Goal: Task Accomplishment & Management: Manage account settings

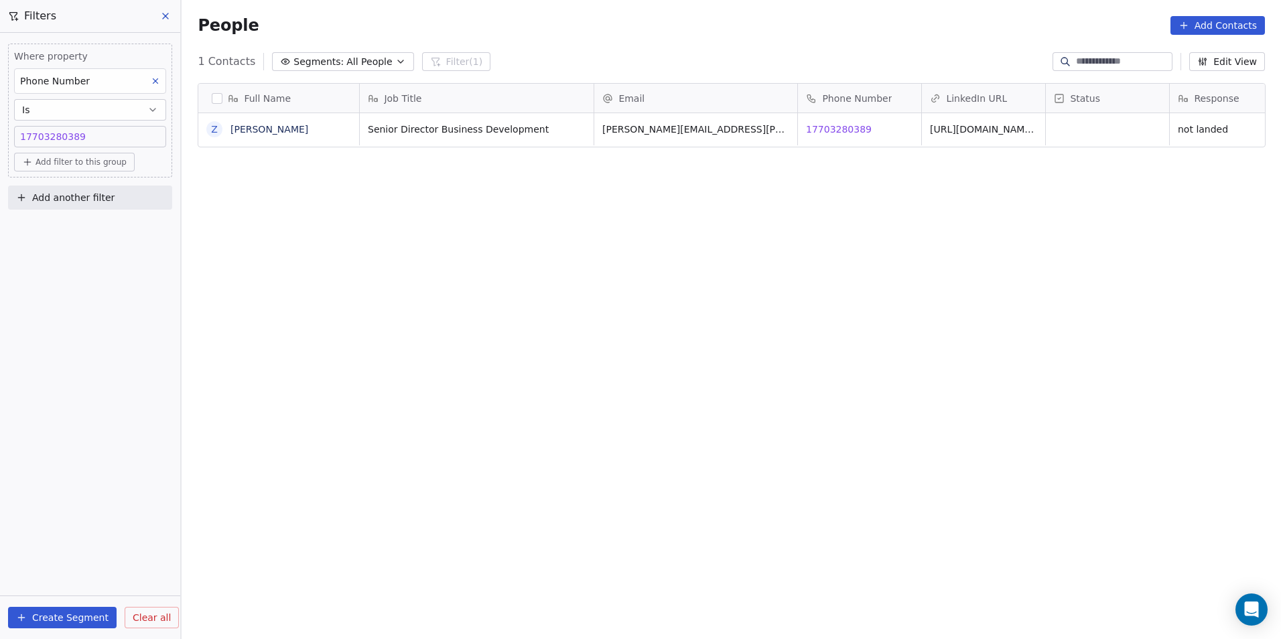
scroll to position [552, 1090]
click at [96, 135] on div "14152835814 17703280389" at bounding box center [90, 136] width 140 height 13
click at [96, 135] on input "**********" at bounding box center [89, 142] width 145 height 27
type input "**********"
click at [1002, 125] on link "[URL][DOMAIN_NAME][PERSON_NAME]" at bounding box center [982, 133] width 104 height 24
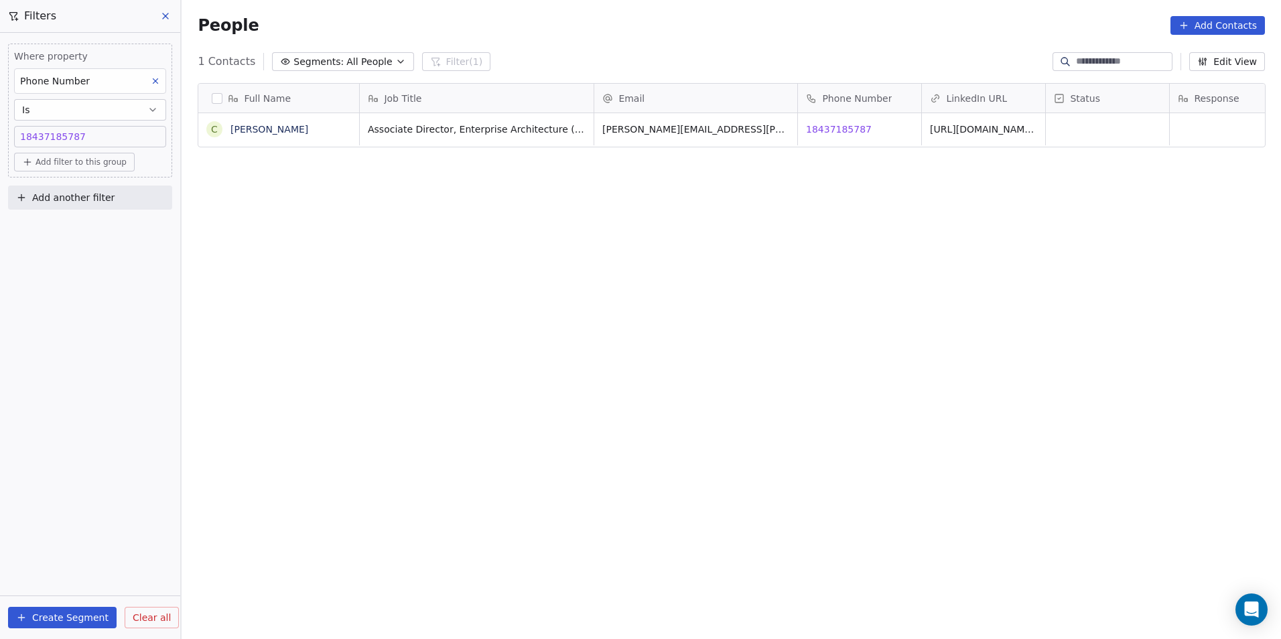
click at [1126, 144] on html "DS Technologies Inc Contacts People Marketing Workflows Campaigns Sales Pipelin…" at bounding box center [640, 319] width 1281 height 639
click at [1111, 128] on div "grid" at bounding box center [1107, 129] width 123 height 32
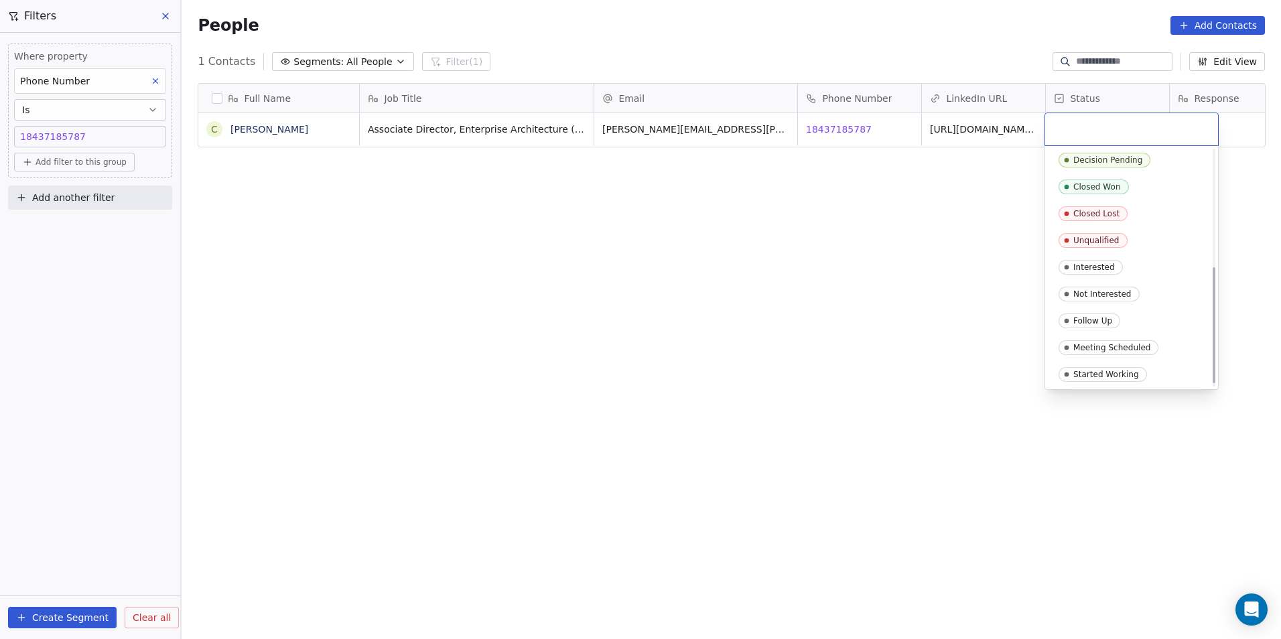
scroll to position [244, 0]
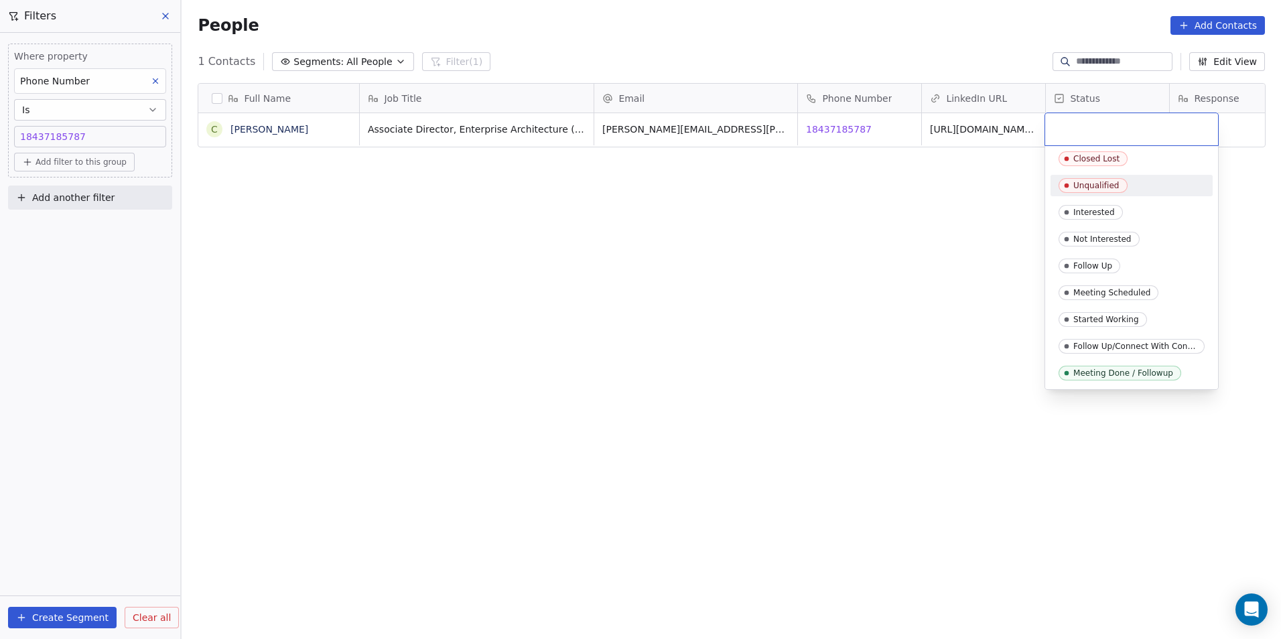
click at [1123, 185] on span "Unqualified" at bounding box center [1092, 185] width 69 height 15
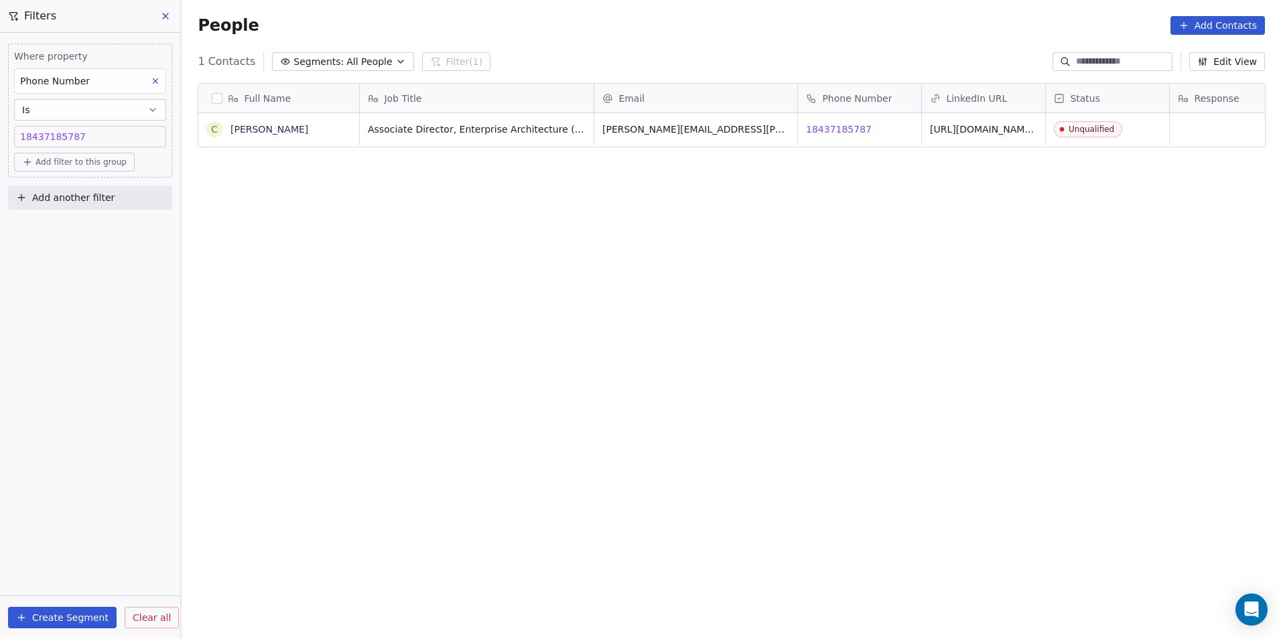
scroll to position [0, 39]
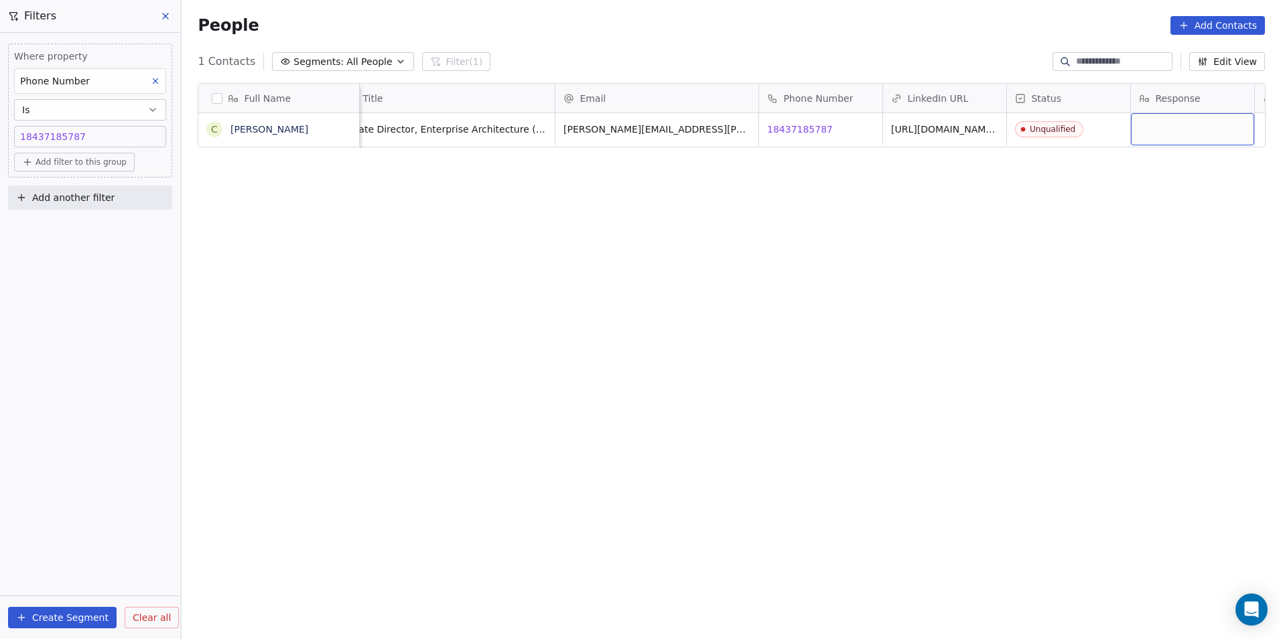
click at [1212, 128] on div "grid" at bounding box center [1192, 129] width 123 height 32
type textarea "**********"
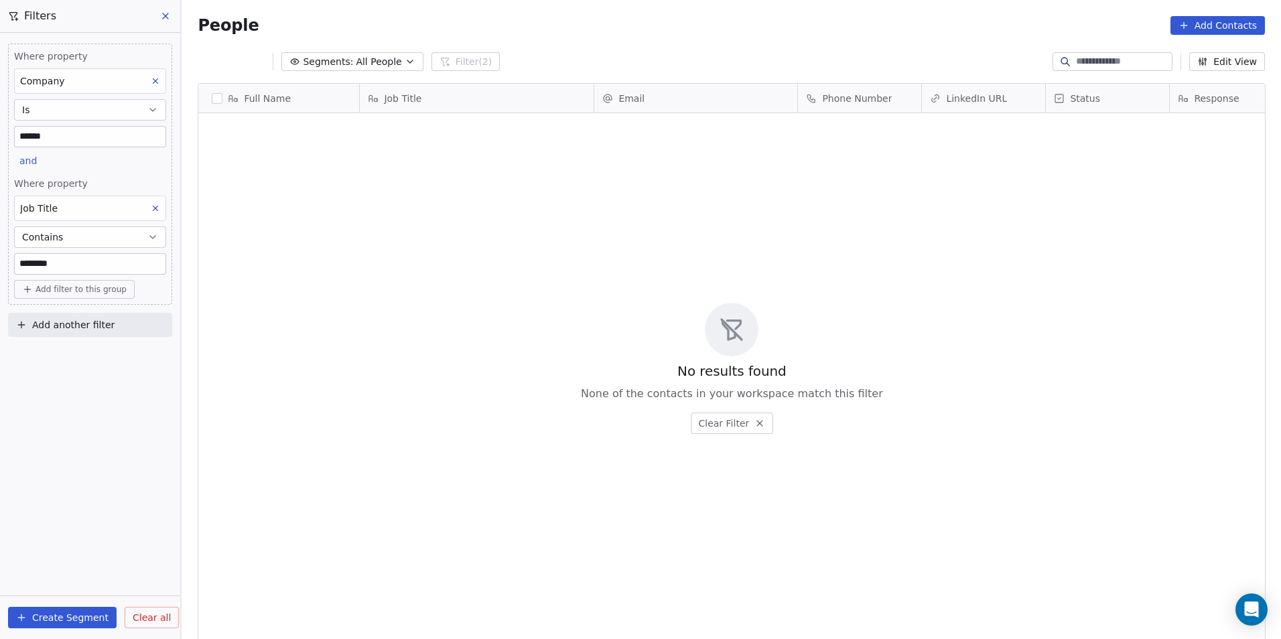
scroll to position [552, 1090]
click at [121, 136] on input "******" at bounding box center [90, 137] width 151 height 20
type input "*******"
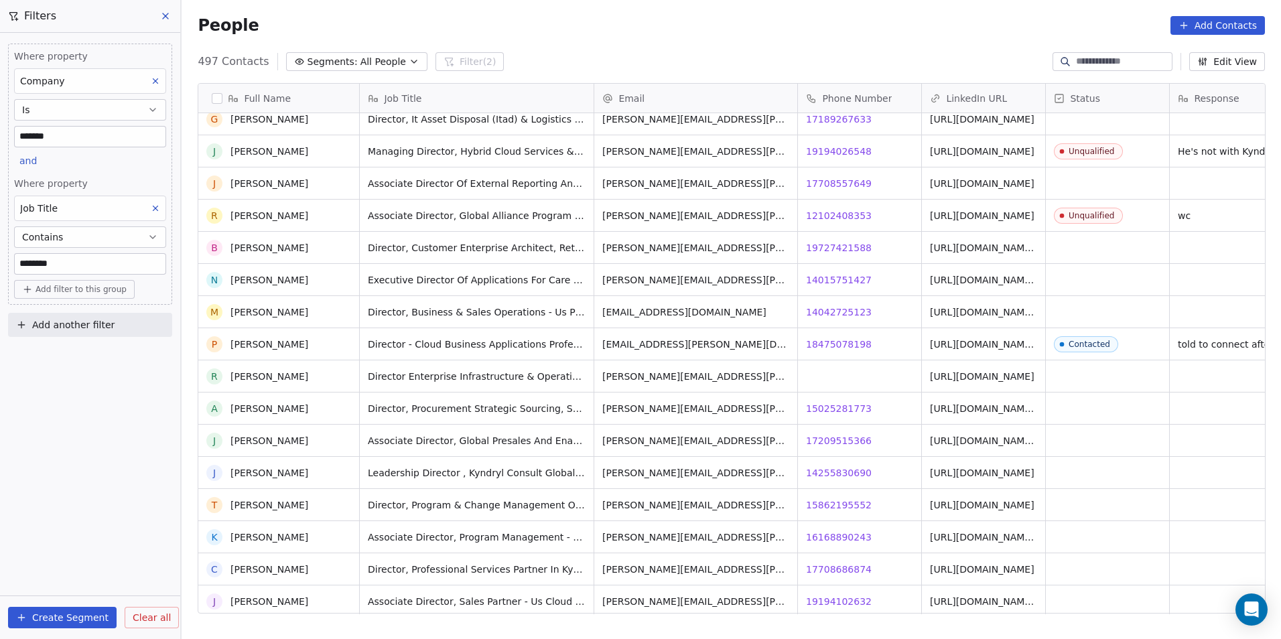
scroll to position [0, 0]
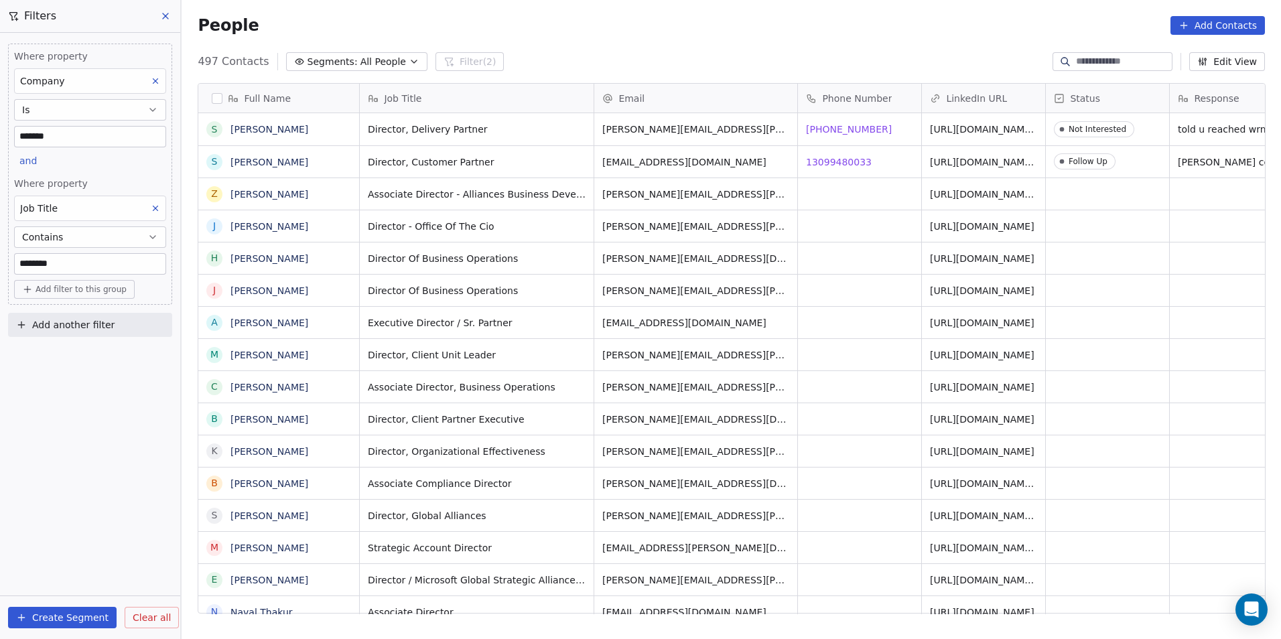
click at [77, 475] on div "Where property Company Is ******* and Where property Job Title Contains *******…" at bounding box center [90, 336] width 180 height 606
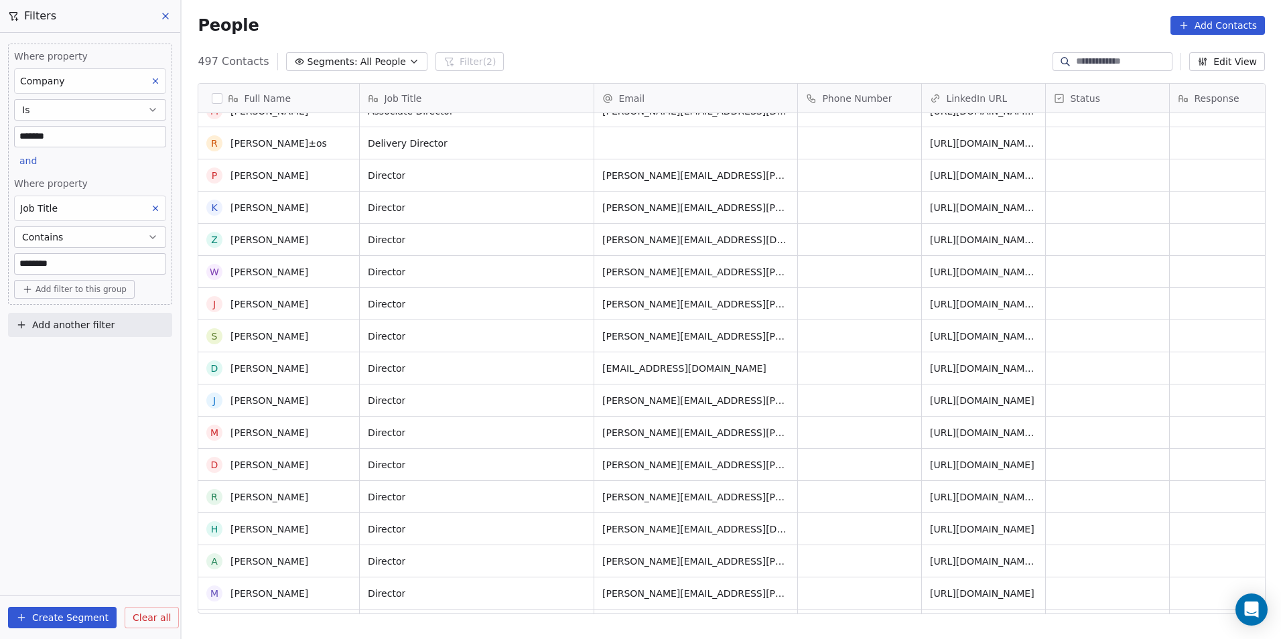
click at [864, 336] on div "grid" at bounding box center [859, 335] width 123 height 31
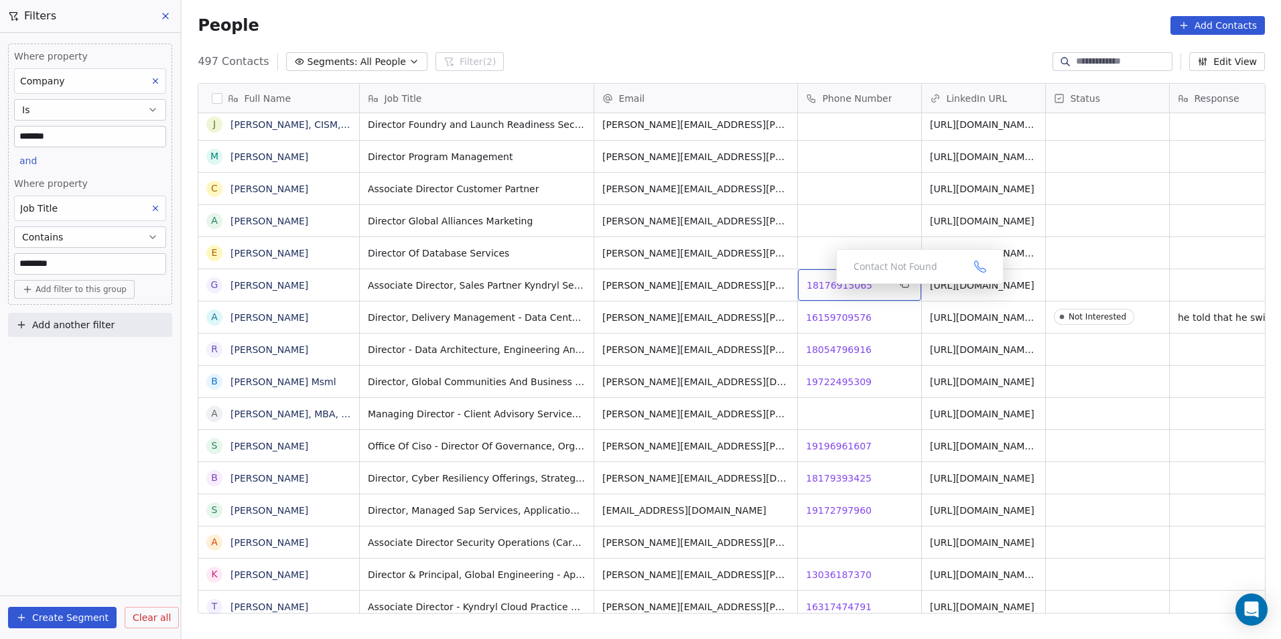
click at [825, 287] on span "18176915065" at bounding box center [839, 285] width 66 height 13
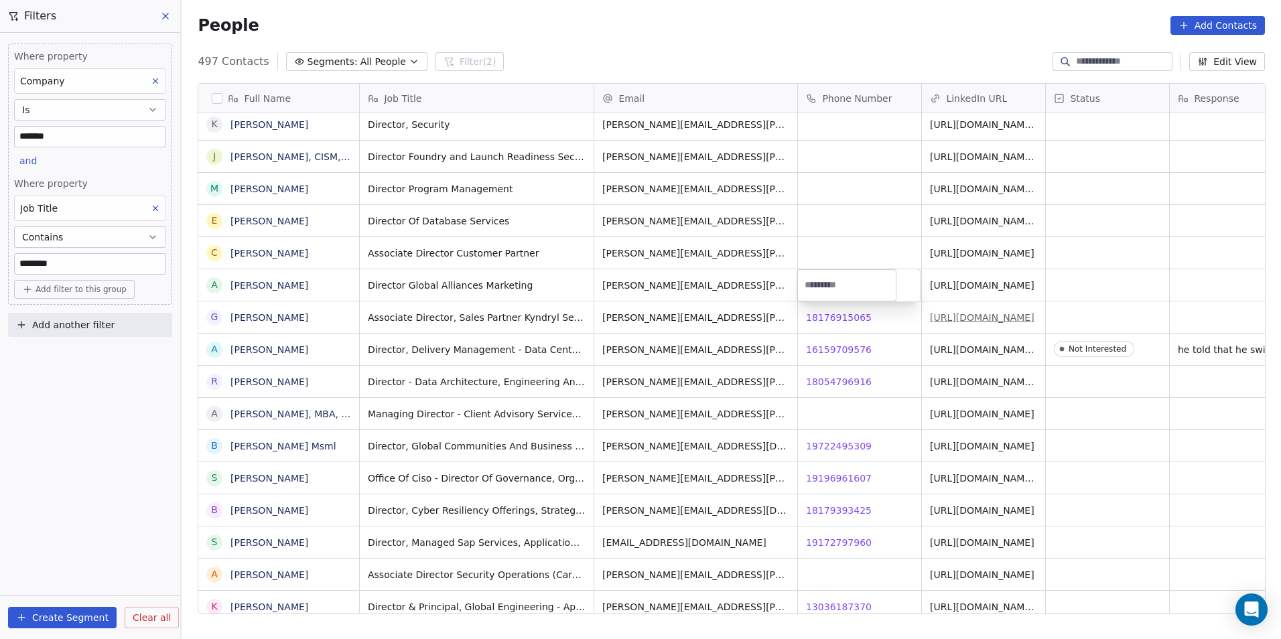
click at [965, 323] on html "DS Technologies Inc Contacts People Marketing Workflows Campaigns Sales Pipelin…" at bounding box center [640, 319] width 1281 height 639
click at [985, 320] on link "https://linkedin.com/in/ggraham332" at bounding box center [982, 317] width 104 height 11
click at [1085, 315] on div "grid" at bounding box center [1107, 316] width 123 height 31
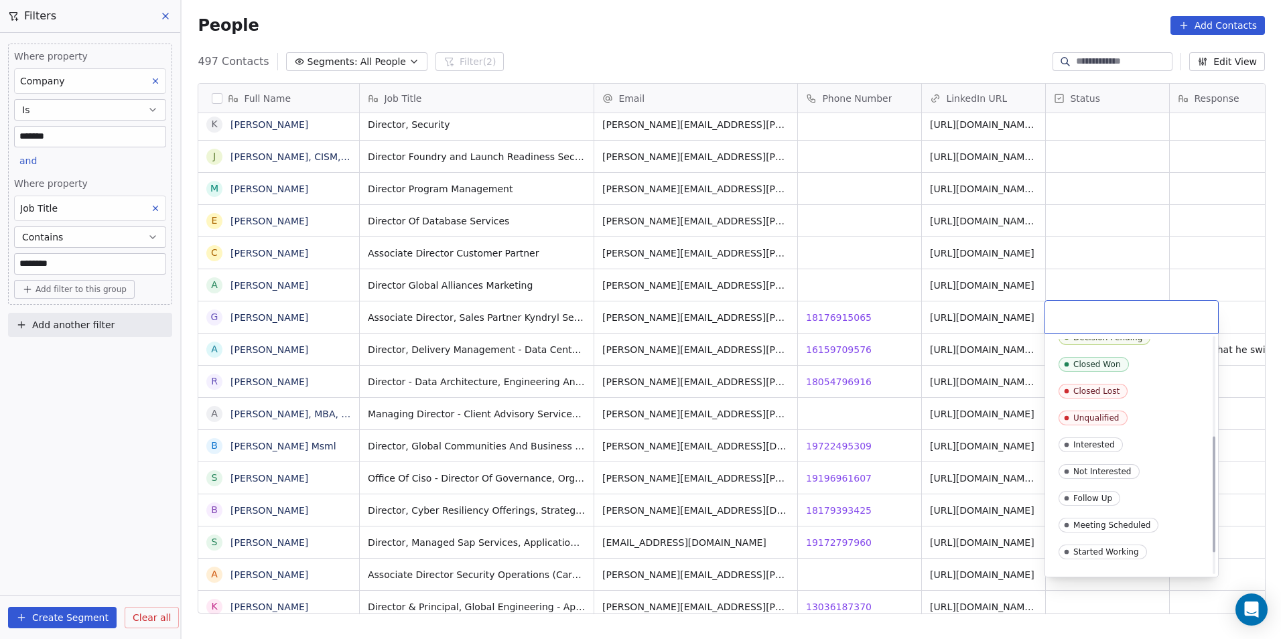
scroll to position [201, 0]
click at [1087, 416] on div "Unqualified" at bounding box center [1096, 416] width 46 height 9
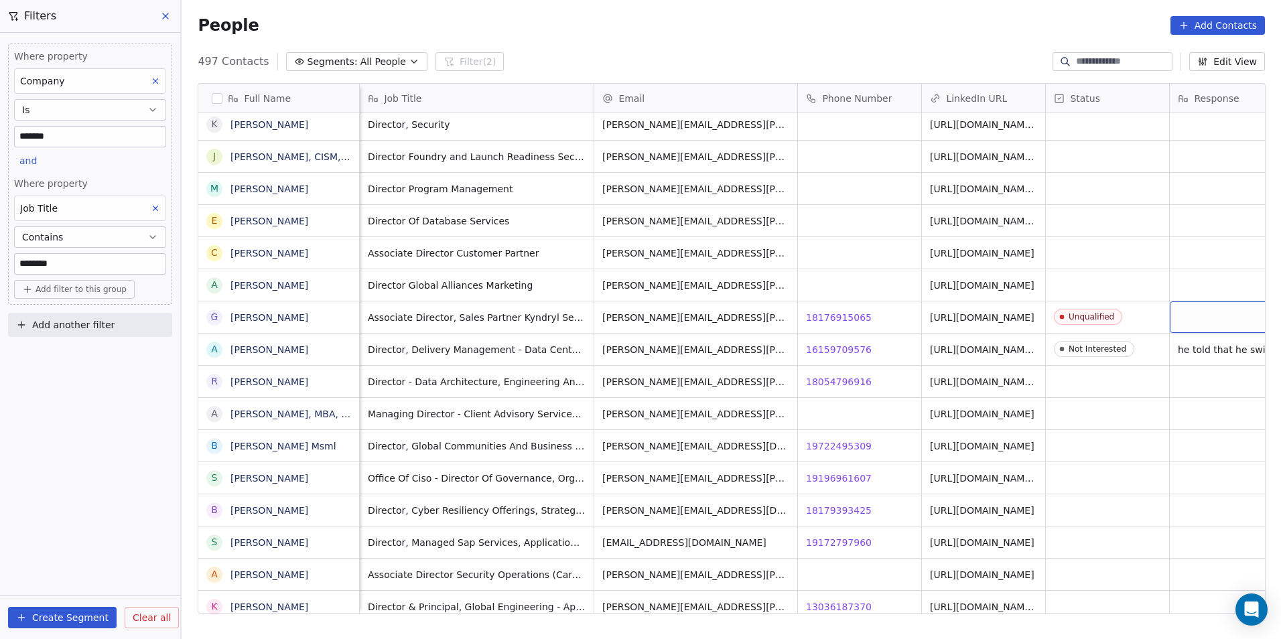
scroll to position [0, 39]
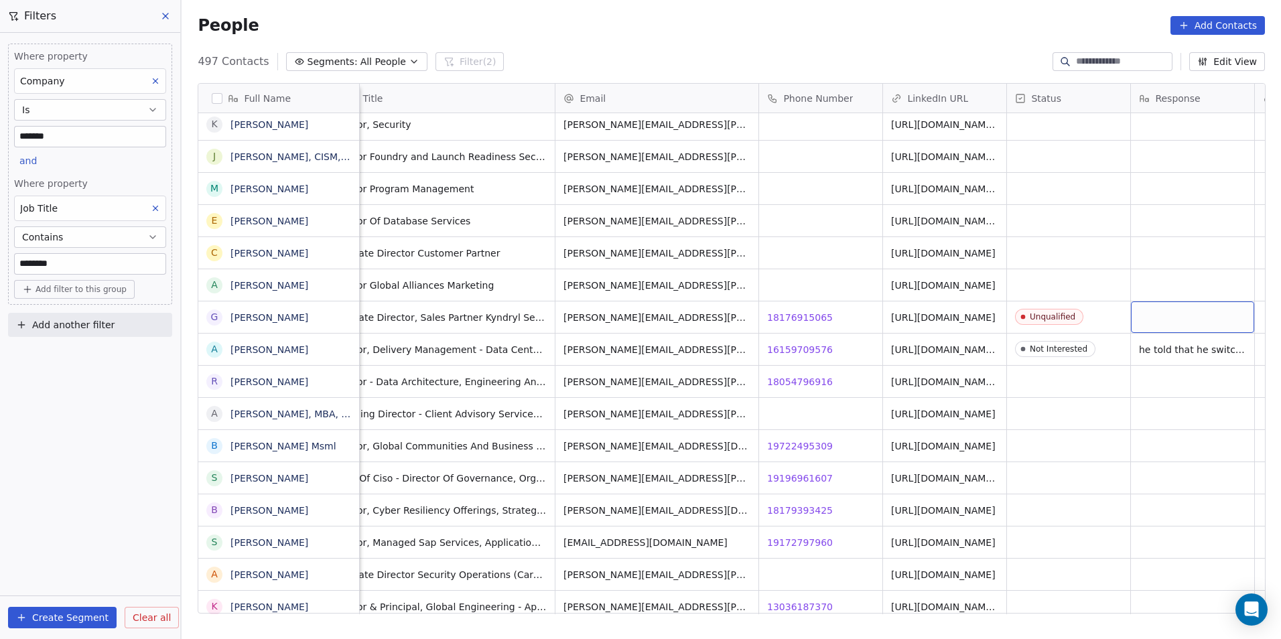
click at [1209, 324] on div "grid" at bounding box center [1192, 316] width 123 height 31
type textarea "*"
type textarea "**********"
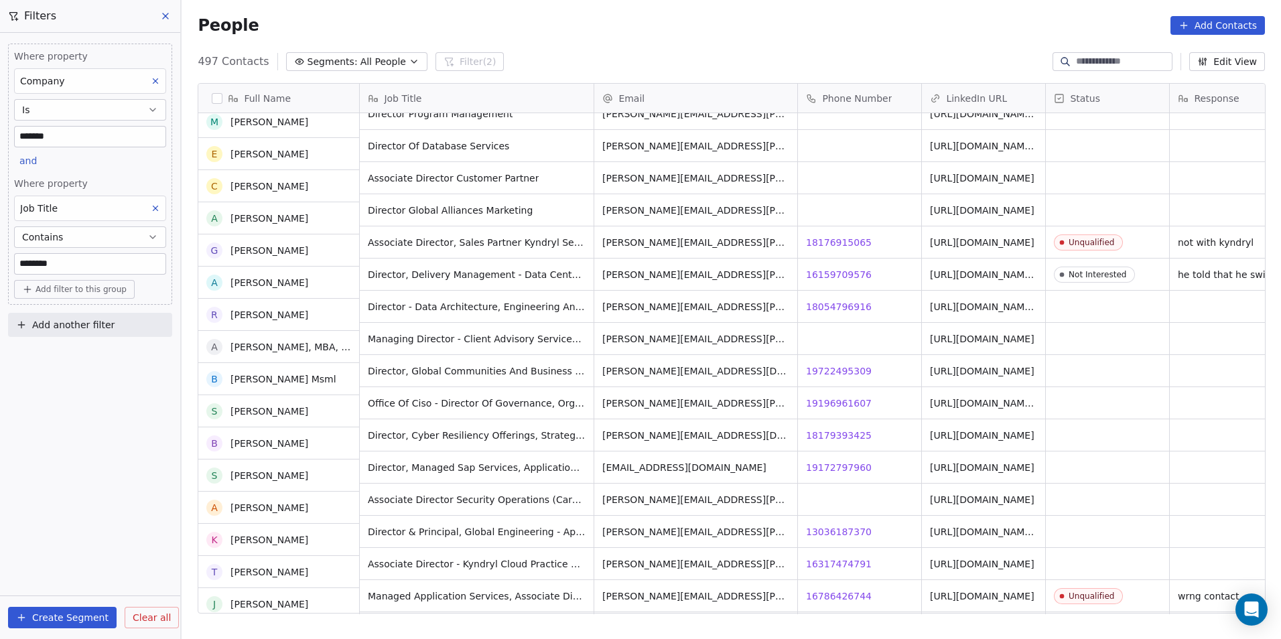
scroll to position [3416, 0]
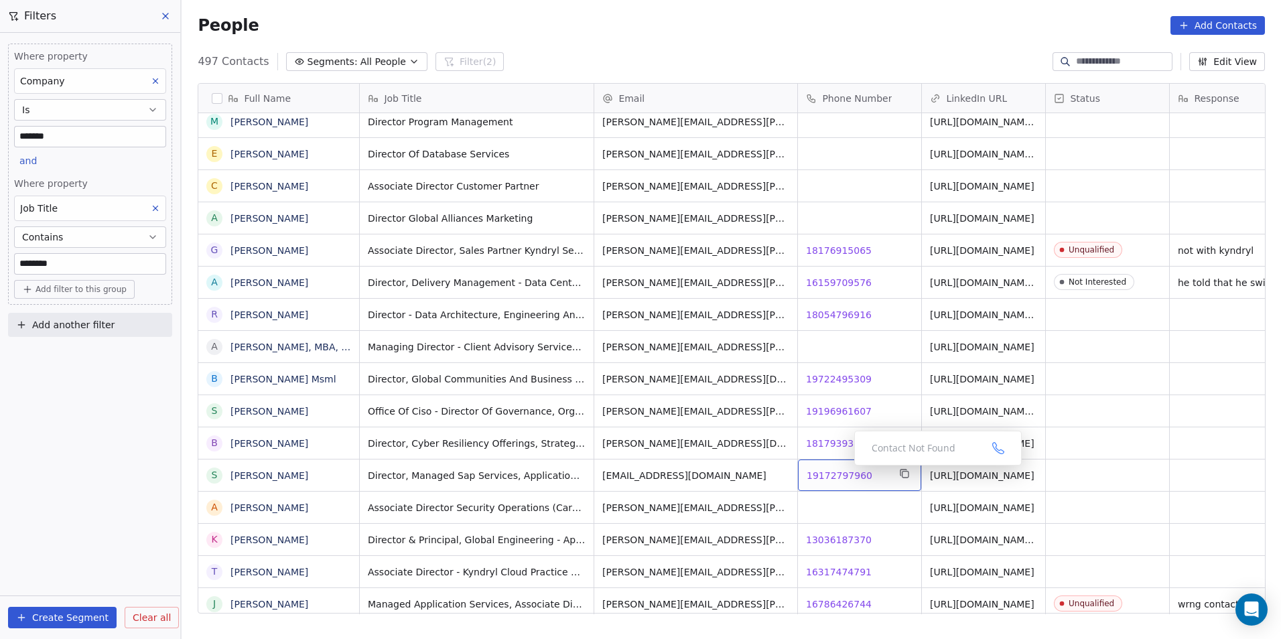
click at [843, 469] on span "19172797960" at bounding box center [839, 475] width 66 height 13
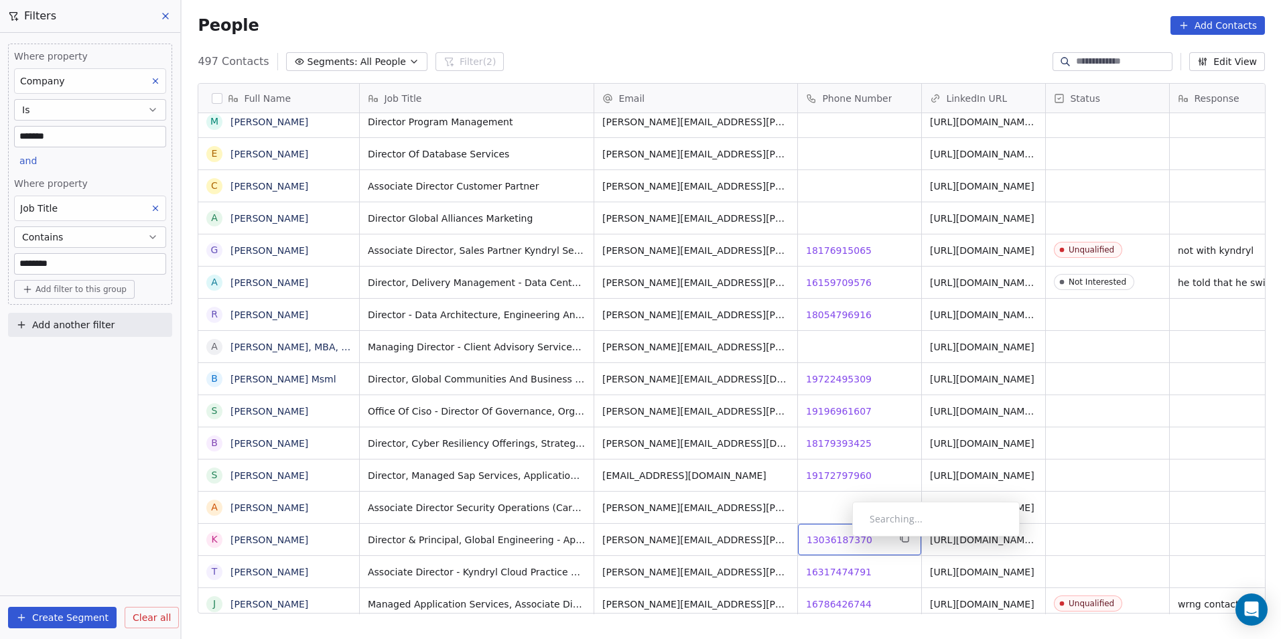
click at [841, 540] on span "13036187370" at bounding box center [839, 539] width 66 height 13
click at [816, 595] on html "DS Technologies Inc Contacts People Marketing Workflows Campaigns Sales Pipelin…" at bounding box center [640, 319] width 1281 height 639
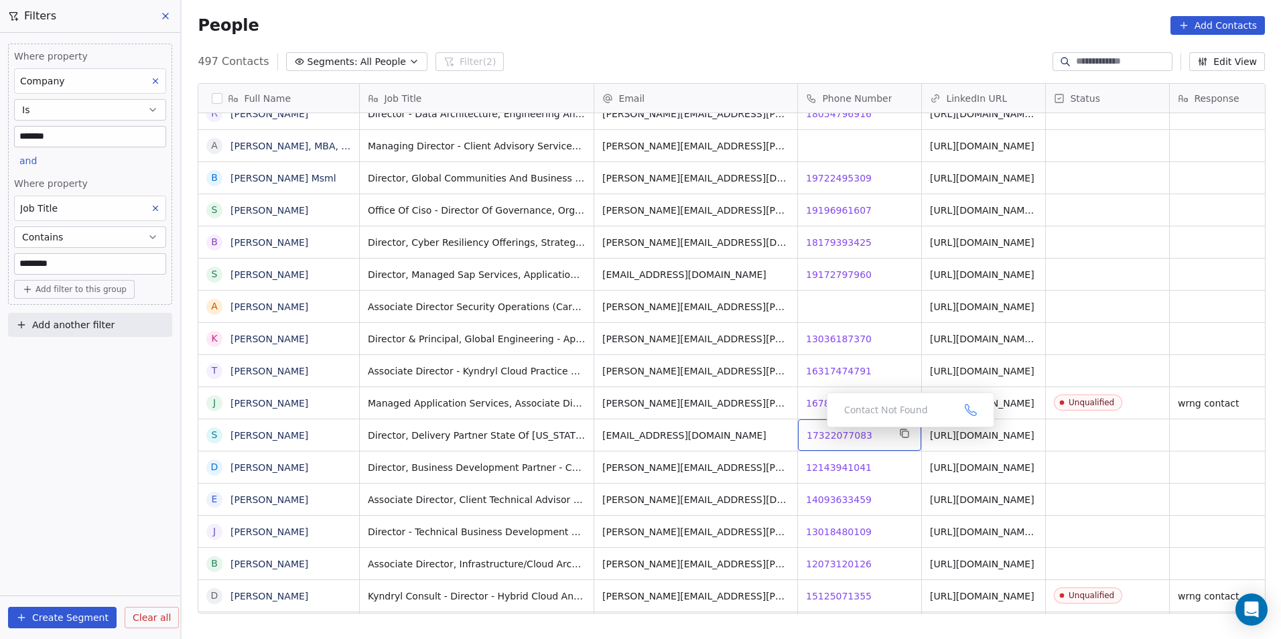
click at [819, 438] on span "17322077083" at bounding box center [839, 435] width 66 height 13
click at [841, 468] on span "12143941041" at bounding box center [839, 467] width 66 height 13
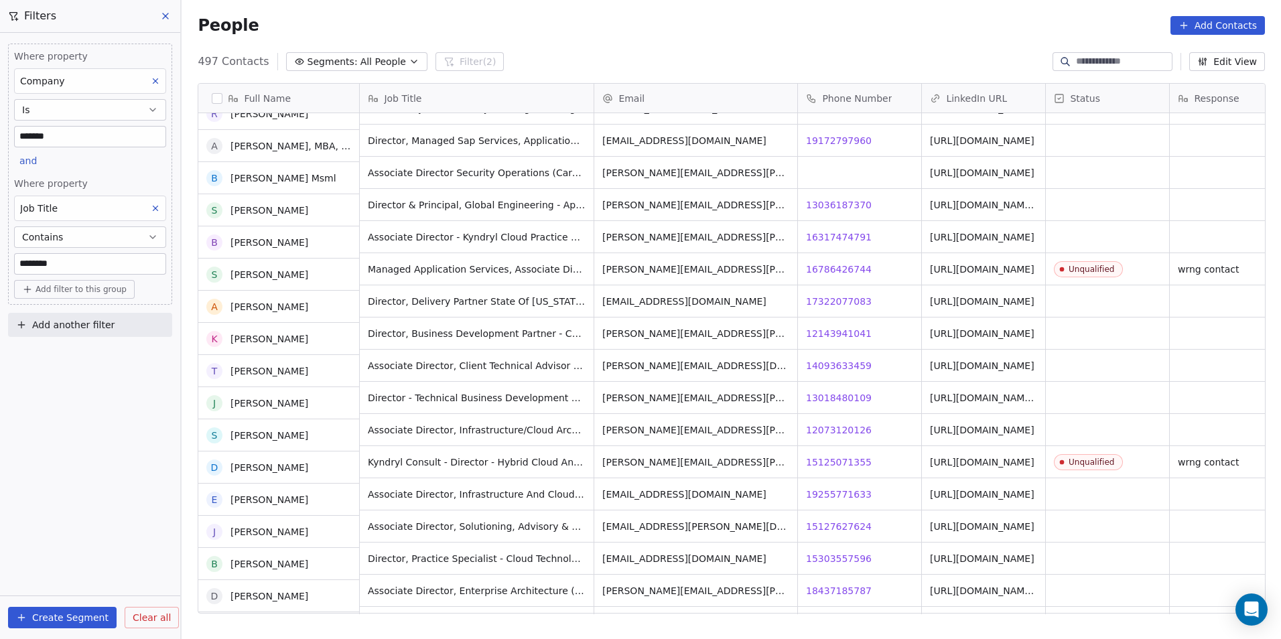
scroll to position [3751, 0]
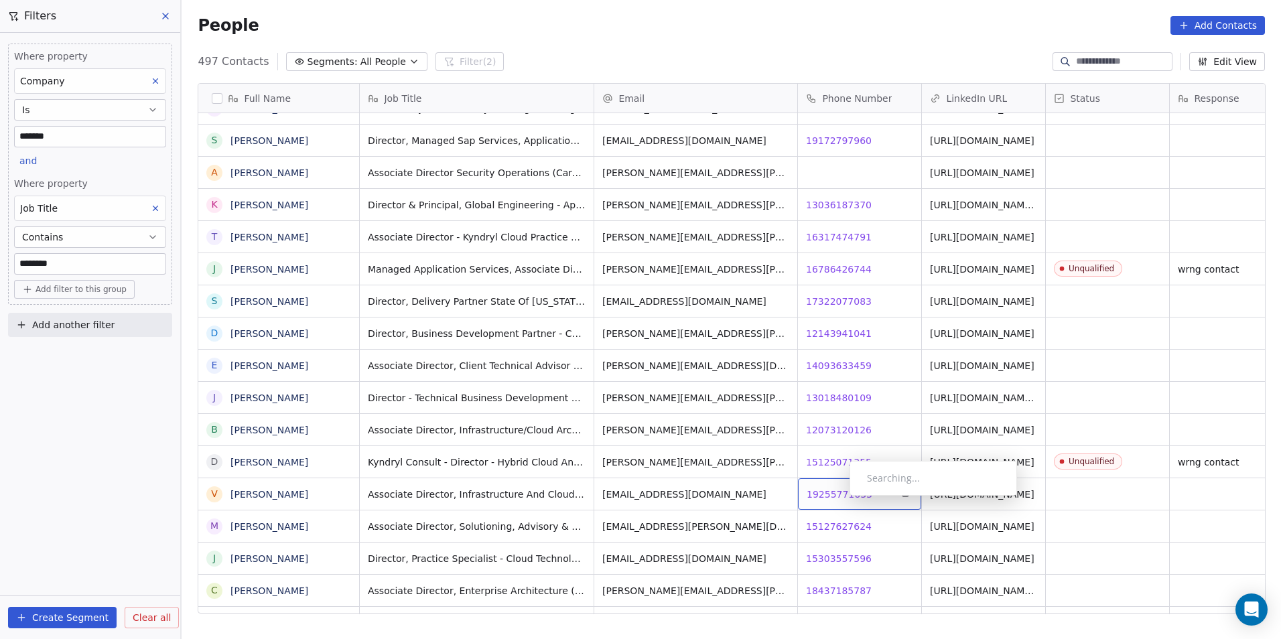
click at [839, 499] on span "19255771633" at bounding box center [839, 494] width 66 height 13
click at [845, 494] on span "19255771633" at bounding box center [839, 494] width 66 height 13
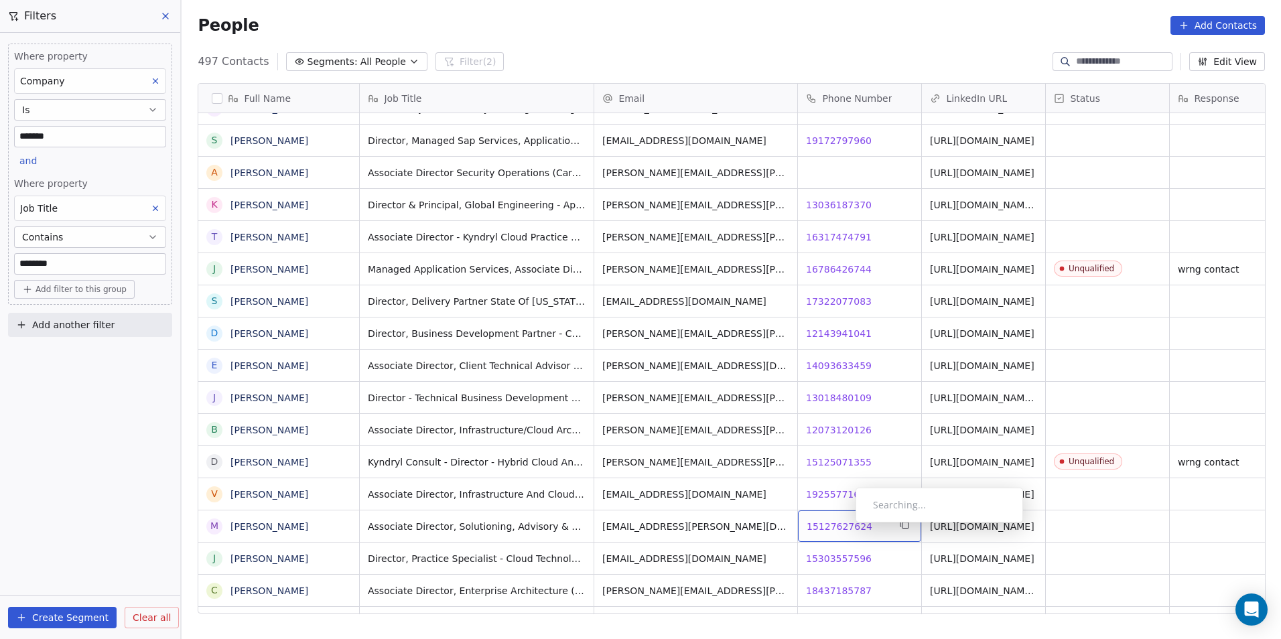
click at [845, 525] on span "15127627624" at bounding box center [839, 526] width 66 height 13
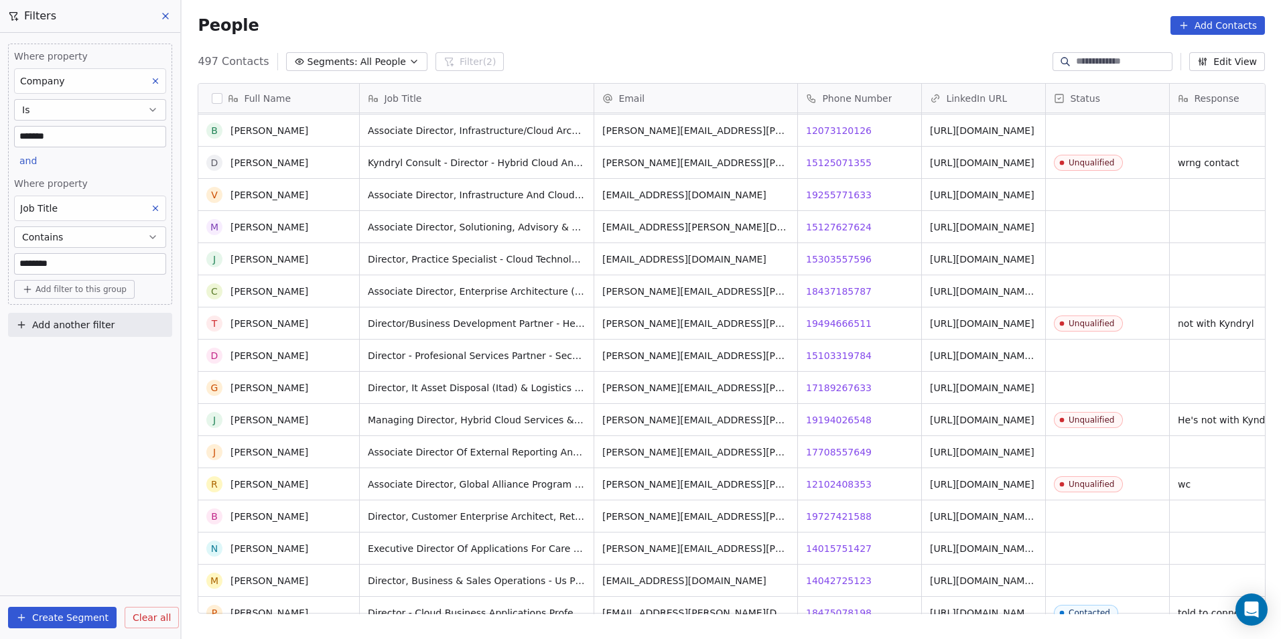
scroll to position [4050, 0]
click at [843, 287] on span "18437185787" at bounding box center [839, 291] width 66 height 13
click at [842, 374] on div "17189267633 17189267633" at bounding box center [859, 387] width 123 height 31
click at [845, 386] on span "17189267633" at bounding box center [839, 387] width 66 height 13
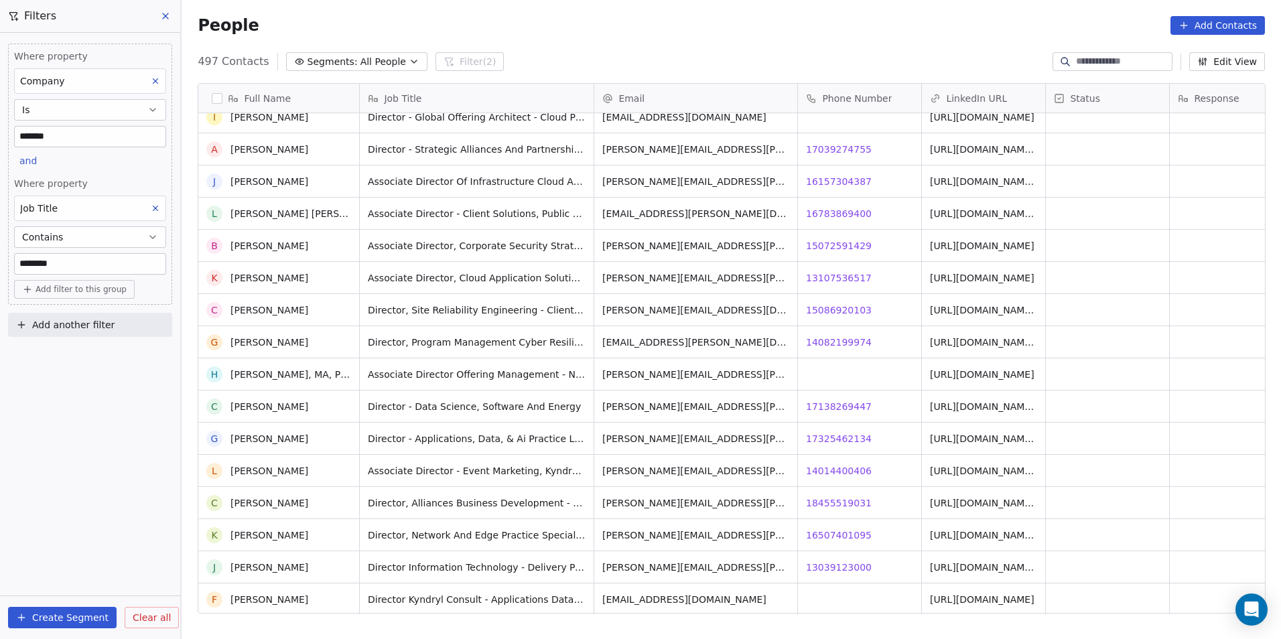
scroll to position [5189, 0]
click at [823, 344] on span "14082199974" at bounding box center [839, 342] width 66 height 13
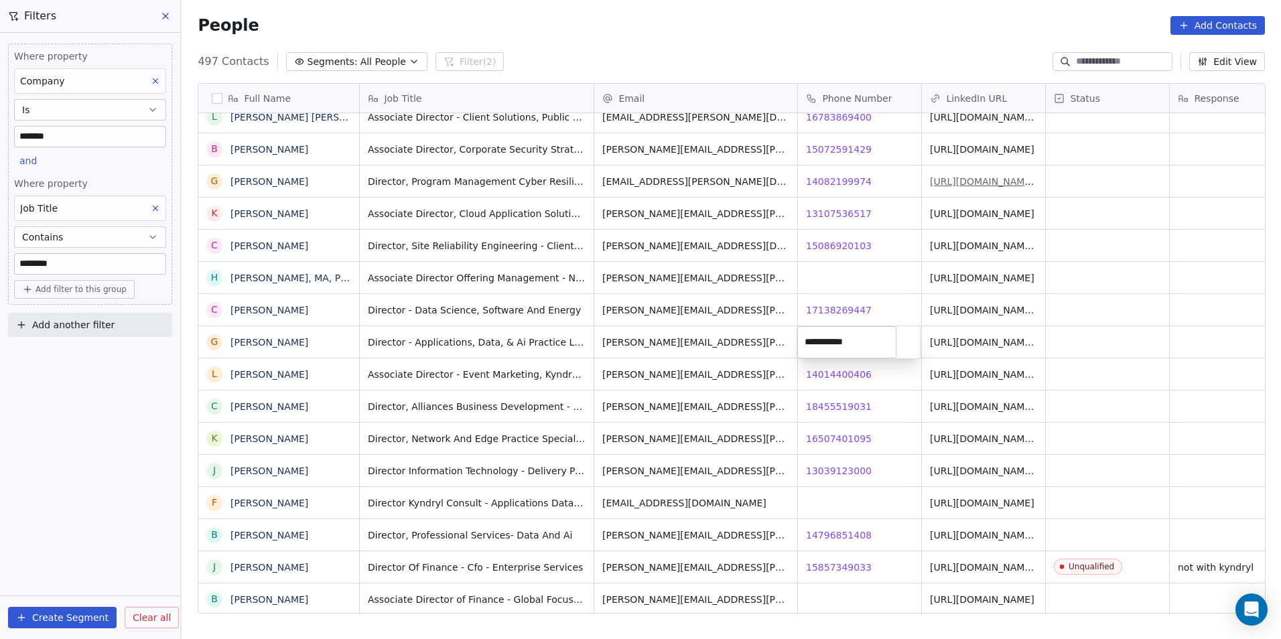
click at [998, 185] on html "DS Technologies Inc Contacts People Marketing Workflows Campaigns Sales Pipelin…" at bounding box center [640, 319] width 1281 height 639
click at [998, 185] on span "https://linkedin.com/in/gopinath-rao-17885812" at bounding box center [1009, 184] width 159 height 27
click at [999, 216] on html "DS Technologies Inc Contacts People Marketing Workflows Campaigns Sales Pipelin…" at bounding box center [640, 319] width 1281 height 639
click at [1006, 186] on span "https://linkedin.com/in/gopinath-rao-17885812" at bounding box center [1009, 184] width 159 height 27
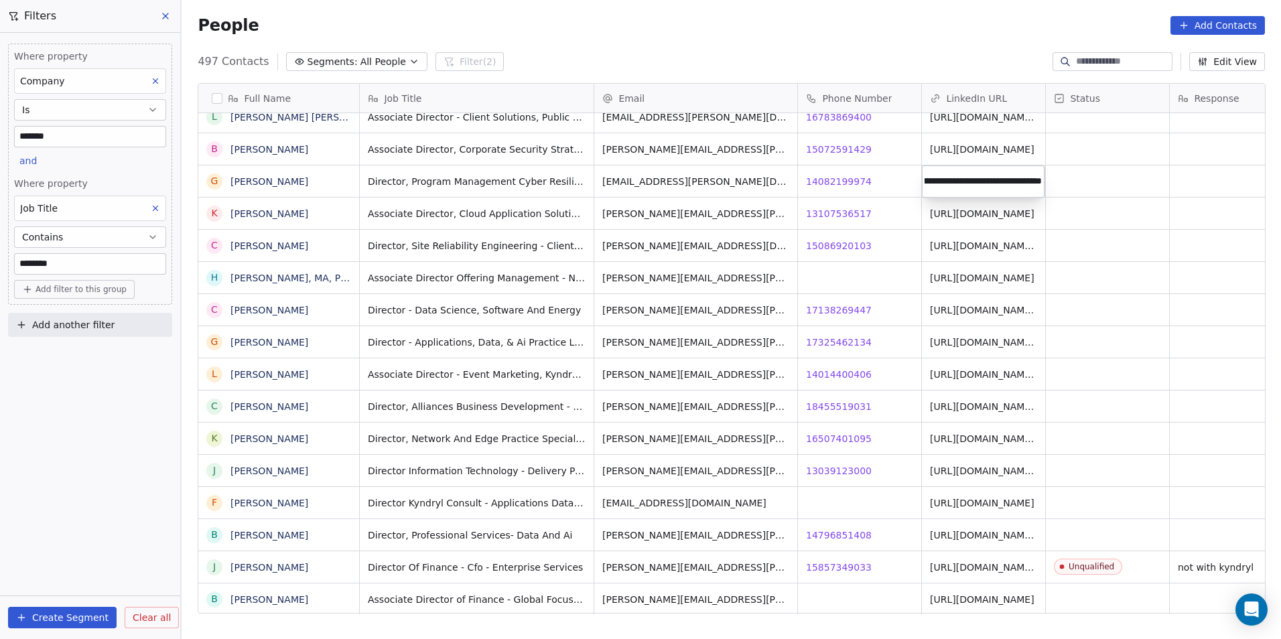
click at [1001, 236] on html "DS Technologies Inc Contacts People Marketing Workflows Campaigns Sales Pipelin…" at bounding box center [640, 319] width 1281 height 639
click at [958, 175] on link "https://linkedin.com/in/gopinath-rao-17885812" at bounding box center [982, 185] width 104 height 24
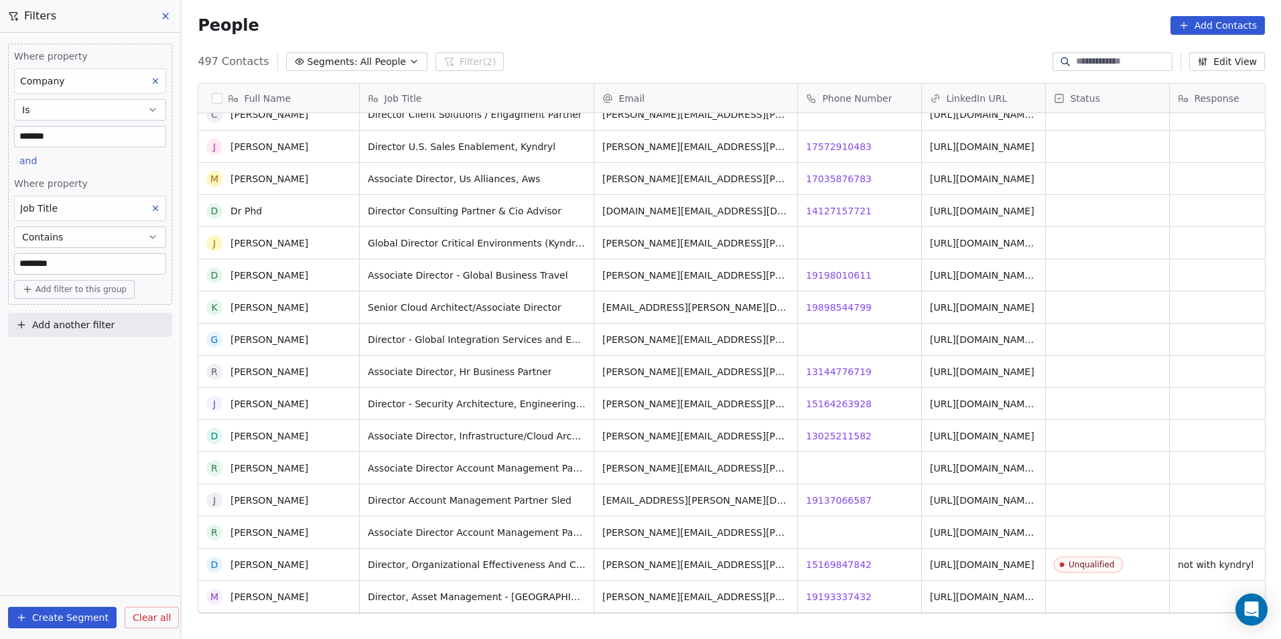
scroll to position [6127, 0]
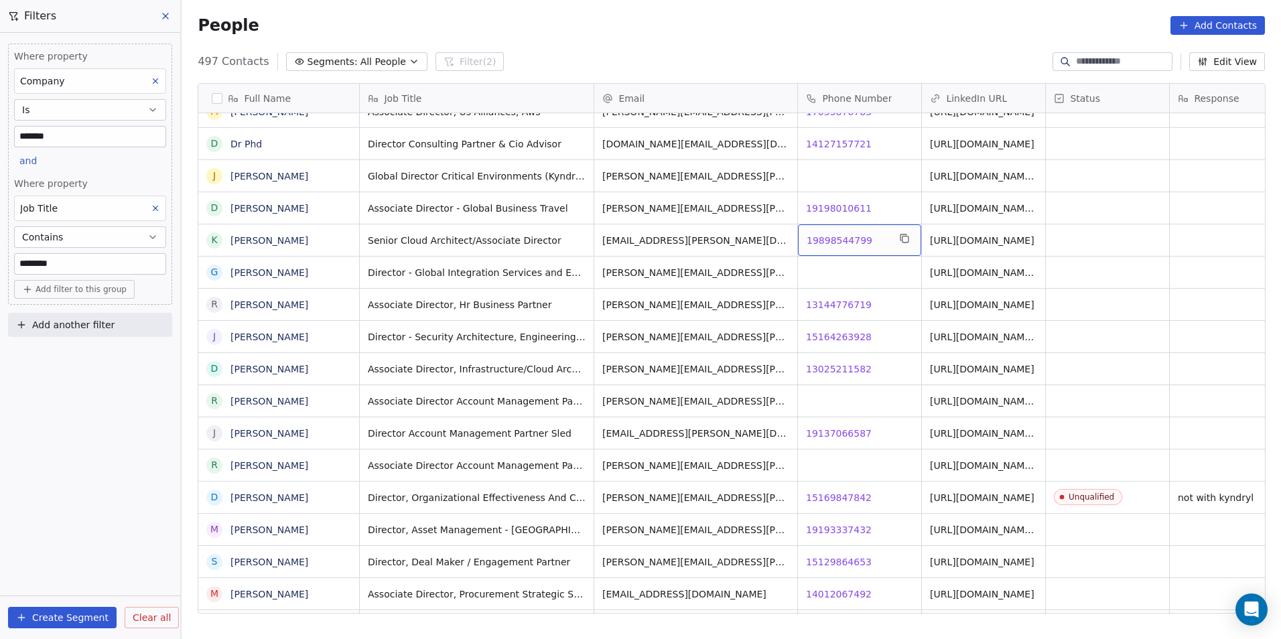
click at [833, 238] on span "19898544799" at bounding box center [839, 240] width 66 height 13
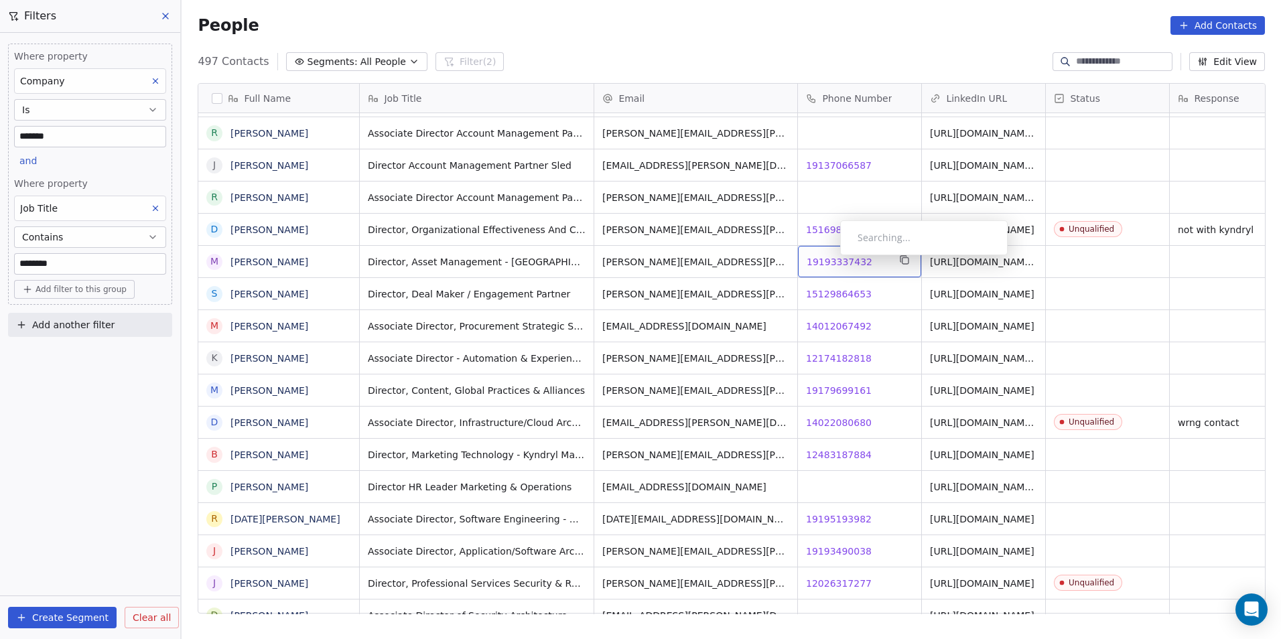
click at [829, 259] on span "19193337432" at bounding box center [839, 261] width 66 height 13
click at [835, 309] on html "DS Technologies Inc Contacts People Marketing Workflows Campaigns Sales Pipelin…" at bounding box center [640, 319] width 1281 height 639
click at [832, 293] on span "15129864653" at bounding box center [839, 293] width 66 height 13
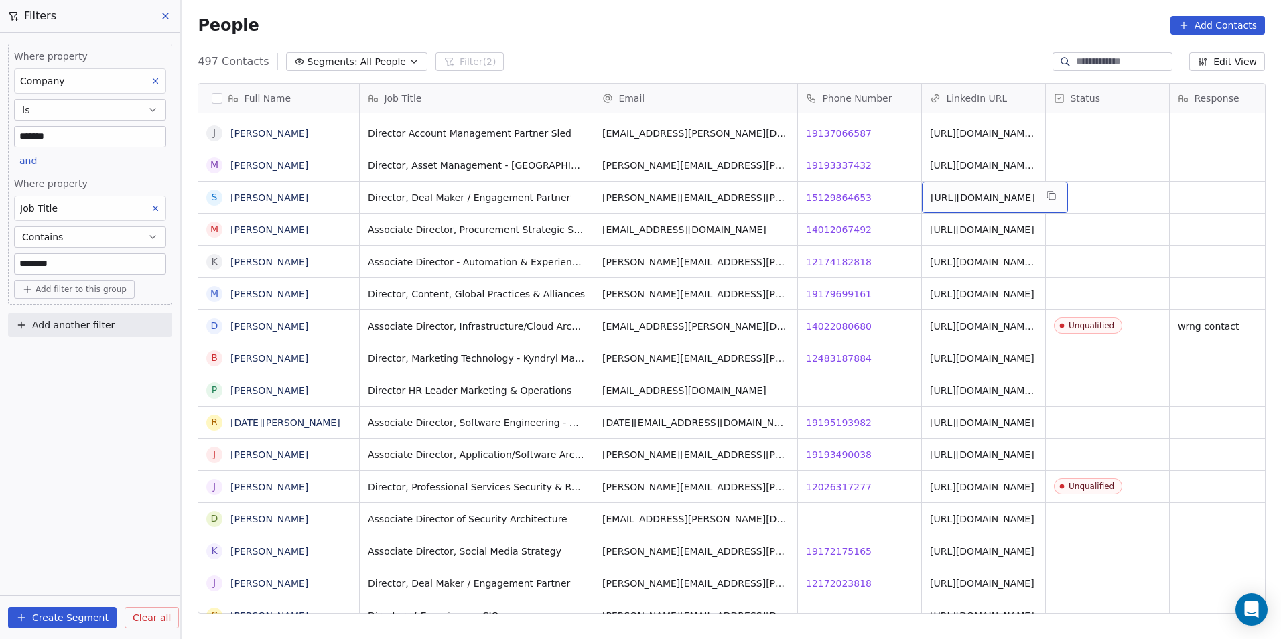
click at [939, 192] on link "[URL][DOMAIN_NAME]" at bounding box center [982, 197] width 104 height 11
click at [1148, 191] on html "DS Technologies Inc Contacts People Marketing Workflows Campaigns Sales Pipelin…" at bounding box center [640, 319] width 1281 height 639
click at [1141, 193] on div "grid" at bounding box center [1107, 197] width 123 height 31
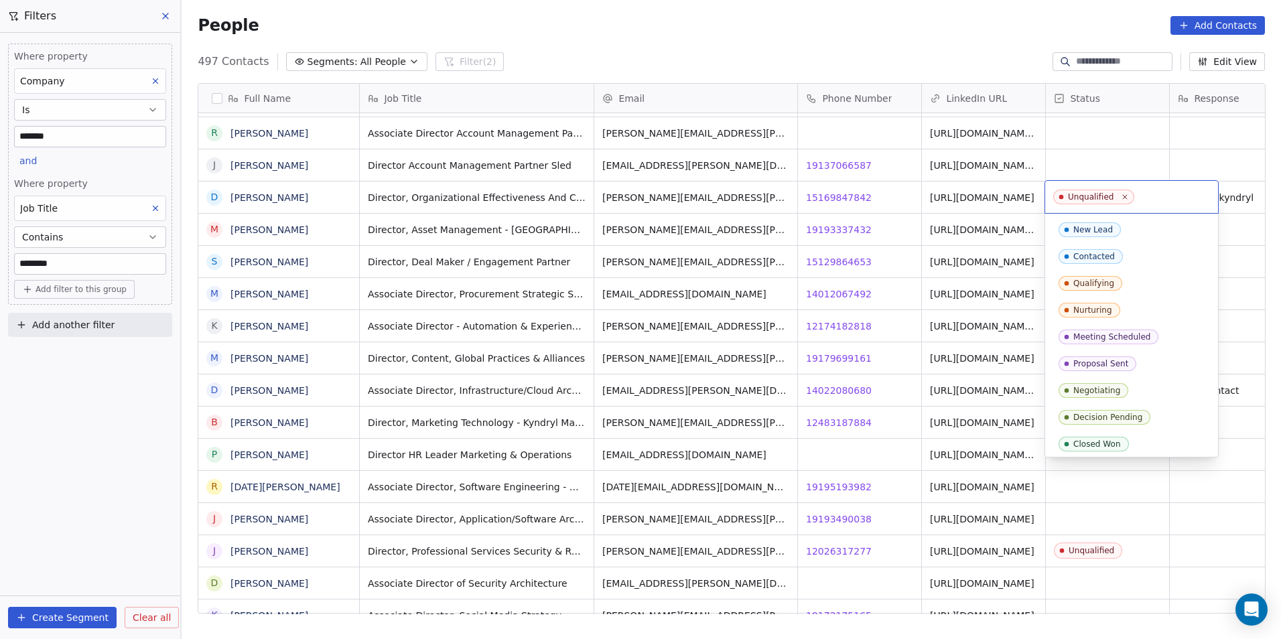
scroll to position [57, 0]
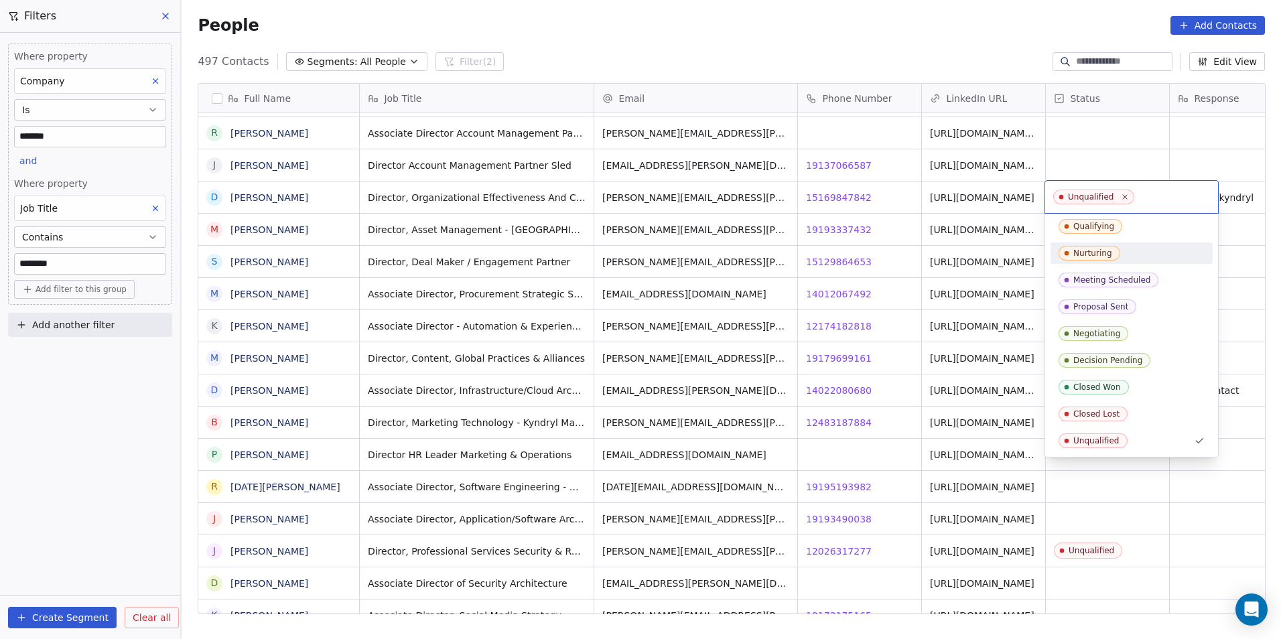
click at [1249, 277] on html "DS Technologies Inc Contacts People Marketing Workflows Campaigns Sales Pipelin…" at bounding box center [640, 319] width 1281 height 639
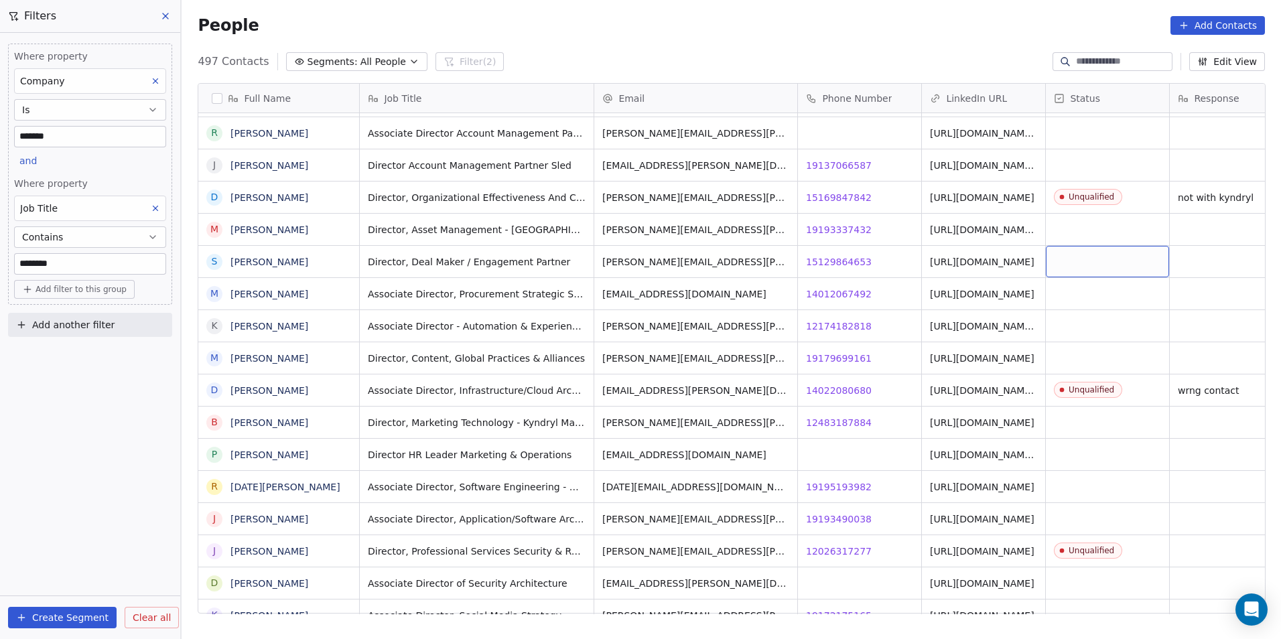
click at [1101, 260] on div "grid" at bounding box center [1107, 261] width 123 height 31
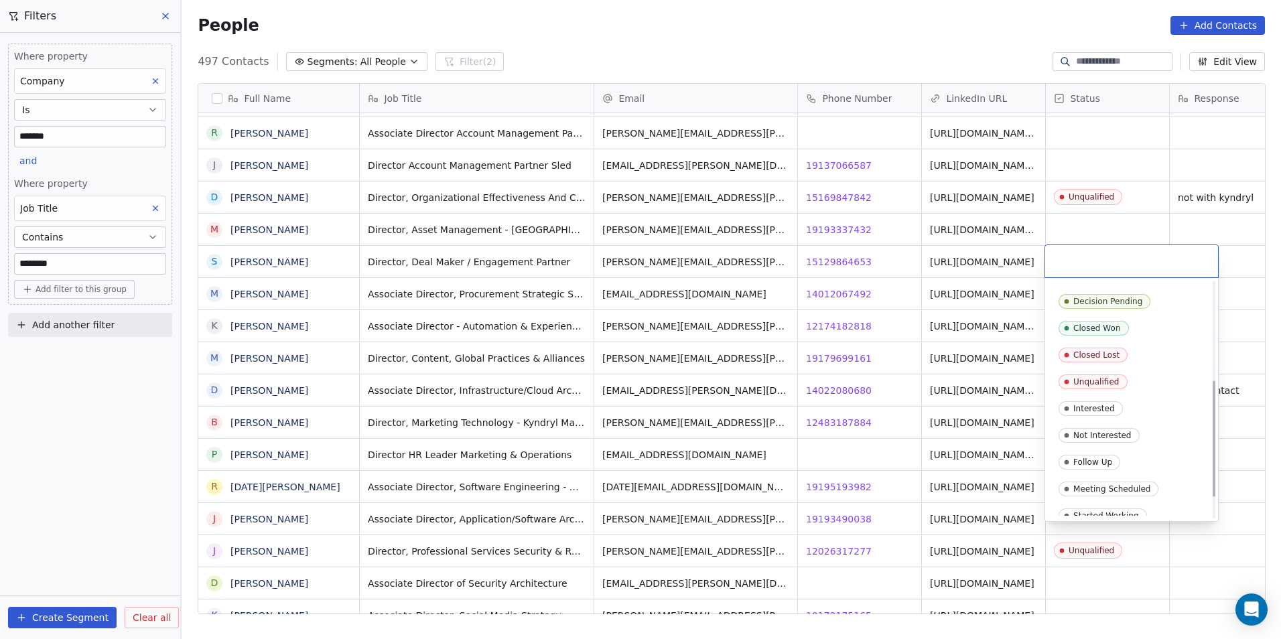
scroll to position [201, 0]
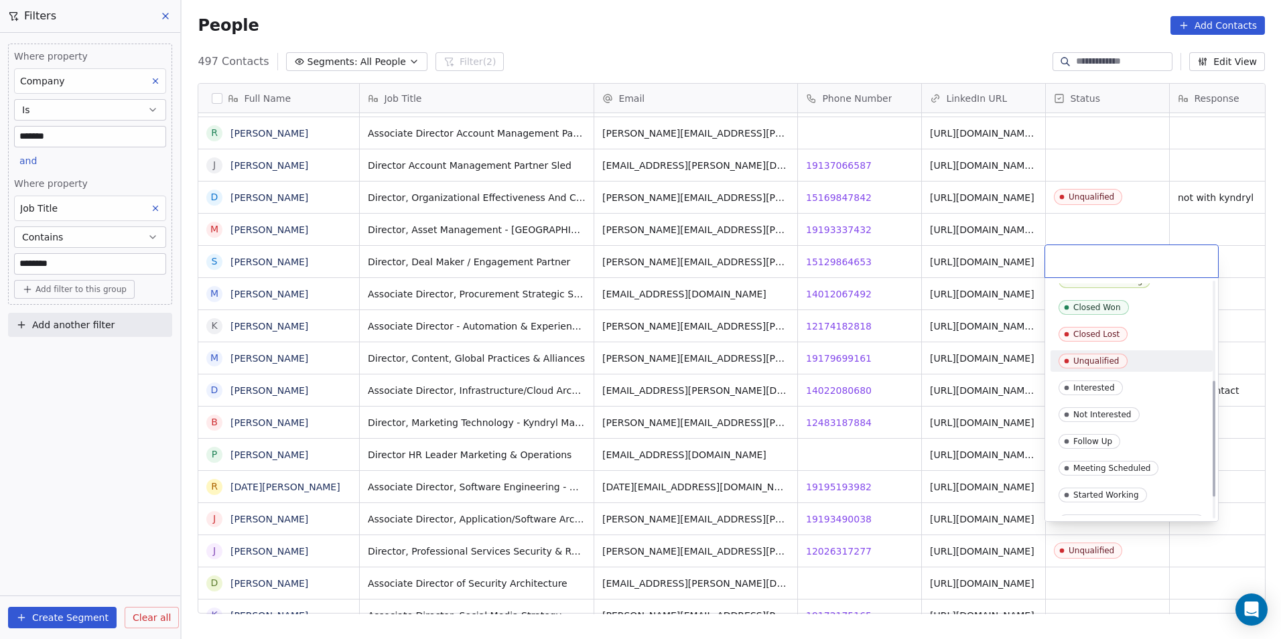
click at [1103, 364] on div "Unqualified" at bounding box center [1096, 360] width 46 height 9
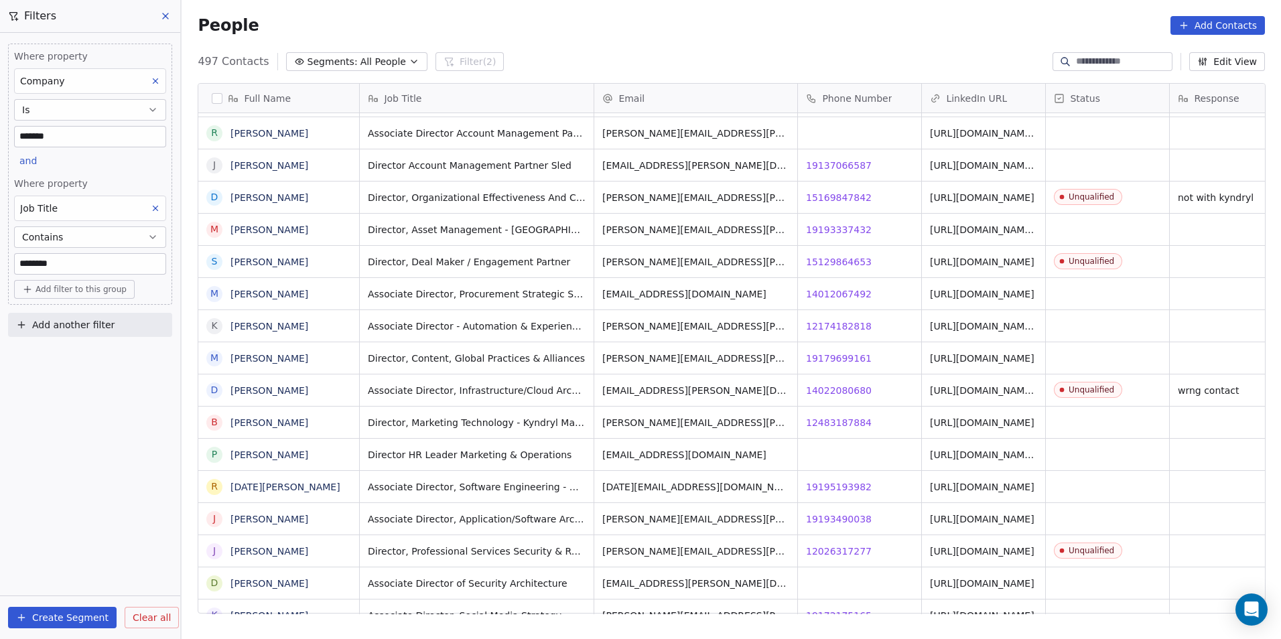
scroll to position [0, 39]
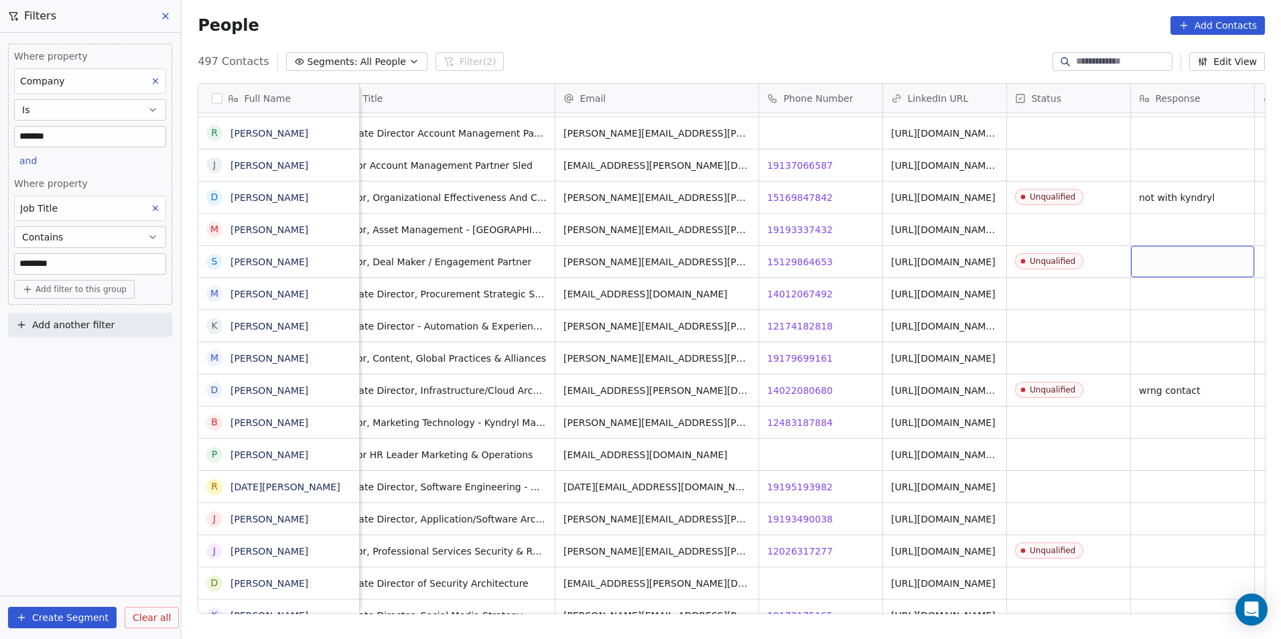
click at [1205, 257] on div "grid" at bounding box center [1192, 261] width 123 height 31
click at [1205, 257] on textarea at bounding box center [1192, 267] width 122 height 42
click at [1205, 195] on html "DS Technologies Inc Contacts People Marketing Workflows Campaigns Sales Pipelin…" at bounding box center [640, 319] width 1281 height 639
click at [1215, 194] on html "DS Technologies Inc Contacts People Marketing Workflows Campaigns Sales Pipelin…" at bounding box center [640, 319] width 1281 height 639
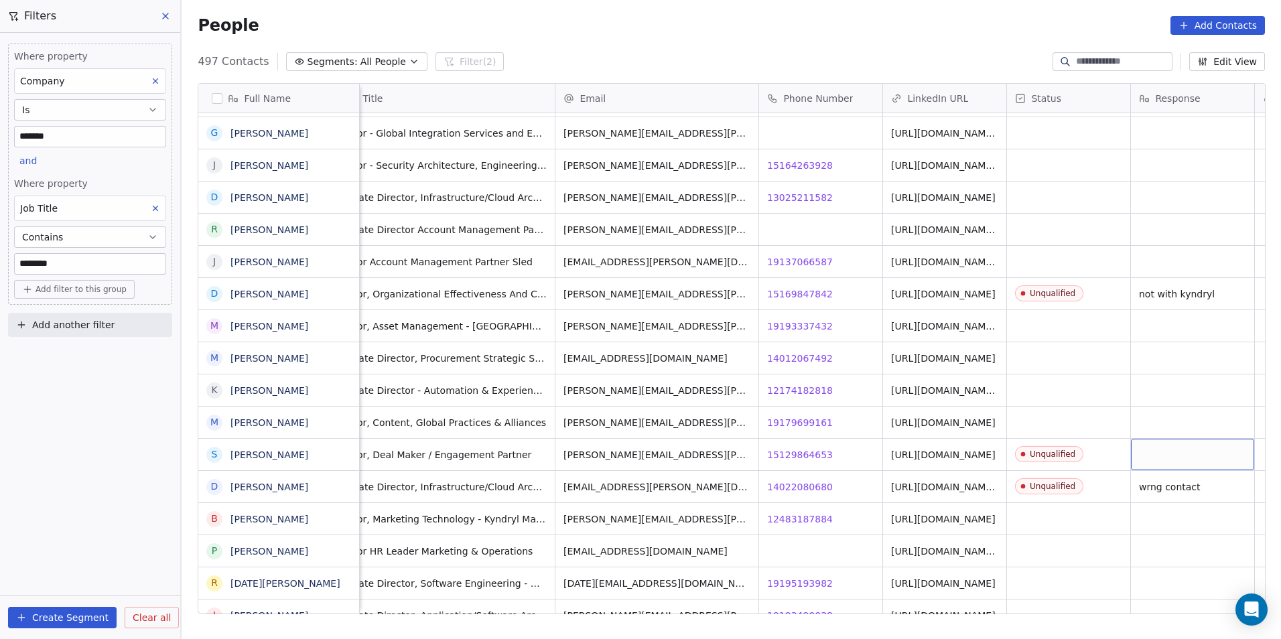
click at [1161, 457] on div "grid" at bounding box center [1192, 454] width 123 height 31
type textarea "**********"
click at [1164, 508] on html "DS Technologies Inc Contacts People Marketing Workflows Campaigns Sales Pipelin…" at bounding box center [640, 319] width 1281 height 639
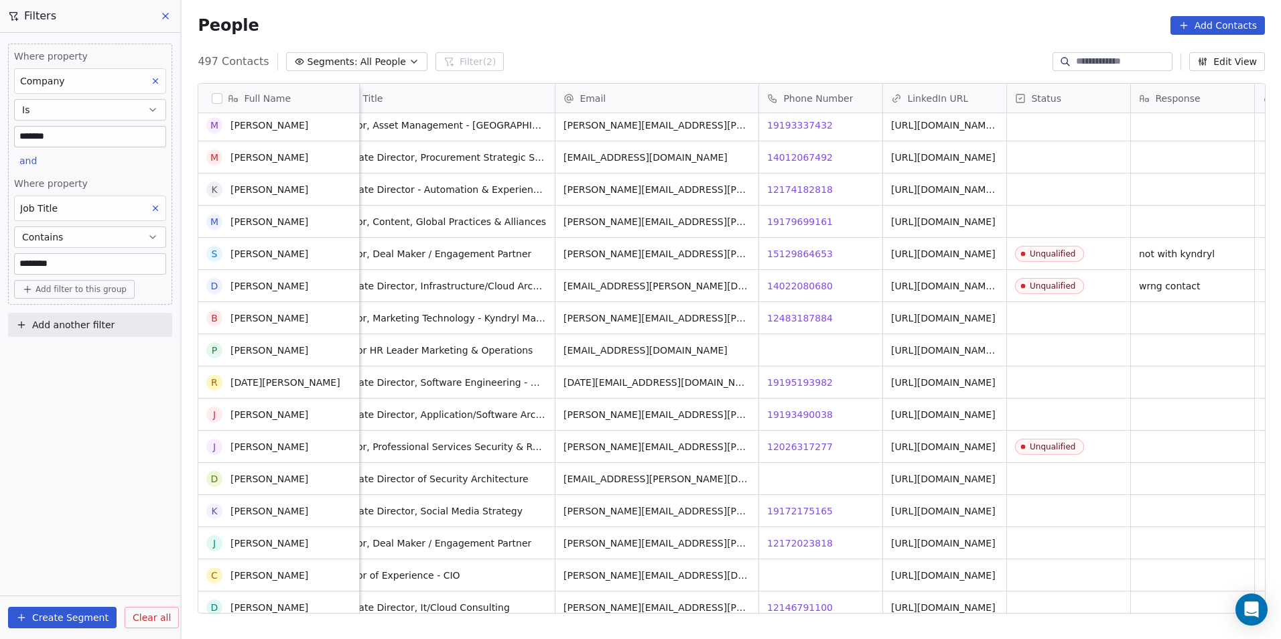
scroll to position [6529, 0]
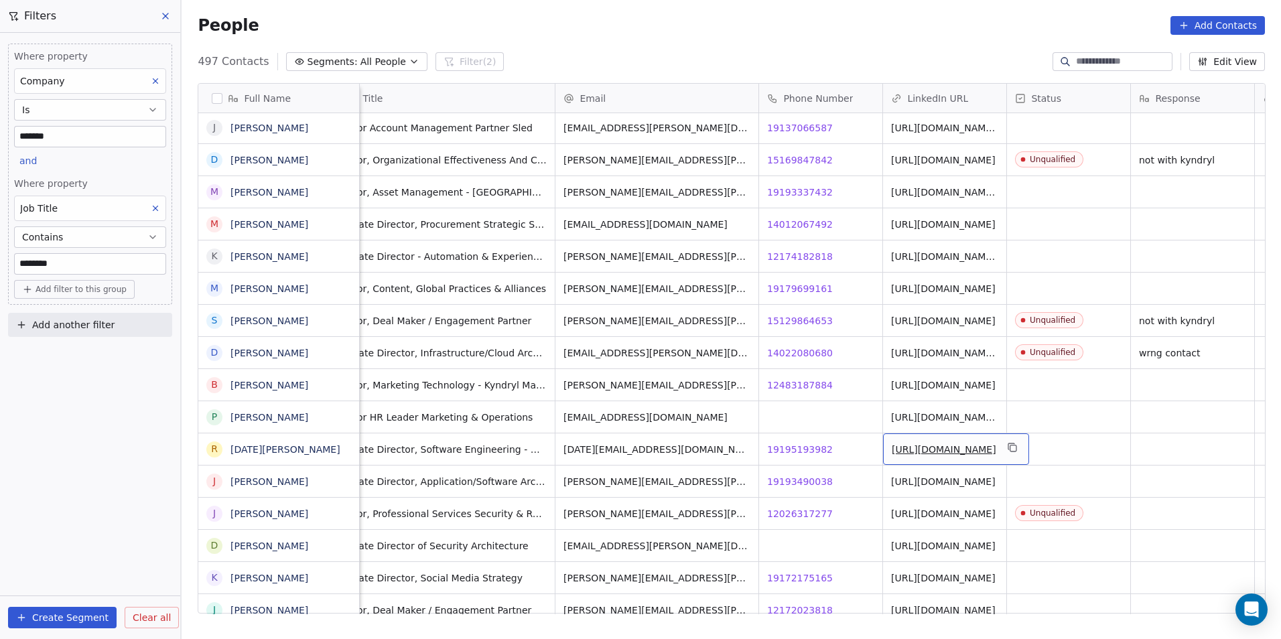
click at [917, 449] on link "[URL][DOMAIN_NAME]" at bounding box center [944, 449] width 104 height 11
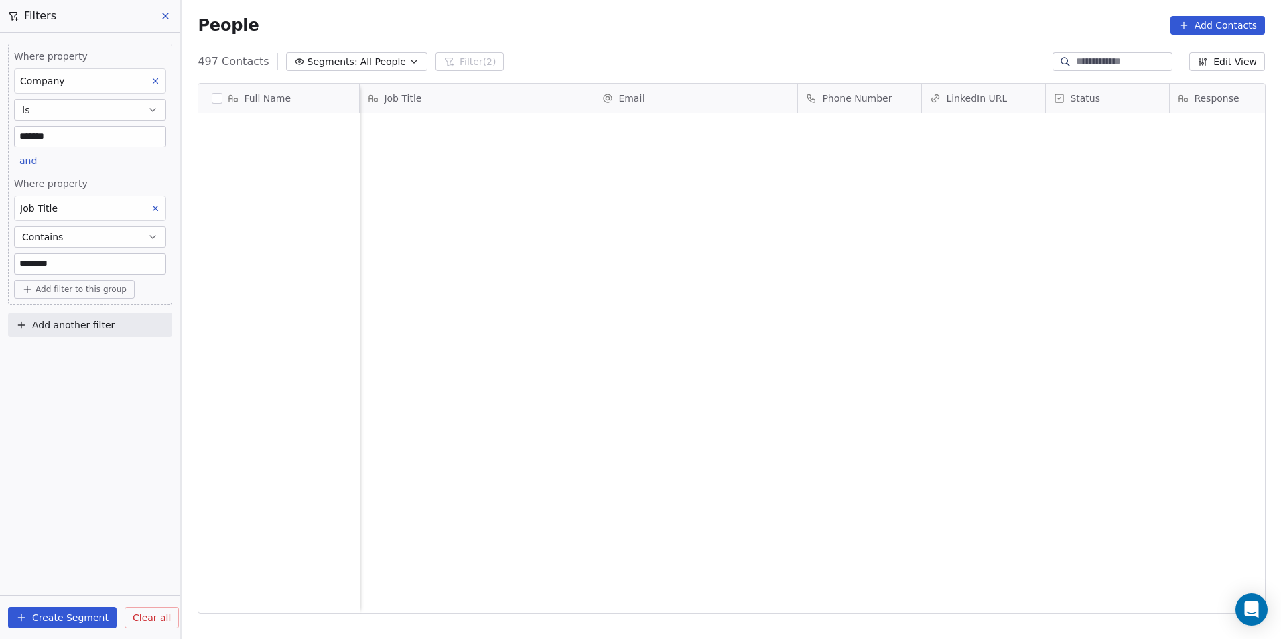
scroll to position [552, 1090]
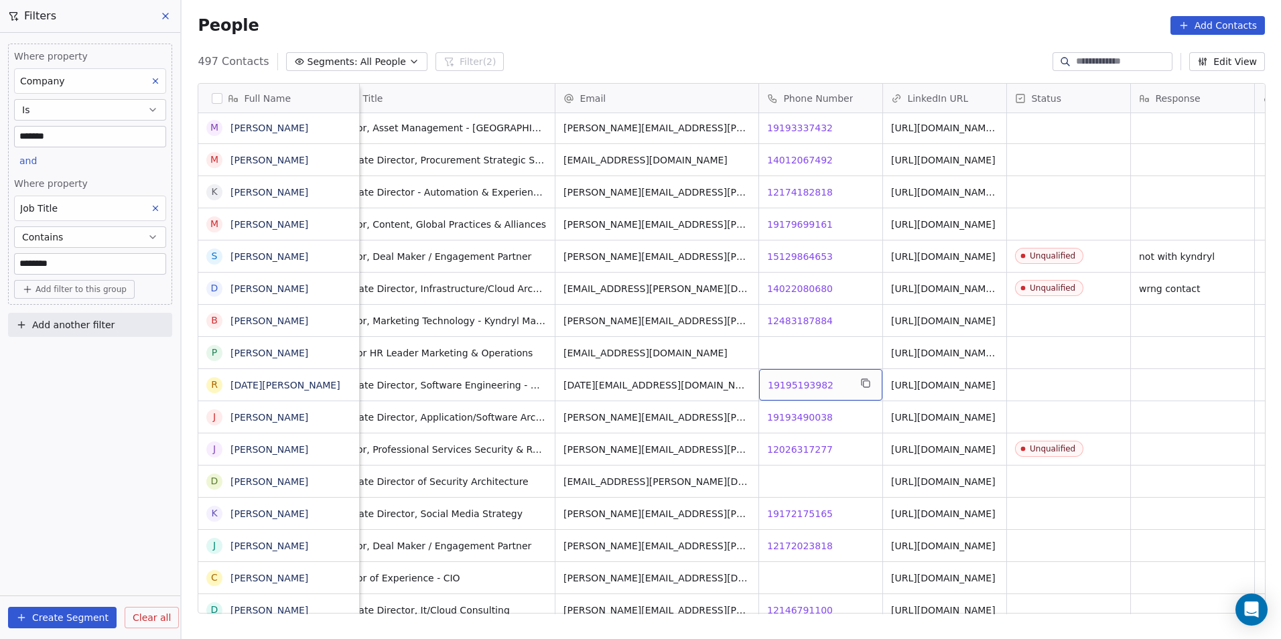
click at [796, 380] on span "19195193982" at bounding box center [801, 384] width 66 height 13
click at [789, 436] on html "DS Technologies Inc Contacts People Marketing Workflows Campaigns Sales Pipelin…" at bounding box center [640, 319] width 1281 height 639
click at [802, 413] on span "19193490038" at bounding box center [801, 417] width 66 height 13
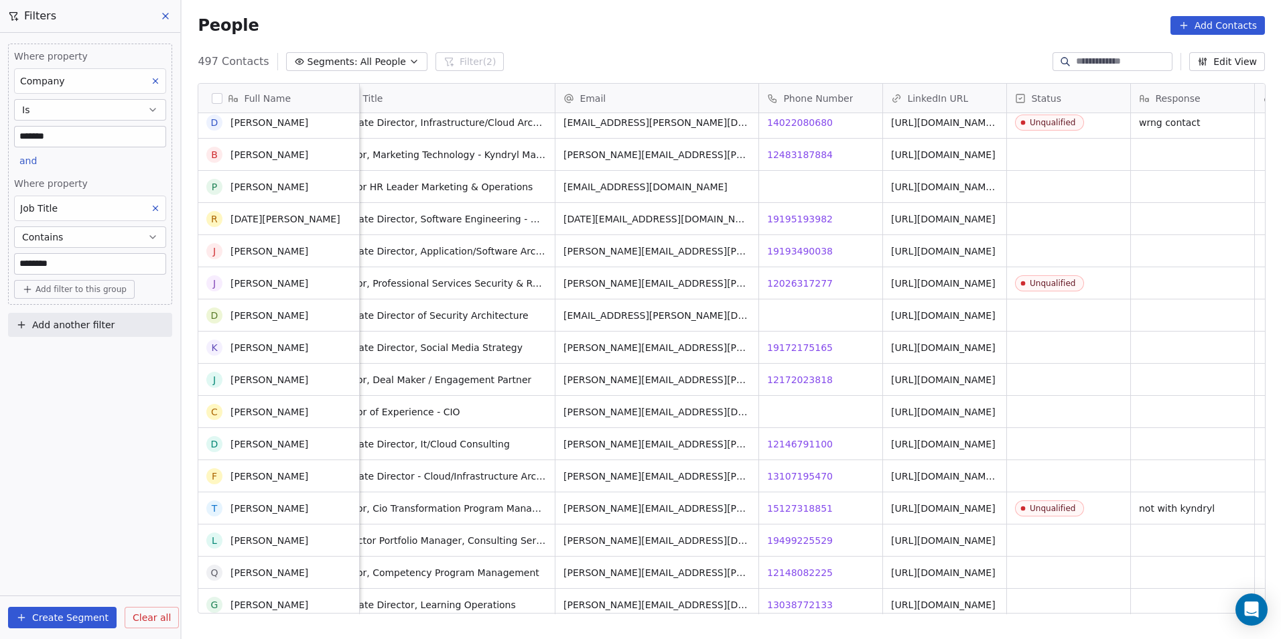
scroll to position [6596, 0]
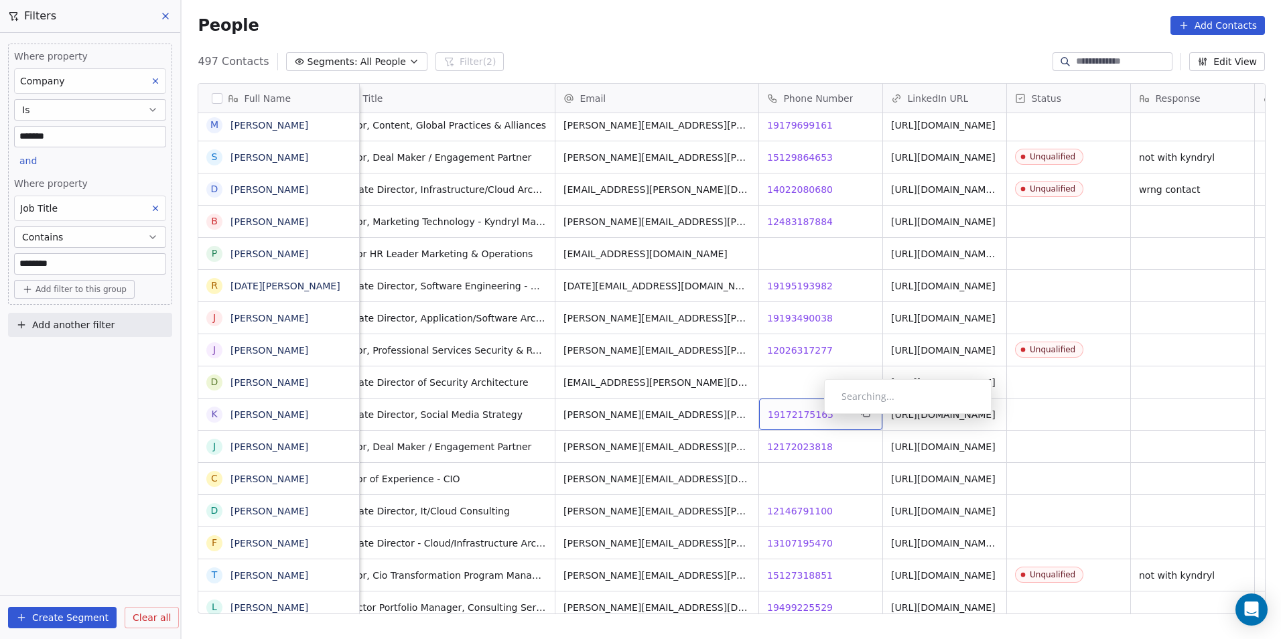
click at [813, 417] on span "19172175165" at bounding box center [801, 414] width 66 height 13
click at [800, 446] on span "12172023818" at bounding box center [801, 446] width 66 height 13
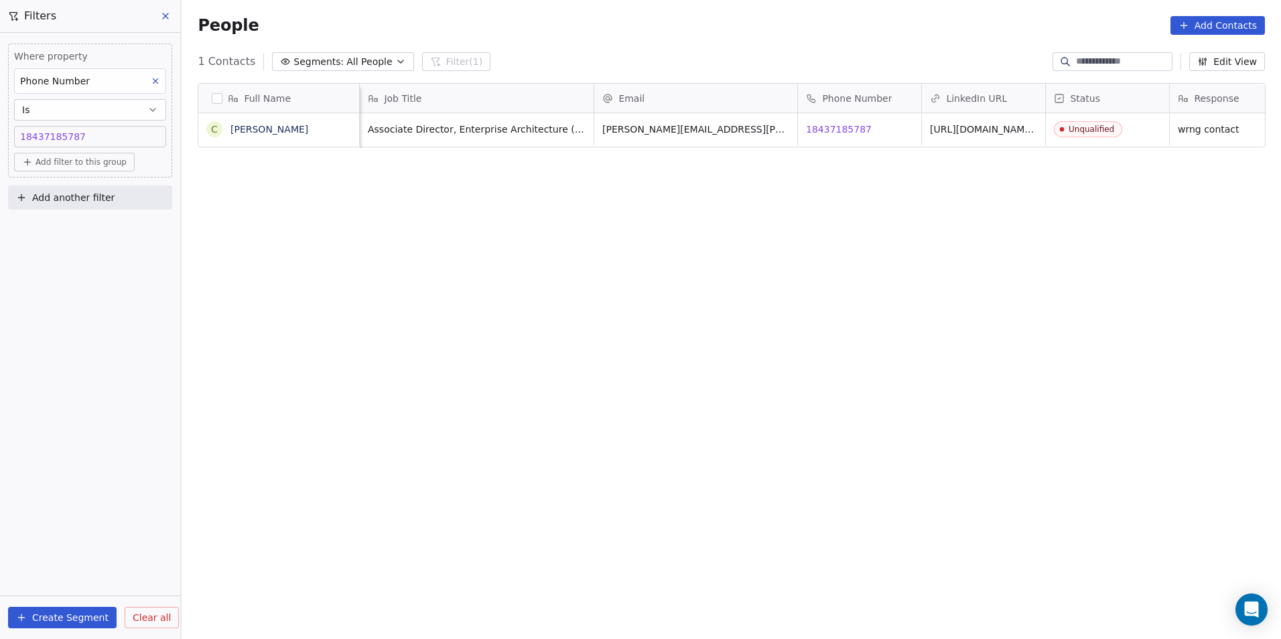
scroll to position [552, 1090]
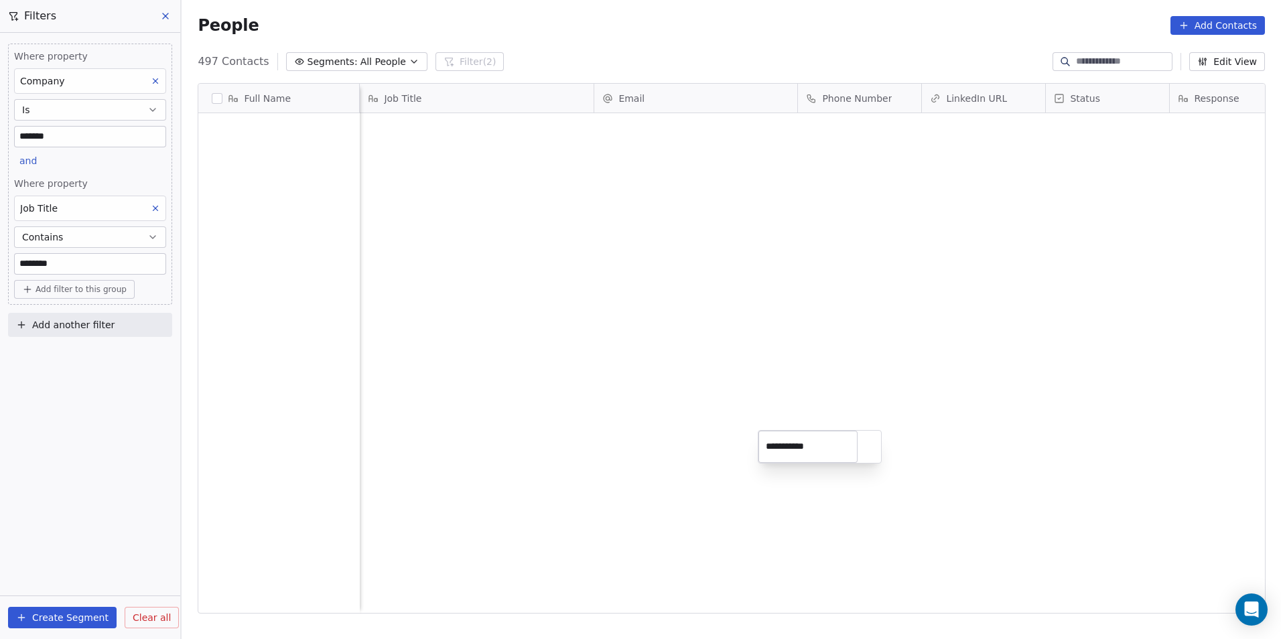
scroll to position [552, 1090]
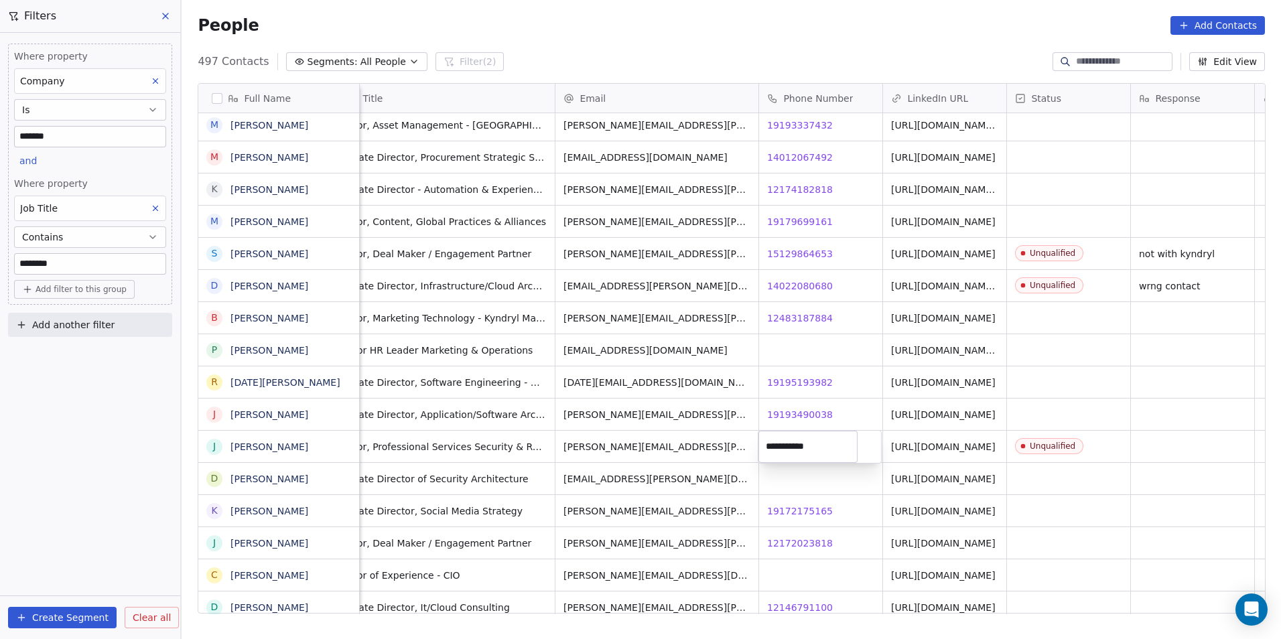
click at [804, 476] on html "DS Technologies Inc Contacts People Marketing Workflows Campaigns Sales Pipelin…" at bounding box center [640, 319] width 1281 height 639
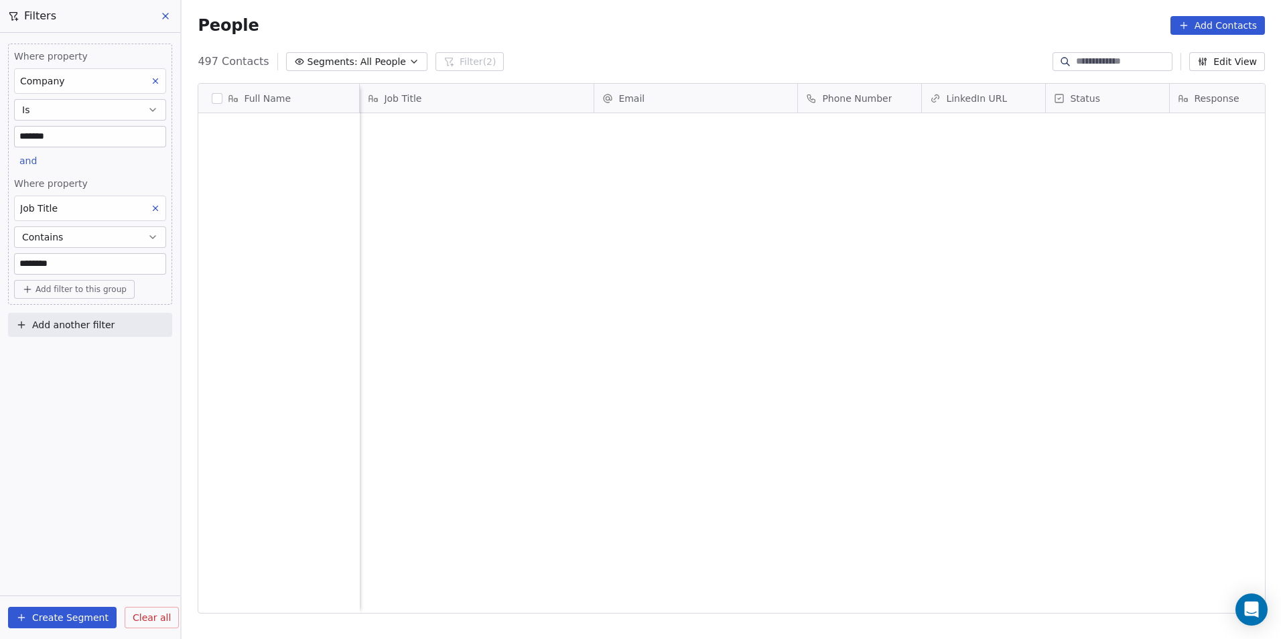
scroll to position [552, 1090]
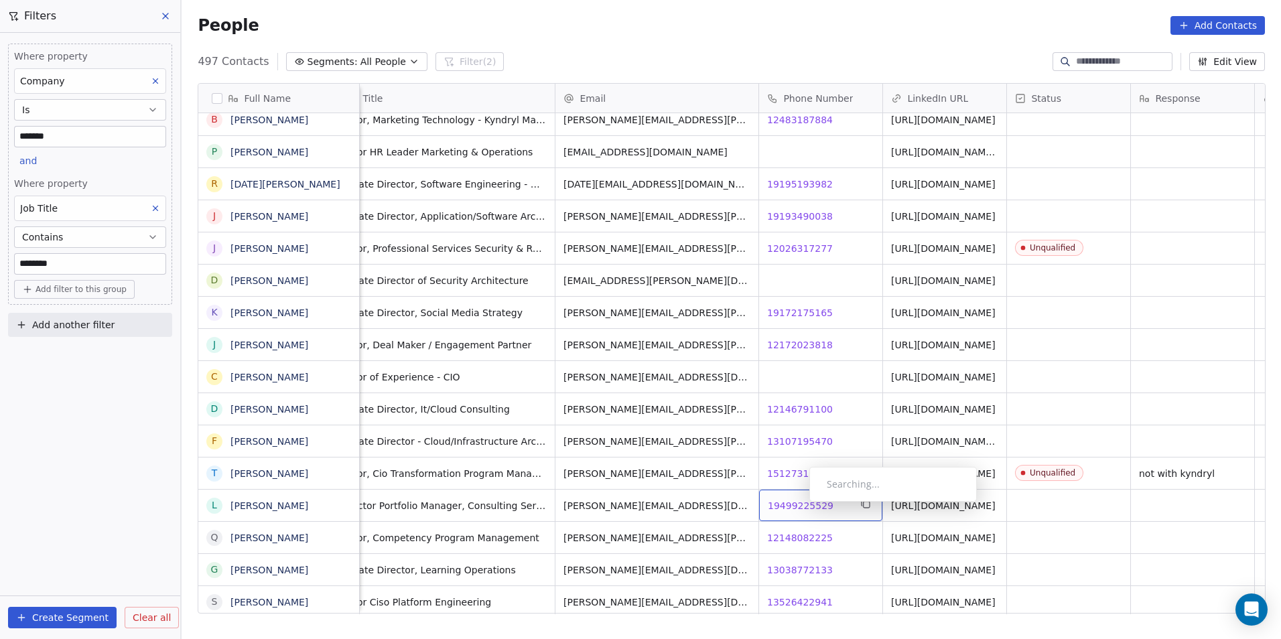
click at [798, 505] on span "19499225529" at bounding box center [801, 505] width 66 height 13
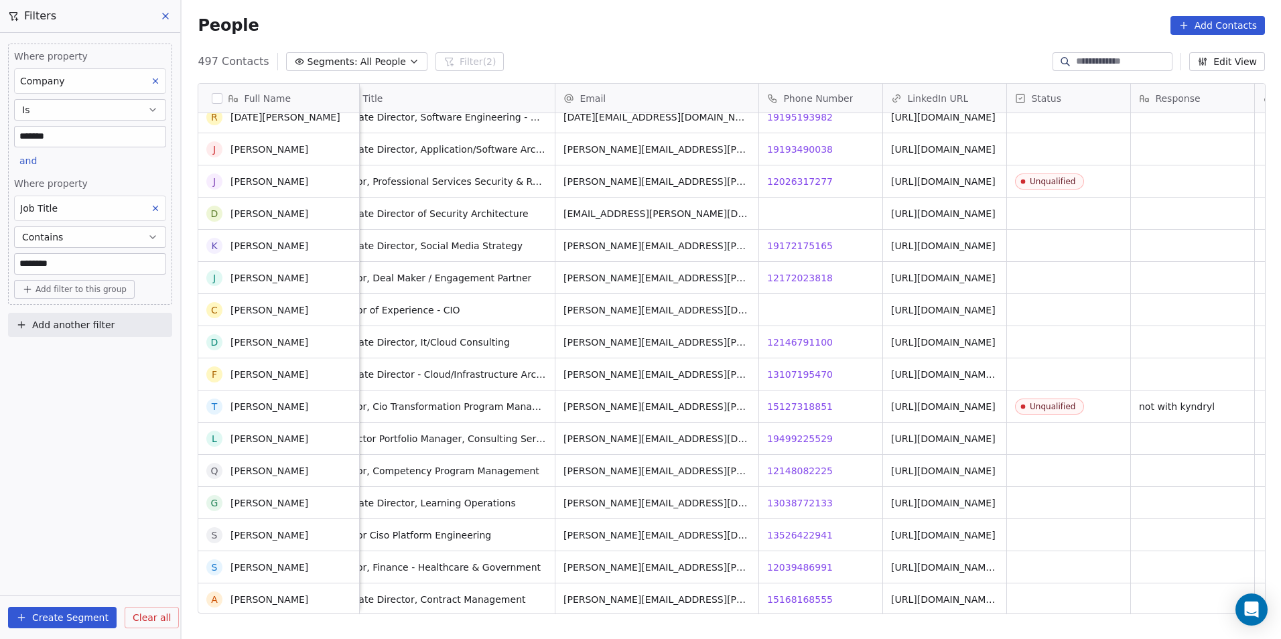
scroll to position [6864, 0]
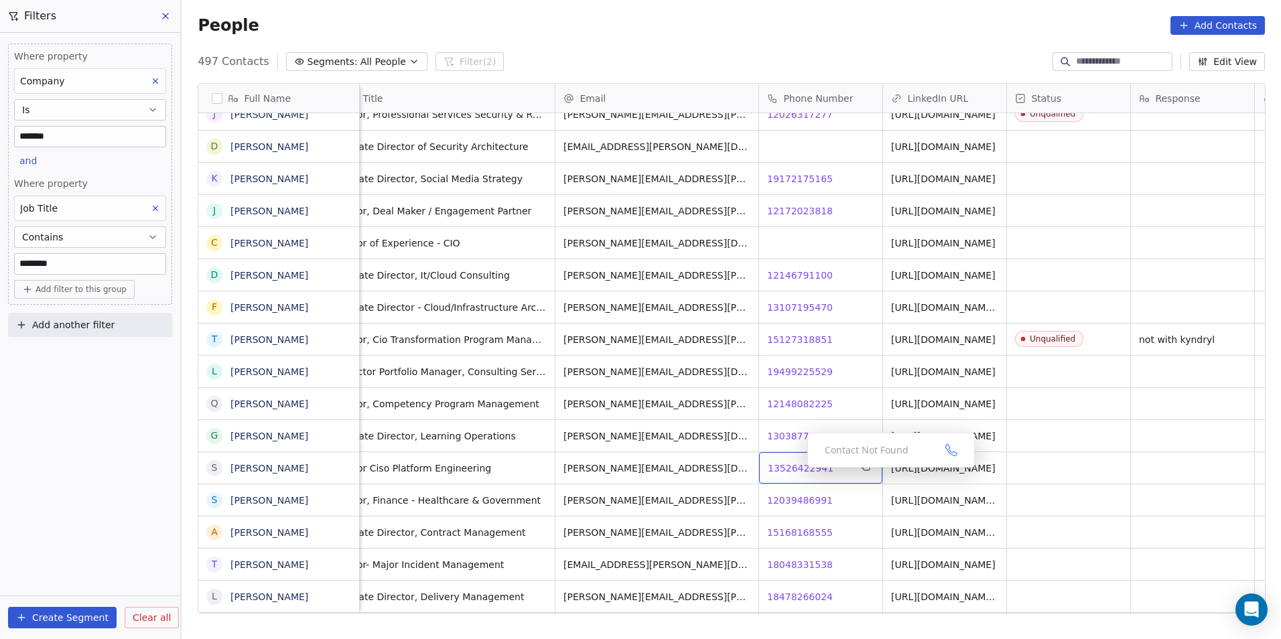
click at [796, 471] on span "13526422941" at bounding box center [801, 468] width 66 height 13
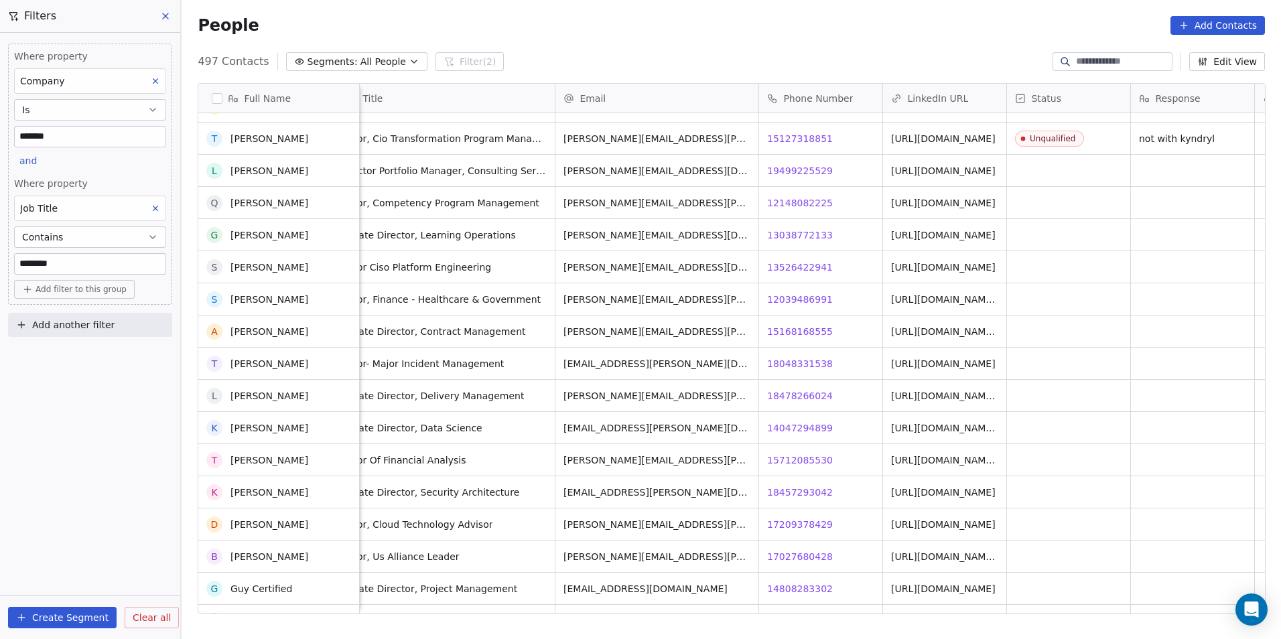
scroll to position [7132, 0]
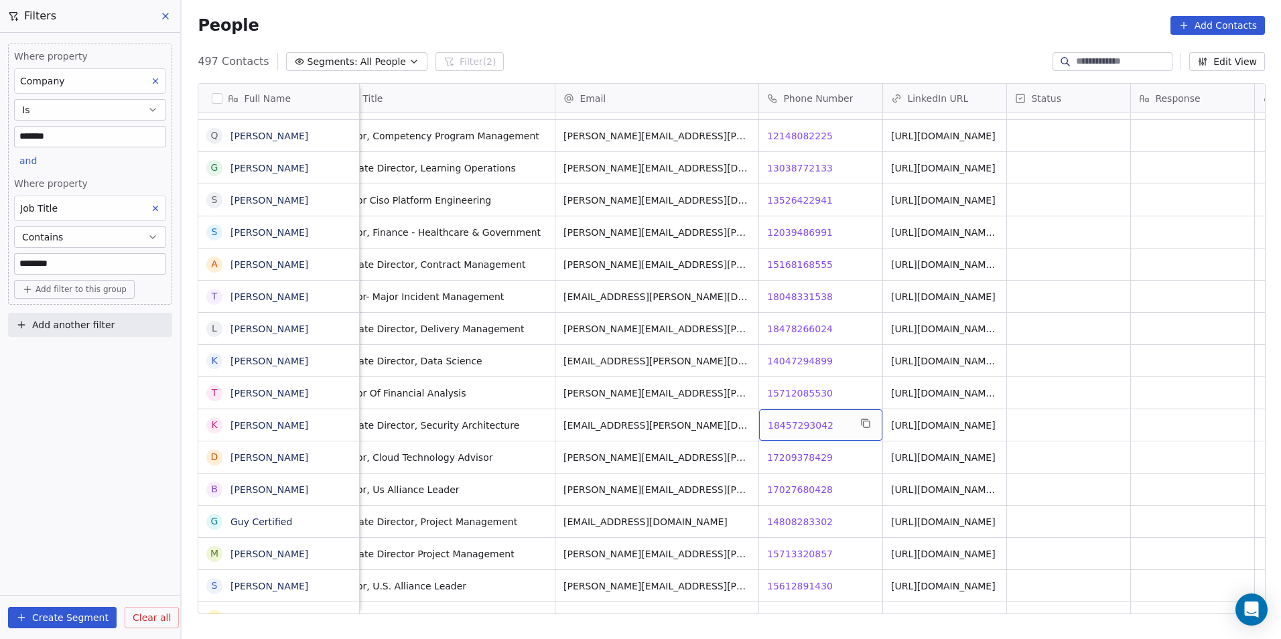
drag, startPoint x: 831, startPoint y: 423, endPoint x: 808, endPoint y: 423, distance: 22.8
click at [808, 423] on span "18457293042" at bounding box center [801, 425] width 66 height 13
click at [932, 427] on link "https://linkedin.com/in/kentbrowne" at bounding box center [944, 425] width 104 height 11
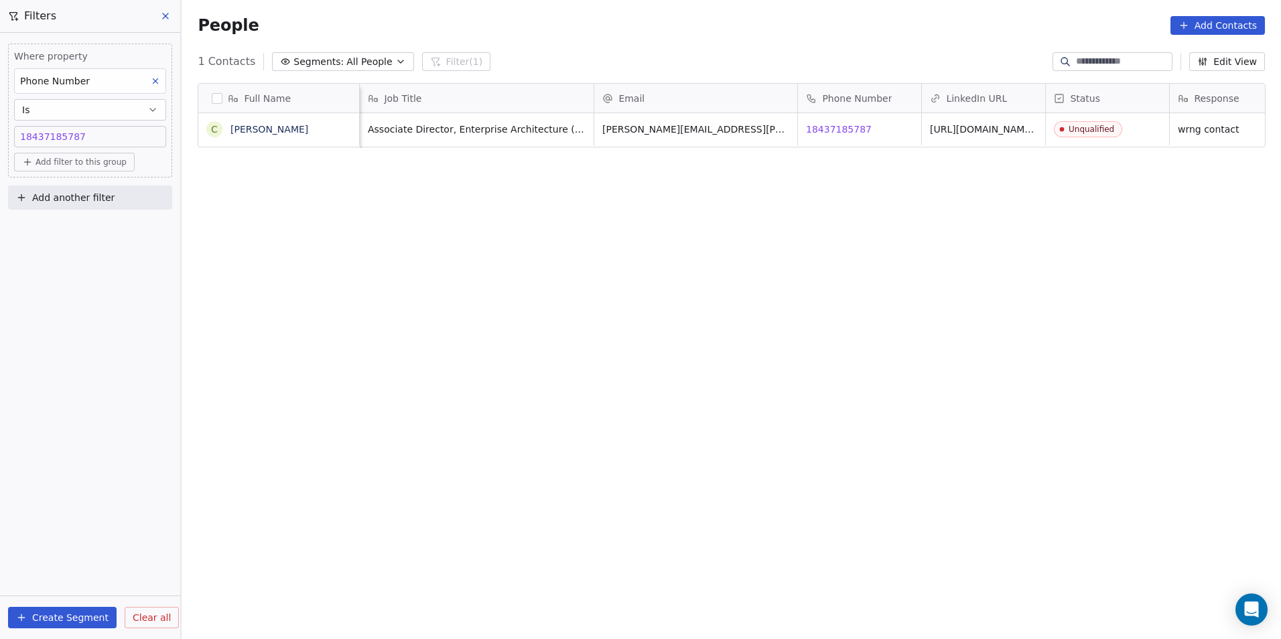
scroll to position [552, 1090]
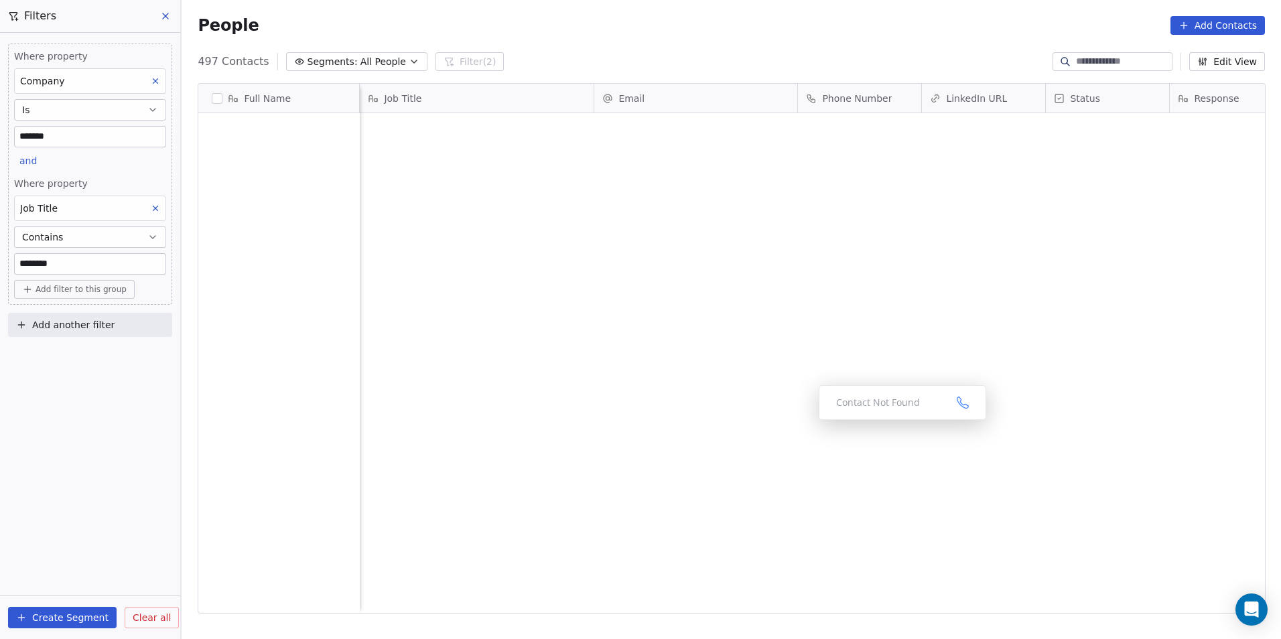
scroll to position [552, 1090]
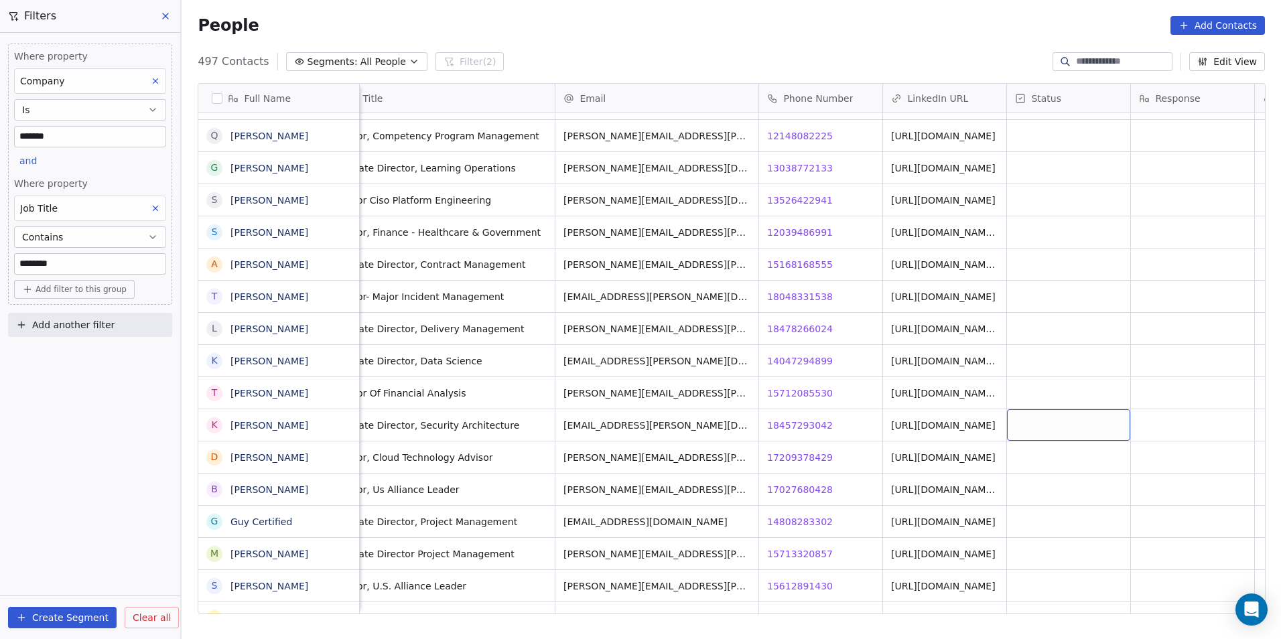
click at [1081, 431] on div "grid" at bounding box center [1068, 424] width 123 height 31
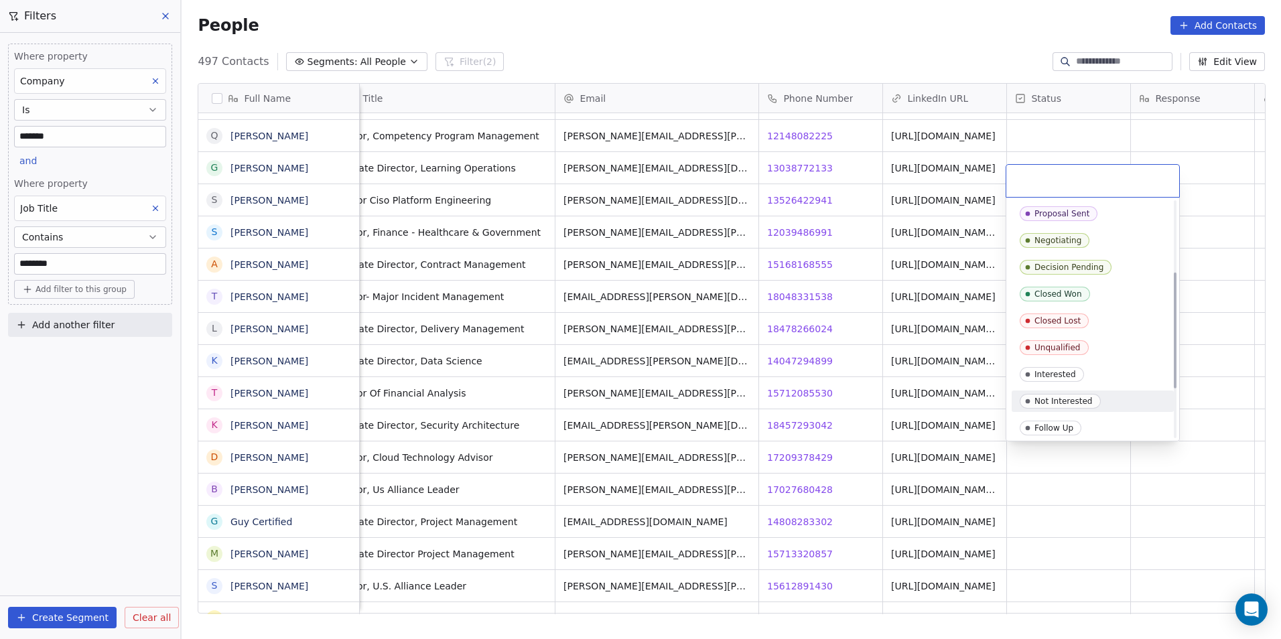
scroll to position [244, 0]
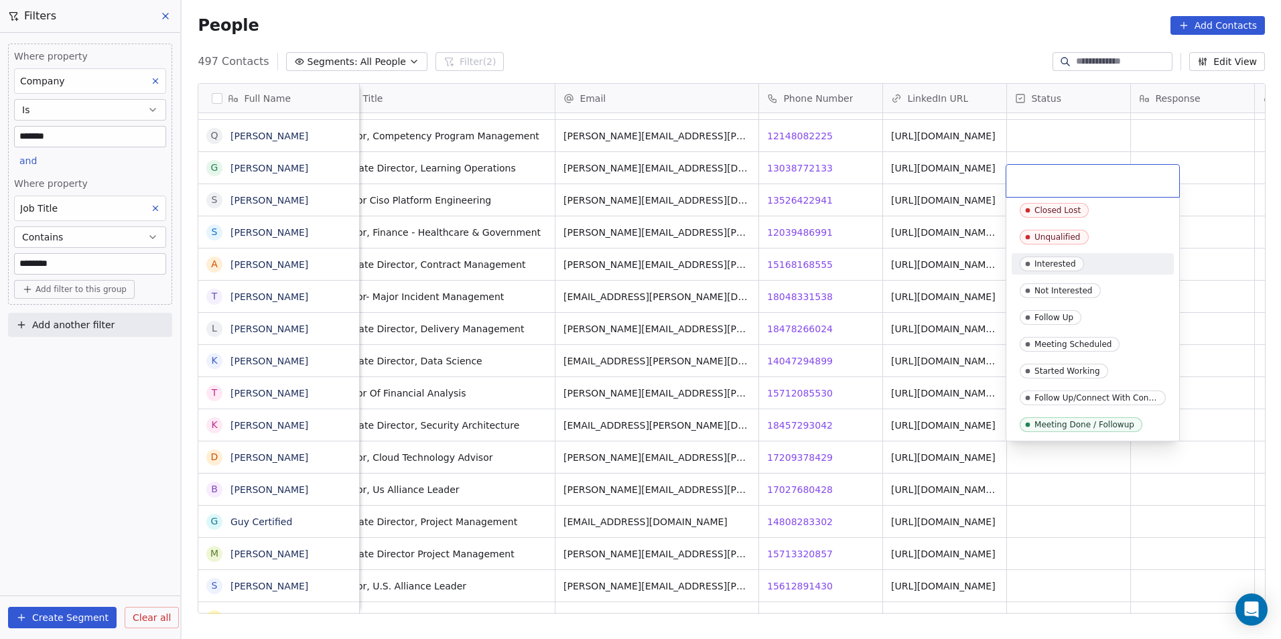
click at [1082, 262] on div "Interested" at bounding box center [1092, 264] width 146 height 15
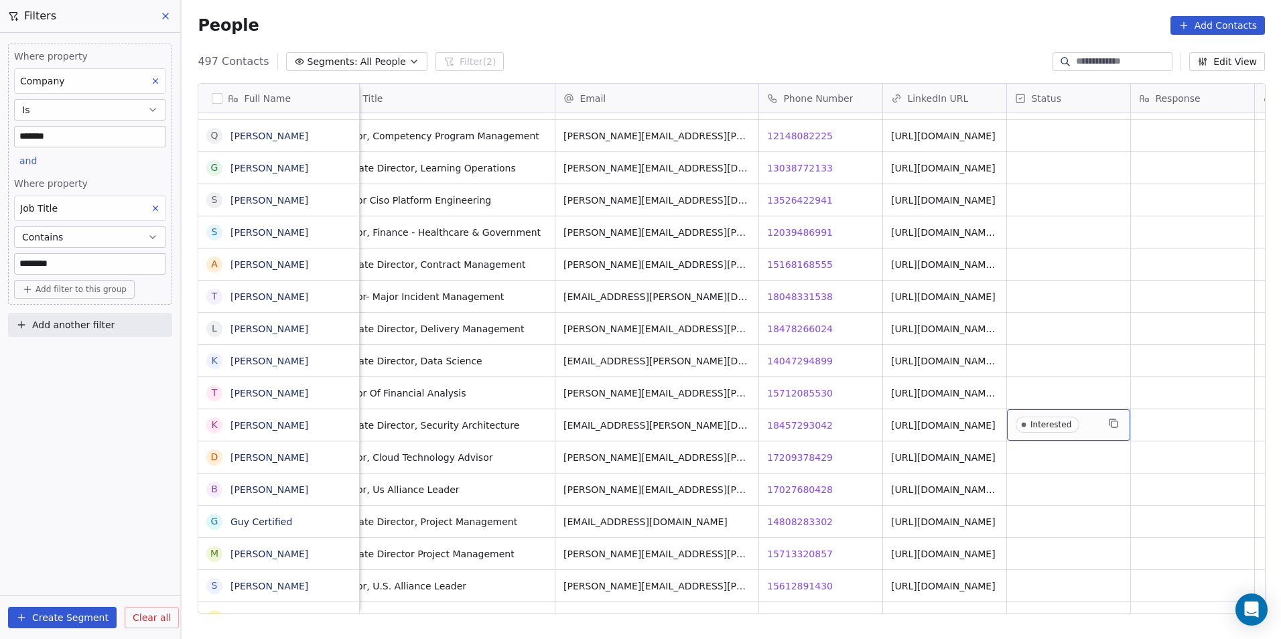
click at [1097, 420] on div "Interested" at bounding box center [1068, 424] width 123 height 31
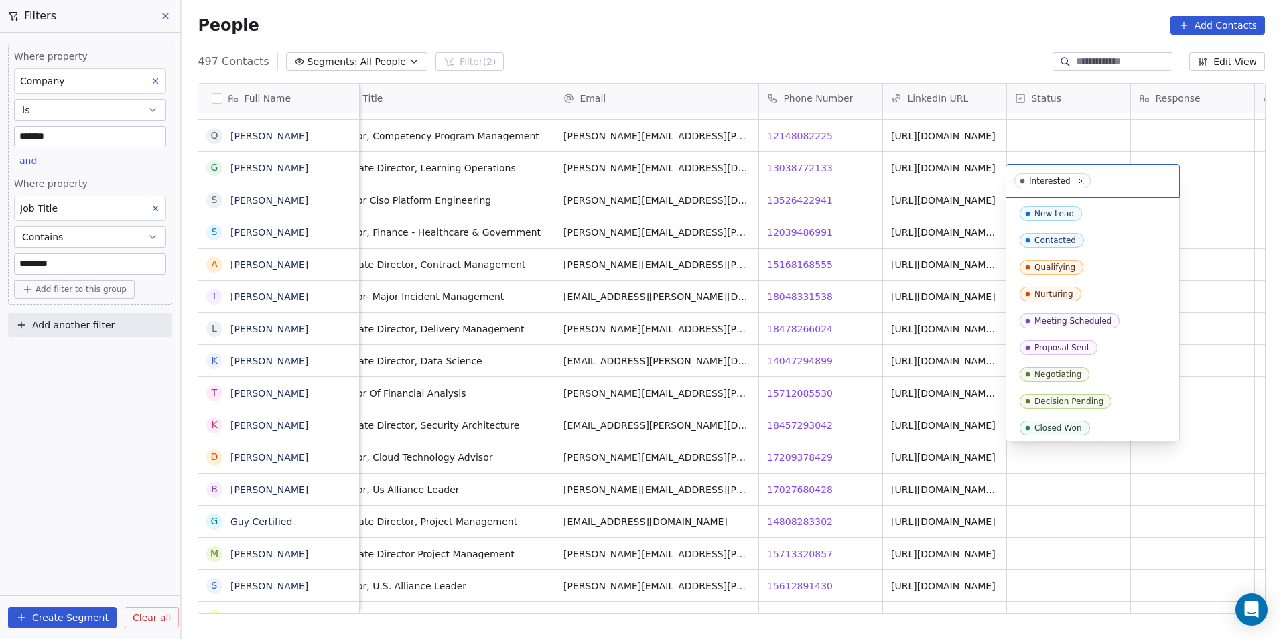
scroll to position [84, 0]
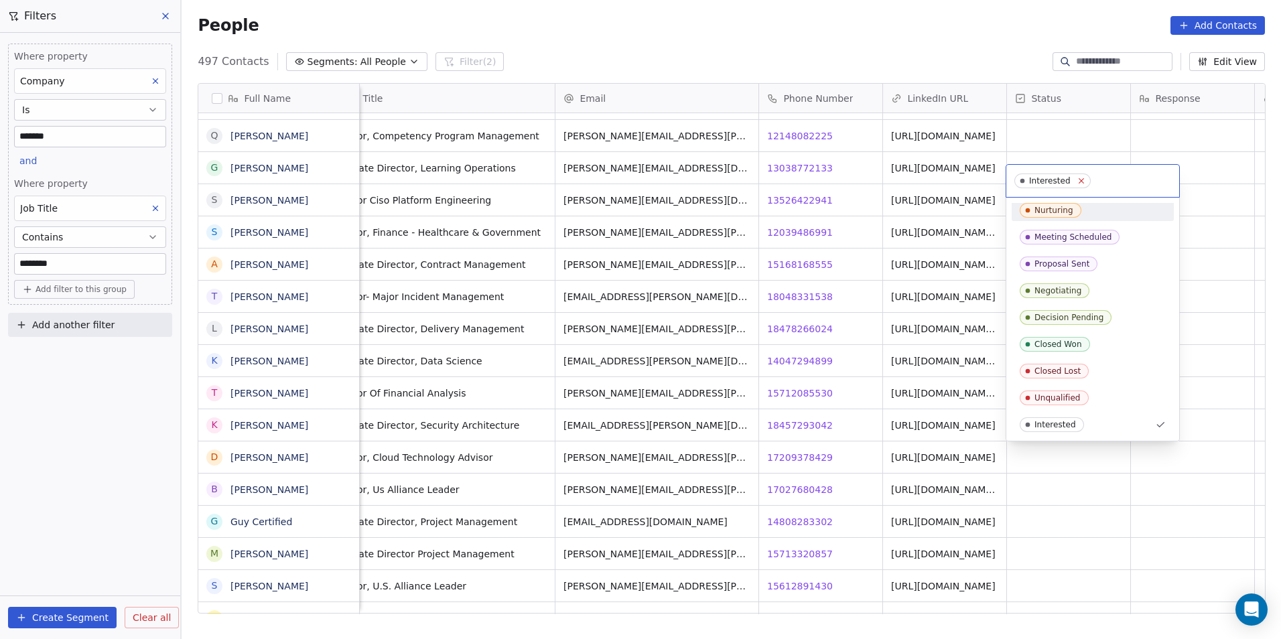
click at [1076, 185] on icon at bounding box center [1080, 180] width 9 height 9
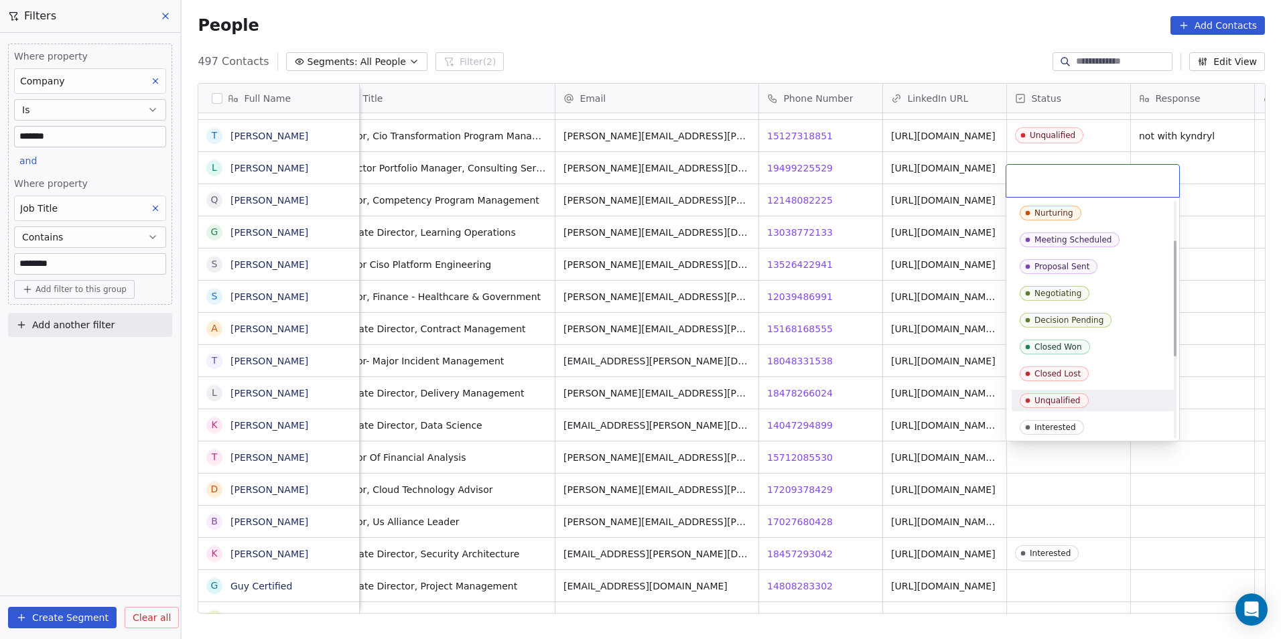
scroll to position [67, 0]
click at [1086, 508] on html "DS Technologies Inc Contacts People Marketing Workflows Campaigns Sales Pipelin…" at bounding box center [640, 319] width 1281 height 639
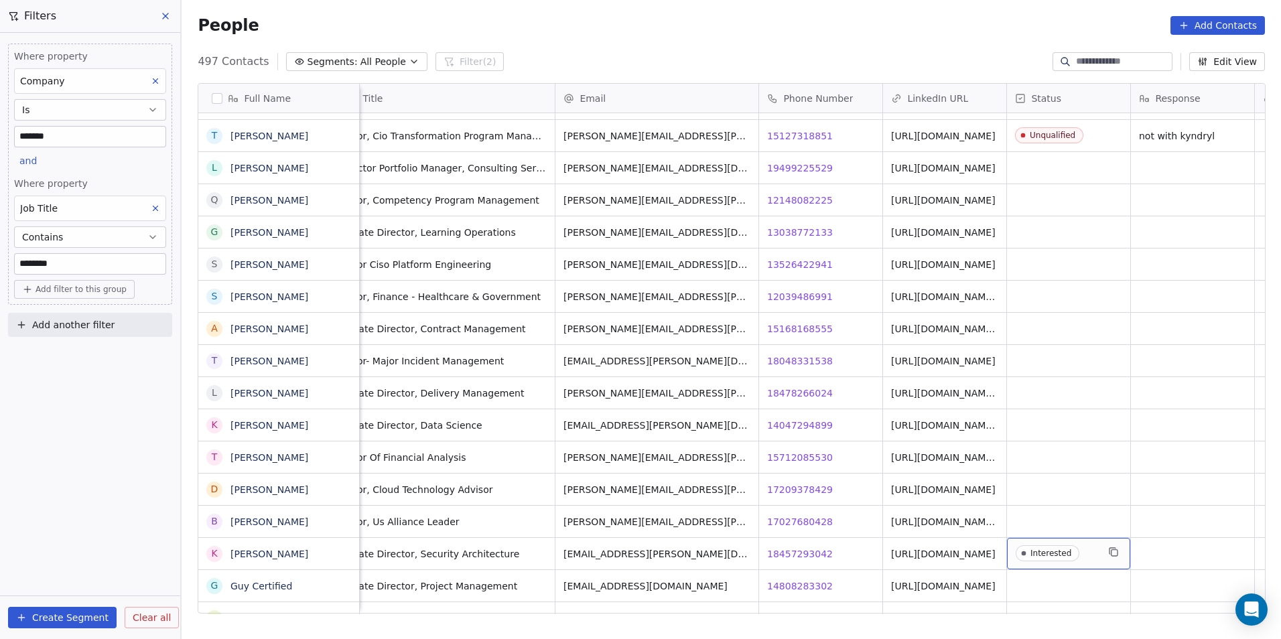
click at [1082, 549] on span "Interested" at bounding box center [1056, 553] width 82 height 17
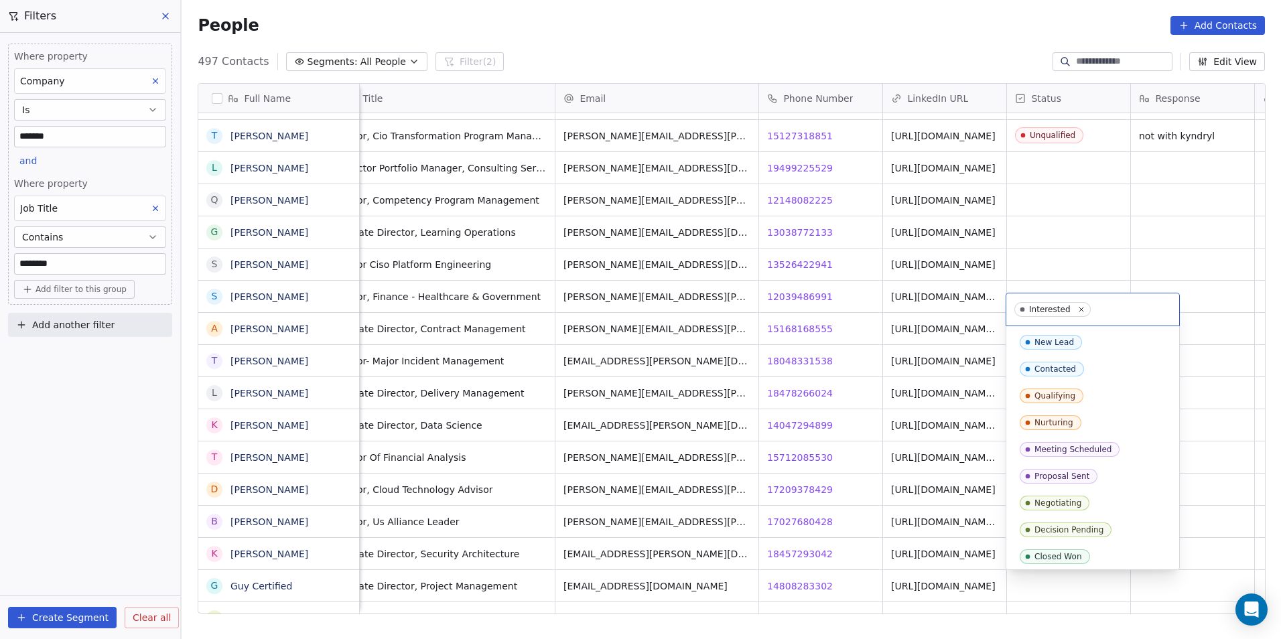
scroll to position [84, 0]
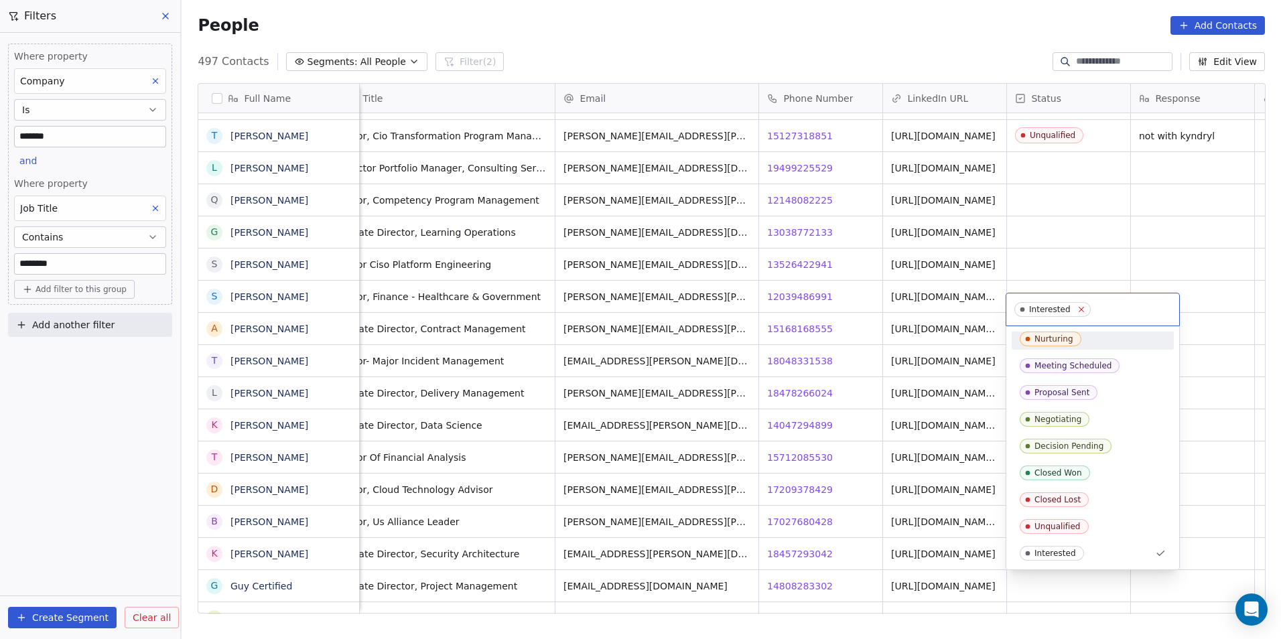
click at [1078, 309] on icon at bounding box center [1080, 309] width 9 height 9
click at [1093, 578] on html "DS Technologies Inc Contacts People Marketing Workflows Campaigns Sales Pipelin…" at bounding box center [640, 319] width 1281 height 639
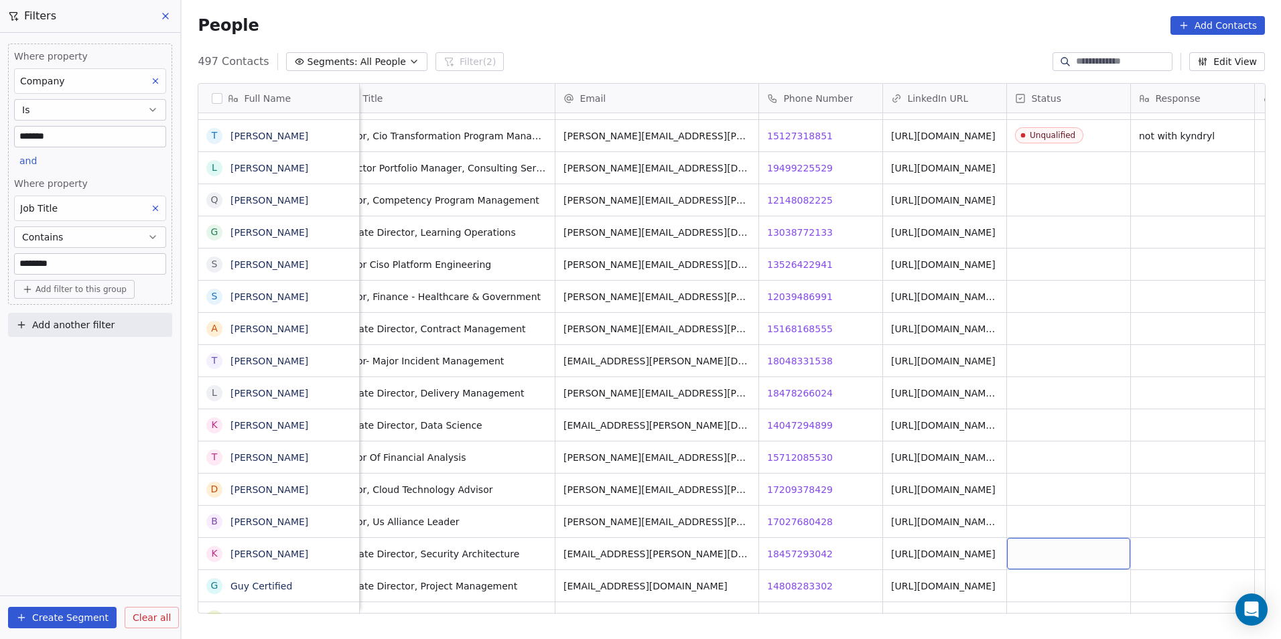
click at [1094, 546] on div "grid" at bounding box center [1068, 553] width 123 height 31
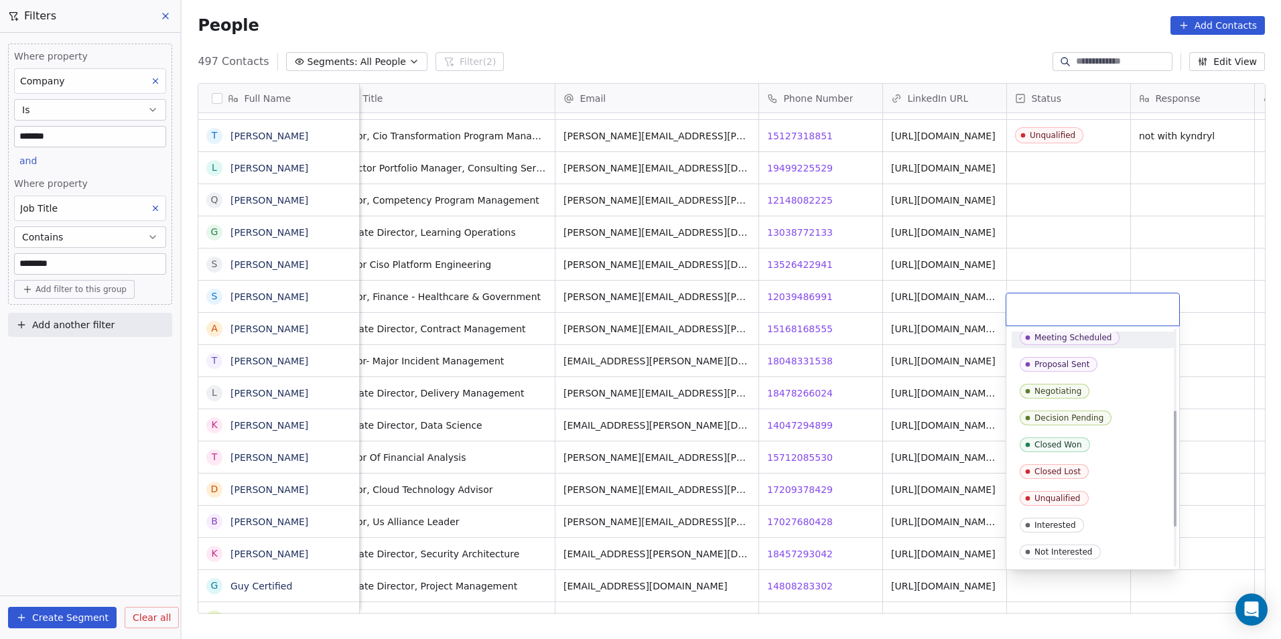
scroll to position [201, 0]
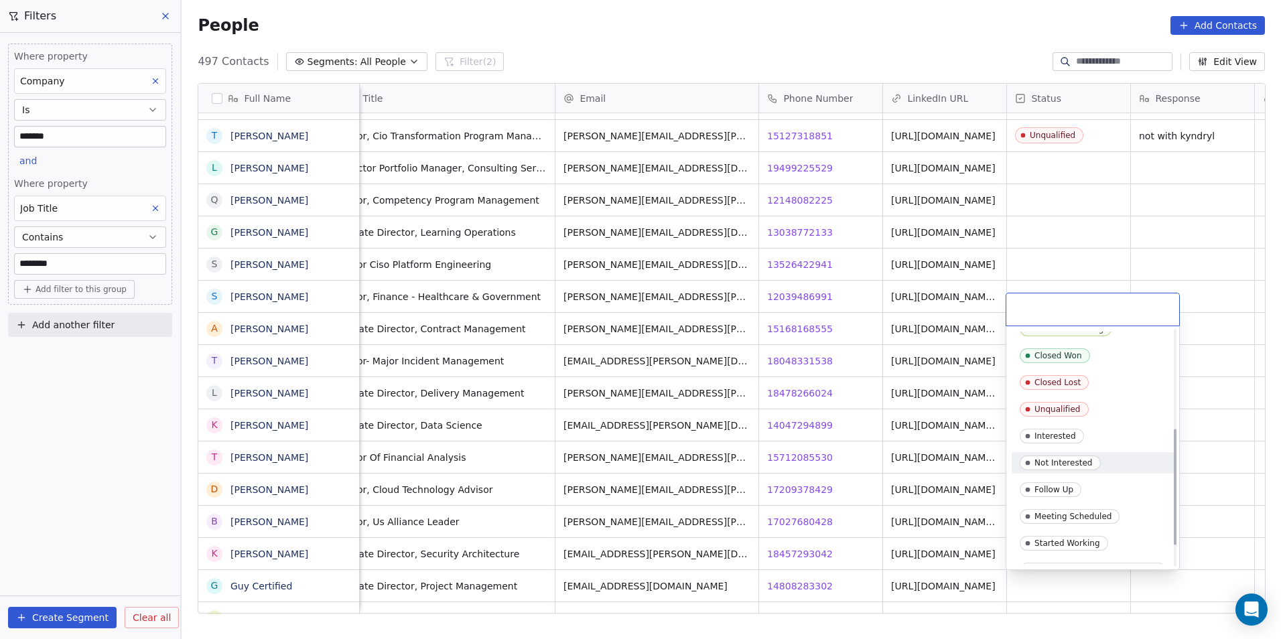
click at [1073, 462] on div "Not Interested" at bounding box center [1063, 462] width 58 height 9
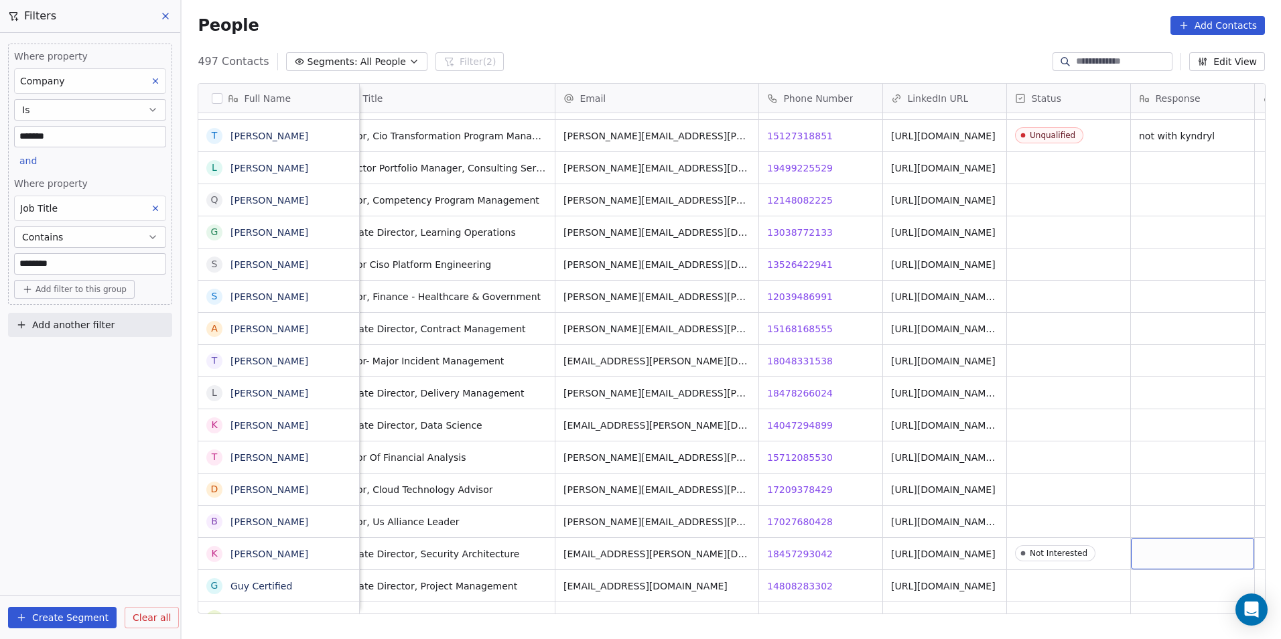
click at [1186, 552] on div "grid" at bounding box center [1192, 553] width 123 height 31
type textarea "*"
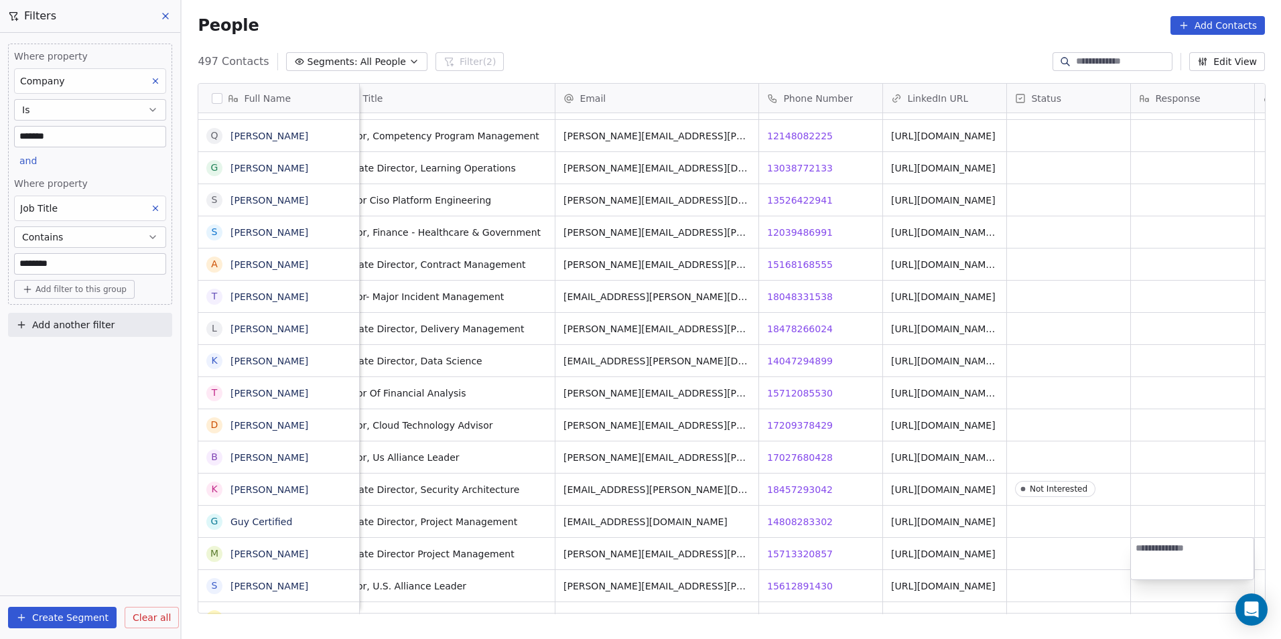
click at [1150, 502] on html "DS Technologies Inc Contacts People Marketing Workflows Campaigns Sales Pipelin…" at bounding box center [640, 319] width 1281 height 639
click at [1154, 491] on div "grid" at bounding box center [1192, 489] width 123 height 31
type textarea "*"
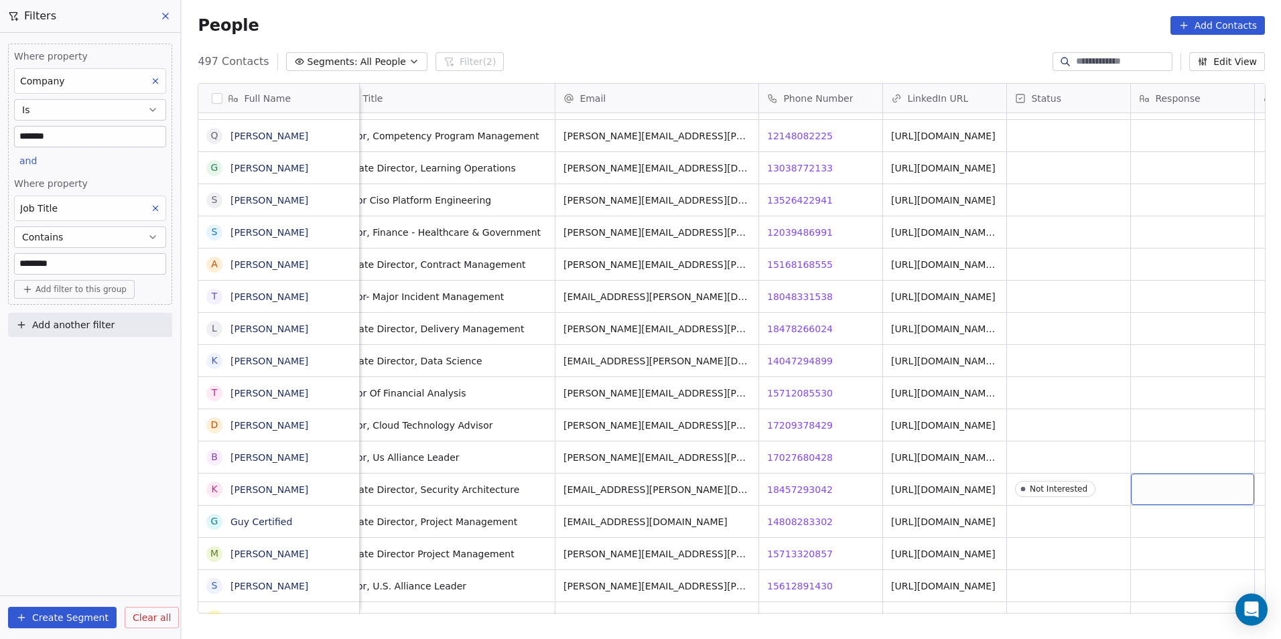
click at [1154, 491] on div "grid" at bounding box center [1192, 489] width 123 height 31
type textarea "**********"
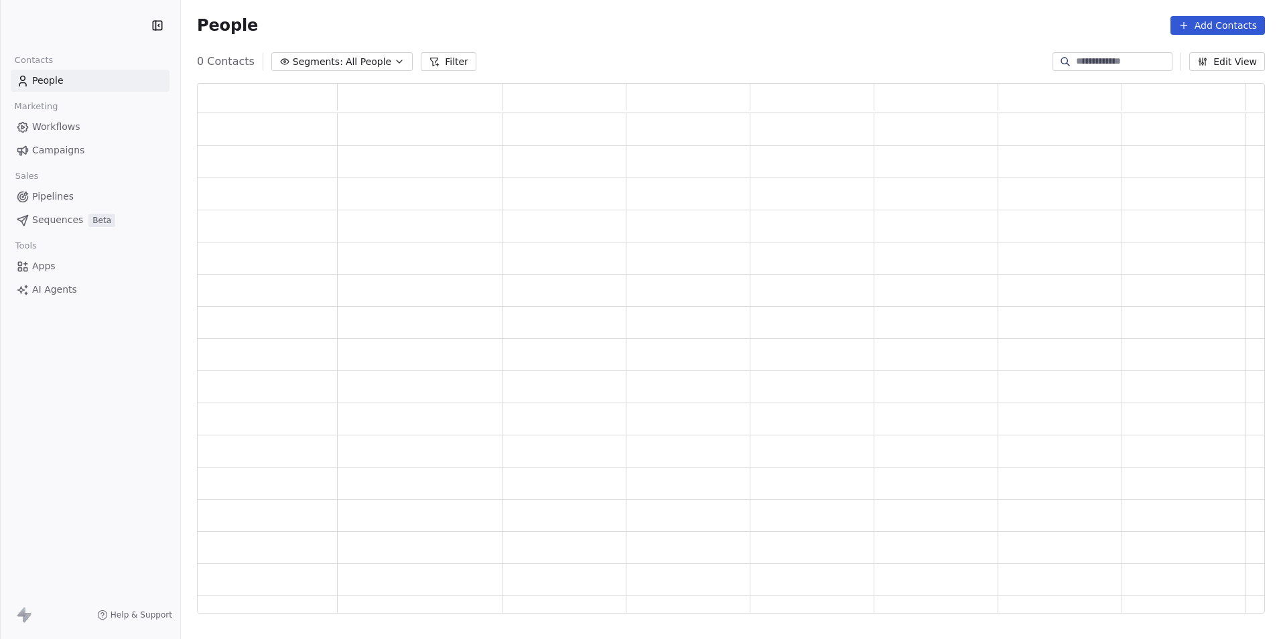
click at [1082, 62] on input at bounding box center [1123, 61] width 94 height 13
type input "*****"
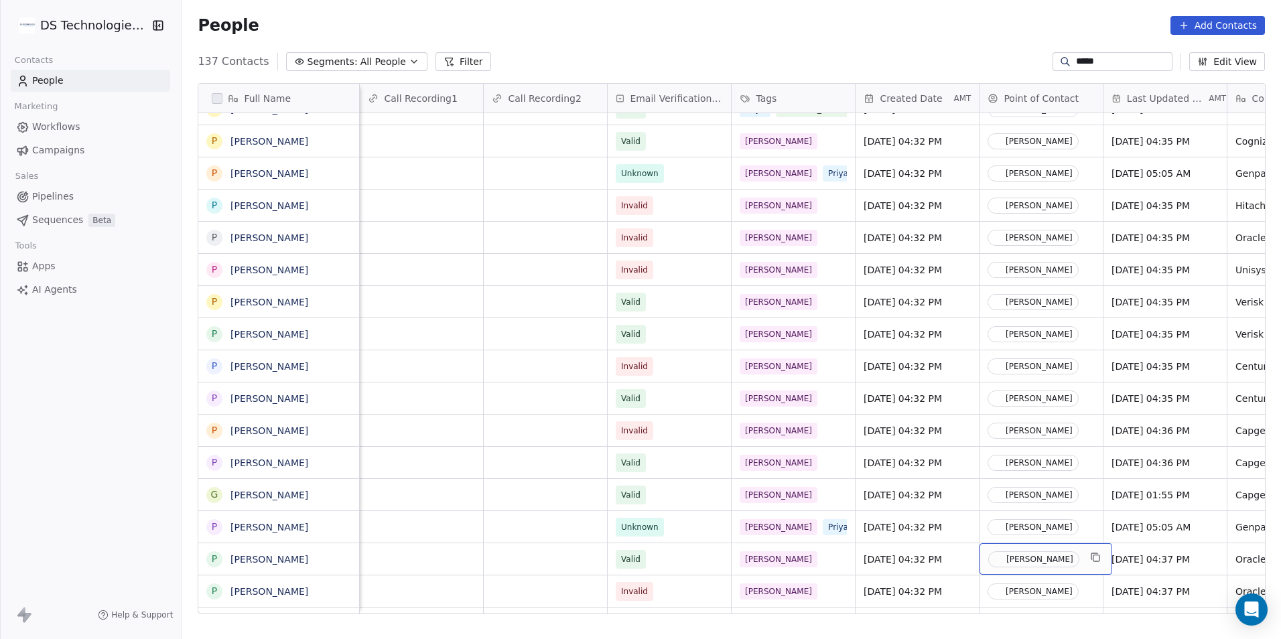
scroll to position [0, 0]
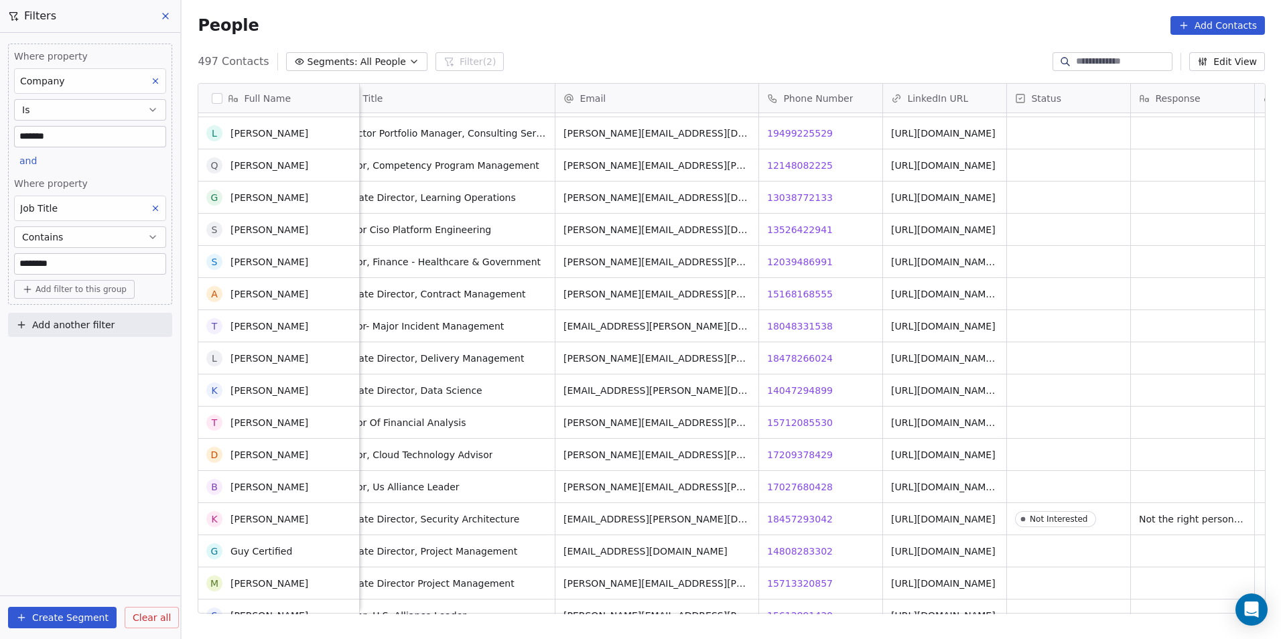
scroll to position [7333, 0]
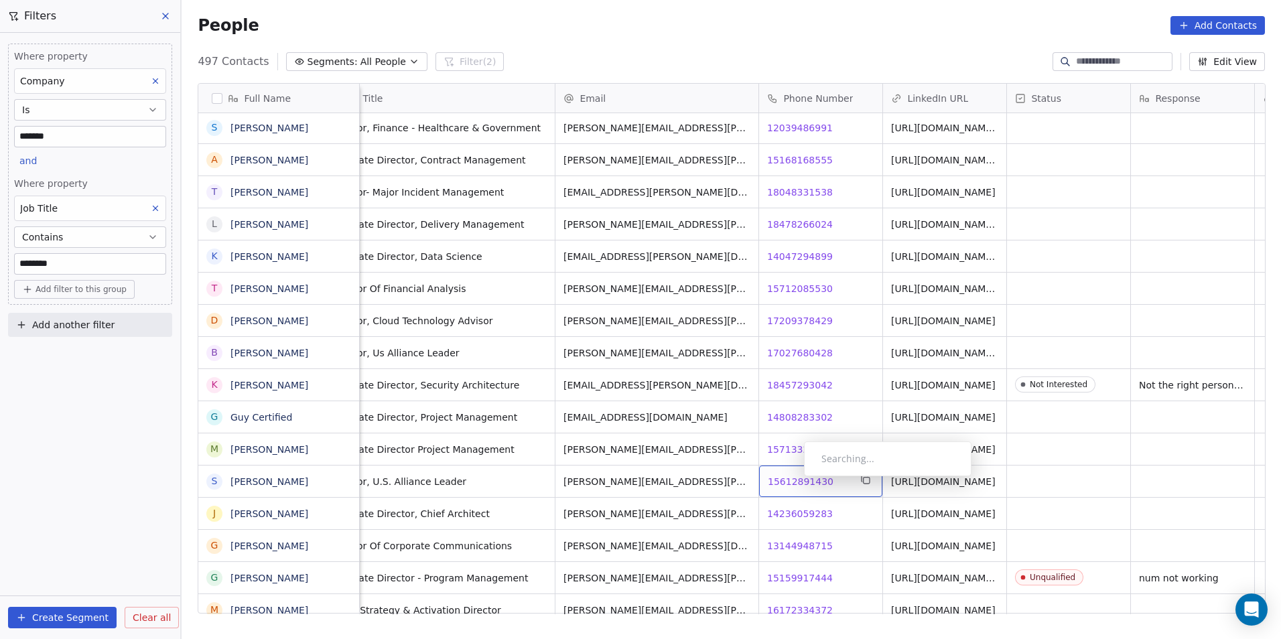
click at [793, 480] on span "15612891430" at bounding box center [801, 481] width 66 height 13
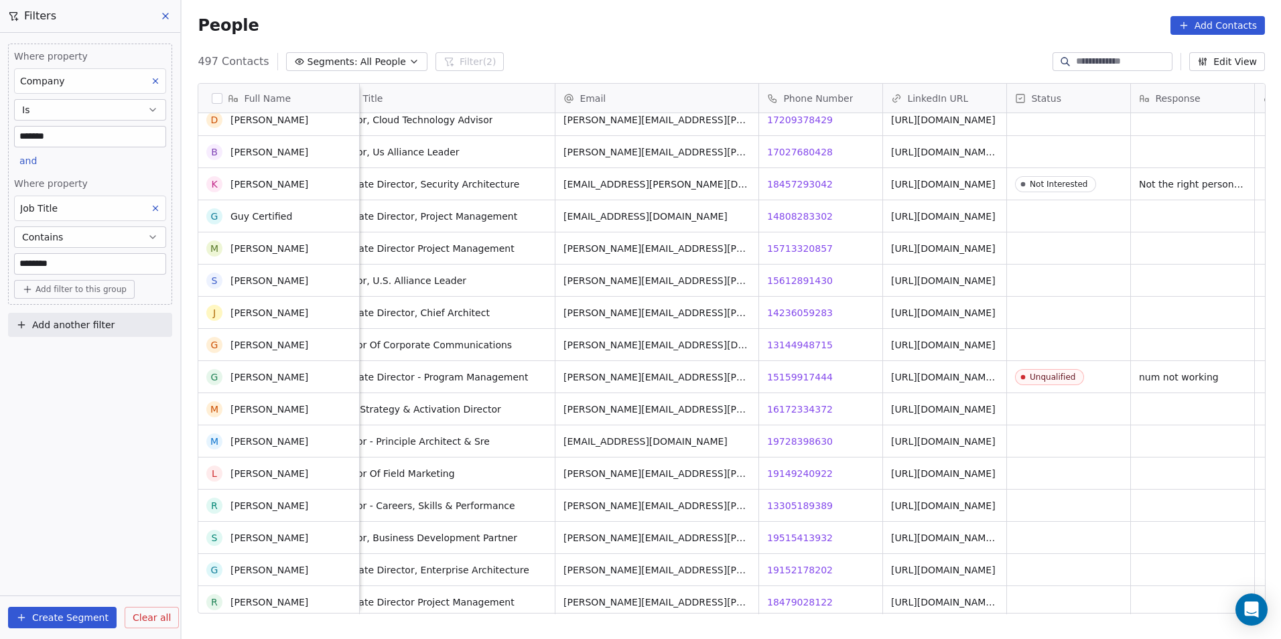
scroll to position [7400, 0]
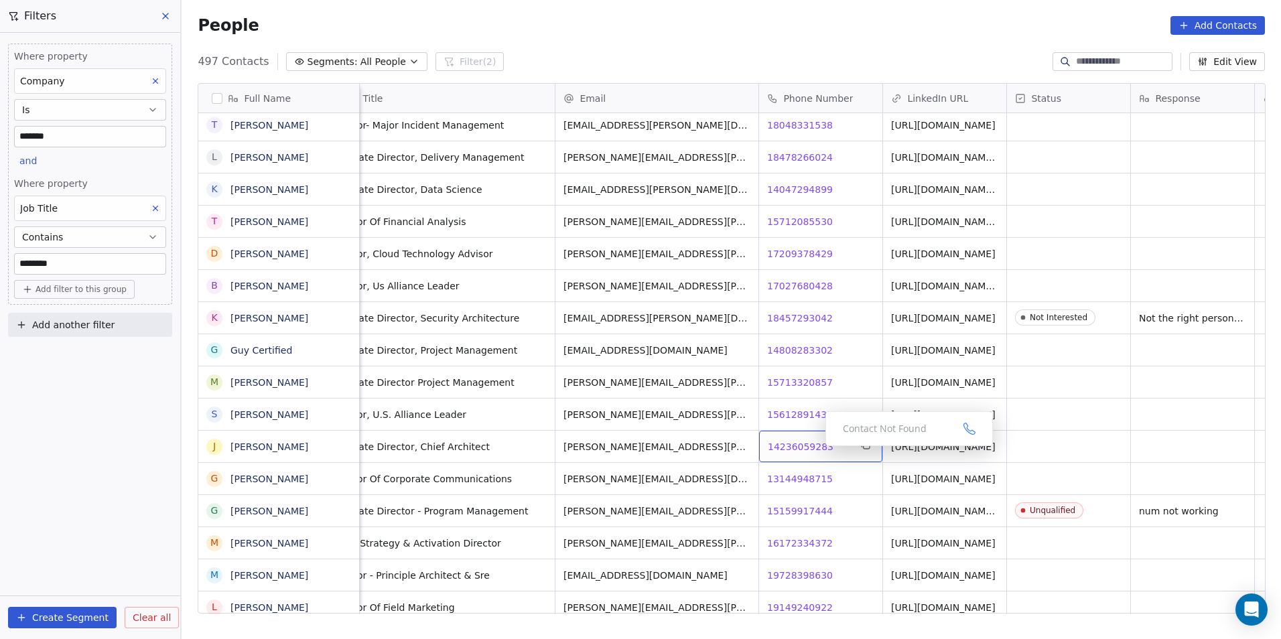
click at [788, 450] on span "14236059283" at bounding box center [801, 446] width 66 height 13
click at [810, 478] on html "DS Technologies Inc Contacts People Marketing Workflows Campaigns Sales Pipelin…" at bounding box center [640, 319] width 1281 height 639
click at [810, 478] on span "13144948715" at bounding box center [801, 478] width 66 height 13
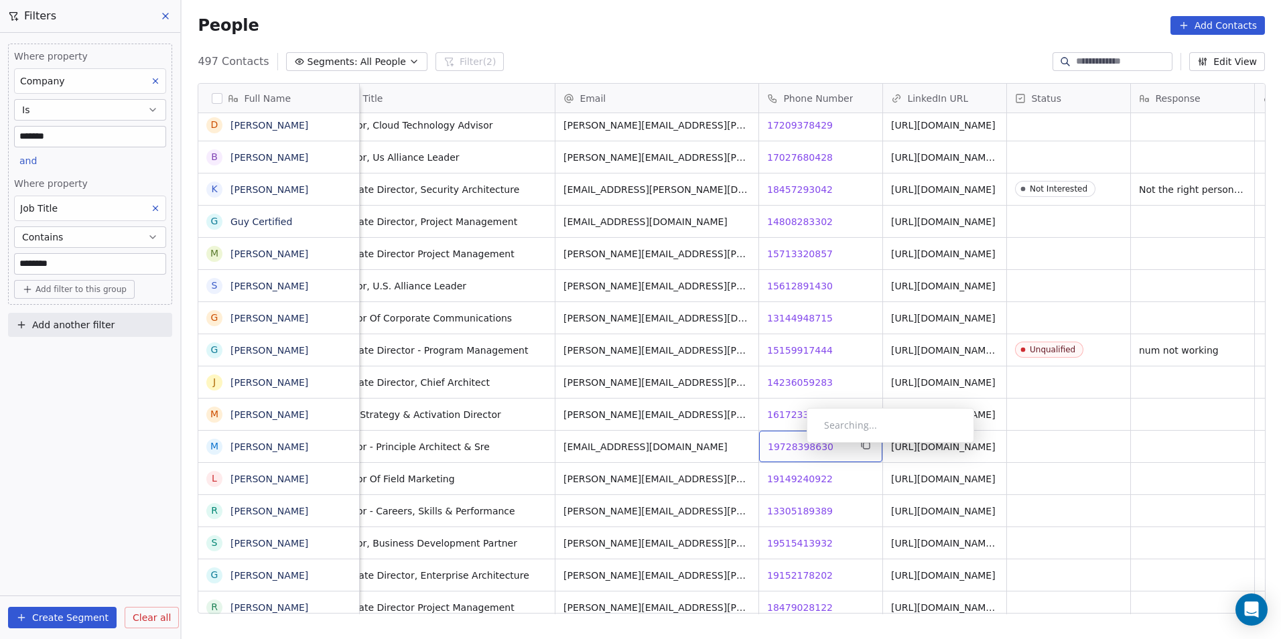
click at [796, 446] on span "19728398630" at bounding box center [801, 446] width 66 height 13
click at [796, 447] on span "19728398630" at bounding box center [801, 446] width 66 height 13
click at [817, 482] on html "DS Technologies Inc Contacts People Marketing Workflows Campaigns Sales Pipelin…" at bounding box center [640, 319] width 1281 height 639
click at [810, 479] on span "19149240922" at bounding box center [801, 478] width 66 height 13
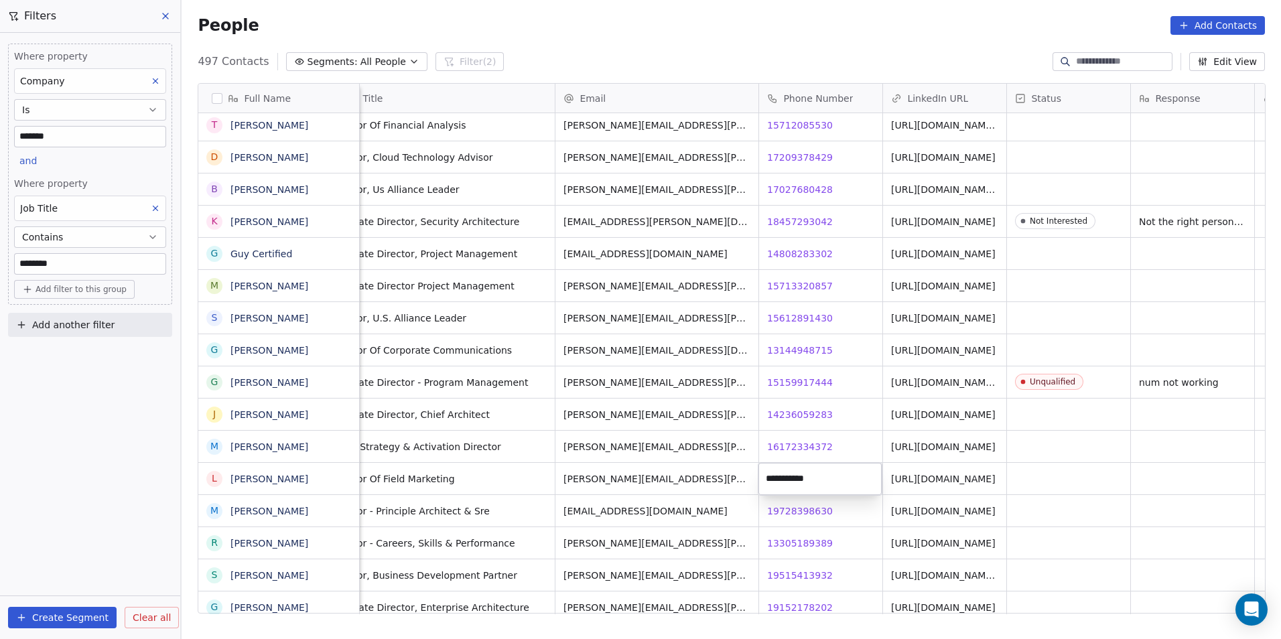
click at [799, 504] on html "DS Technologies Inc Contacts People Marketing Workflows Campaigns Sales Pipelin…" at bounding box center [640, 319] width 1281 height 639
click at [796, 506] on span "19728398630" at bounding box center [801, 510] width 66 height 13
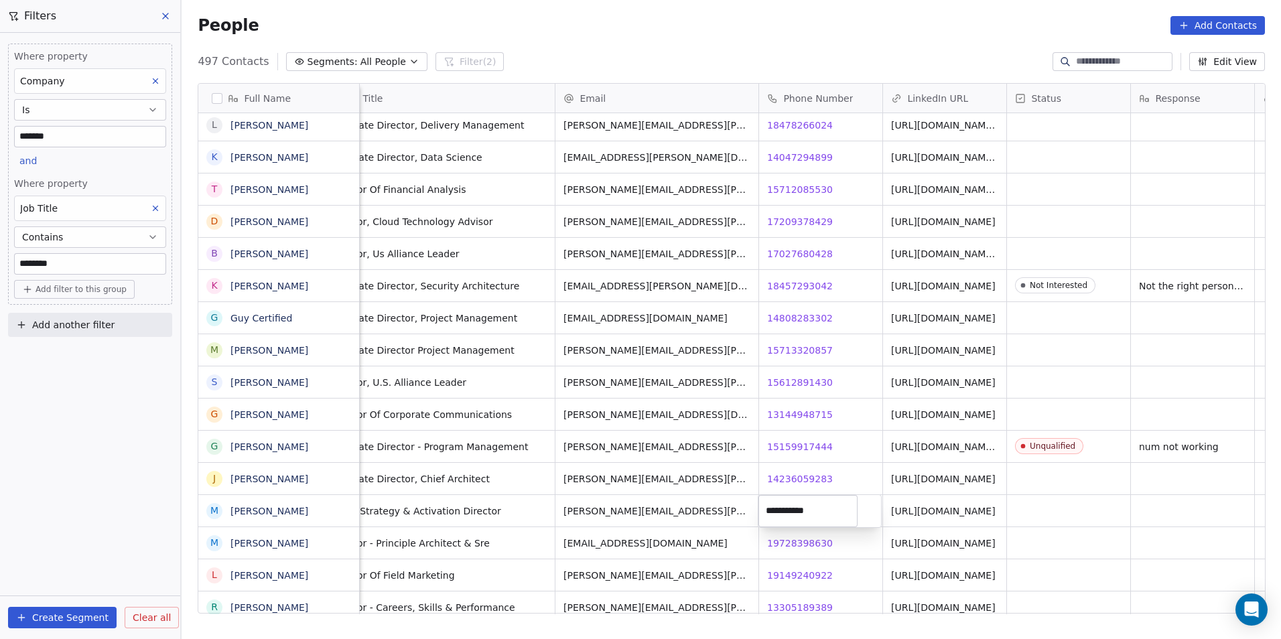
click at [856, 551] on html "DS Technologies Inc Contacts People Marketing Workflows Campaigns Sales Pipelin…" at bounding box center [640, 319] width 1281 height 639
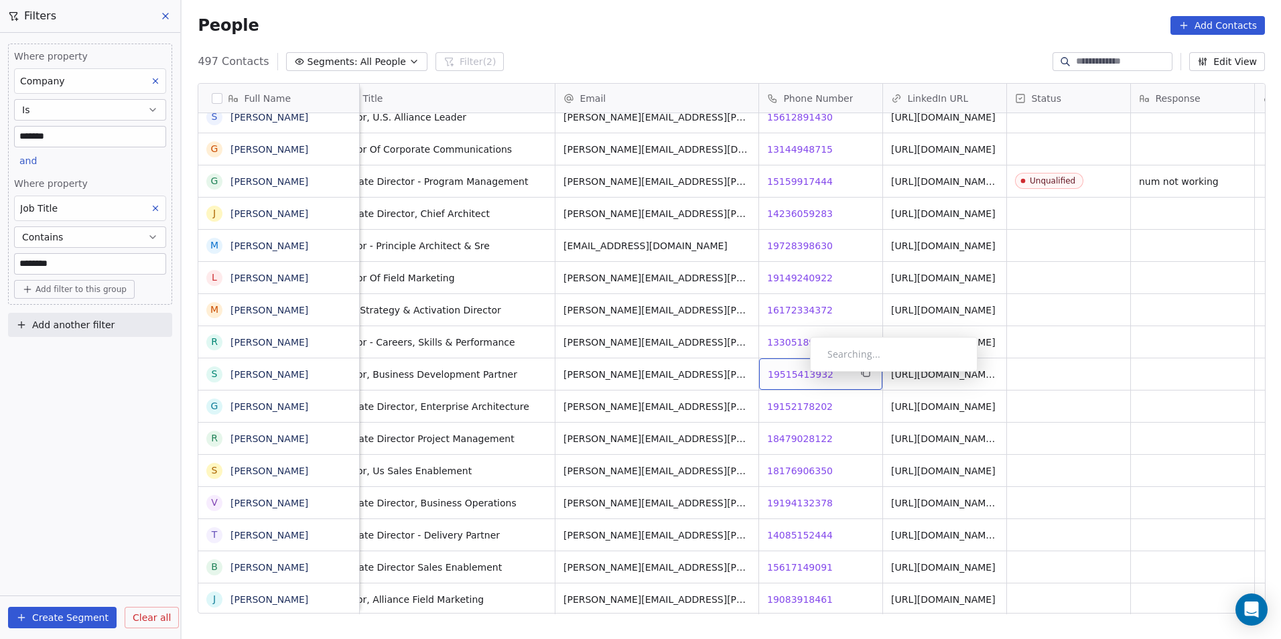
click at [799, 375] on span "19515413932" at bounding box center [801, 374] width 66 height 13
click at [855, 413] on html "DS Technologies Inc Contacts People Marketing Workflows Campaigns Sales Pipelin…" at bounding box center [640, 319] width 1281 height 639
click at [788, 435] on span "18479028122" at bounding box center [801, 438] width 66 height 13
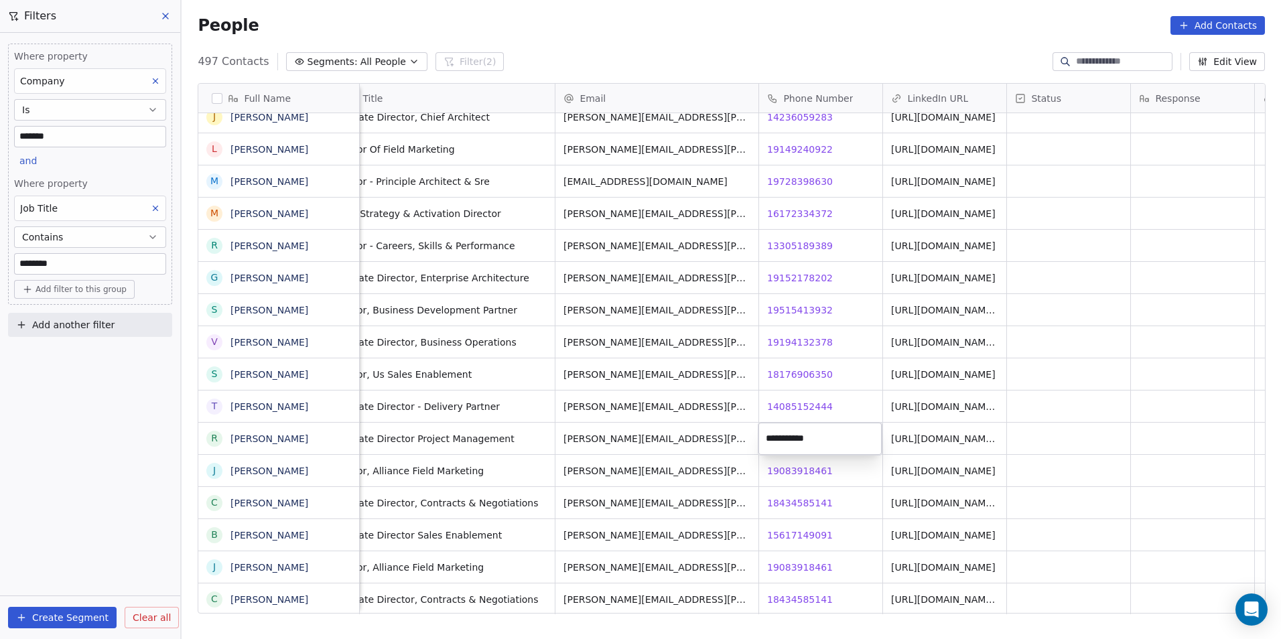
click at [784, 472] on html "DS Technologies Inc Contacts People Marketing Workflows Campaigns Sales Pipelin…" at bounding box center [640, 319] width 1281 height 639
click at [784, 472] on span "19083918461" at bounding box center [801, 470] width 66 height 13
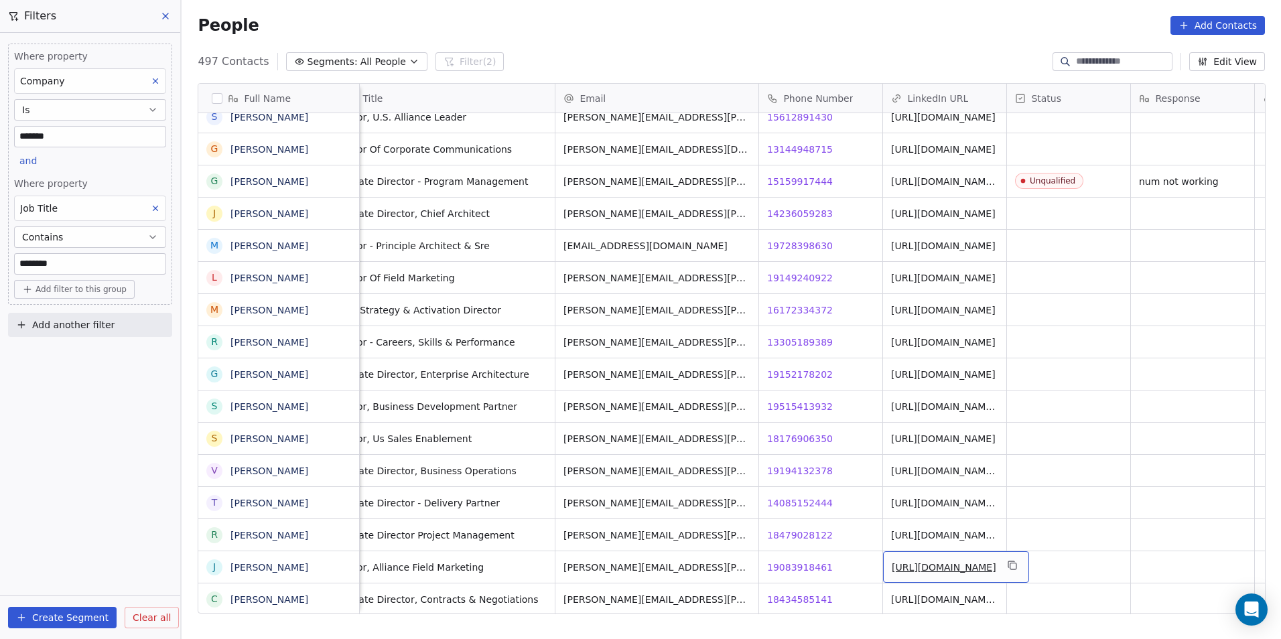
scroll to position [7609, 0]
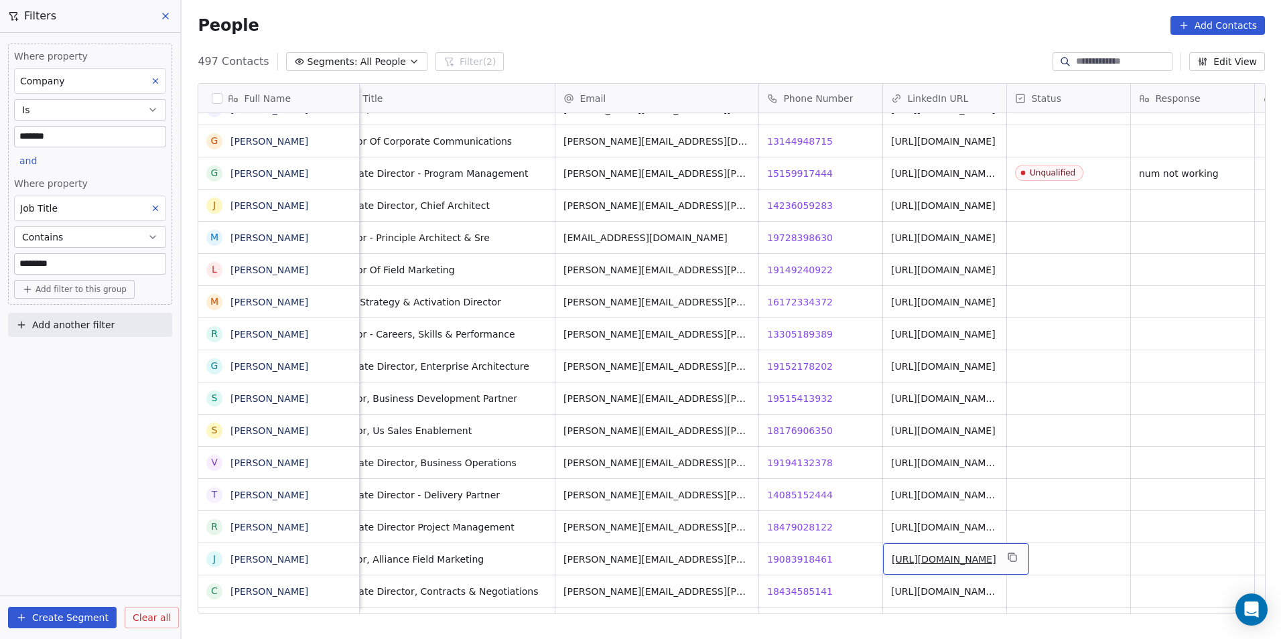
click at [948, 561] on link "https://linkedin.com/in/jrmannion" at bounding box center [944, 559] width 104 height 11
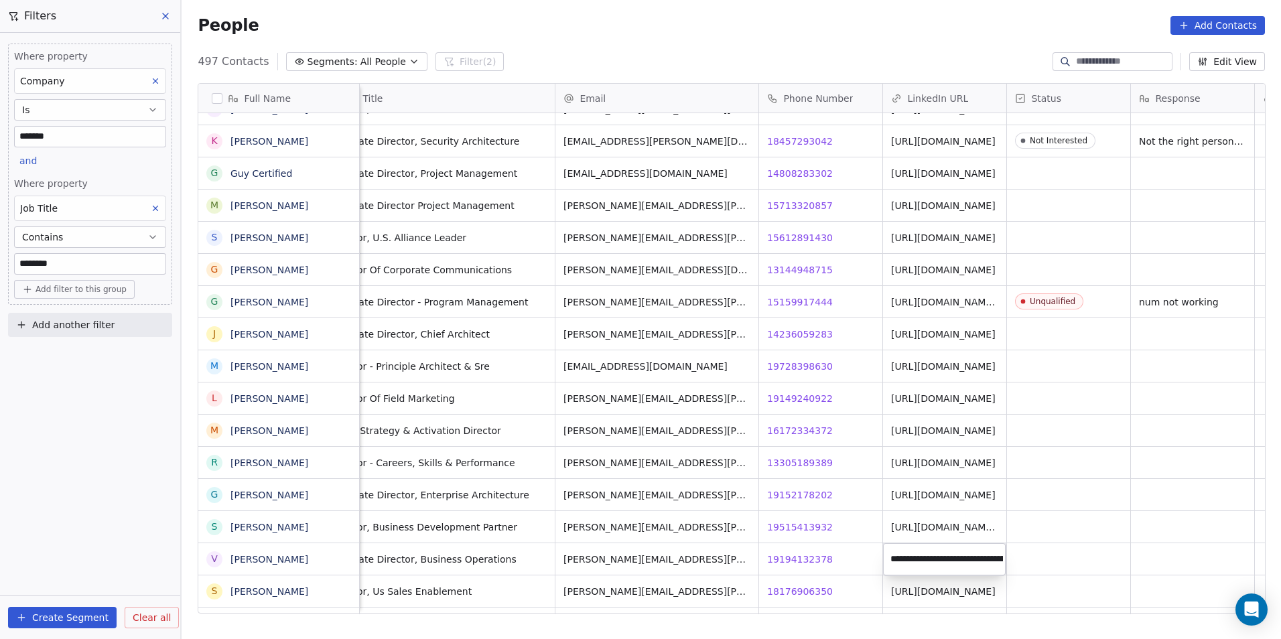
scroll to position [0, 100]
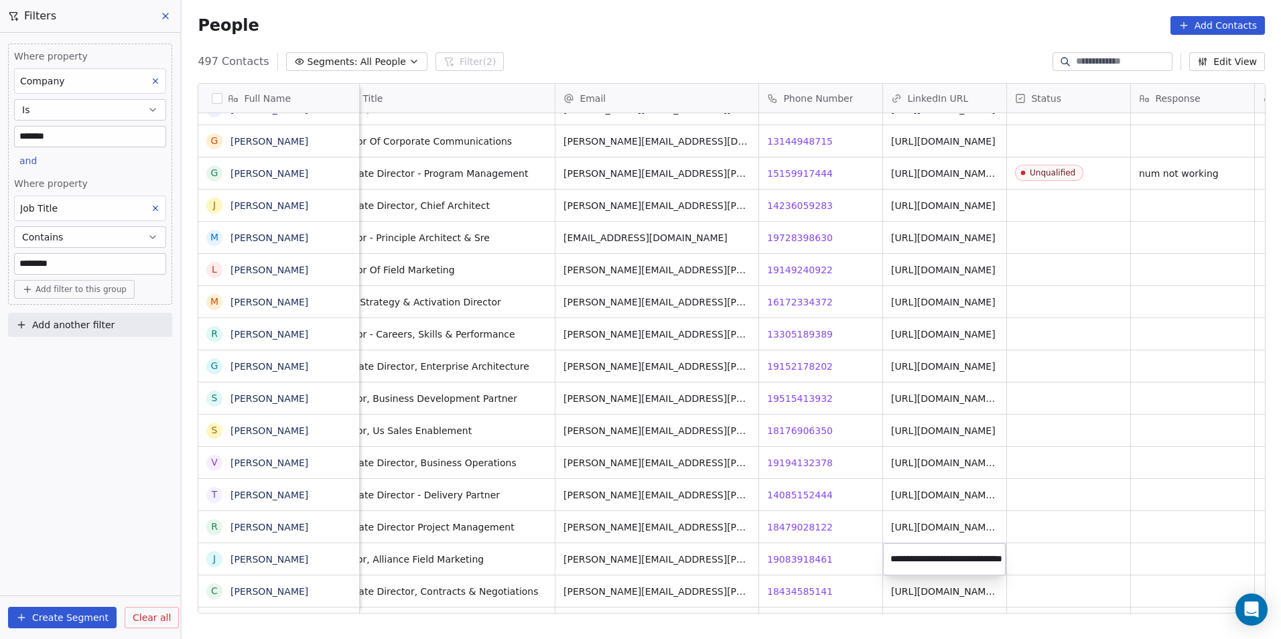
scroll to position [0, 31]
click at [1070, 549] on html "DS Technologies Inc Contacts People Marketing Workflows Campaigns Sales Pipelin…" at bounding box center [640, 319] width 1281 height 639
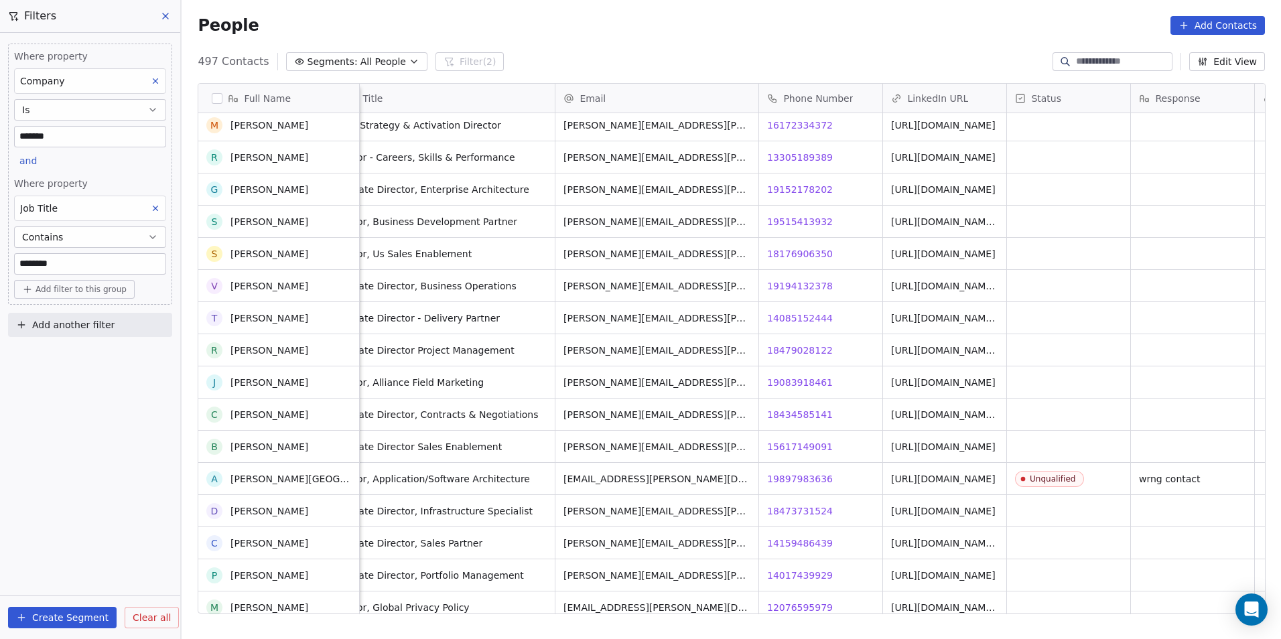
scroll to position [7810, 0]
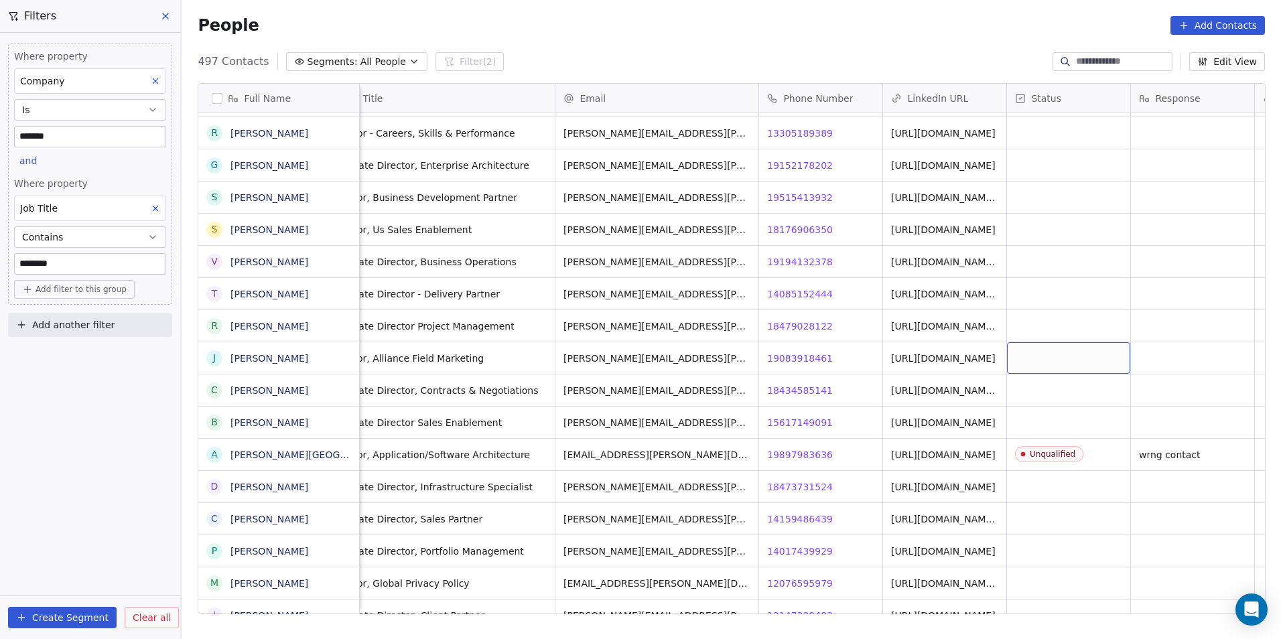
click at [1082, 360] on div "grid" at bounding box center [1068, 357] width 123 height 31
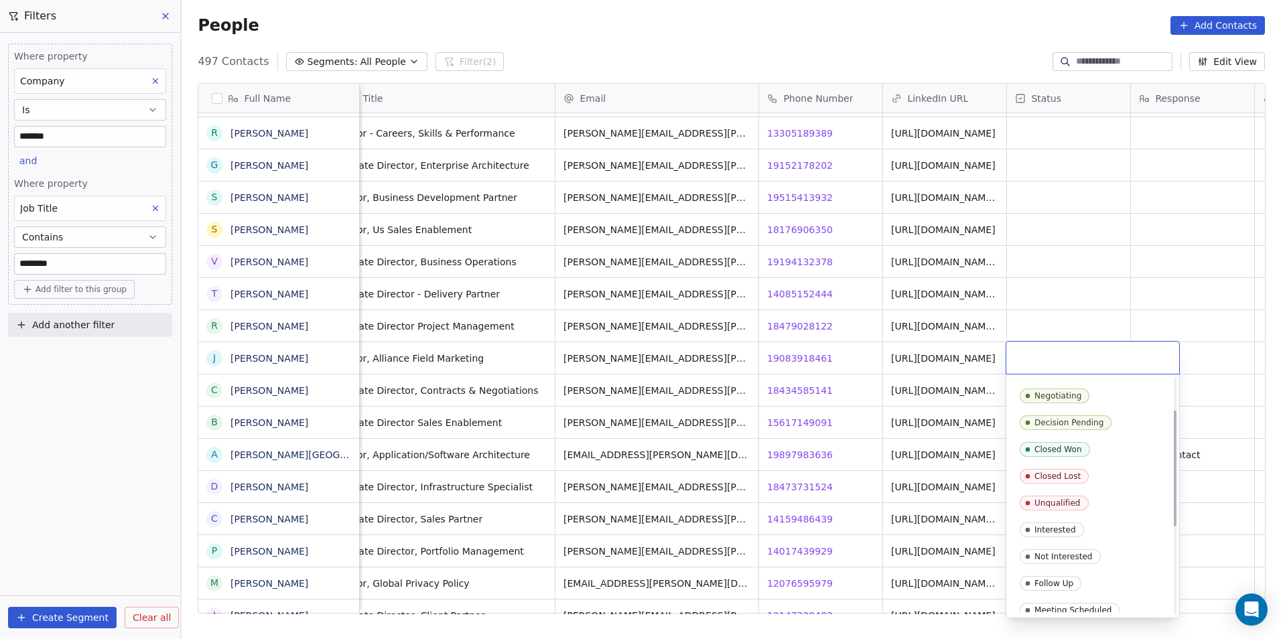
scroll to position [201, 0]
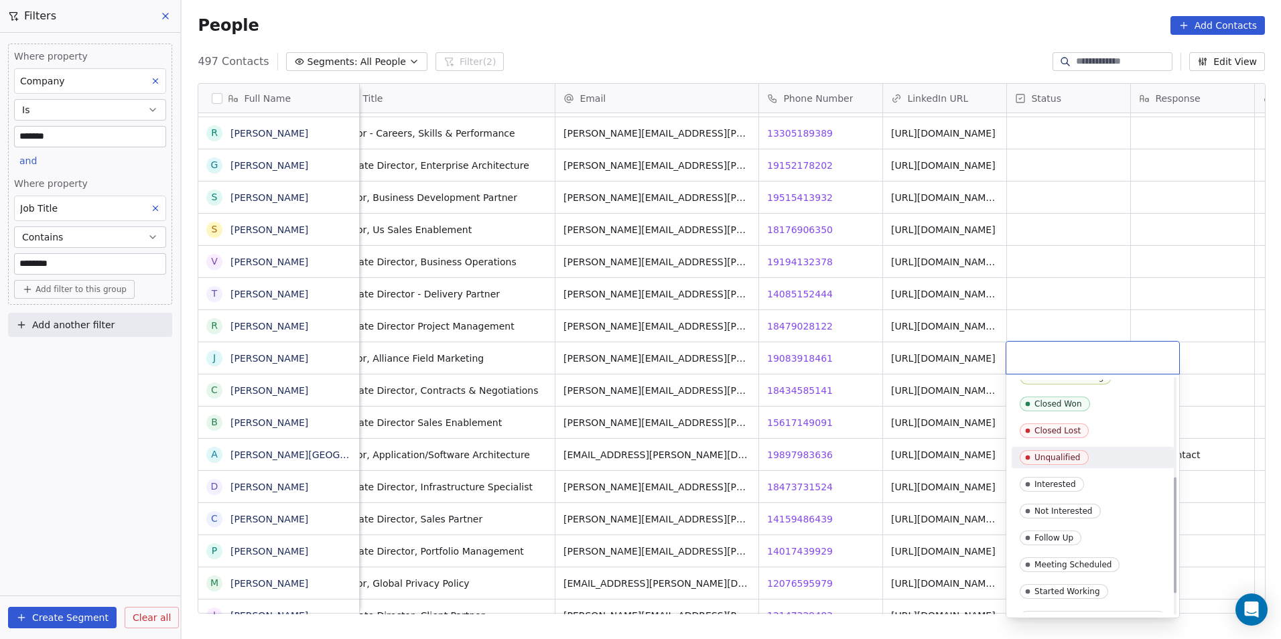
click at [1068, 453] on div "Unqualified" at bounding box center [1057, 457] width 46 height 9
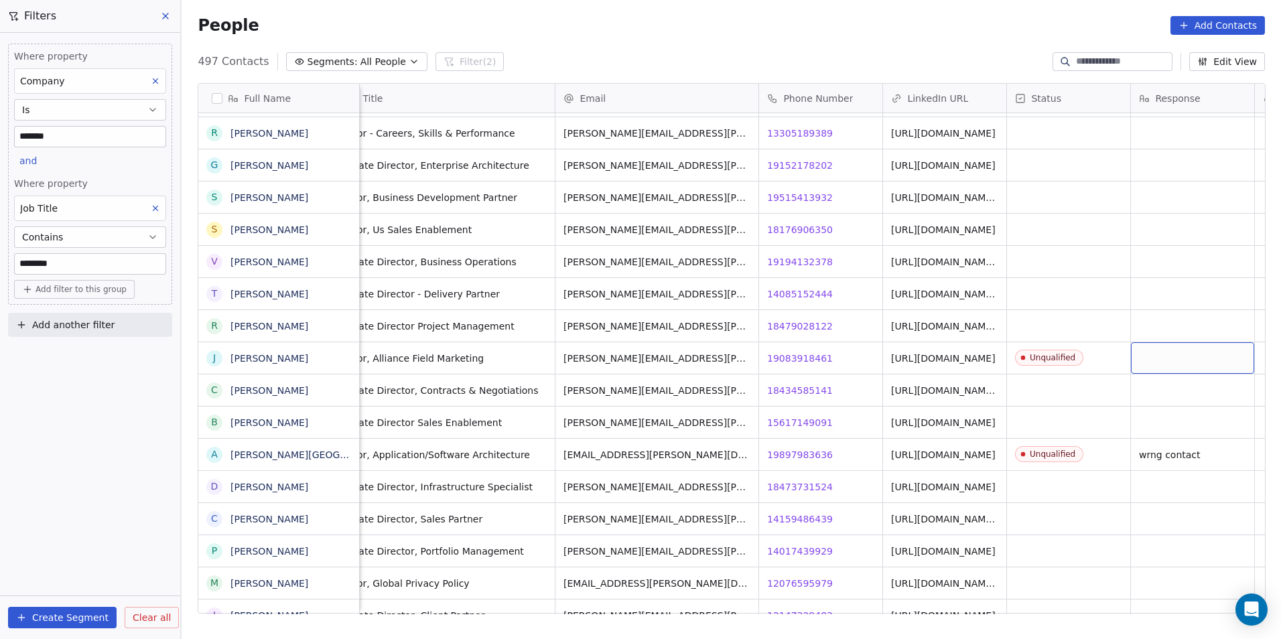
click at [1176, 362] on div "grid" at bounding box center [1192, 357] width 123 height 31
type textarea "******"
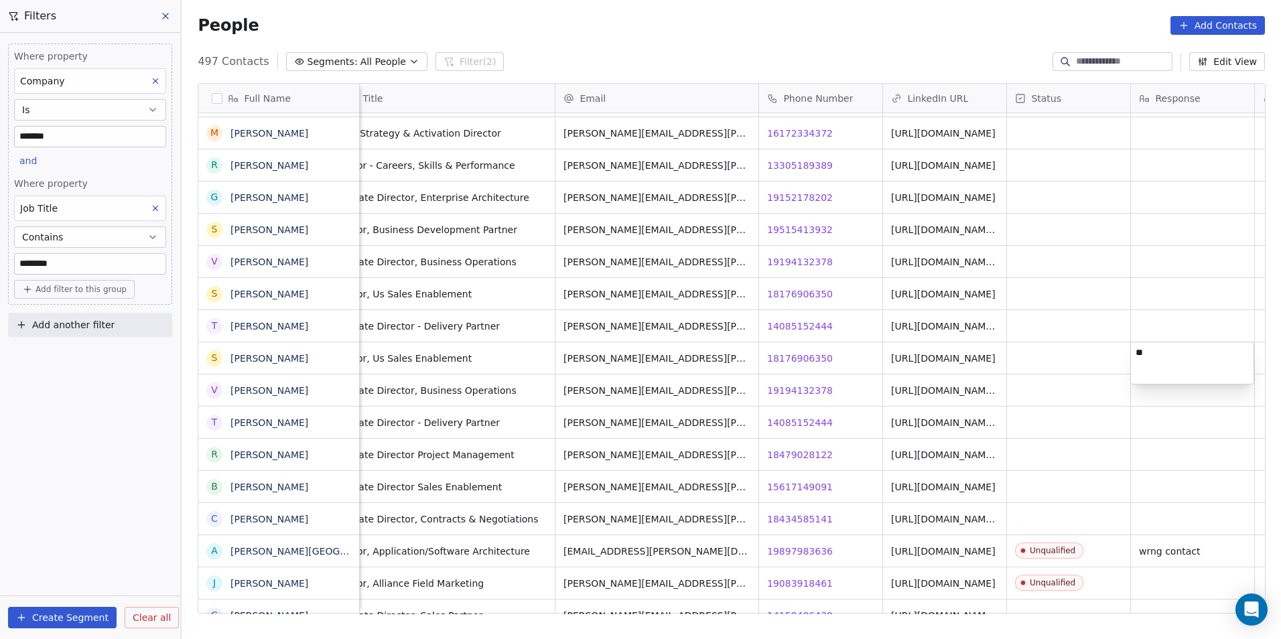
type textarea "*"
click at [1095, 522] on html "DS Technologies Inc Contacts People Marketing Workflows Campaigns Sales Pipelin…" at bounding box center [640, 319] width 1281 height 639
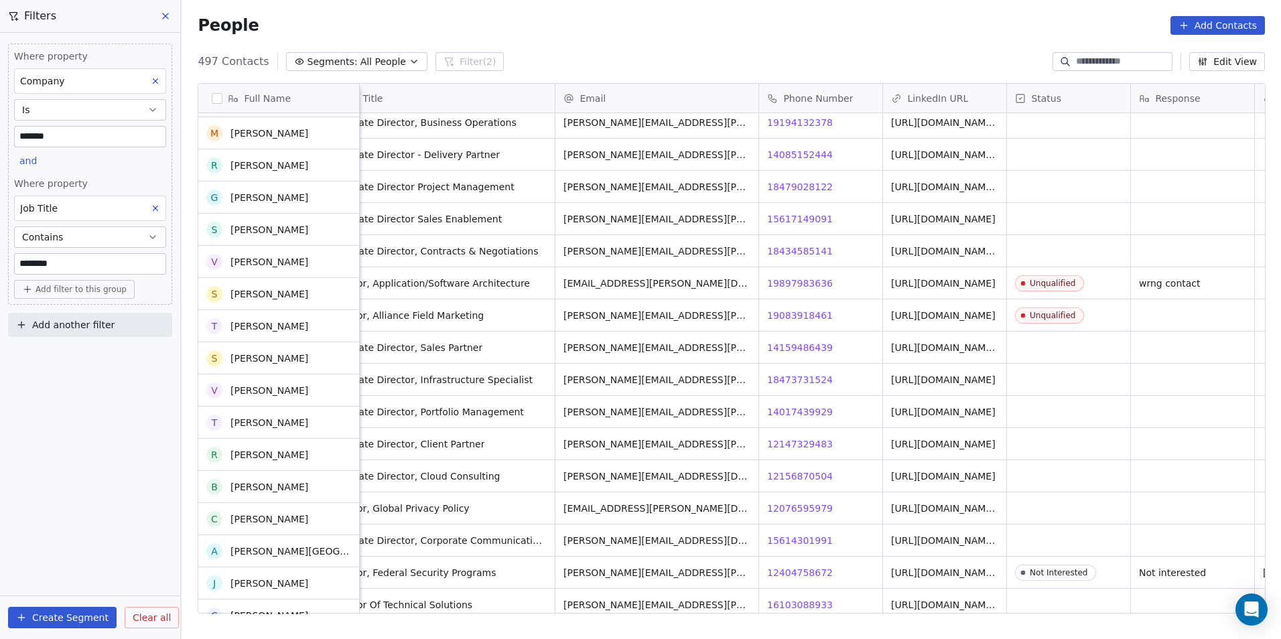
scroll to position [8078, 0]
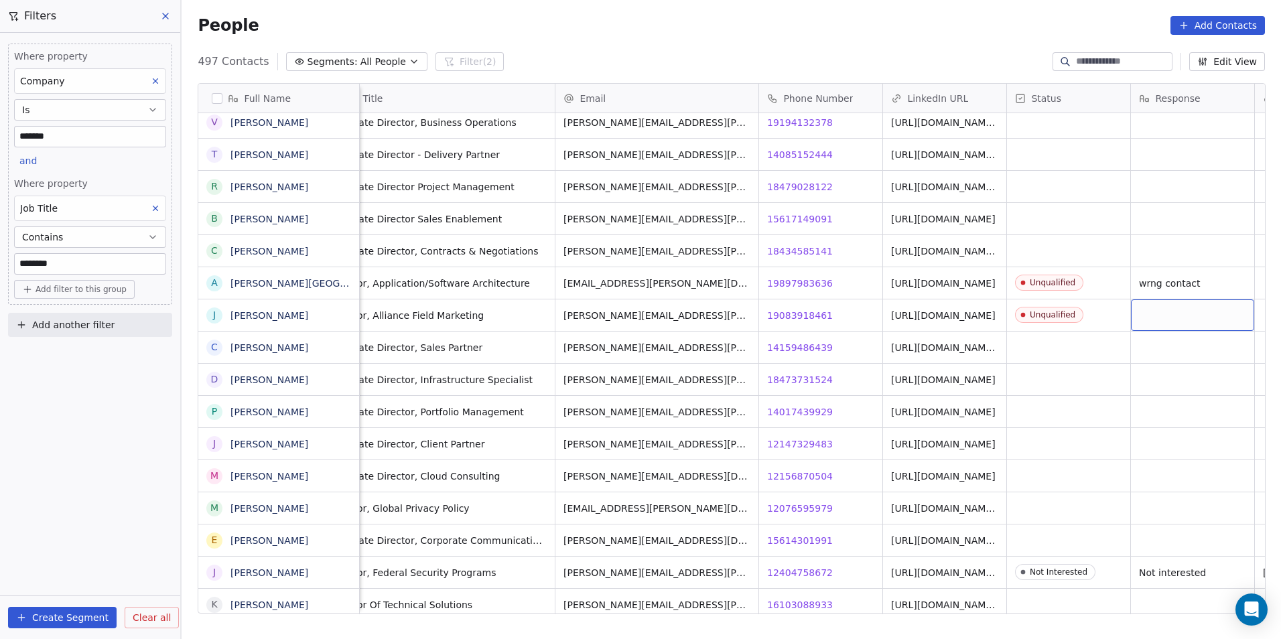
click at [1178, 311] on div "grid" at bounding box center [1192, 314] width 123 height 31
type textarea "**********"
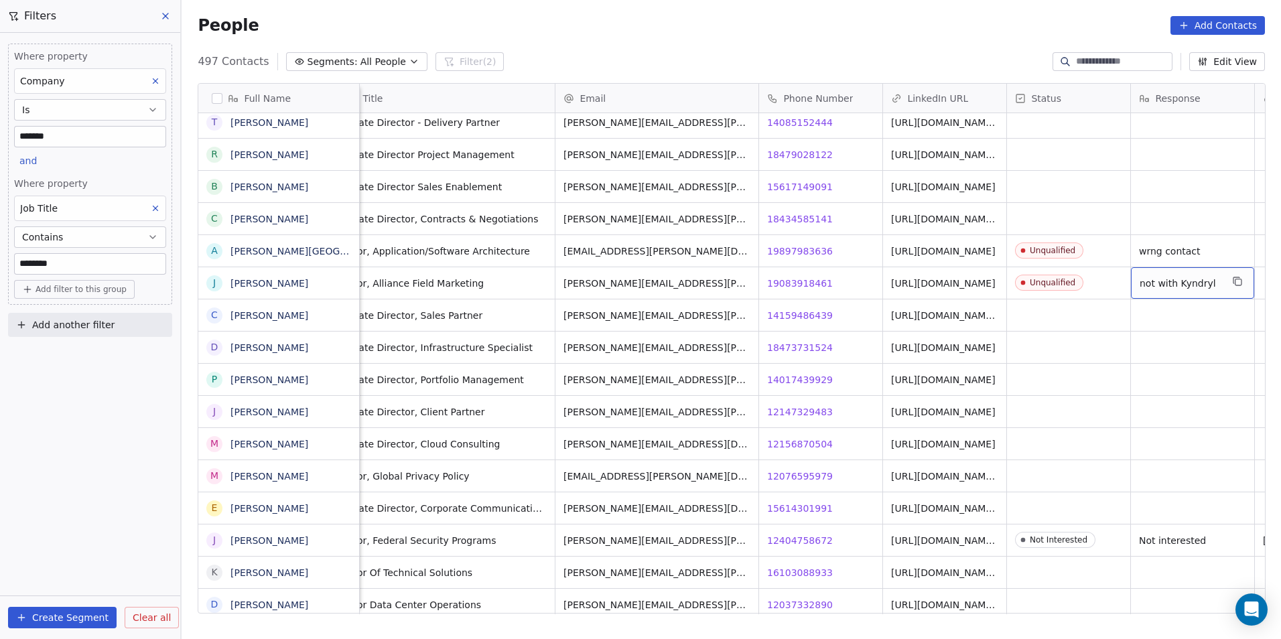
click at [1216, 282] on span "not with Kyndryl" at bounding box center [1180, 283] width 82 height 13
click at [1216, 282] on textarea "**********" at bounding box center [1192, 288] width 122 height 42
type textarea "**********"
click at [784, 375] on span "14017439929" at bounding box center [801, 379] width 66 height 13
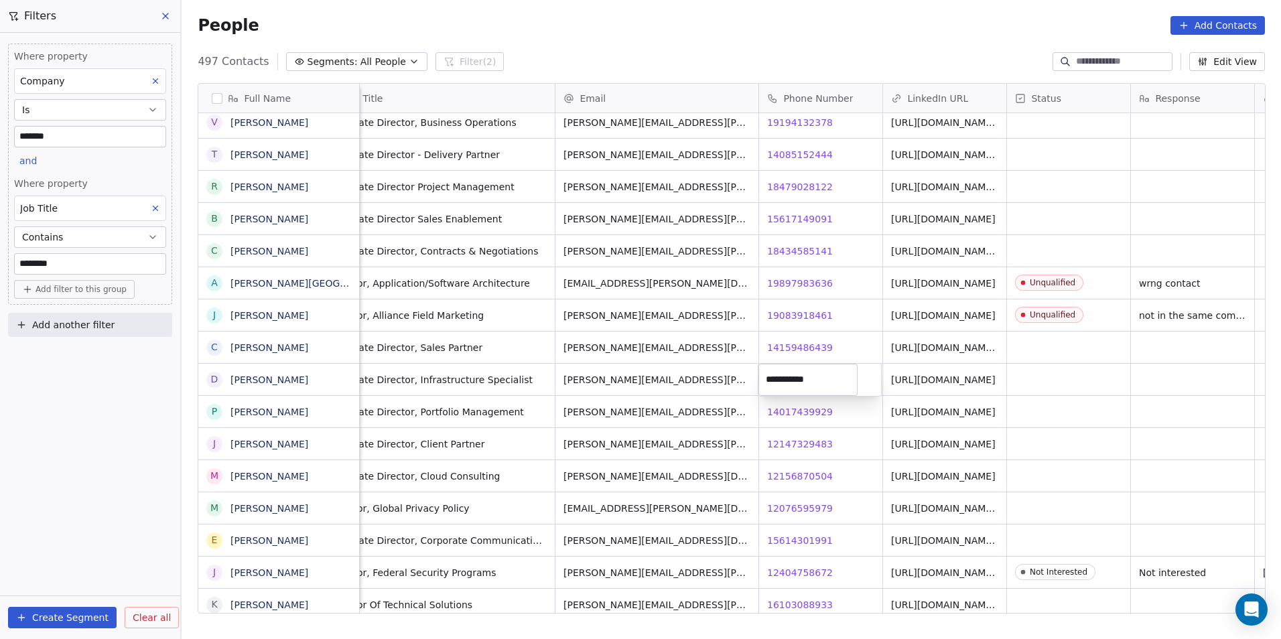
click at [839, 447] on html "DS Technologies Inc Contacts People Marketing Workflows Campaigns Sales Pipelin…" at bounding box center [640, 319] width 1281 height 639
drag, startPoint x: 786, startPoint y: 413, endPoint x: 792, endPoint y: 409, distance: 7.1
click at [792, 409] on span "14017439929" at bounding box center [801, 411] width 66 height 13
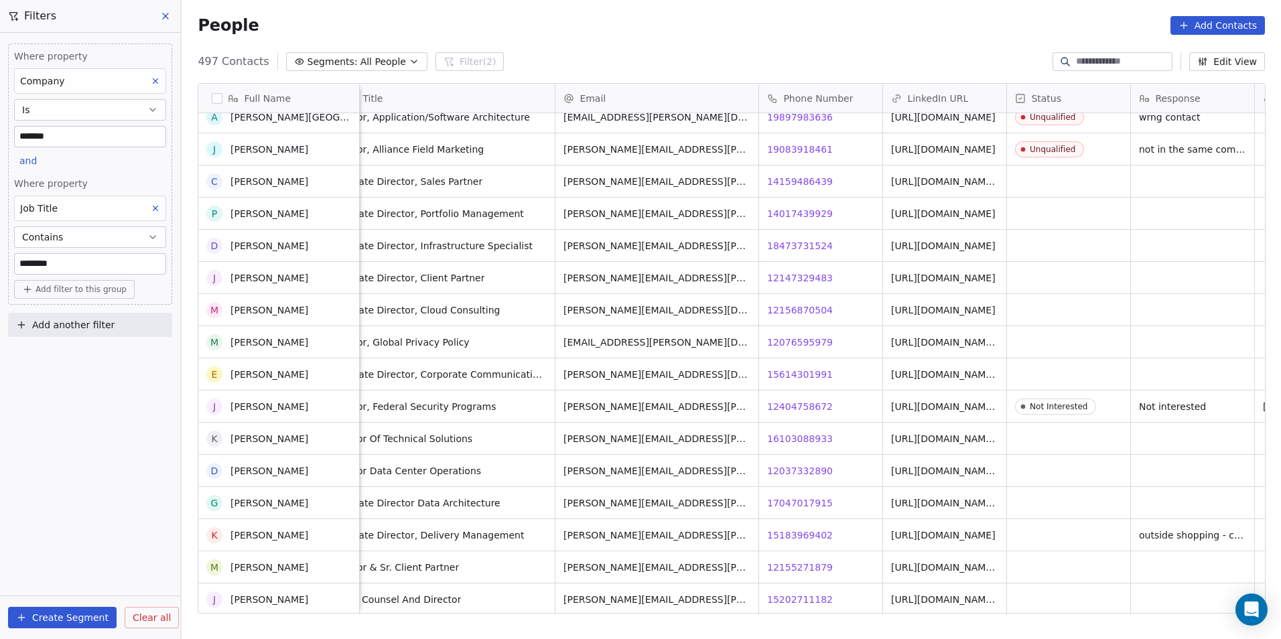
scroll to position [8211, 0]
click at [804, 432] on span "16103088933" at bounding box center [801, 438] width 66 height 13
click at [776, 472] on span "12037332890" at bounding box center [801, 470] width 66 height 13
click at [941, 464] on html "DS Technologies Inc Contacts People Marketing Workflows Campaigns Sales Pipelin…" at bounding box center [640, 319] width 1281 height 639
click at [946, 467] on link "https://linkedin.com/in/daniel-dispenza-4a54485a" at bounding box center [944, 474] width 104 height 24
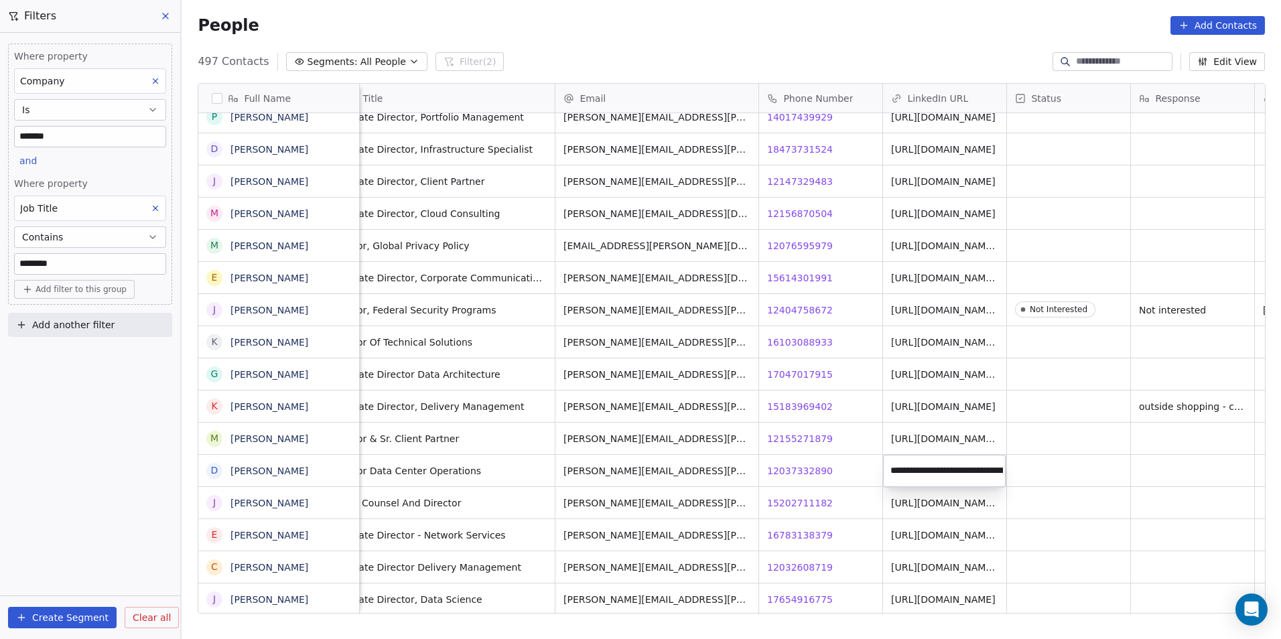
click at [1074, 468] on html "DS Technologies Inc Contacts People Marketing Workflows Campaigns Sales Pipelin…" at bounding box center [640, 319] width 1281 height 639
click at [1074, 468] on div "grid" at bounding box center [1068, 470] width 123 height 31
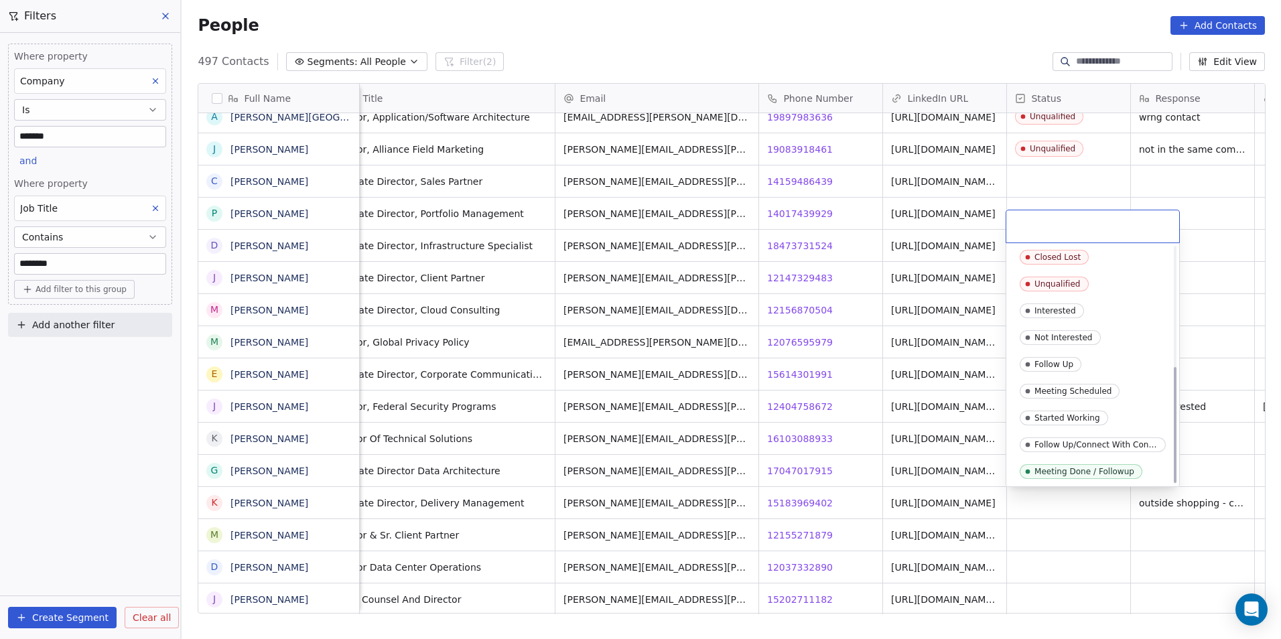
scroll to position [244, 0]
click at [1089, 533] on html "DS Technologies Inc Contacts People Marketing Workflows Campaigns Sales Pipelin…" at bounding box center [640, 319] width 1281 height 639
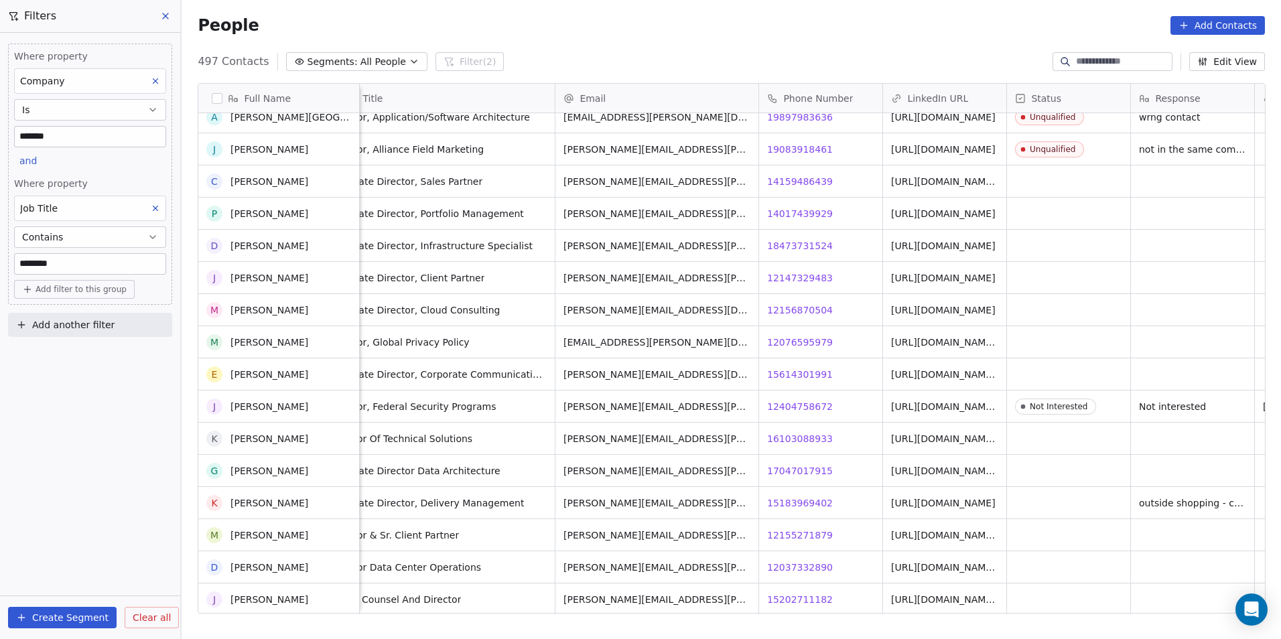
scroll to position [8345, 0]
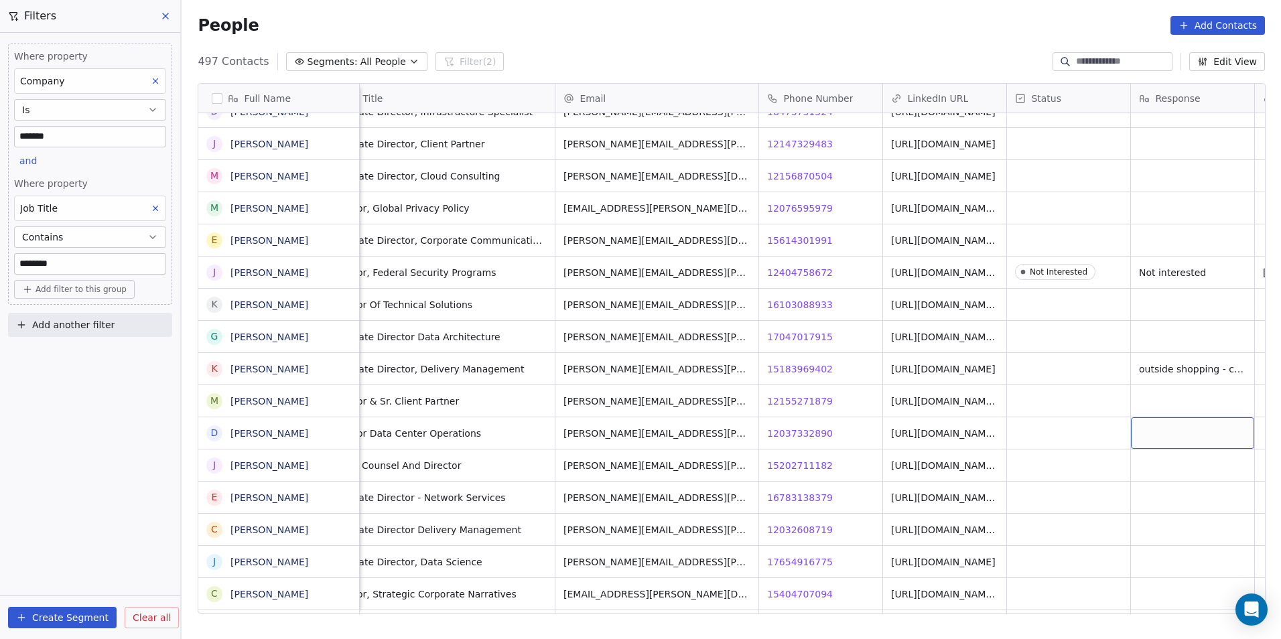
click at [1148, 425] on div "grid" at bounding box center [1192, 432] width 123 height 31
type textarea "**********"
click at [1167, 442] on span "Told to call tomorrow mid-day not in same compy" at bounding box center [1218, 436] width 159 height 27
click at [1206, 425] on textarea "**********" at bounding box center [1174, 438] width 200 height 42
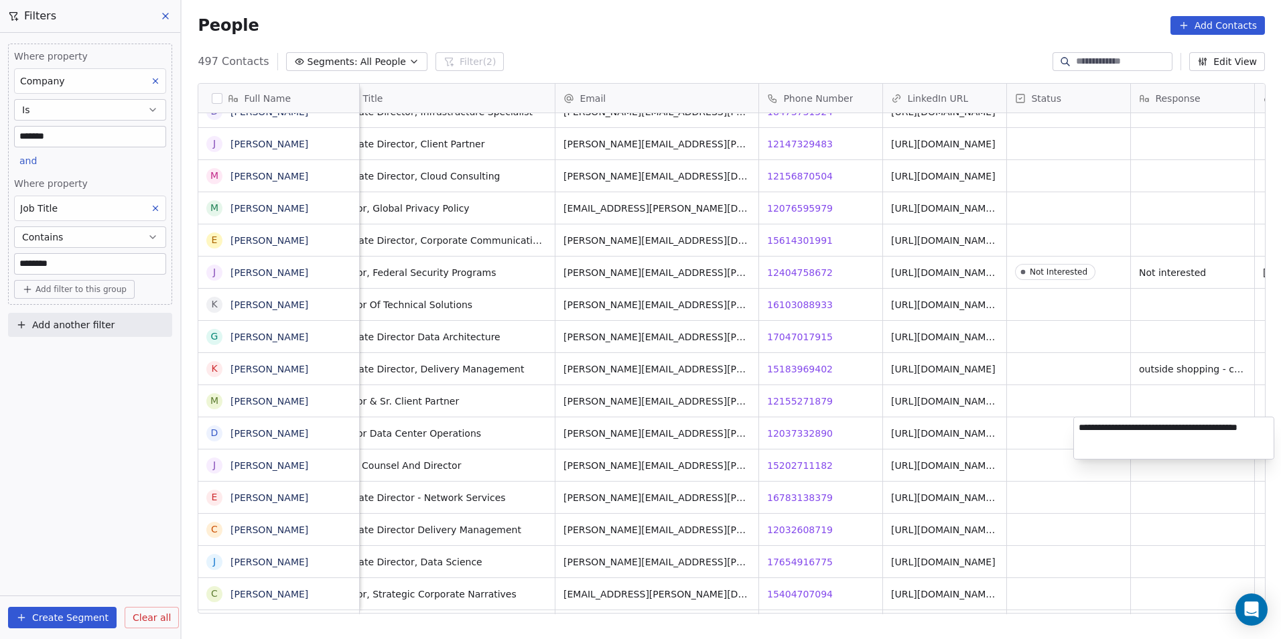
type textarea "**********"
click at [1046, 497] on html "DS Technologies Inc Contacts People Marketing Workflows Campaigns Sales Pipelin…" at bounding box center [640, 319] width 1281 height 639
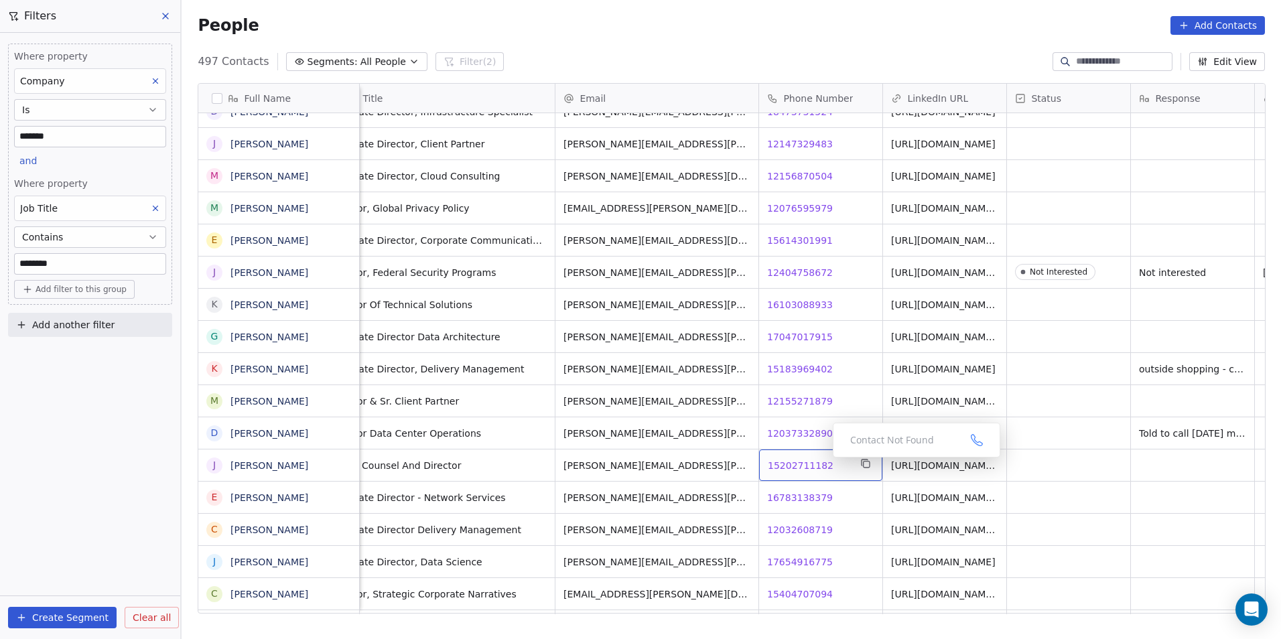
click at [816, 462] on span "15202711182" at bounding box center [801, 465] width 66 height 13
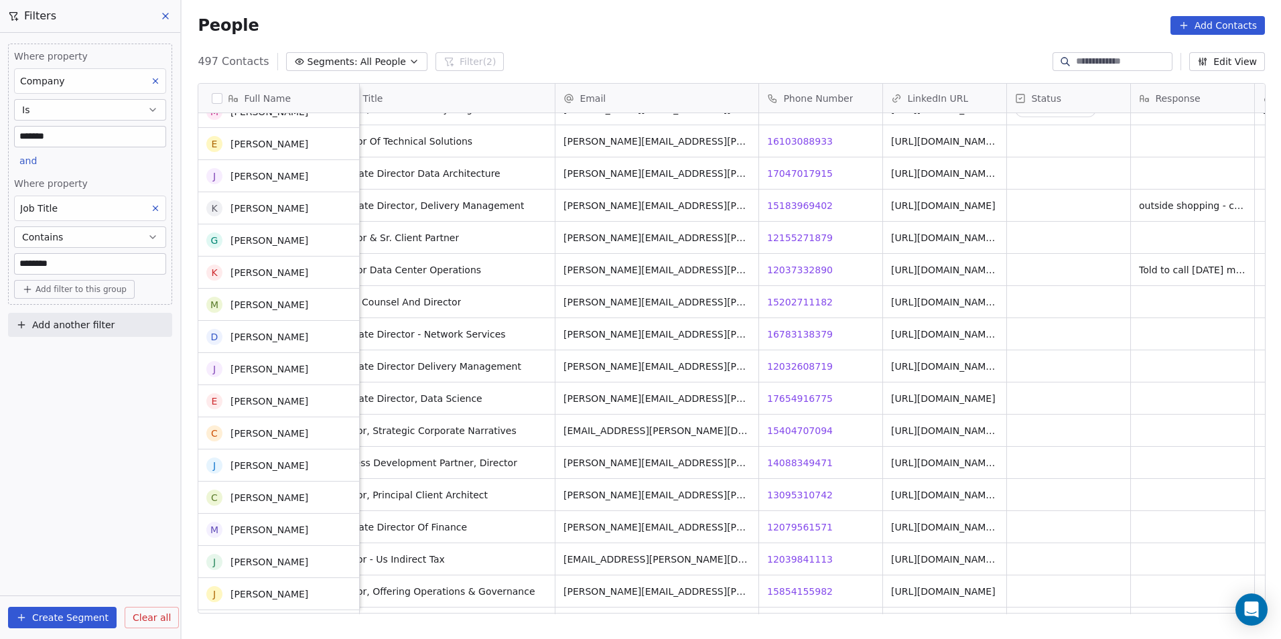
scroll to position [8412, 0]
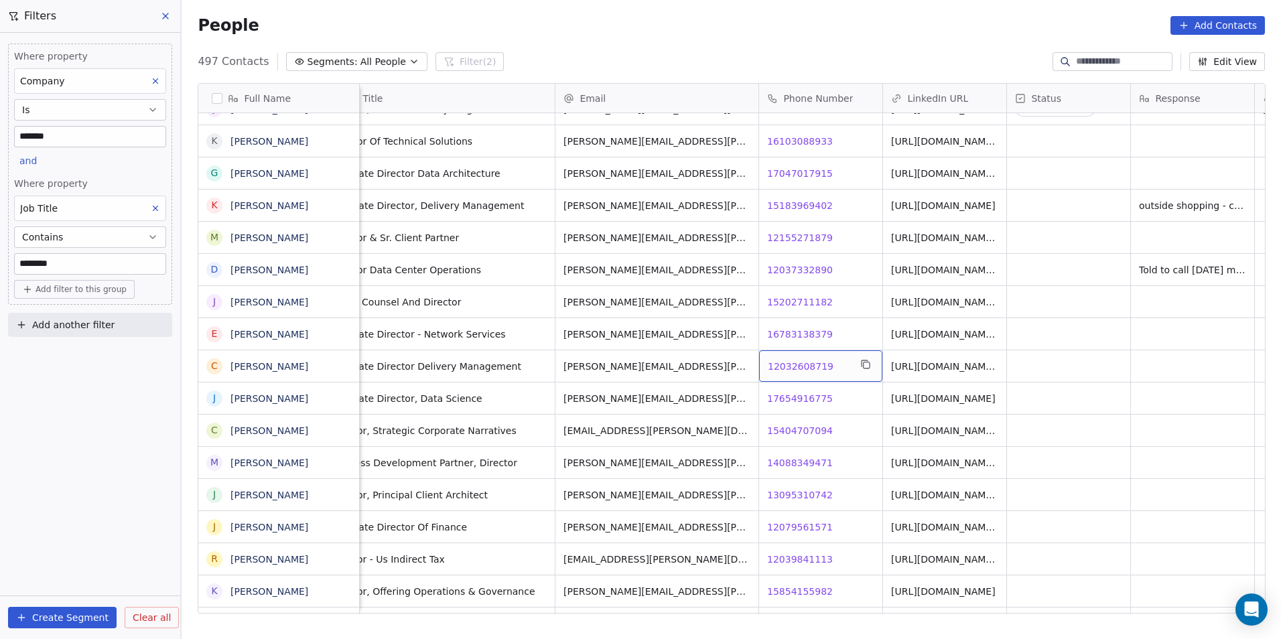
click at [783, 356] on div "12032608719 12032608719" at bounding box center [820, 365] width 123 height 31
click at [829, 409] on html "DS Technologies Inc Contacts People Marketing Workflows Campaigns Sales Pipelin…" at bounding box center [640, 319] width 1281 height 639
click at [790, 360] on span "12032608719" at bounding box center [801, 366] width 66 height 13
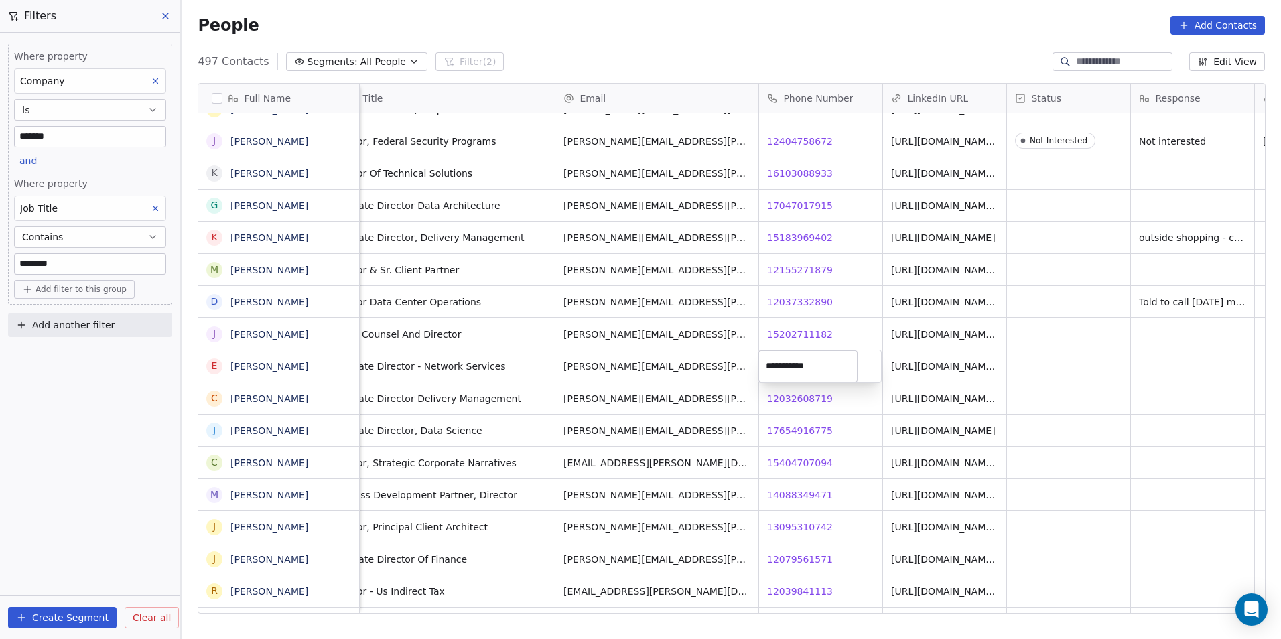
drag, startPoint x: 917, startPoint y: 403, endPoint x: 930, endPoint y: 399, distance: 14.0
click at [917, 403] on html "DS Technologies Inc Contacts People Marketing Workflows Campaigns Sales Pipelin…" at bounding box center [640, 319] width 1281 height 639
click at [936, 397] on link "https://linkedin.com/in/catherine-goings-pmp-8051625" at bounding box center [944, 402] width 104 height 24
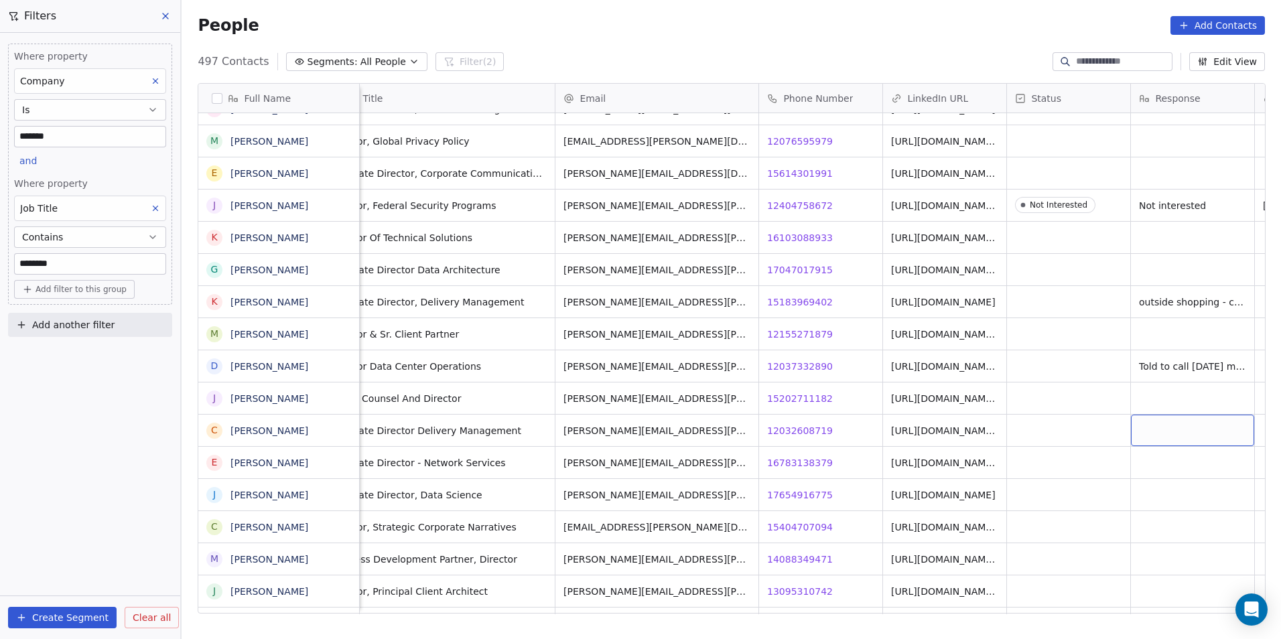
click at [1171, 421] on div "grid" at bounding box center [1192, 430] width 123 height 31
click at [1171, 421] on textarea at bounding box center [1192, 436] width 122 height 42
type textarea "**"
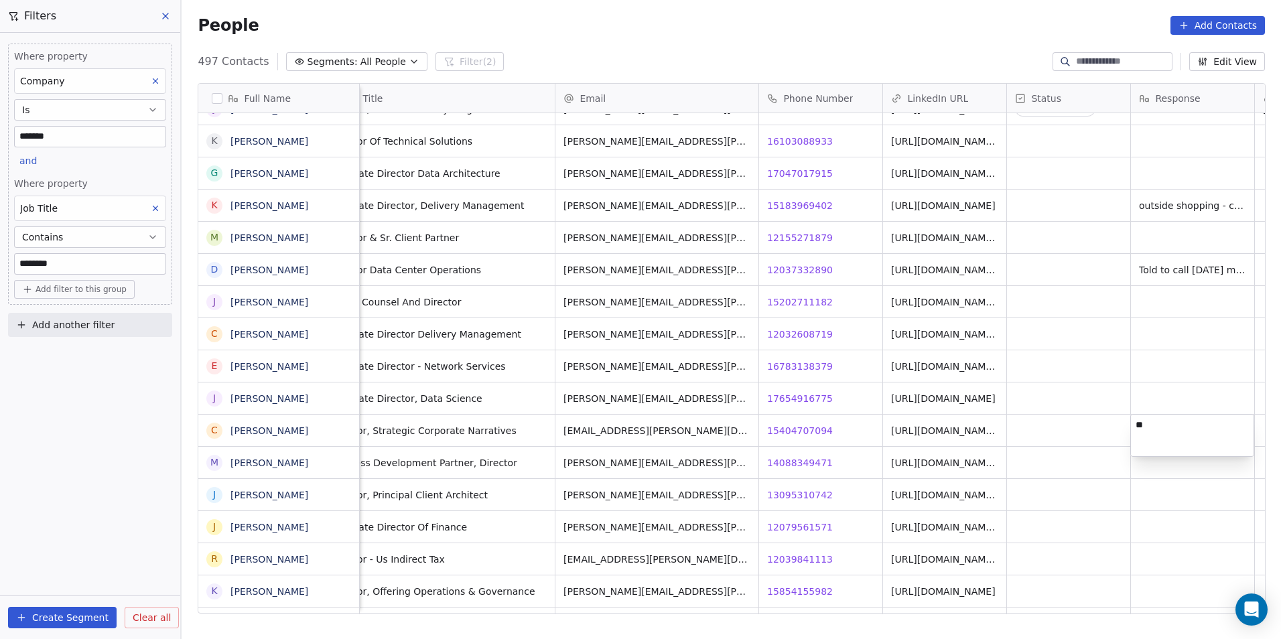
type textarea "*"
click at [1060, 387] on html "DS Technologies Inc Contacts People Marketing Workflows Campaigns Sales Pipelin…" at bounding box center [640, 319] width 1281 height 639
click at [1159, 330] on div "grid" at bounding box center [1192, 333] width 123 height 31
type textarea "**********"
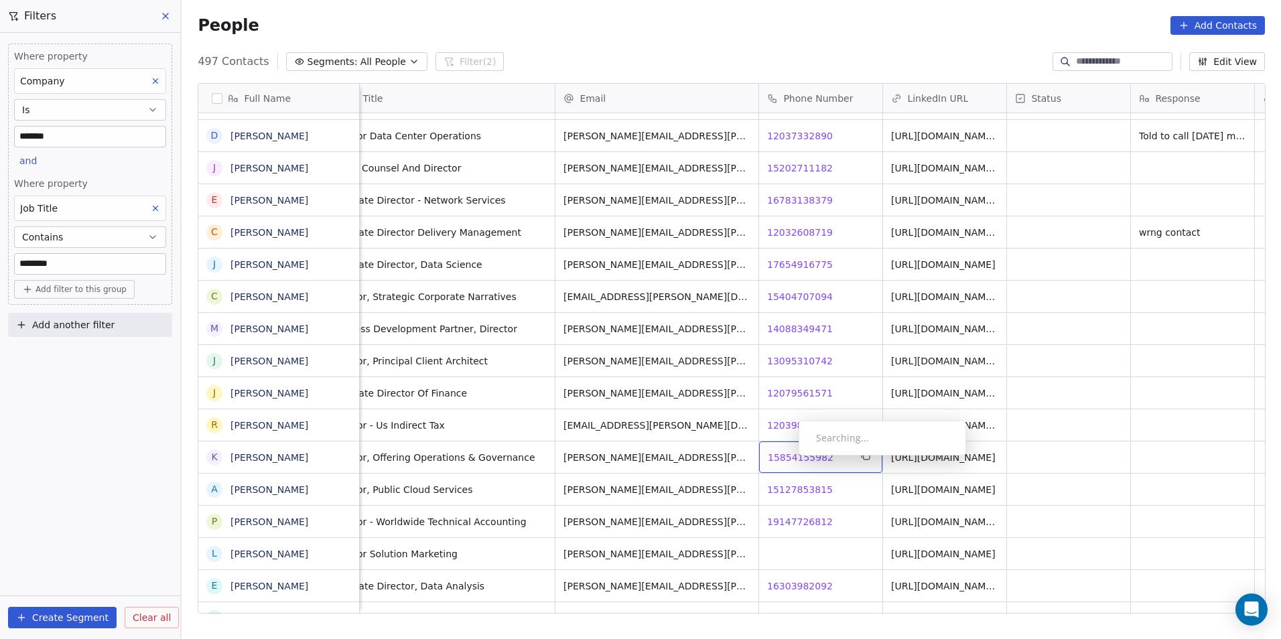
click at [788, 459] on span "15854155982" at bounding box center [801, 457] width 66 height 13
click at [792, 516] on html "DS Technologies Inc Contacts People Marketing Workflows Campaigns Sales Pipelin…" at bounding box center [640, 319] width 1281 height 639
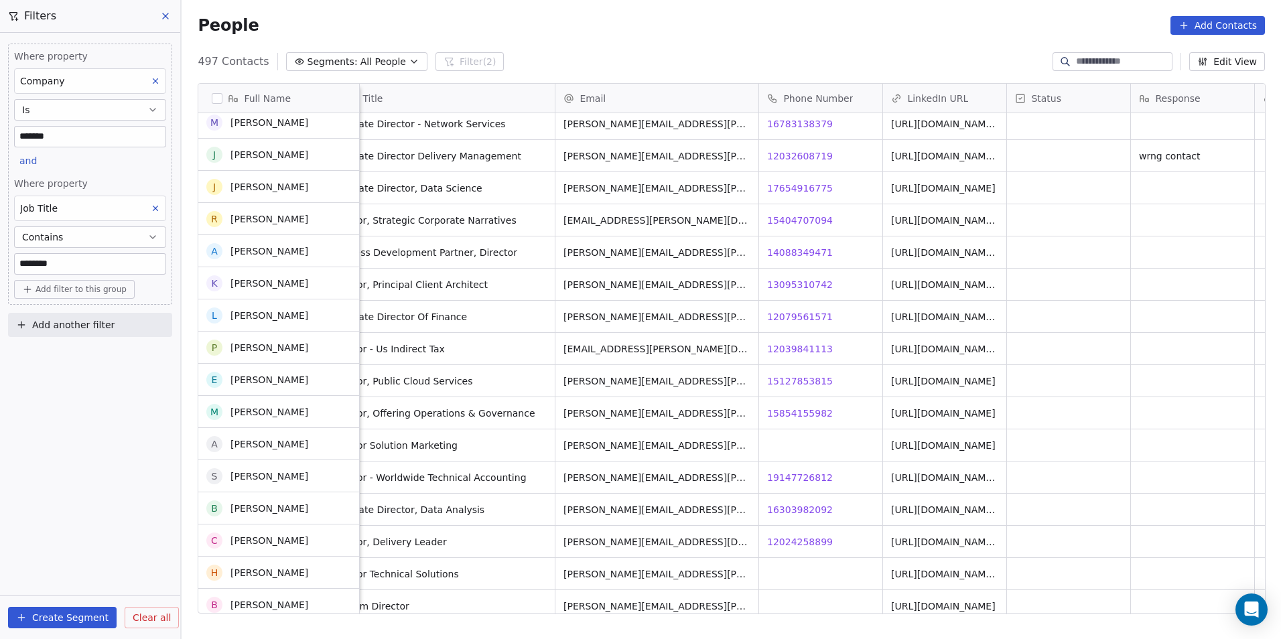
scroll to position [8881, 0]
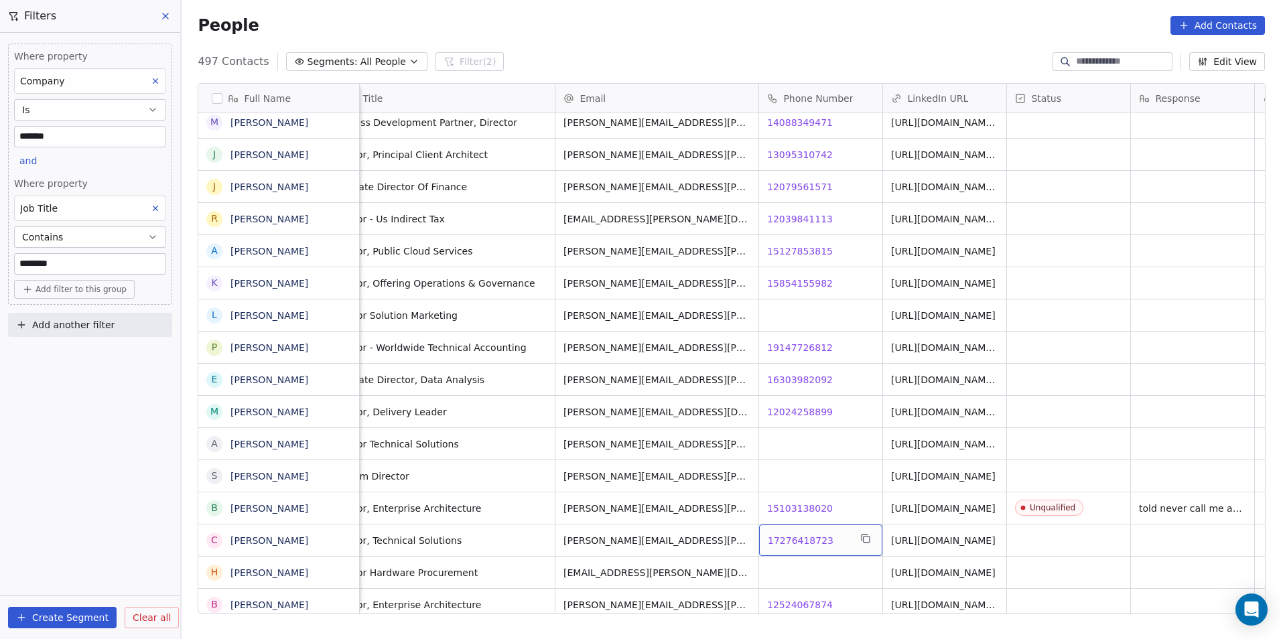
click at [802, 532] on div "17276418723 17276418723" at bounding box center [820, 539] width 123 height 31
click at [798, 580] on html "DS Technologies Inc Contacts People Marketing Workflows Campaigns Sales Pipelin…" at bounding box center [640, 319] width 1281 height 639
click at [817, 540] on span "17276418723" at bounding box center [801, 540] width 66 height 13
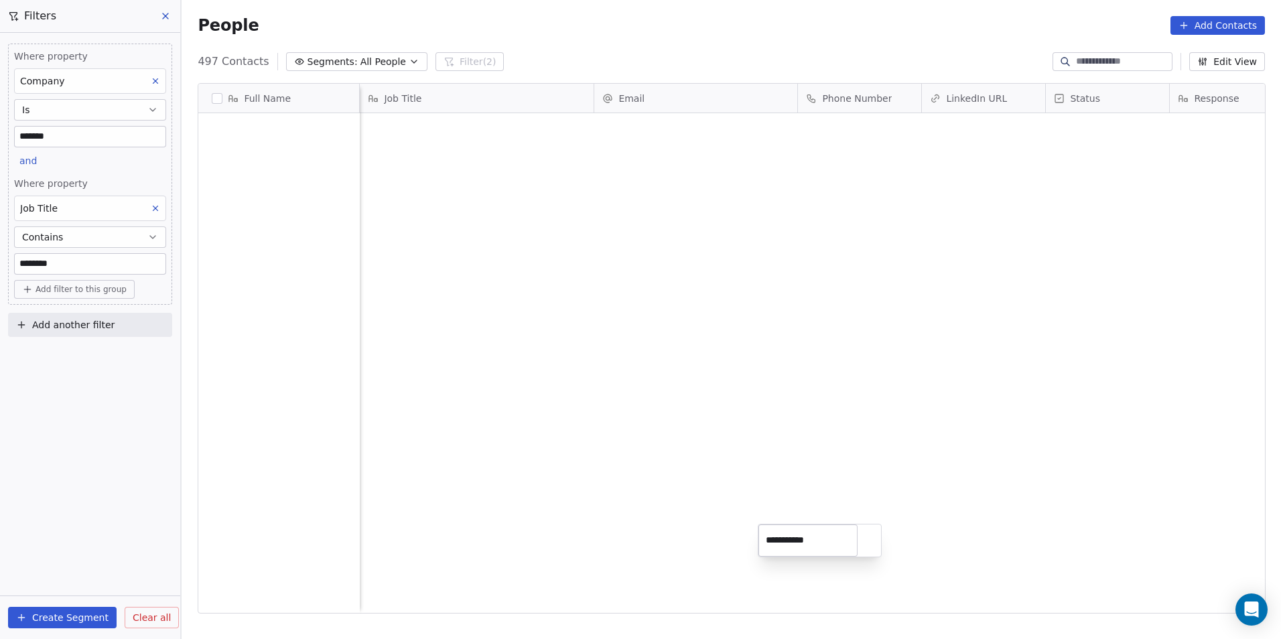
scroll to position [552, 1090]
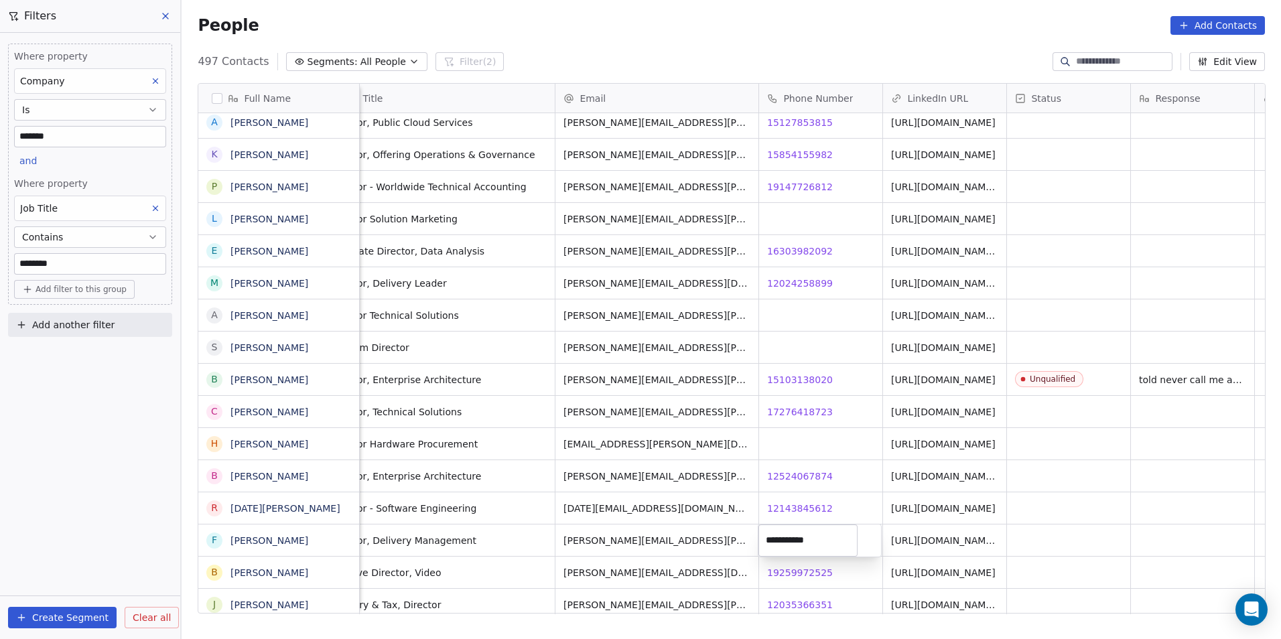
click at [831, 575] on html "DS Technologies Inc Contacts People Marketing Workflows Campaigns Sales Pipelin…" at bounding box center [640, 319] width 1281 height 639
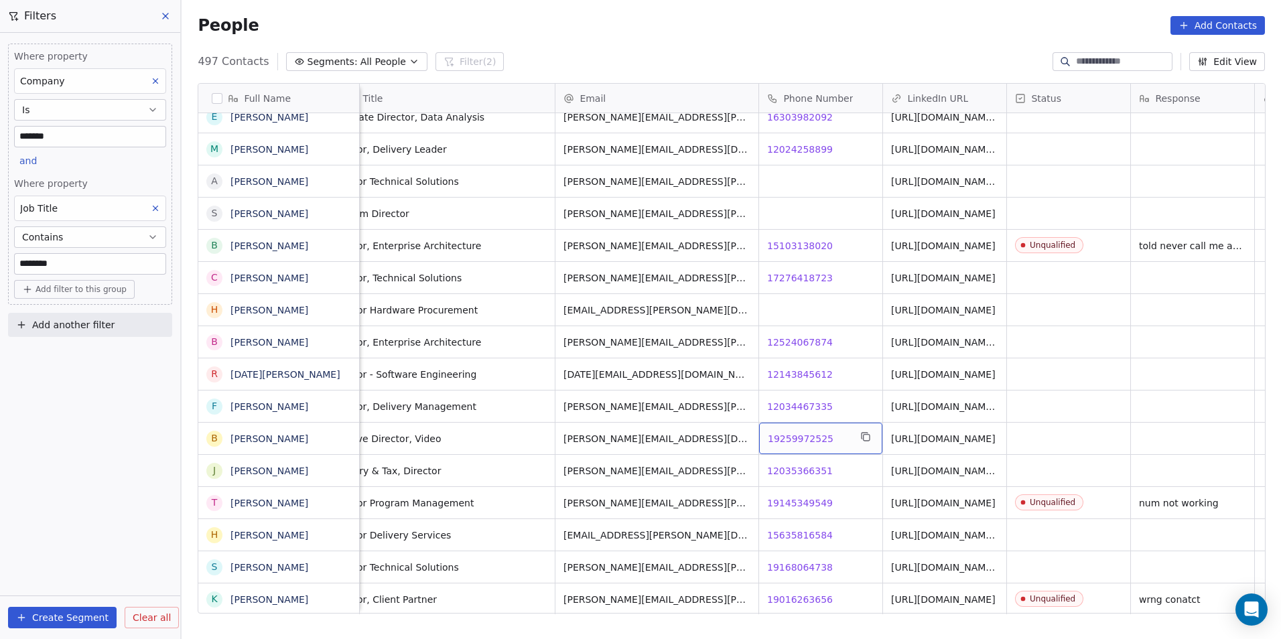
click at [790, 433] on span "19259972525" at bounding box center [801, 438] width 66 height 13
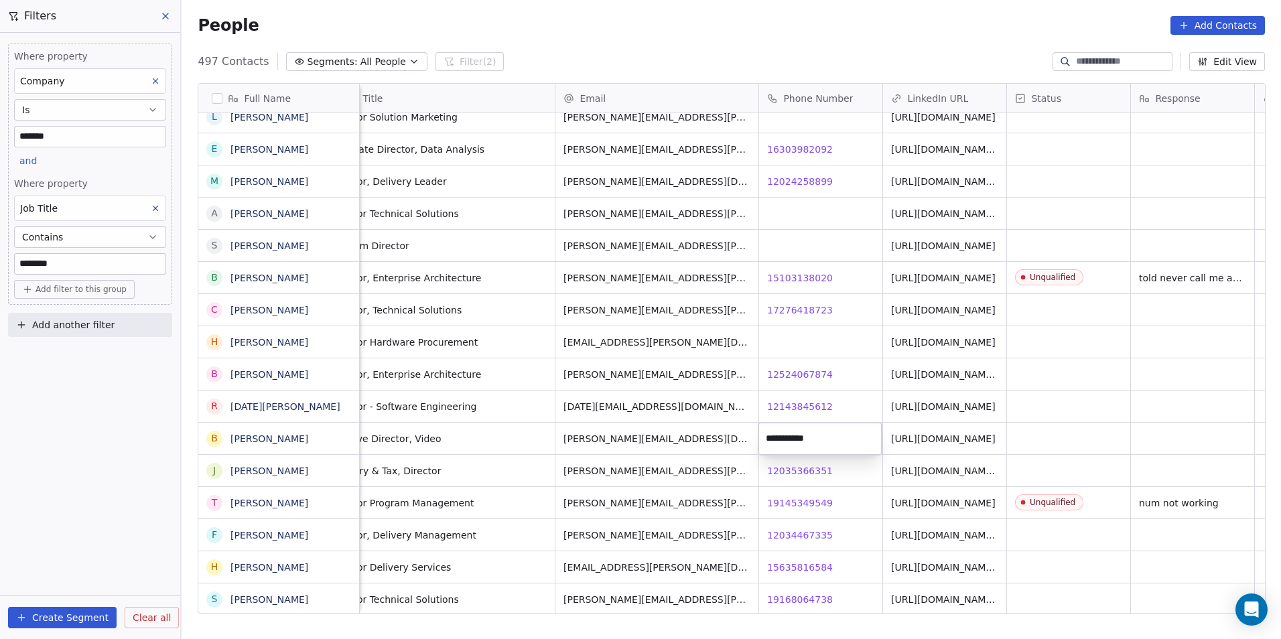
click at [821, 470] on html "DS Technologies Inc Contacts People Marketing Workflows Campaigns Sales Pipelin…" at bounding box center [640, 319] width 1281 height 639
click at [802, 470] on span "12035366351" at bounding box center [801, 470] width 66 height 13
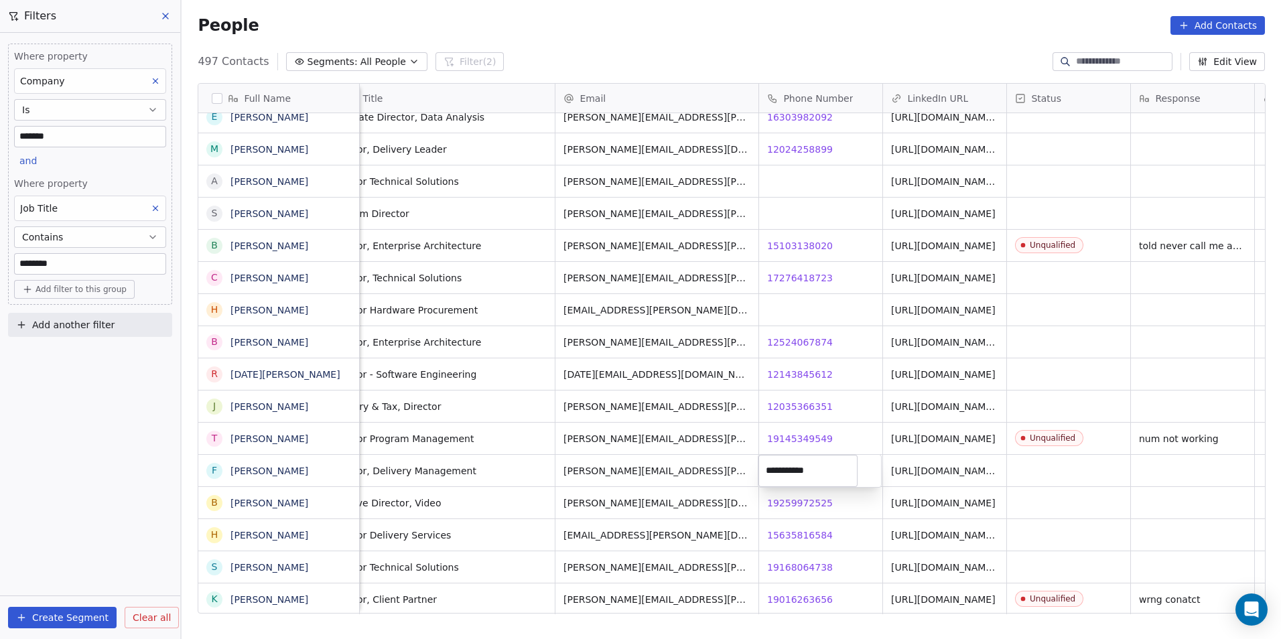
click at [845, 509] on html "DS Technologies Inc Contacts People Marketing Workflows Campaigns Sales Pipelin…" at bounding box center [640, 319] width 1281 height 639
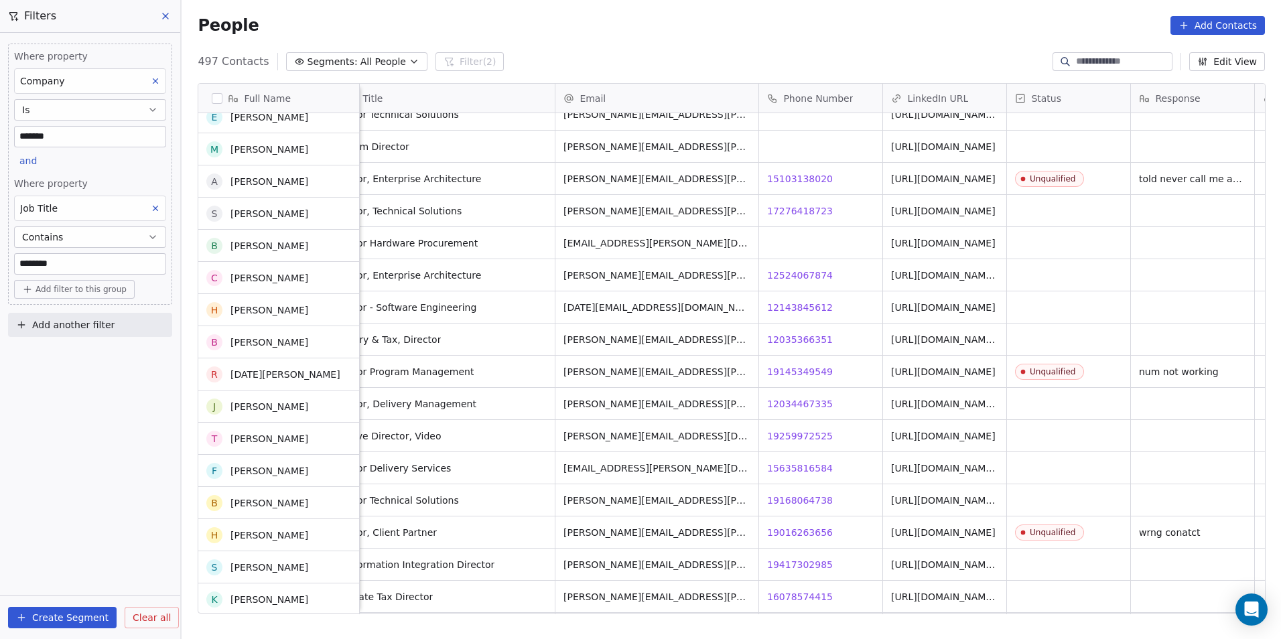
scroll to position [9082, 0]
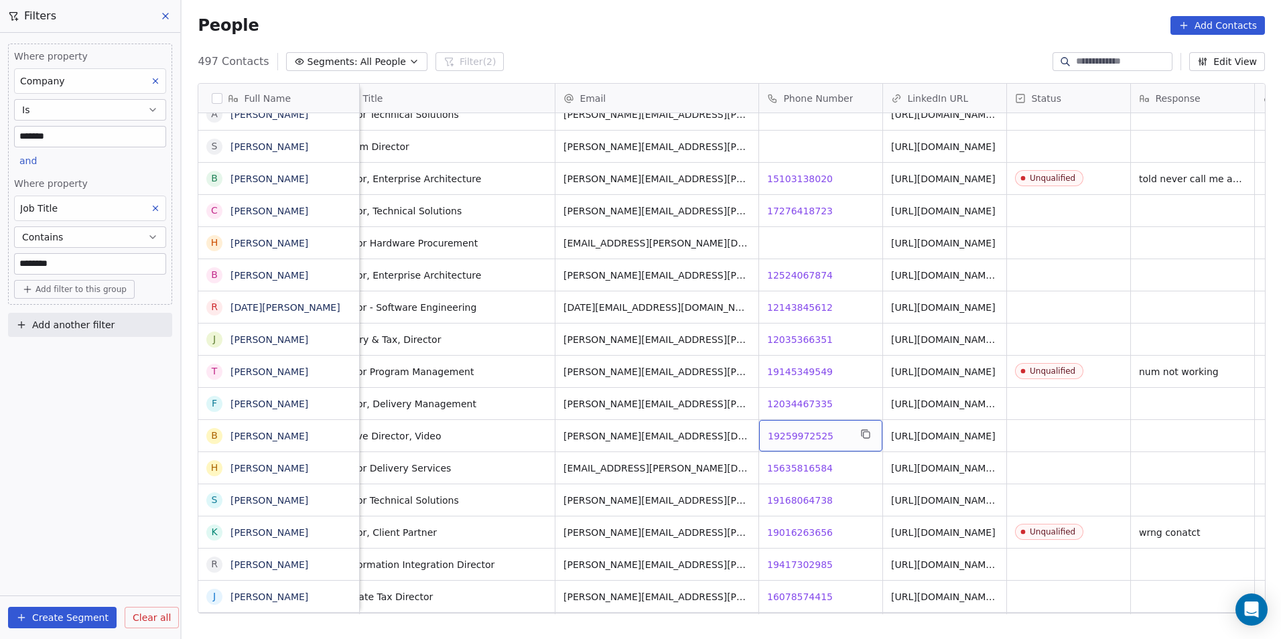
click at [799, 435] on span "19259972525" at bounding box center [801, 435] width 66 height 13
drag, startPoint x: 821, startPoint y: 474, endPoint x: 806, endPoint y: 470, distance: 15.1
click at [821, 474] on html "DS Technologies Inc Contacts People Marketing Workflows Campaigns Sales Pipelin…" at bounding box center [640, 319] width 1281 height 639
click at [806, 470] on span "15635816584" at bounding box center [801, 468] width 66 height 13
drag, startPoint x: 802, startPoint y: 506, endPoint x: 792, endPoint y: 497, distance: 13.8
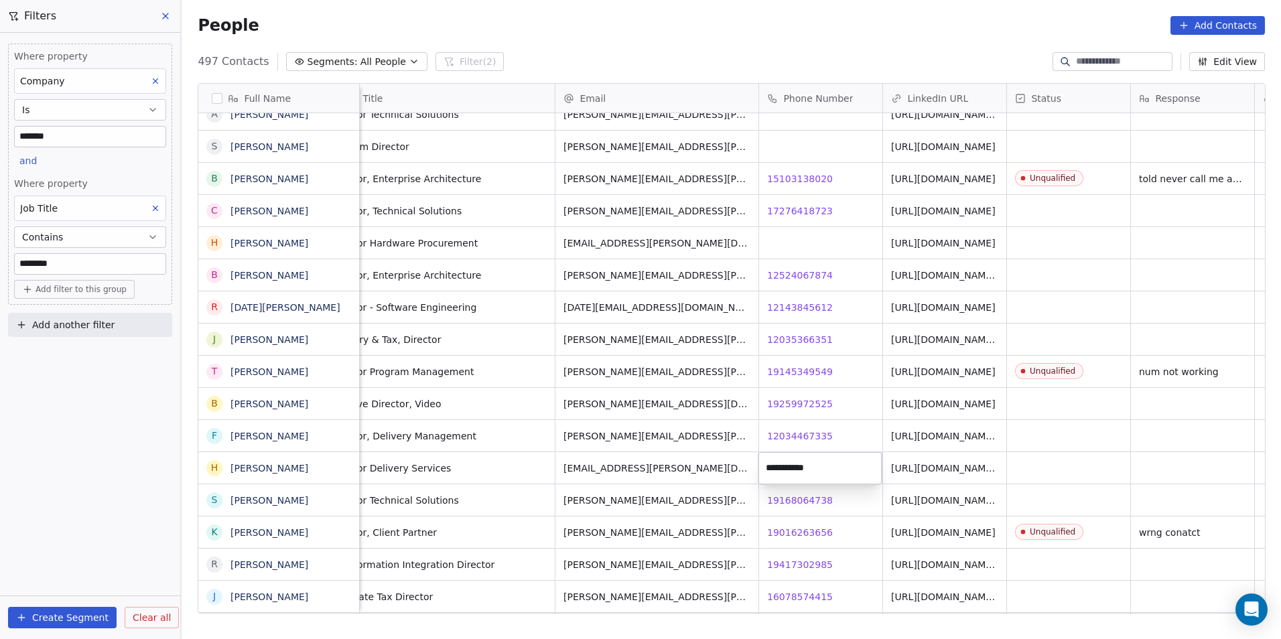
click at [802, 506] on html "DS Technologies Inc Contacts People Marketing Workflows Campaigns Sales Pipelin…" at bounding box center [640, 319] width 1281 height 639
click at [792, 497] on span "19168064738" at bounding box center [801, 500] width 66 height 13
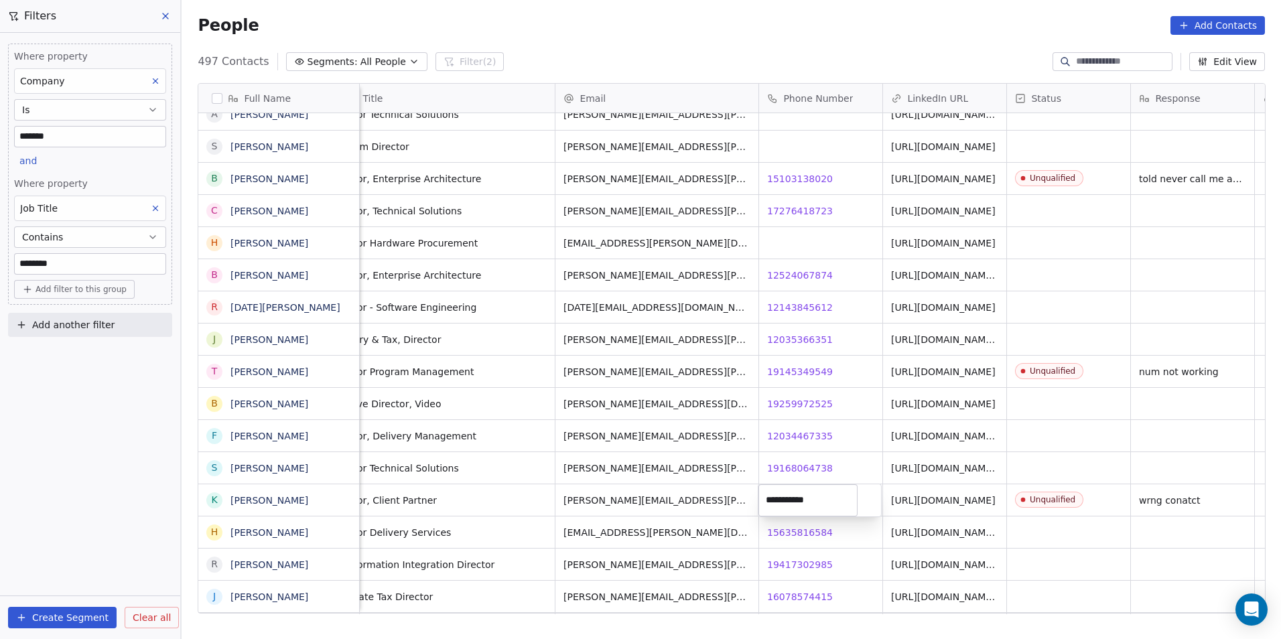
drag, startPoint x: 788, startPoint y: 534, endPoint x: 794, endPoint y: 537, distance: 7.2
click at [788, 534] on html "DS Technologies Inc Contacts People Marketing Workflows Campaigns Sales Pipelin…" at bounding box center [640, 319] width 1281 height 639
click at [792, 531] on span "15635816584" at bounding box center [801, 532] width 66 height 13
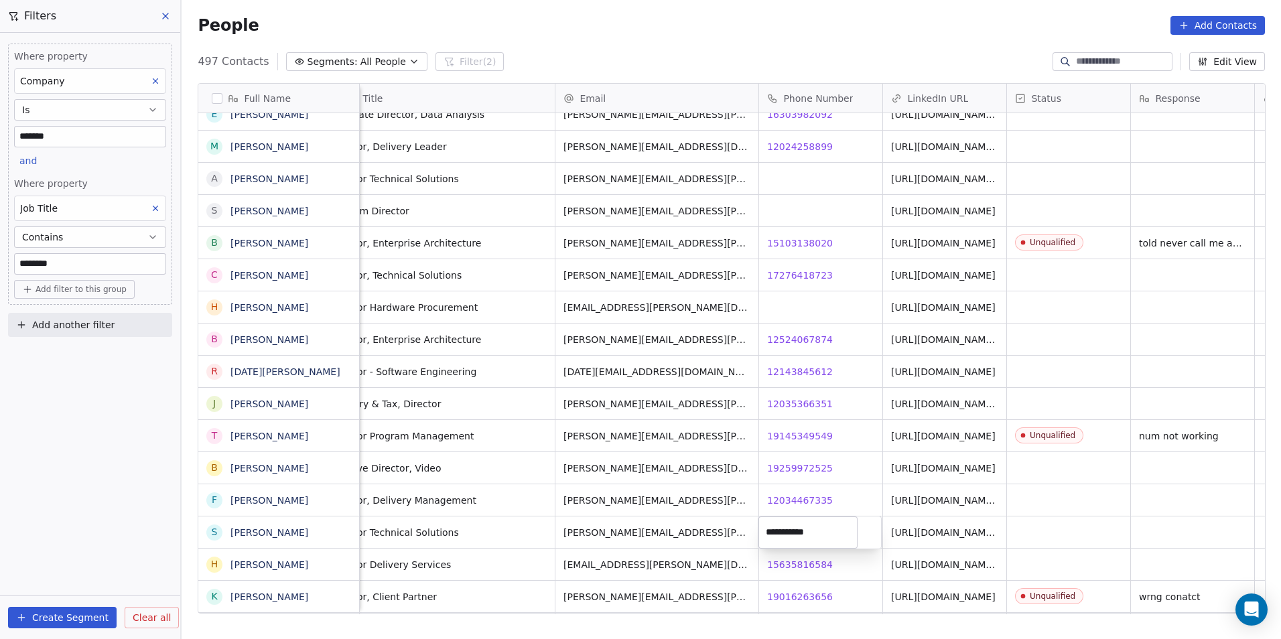
click at [835, 573] on html "DS Technologies Inc Contacts People Marketing Workflows Campaigns Sales Pipelin…" at bounding box center [640, 319] width 1281 height 639
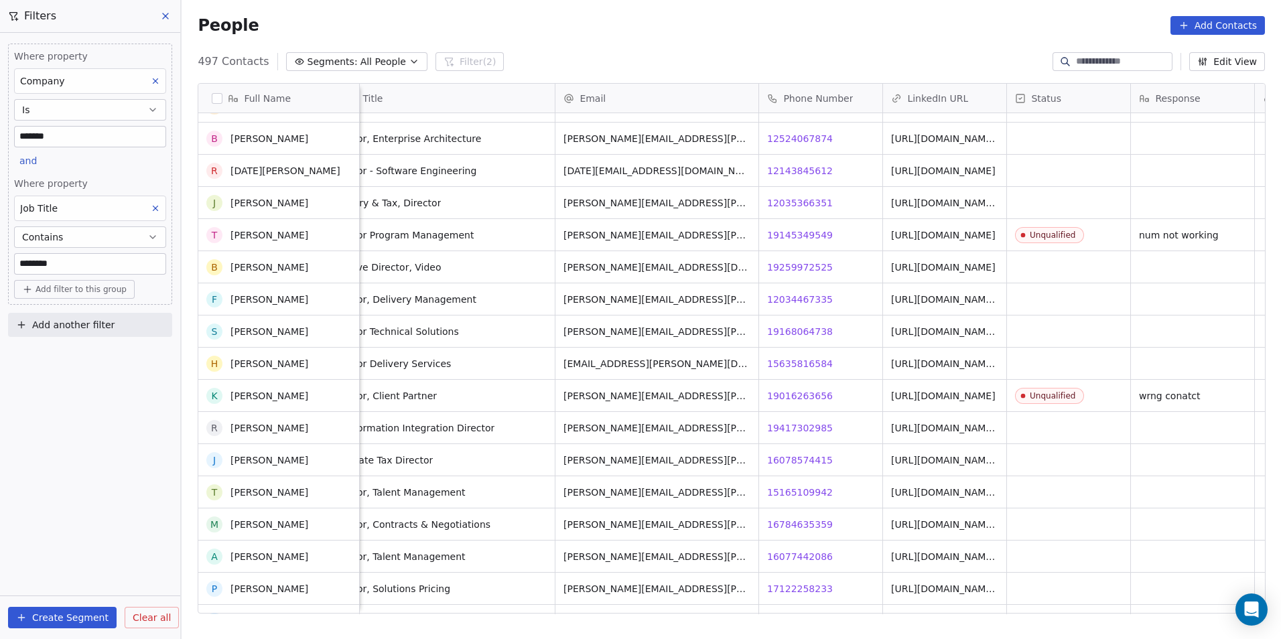
scroll to position [9283, 0]
click at [782, 428] on span "19417302985" at bounding box center [801, 427] width 66 height 13
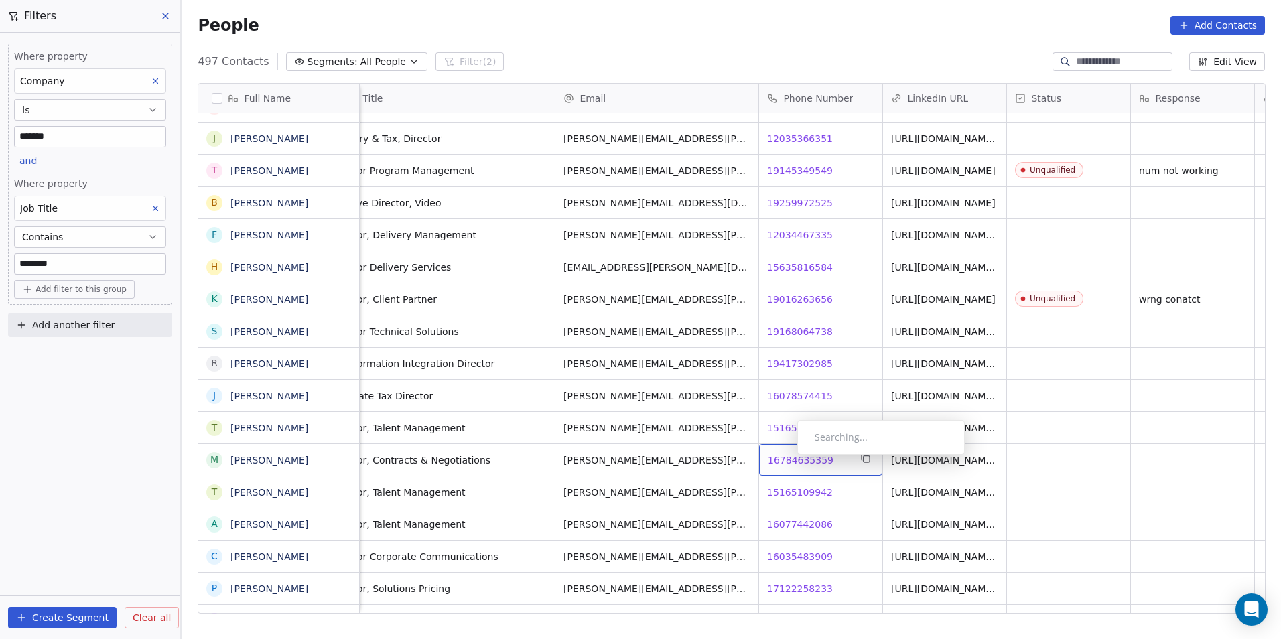
click at [786, 458] on span "16784635359" at bounding box center [801, 459] width 66 height 13
drag, startPoint x: 817, startPoint y: 504, endPoint x: 825, endPoint y: 492, distance: 14.3
click at [816, 504] on html "DS Technologies Inc Contacts People Marketing Workflows Campaigns Sales Pipelin…" at bounding box center [640, 319] width 1281 height 639
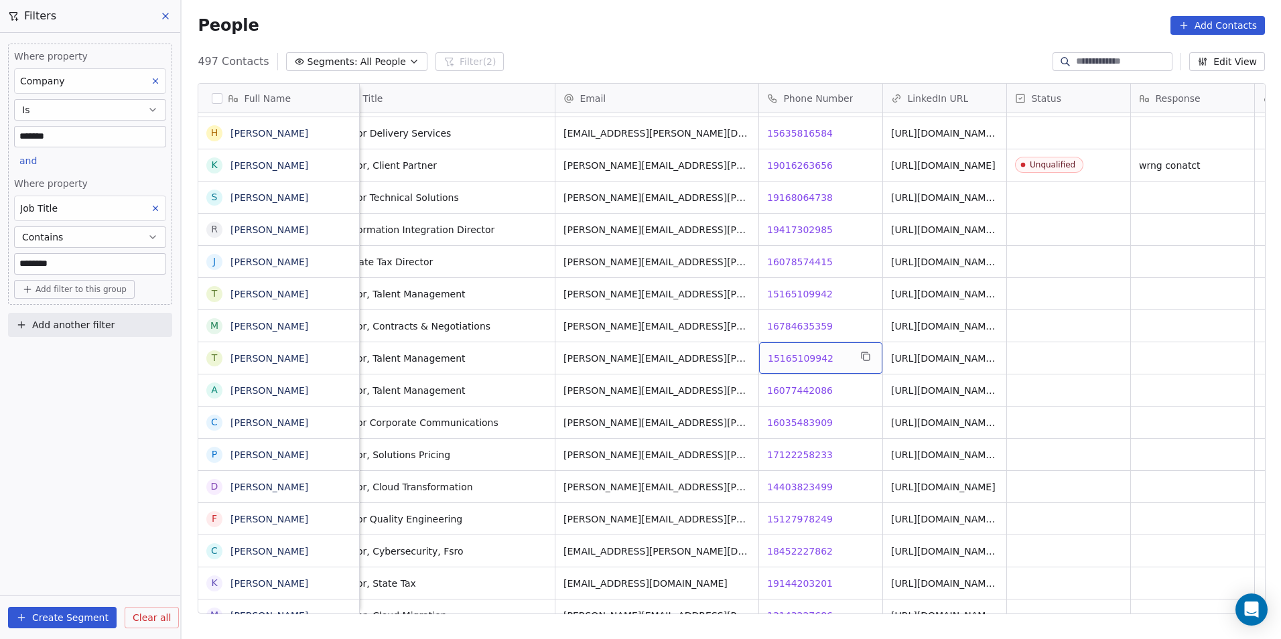
click at [791, 352] on span "15165109942" at bounding box center [801, 358] width 66 height 13
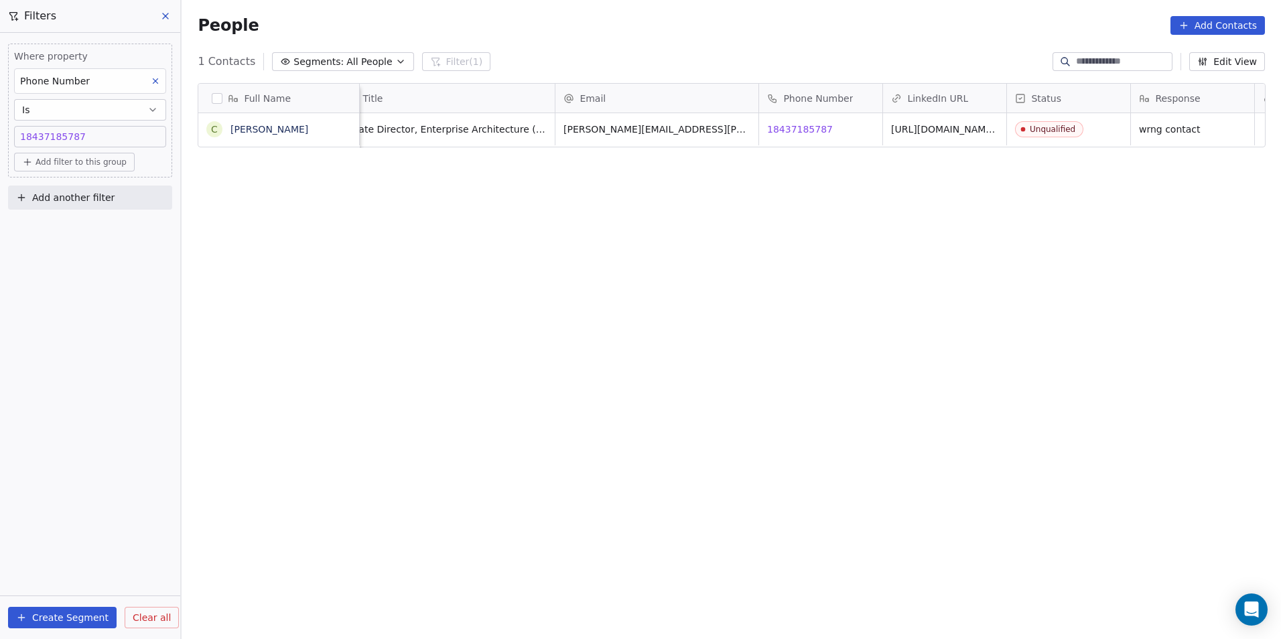
scroll to position [552, 1090]
click at [137, 137] on div "14152835814 18437185787" at bounding box center [90, 136] width 140 height 13
click at [137, 137] on input "**********" at bounding box center [89, 142] width 145 height 27
type input "**********"
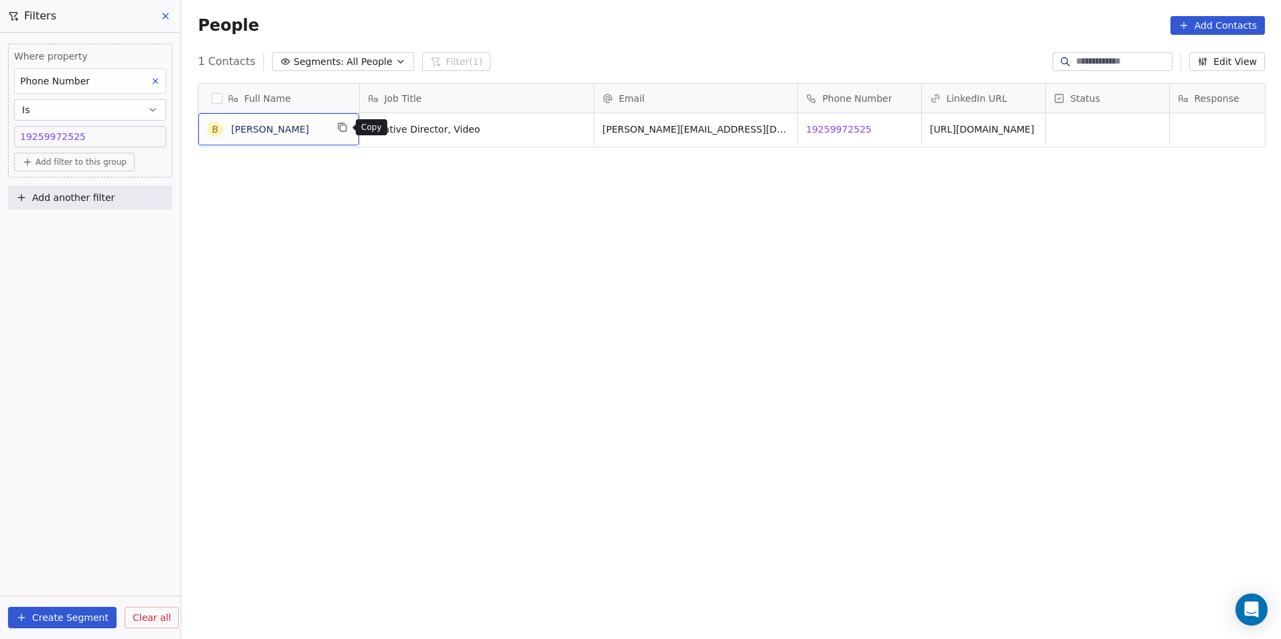
click at [337, 127] on icon "grid" at bounding box center [342, 127] width 11 height 11
click at [841, 128] on span "19259972525" at bounding box center [839, 129] width 66 height 13
click at [965, 130] on link "[URL][DOMAIN_NAME]" at bounding box center [982, 129] width 104 height 11
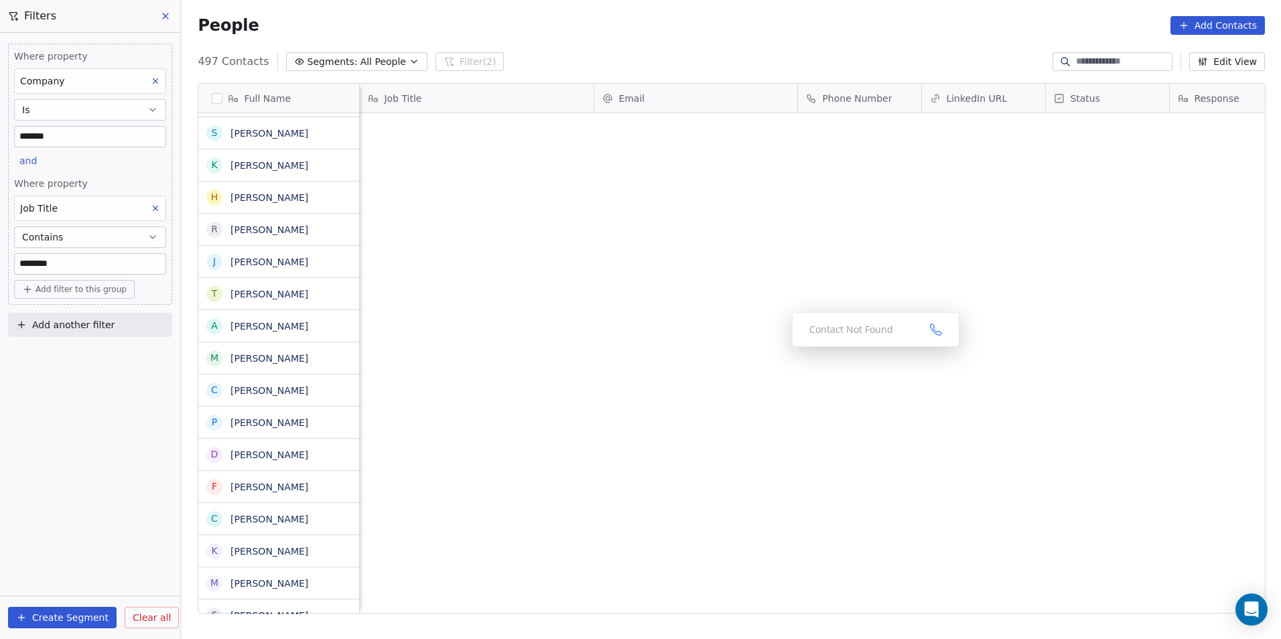
scroll to position [552, 1090]
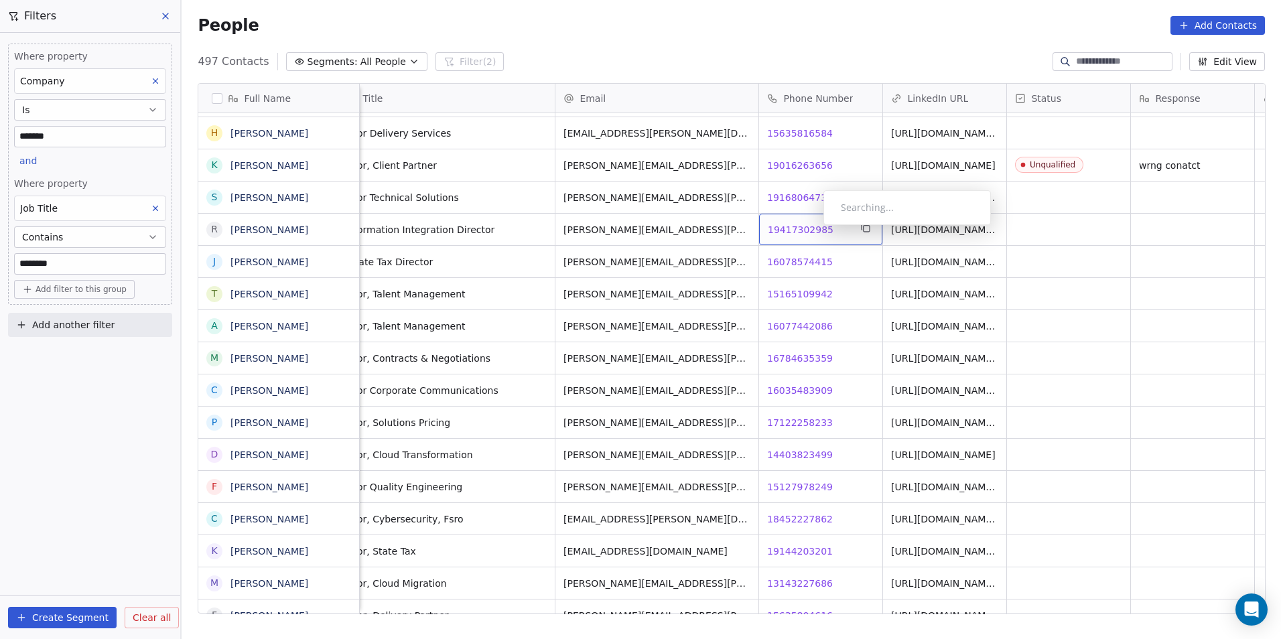
click at [813, 228] on span "19417302985" at bounding box center [801, 229] width 66 height 13
click at [805, 263] on span "16078574415" at bounding box center [801, 261] width 66 height 13
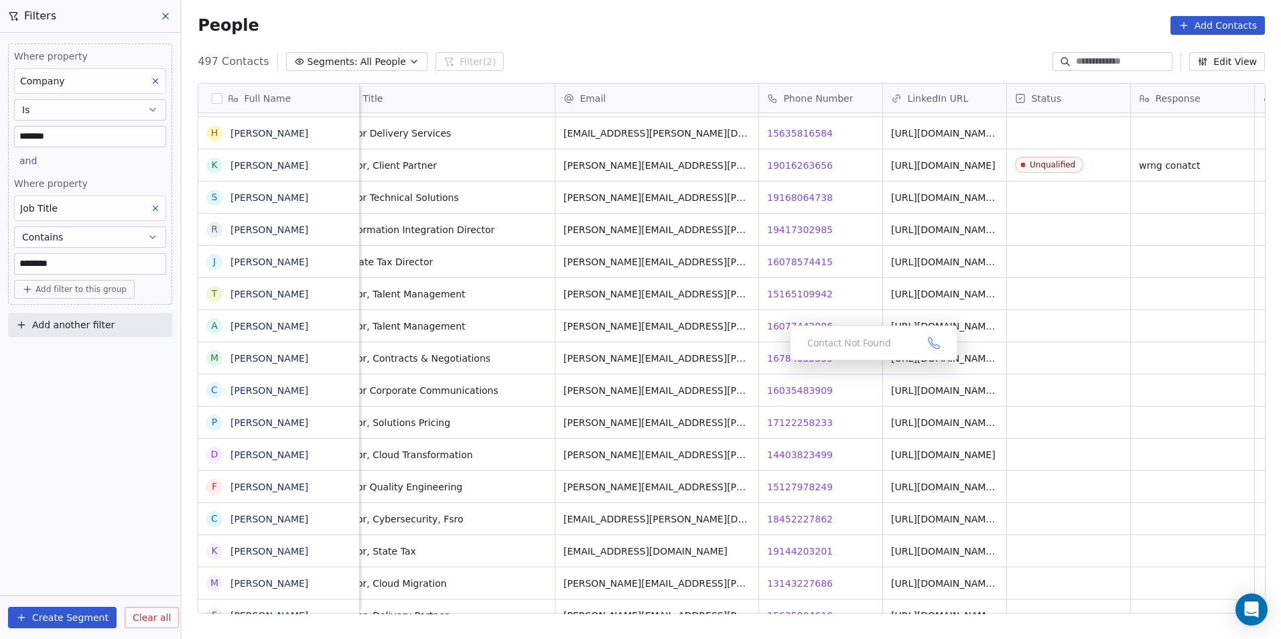
click at [809, 353] on div "Contact Not Found" at bounding box center [873, 343] width 167 height 35
click at [811, 356] on span "16784635359" at bounding box center [801, 358] width 66 height 13
click at [863, 393] on html "DS Technologies Inc Contacts People Marketing Workflows Campaigns Sales Pipelin…" at bounding box center [640, 319] width 1281 height 639
click at [813, 393] on span "16035483909" at bounding box center [801, 390] width 66 height 13
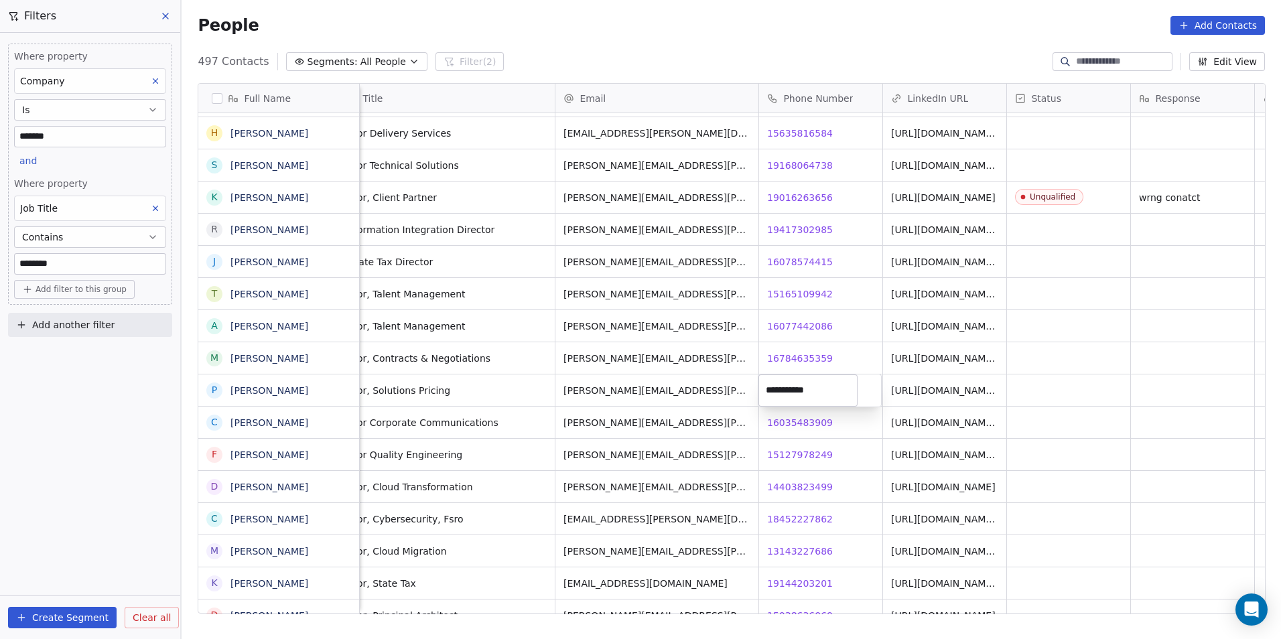
click at [835, 427] on html "DS Technologies Inc Contacts People Marketing Workflows Campaigns Sales Pipelin…" at bounding box center [640, 319] width 1281 height 639
click at [802, 420] on span "16035483909" at bounding box center [801, 422] width 66 height 13
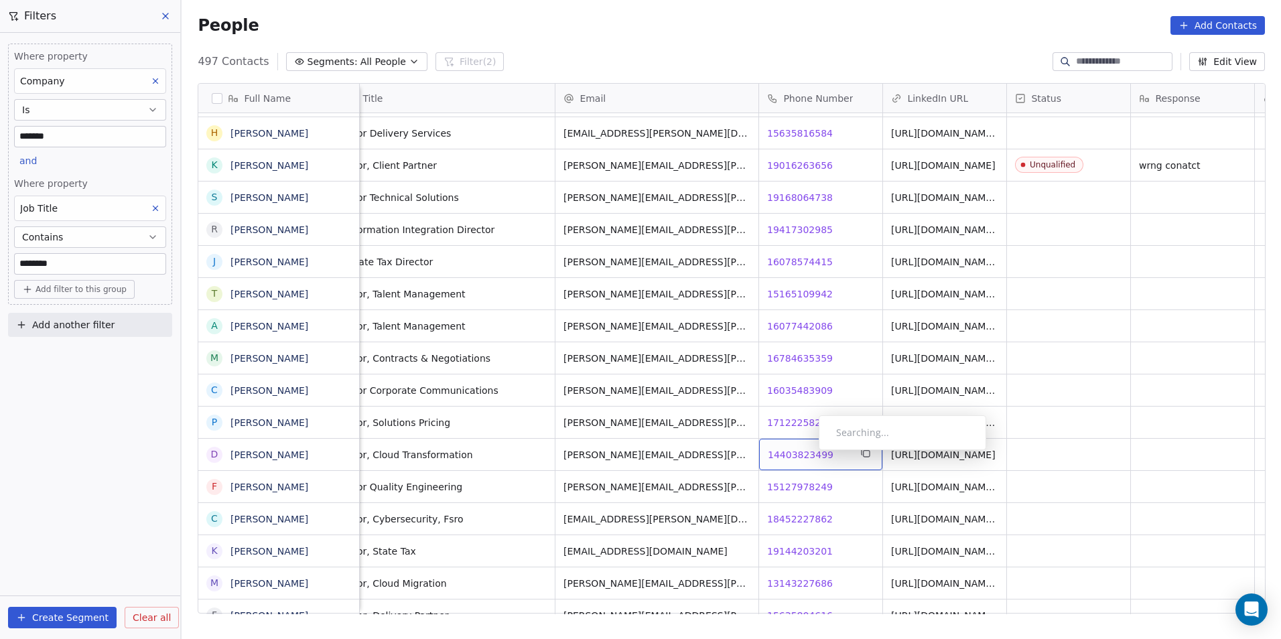
click at [808, 453] on span "14403823499" at bounding box center [801, 454] width 66 height 13
drag, startPoint x: 817, startPoint y: 479, endPoint x: 802, endPoint y: 480, distance: 14.8
click at [817, 479] on html "DS Technologies Inc Contacts People Marketing Workflows Campaigns Sales Pipelin…" at bounding box center [640, 319] width 1281 height 639
click at [802, 480] on span "15127978249" at bounding box center [801, 486] width 66 height 13
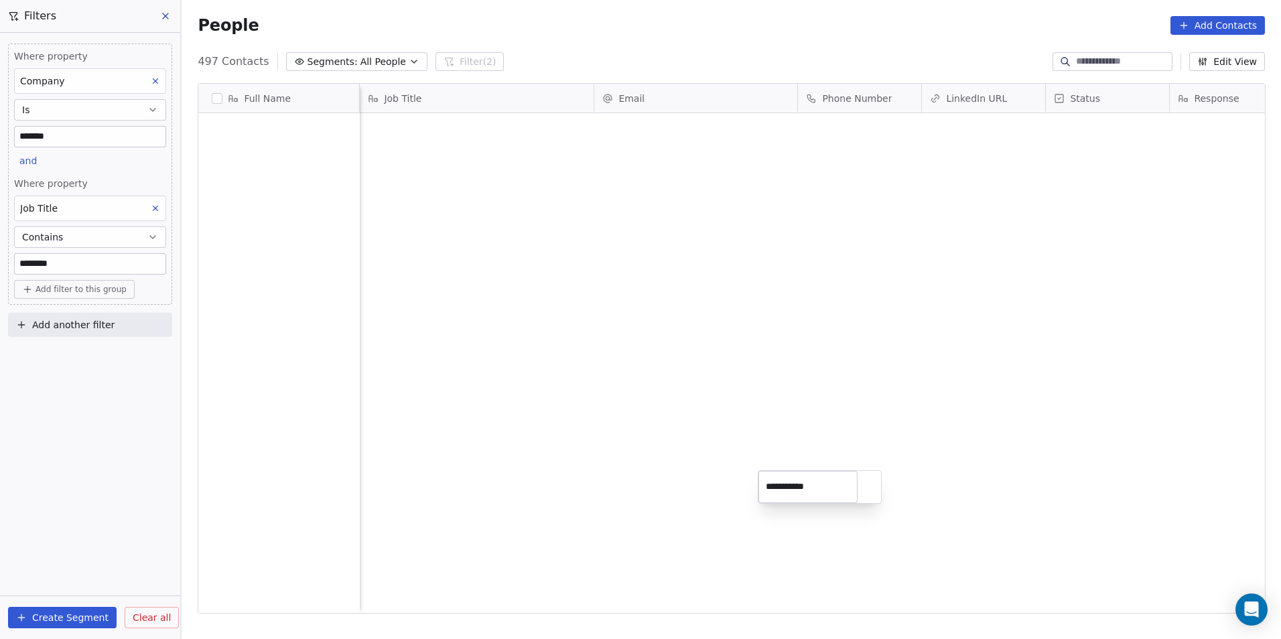
scroll to position [552, 1090]
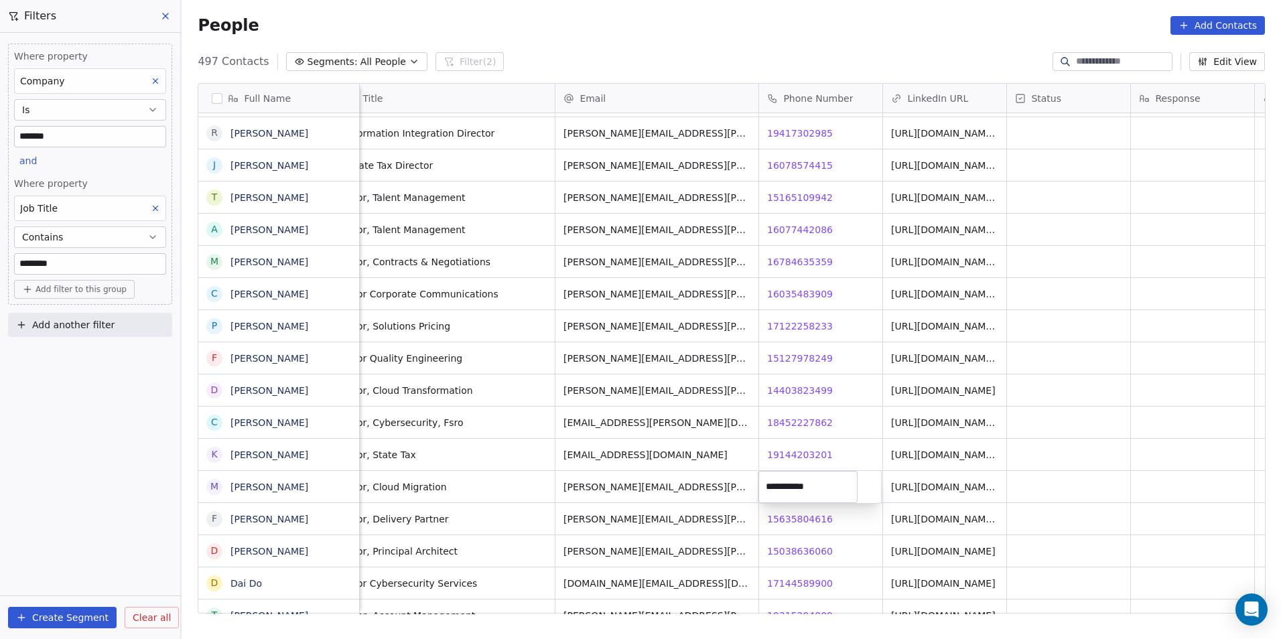
click at [823, 518] on html "DS Technologies Inc Contacts People Marketing Workflows Campaigns Sales Pipelin…" at bounding box center [640, 319] width 1281 height 639
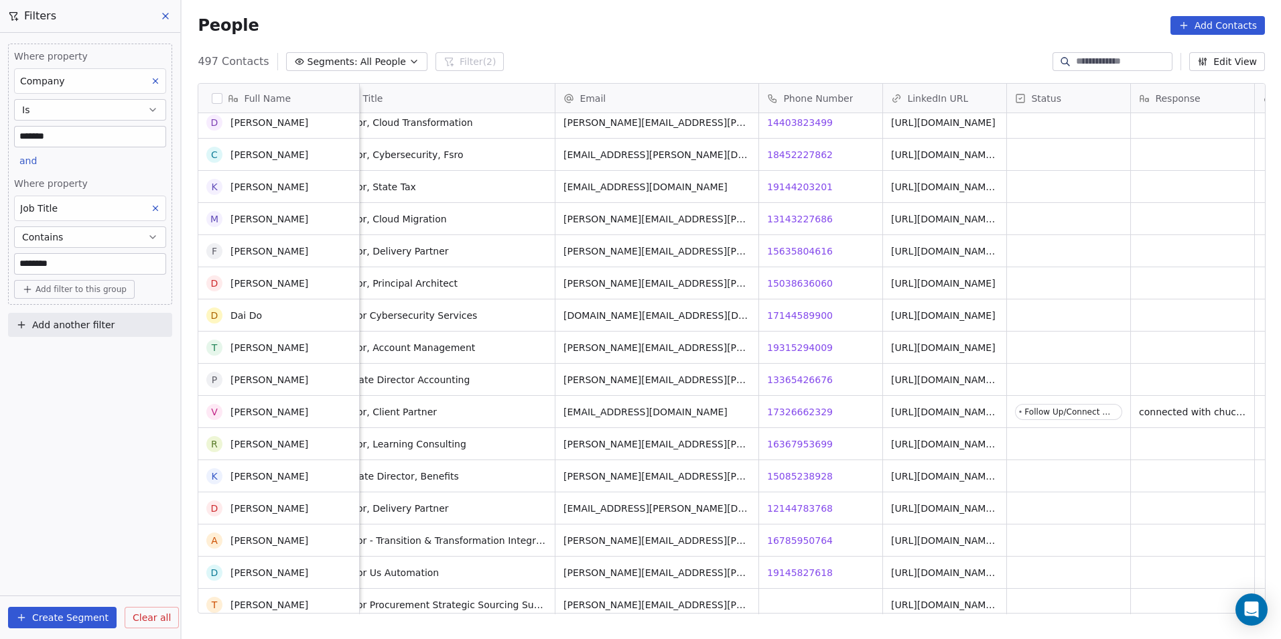
scroll to position [9752, 0]
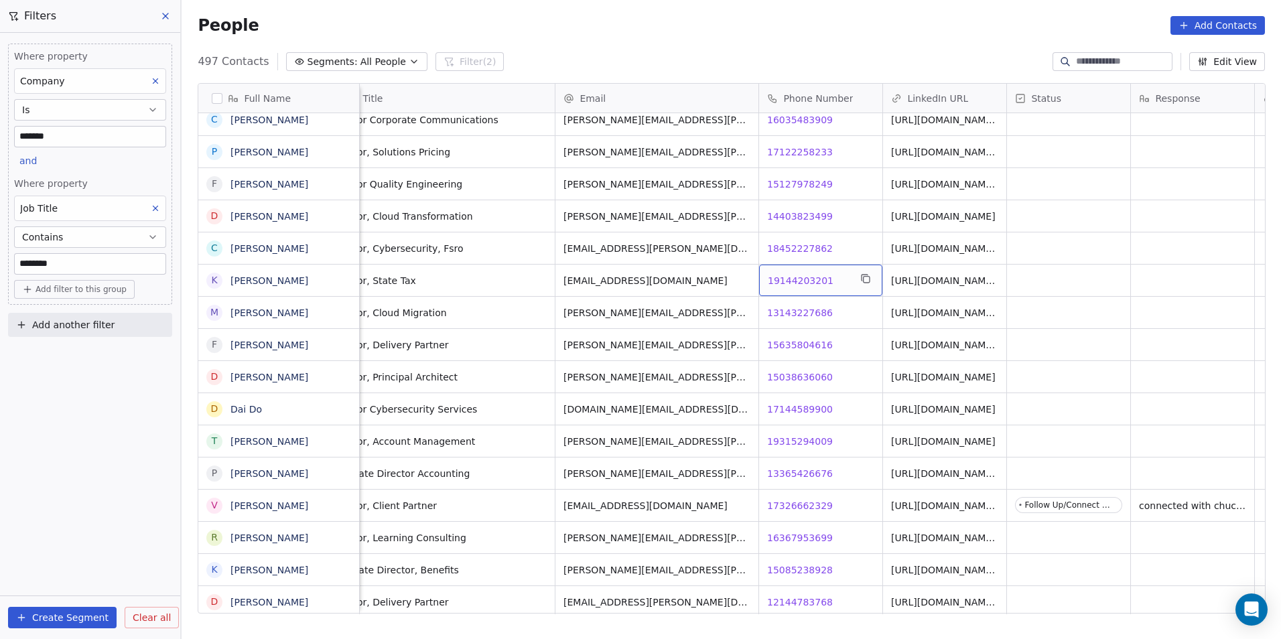
click at [813, 282] on span "19144203201" at bounding box center [801, 280] width 66 height 13
click at [932, 277] on link "[URL][DOMAIN_NAME][PERSON_NAME]" at bounding box center [944, 284] width 104 height 24
click at [1107, 281] on html "DS Technologies Inc Contacts People Marketing Workflows Campaigns Sales Pipelin…" at bounding box center [640, 319] width 1281 height 639
click at [1045, 279] on div "grid" at bounding box center [1068, 280] width 123 height 31
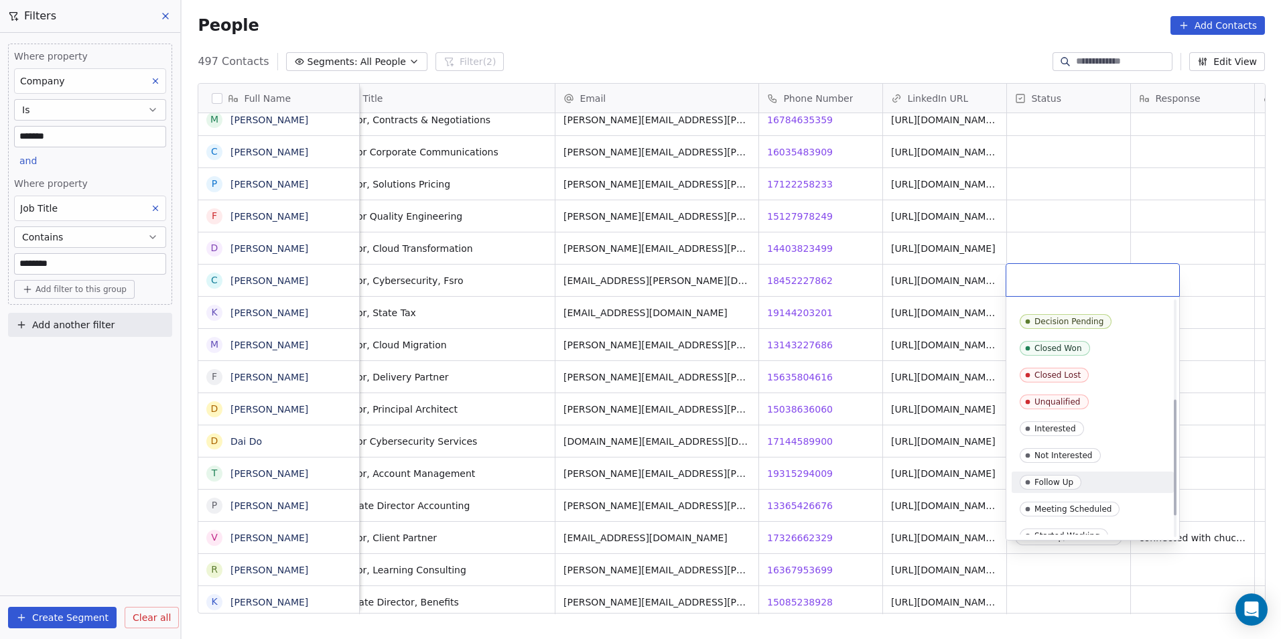
scroll to position [201, 0]
click at [1129, 381] on div "Unqualified" at bounding box center [1092, 379] width 146 height 15
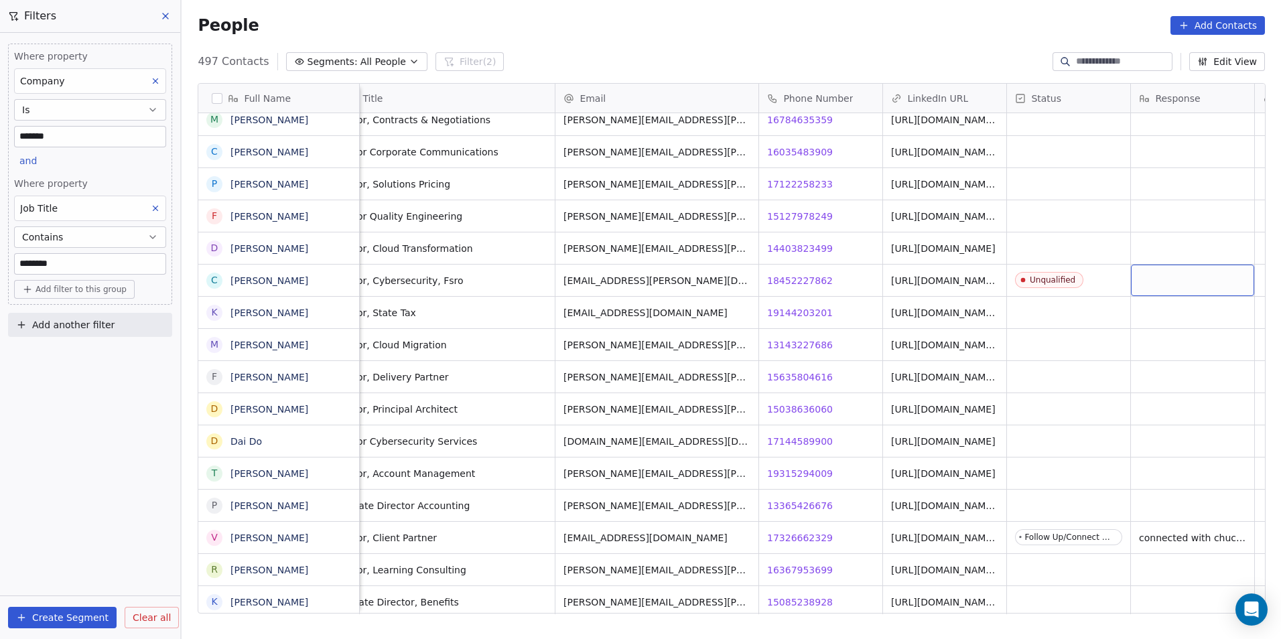
click at [1213, 283] on div "grid" at bounding box center [1192, 280] width 123 height 31
type textarea "********"
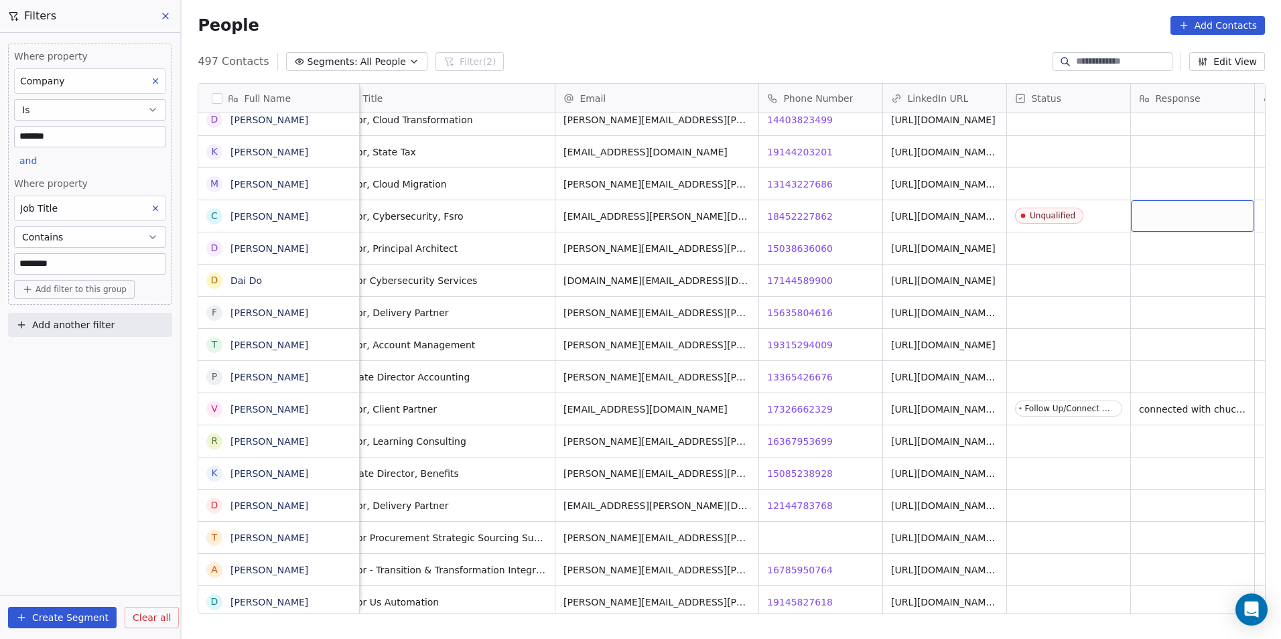
click at [1164, 213] on div "grid" at bounding box center [1192, 215] width 123 height 31
click at [1123, 257] on html "DS Technologies Inc Contacts People Marketing Workflows Campaigns Sales Pipelin…" at bounding box center [640, 319] width 1281 height 639
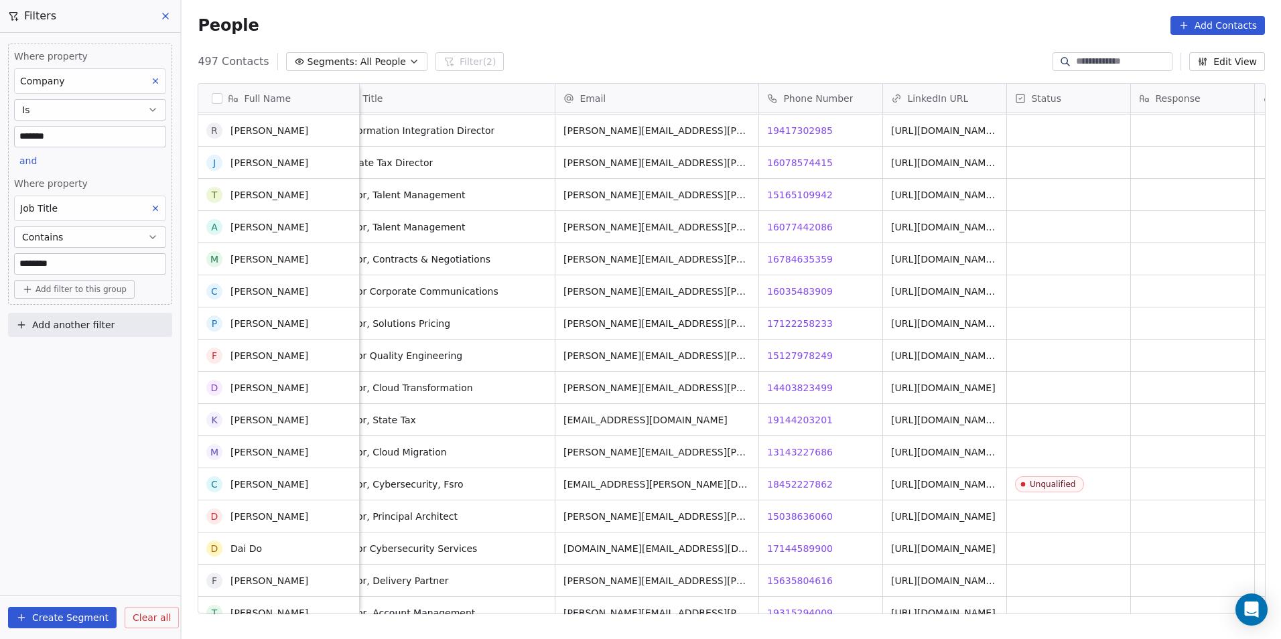
scroll to position [9685, 0]
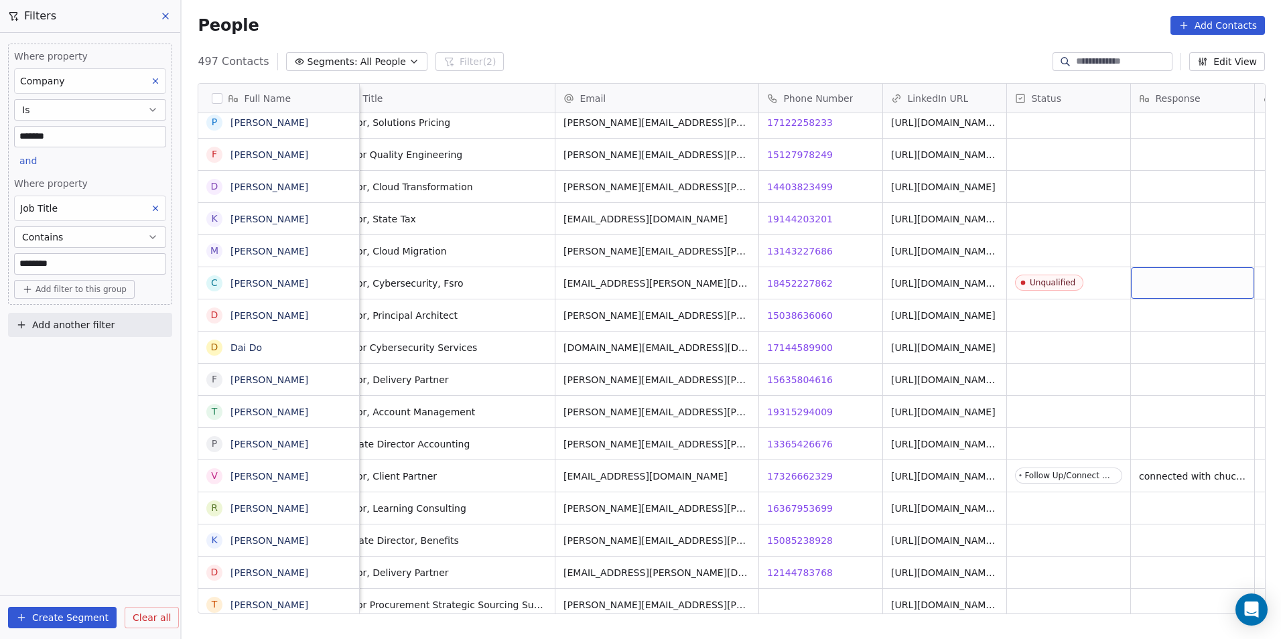
click at [1150, 283] on div "grid" at bounding box center [1192, 282] width 123 height 31
click at [1062, 263] on html "DS Technologies Inc Contacts People Marketing Workflows Campaigns Sales Pipelin…" at bounding box center [640, 319] width 1281 height 639
click at [1105, 255] on html "DS Technologies Inc Contacts People Marketing Workflows Campaigns Sales Pipelin…" at bounding box center [640, 319] width 1281 height 639
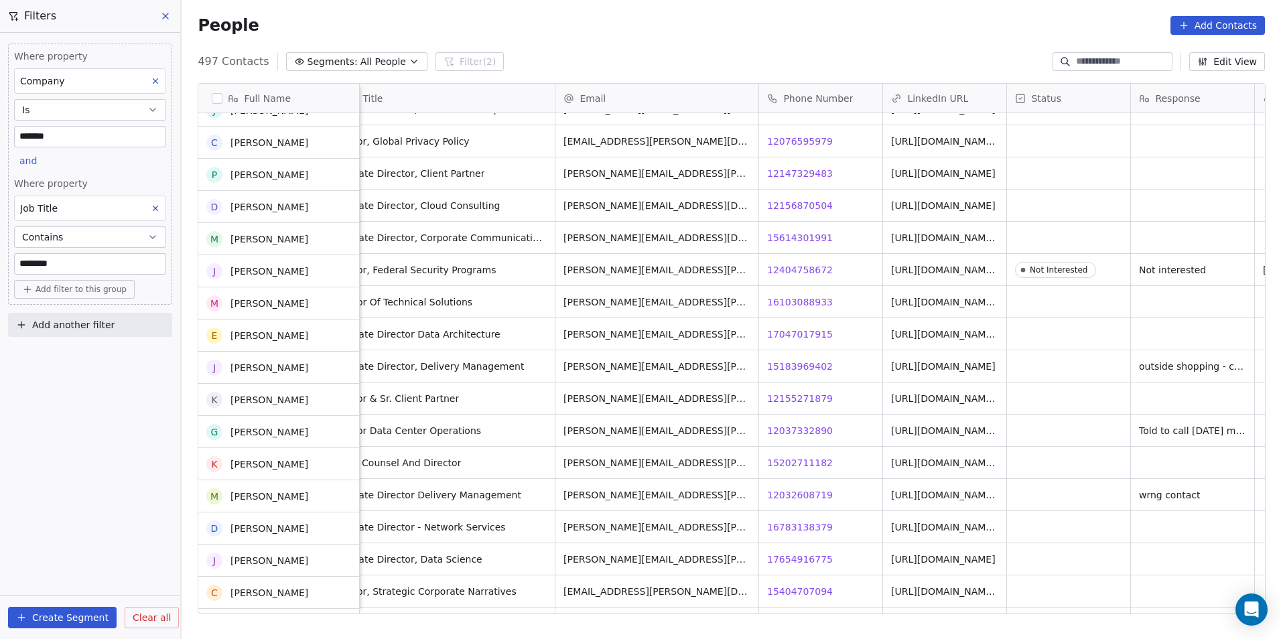
scroll to position [0, 0]
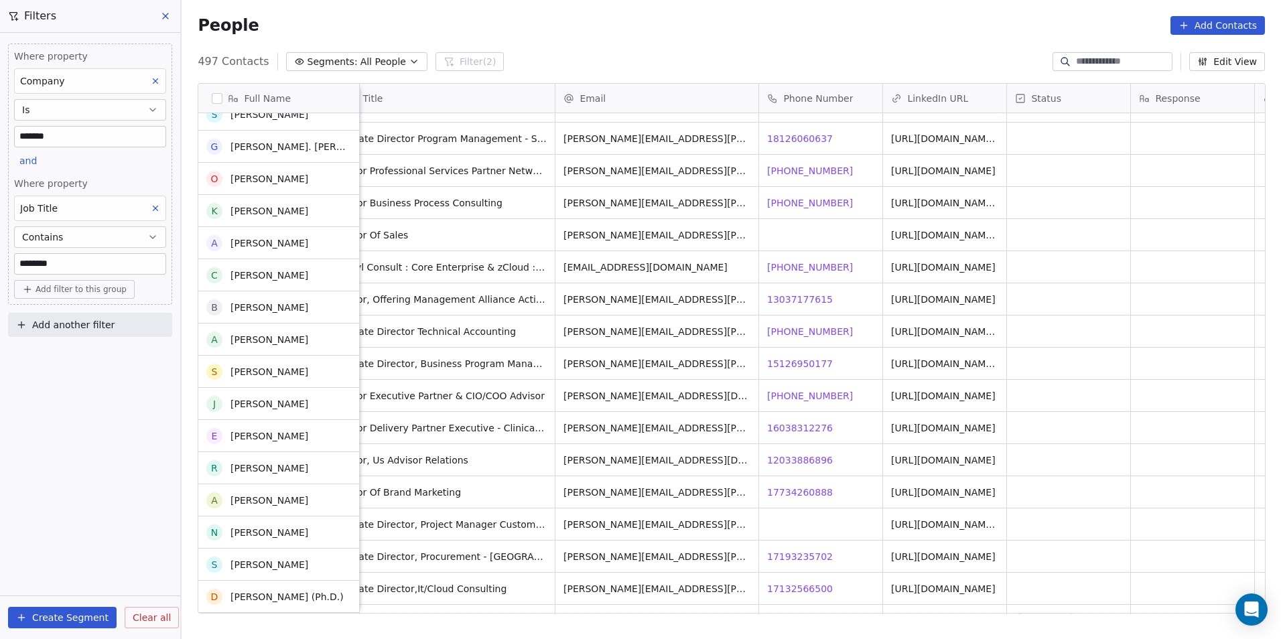
scroll to position [11695, 0]
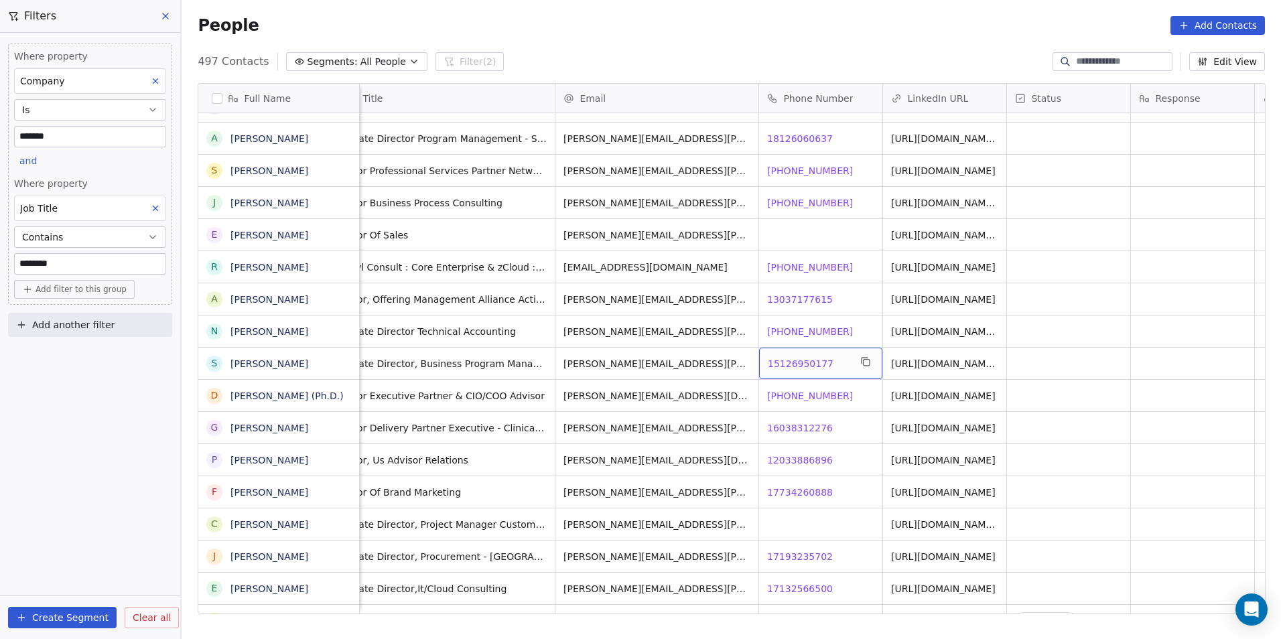
click at [786, 367] on span "15126950177" at bounding box center [801, 363] width 66 height 13
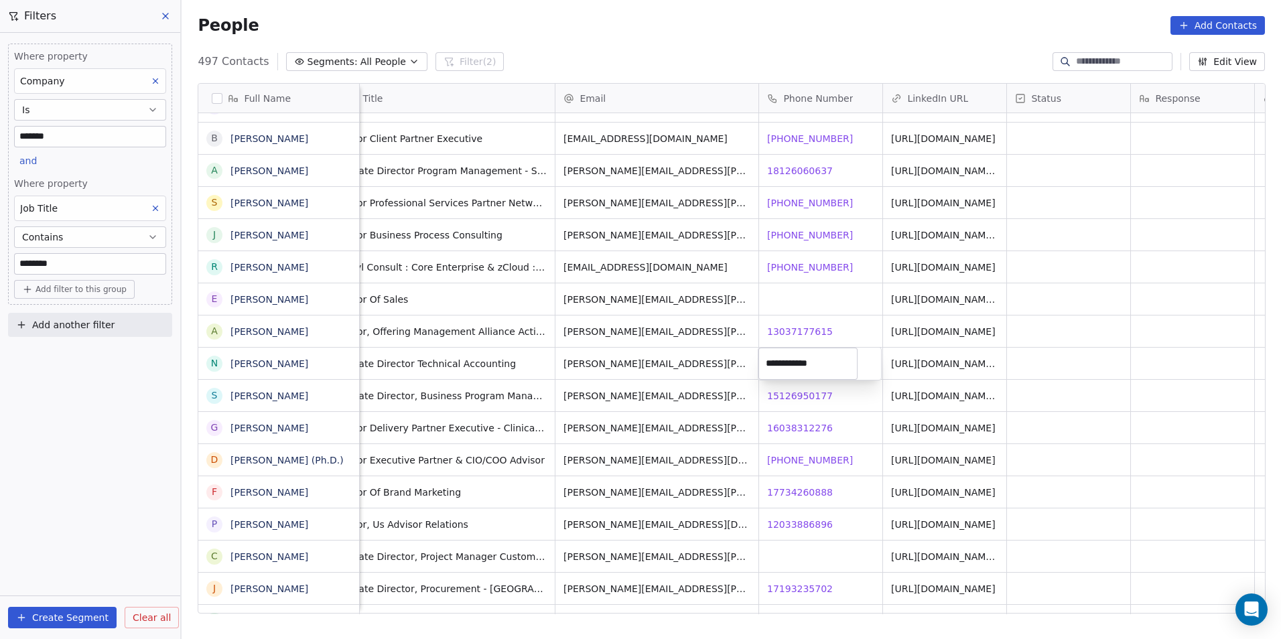
drag, startPoint x: 833, startPoint y: 395, endPoint x: 811, endPoint y: 395, distance: 21.4
click at [833, 395] on html "DS Technologies Inc Contacts People Marketing Workflows Campaigns Sales Pipelin…" at bounding box center [640, 319] width 1281 height 639
click at [803, 389] on span "15126950177" at bounding box center [801, 395] width 66 height 13
click at [804, 434] on html "DS Technologies Inc Contacts People Marketing Workflows Campaigns Sales Pipelin…" at bounding box center [640, 319] width 1281 height 639
click at [804, 424] on span "16038312276" at bounding box center [801, 427] width 66 height 13
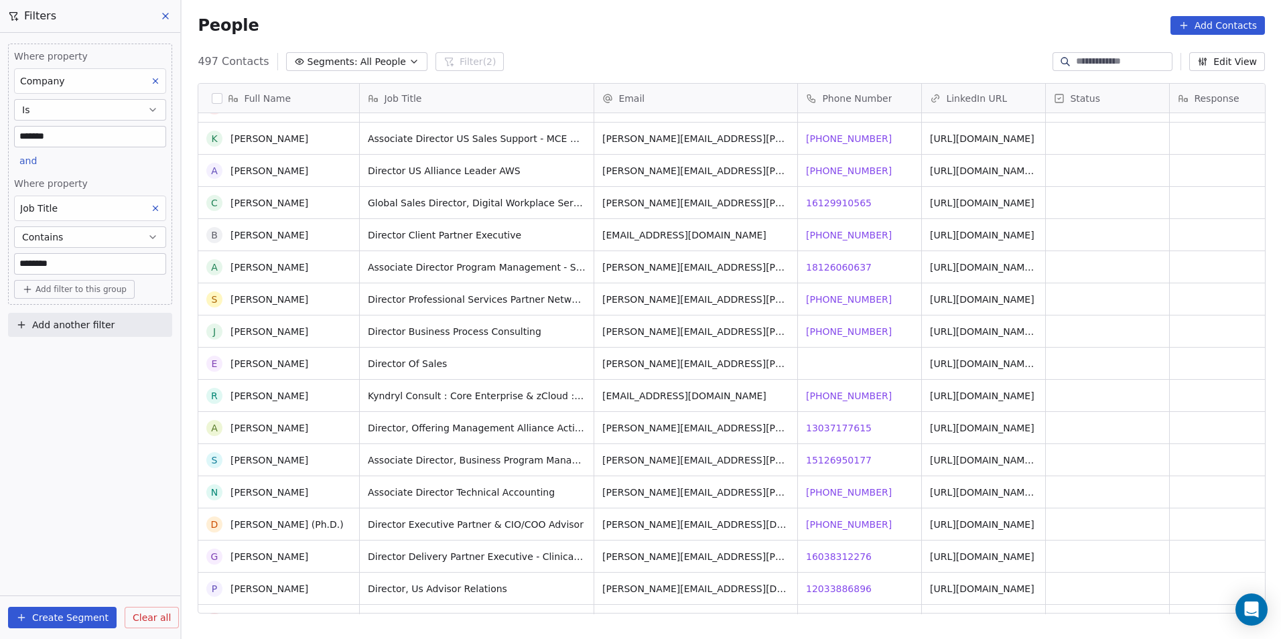
scroll to position [11896, 0]
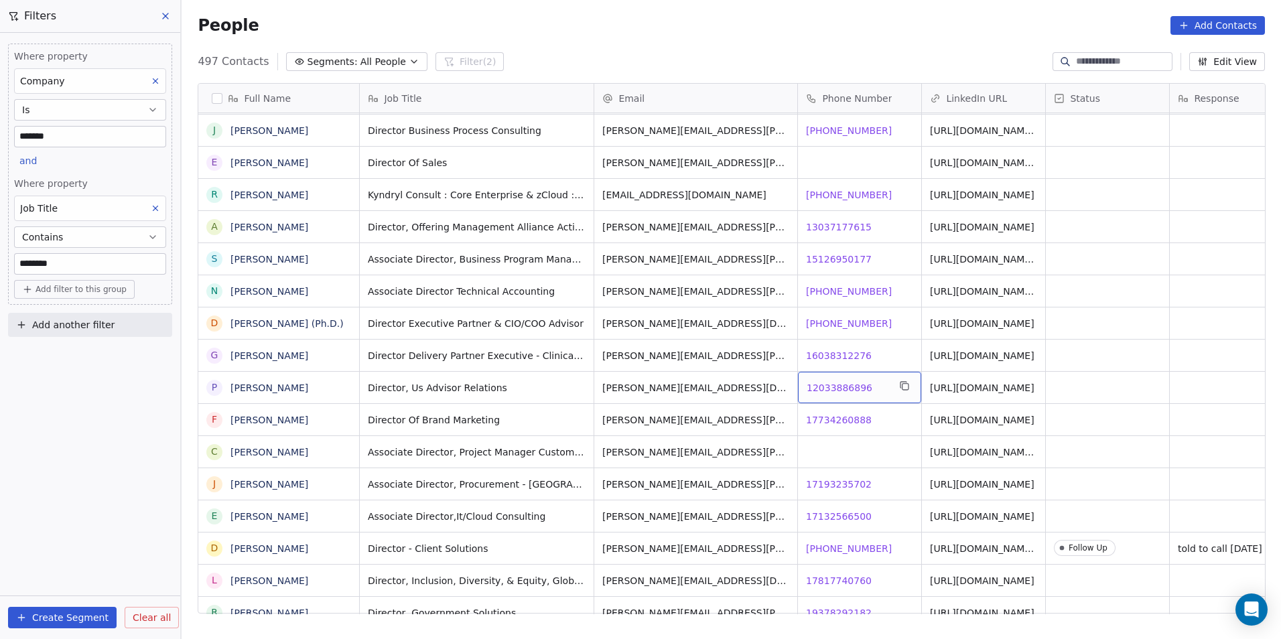
click at [843, 391] on span "12033886896" at bounding box center [839, 387] width 66 height 13
click at [839, 416] on html "DS Technologies Inc Contacts People Marketing Workflows Campaigns Sales Pipelin…" at bounding box center [640, 319] width 1281 height 639
click at [853, 420] on span "17734260888" at bounding box center [839, 419] width 66 height 13
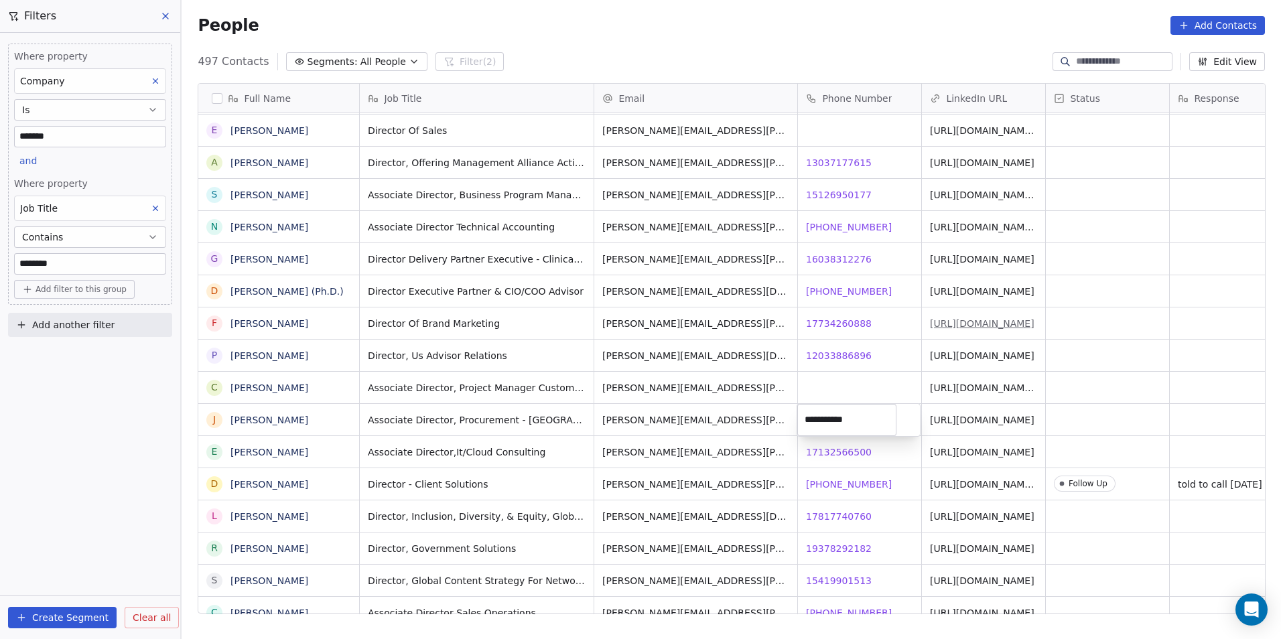
click at [956, 323] on html "DS Technologies Inc Contacts People Marketing Workflows Campaigns Sales Pipelin…" at bounding box center [640, 319] width 1281 height 639
click at [956, 323] on link "[URL][DOMAIN_NAME]" at bounding box center [982, 323] width 104 height 11
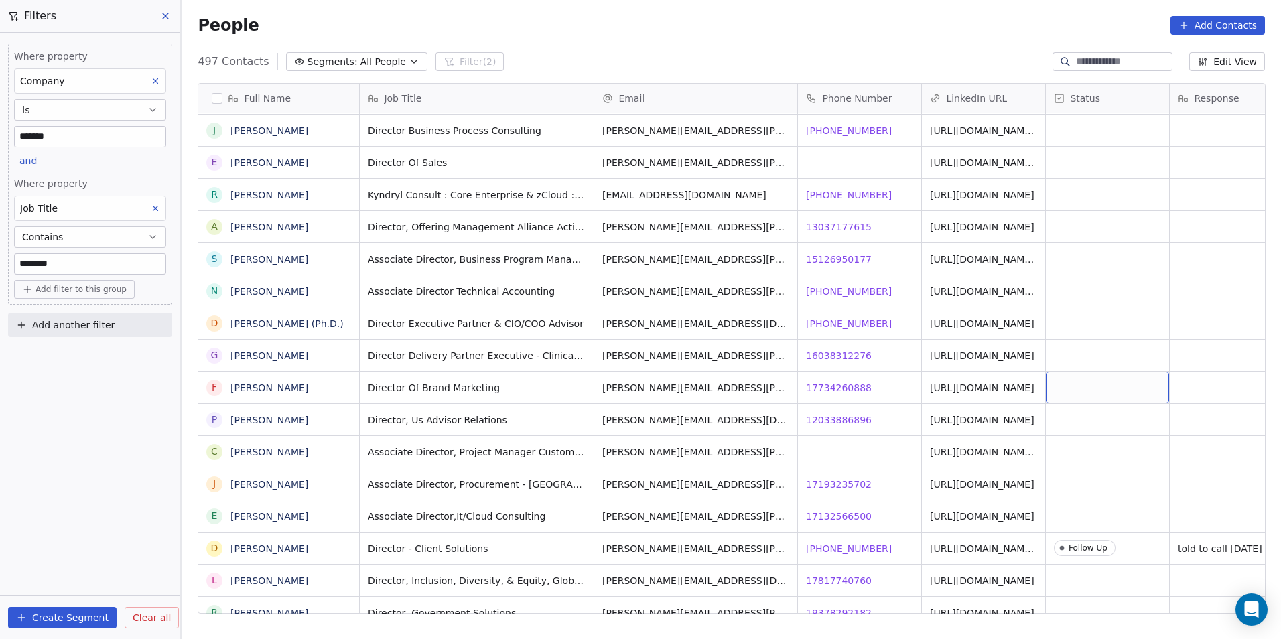
click at [1090, 398] on div "grid" at bounding box center [1107, 387] width 123 height 31
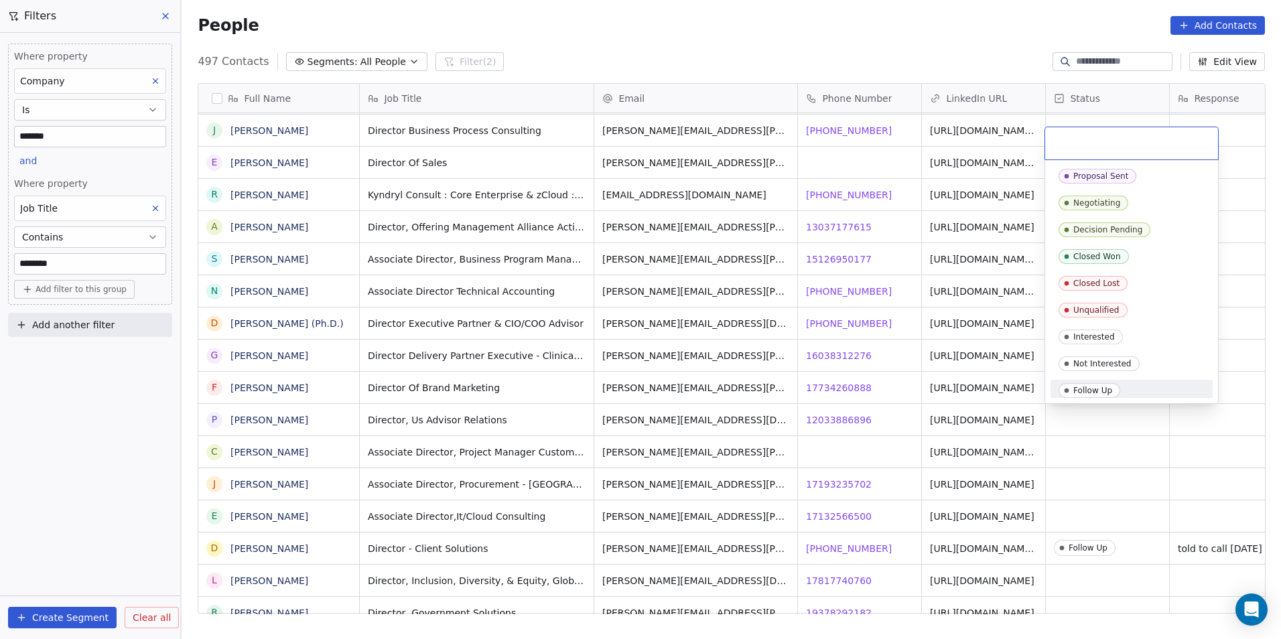
scroll to position [201, 0]
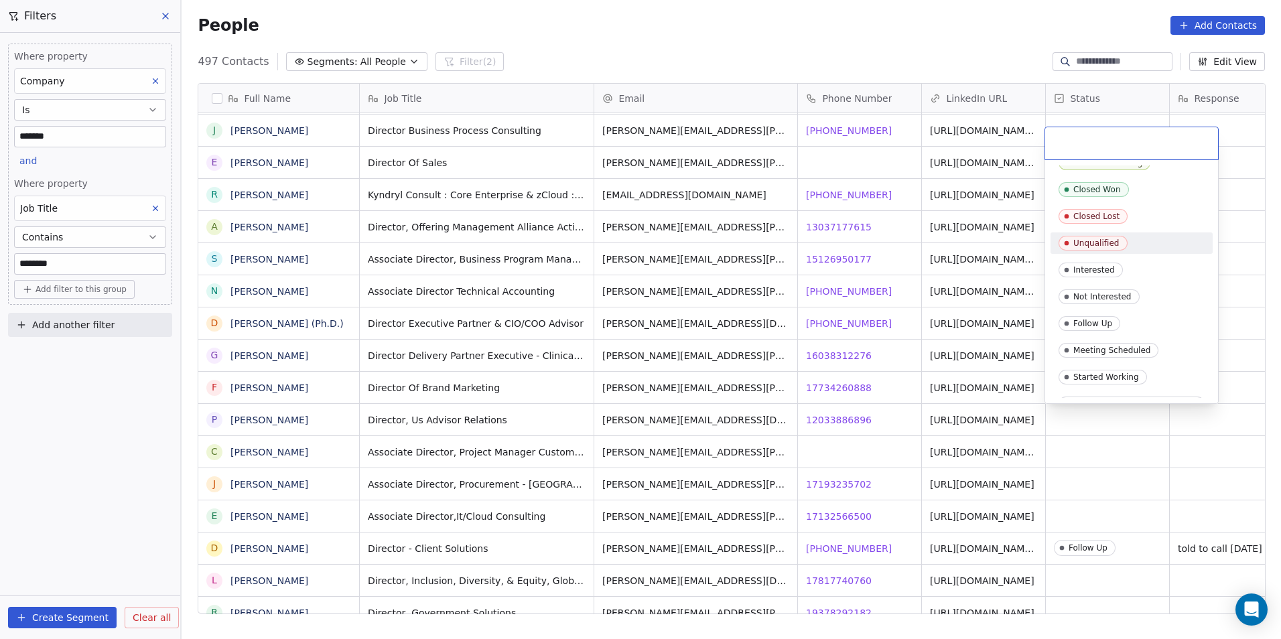
click at [1113, 244] on div "Unqualified" at bounding box center [1096, 242] width 46 height 9
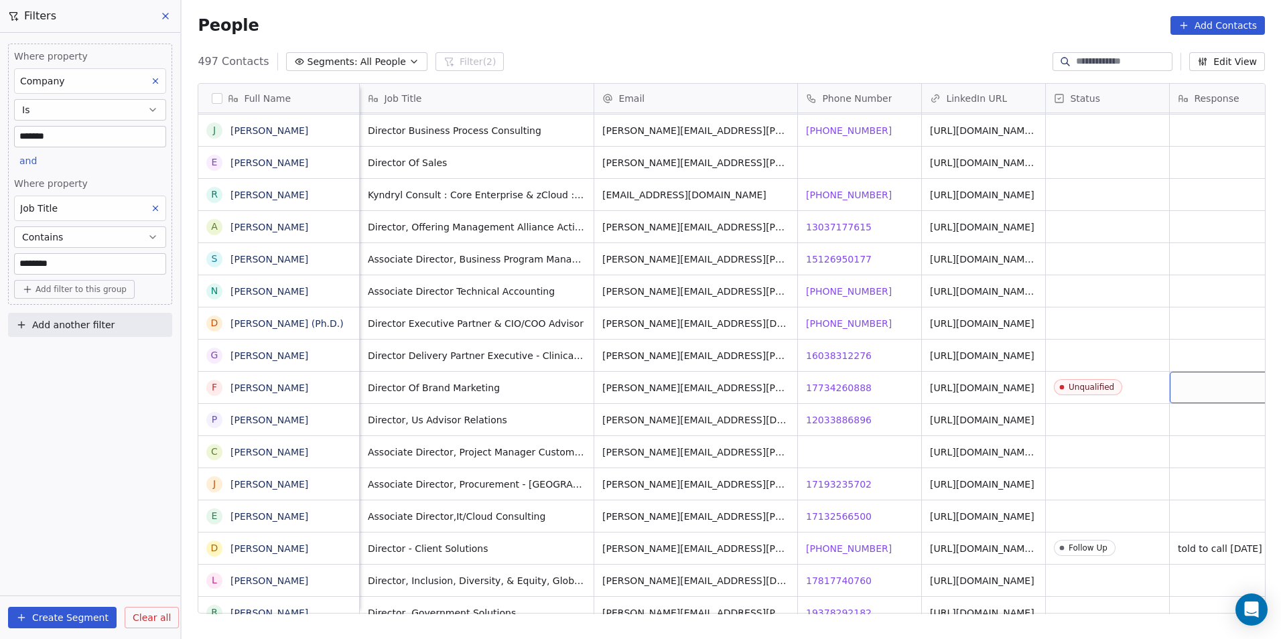
scroll to position [0, 39]
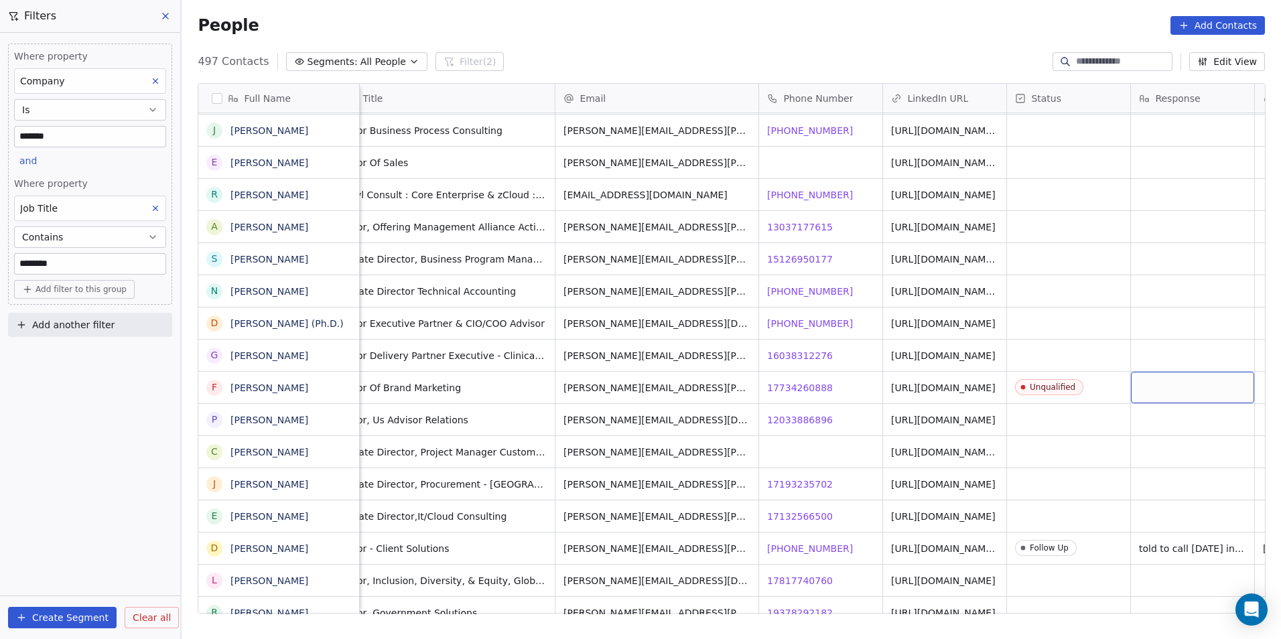
click at [1201, 381] on div "grid" at bounding box center [1192, 387] width 123 height 31
type textarea "*****"
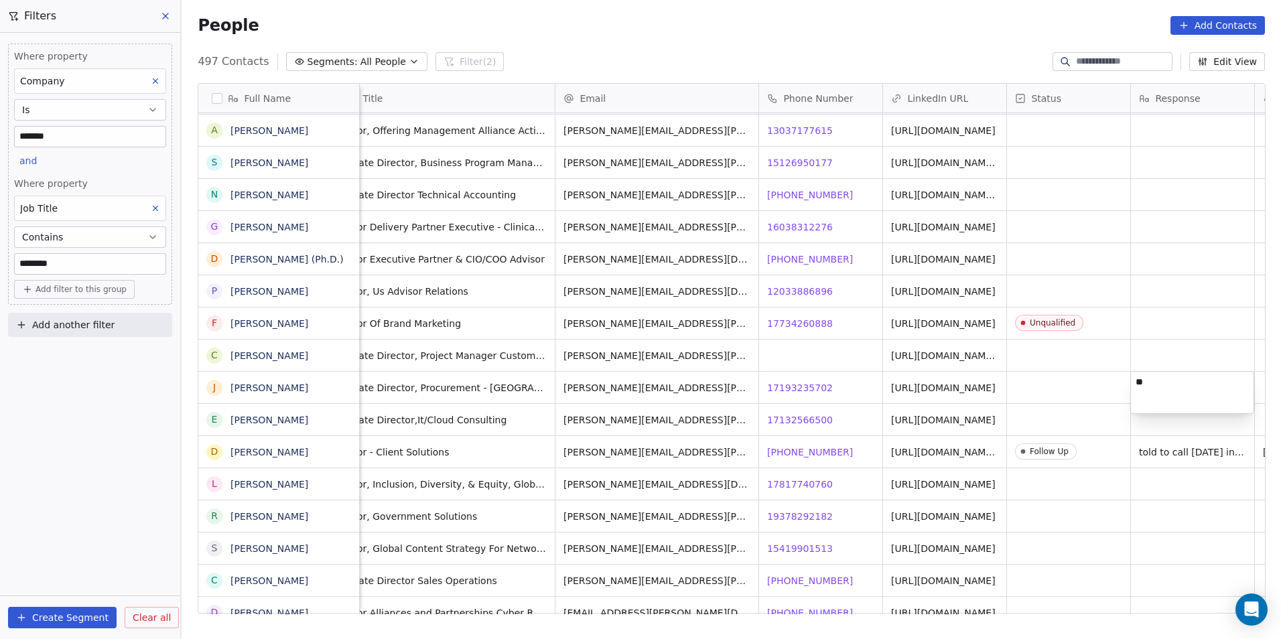
type textarea "*"
click at [1172, 324] on html "DS Technologies Inc Contacts People Marketing Workflows Campaigns Sales Pipelin…" at bounding box center [640, 319] width 1281 height 639
click at [1172, 324] on div "grid" at bounding box center [1192, 322] width 123 height 31
click at [1193, 328] on div "grid" at bounding box center [1192, 322] width 123 height 31
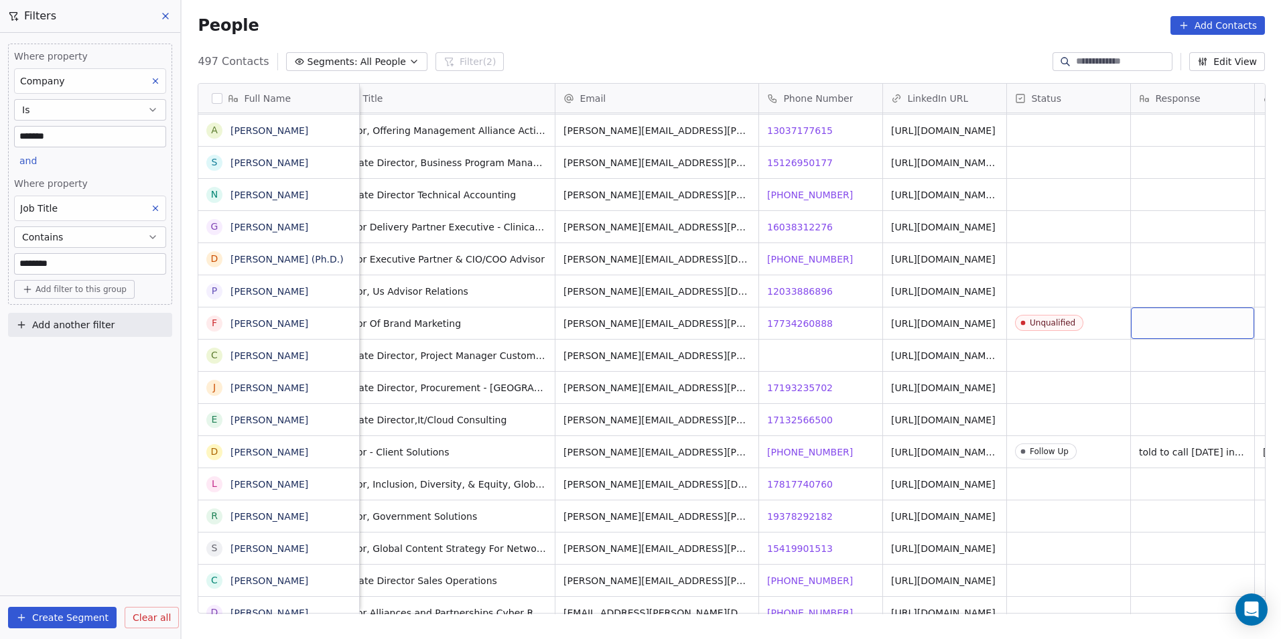
click at [1193, 328] on div "grid" at bounding box center [1192, 322] width 123 height 31
type textarea "**********"
click at [815, 386] on span "17193235702" at bounding box center [801, 387] width 66 height 13
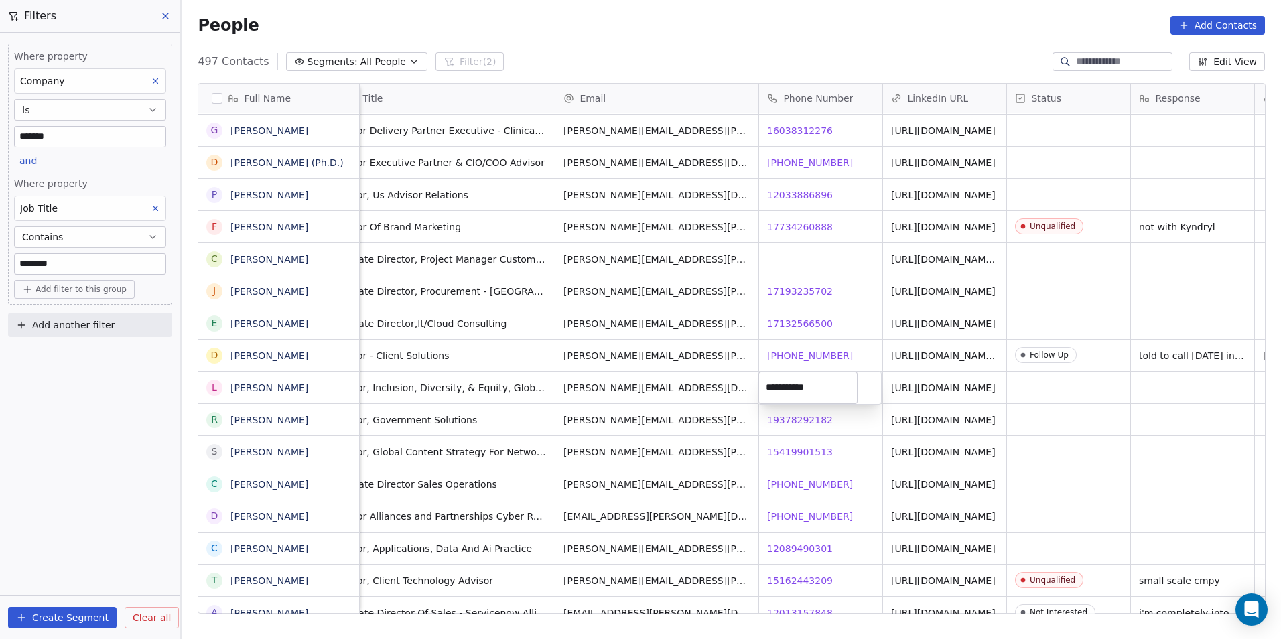
click at [796, 417] on html "DS Technologies Inc Contacts People Marketing Workflows Campaigns Sales Pipelin…" at bounding box center [640, 319] width 1281 height 639
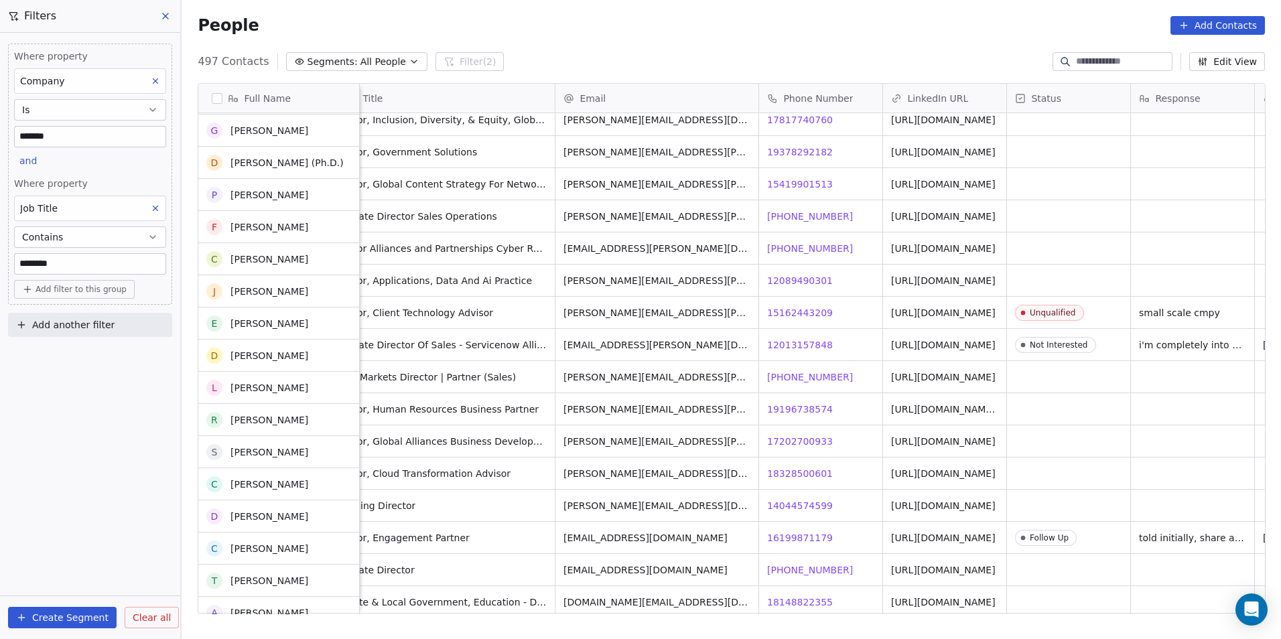
scroll to position [12164, 0]
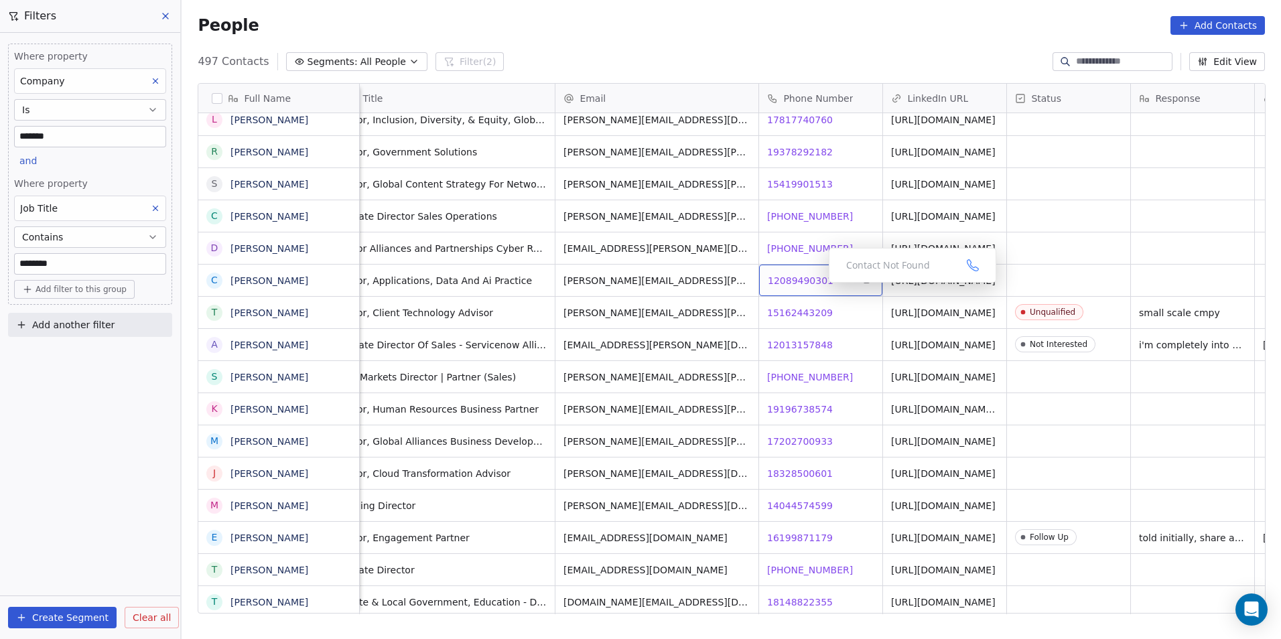
click at [789, 273] on div "12089490301 12089490301" at bounding box center [820, 280] width 123 height 31
click at [789, 281] on span "12089490301" at bounding box center [801, 280] width 66 height 13
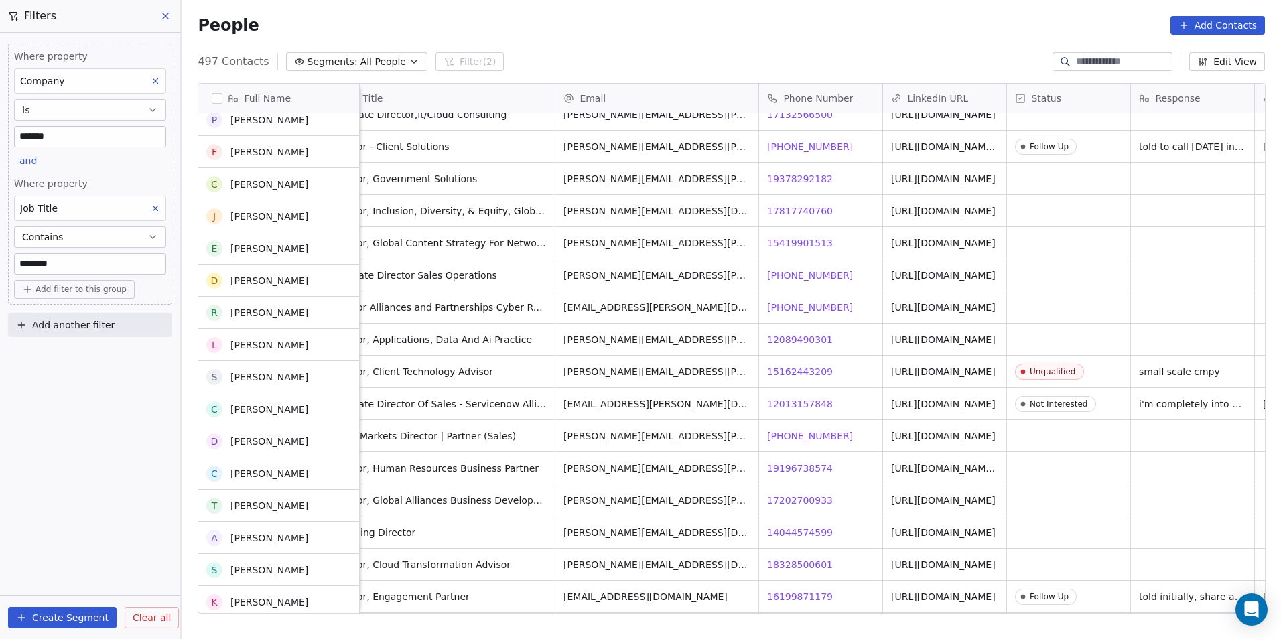
scroll to position [12297, 0]
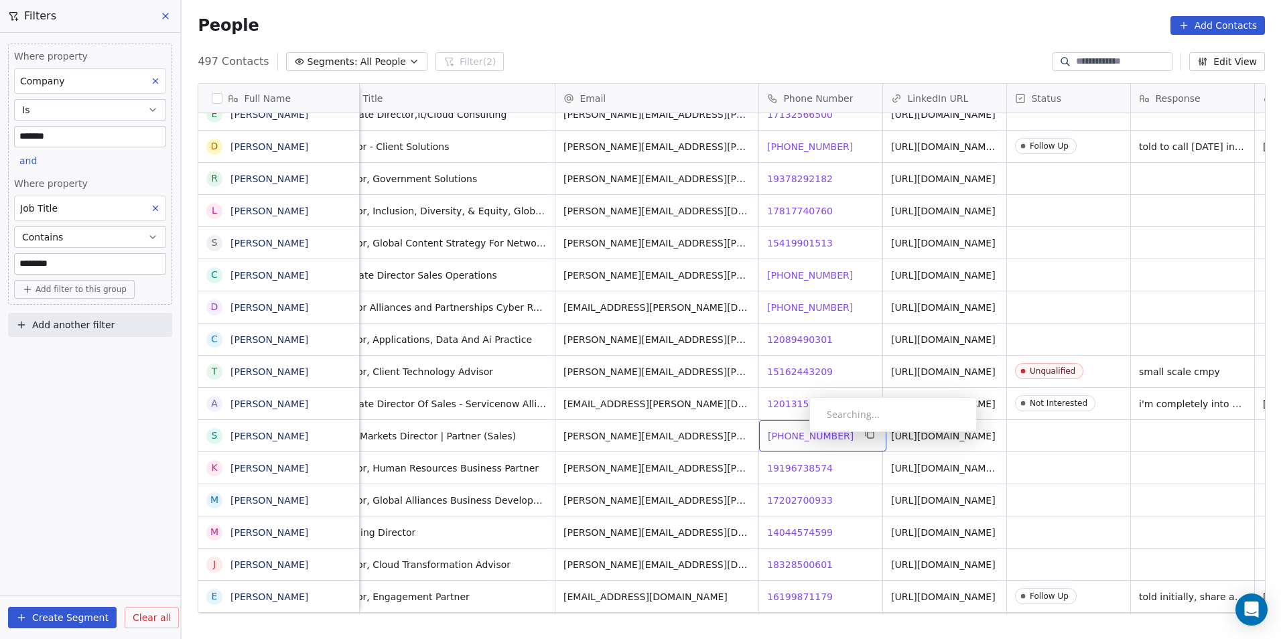
click at [798, 435] on span "[PHONE_NUMBER]" at bounding box center [811, 435] width 86 height 13
click at [930, 435] on html "DS Technologies Inc Contacts People Marketing Workflows Campaigns Sales Pipelin…" at bounding box center [640, 319] width 1281 height 639
click at [939, 435] on link "[URL][DOMAIN_NAME]" at bounding box center [944, 436] width 104 height 11
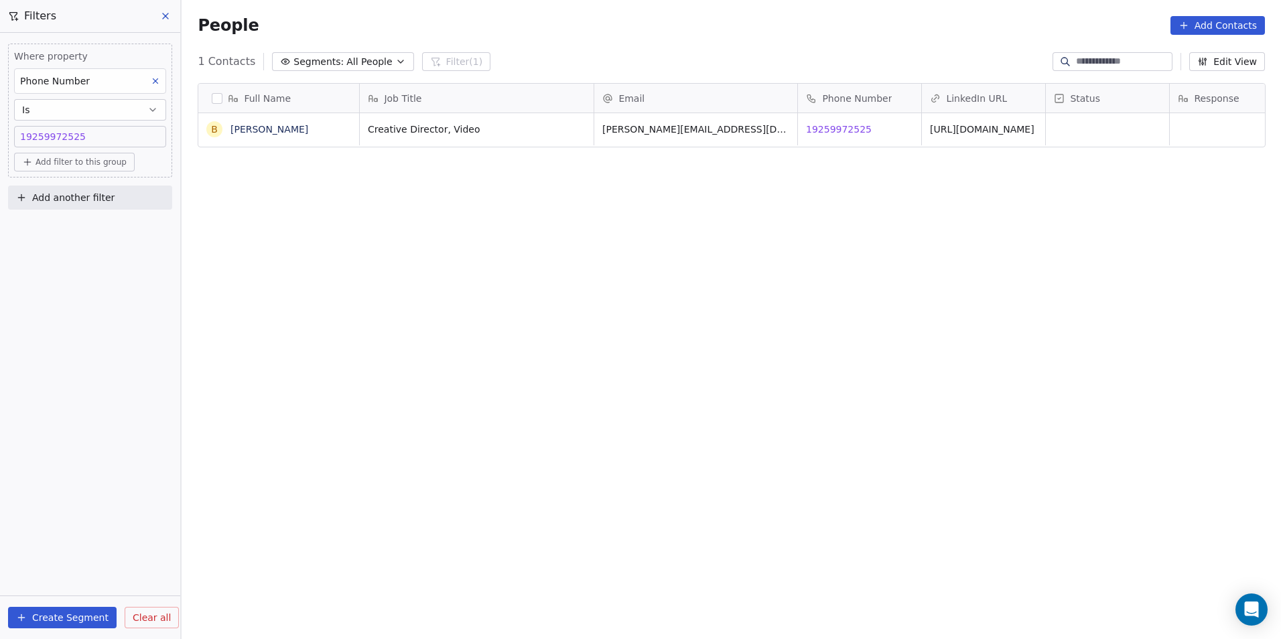
scroll to position [552, 1090]
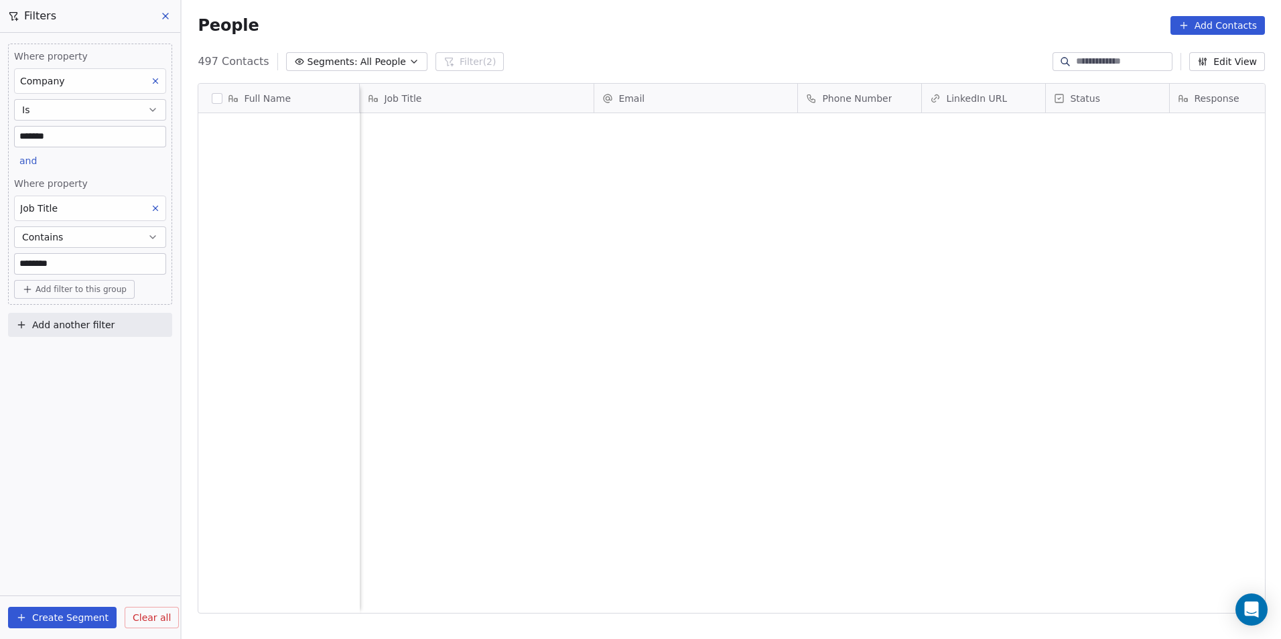
scroll to position [552, 1090]
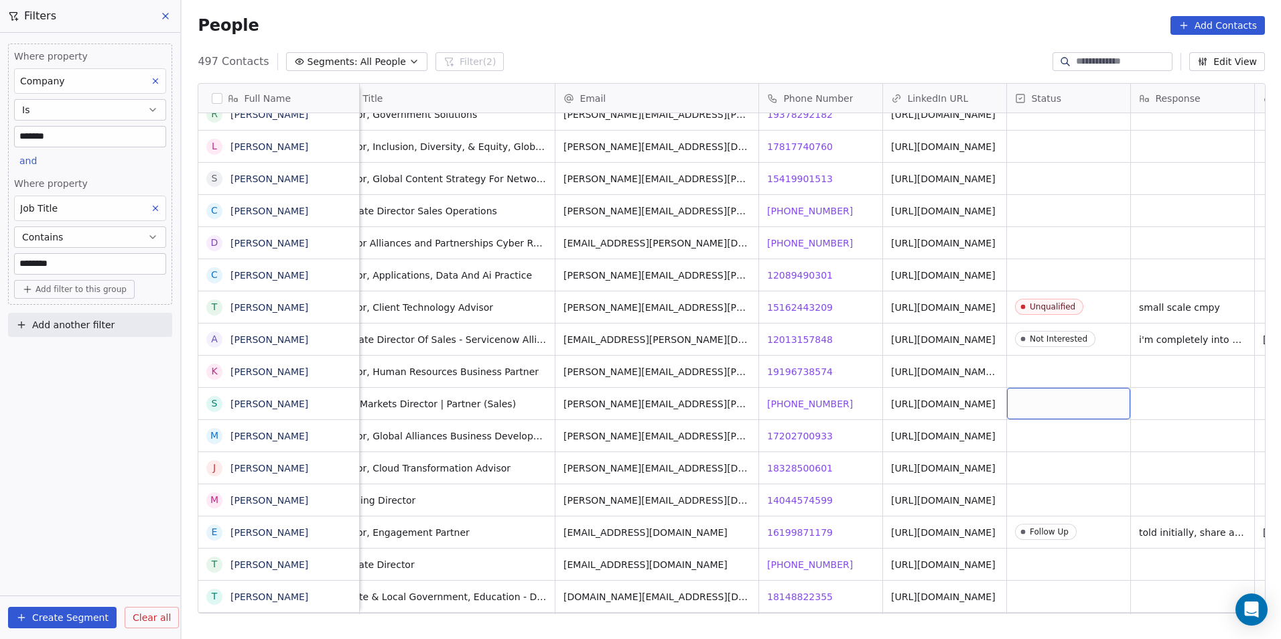
click at [1064, 408] on div "grid" at bounding box center [1068, 403] width 123 height 31
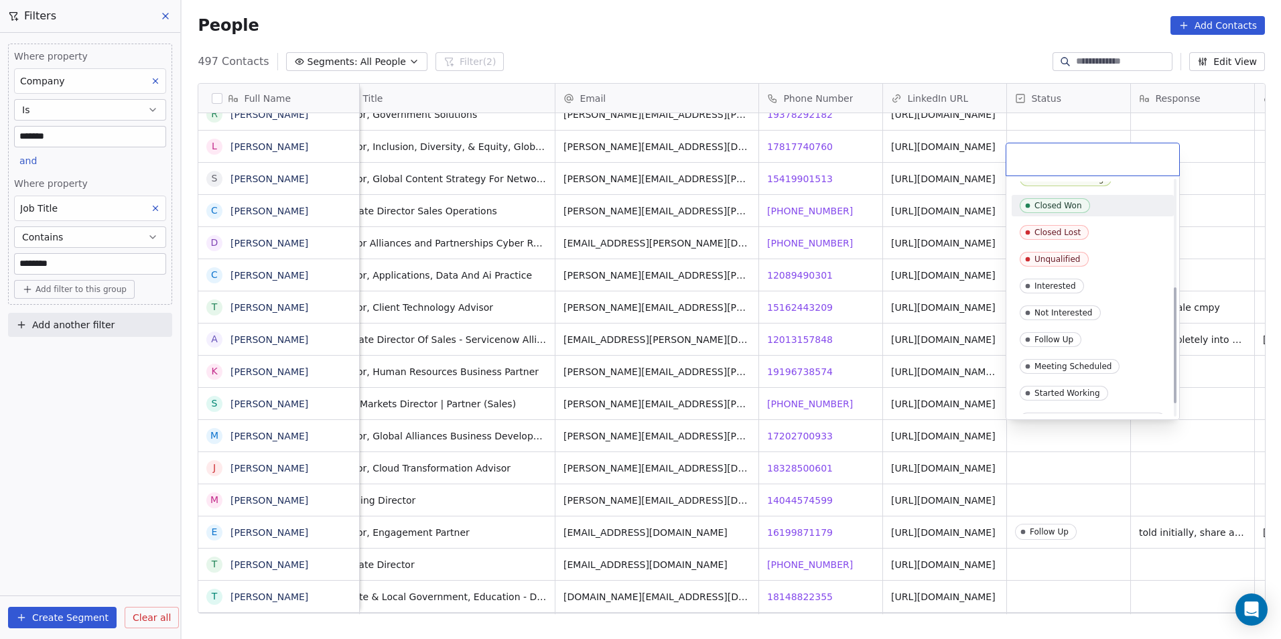
scroll to position [244, 0]
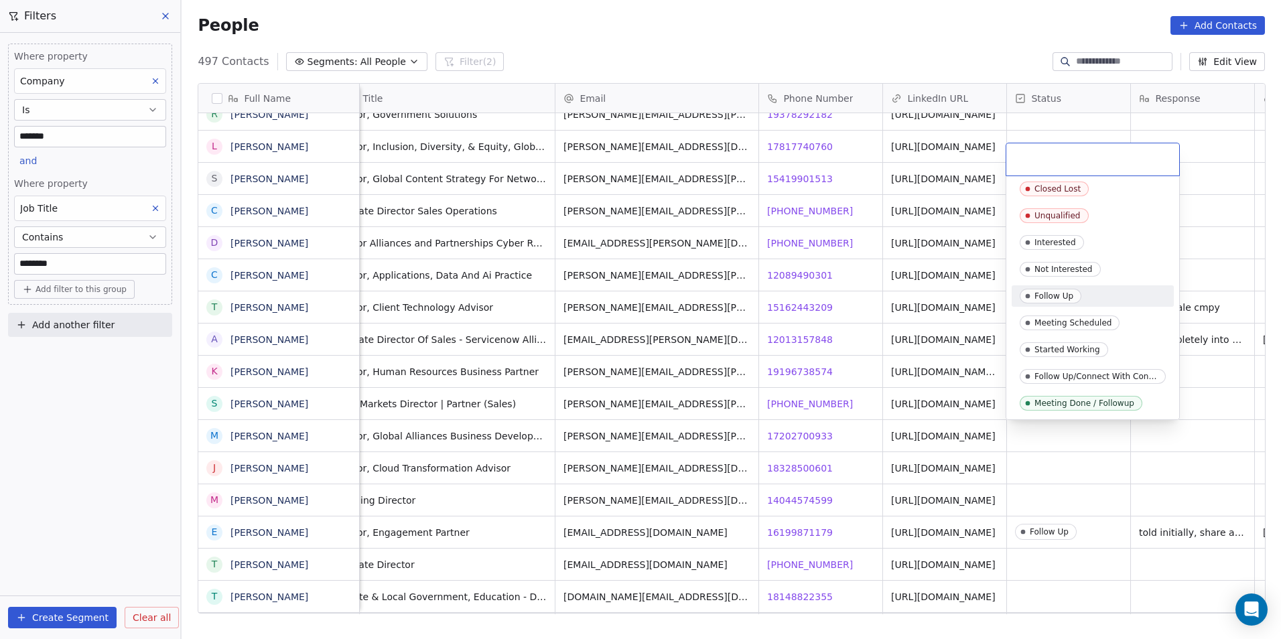
click at [1064, 289] on span "Follow Up" at bounding box center [1050, 296] width 62 height 15
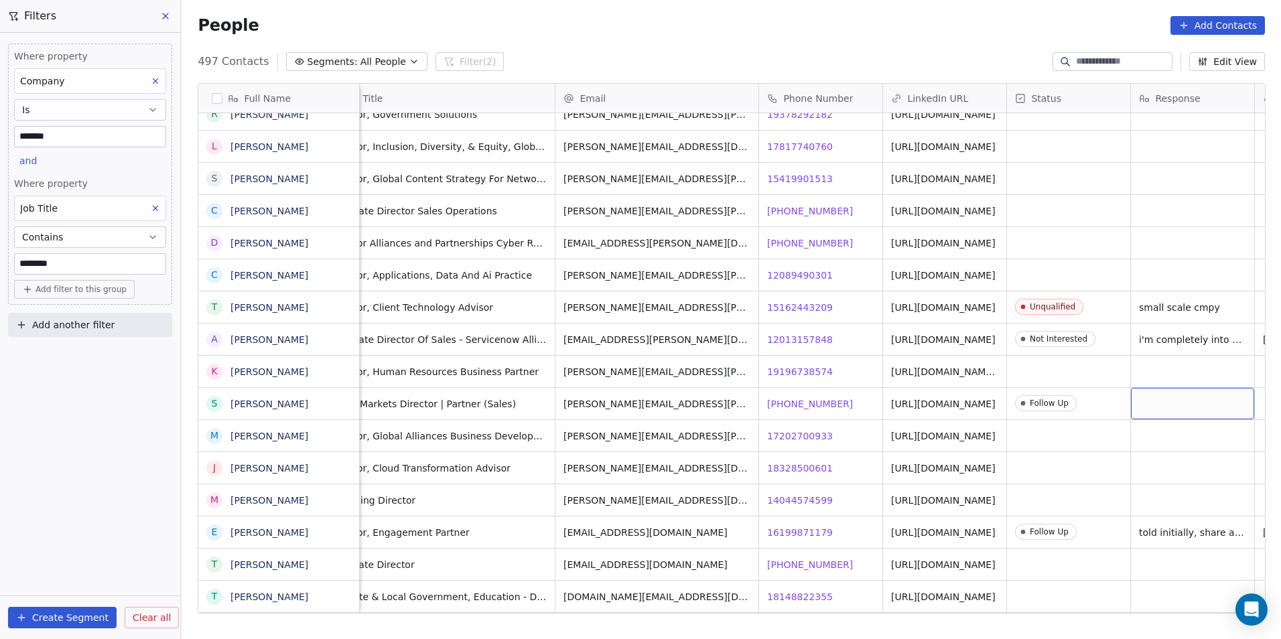
click at [1164, 398] on div "grid" at bounding box center [1192, 403] width 123 height 31
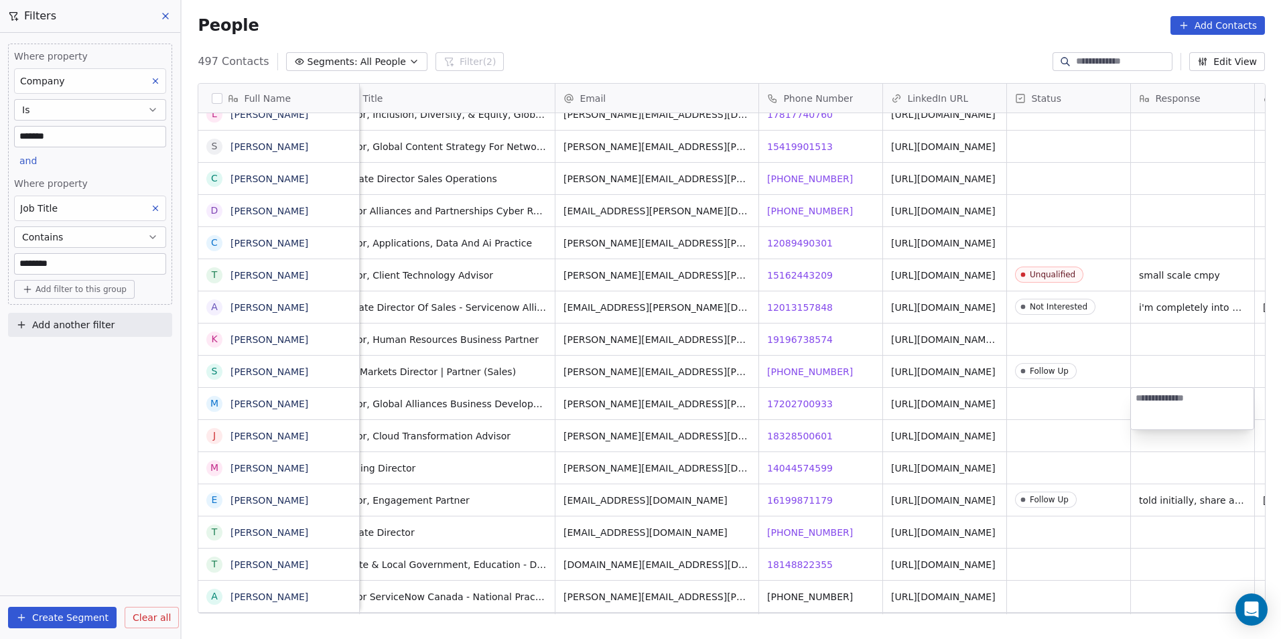
type textarea "*"
click at [1159, 363] on html "DS Technologies Inc Contacts People Marketing Workflows Campaigns Sales Pipelin…" at bounding box center [640, 319] width 1281 height 639
click at [1159, 363] on div "grid" at bounding box center [1192, 371] width 123 height 31
click at [1170, 364] on div "grid" at bounding box center [1192, 371] width 123 height 31
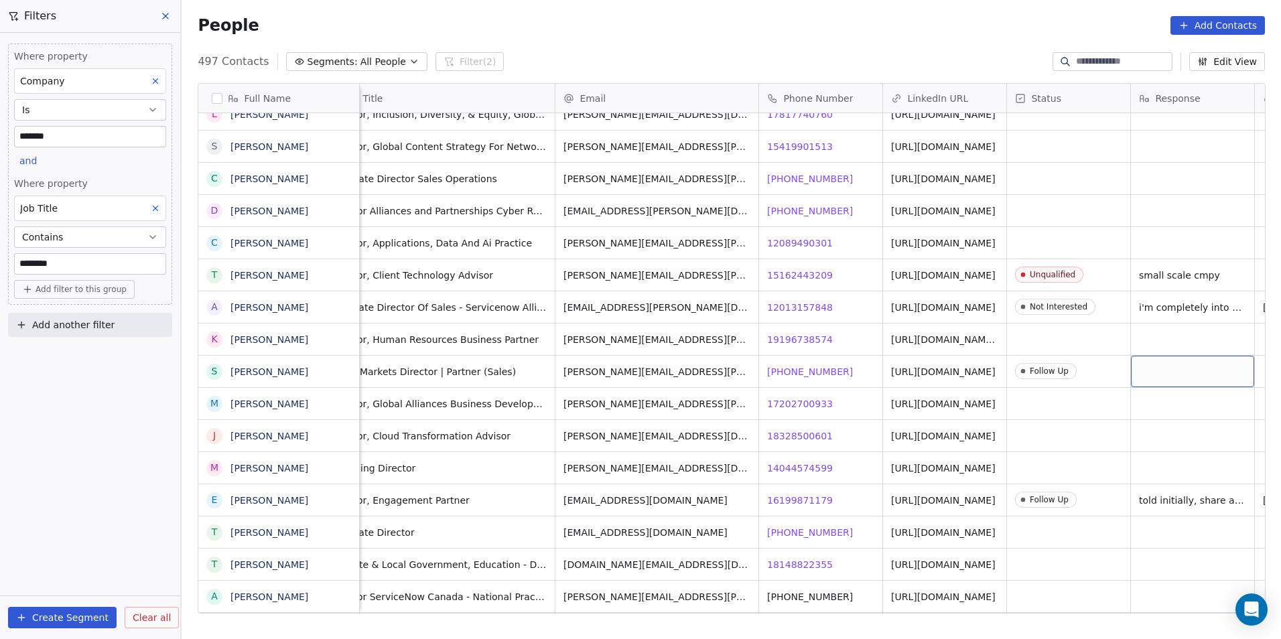
click at [1170, 364] on div "grid" at bounding box center [1192, 371] width 123 height 31
type textarea "**********"
click at [787, 406] on span "17202700933" at bounding box center [801, 403] width 66 height 13
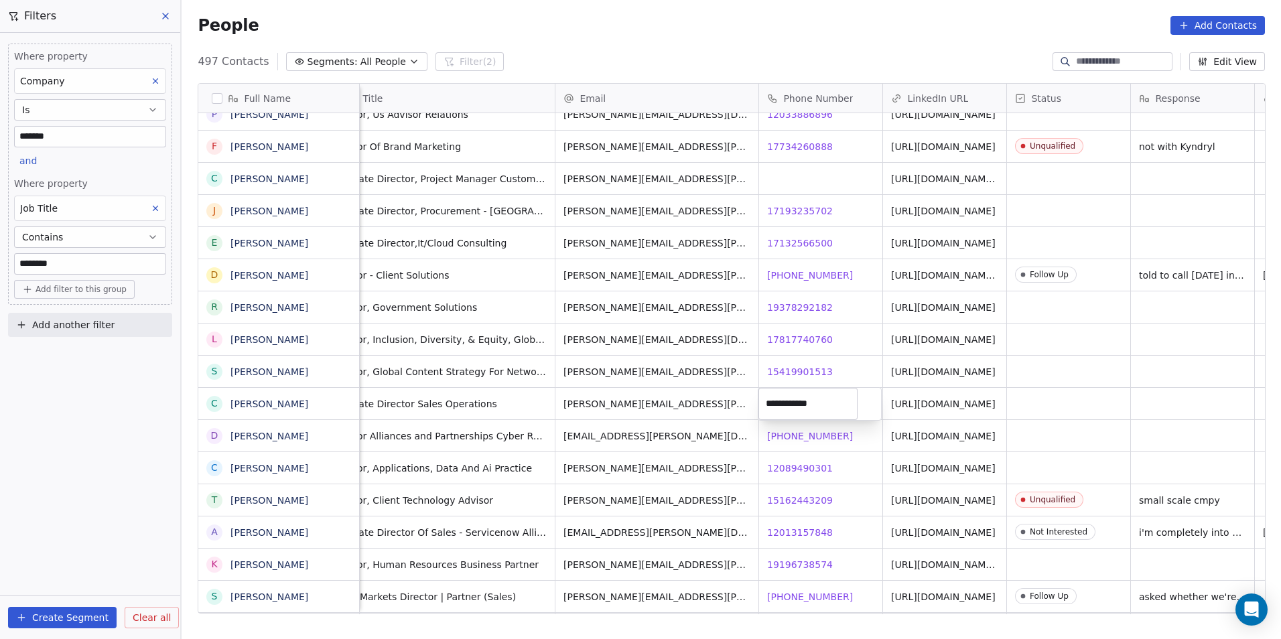
drag, startPoint x: 819, startPoint y: 461, endPoint x: 810, endPoint y: 435, distance: 26.9
click at [819, 461] on html "DS Technologies Inc Contacts People Marketing Workflows Campaigns Sales Pipelin…" at bounding box center [640, 319] width 1281 height 639
click at [796, 429] on span "[PHONE_NUMBER]" at bounding box center [811, 435] width 86 height 13
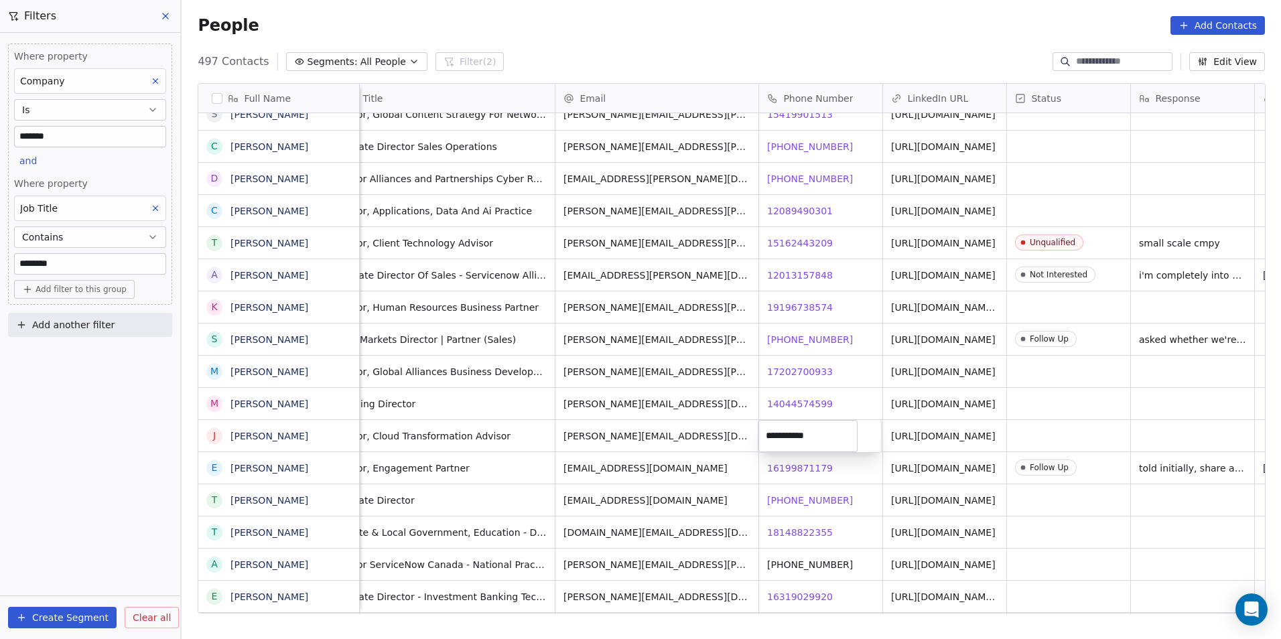
click at [807, 494] on html "DS Technologies Inc Contacts People Marketing Workflows Campaigns Sales Pipelin…" at bounding box center [640, 319] width 1281 height 639
click at [803, 528] on span "18148822355" at bounding box center [801, 532] width 66 height 13
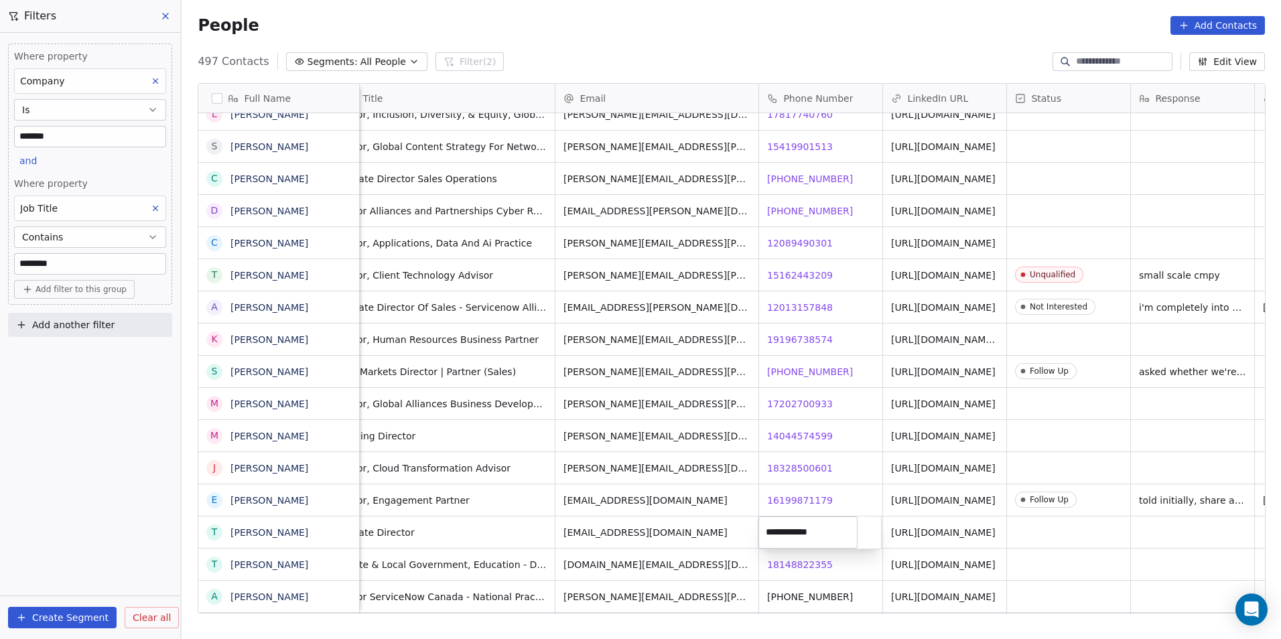
click at [836, 564] on html "DS Technologies Inc Contacts People Marketing Workflows Campaigns Sales Pipelin…" at bounding box center [640, 319] width 1281 height 639
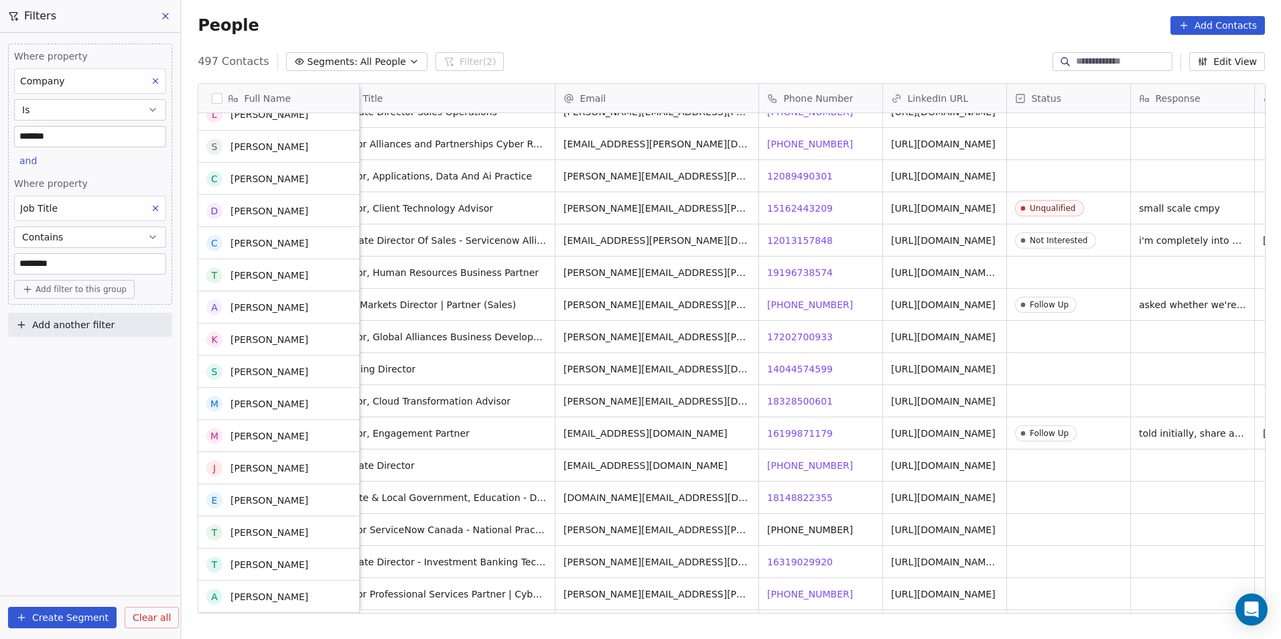
scroll to position [12364, 0]
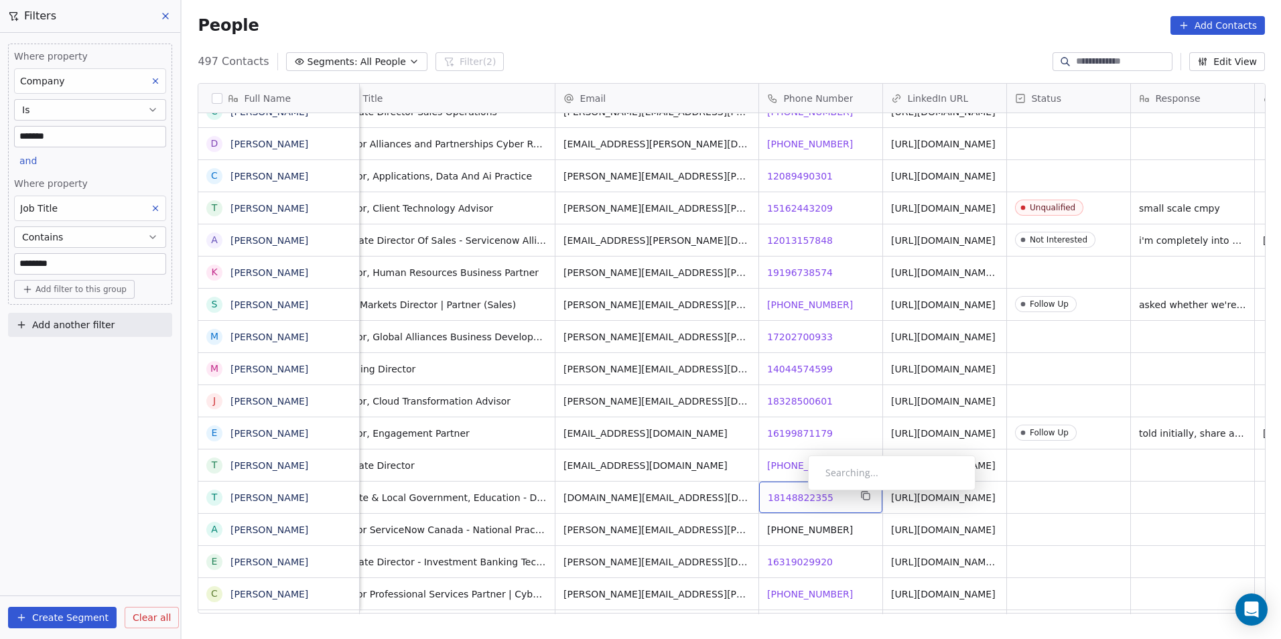
click at [797, 494] on span "18148822355" at bounding box center [801, 497] width 66 height 13
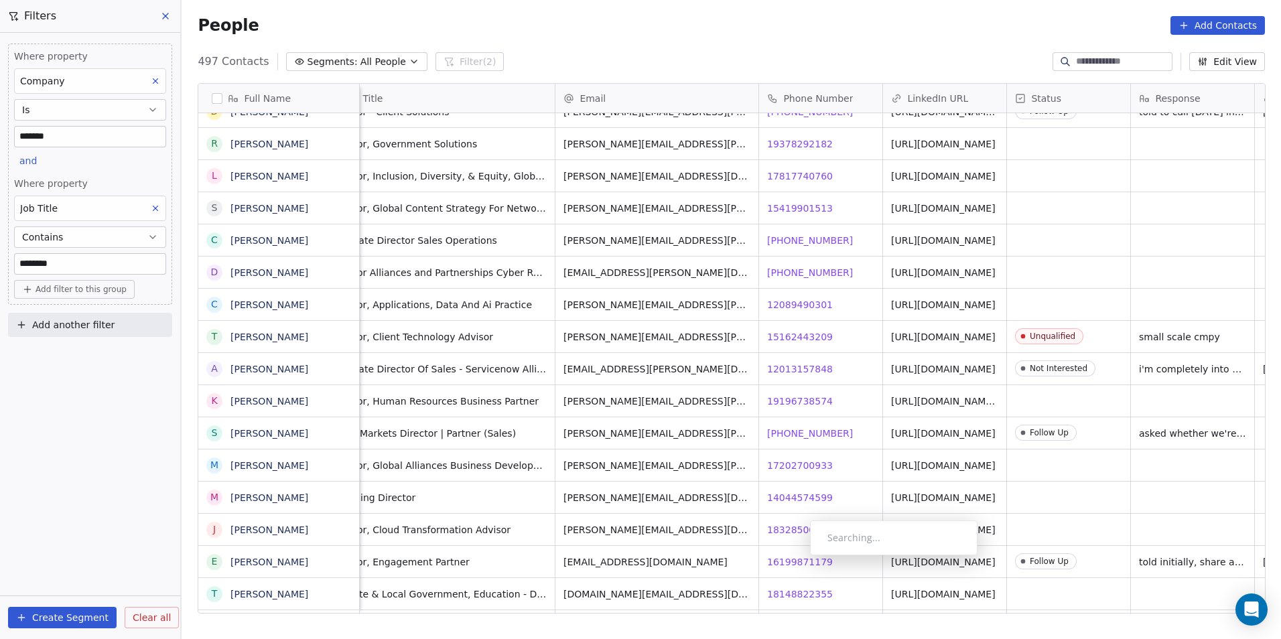
scroll to position [12367, 0]
click at [799, 559] on span "16199871179" at bounding box center [801, 559] width 66 height 13
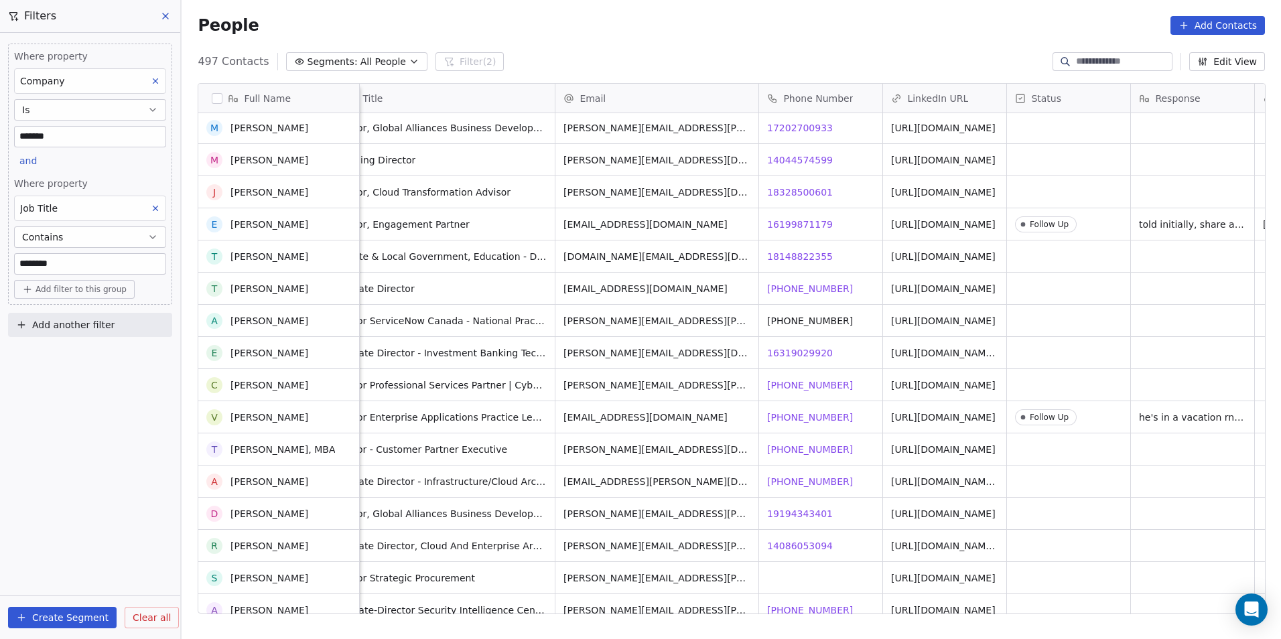
scroll to position [12702, 0]
click at [1092, 409] on span "Follow Up" at bounding box center [1056, 417] width 82 height 17
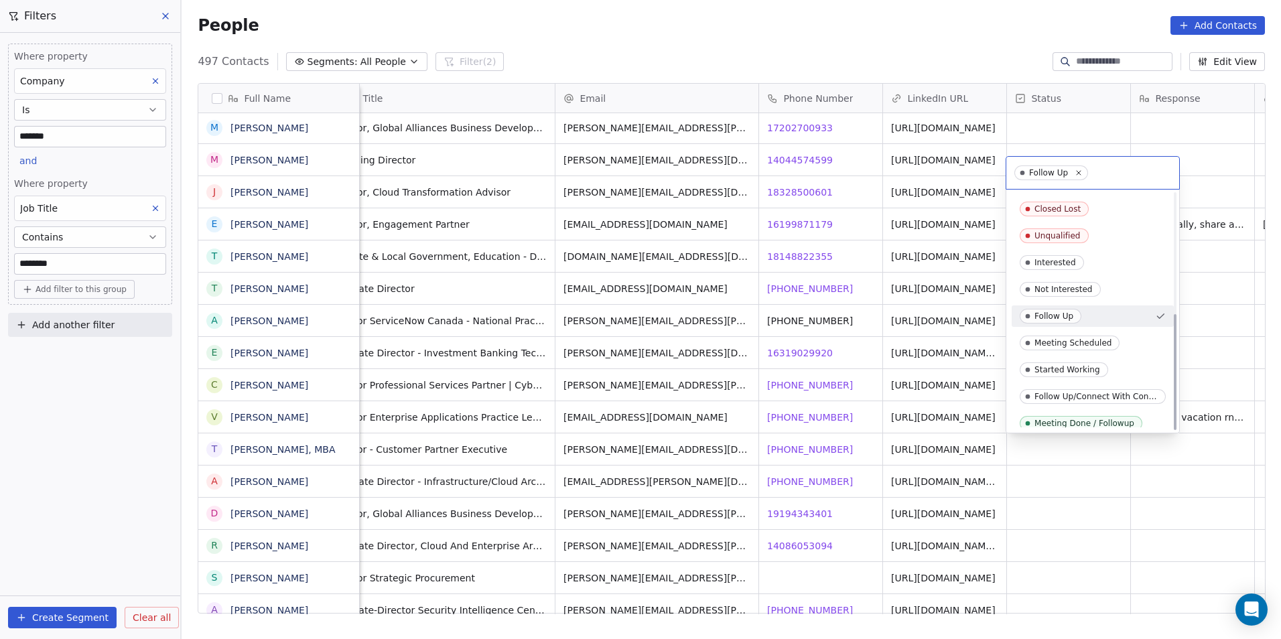
scroll to position [244, 0]
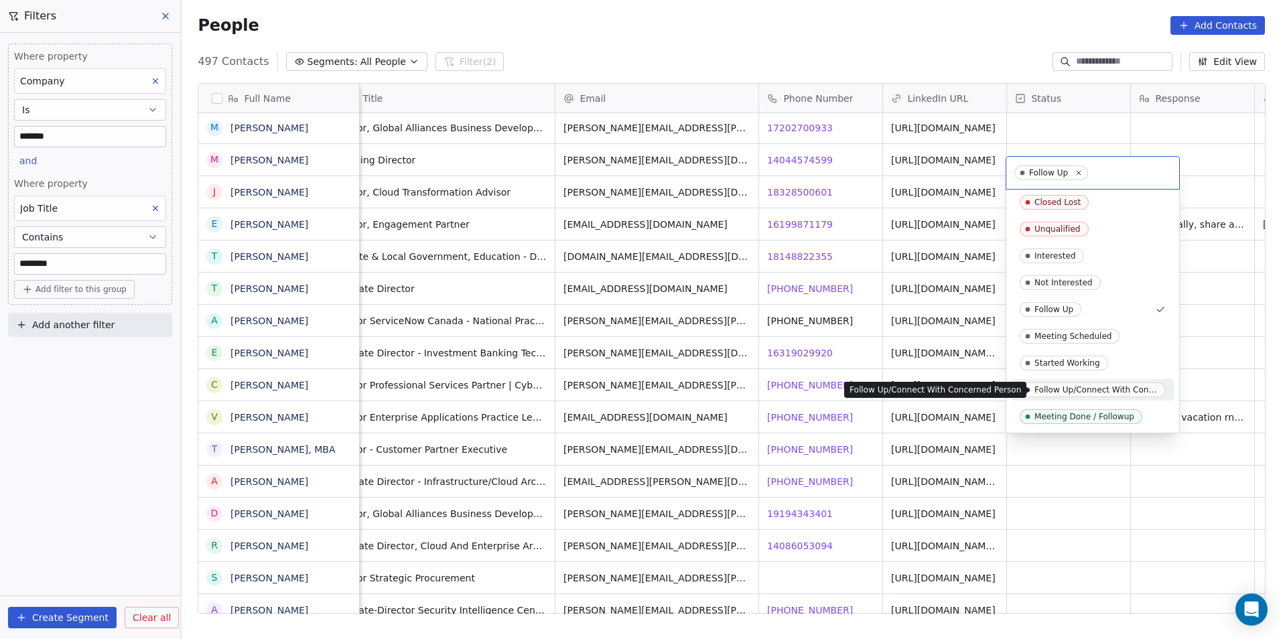
click at [1102, 389] on div "Follow Up/Connect With Concerned Person" at bounding box center [1095, 389] width 123 height 9
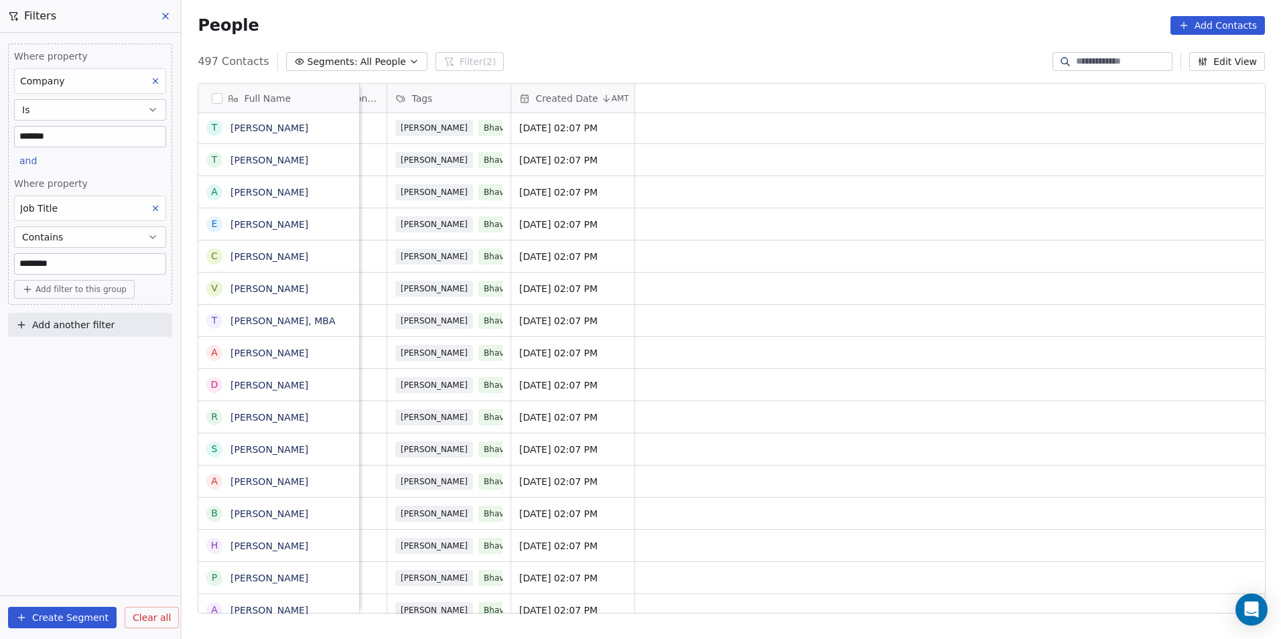
scroll to position [0, 234]
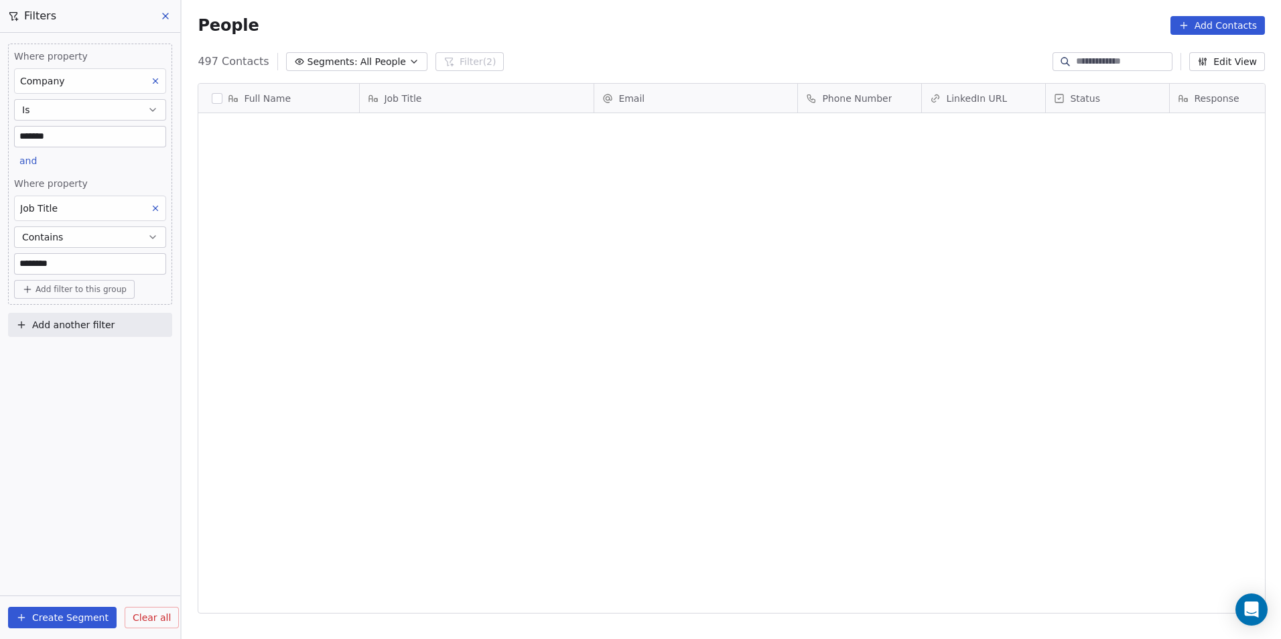
scroll to position [552, 1090]
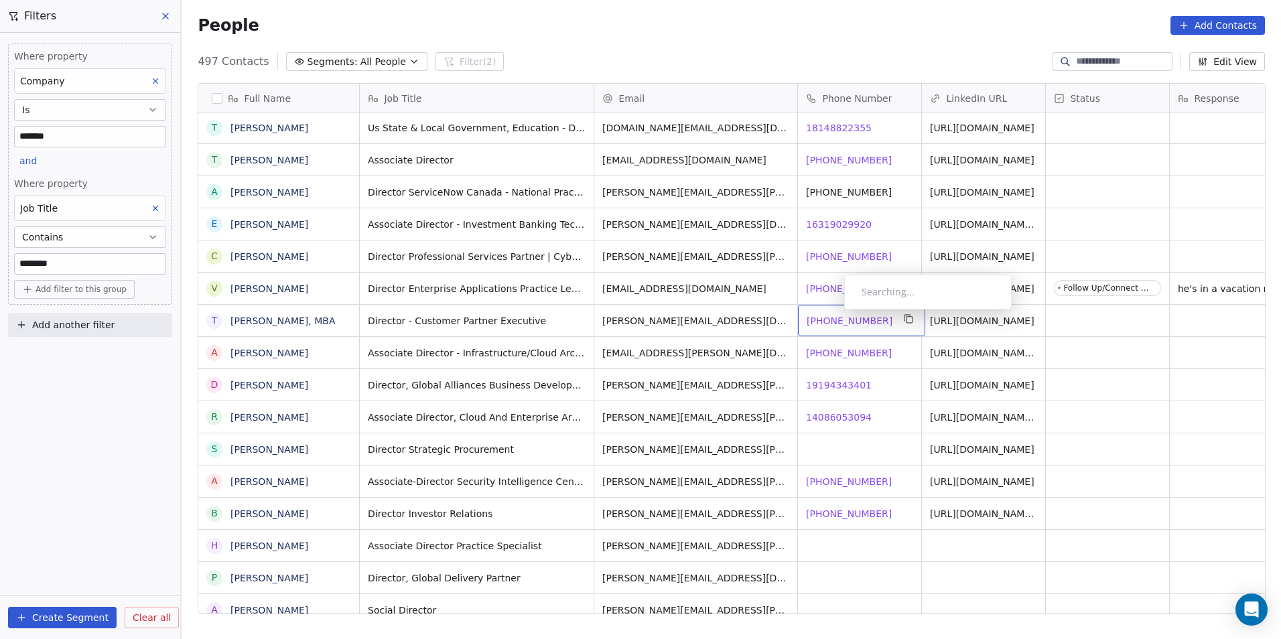
click at [833, 314] on span "[PHONE_NUMBER]" at bounding box center [849, 320] width 86 height 13
click at [851, 348] on html "DS Technologies Inc Contacts People Marketing Workflows Campaigns Sales Pipelin…" at bounding box center [640, 319] width 1281 height 639
click html "DS Technologies Inc Contacts People Marketing Workflows Campaigns Sales Pipelin…"
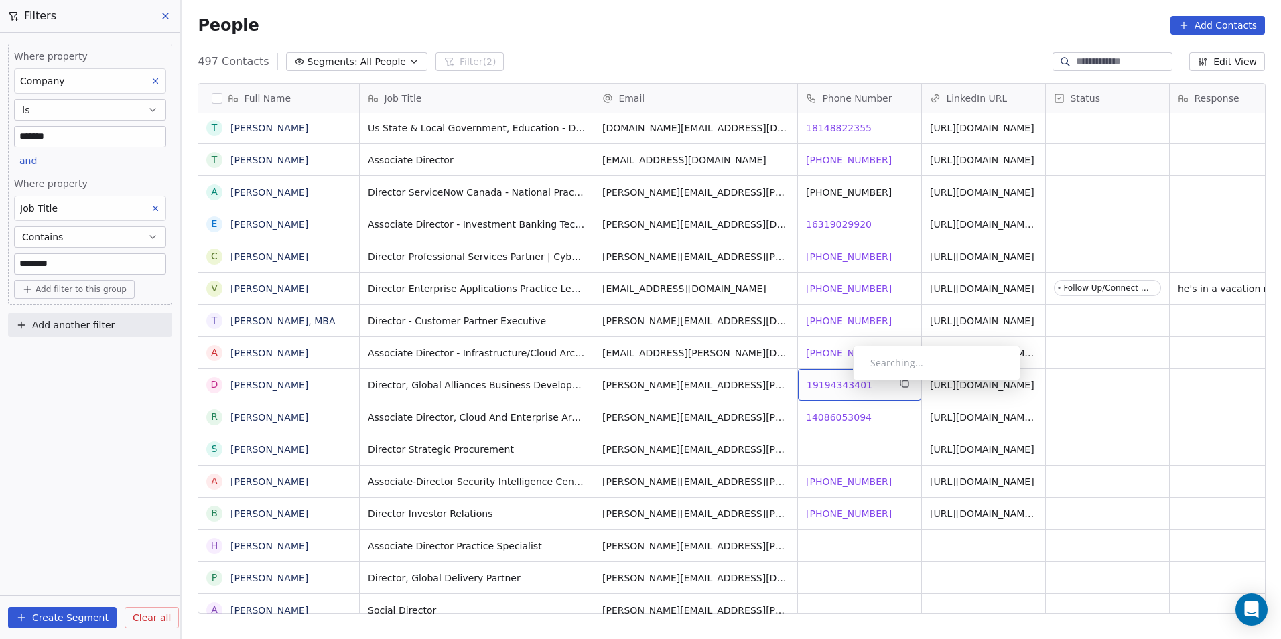
click span "19194343401"
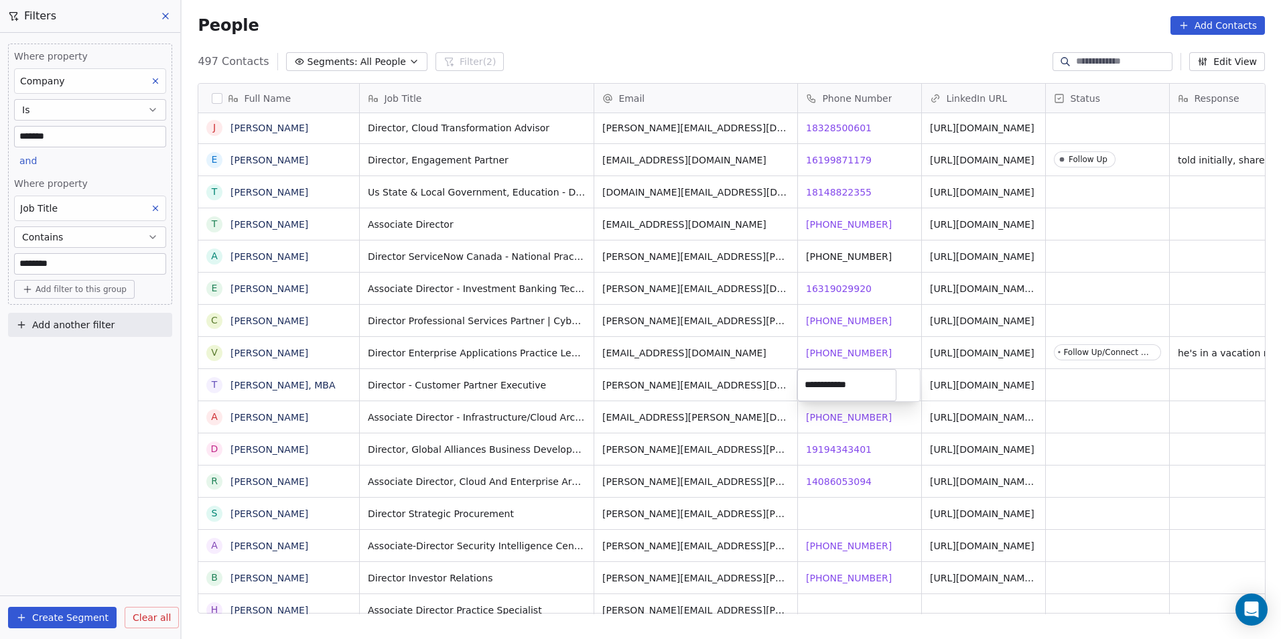
click html "DS Technologies Inc Contacts People Marketing Workflows Campaigns Sales Pipelin…"
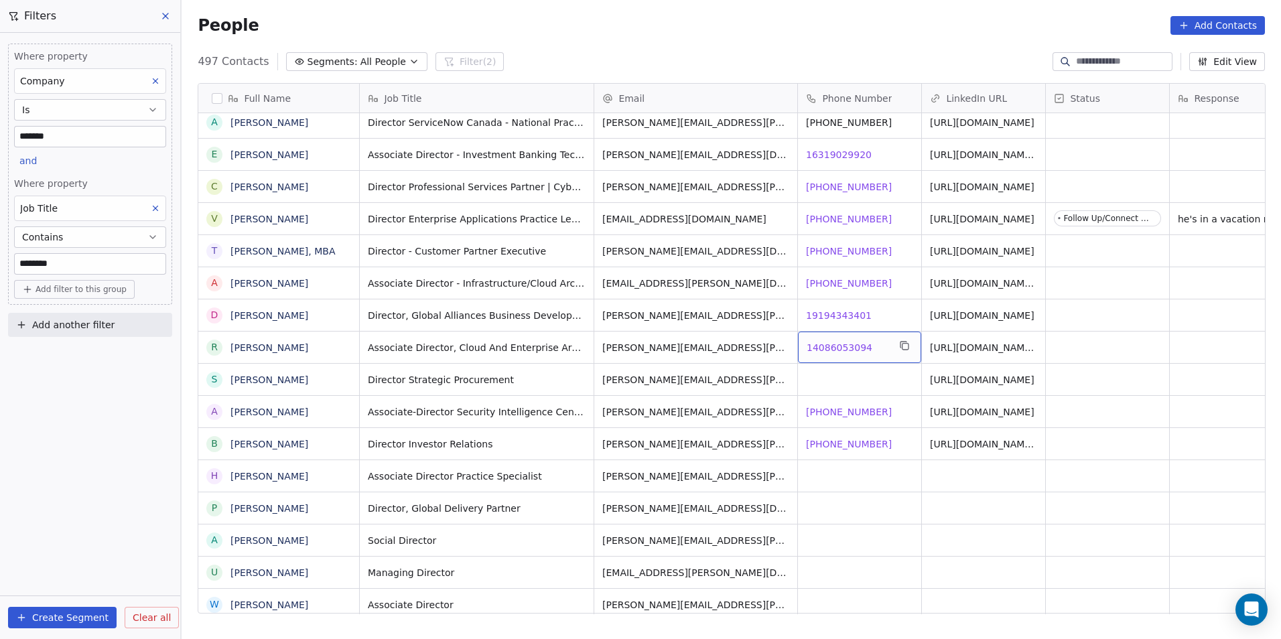
drag, startPoint x: 862, startPoint y: 364, endPoint x: 849, endPoint y: 344, distance: 23.8
click span "14086053094"
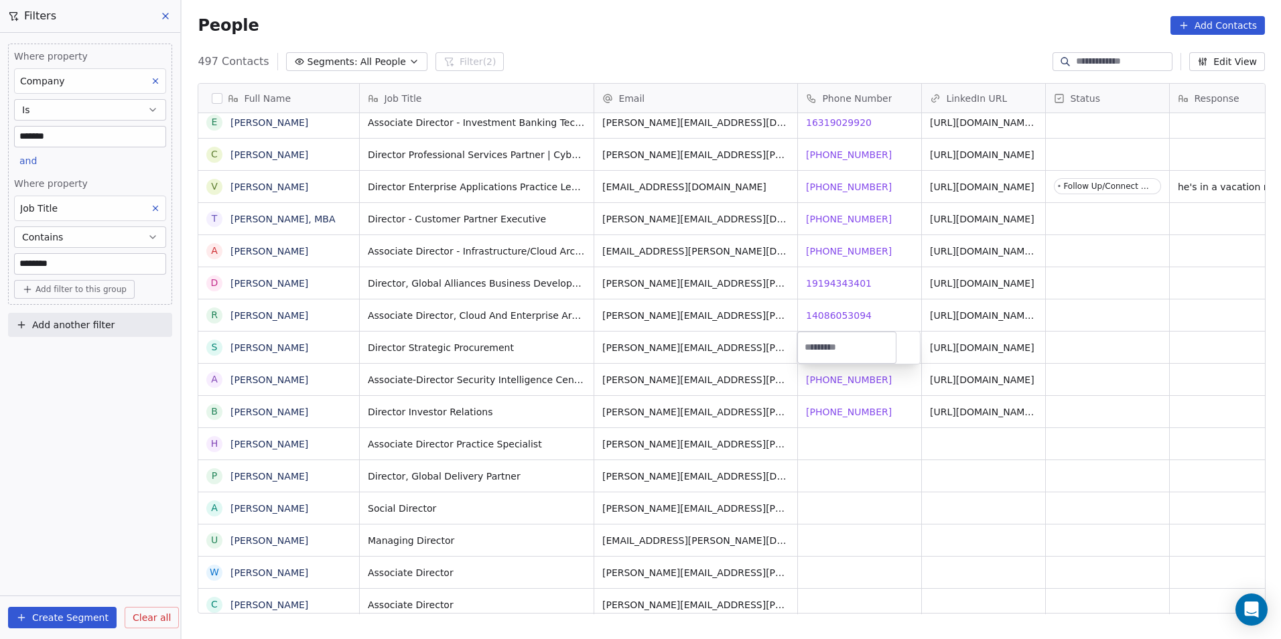
drag, startPoint x: 884, startPoint y: 382, endPoint x: 840, endPoint y: 383, distance: 44.2
click html "DS Technologies Inc Contacts People Marketing Workflows Campaigns Sales Pipelin…"
click div "[PHONE_NUMBER] [PHONE_NUMBER]"
click span "[PHONE_NUMBER]"
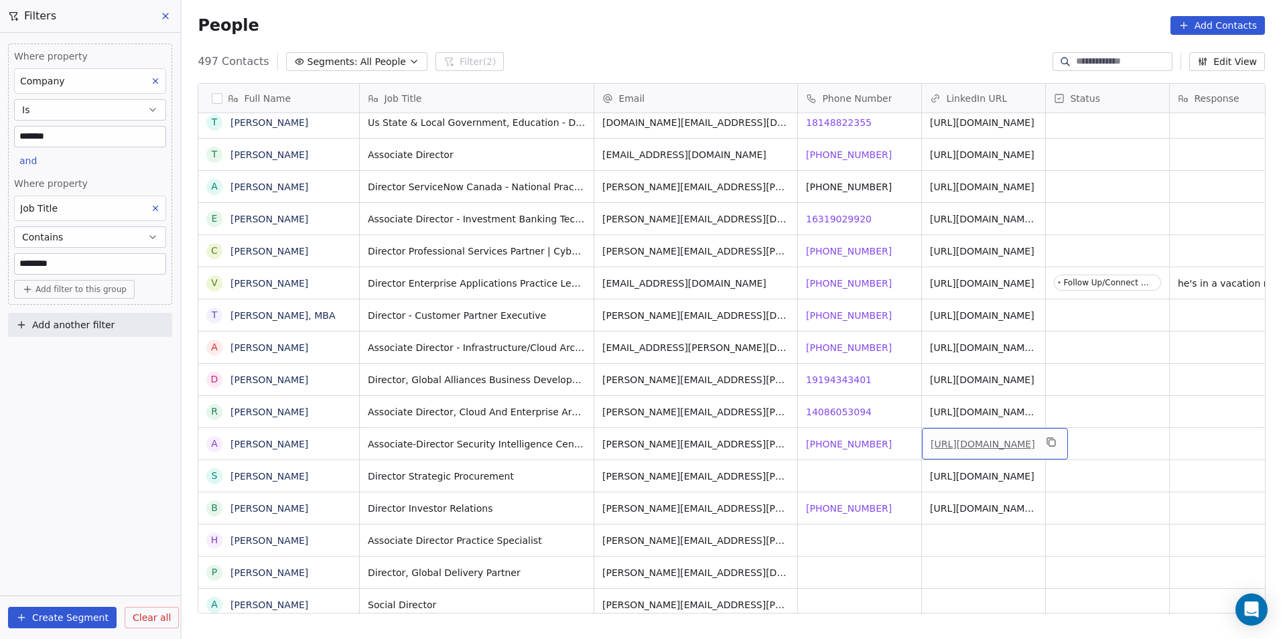
click link "[URL][DOMAIN_NAME]"
click html "DS Technologies Inc Contacts People Marketing Workflows Campaigns Sales Pipelin…"
click div "grid"
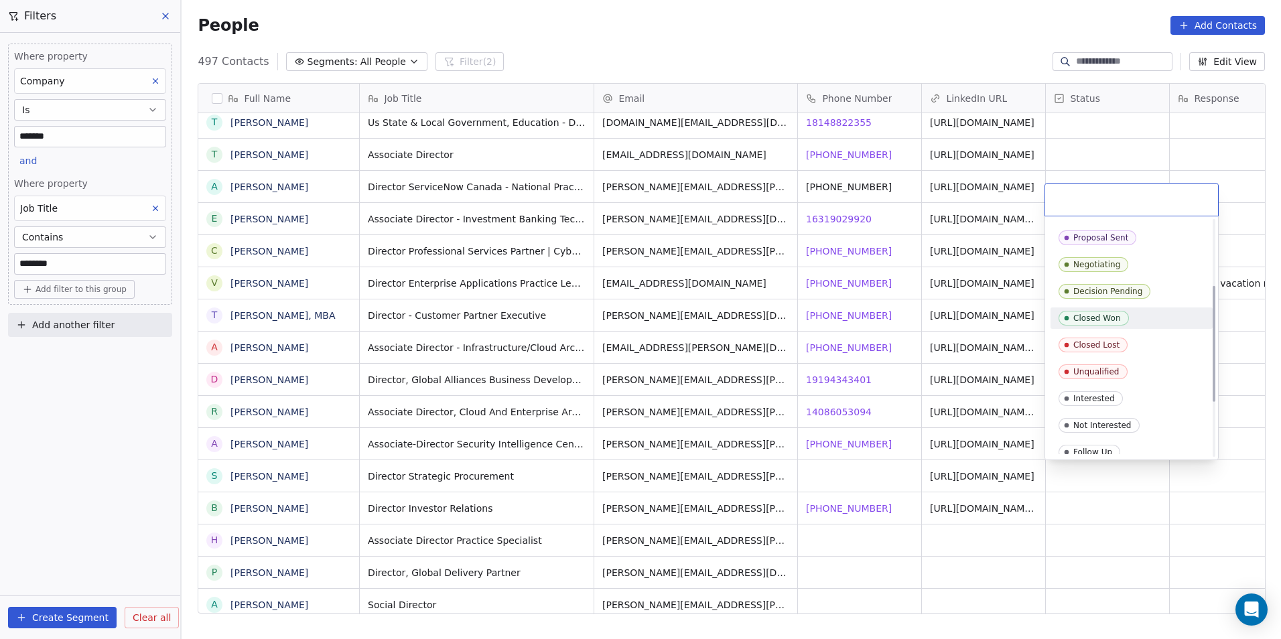
scroll to position [134, 0]
click div "Unqualified"
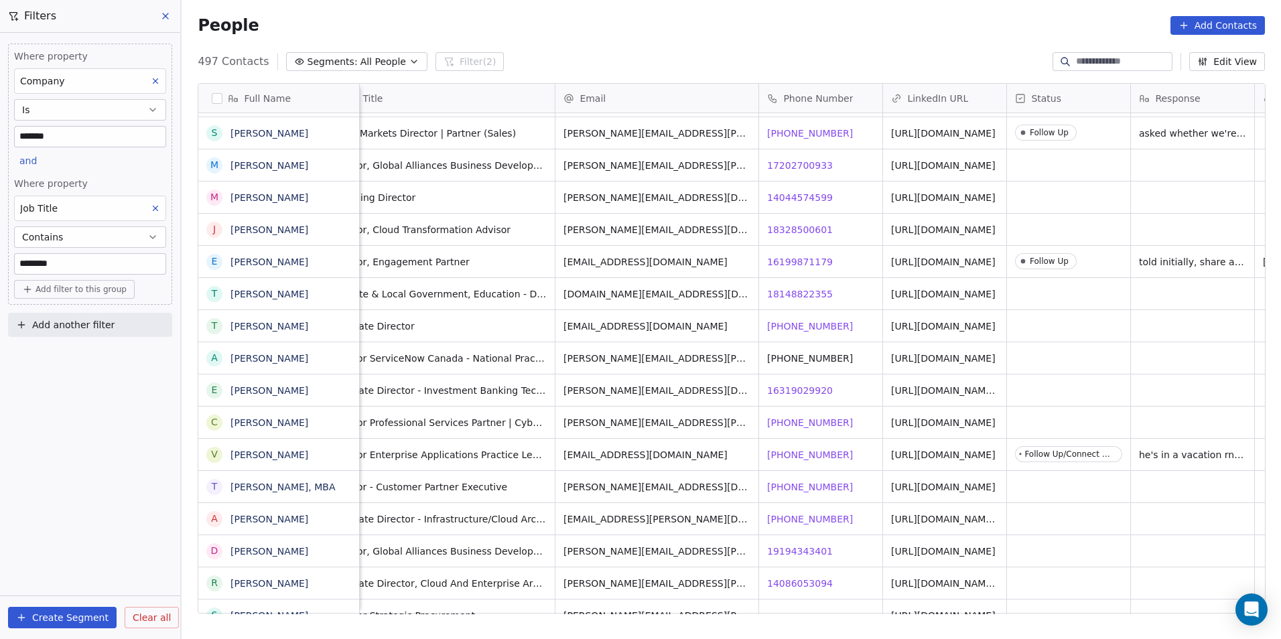
scroll to position [12836, 0]
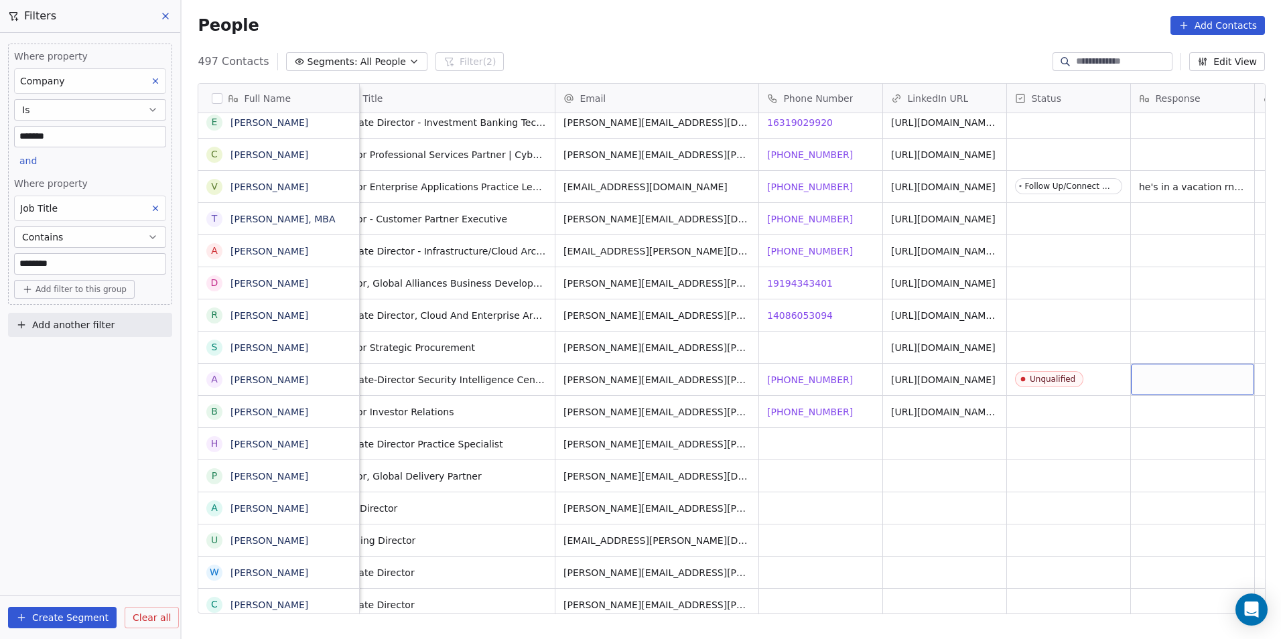
click div "grid"
type textarea "**********"
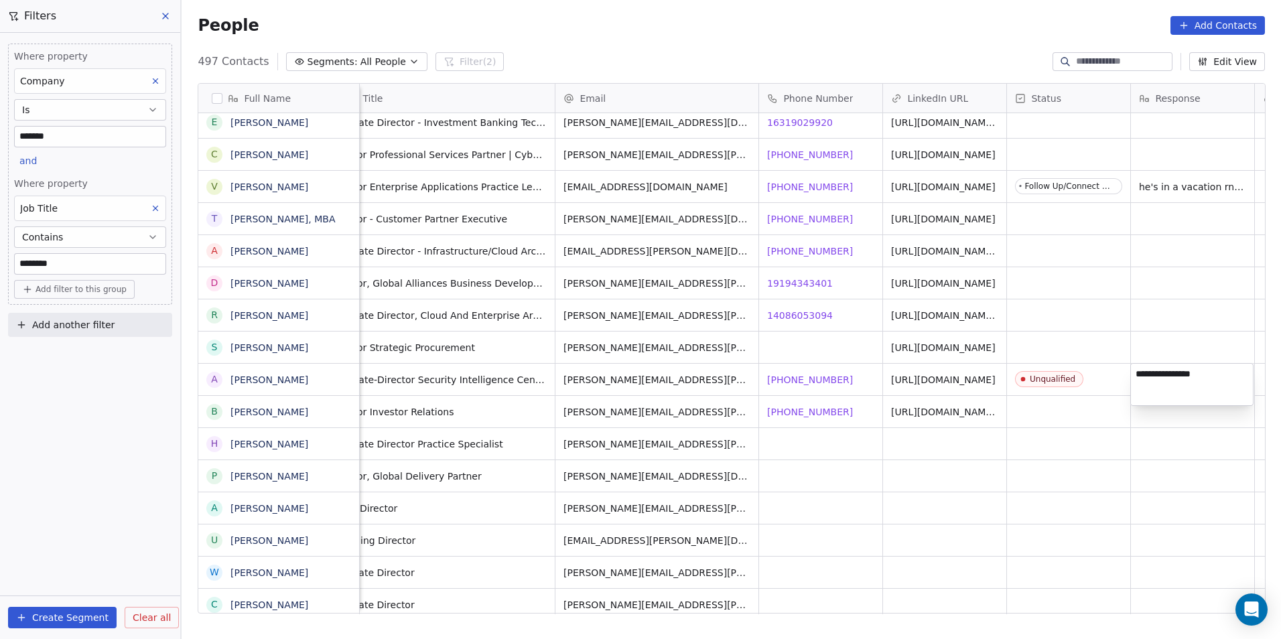
click html "DS Technologies Inc Contacts People Marketing Workflows Campaigns Sales Pipelin…"
click span "[PHONE_NUMBER]"
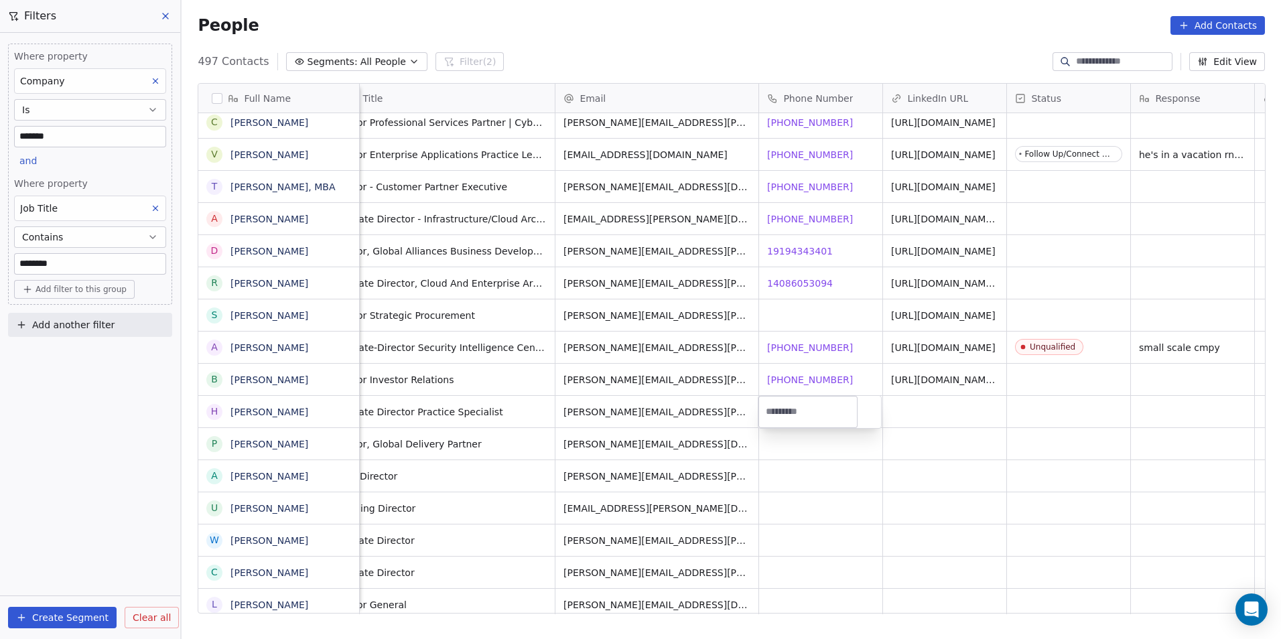
drag, startPoint x: 843, startPoint y: 443, endPoint x: 847, endPoint y: 463, distance: 20.0
click html "DS Technologies Inc Contacts People Marketing Workflows Campaigns Sales Pipelin…"
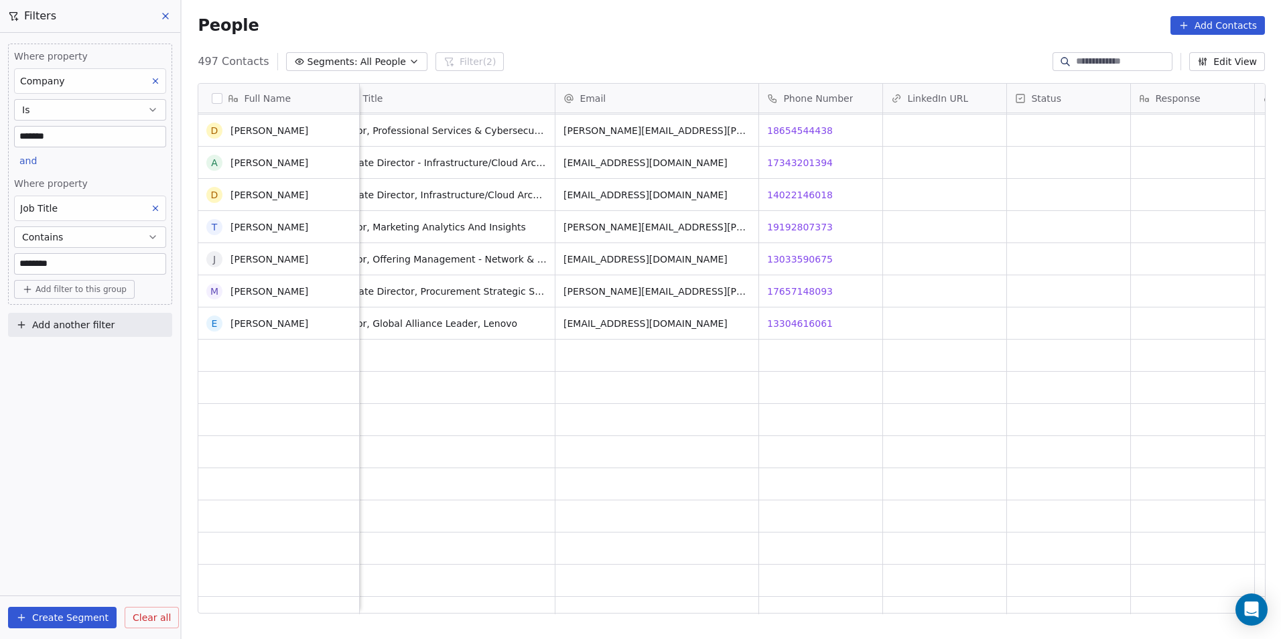
scroll to position [0, 0]
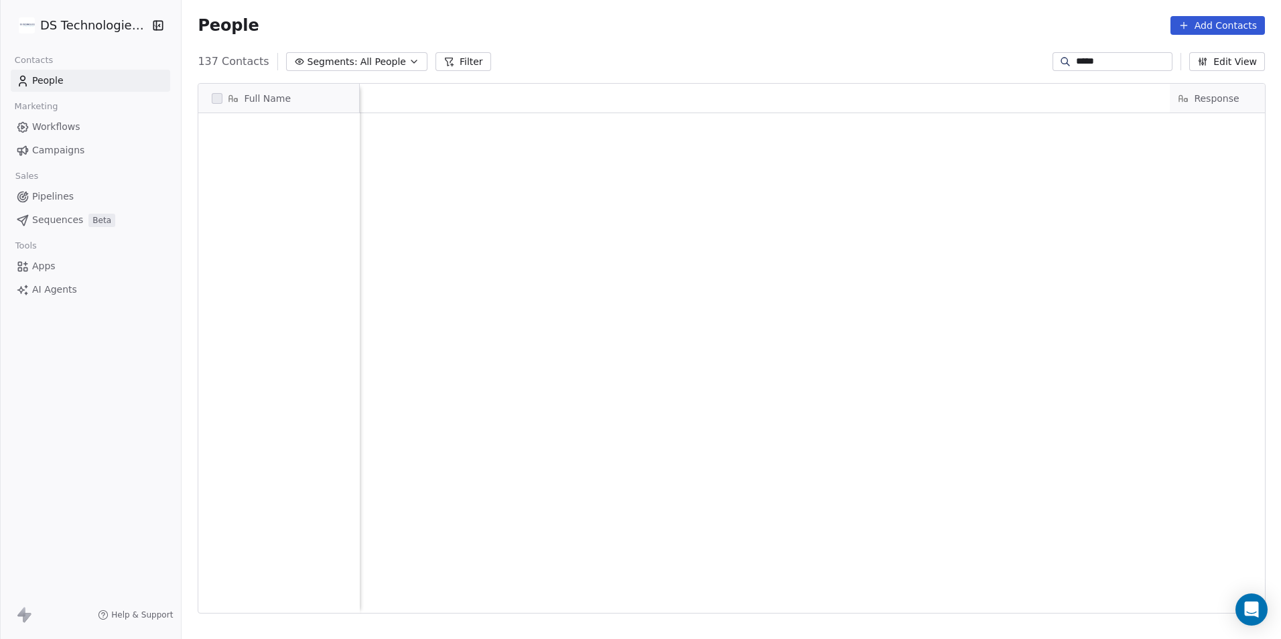
click at [1084, 64] on input "*****" at bounding box center [1123, 61] width 94 height 13
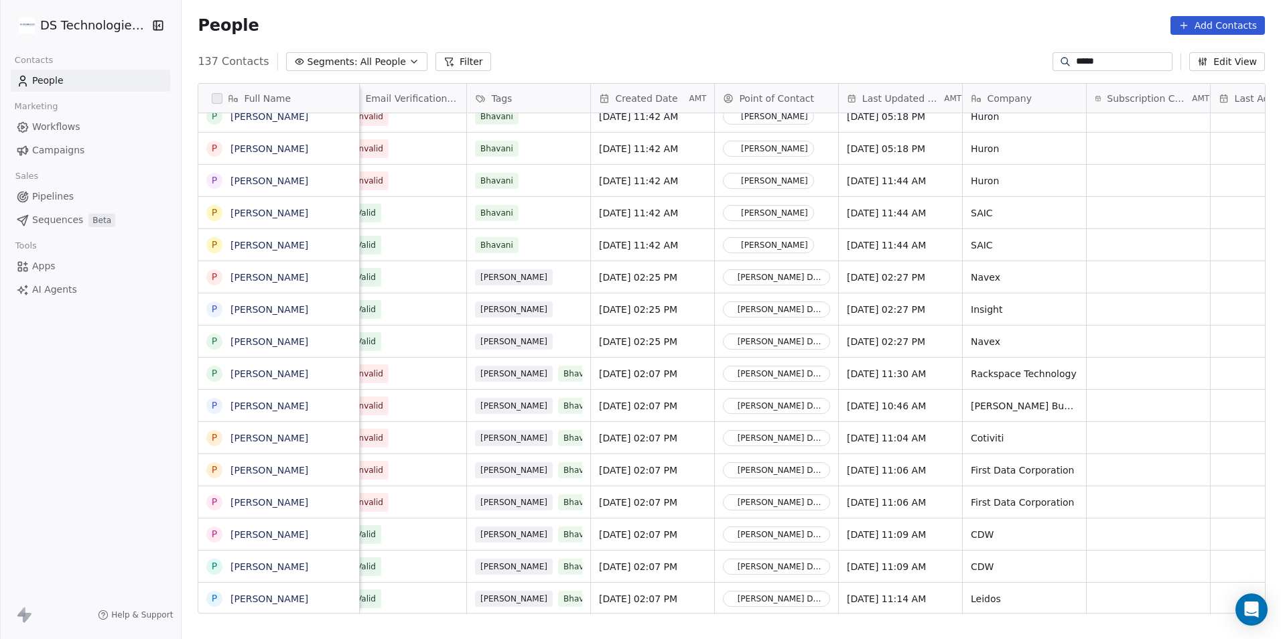
click at [1084, 64] on input "*****" at bounding box center [1123, 61] width 94 height 13
paste input "**********"
type input "**********"
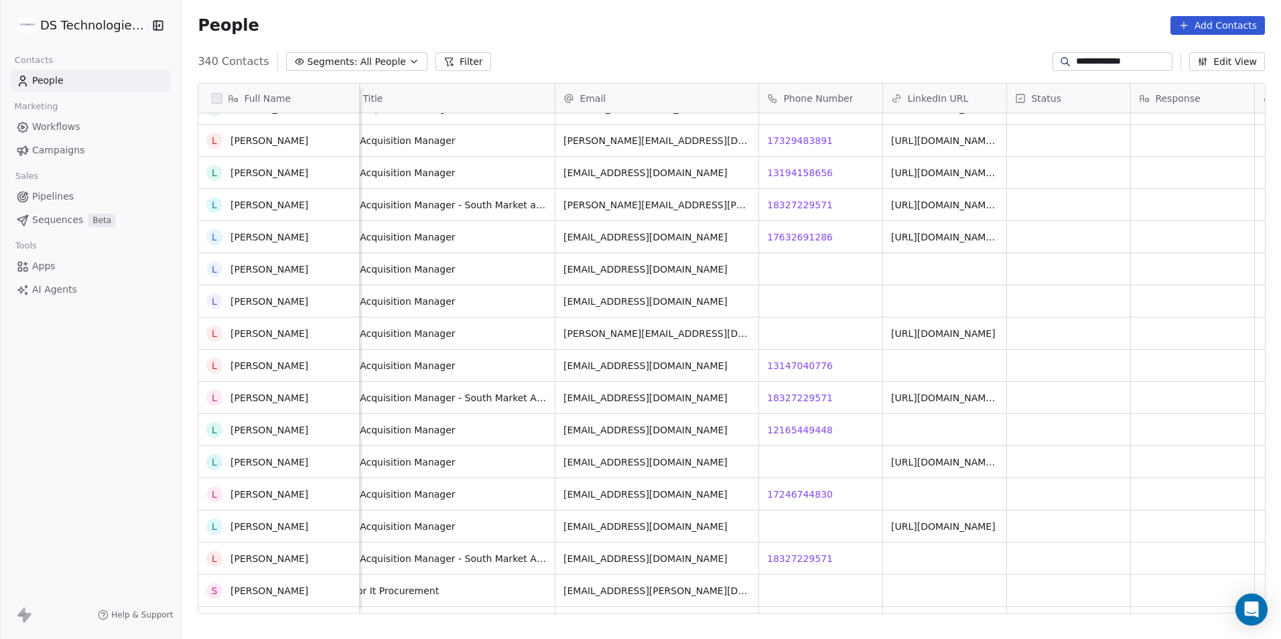
scroll to position [536, 0]
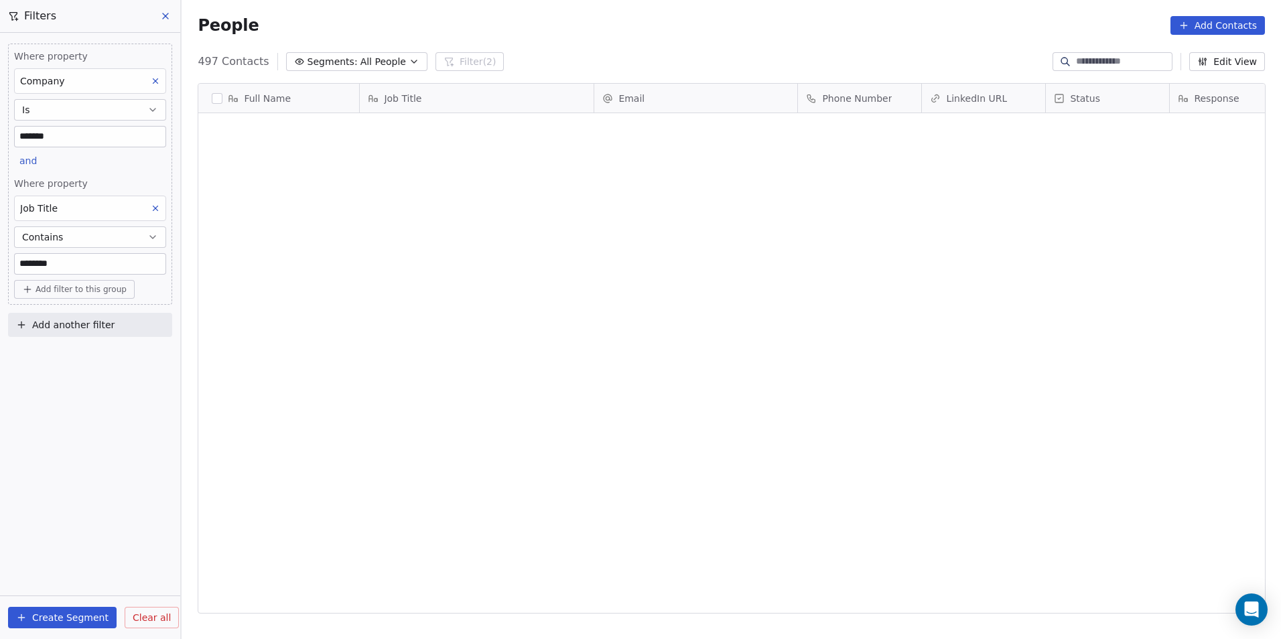
scroll to position [552, 1090]
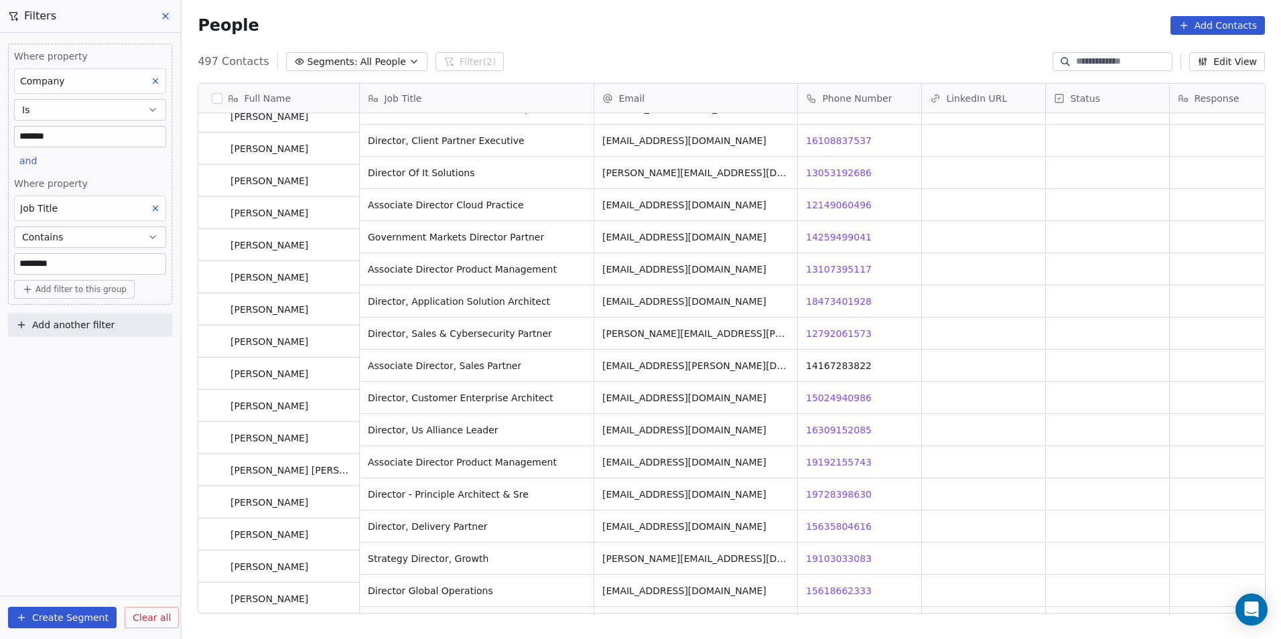
scroll to position [14876, 0]
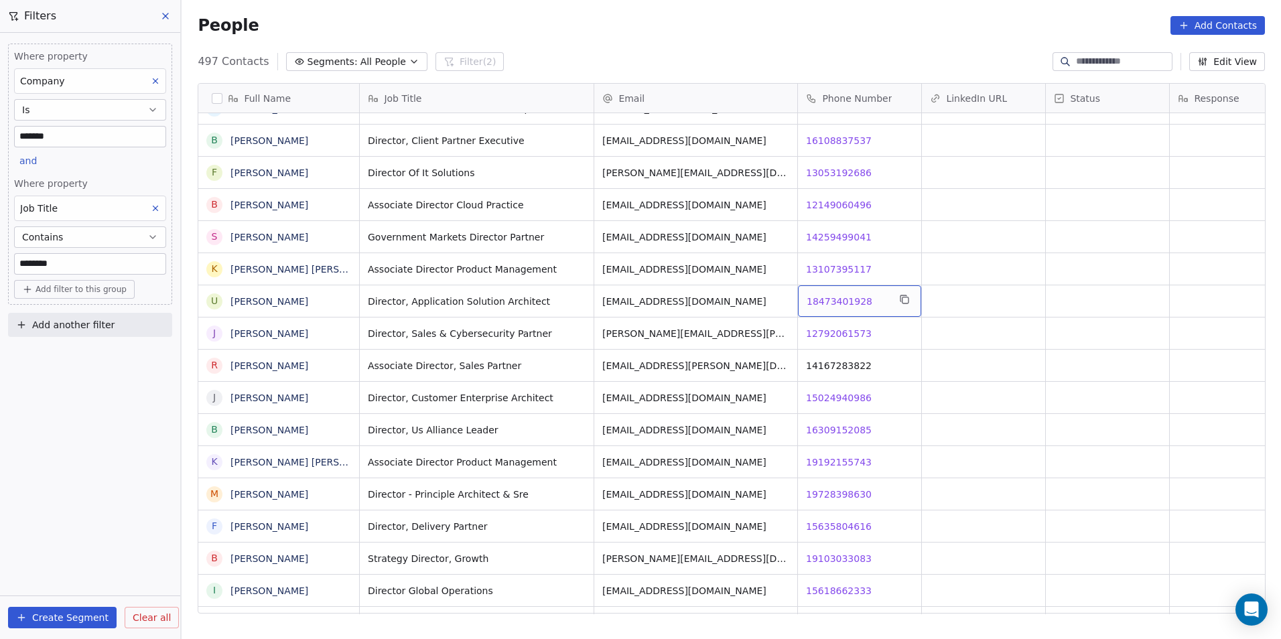
click at [843, 295] on span "18473401928" at bounding box center [839, 301] width 66 height 13
click at [893, 316] on html "DS Technologies Inc Contacts People Marketing Workflows Campaigns Sales Pipelin…" at bounding box center [640, 319] width 1281 height 639
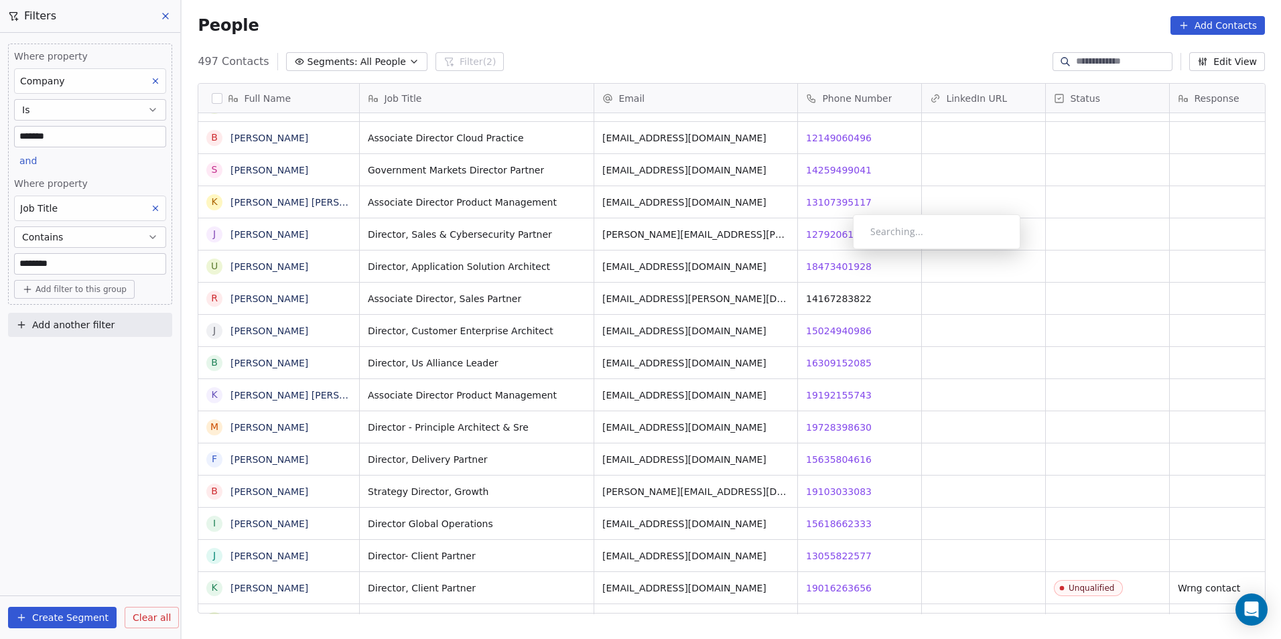
click at [993, 256] on div "grid" at bounding box center [983, 266] width 123 height 31
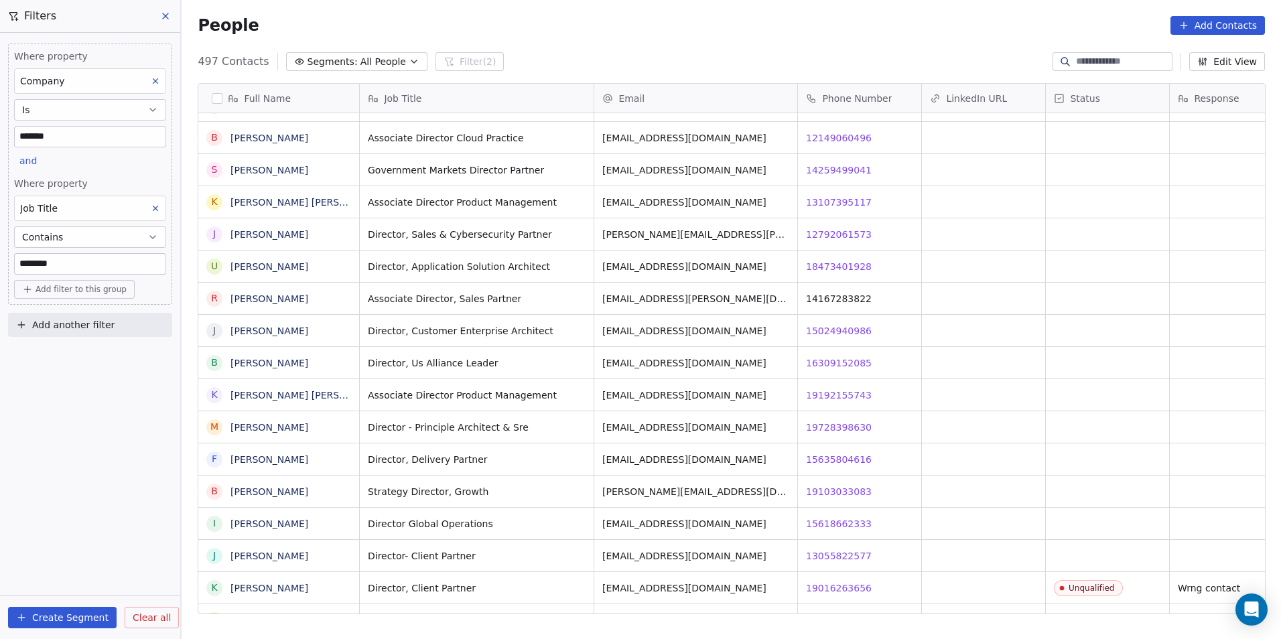
click at [1070, 256] on div "grid" at bounding box center [1107, 266] width 123 height 31
click at [1006, 251] on div "grid" at bounding box center [983, 266] width 123 height 31
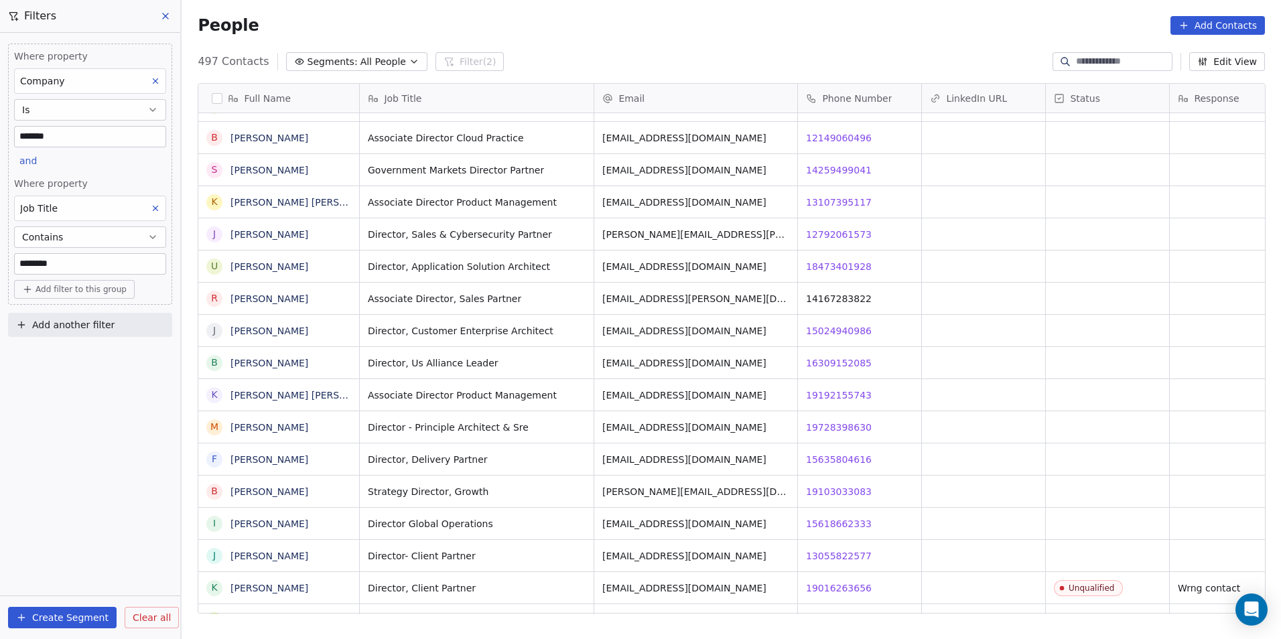
click at [1006, 251] on div "grid" at bounding box center [983, 266] width 123 height 31
click at [1107, 255] on div "grid" at bounding box center [1107, 266] width 123 height 31
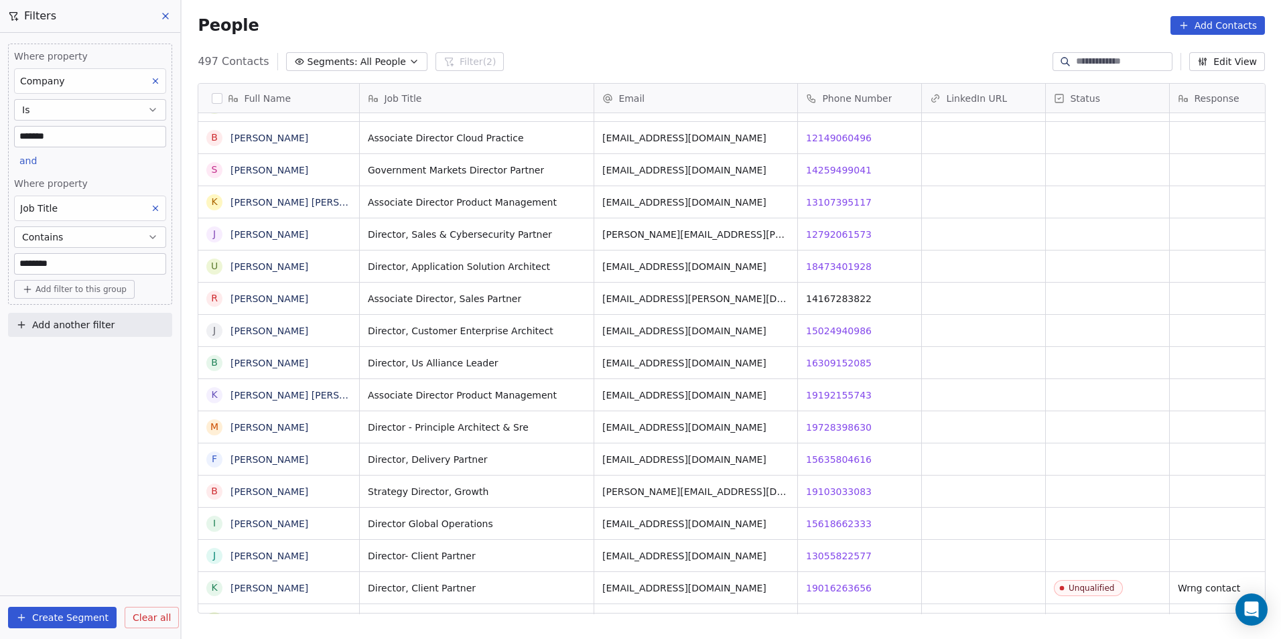
click at [1107, 255] on div "grid" at bounding box center [1107, 266] width 123 height 31
click at [1080, 352] on div "grid" at bounding box center [1107, 362] width 123 height 31
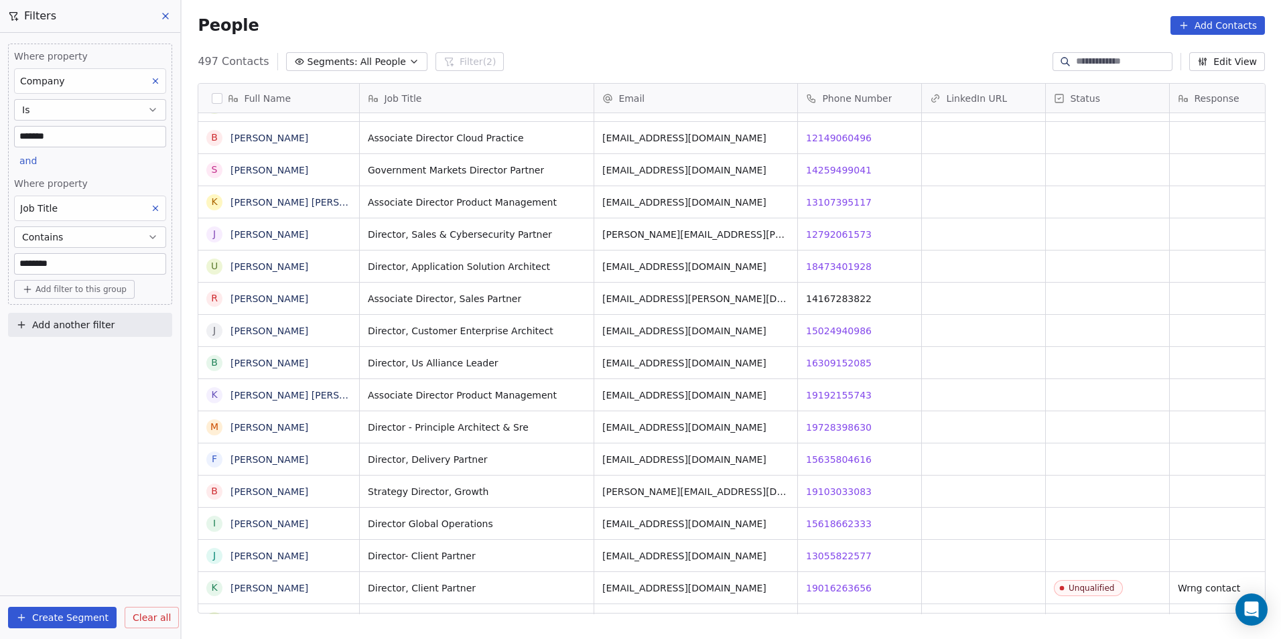
click at [1148, 324] on div "grid" at bounding box center [1107, 330] width 123 height 31
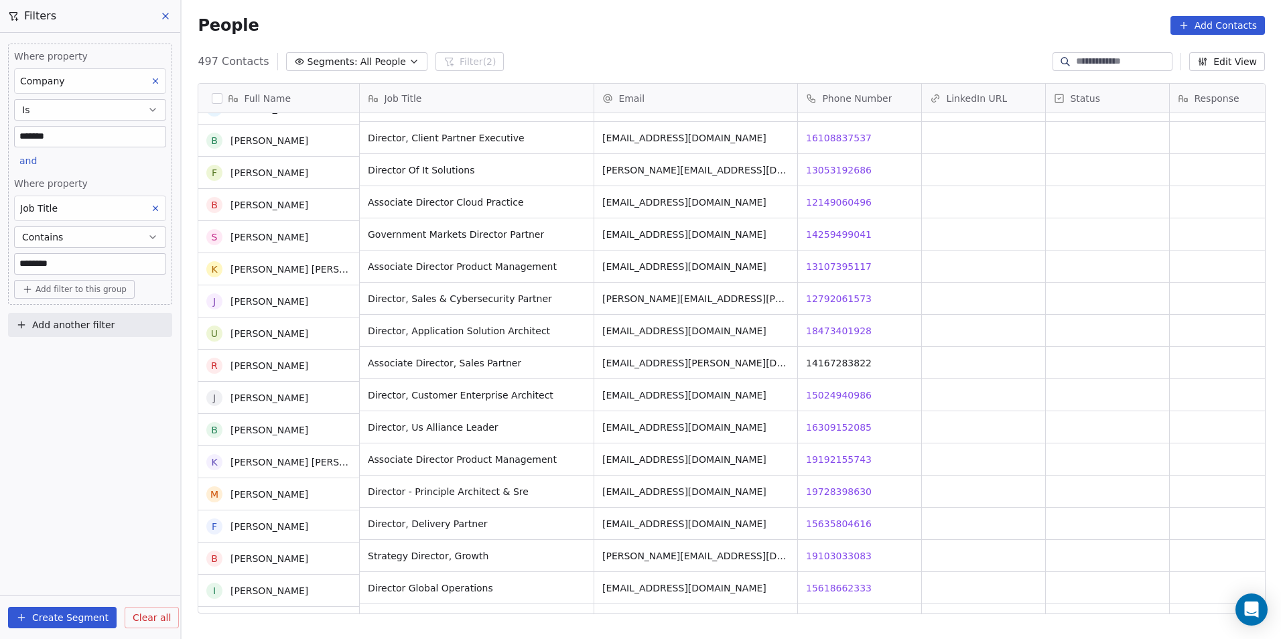
scroll to position [14876, 0]
click at [1148, 324] on div "grid" at bounding box center [1107, 333] width 123 height 31
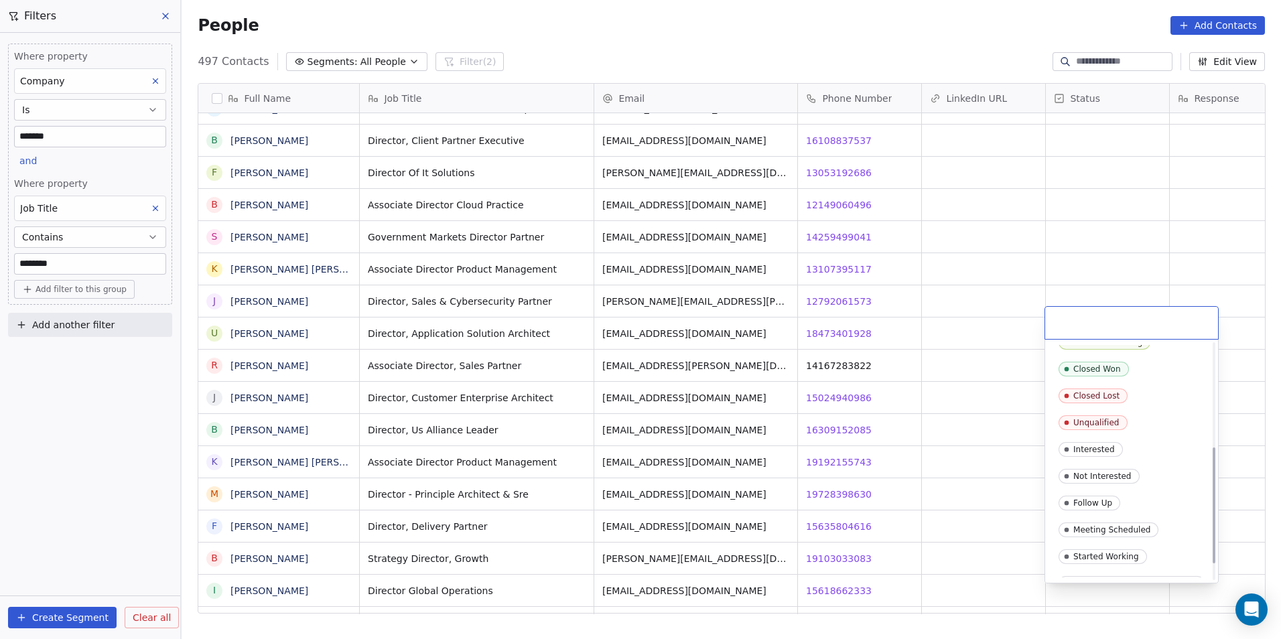
scroll to position [244, 0]
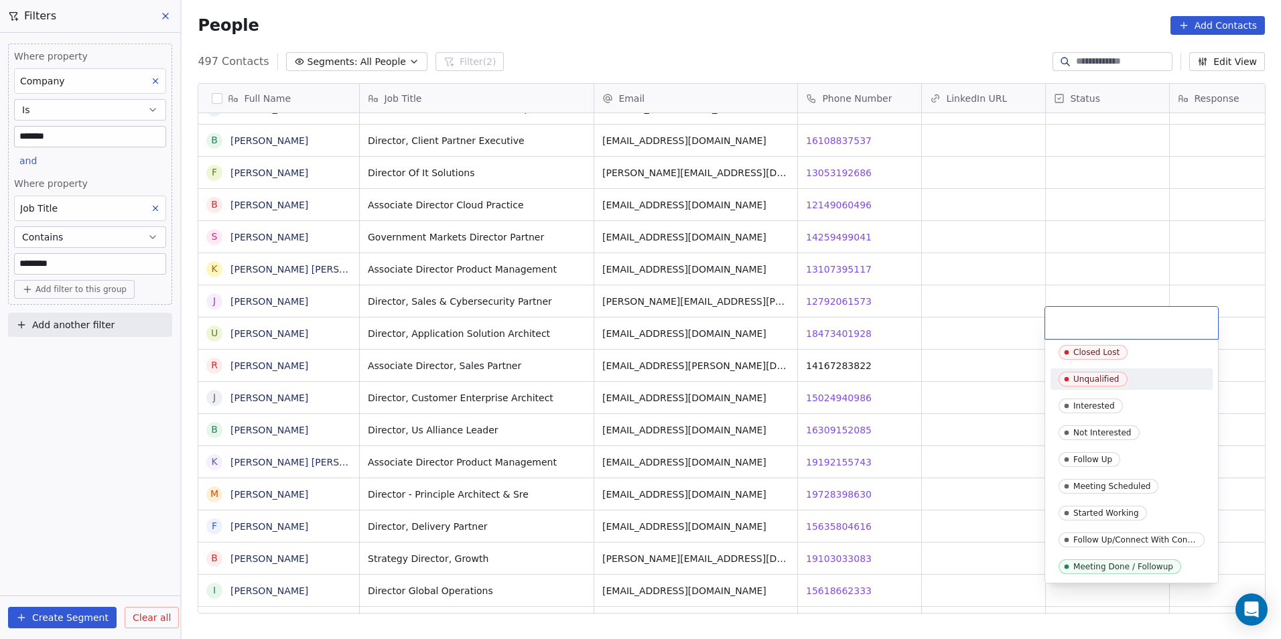
click at [1119, 380] on span "Unqualified" at bounding box center [1092, 379] width 69 height 15
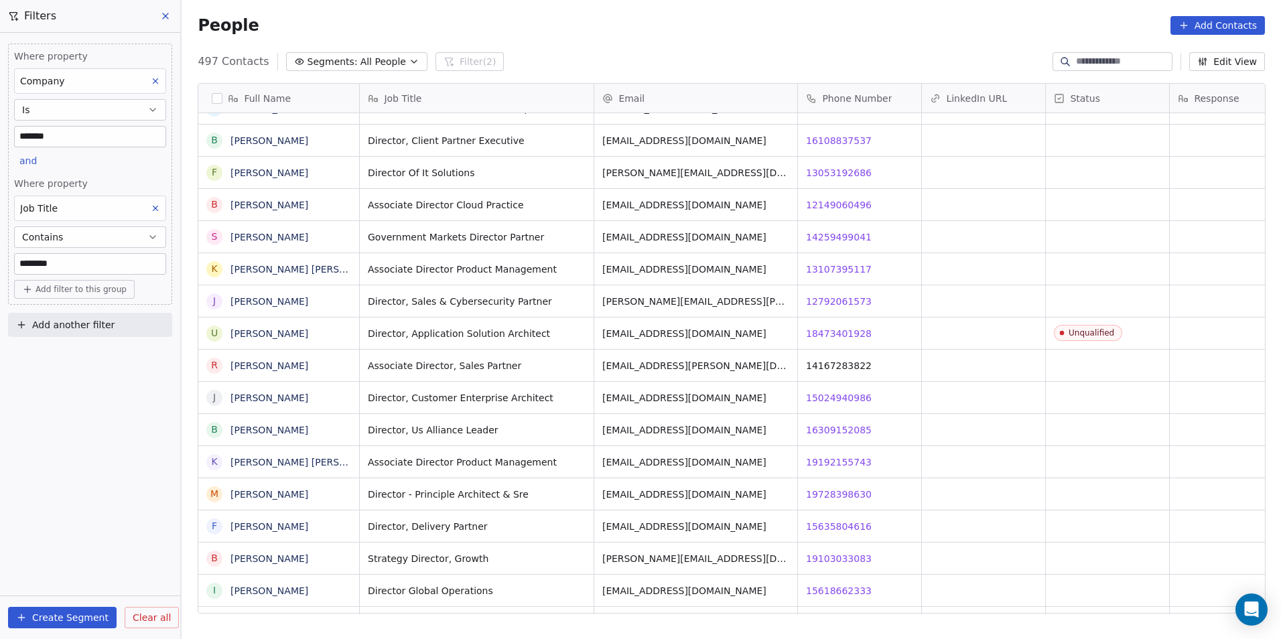
scroll to position [10, 39]
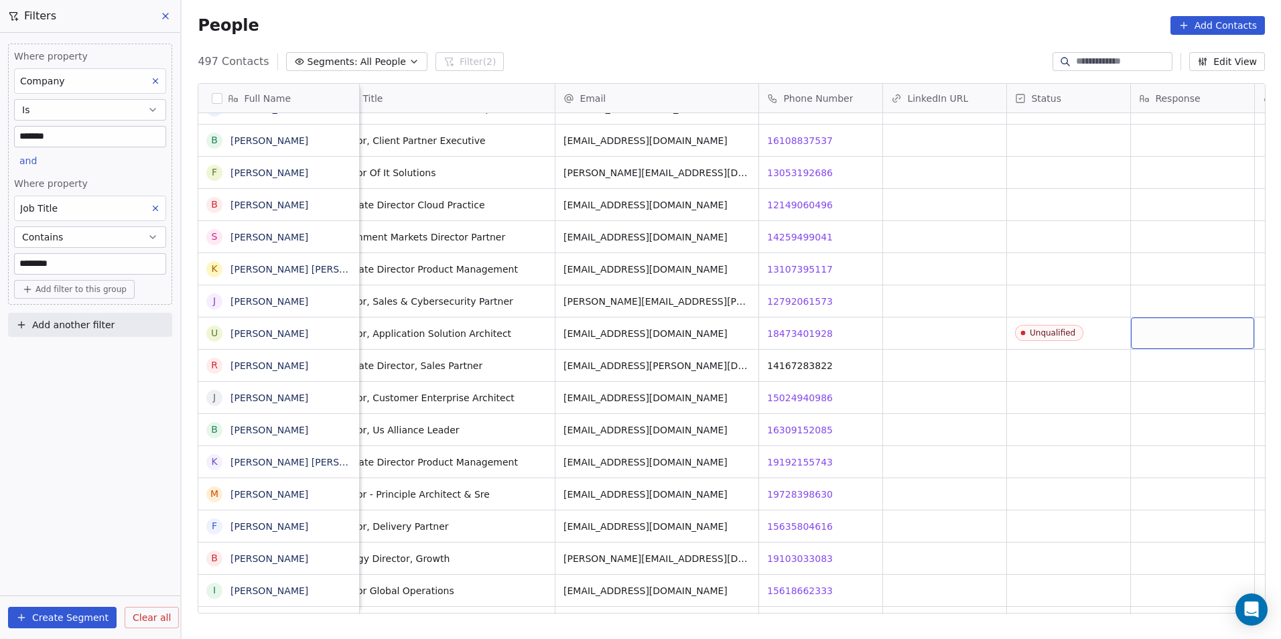
click at [1196, 328] on div "grid" at bounding box center [1192, 333] width 123 height 31
type textarea "**********"
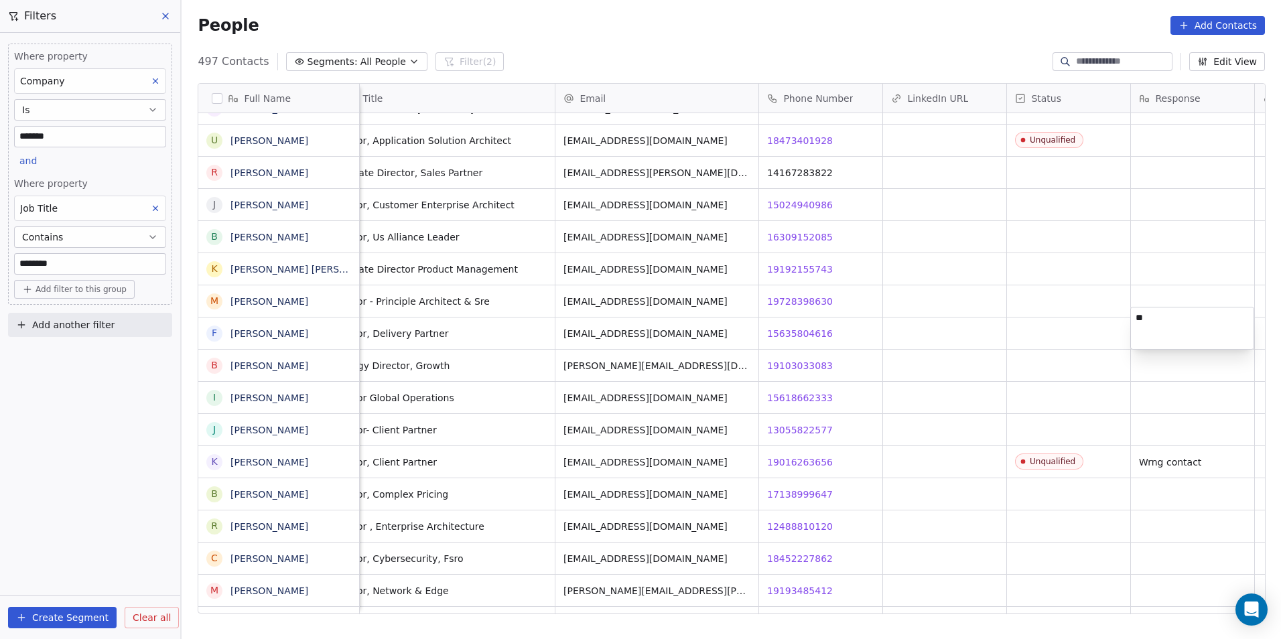
type textarea "*"
click at [1166, 524] on html "DS Technologies Inc Contacts People Marketing Workflows Campaigns Sales Pipelin…" at bounding box center [640, 319] width 1281 height 639
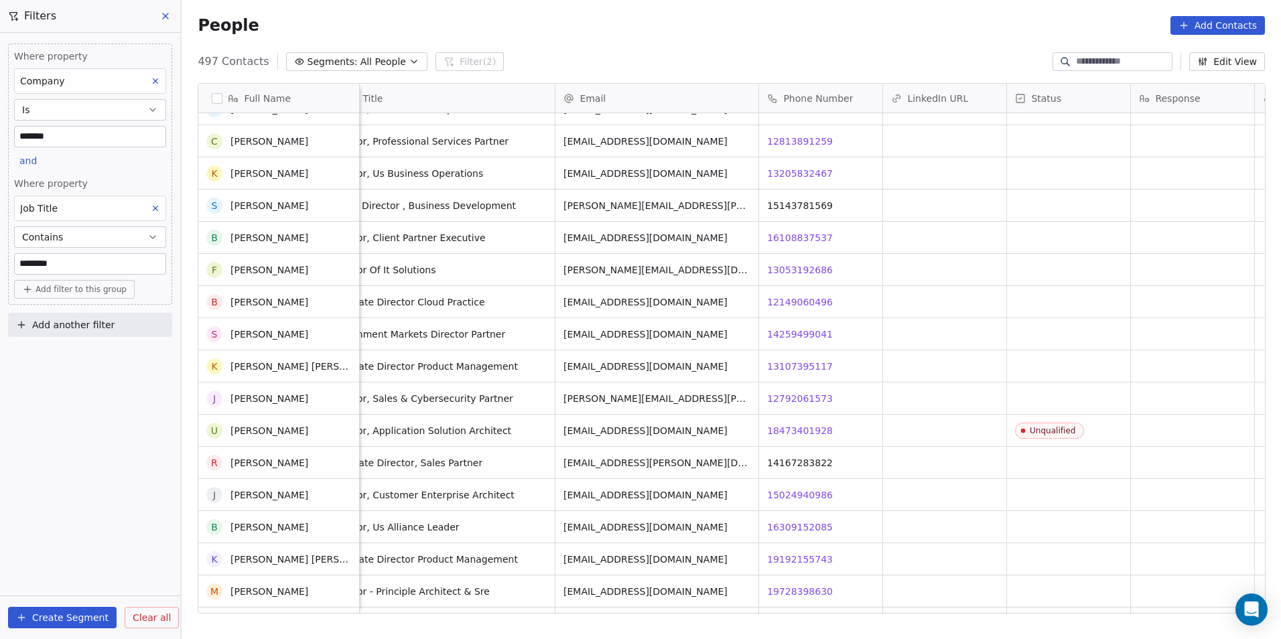
scroll to position [14541, 0]
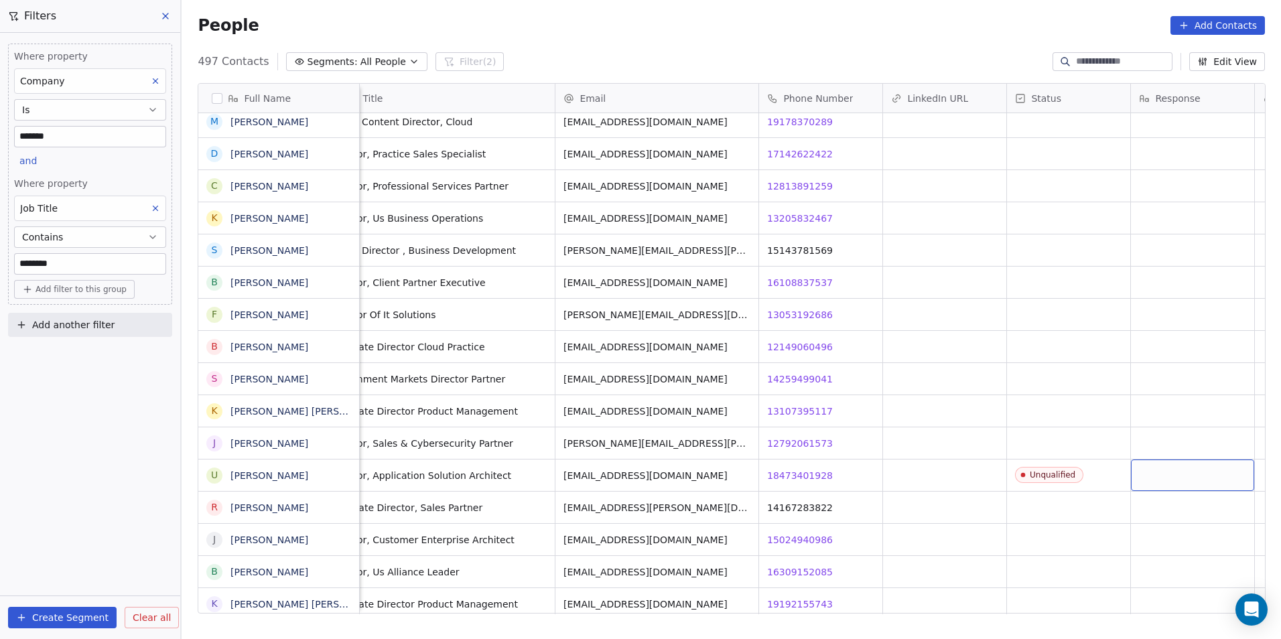
click at [1170, 471] on div "grid" at bounding box center [1192, 475] width 123 height 31
type textarea "***"
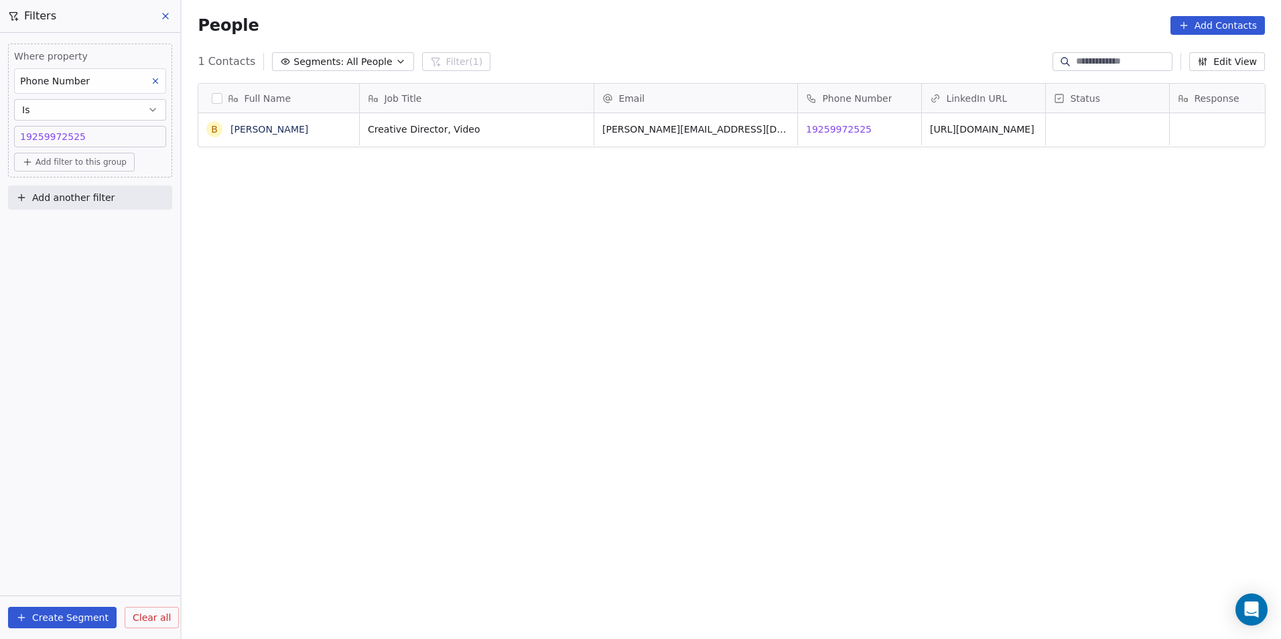
scroll to position [552, 1090]
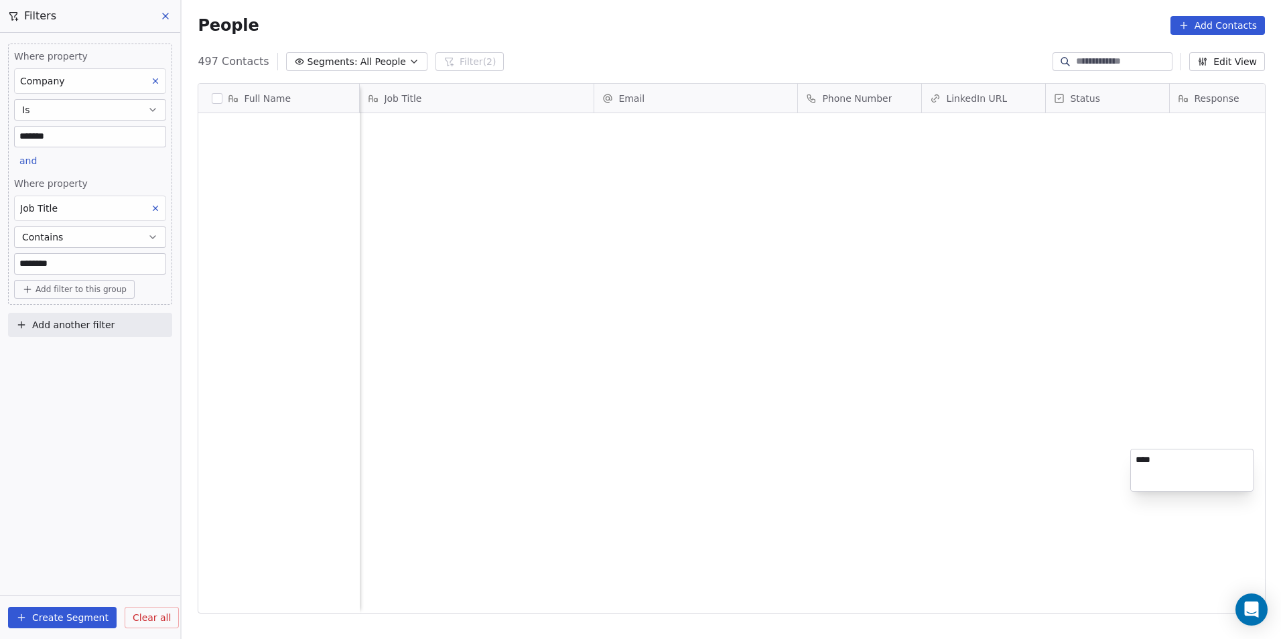
scroll to position [552, 1090]
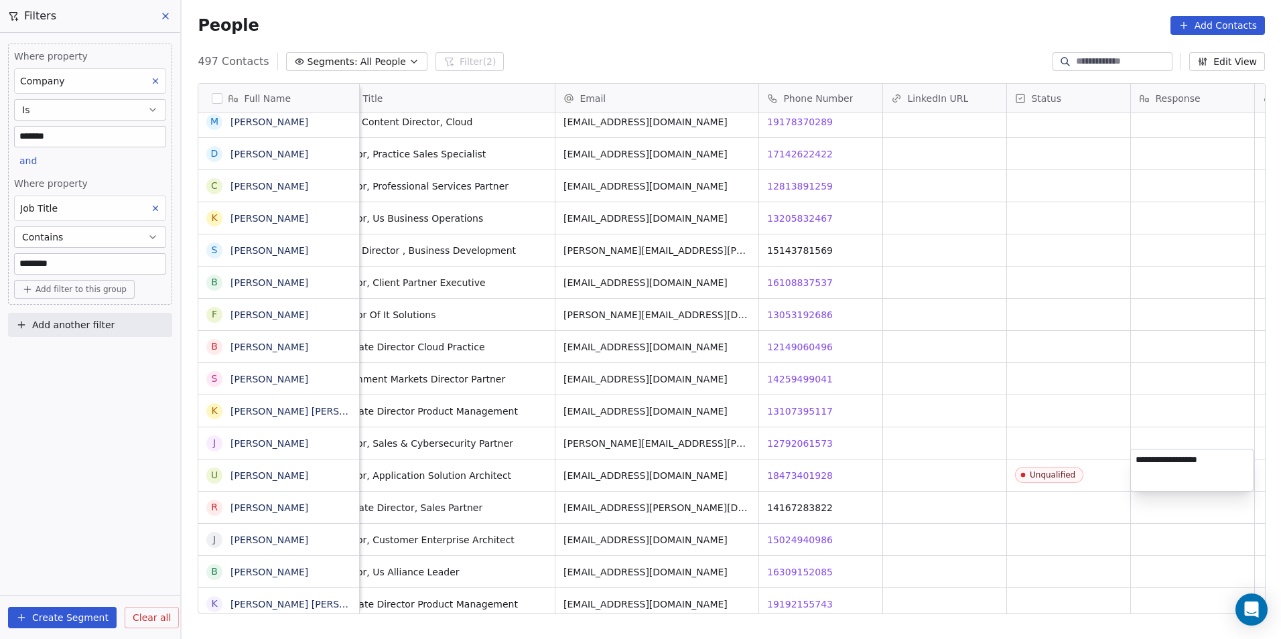
type textarea "**********"
click at [922, 472] on div "grid" at bounding box center [944, 475] width 123 height 31
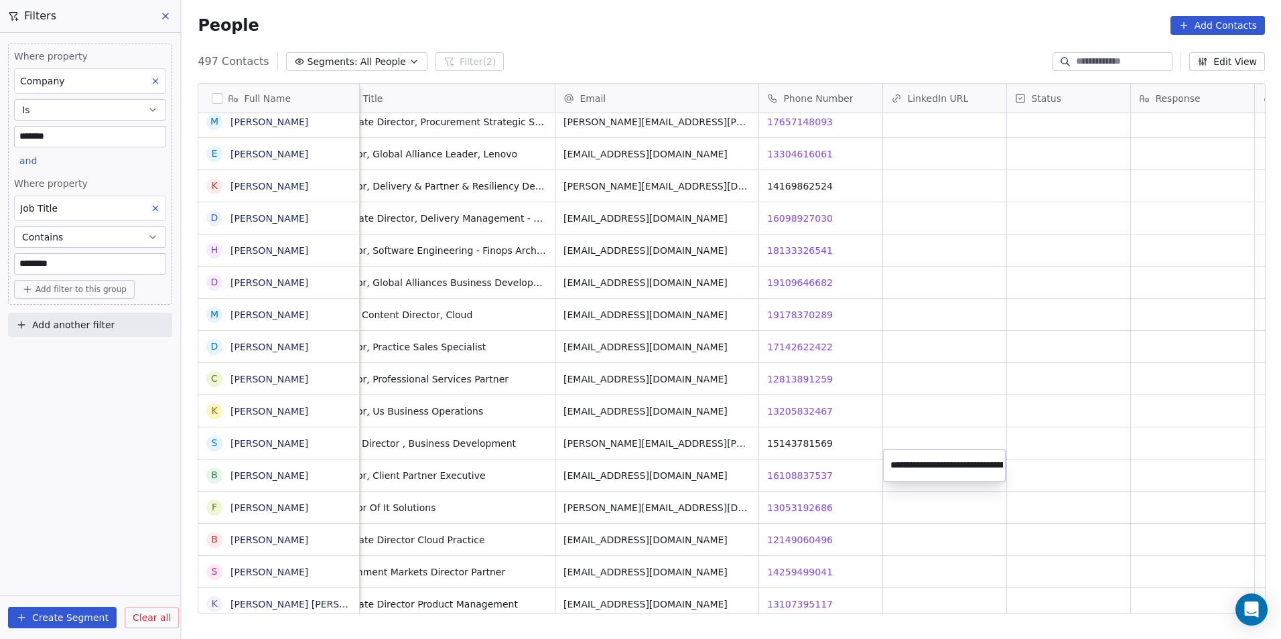
scroll to position [0, 53]
click at [926, 493] on html "DS Technologies Inc Contacts People Marketing Workflows Campaigns Sales Pipelin…" at bounding box center [640, 319] width 1281 height 639
click at [946, 472] on span "[URL][DOMAIN_NAME][PERSON_NAME]" at bounding box center [971, 479] width 159 height 27
type input "*"
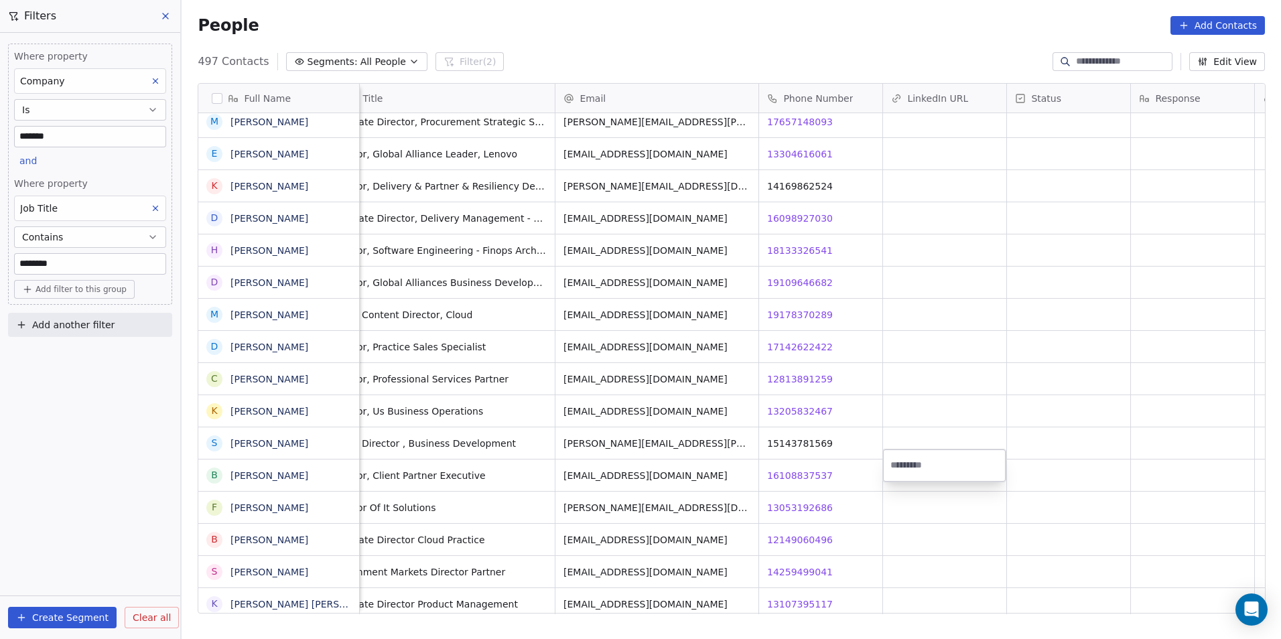
click at [1064, 373] on html "DS Technologies Inc Contacts People Marketing Workflows Campaigns Sales Pipelin…" at bounding box center [640, 319] width 1281 height 639
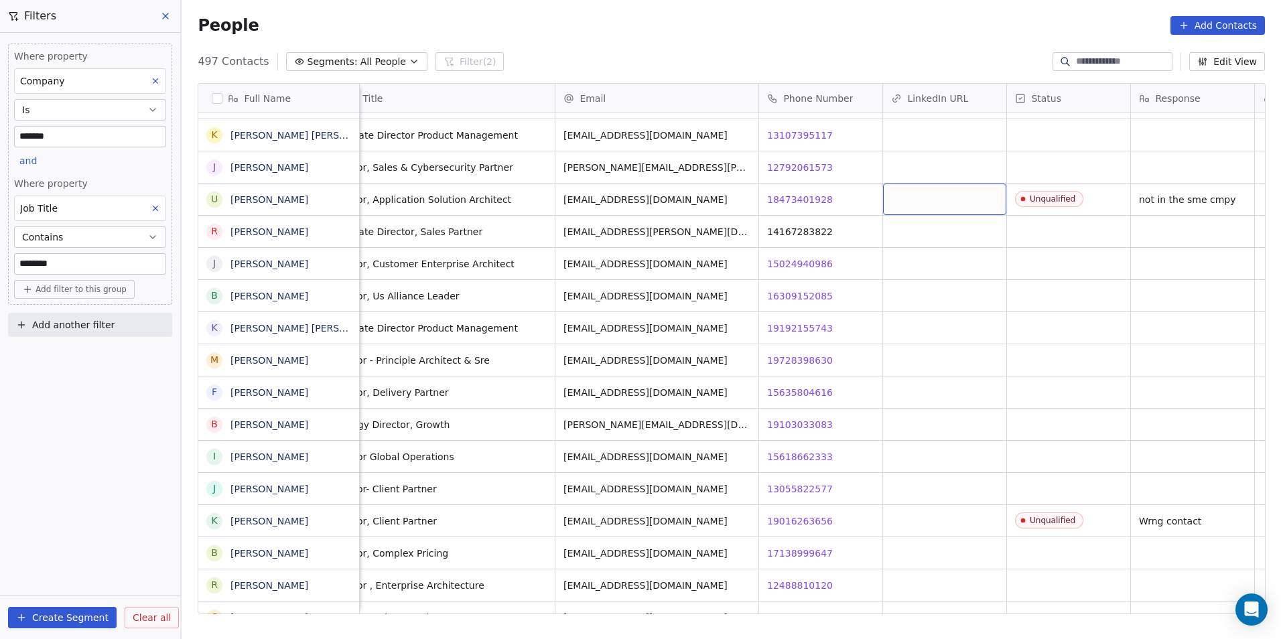
click at [919, 186] on div "grid" at bounding box center [944, 199] width 123 height 31
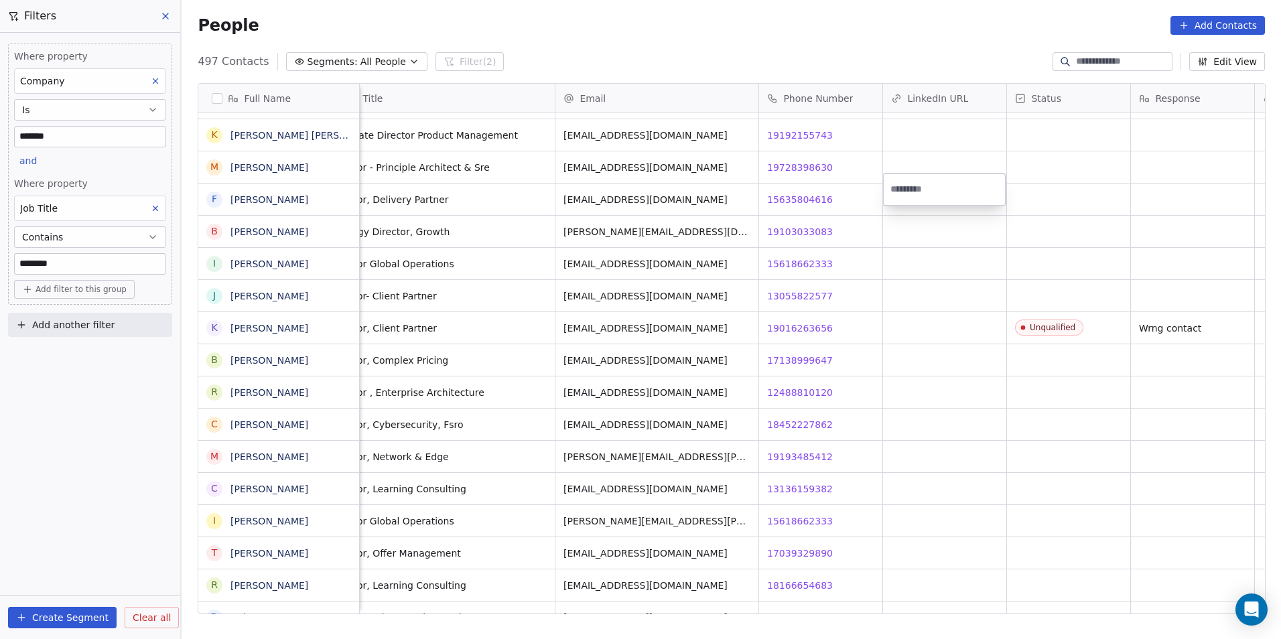
type input "**********"
click at [907, 286] on html "DS Technologies Inc Contacts People Marketing Workflows Campaigns Sales Pipelin…" at bounding box center [640, 319] width 1281 height 639
click at [1050, 200] on span "https://www.linkedin.com/in/umang-s/" at bounding box center [971, 203] width 159 height 27
type input "*"
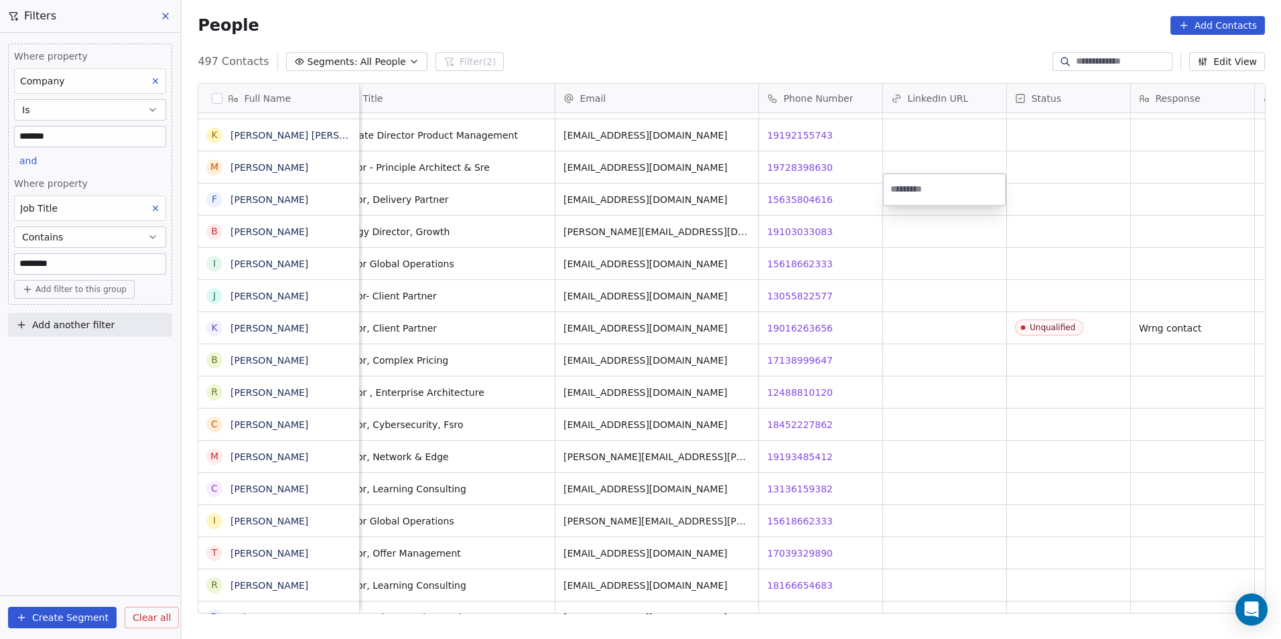
click at [956, 311] on html "DS Technologies Inc Contacts People Marketing Workflows Campaigns Sales Pipelin…" at bounding box center [640, 319] width 1281 height 639
click at [969, 312] on div "grid" at bounding box center [944, 327] width 123 height 31
click at [952, 356] on html "DS Technologies Inc Contacts People Marketing Workflows Campaigns Sales Pipelin…" at bounding box center [640, 319] width 1281 height 639
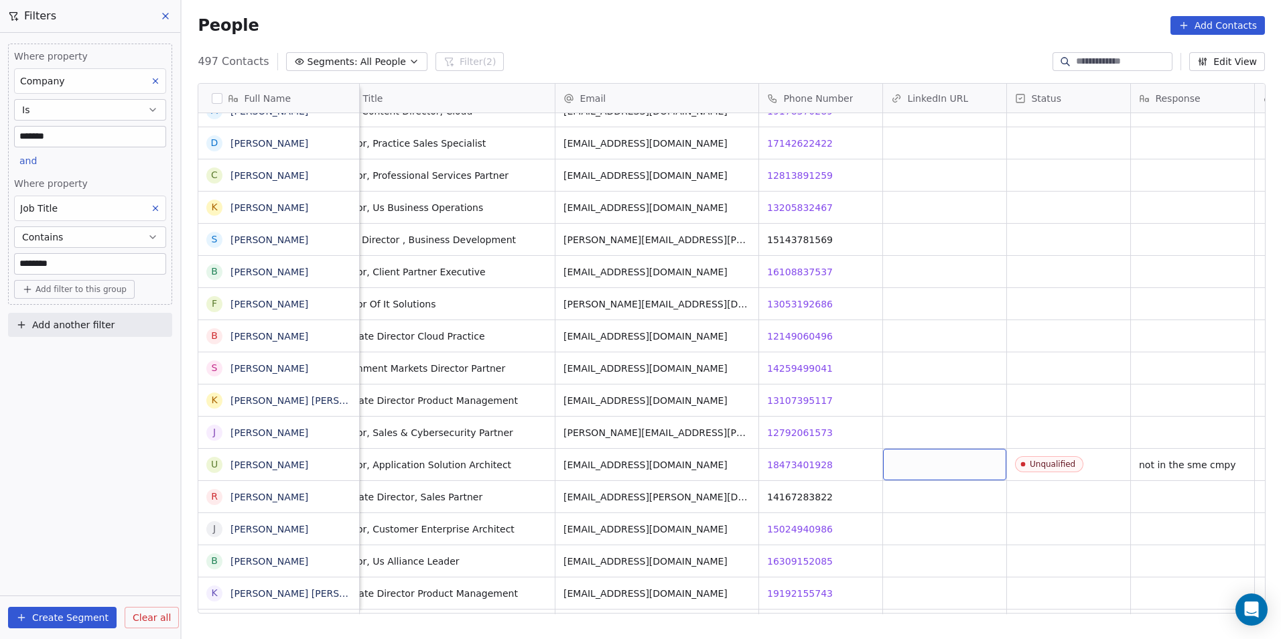
click at [936, 450] on div "grid" at bounding box center [944, 464] width 123 height 31
type input "**********"
click at [934, 495] on html "DS Technologies Inc Contacts People Marketing Workflows Campaigns Sales Pipelin…" at bounding box center [640, 319] width 1281 height 639
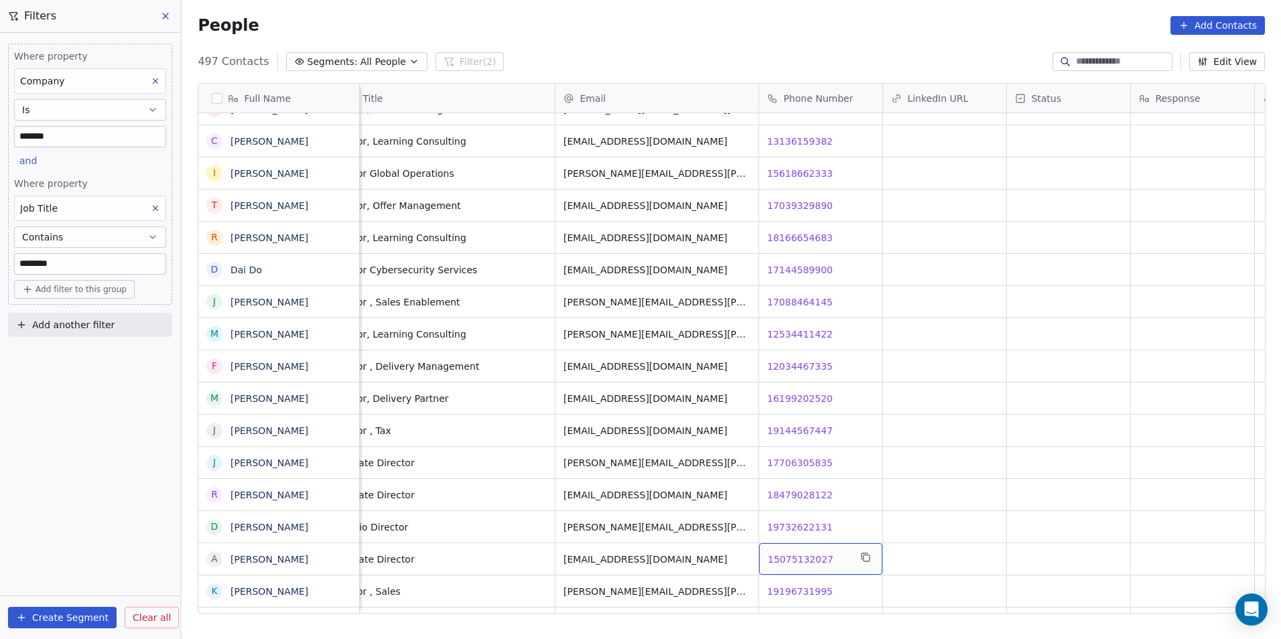
click at [801, 543] on div "15075132027 15075132027" at bounding box center [820, 558] width 123 height 31
click at [803, 553] on span "15075132027" at bounding box center [801, 559] width 66 height 13
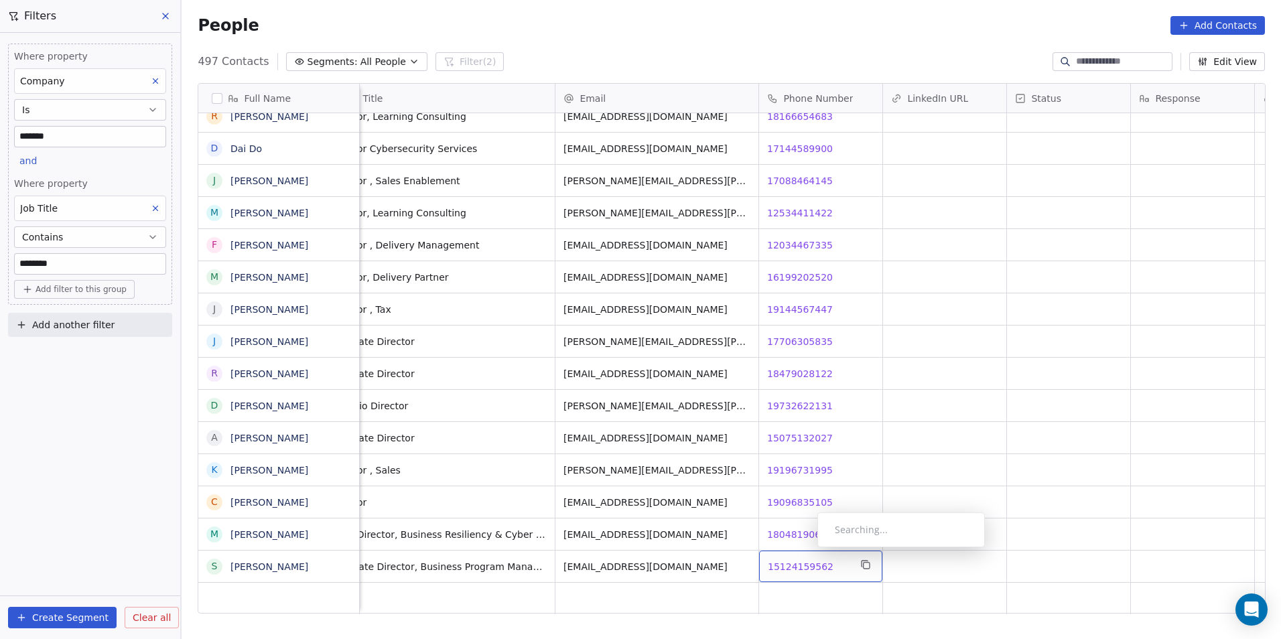
click at [806, 560] on span "15124159562" at bounding box center [801, 566] width 66 height 13
click at [735, 452] on html "DS Technologies Inc Contacts People Marketing Workflows Campaigns Sales Pipelin…" at bounding box center [640, 319] width 1281 height 639
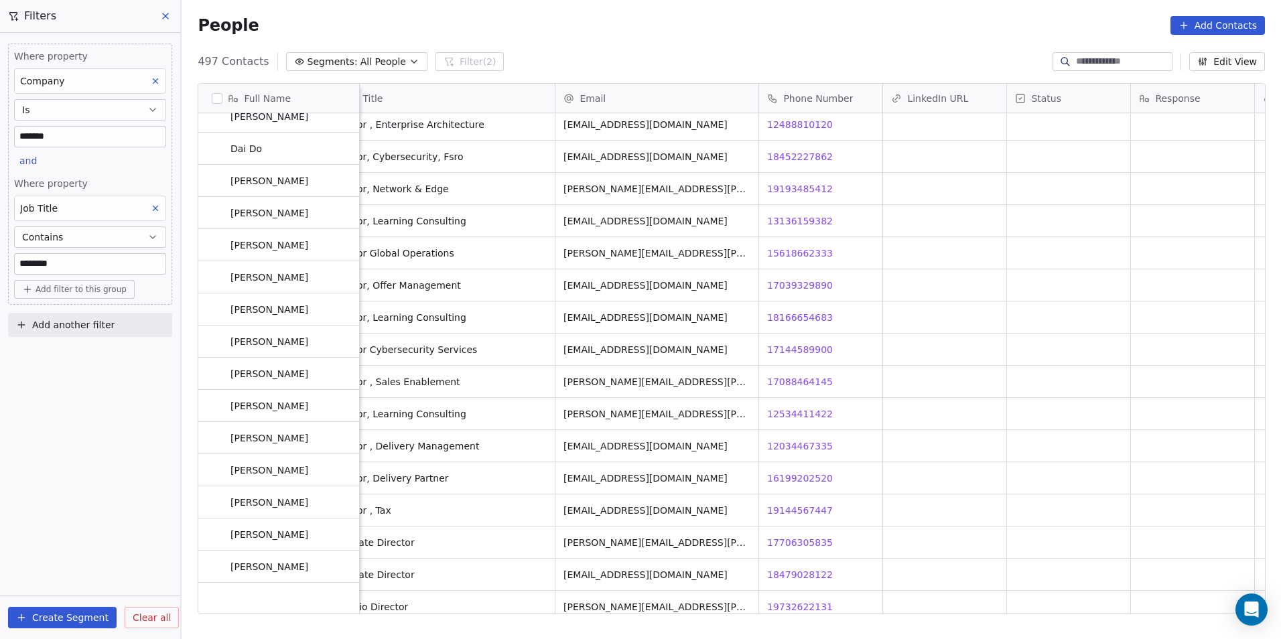
scroll to position [15278, 0]
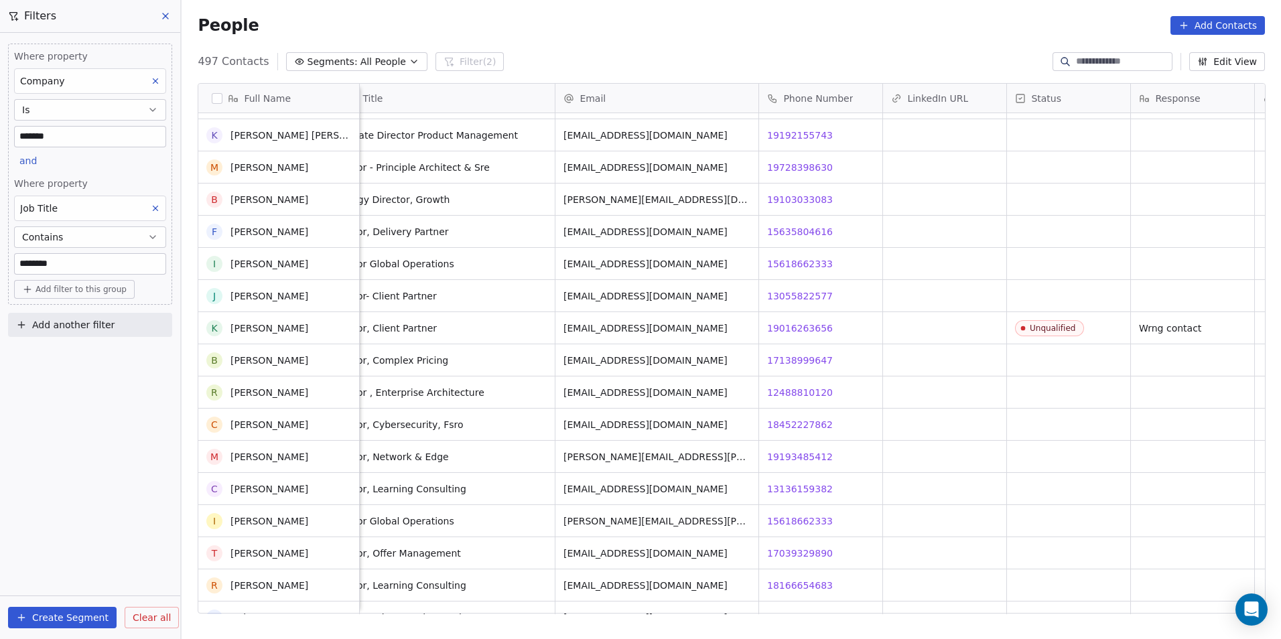
scroll to position [14876, 0]
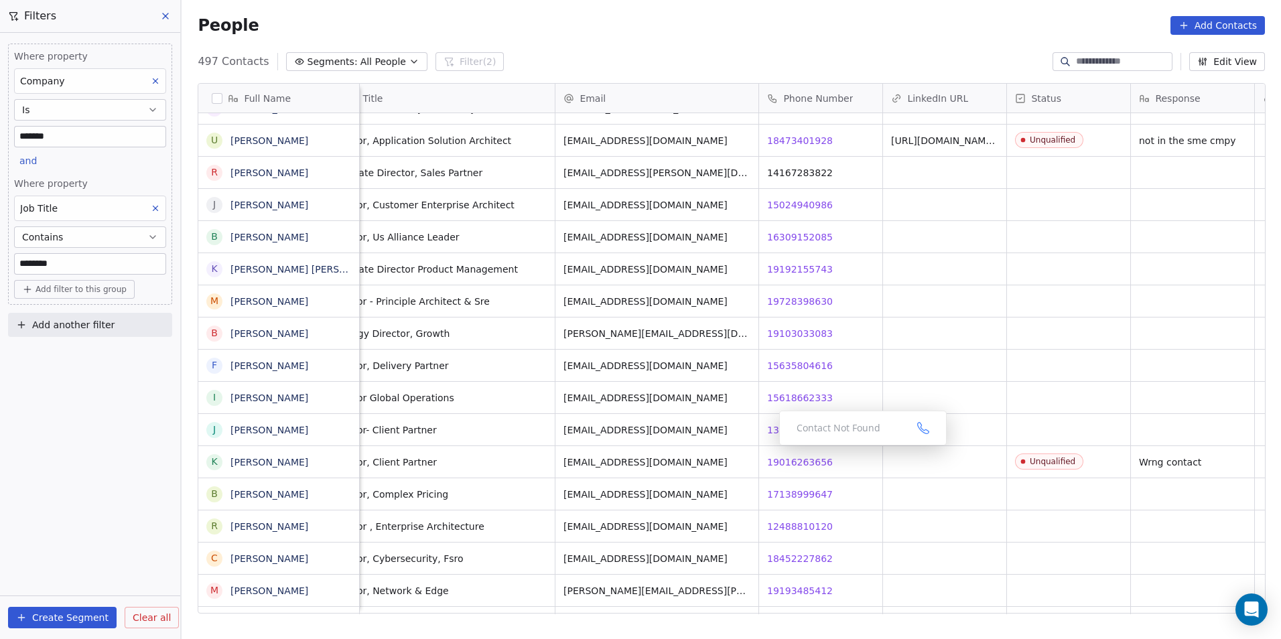
click at [82, 276] on div "Where property Company Is ******* and Where property Job Title Contains *******…" at bounding box center [90, 174] width 164 height 261
click at [86, 270] on input "********" at bounding box center [90, 264] width 151 height 20
click at [94, 261] on input "********" at bounding box center [90, 264] width 151 height 20
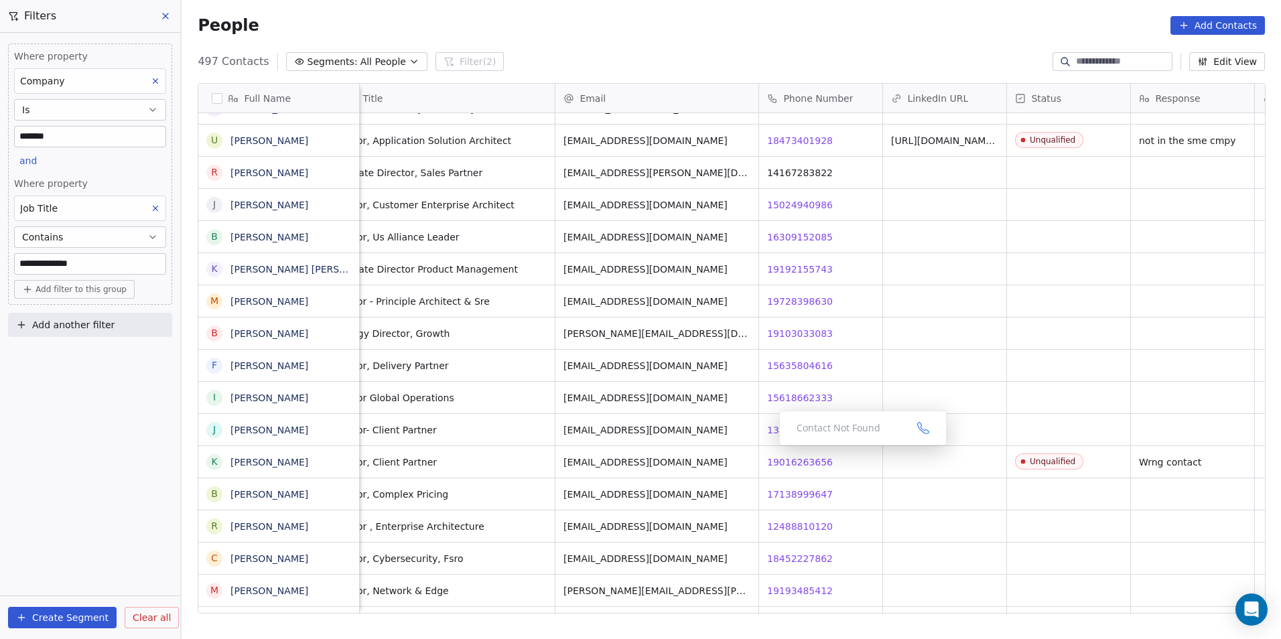
type input "**********"
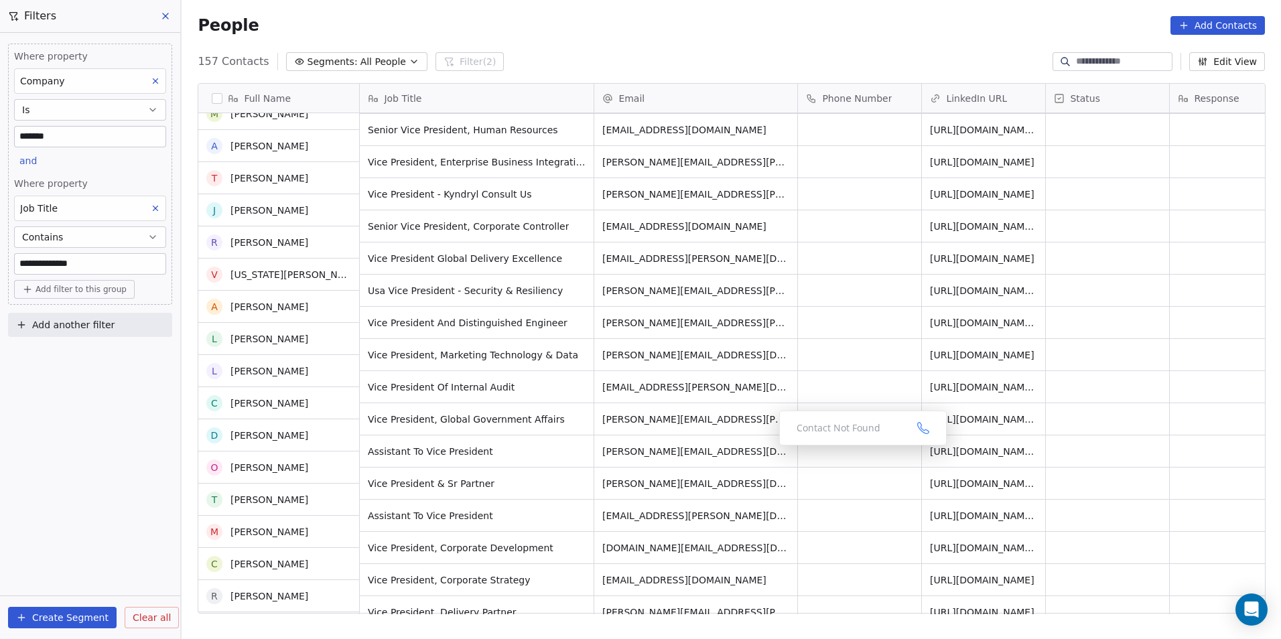
scroll to position [804, 0]
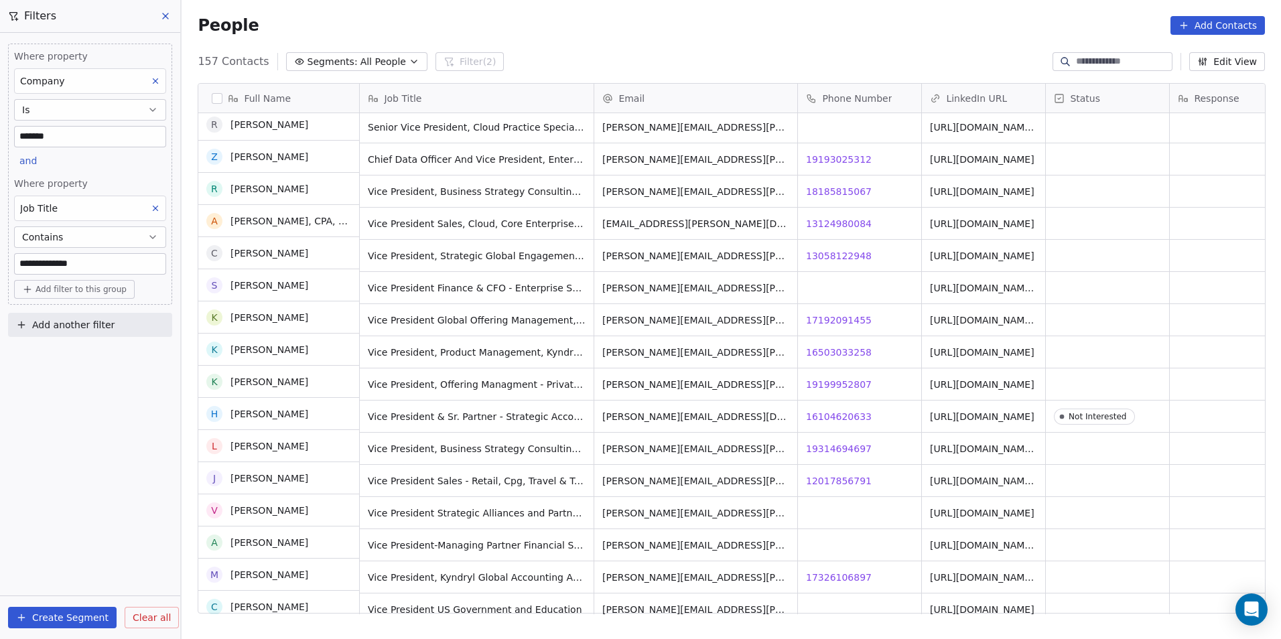
scroll to position [2478, 0]
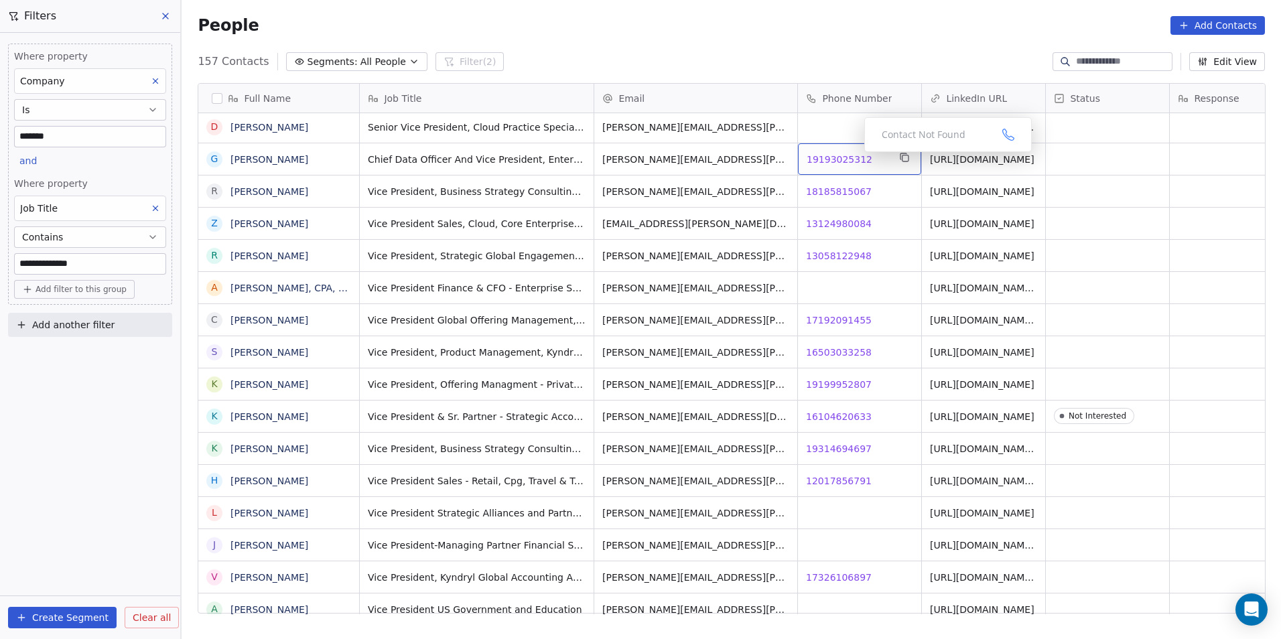
click at [853, 155] on span "19193025312" at bounding box center [839, 159] width 66 height 13
click at [821, 191] on span "18185815067" at bounding box center [839, 191] width 66 height 13
click at [837, 241] on html "**********" at bounding box center [640, 319] width 1281 height 639
click at [846, 252] on span "13058122948" at bounding box center [839, 255] width 66 height 13
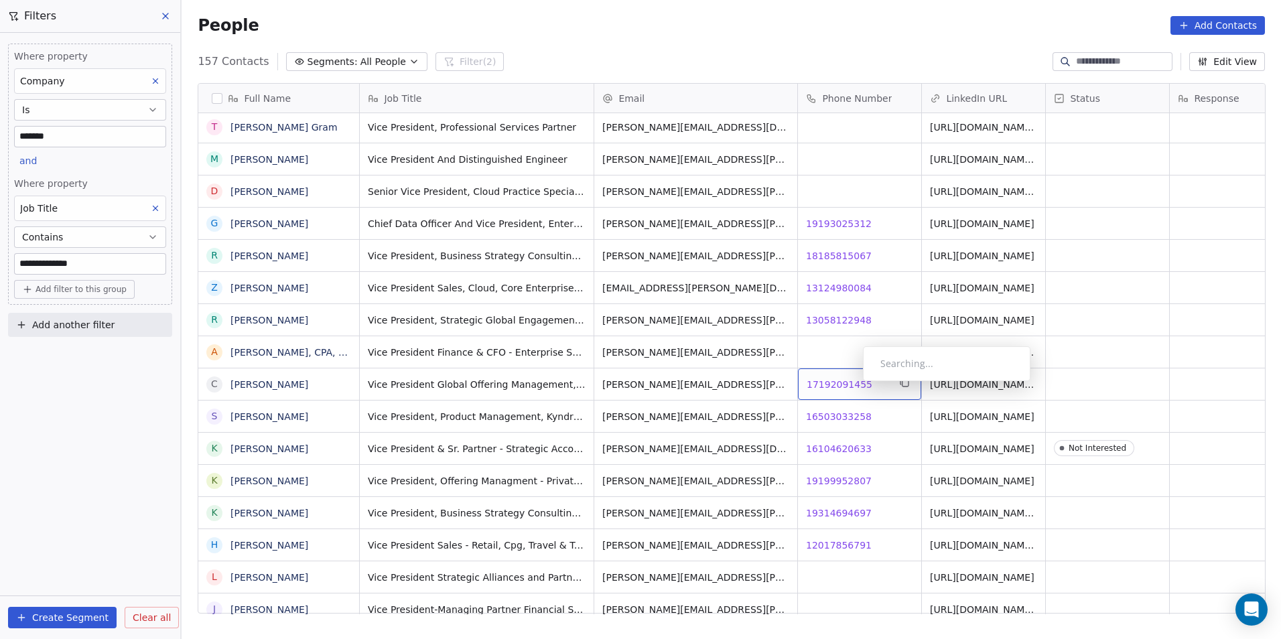
click at [852, 384] on span "17192091455" at bounding box center [839, 384] width 66 height 13
click at [845, 427] on html "**********" at bounding box center [640, 319] width 1281 height 639
click at [832, 507] on span "19314694697" at bounding box center [839, 512] width 66 height 13
click at [827, 510] on span "19314694697" at bounding box center [839, 512] width 66 height 13
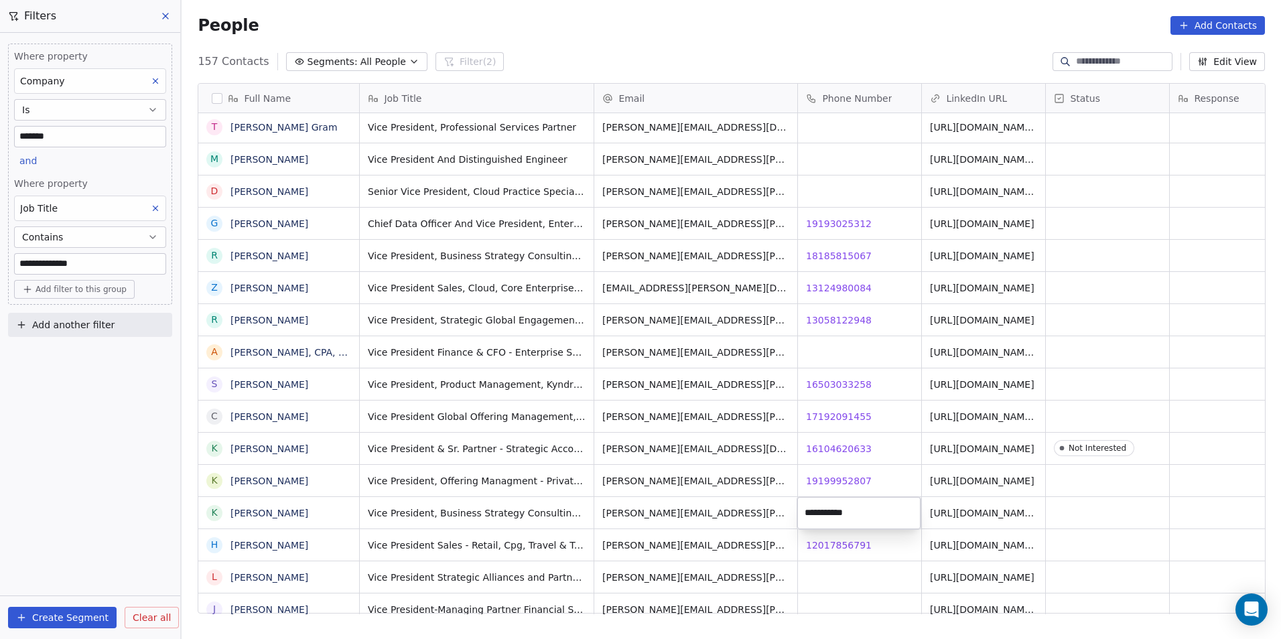
click at [1076, 522] on html "**********" at bounding box center [640, 319] width 1281 height 639
click at [1081, 512] on div "grid" at bounding box center [1107, 512] width 123 height 31
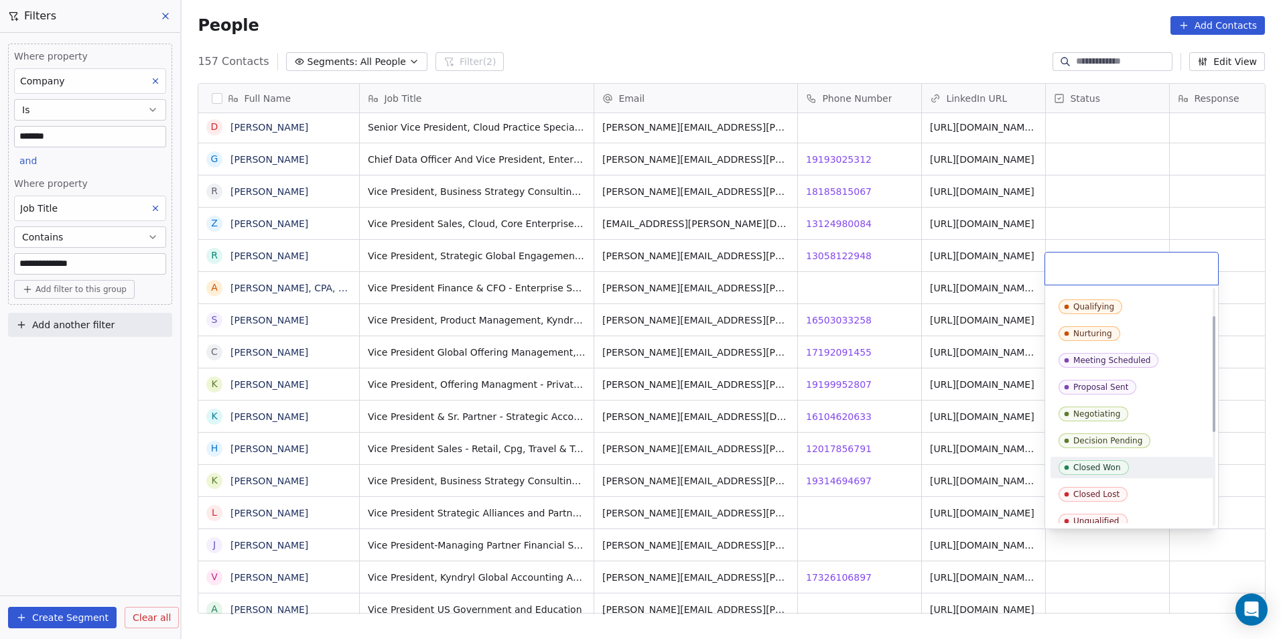
scroll to position [67, 0]
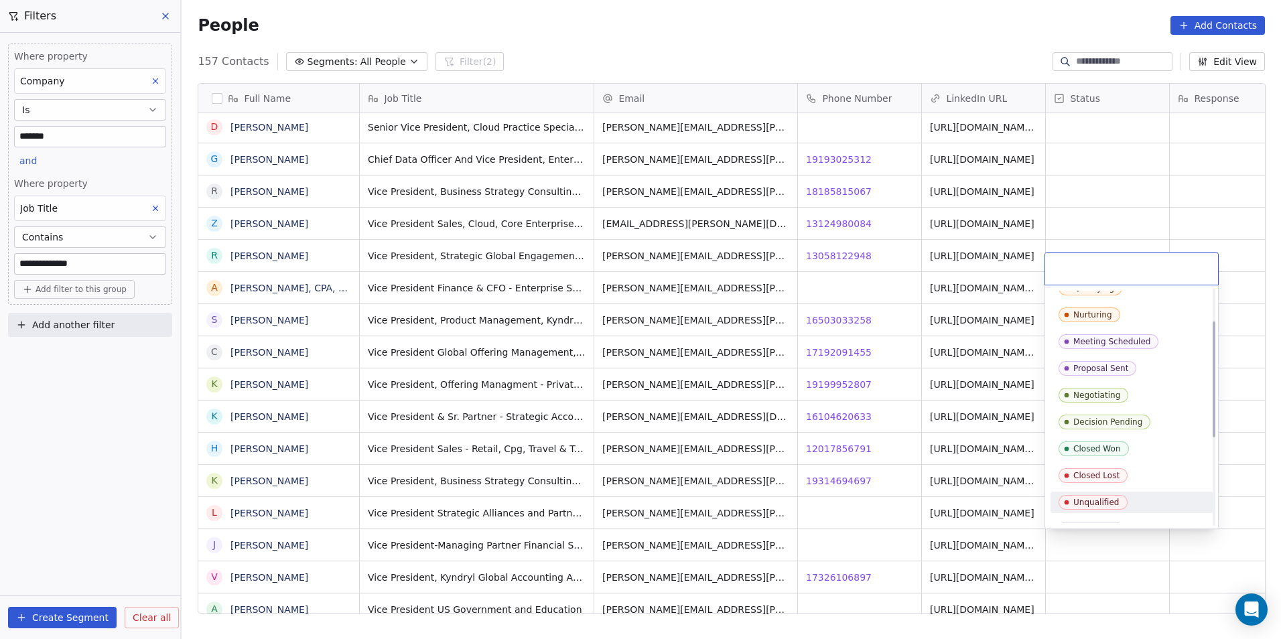
click at [1092, 557] on html "**********" at bounding box center [640, 319] width 1281 height 639
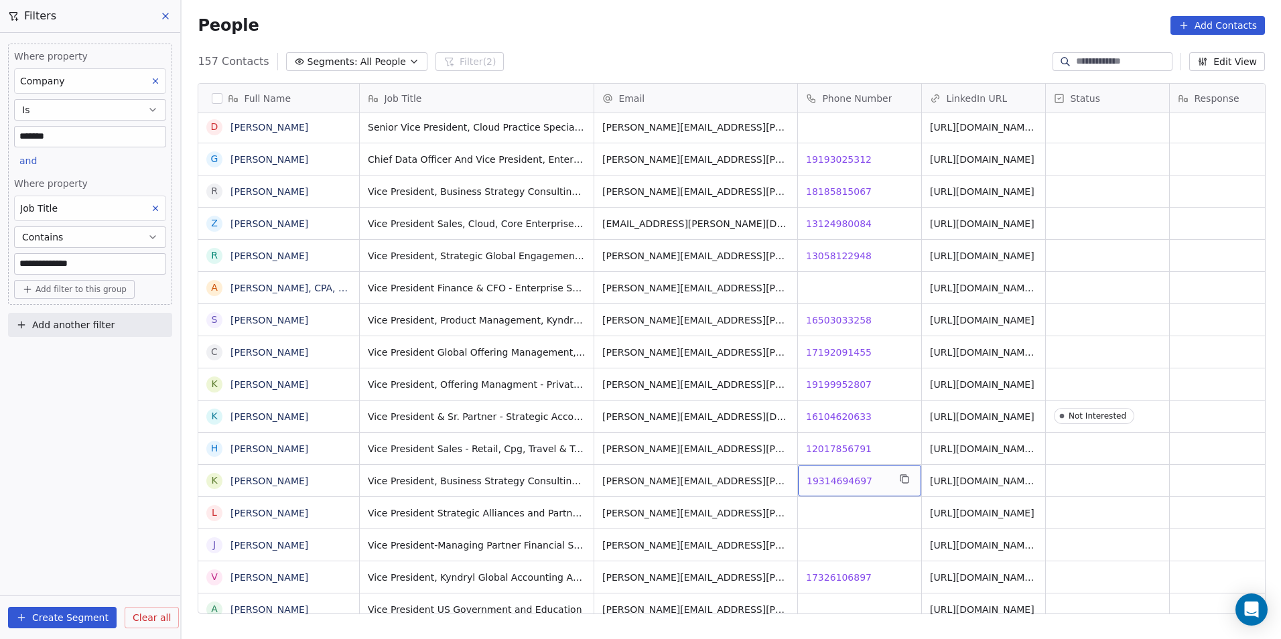
click at [838, 482] on span "19314694697" at bounding box center [839, 480] width 66 height 13
click at [1068, 480] on div "grid" at bounding box center [1107, 480] width 123 height 31
click at [1076, 482] on div "grid" at bounding box center [1107, 480] width 123 height 31
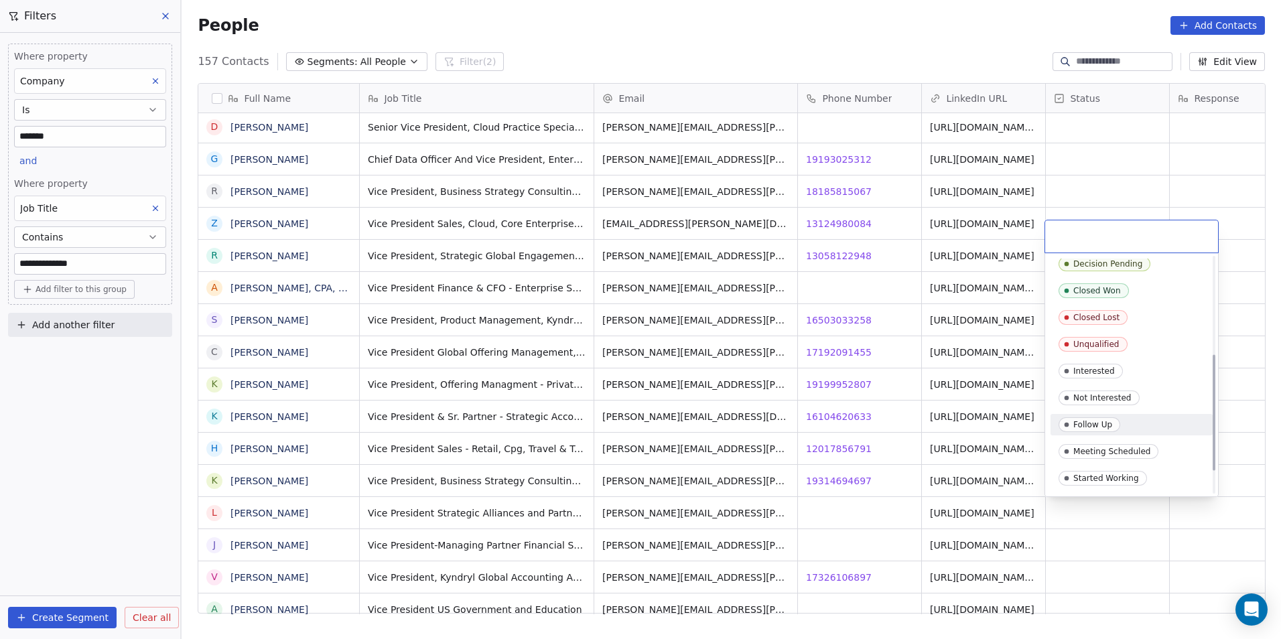
scroll to position [201, 0]
click at [1106, 389] on div "Not Interested" at bounding box center [1102, 389] width 58 height 9
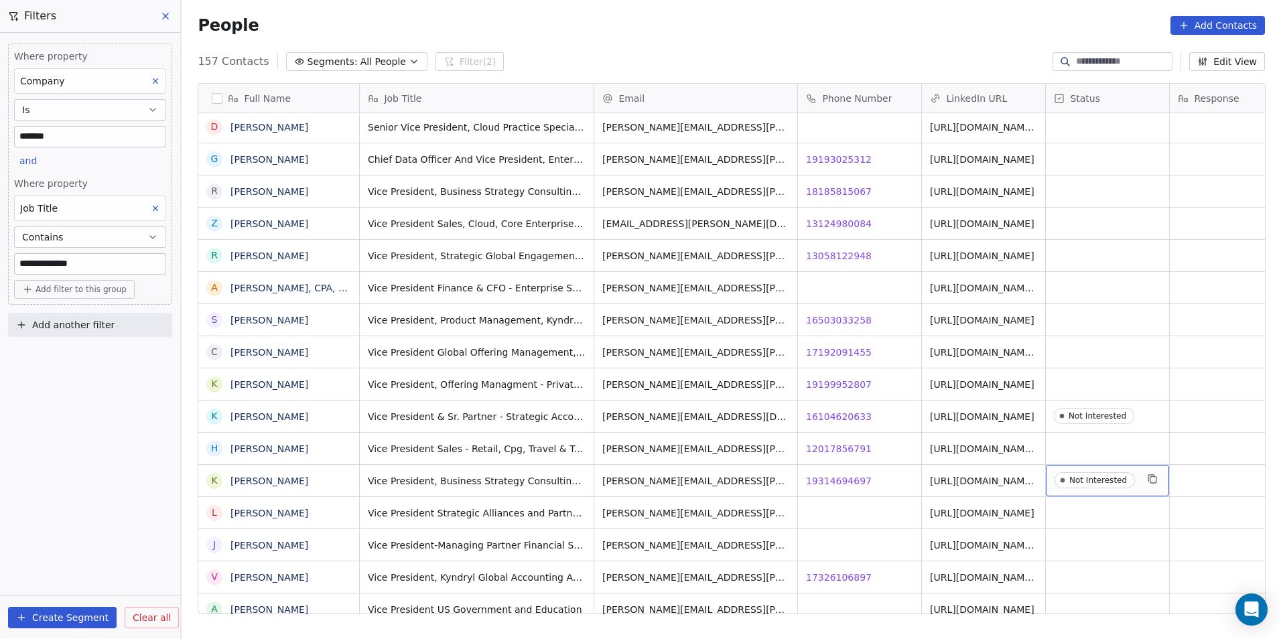
click at [1137, 481] on div "Not Interested" at bounding box center [1107, 480] width 123 height 31
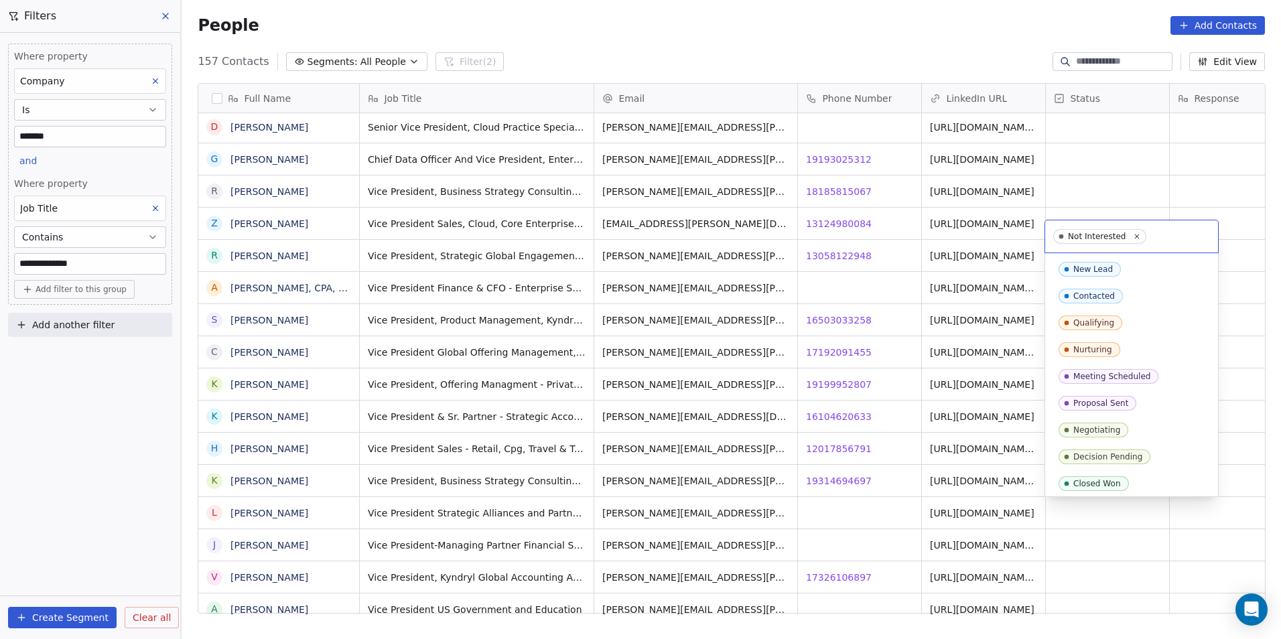
scroll to position [111, 0]
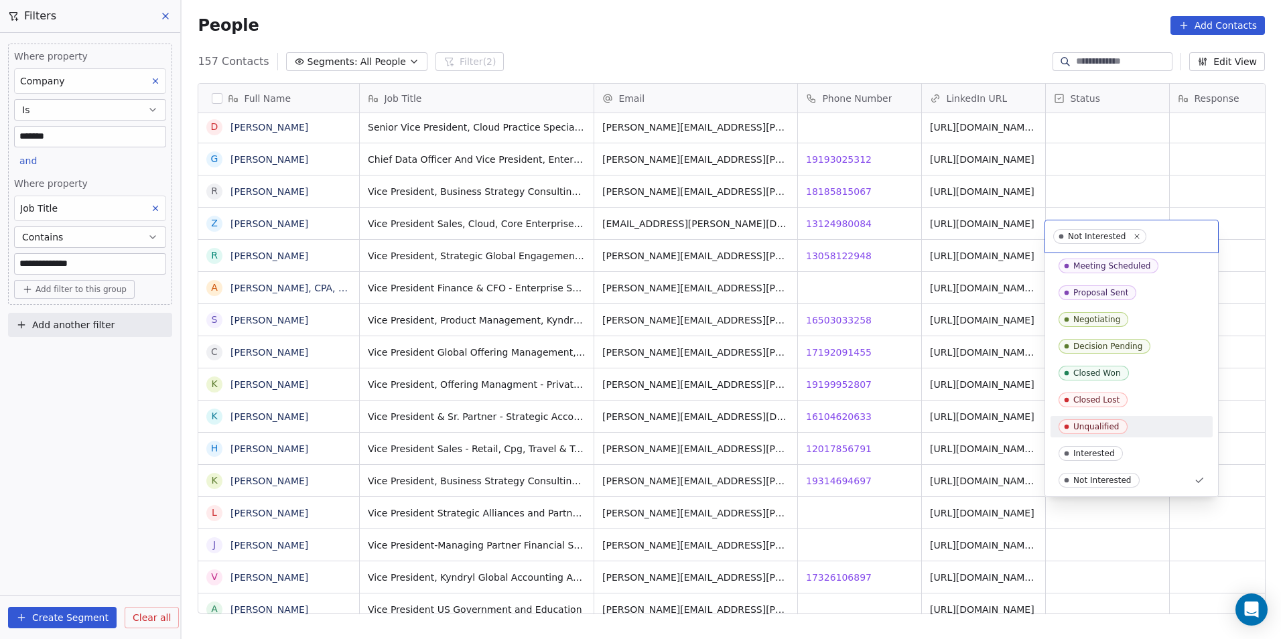
click at [1103, 423] on div "Unqualified" at bounding box center [1096, 426] width 46 height 9
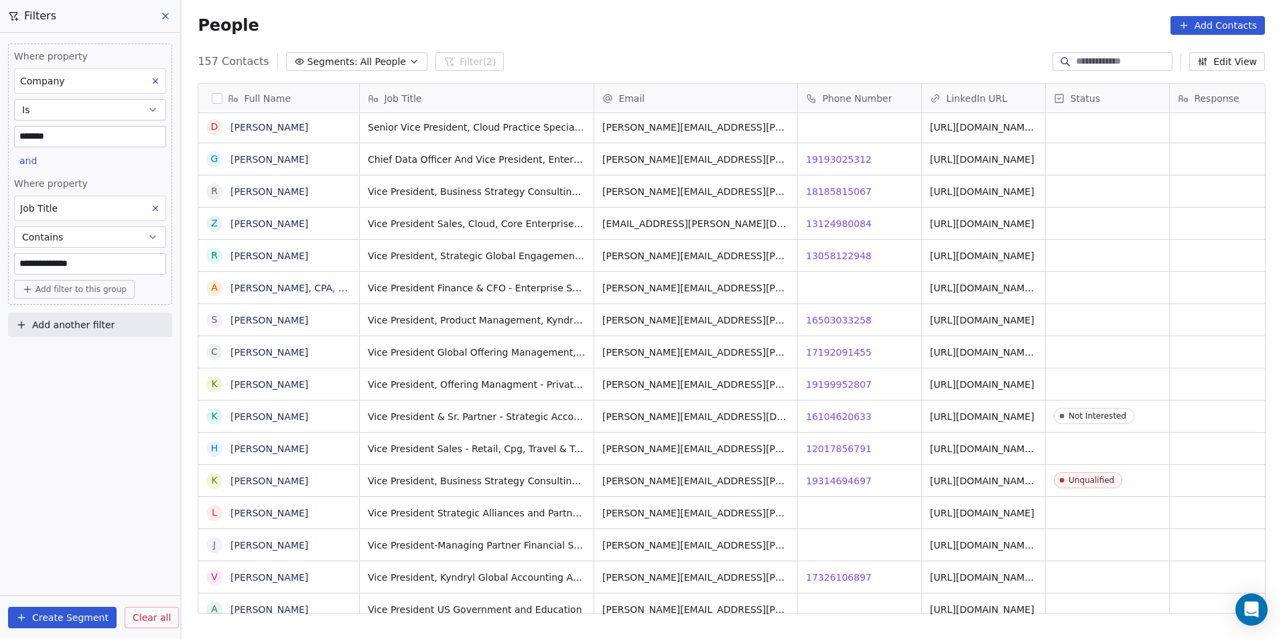
scroll to position [0, 39]
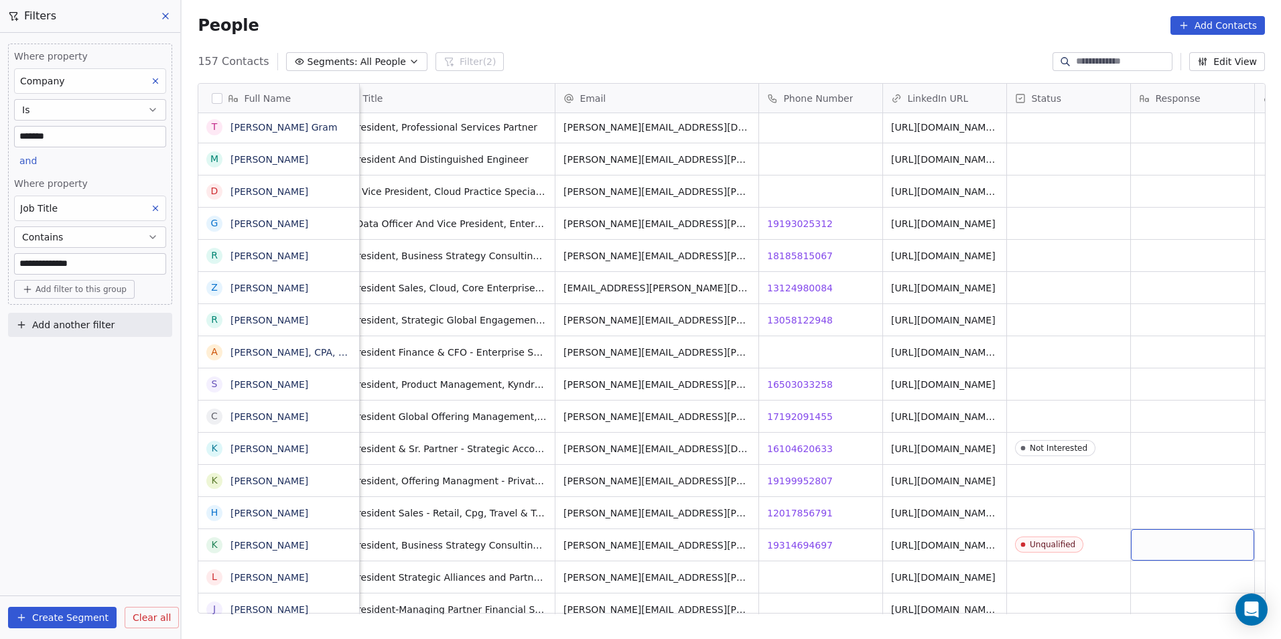
click at [1178, 544] on div "grid" at bounding box center [1192, 544] width 123 height 31
type textarea "********"
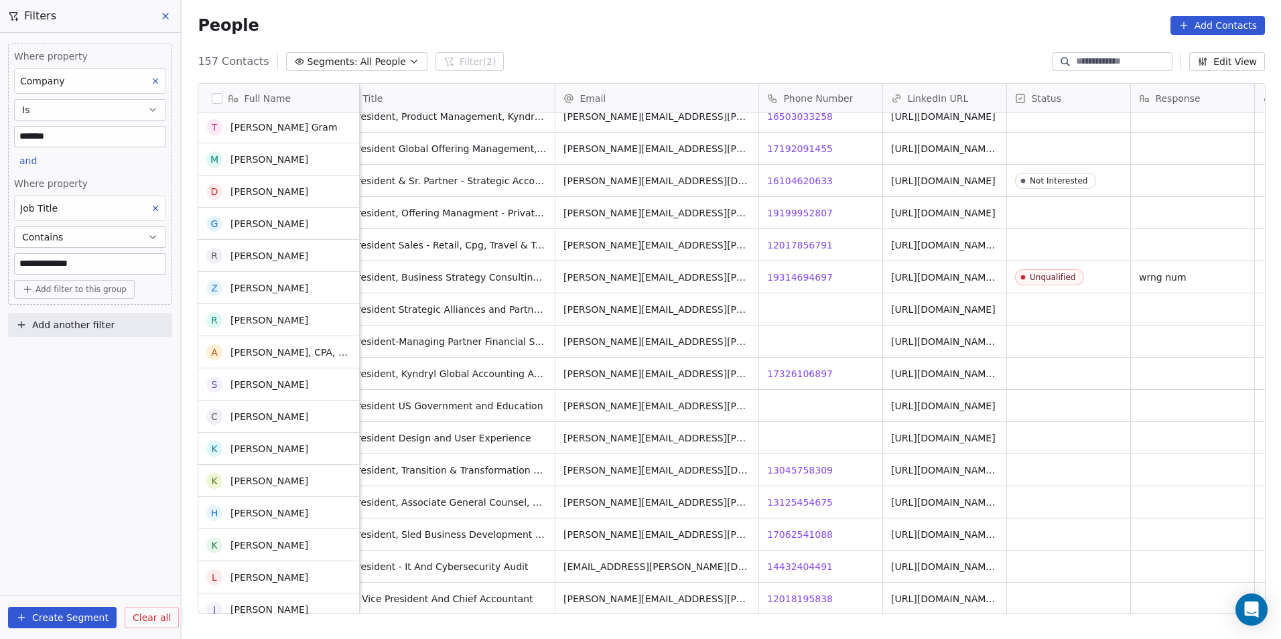
scroll to position [2746, 0]
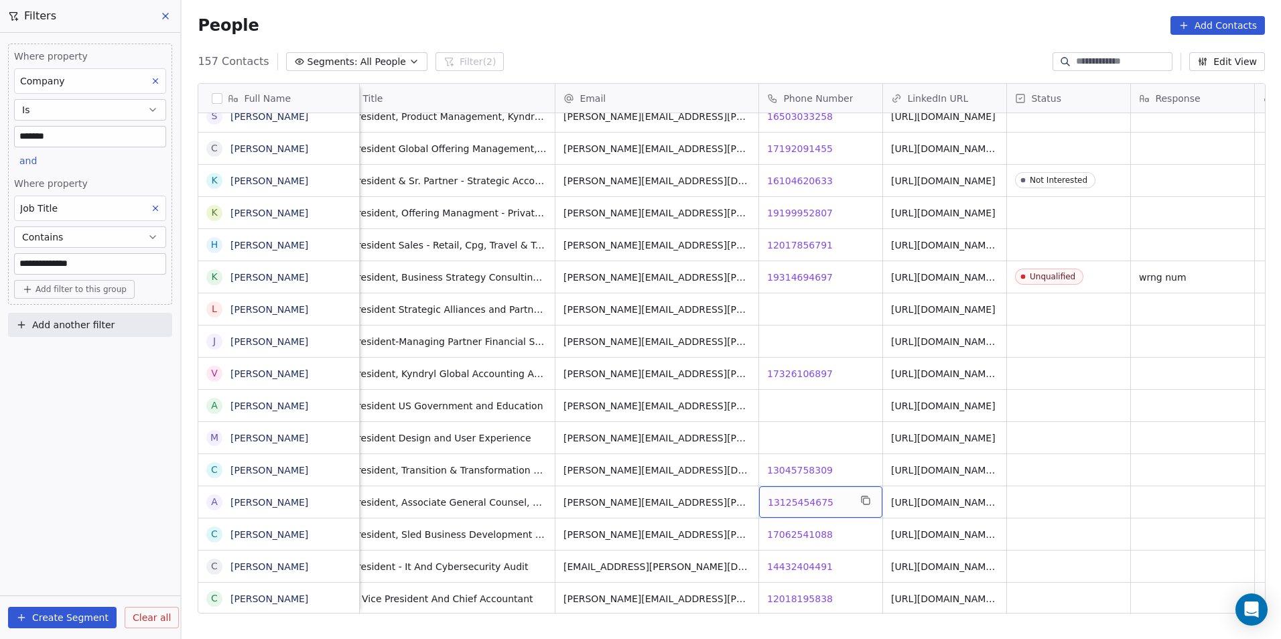
click at [802, 500] on span "13125454675" at bounding box center [801, 502] width 66 height 13
click at [822, 537] on html "**********" at bounding box center [640, 319] width 1281 height 639
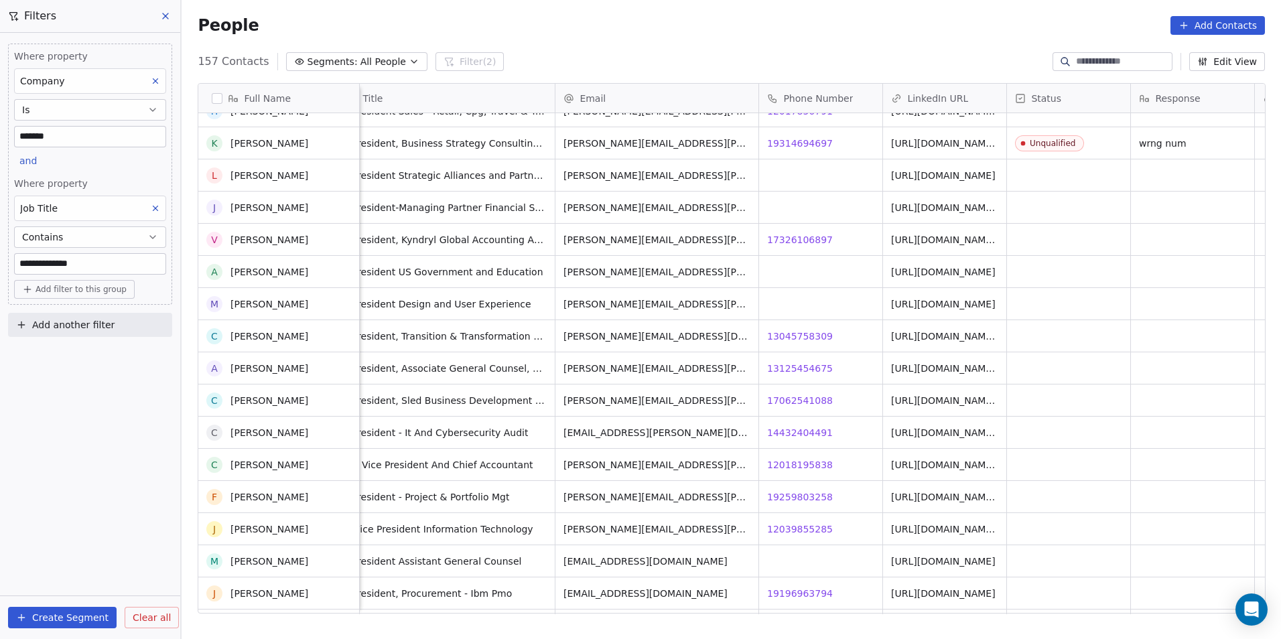
scroll to position [2880, 0]
click at [798, 527] on span "12039855285" at bounding box center [801, 528] width 66 height 13
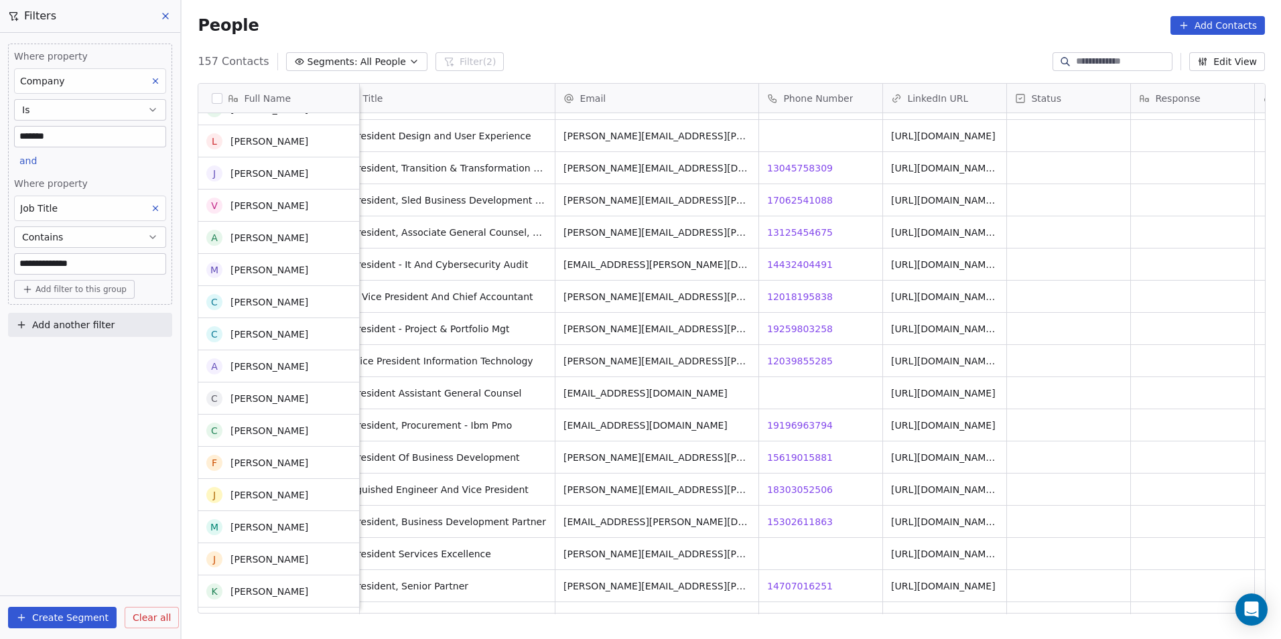
scroll to position [3048, 0]
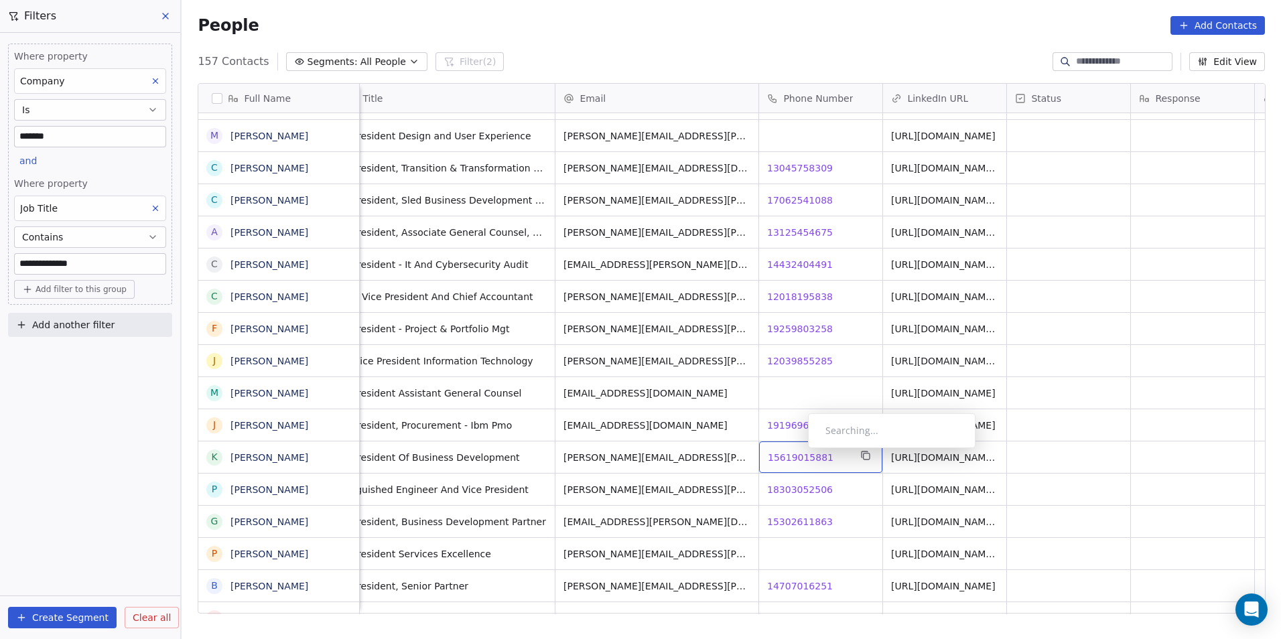
click at [800, 447] on div "15619015881 15619015881" at bounding box center [820, 456] width 123 height 31
click at [823, 453] on span "15619015881" at bounding box center [801, 457] width 66 height 13
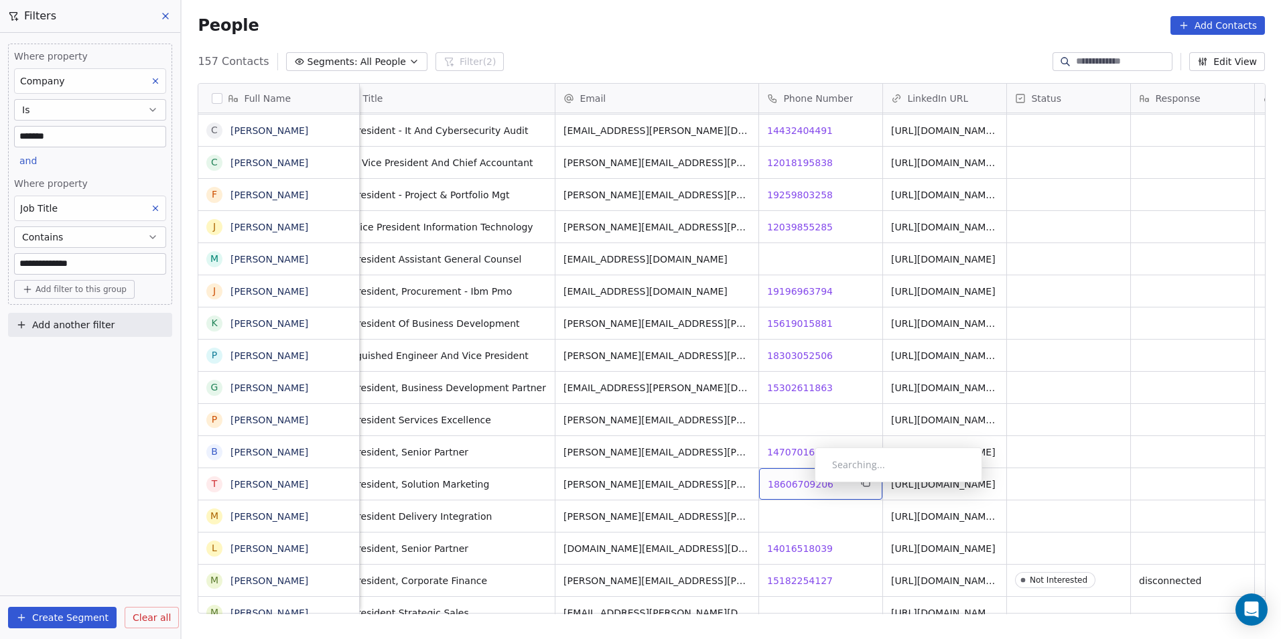
click at [802, 485] on span "18606709206" at bounding box center [801, 484] width 66 height 13
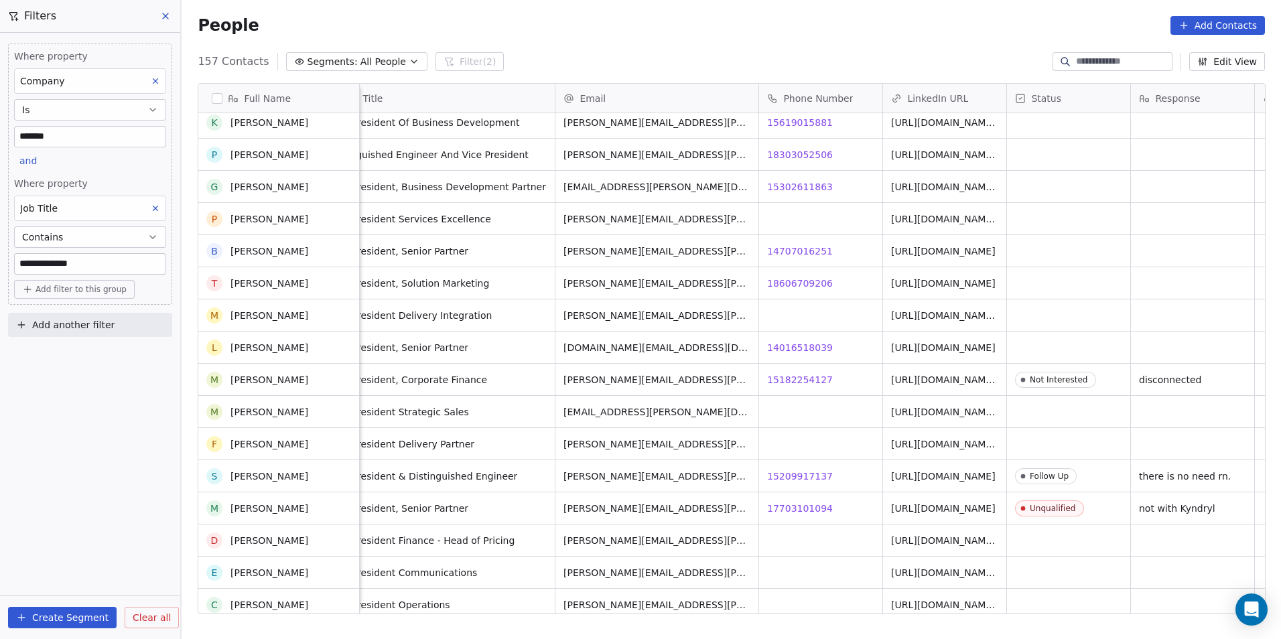
scroll to position [3584, 0]
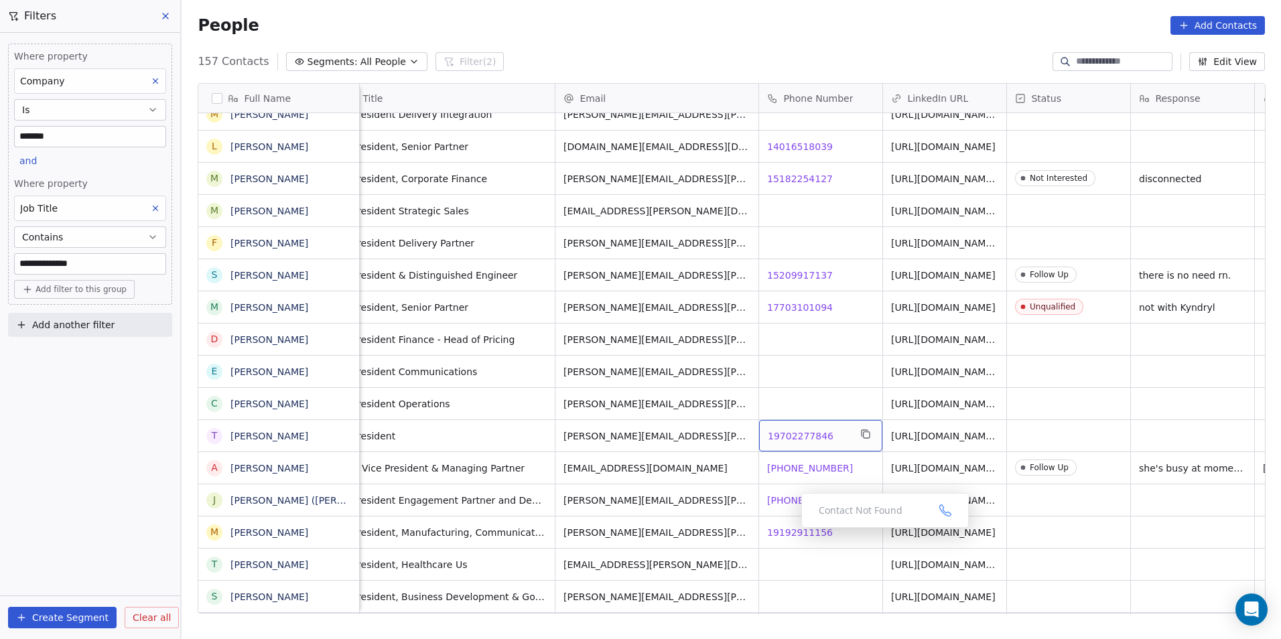
click at [776, 434] on span "19702277846" at bounding box center [801, 435] width 66 height 13
click at [1107, 470] on html "**********" at bounding box center [640, 319] width 1281 height 639
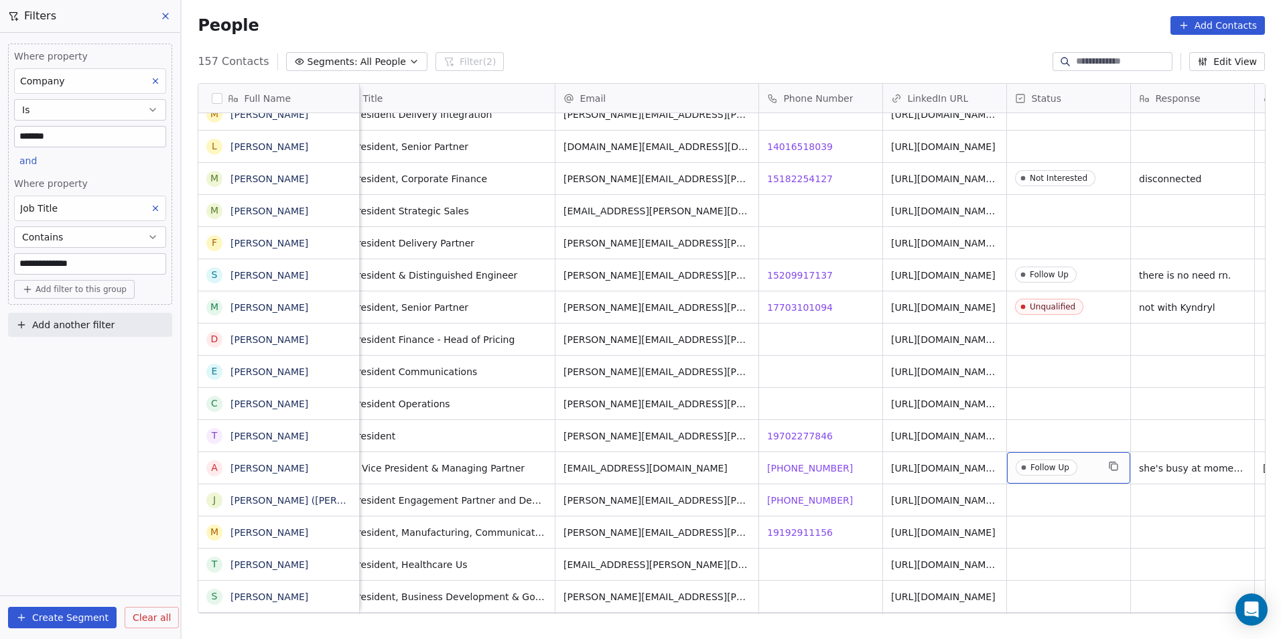
click at [1101, 470] on div "Follow Up" at bounding box center [1068, 467] width 123 height 31
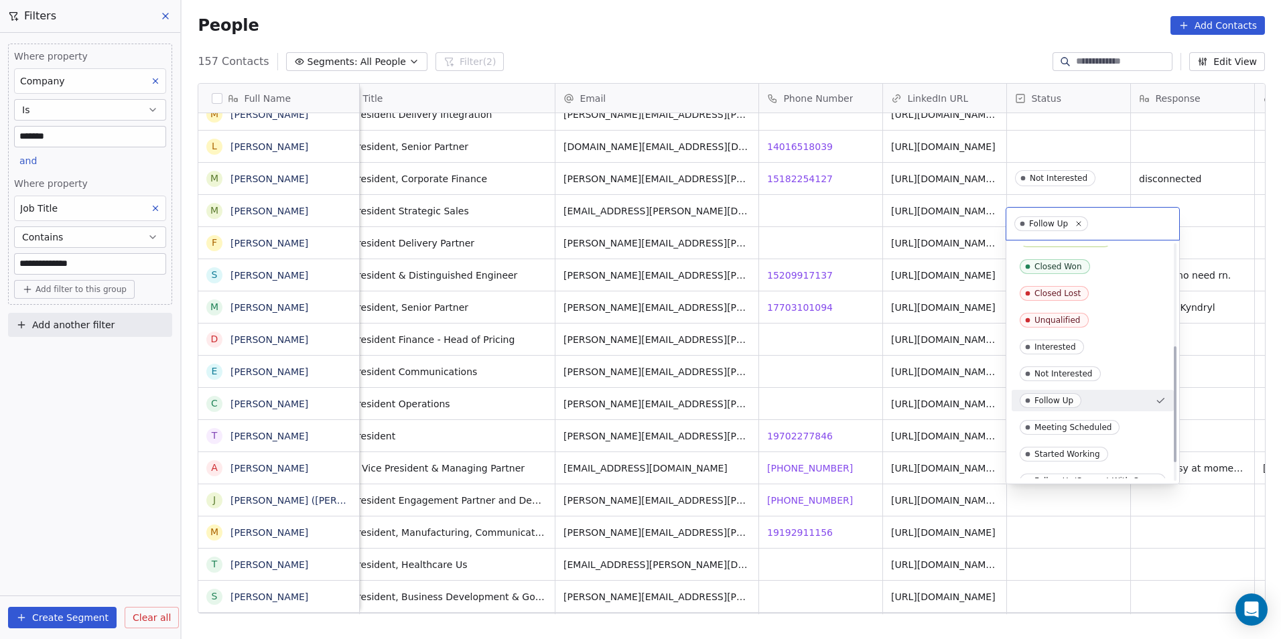
scroll to position [244, 0]
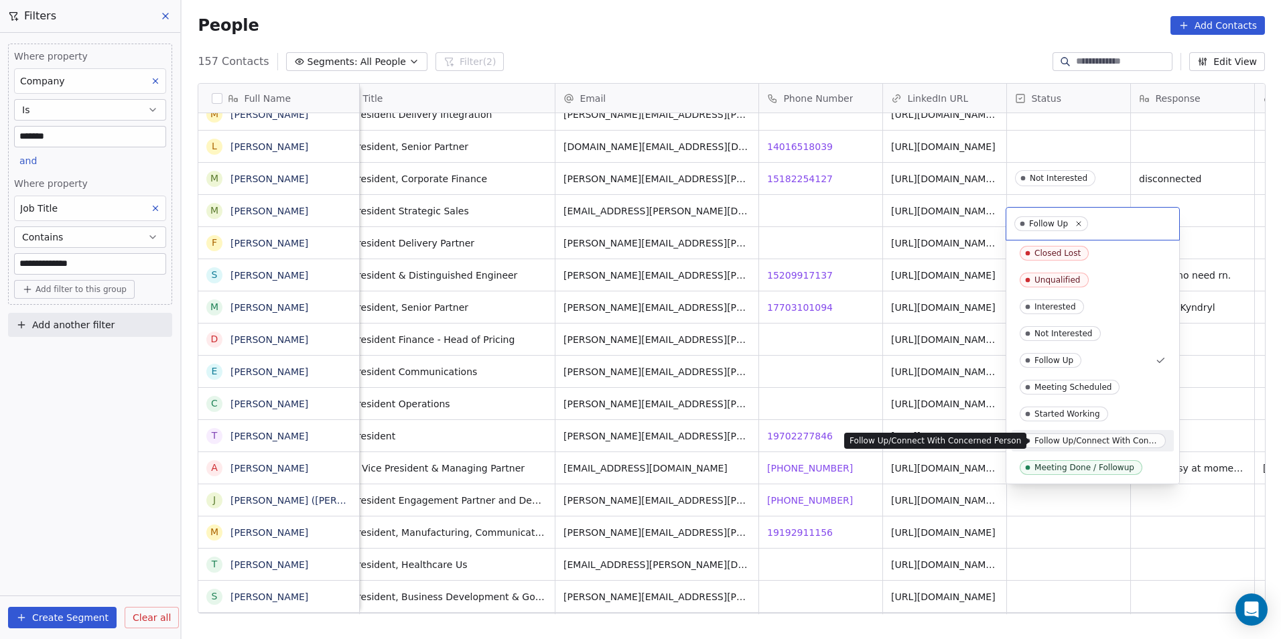
click at [1091, 444] on div "Follow Up/Connect With Concerned Person" at bounding box center [1095, 440] width 123 height 9
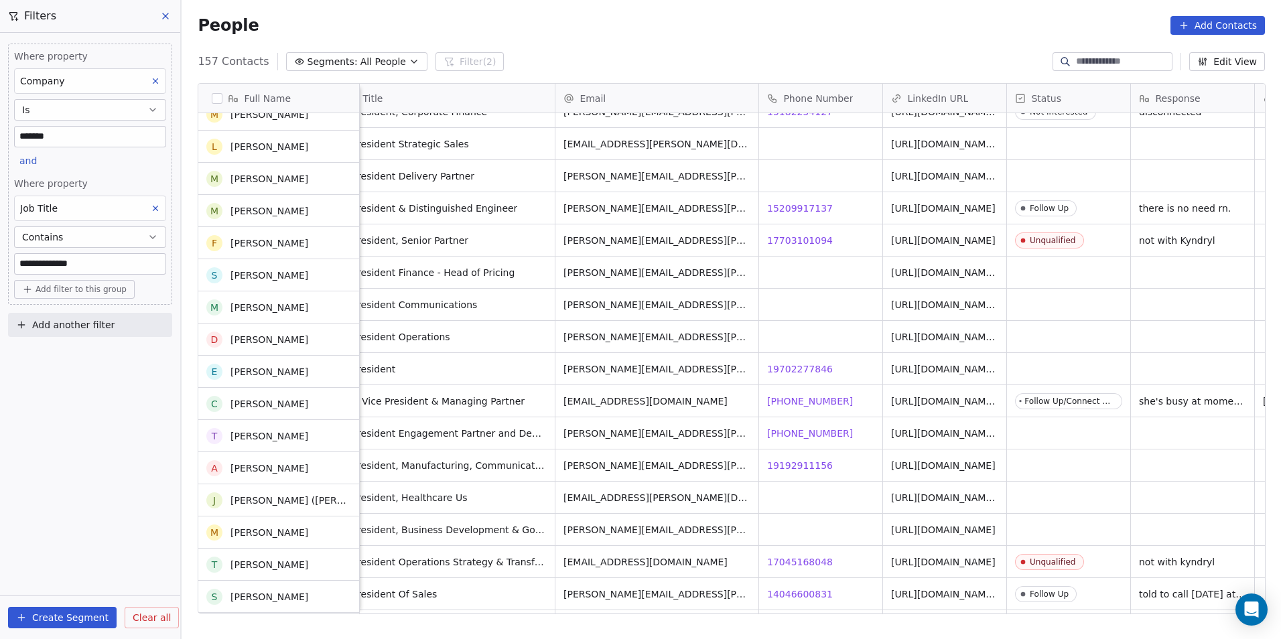
scroll to position [3651, 0]
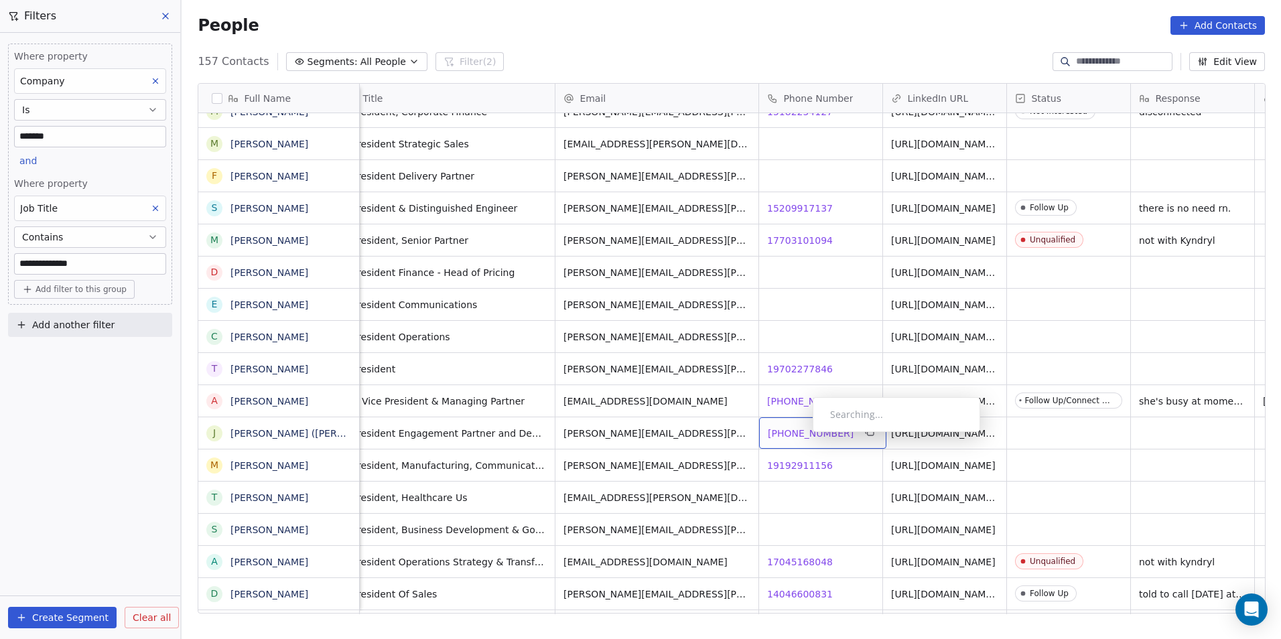
click at [802, 435] on span "[PHONE_NUMBER]" at bounding box center [811, 433] width 86 height 13
click at [920, 433] on link "[URL][DOMAIN_NAME][PERSON_NAME]" at bounding box center [944, 437] width 104 height 24
click at [857, 488] on html "**********" at bounding box center [640, 319] width 1281 height 639
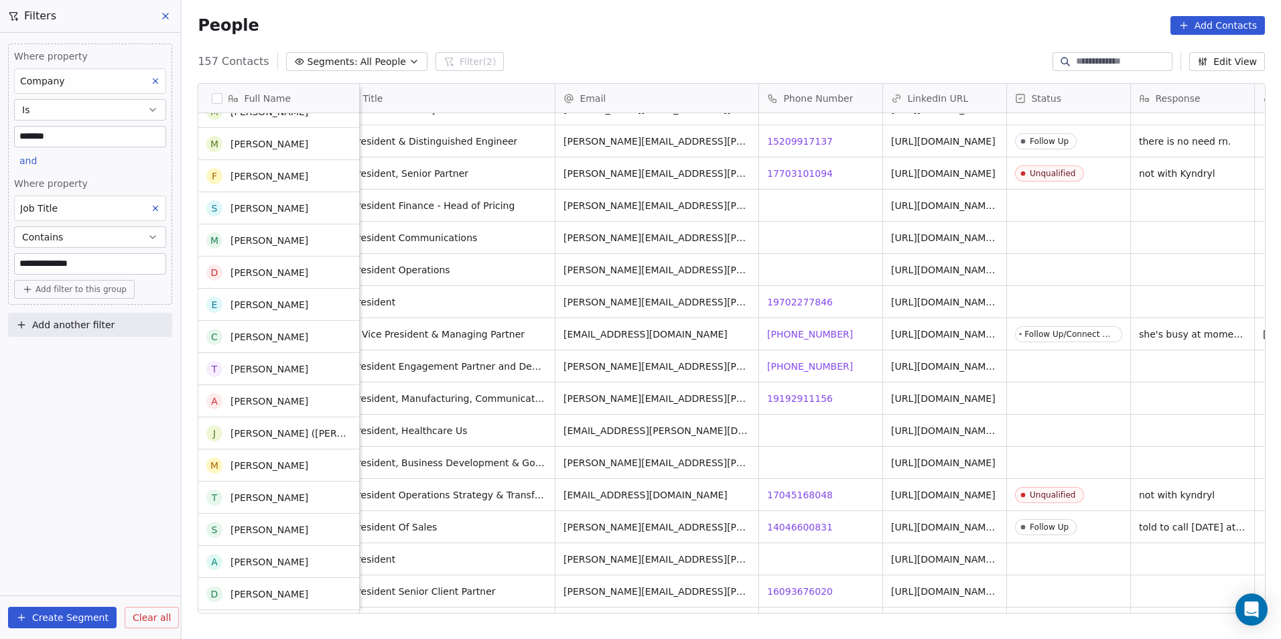
scroll to position [3718, 0]
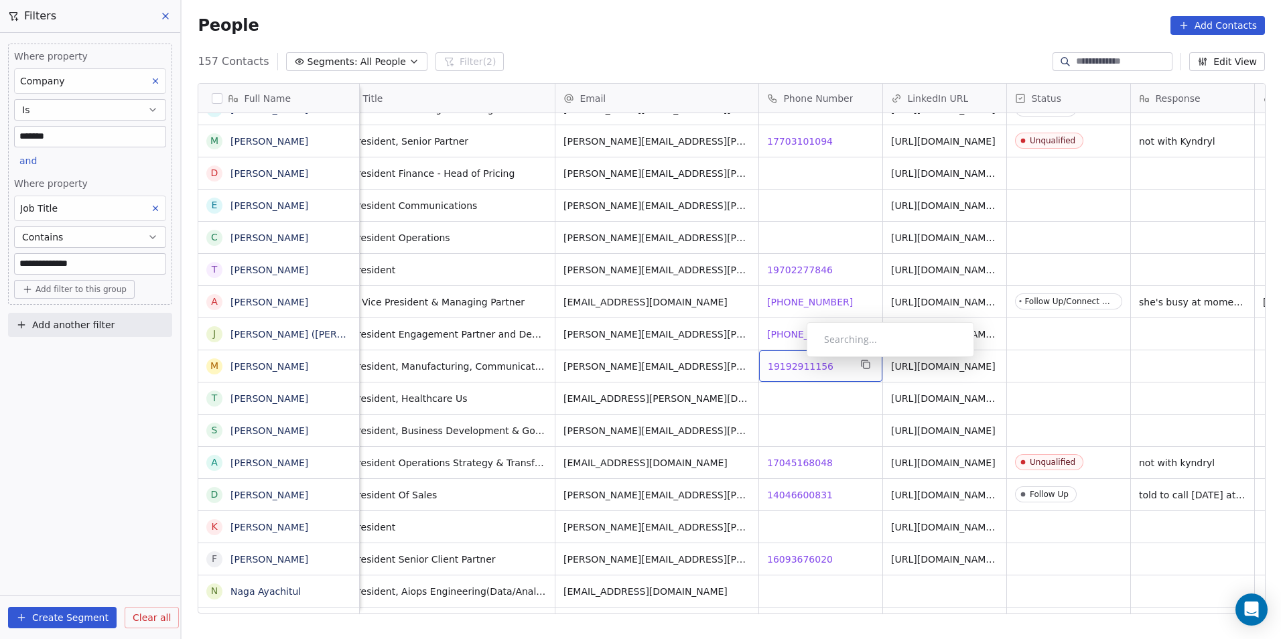
click at [796, 360] on span "19192911156" at bounding box center [801, 366] width 66 height 13
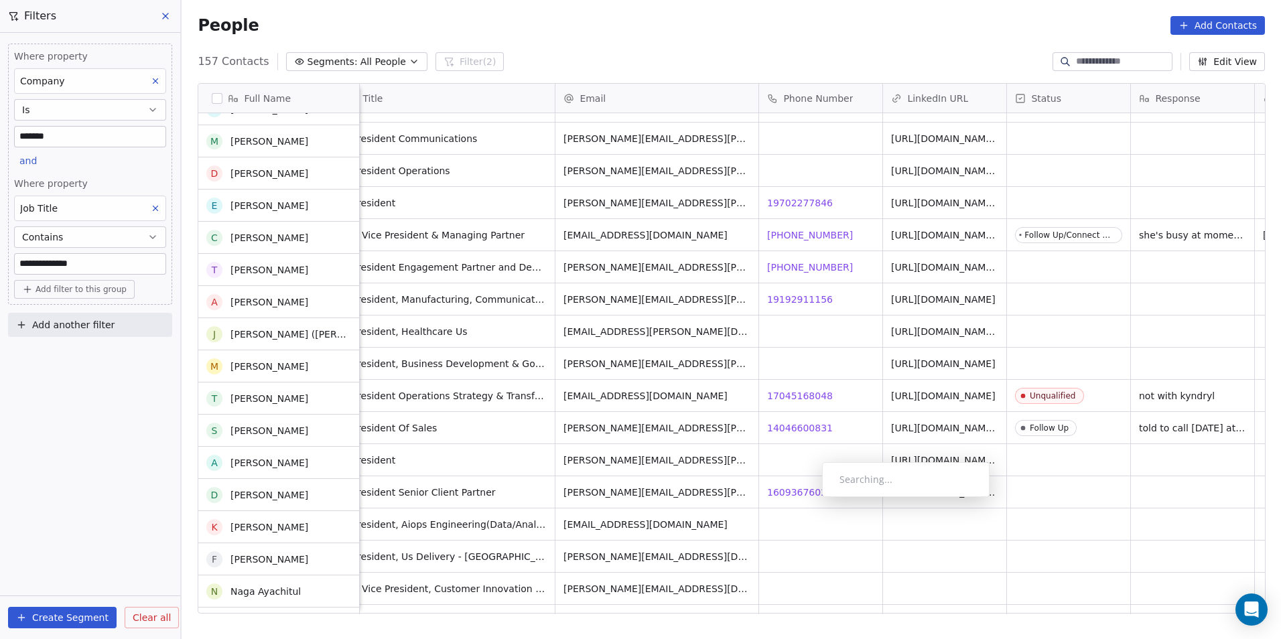
scroll to position [3785, 0]
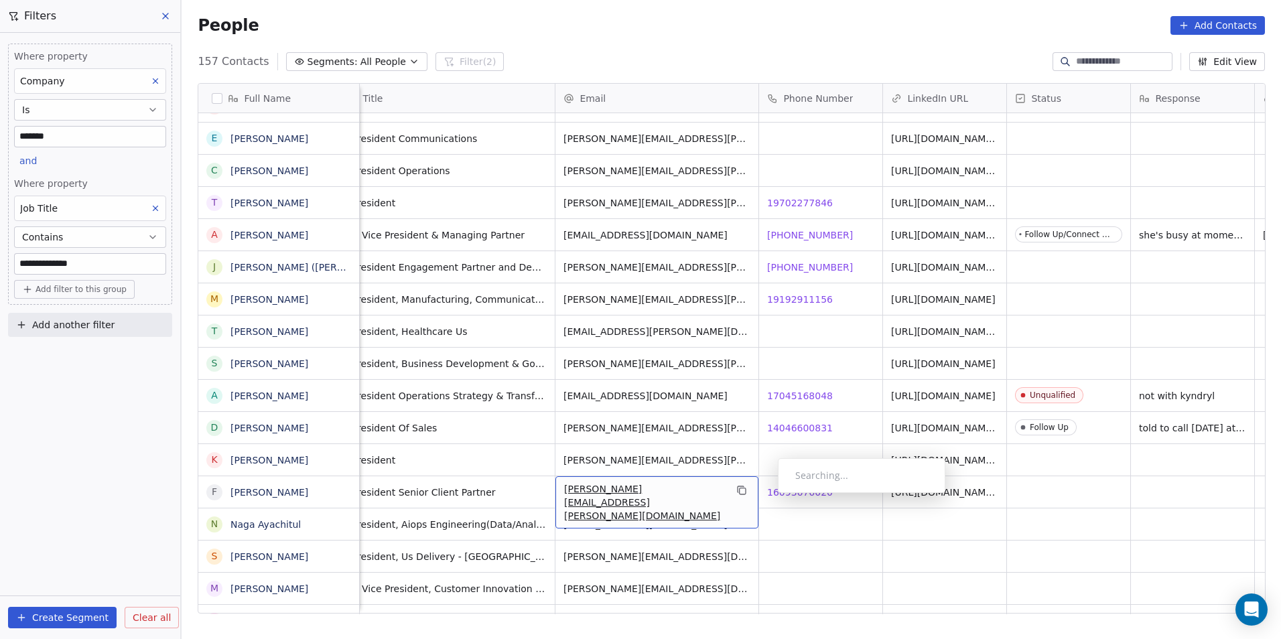
drag, startPoint x: 752, startPoint y: 507, endPoint x: 760, endPoint y: 506, distance: 7.4
click at [782, 490] on span "16093676020" at bounding box center [801, 492] width 66 height 13
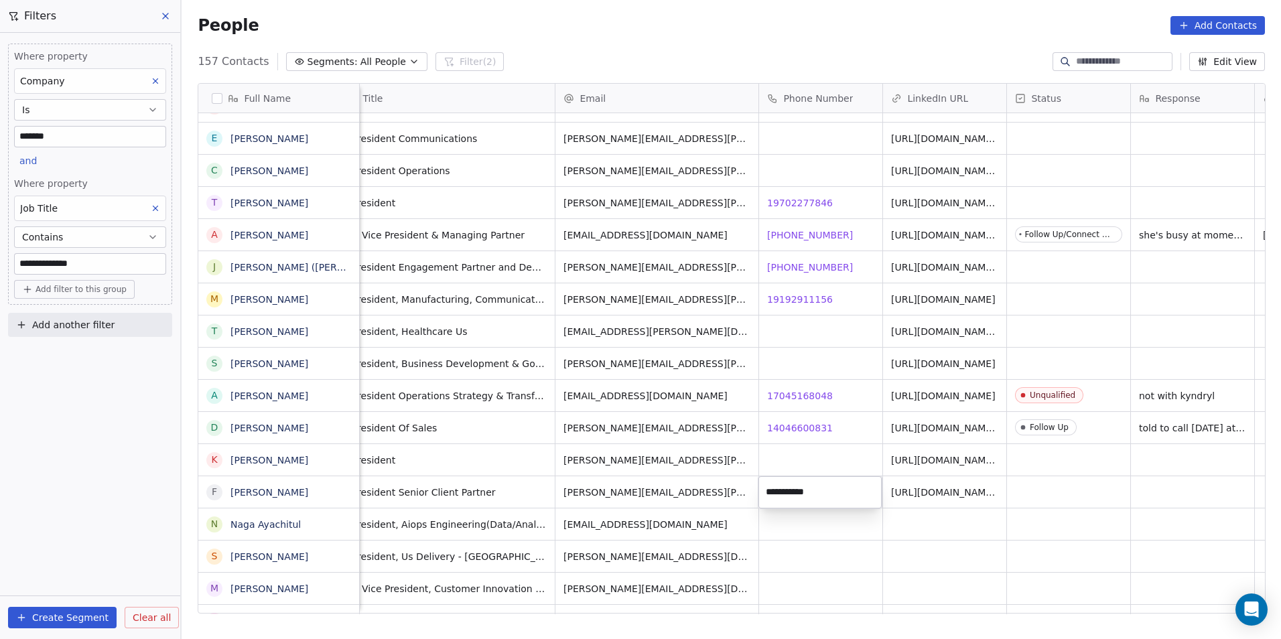
click at [896, 566] on html "**********" at bounding box center [640, 319] width 1281 height 639
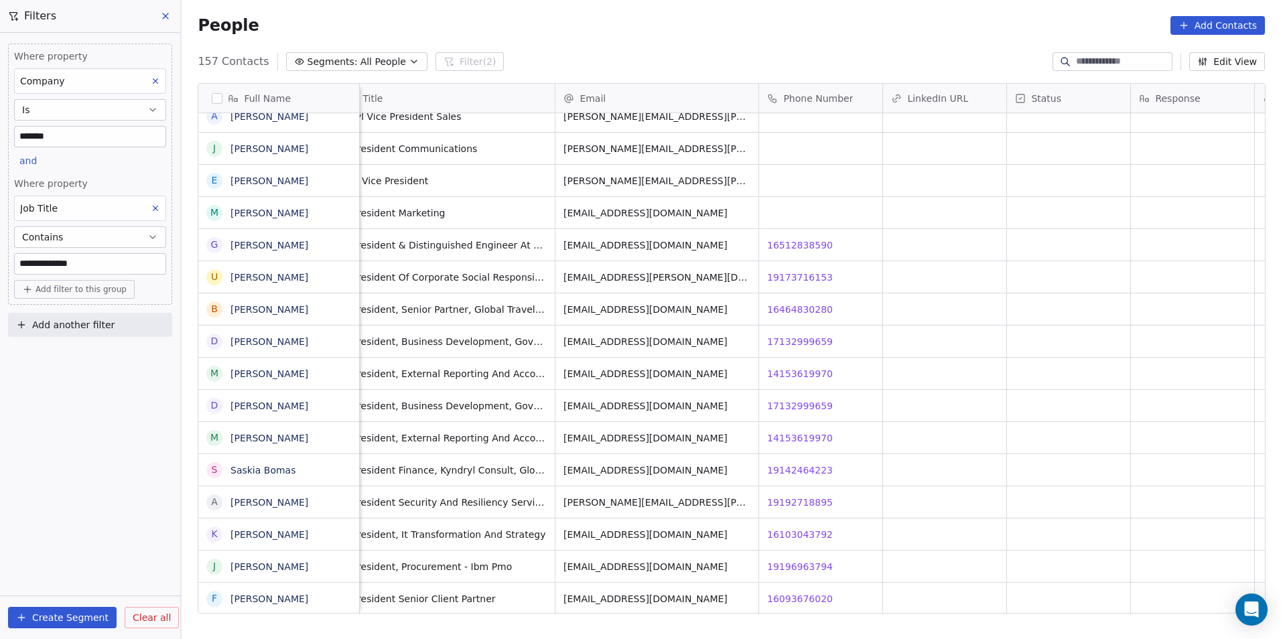
scroll to position [10, 39]
click at [91, 149] on div "**********" at bounding box center [90, 174] width 164 height 261
click at [94, 139] on input "*******" at bounding box center [90, 137] width 151 height 20
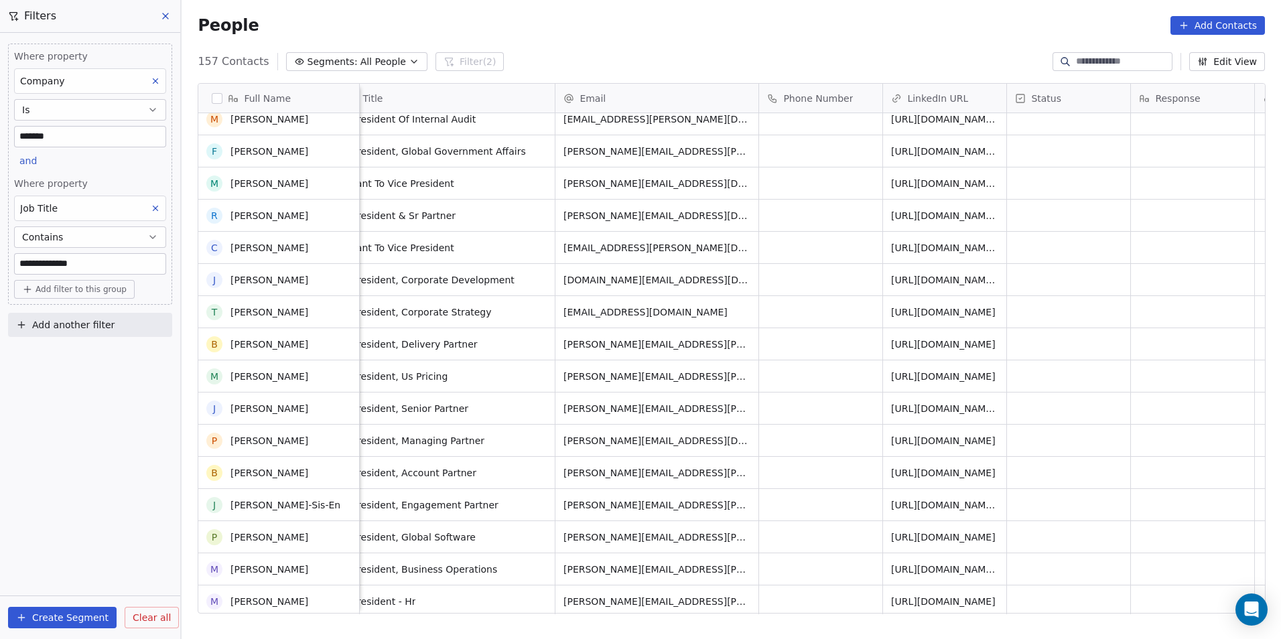
scroll to position [1184, 0]
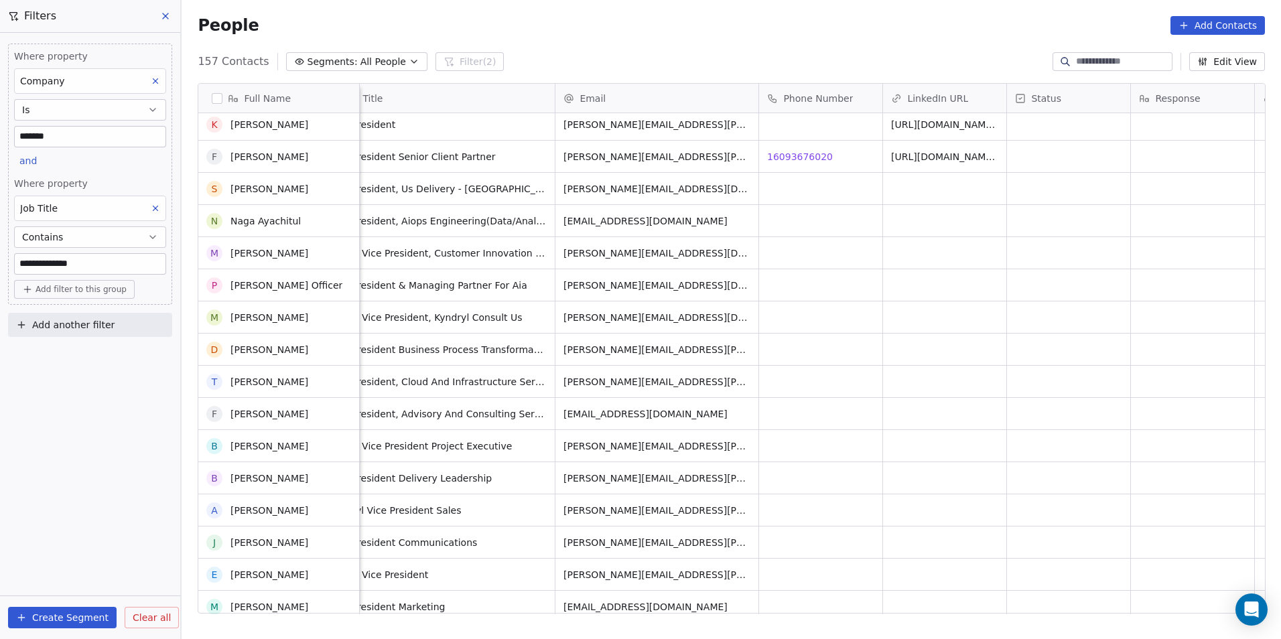
scroll to position [4547, 0]
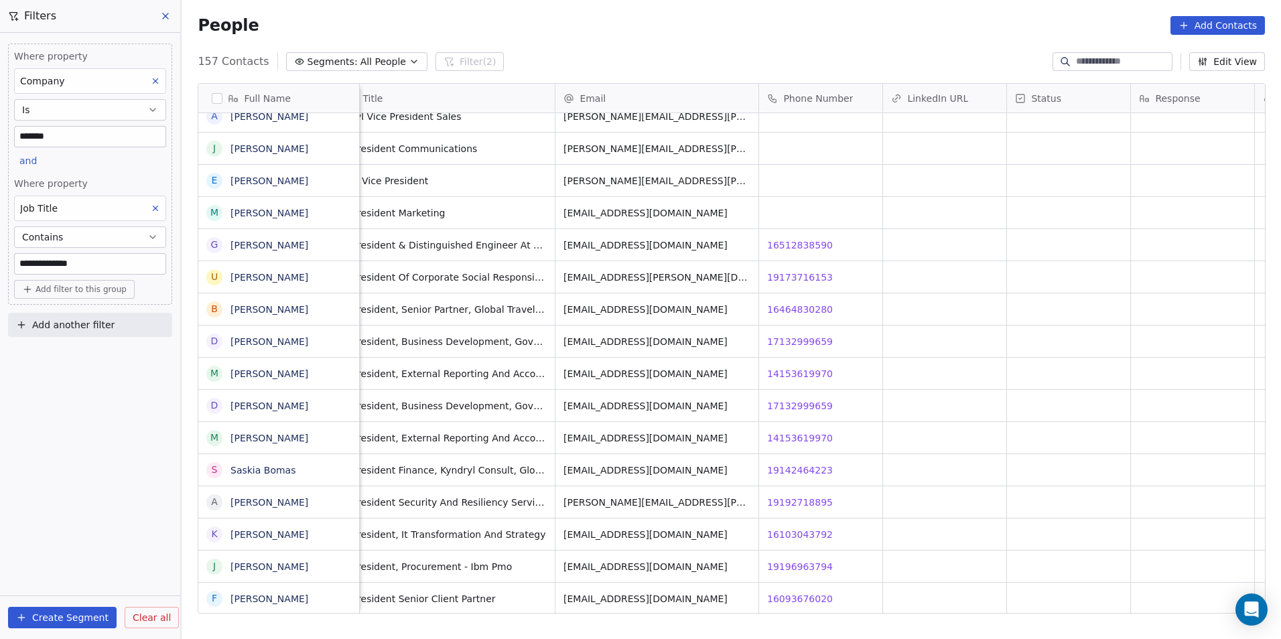
click at [86, 153] on div "**********" at bounding box center [90, 174] width 164 height 261
click at [88, 143] on input "*******" at bounding box center [90, 137] width 151 height 20
click at [98, 133] on input "*******" at bounding box center [90, 137] width 151 height 20
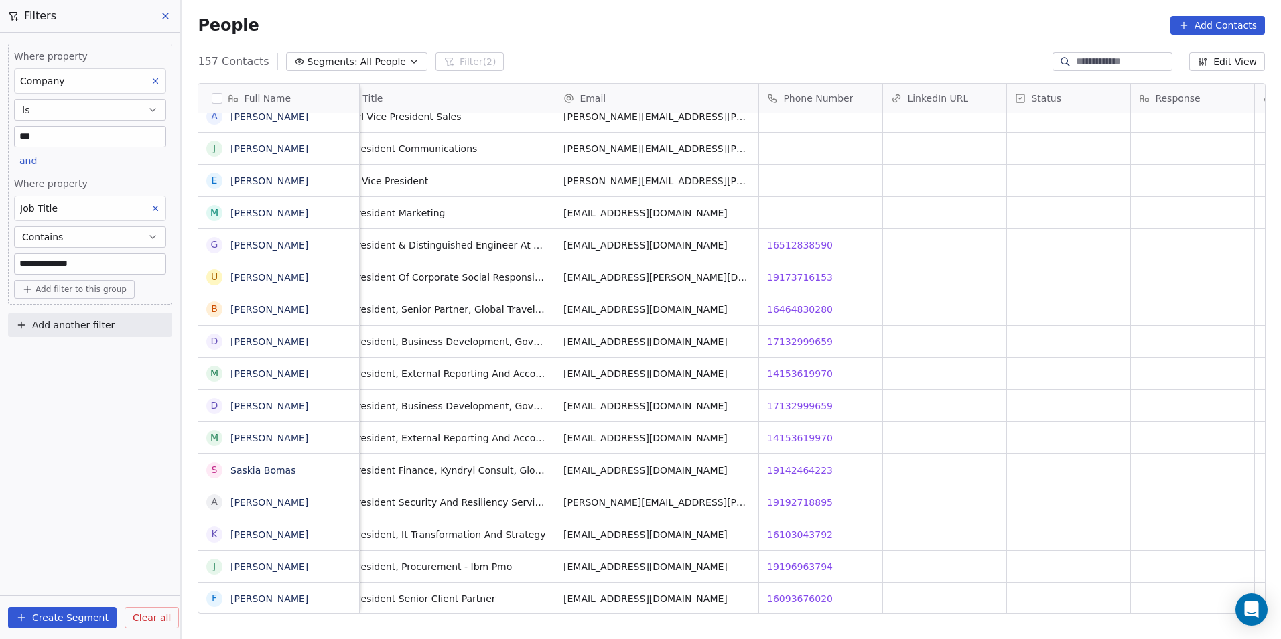
type input "***"
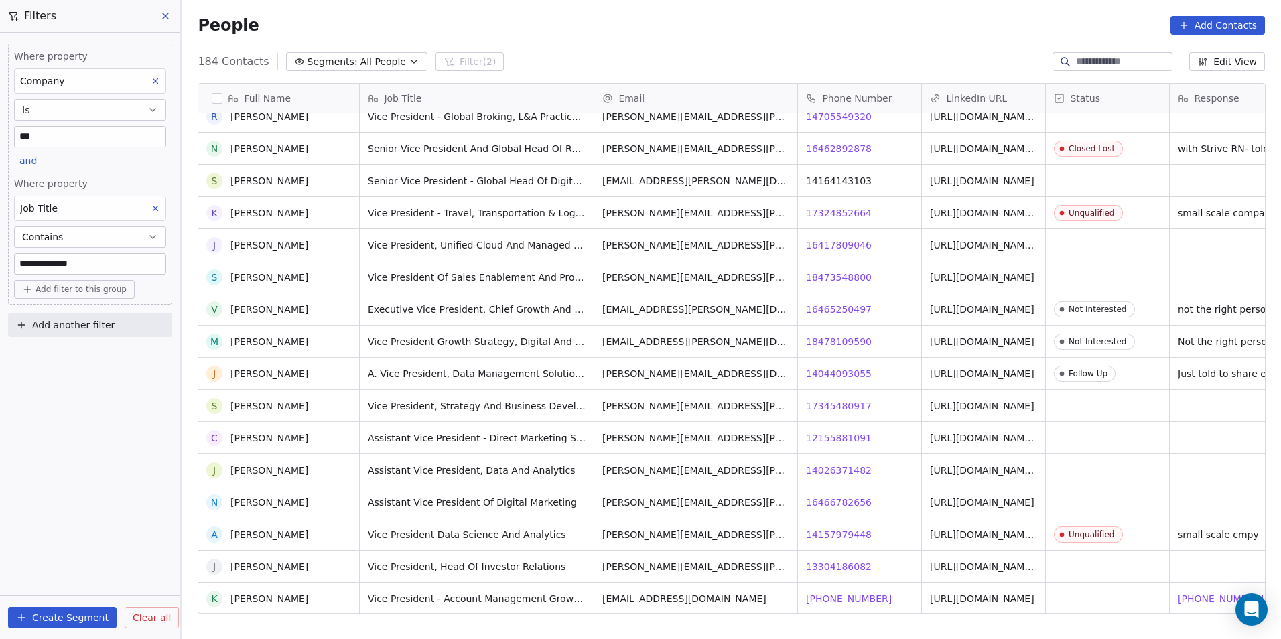
scroll to position [0, 0]
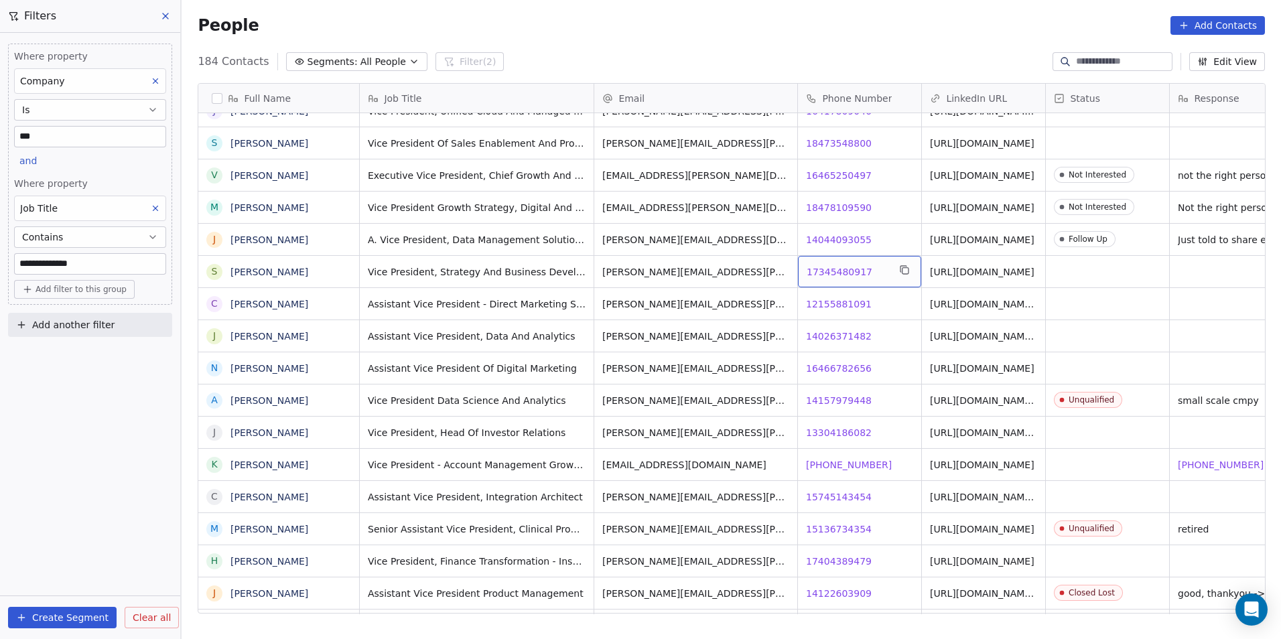
click at [853, 271] on span "17345480917" at bounding box center [839, 271] width 66 height 13
click at [817, 301] on html "**********" at bounding box center [640, 319] width 1281 height 639
click at [818, 301] on span "12155881091" at bounding box center [839, 303] width 66 height 13
click at [857, 338] on span "14026371482" at bounding box center [839, 336] width 66 height 13
click at [845, 465] on span "[PHONE_NUMBER]" at bounding box center [849, 464] width 86 height 13
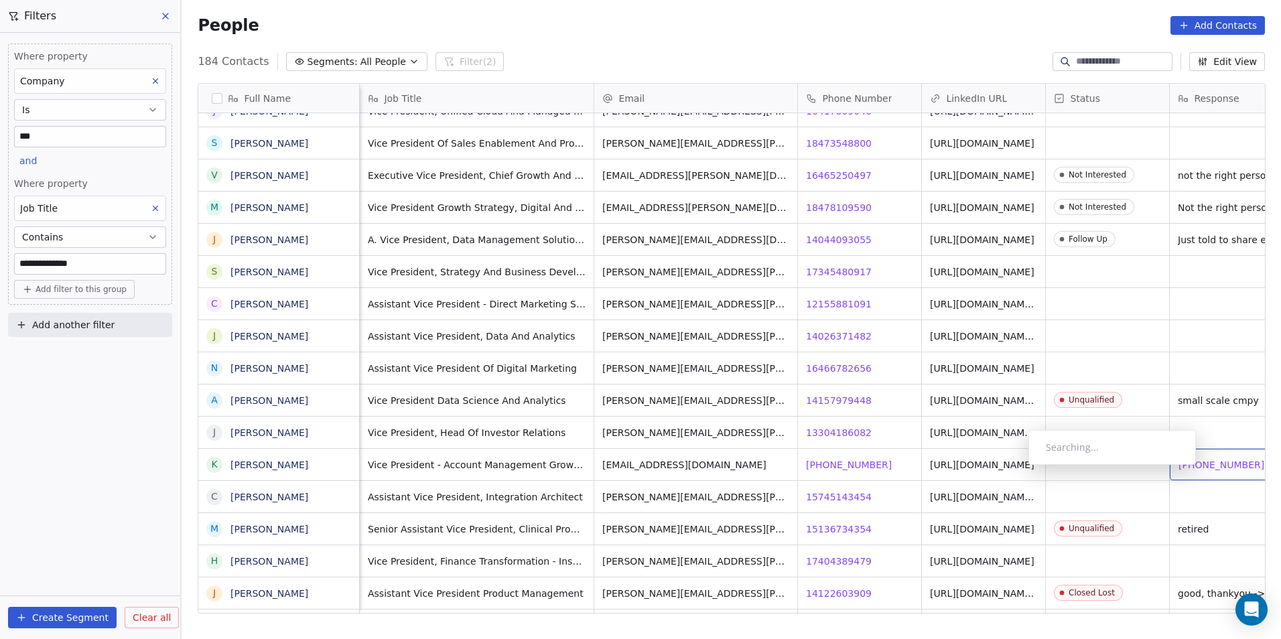
scroll to position [0, 39]
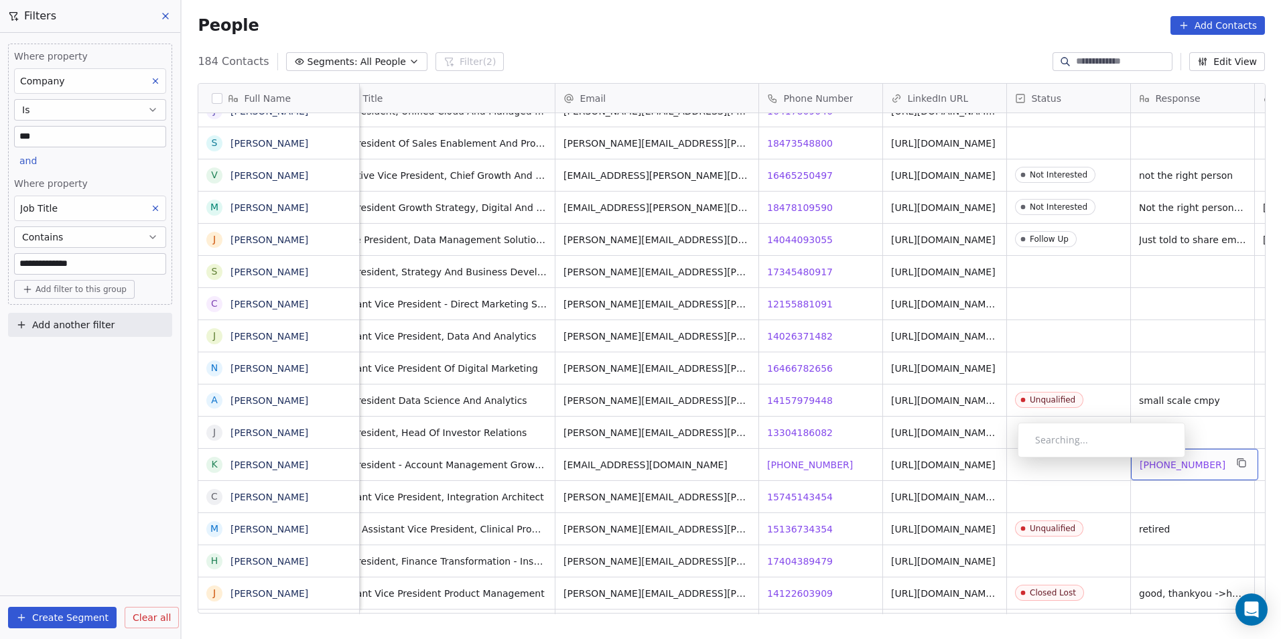
click at [1192, 461] on span "[PHONE_NUMBER]" at bounding box center [1182, 464] width 86 height 13
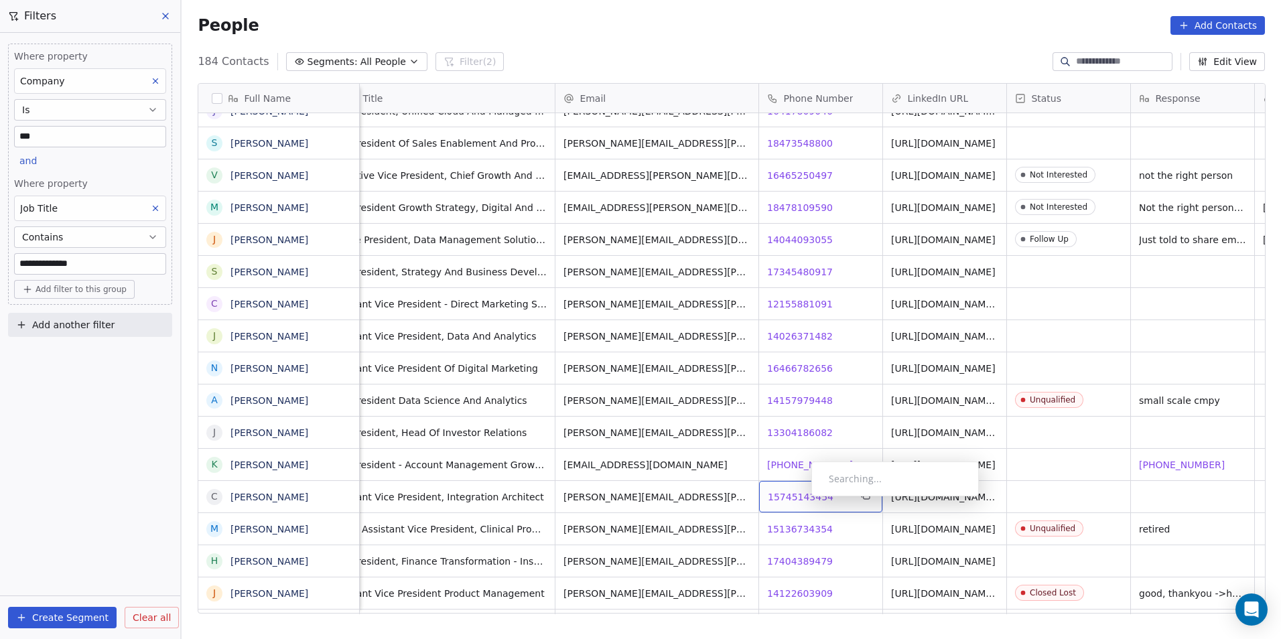
click at [800, 500] on span "15745143454" at bounding box center [801, 496] width 66 height 13
click at [867, 567] on html "**********" at bounding box center [640, 319] width 1281 height 639
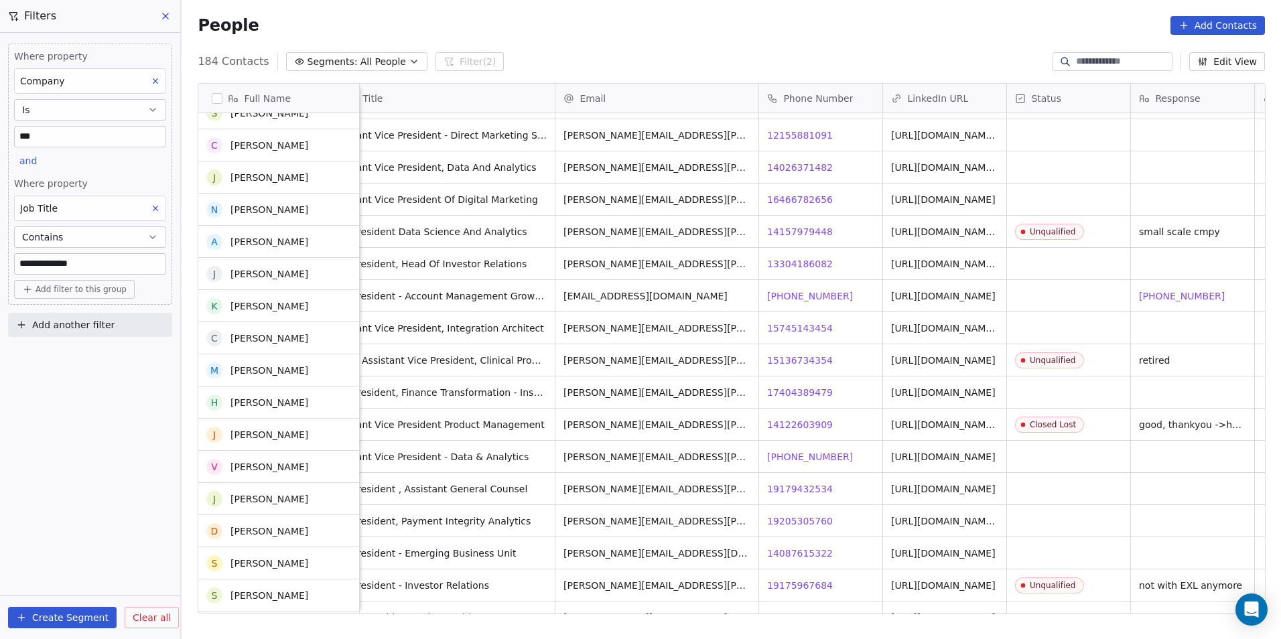
scroll to position [2277, 0]
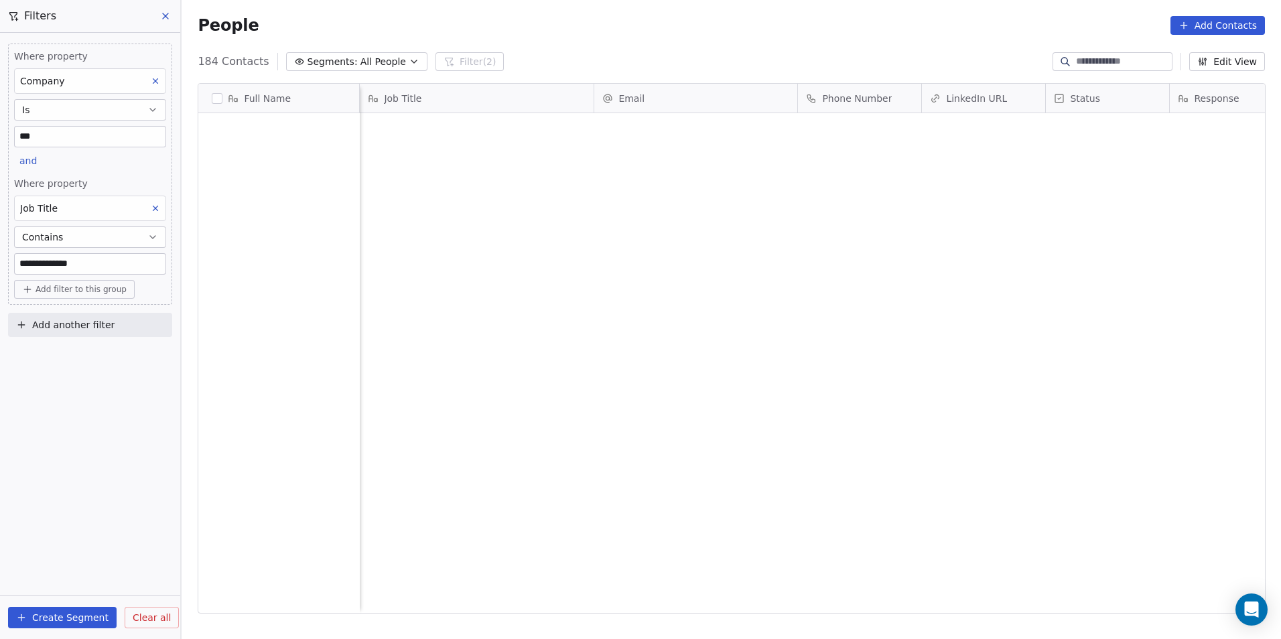
scroll to position [552, 1090]
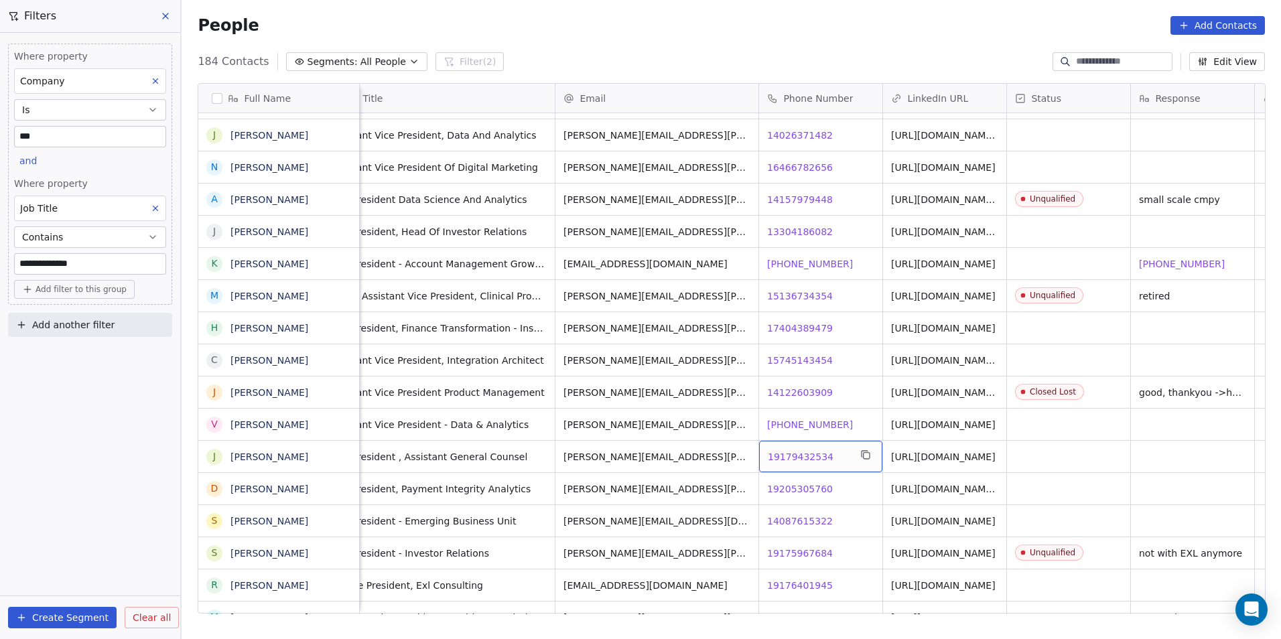
click at [800, 455] on span "19179432534" at bounding box center [801, 456] width 66 height 13
click at [982, 421] on div "Contact Not Found" at bounding box center [898, 433] width 167 height 35
click at [983, 422] on link "[URL][DOMAIN_NAME]" at bounding box center [944, 424] width 104 height 11
click at [818, 426] on span "[PHONE_NUMBER]" at bounding box center [811, 424] width 86 height 13
click at [796, 514] on span "14087615322" at bounding box center [801, 520] width 66 height 13
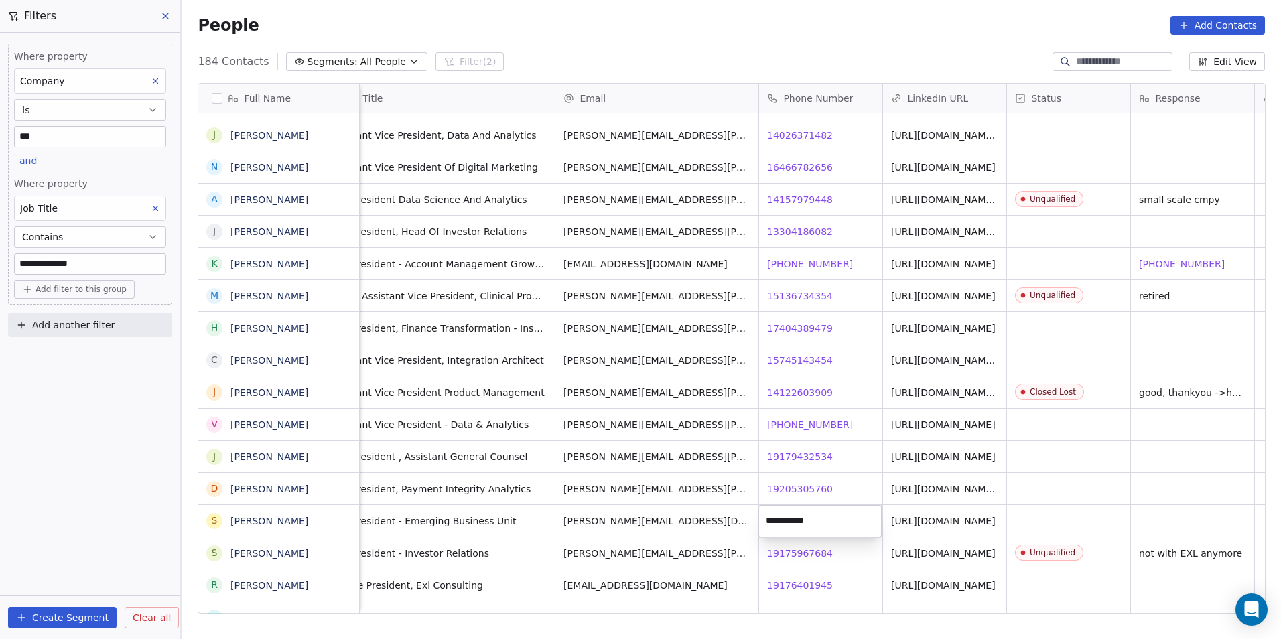
click at [833, 577] on html "**********" at bounding box center [640, 319] width 1281 height 639
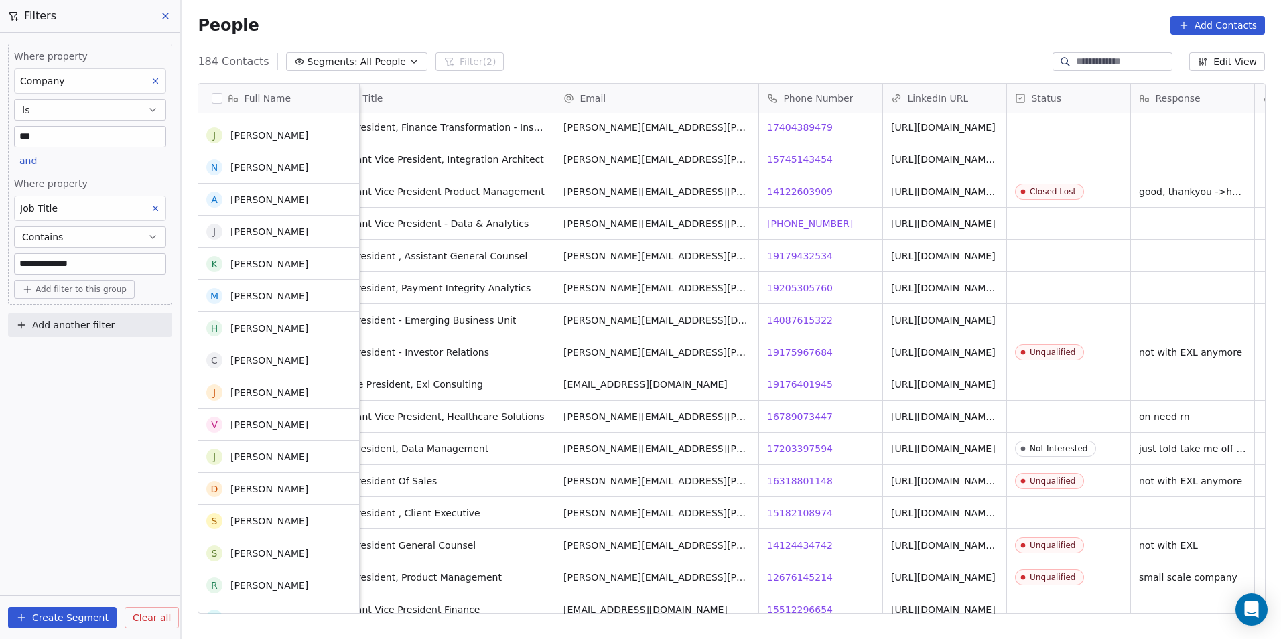
scroll to position [2478, 0]
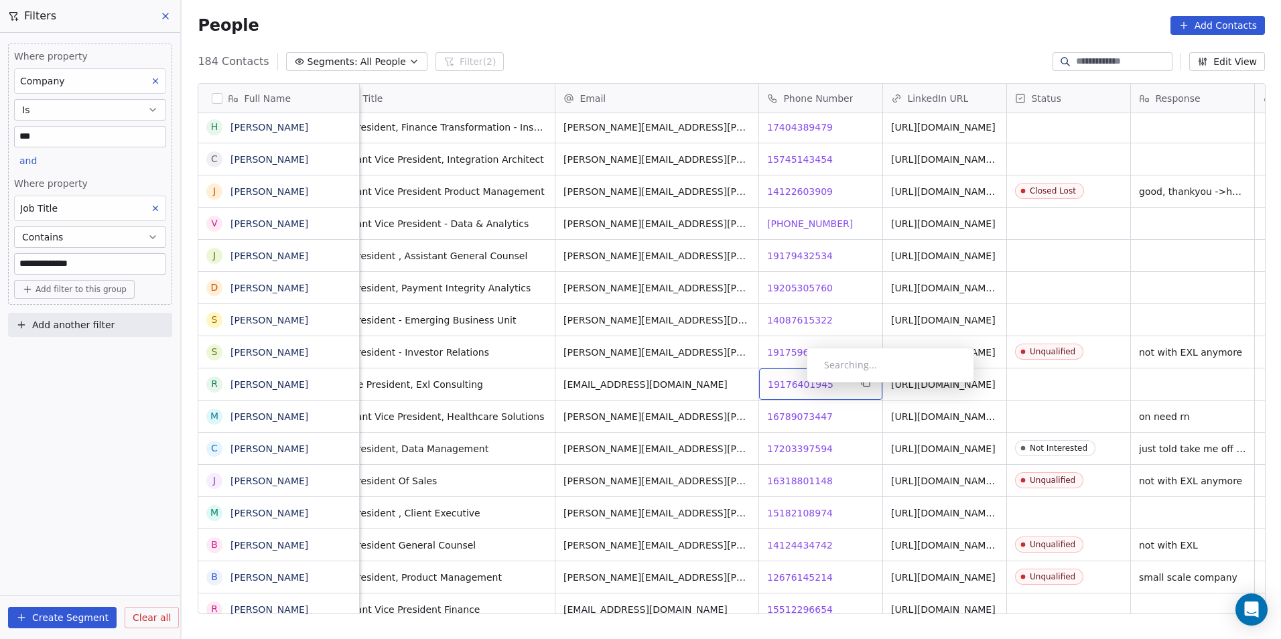
click at [796, 384] on span "19176401945" at bounding box center [801, 384] width 66 height 13
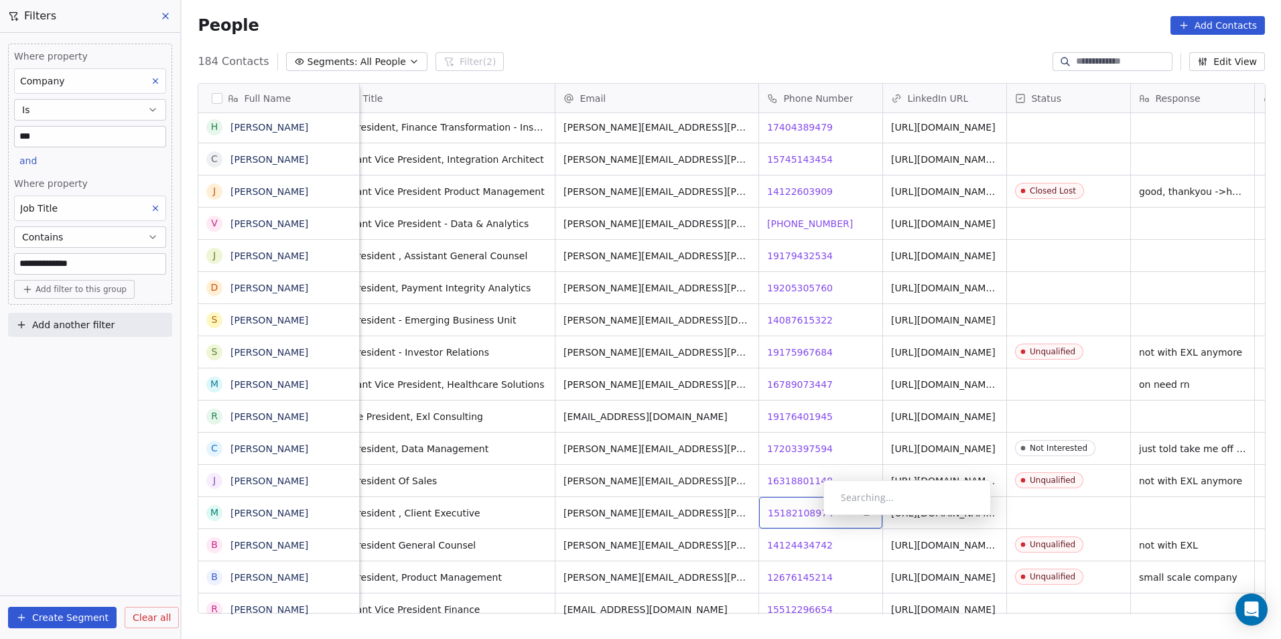
click at [813, 518] on span "15182108974" at bounding box center [801, 512] width 66 height 13
click at [810, 510] on span "15182108974" at bounding box center [801, 512] width 66 height 13
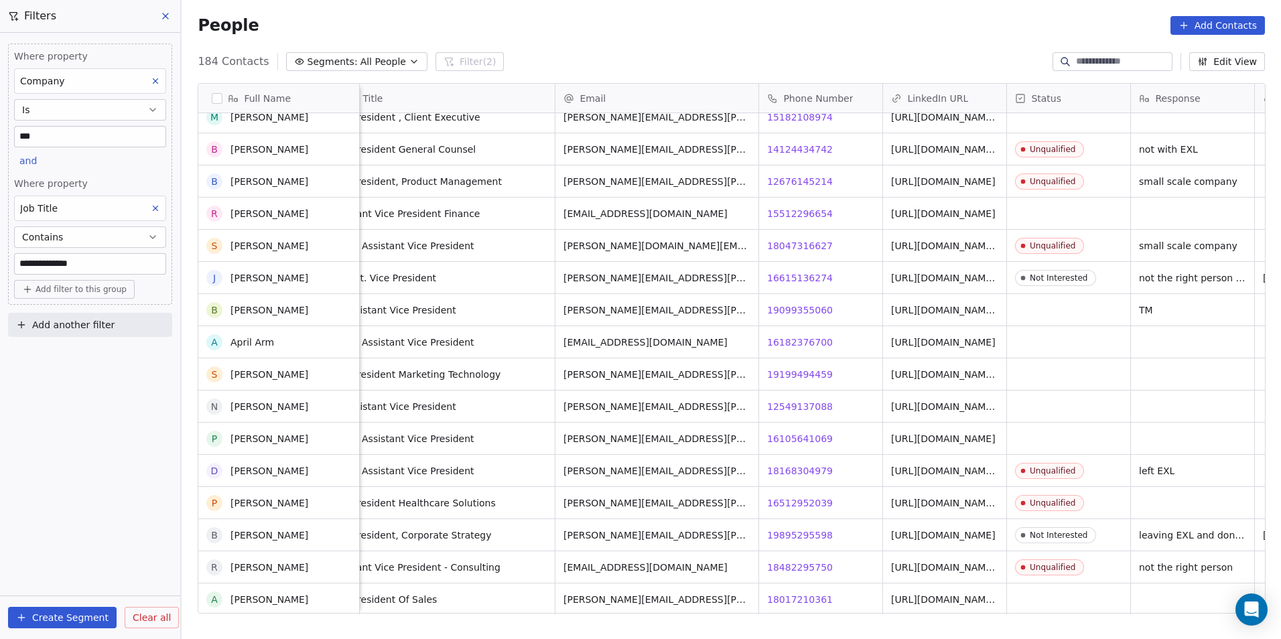
scroll to position [2880, 0]
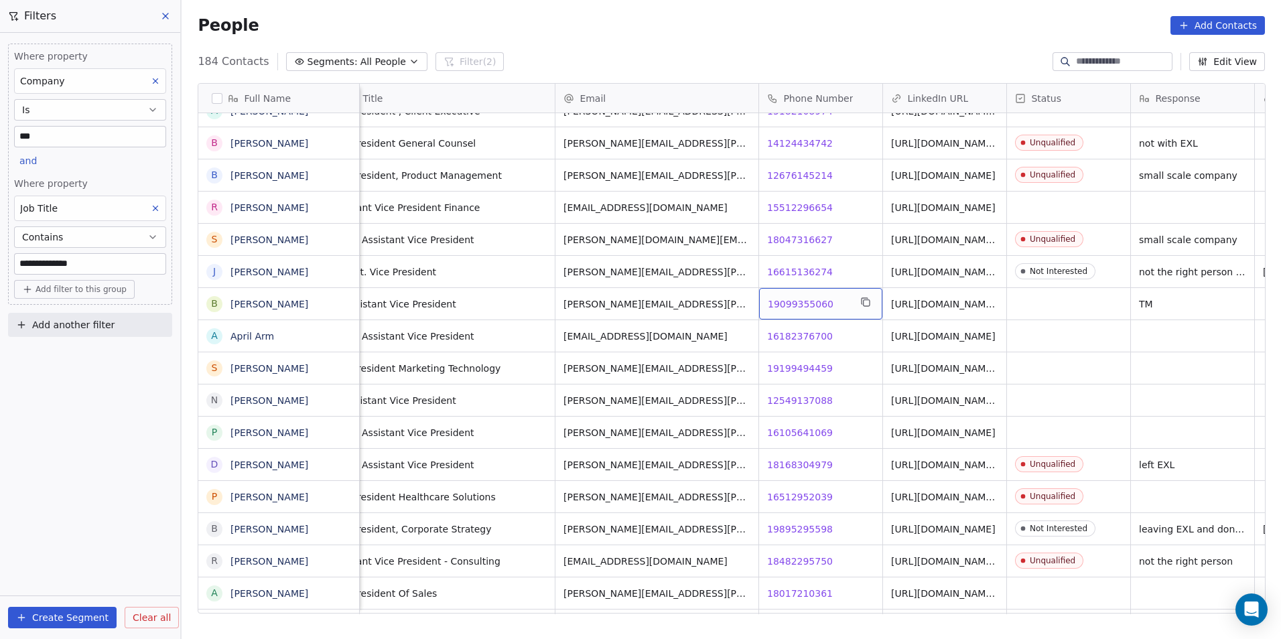
click at [772, 300] on span "19099355060" at bounding box center [801, 303] width 66 height 13
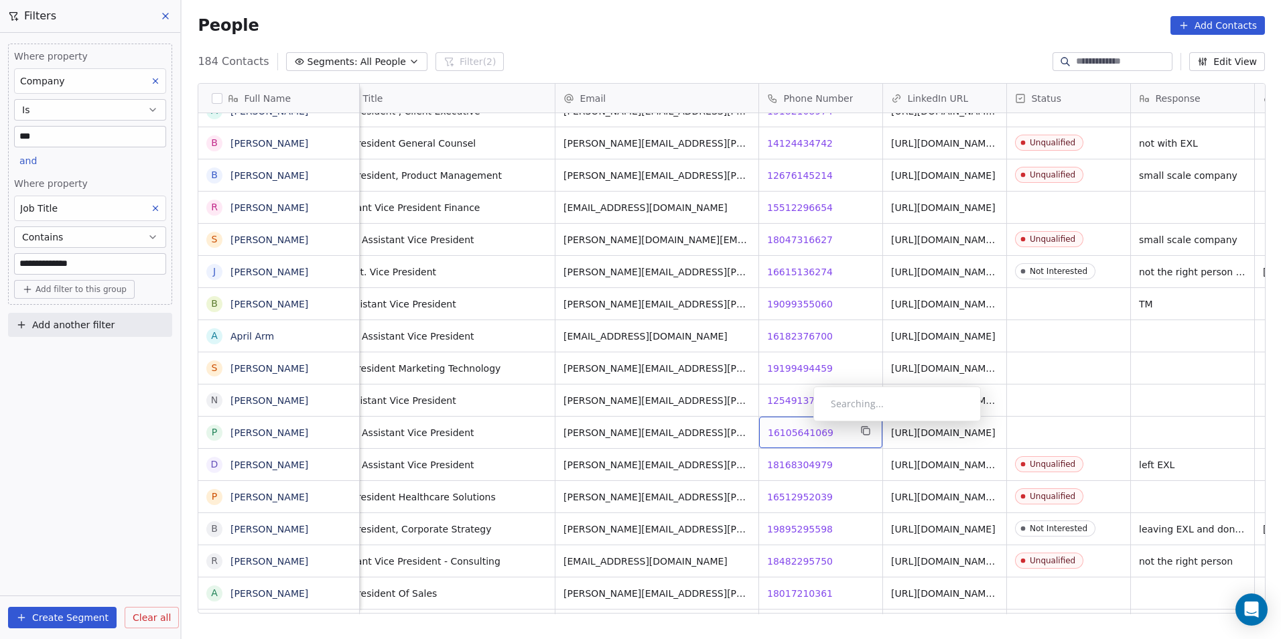
click at [801, 425] on div "16105641069 16105641069" at bounding box center [820, 432] width 123 height 31
click at [802, 426] on span "16105641069" at bounding box center [801, 432] width 66 height 13
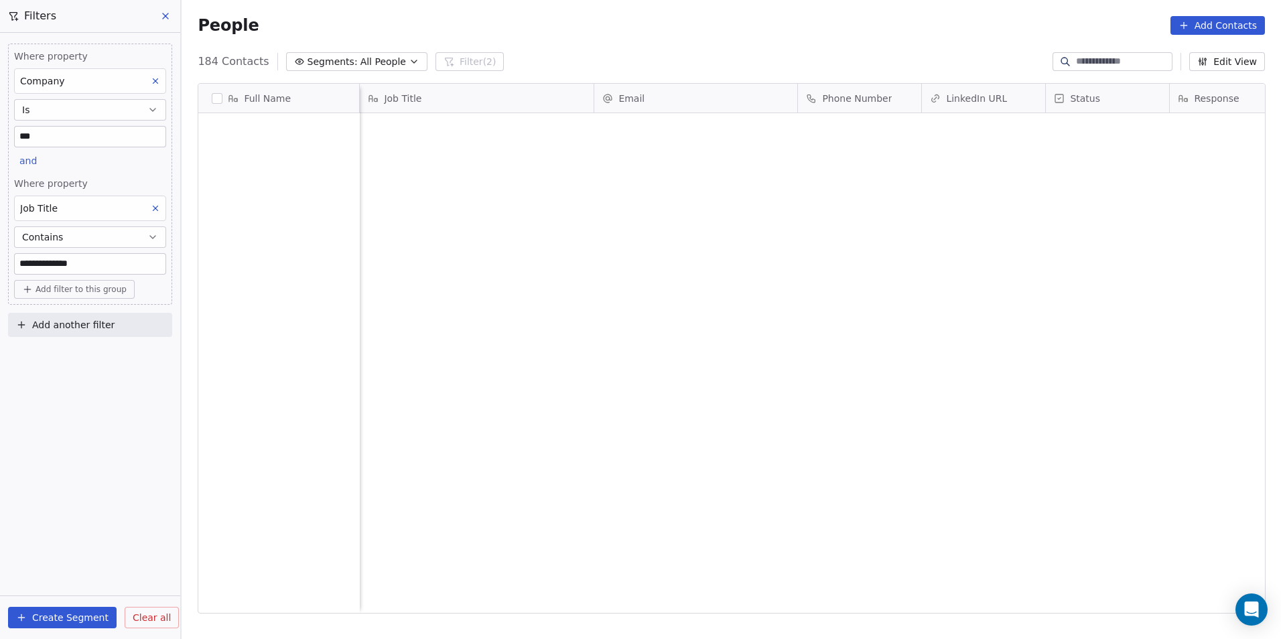
scroll to position [552, 1090]
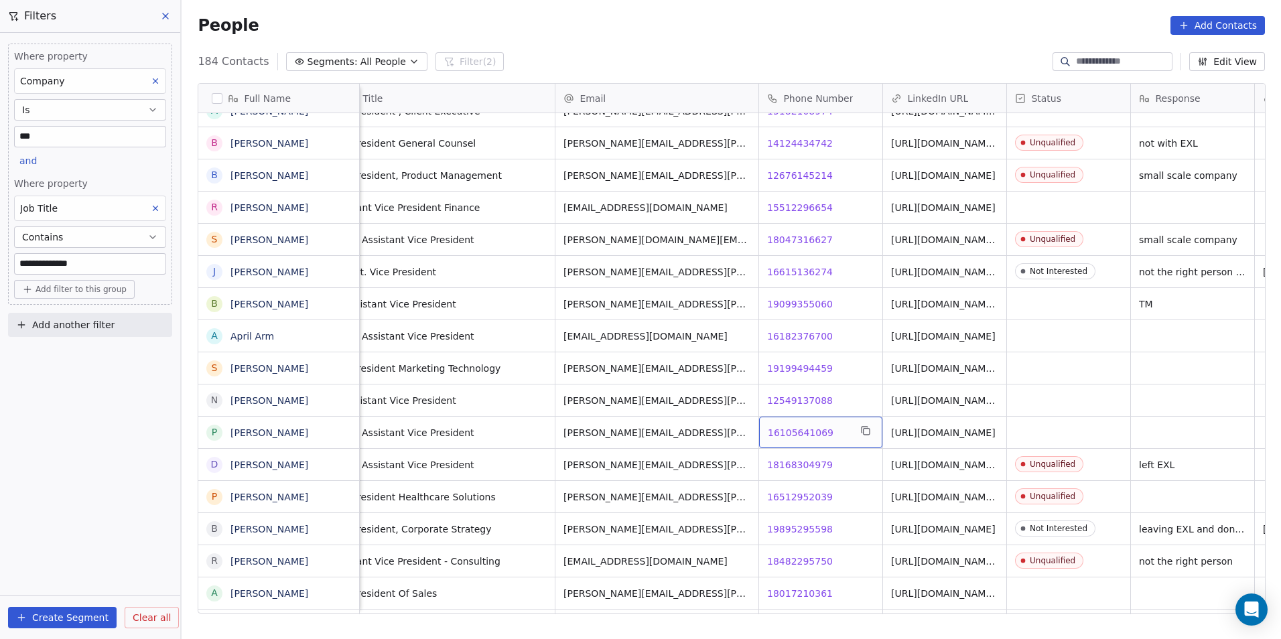
click at [797, 426] on span "16105641069" at bounding box center [801, 432] width 66 height 13
click at [793, 432] on span "16105641069" at bounding box center [801, 432] width 66 height 13
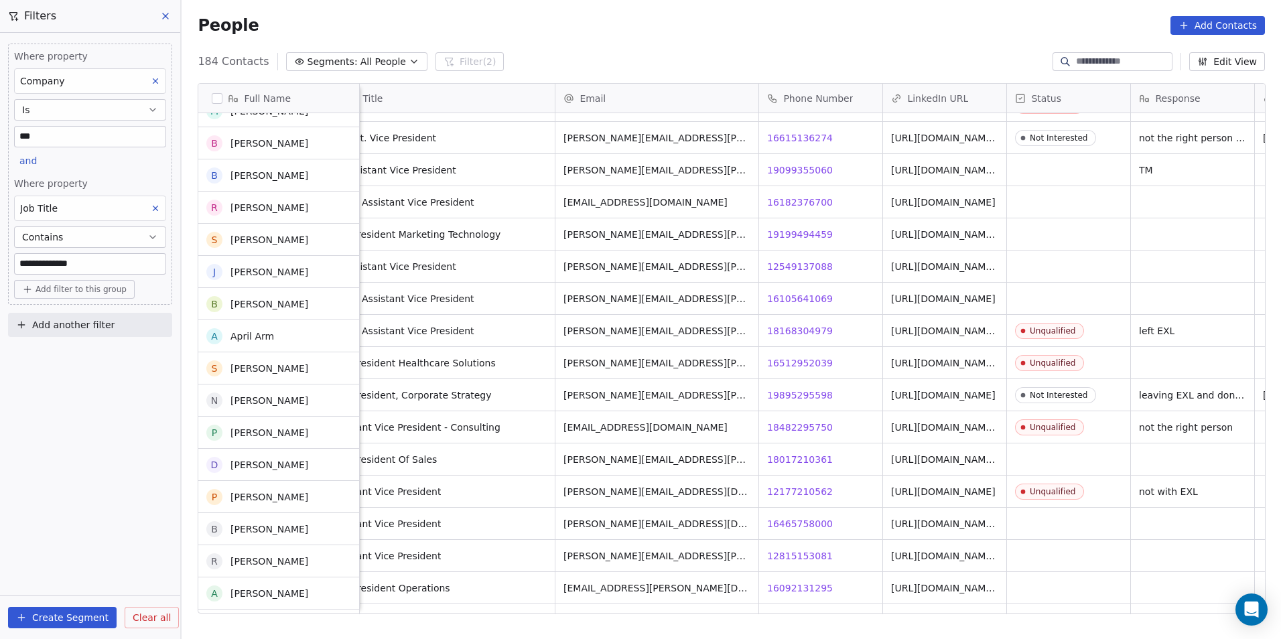
scroll to position [3014, 0]
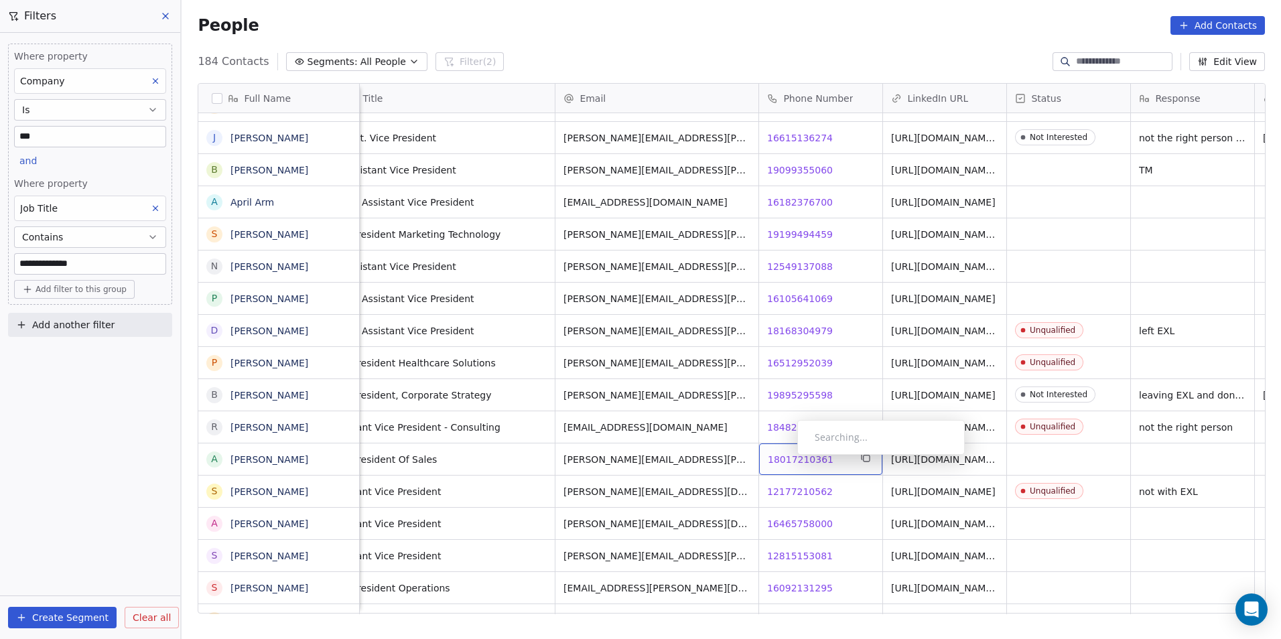
click at [786, 458] on span "18017210361" at bounding box center [801, 459] width 66 height 13
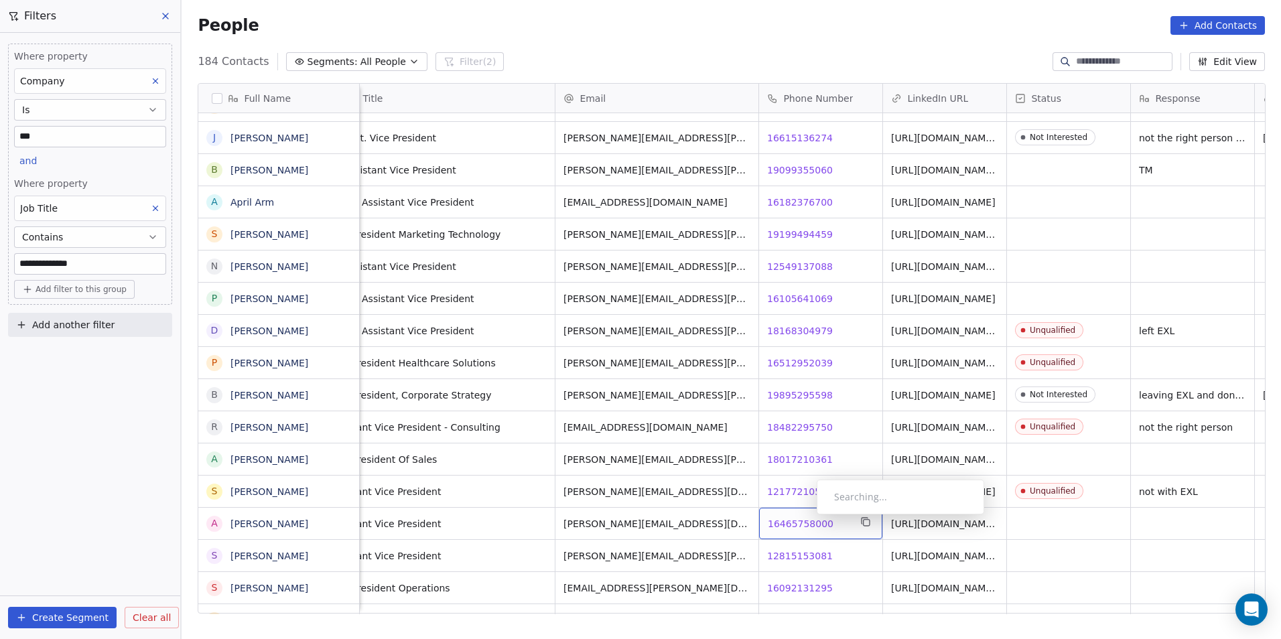
click at [806, 518] on span "16465758000" at bounding box center [801, 523] width 66 height 13
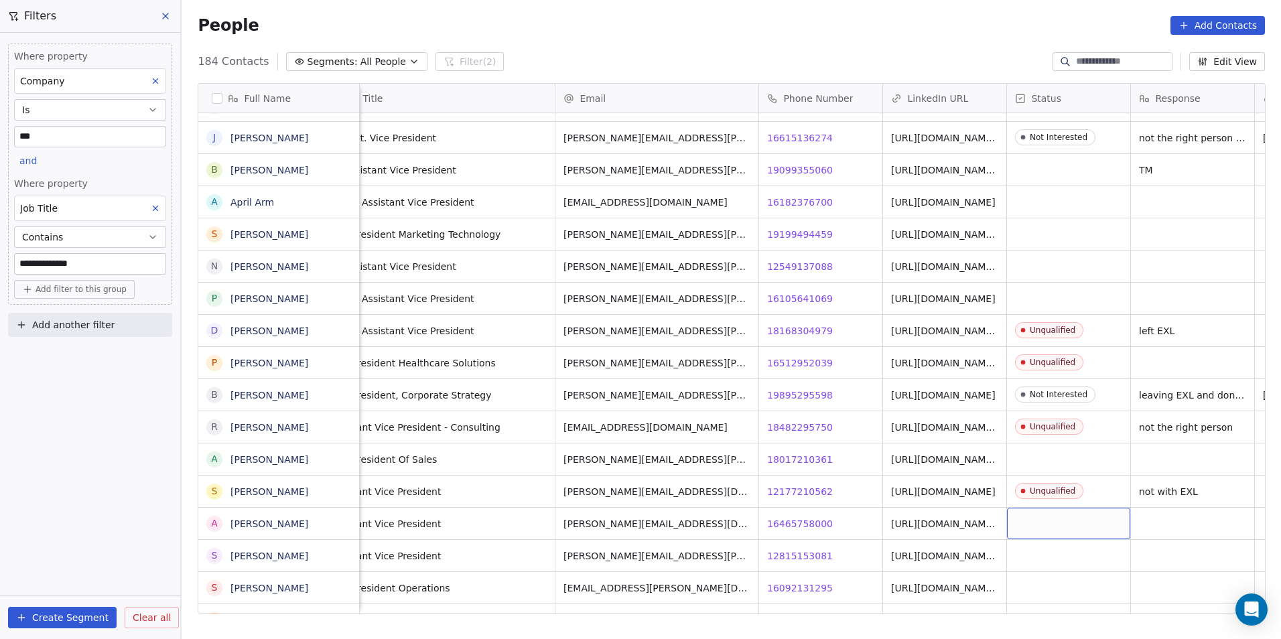
click at [1074, 523] on div "grid" at bounding box center [1068, 523] width 123 height 31
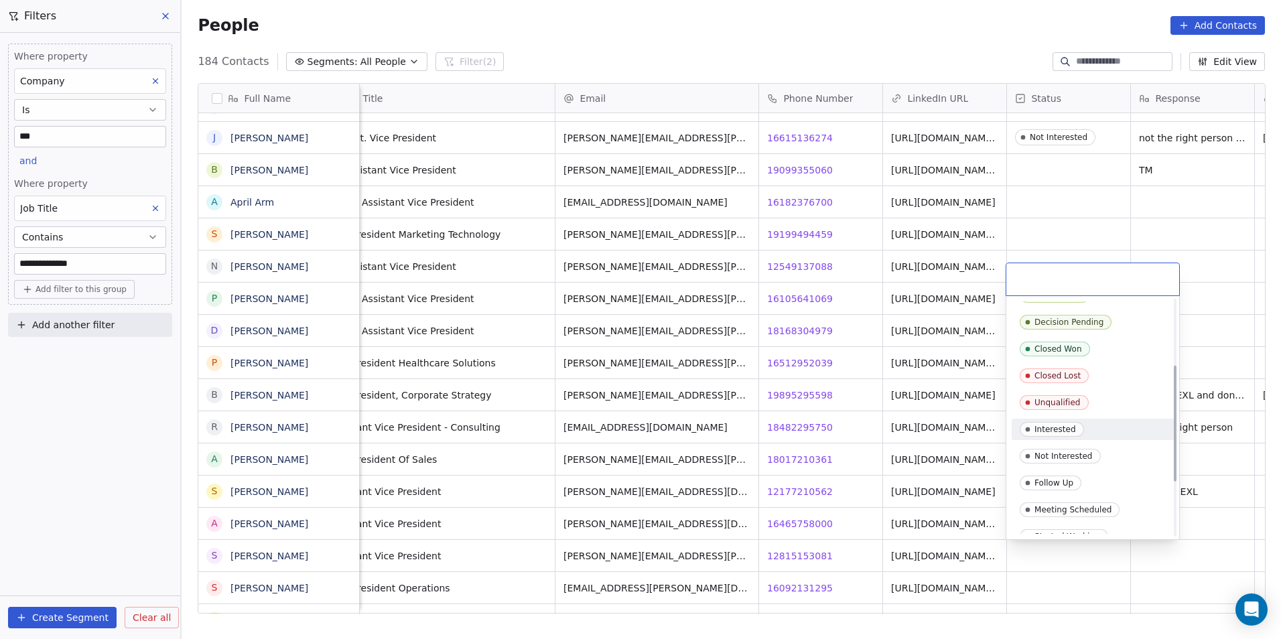
scroll to position [201, 0]
click at [1081, 382] on span "Unqualified" at bounding box center [1053, 379] width 69 height 15
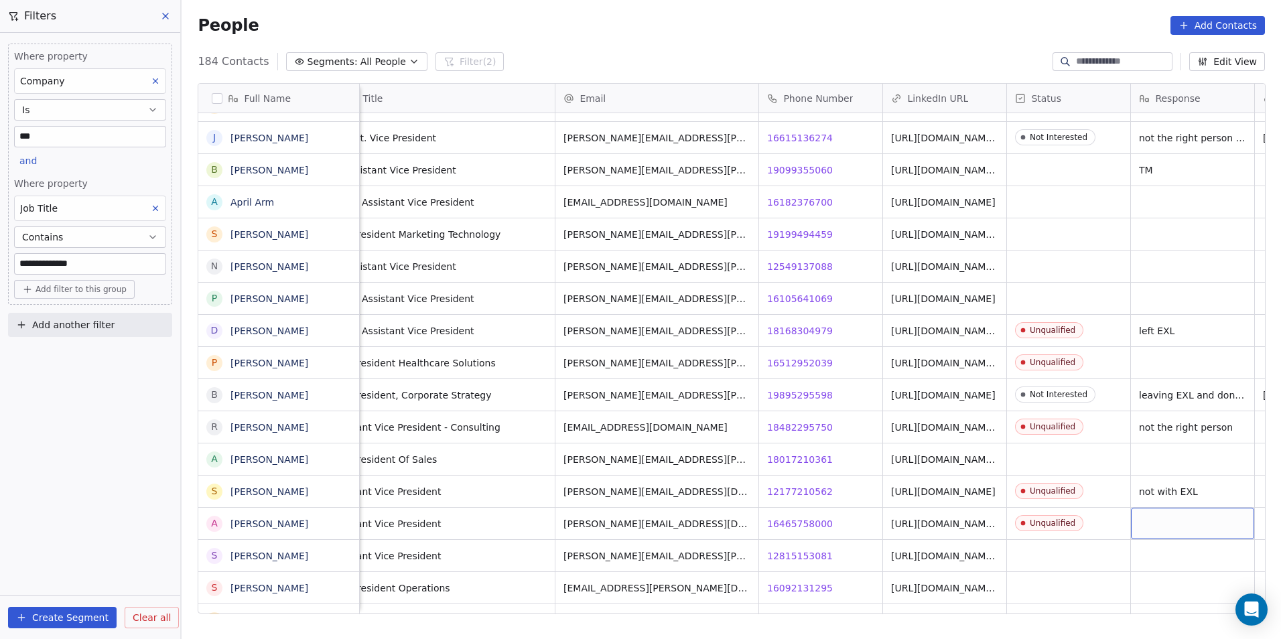
click at [1167, 526] on div "grid" at bounding box center [1192, 523] width 123 height 31
type textarea "********"
type textarea "*"
click at [1143, 580] on html "**********" at bounding box center [640, 319] width 1281 height 639
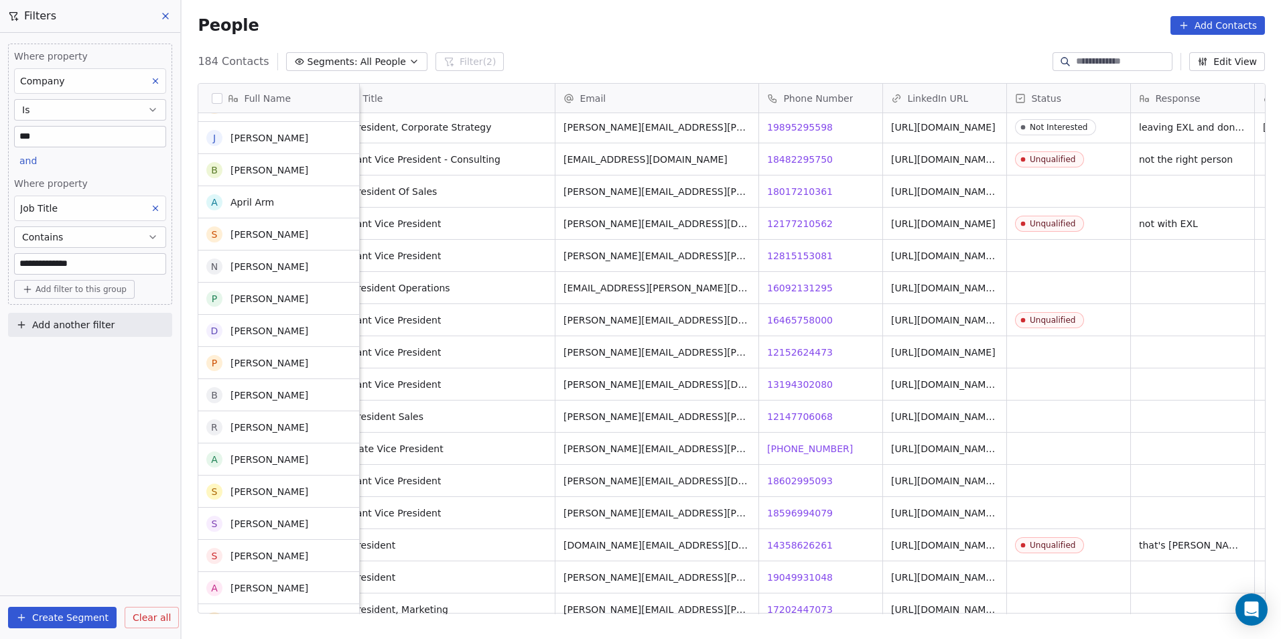
scroll to position [3282, 0]
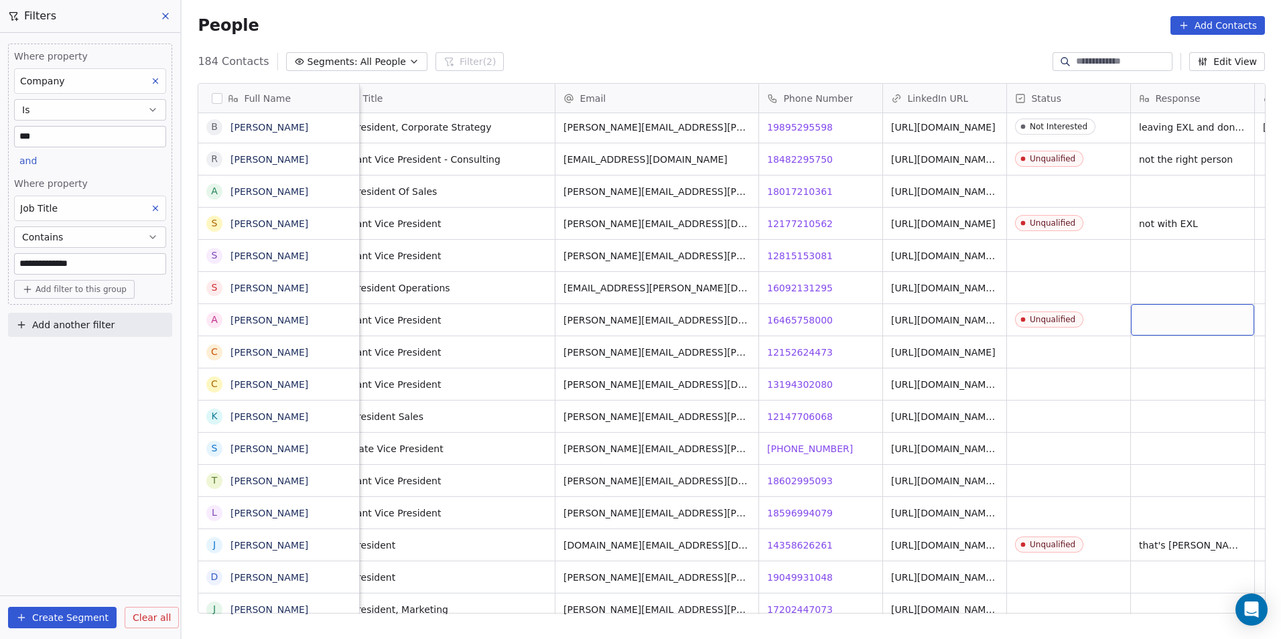
click at [1184, 328] on div "grid" at bounding box center [1192, 319] width 123 height 31
type textarea "**********"
click at [787, 347] on span "12152624473" at bounding box center [801, 352] width 66 height 13
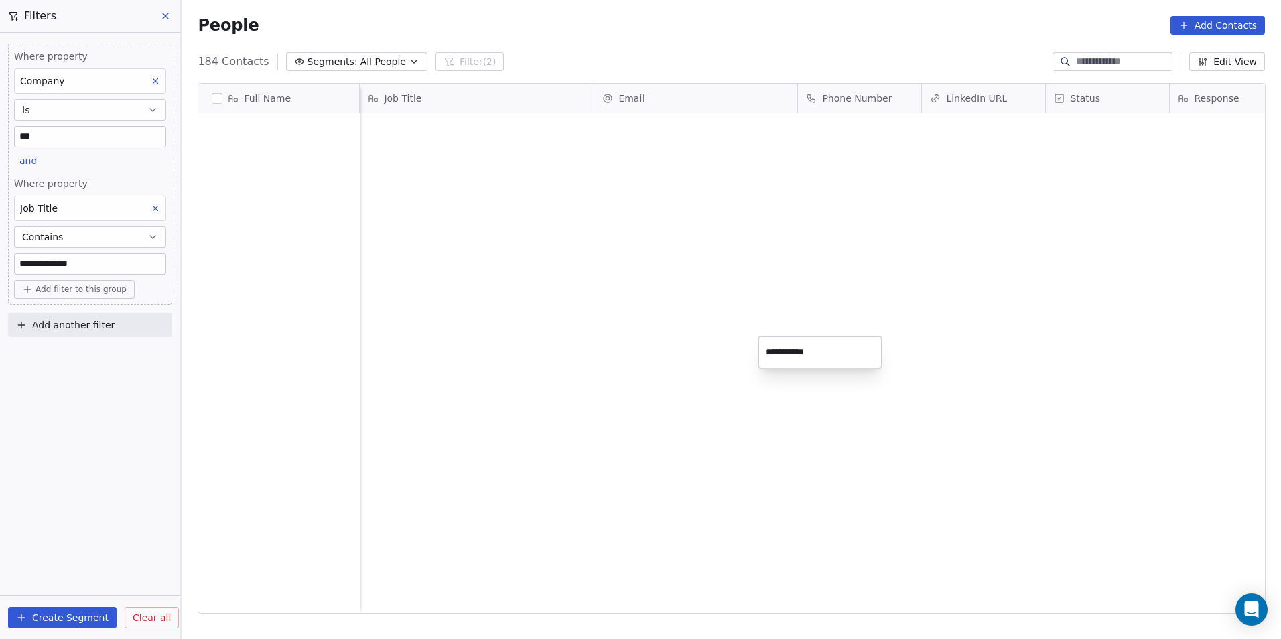
drag, startPoint x: 0, startPoint y: 0, endPoint x: 781, endPoint y: 413, distance: 883.6
click at [768, 425] on html "**********" at bounding box center [640, 319] width 1281 height 639
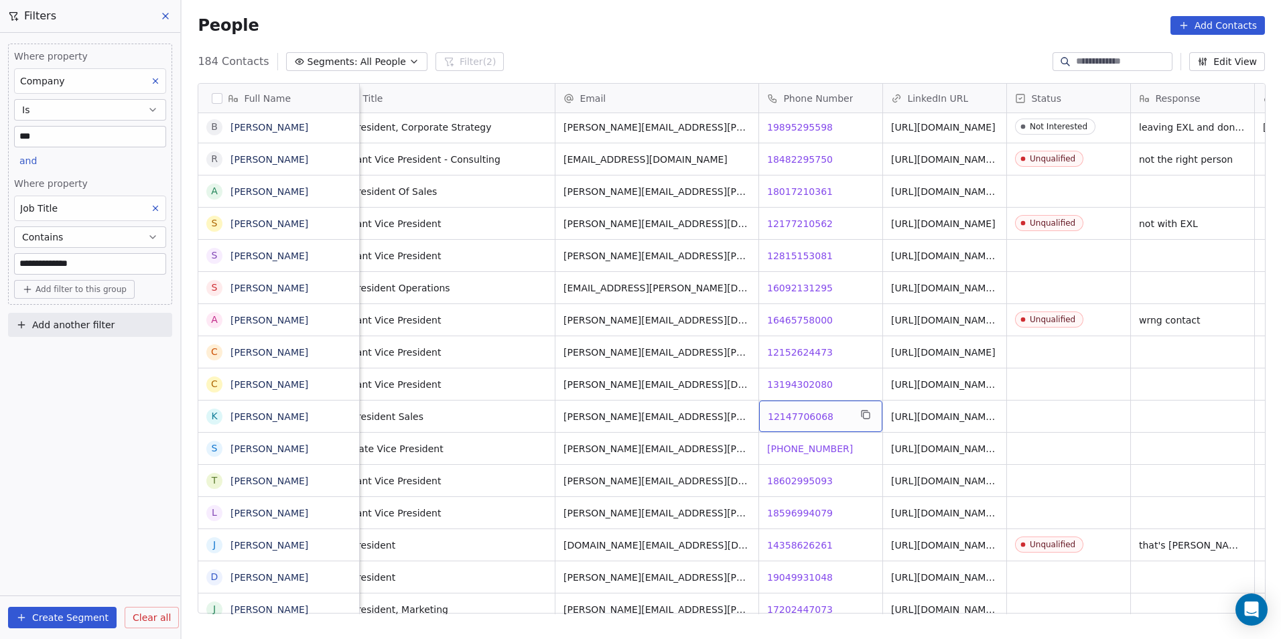
click at [782, 413] on span "12147706068" at bounding box center [801, 416] width 66 height 13
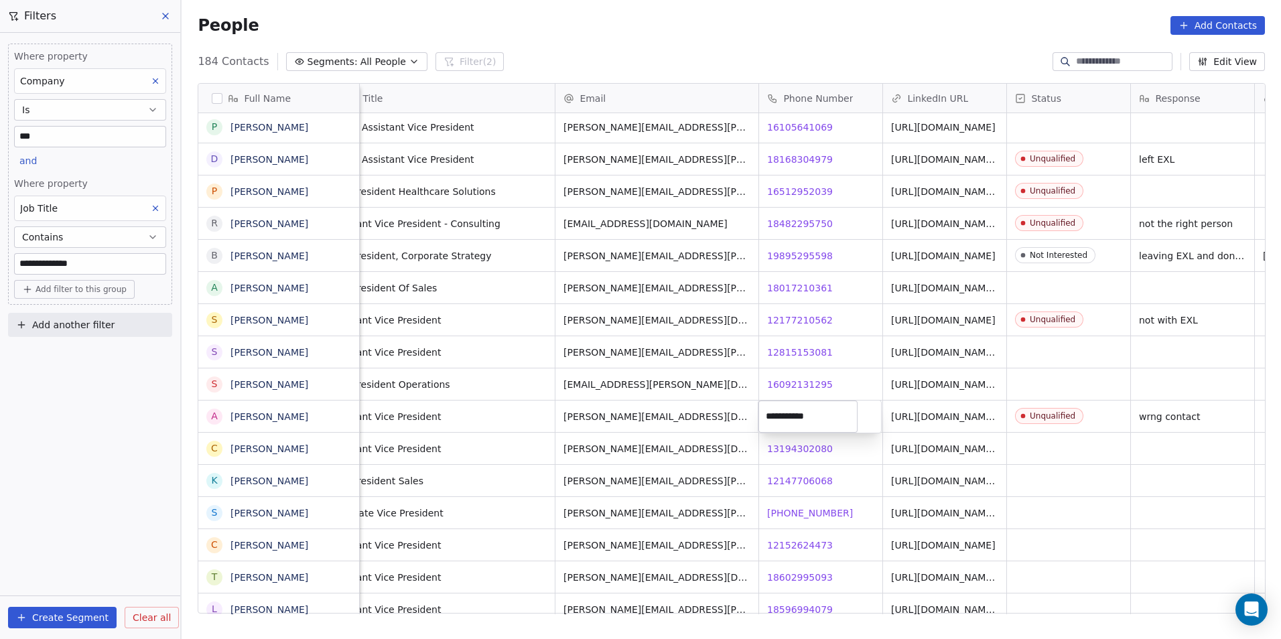
click at [853, 475] on html "**********" at bounding box center [640, 319] width 1281 height 639
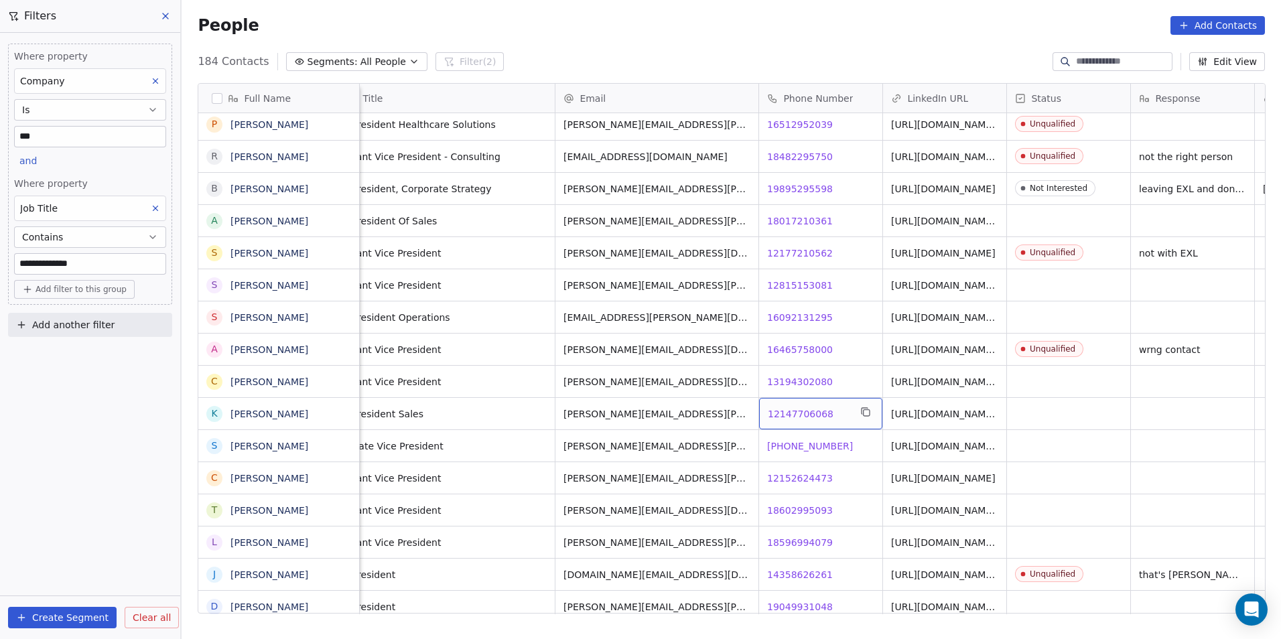
drag, startPoint x: 830, startPoint y: 445, endPoint x: 788, endPoint y: 413, distance: 52.5
click at [788, 413] on span "12147706068" at bounding box center [801, 413] width 66 height 13
click at [800, 460] on html "**********" at bounding box center [640, 319] width 1281 height 639
click at [794, 442] on span "[PHONE_NUMBER]" at bounding box center [811, 445] width 86 height 13
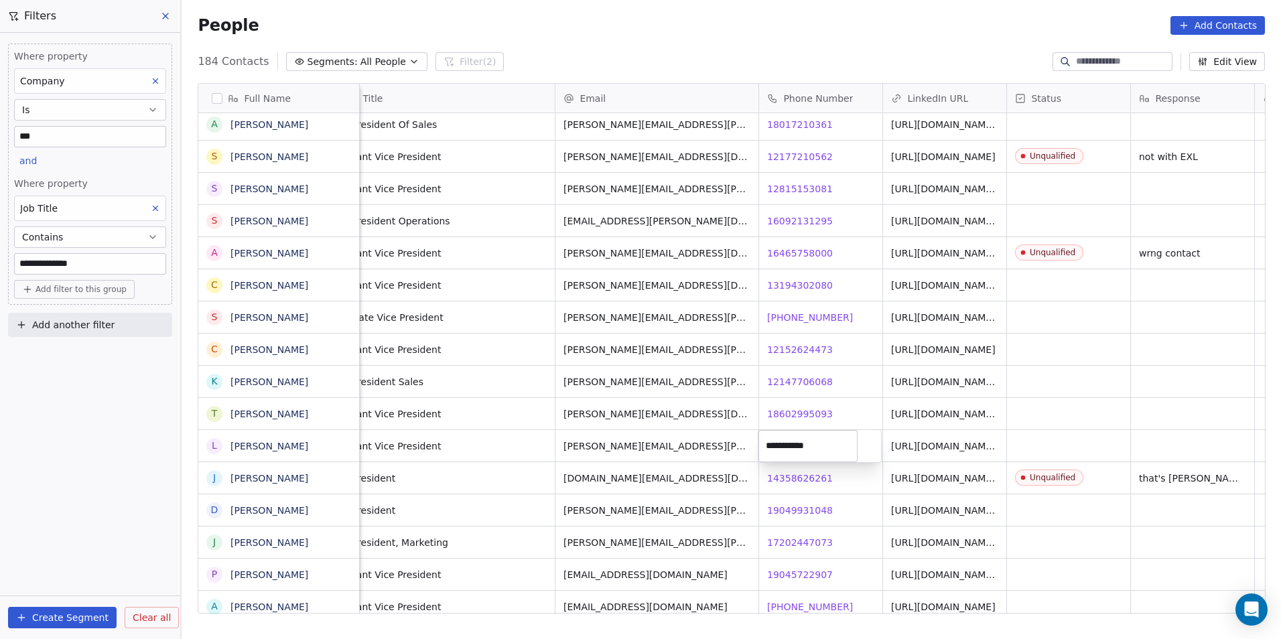
click at [840, 514] on html "**********" at bounding box center [640, 319] width 1281 height 639
click at [806, 504] on span "19049931048" at bounding box center [801, 510] width 66 height 13
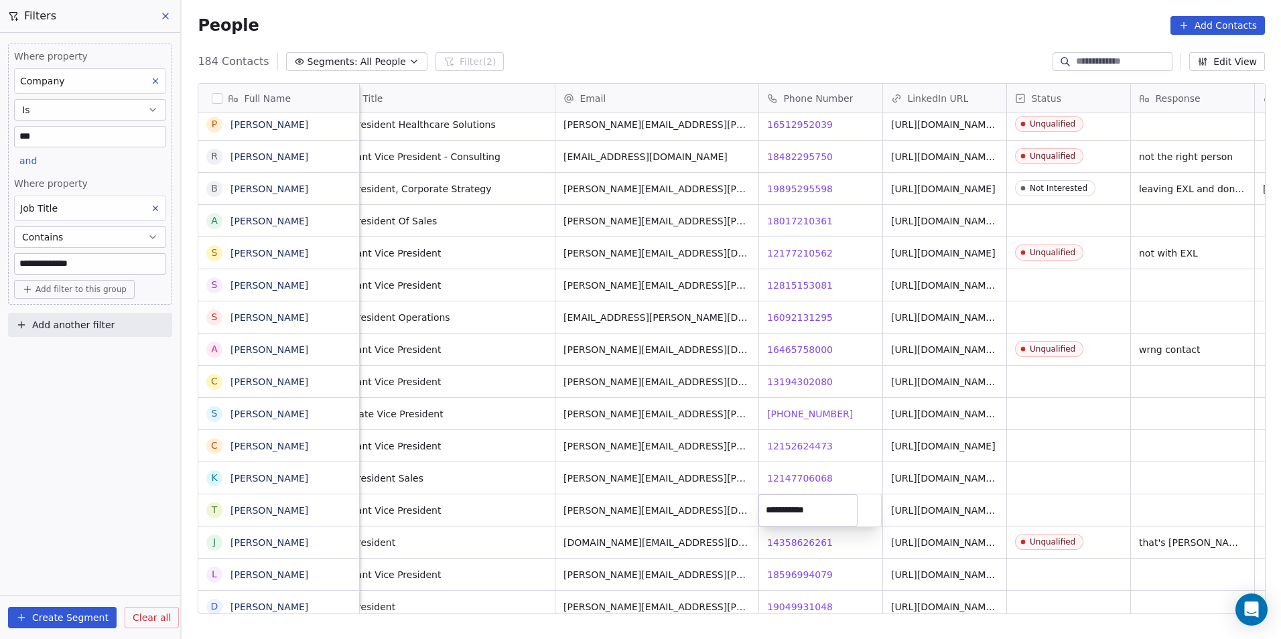
click at [845, 541] on html "**********" at bounding box center [640, 319] width 1281 height 639
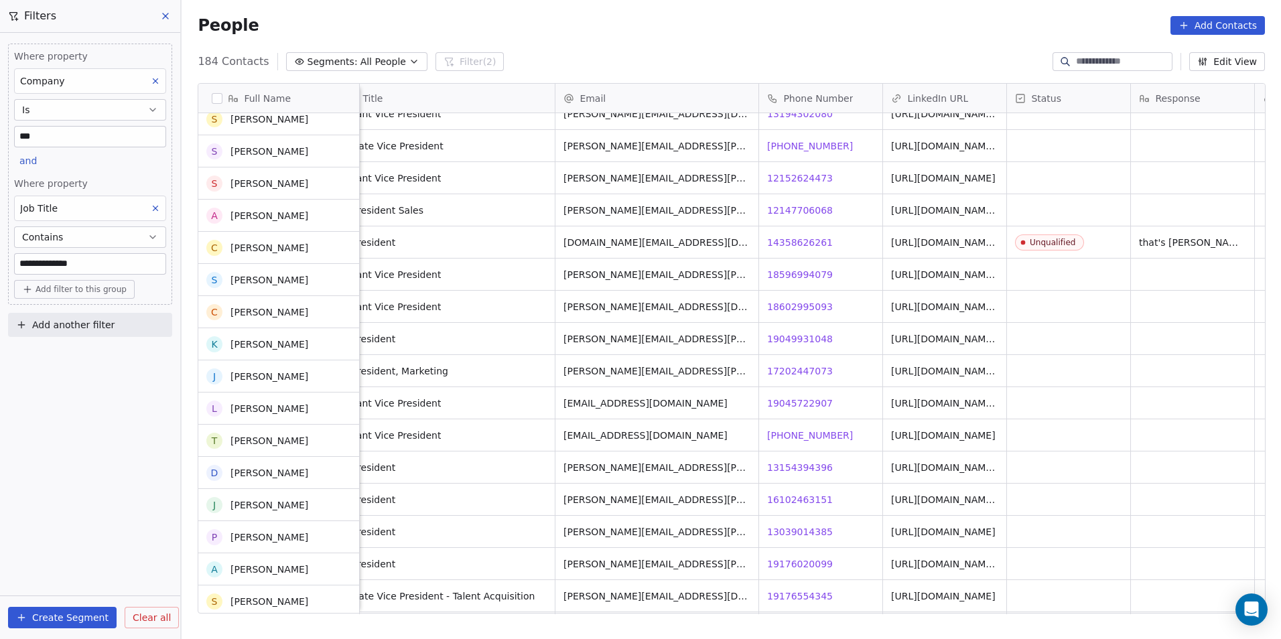
scroll to position [3617, 0]
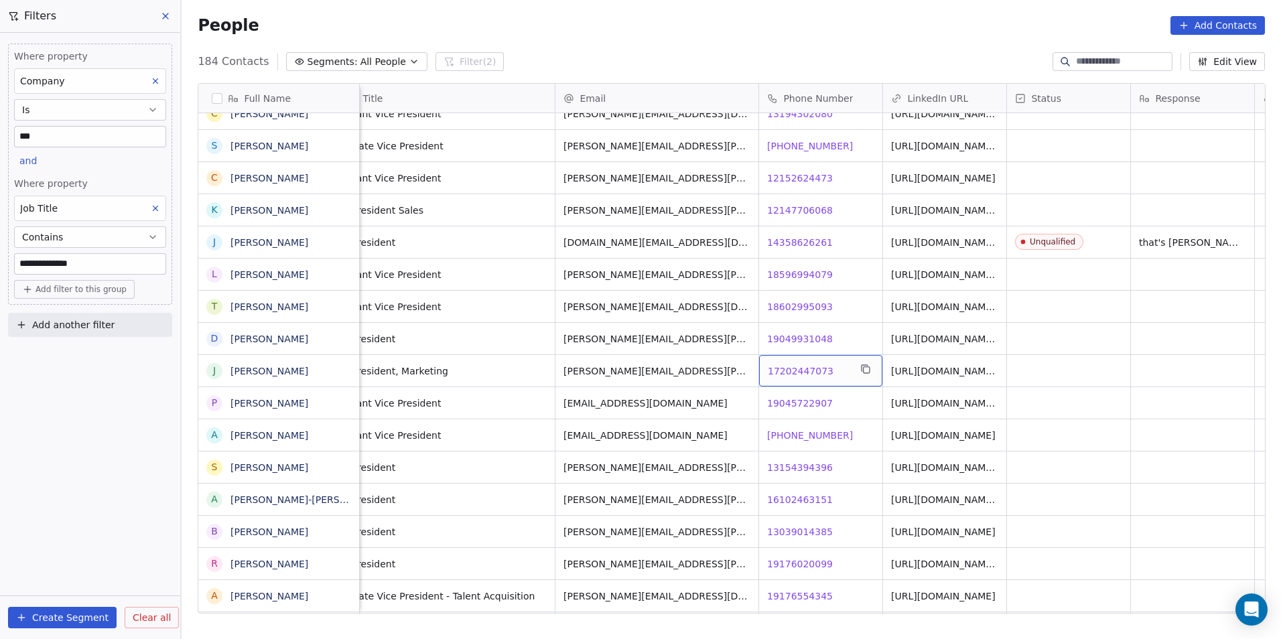
click at [798, 372] on span "17202447073" at bounding box center [801, 370] width 66 height 13
click at [832, 407] on html "**********" at bounding box center [640, 319] width 1281 height 639
click at [808, 405] on span "19045722907" at bounding box center [801, 403] width 66 height 13
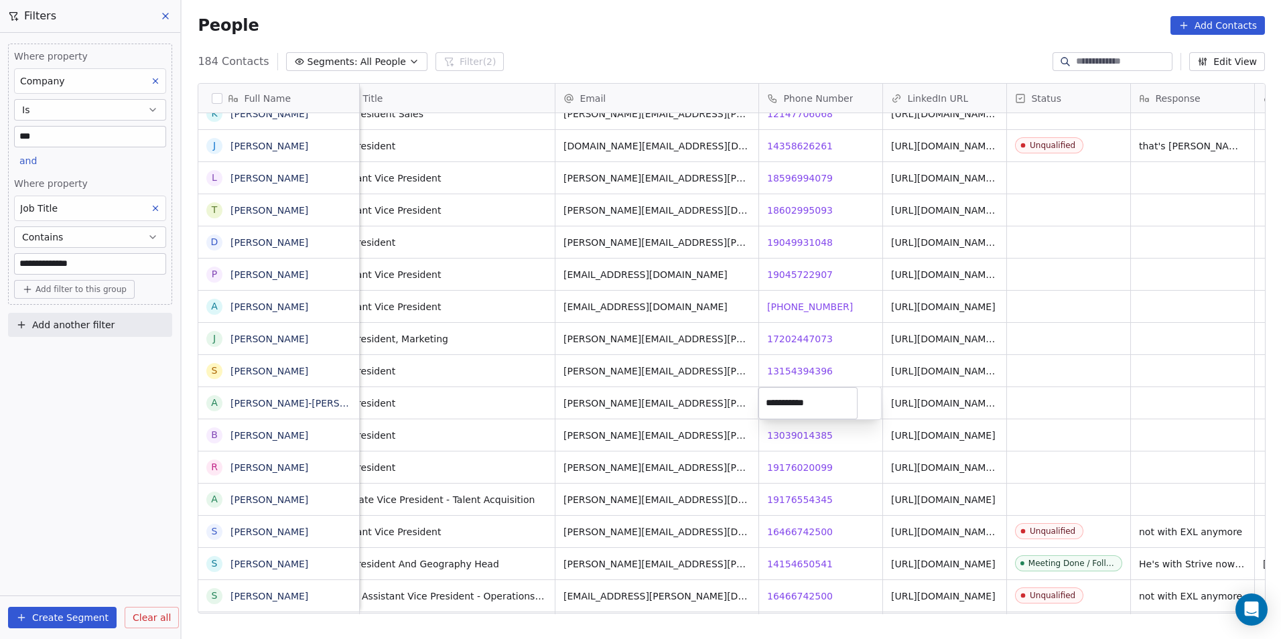
click at [823, 464] on html "**********" at bounding box center [640, 319] width 1281 height 639
click at [812, 466] on span "19176020099" at bounding box center [801, 467] width 66 height 13
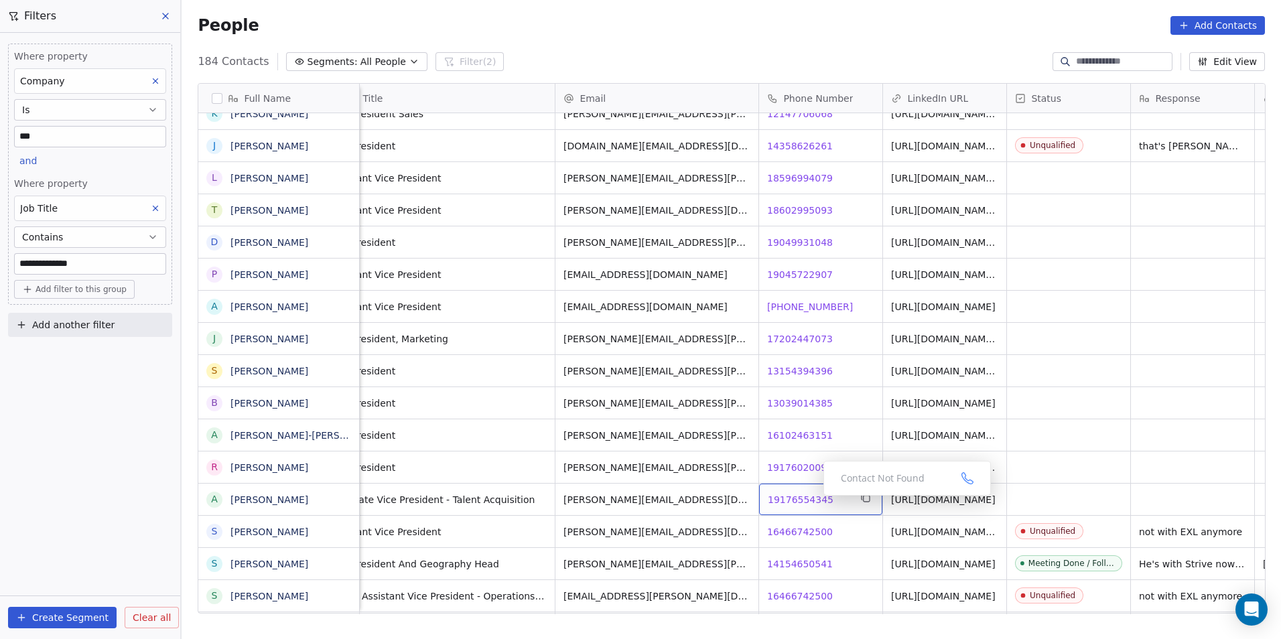
click at [799, 498] on span "19176554345" at bounding box center [801, 499] width 66 height 13
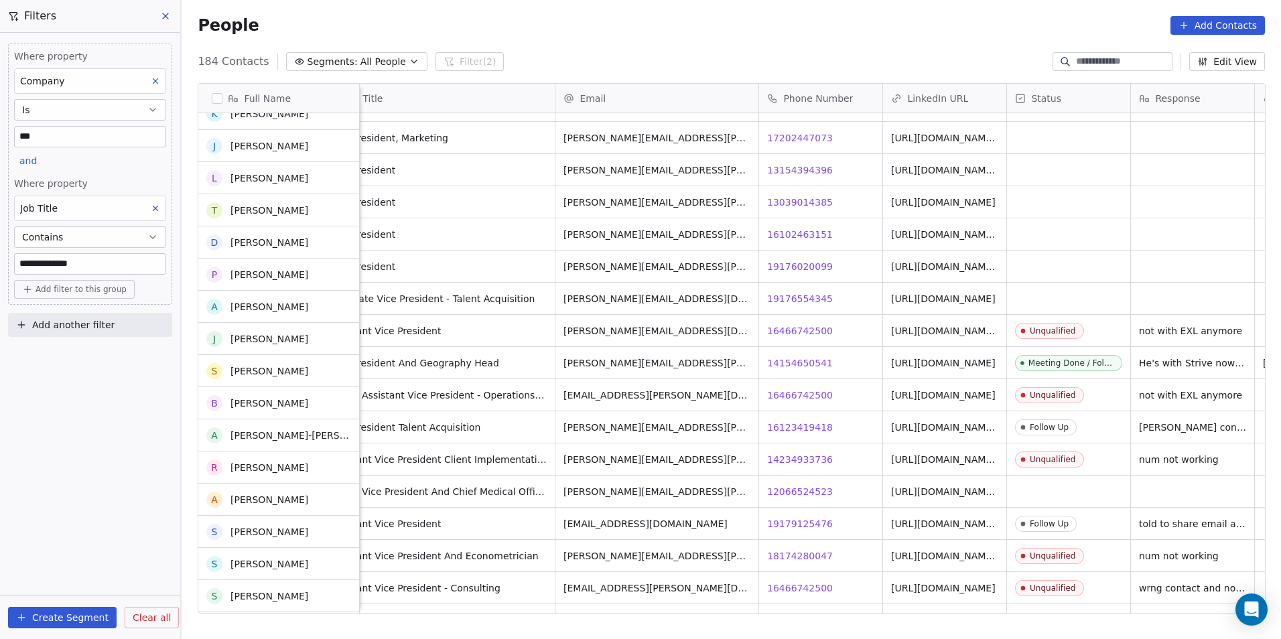
scroll to position [3818, 0]
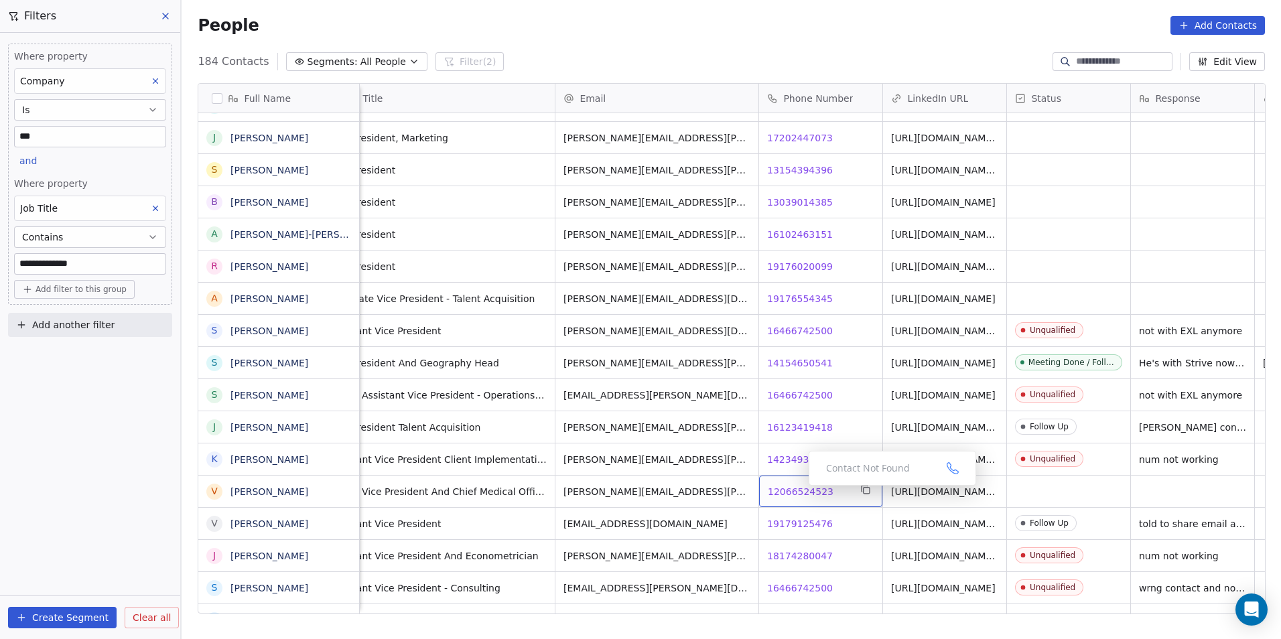
click at [781, 485] on span "12066524523" at bounding box center [801, 491] width 66 height 13
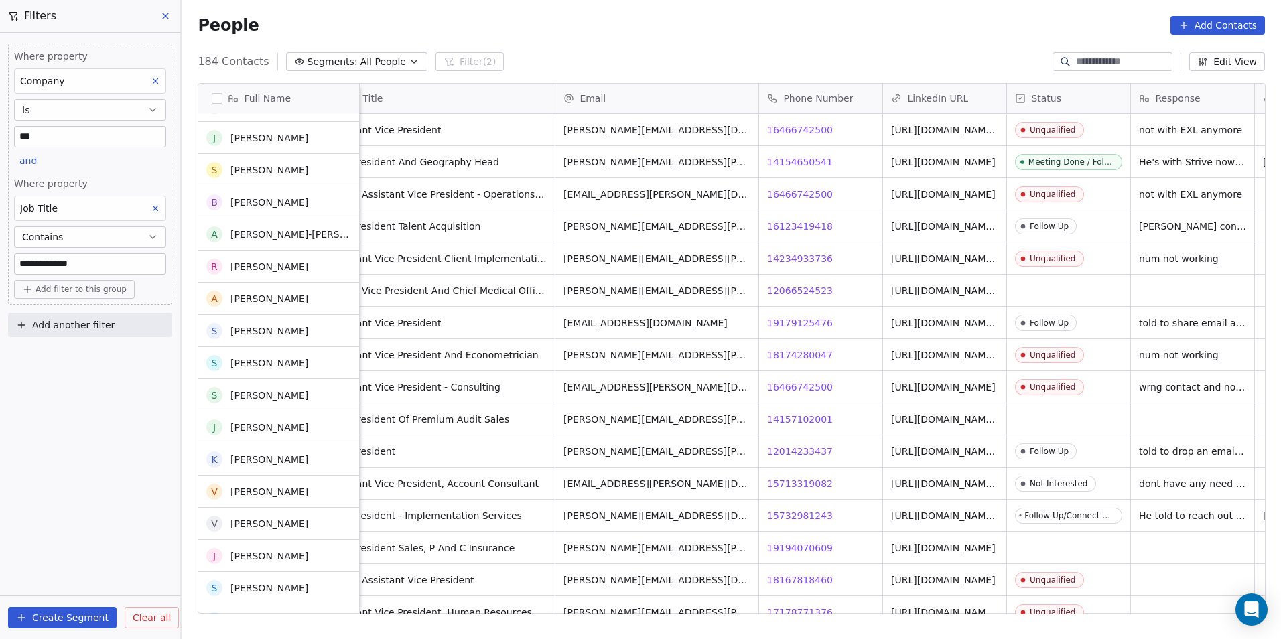
scroll to position [4019, 0]
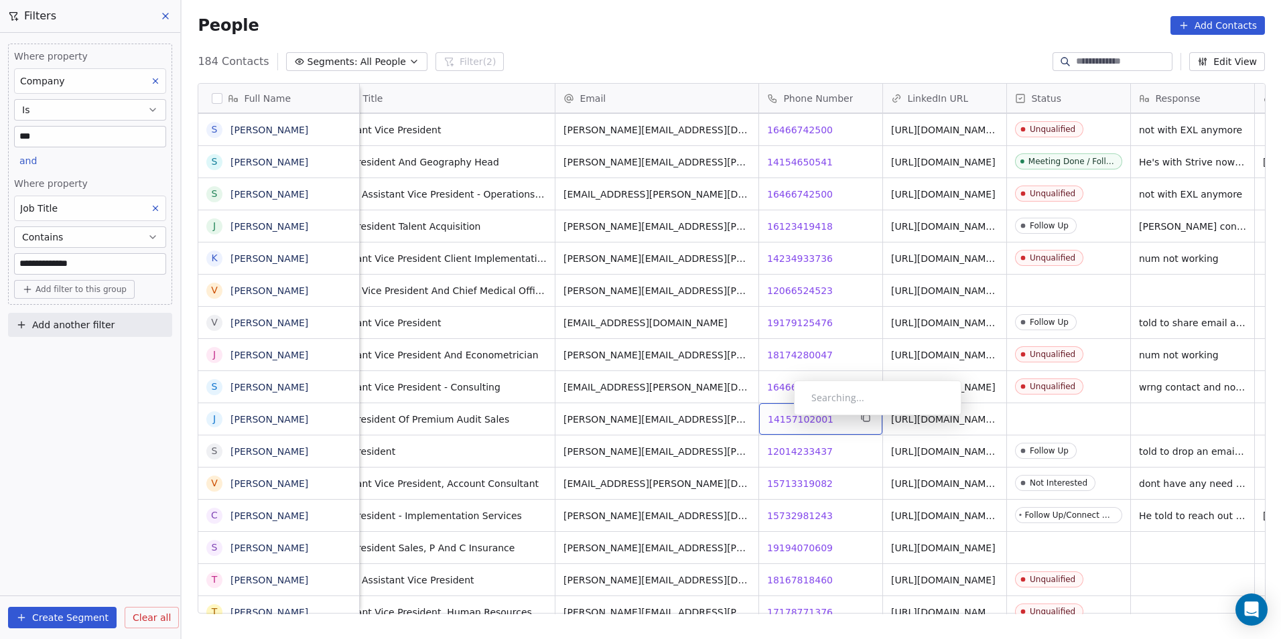
click at [783, 419] on span "14157102001" at bounding box center [801, 419] width 66 height 13
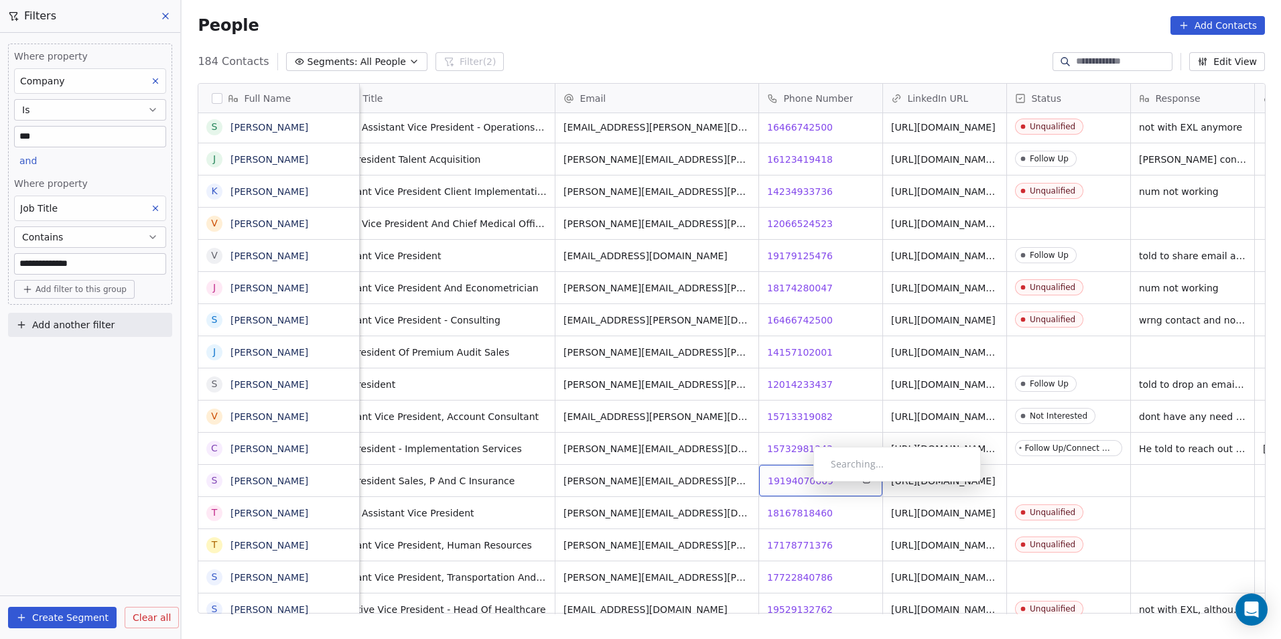
click at [802, 485] on span "19194070609" at bounding box center [801, 480] width 66 height 13
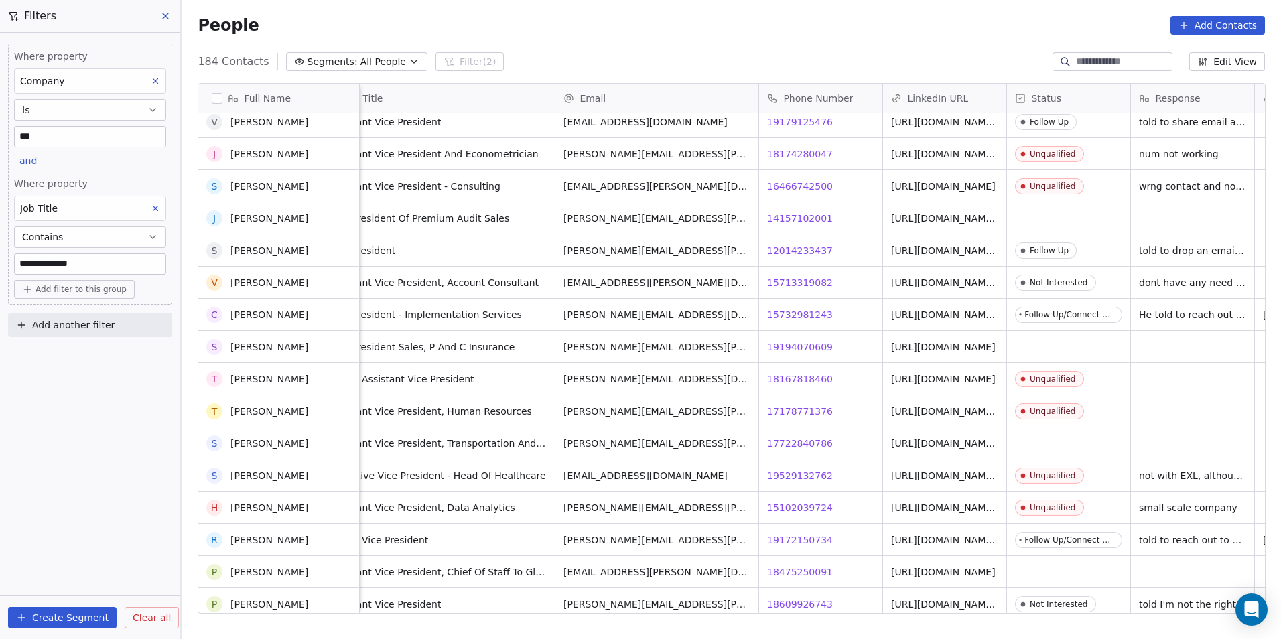
scroll to position [4220, 0]
click at [818, 442] on span "17722840786" at bounding box center [801, 443] width 66 height 13
click at [813, 543] on html "**********" at bounding box center [640, 319] width 1281 height 639
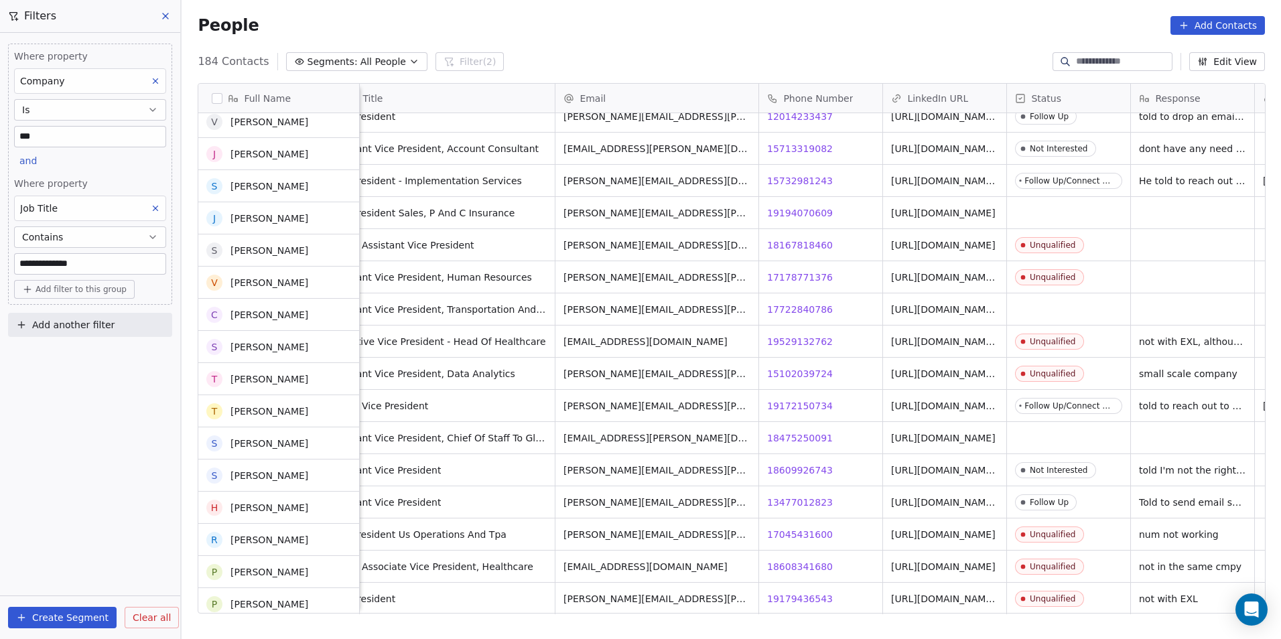
scroll to position [4354, 0]
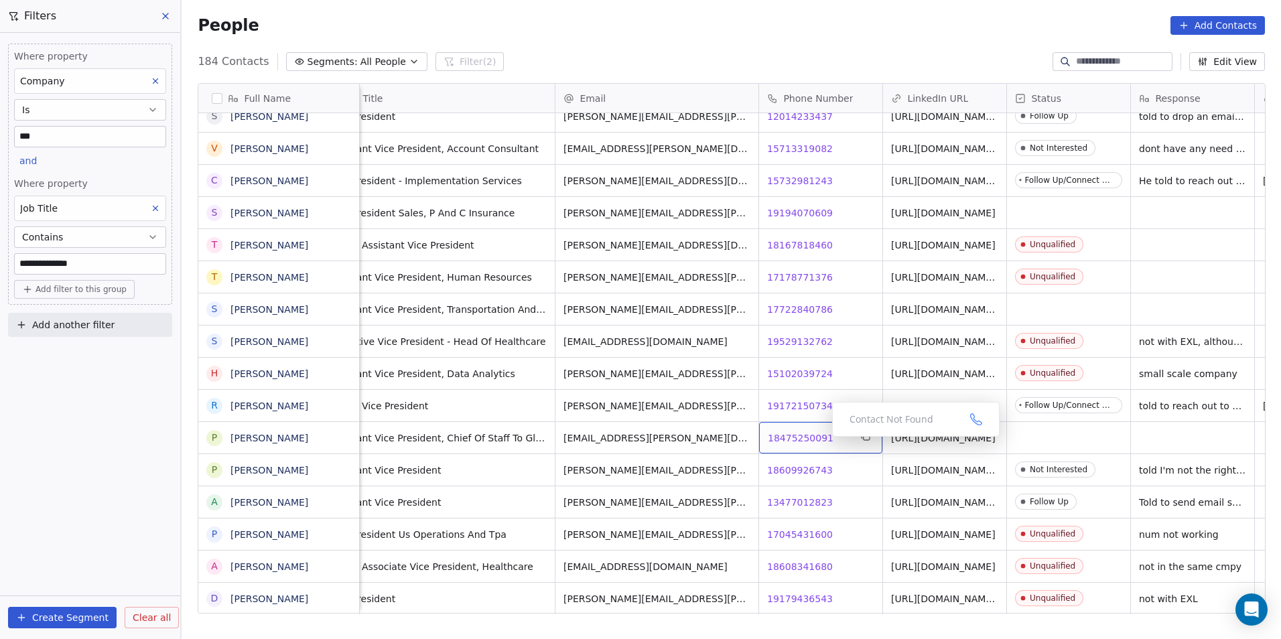
click at [798, 437] on span "18475250091" at bounding box center [801, 437] width 66 height 13
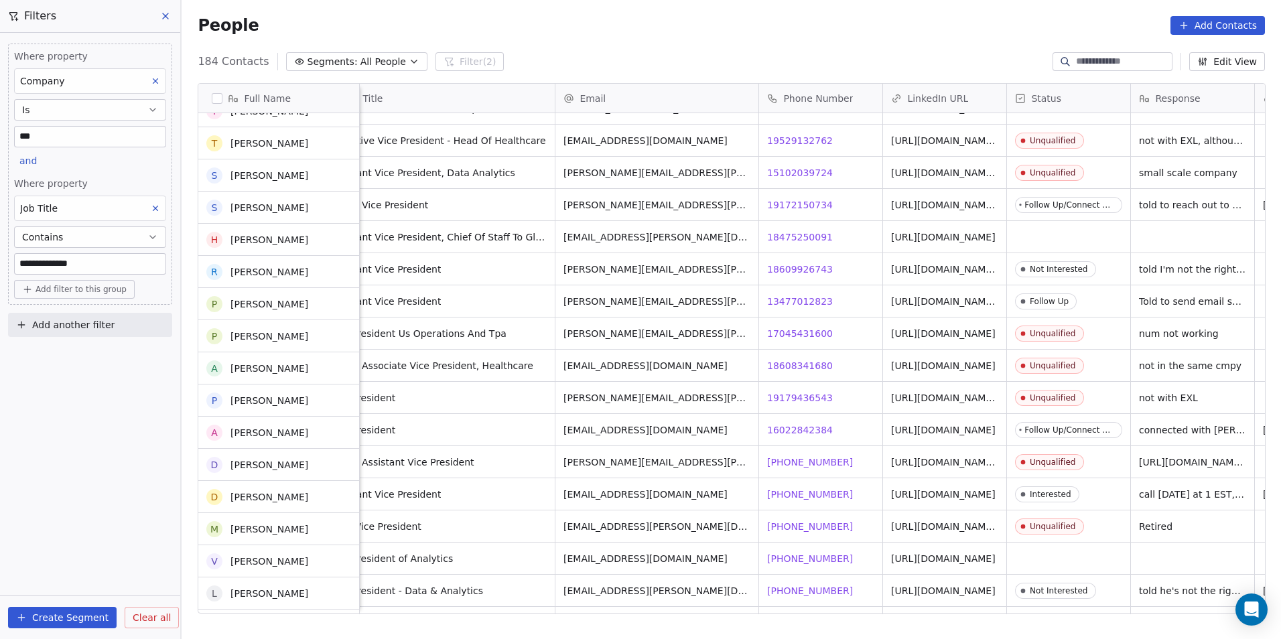
scroll to position [4555, 0]
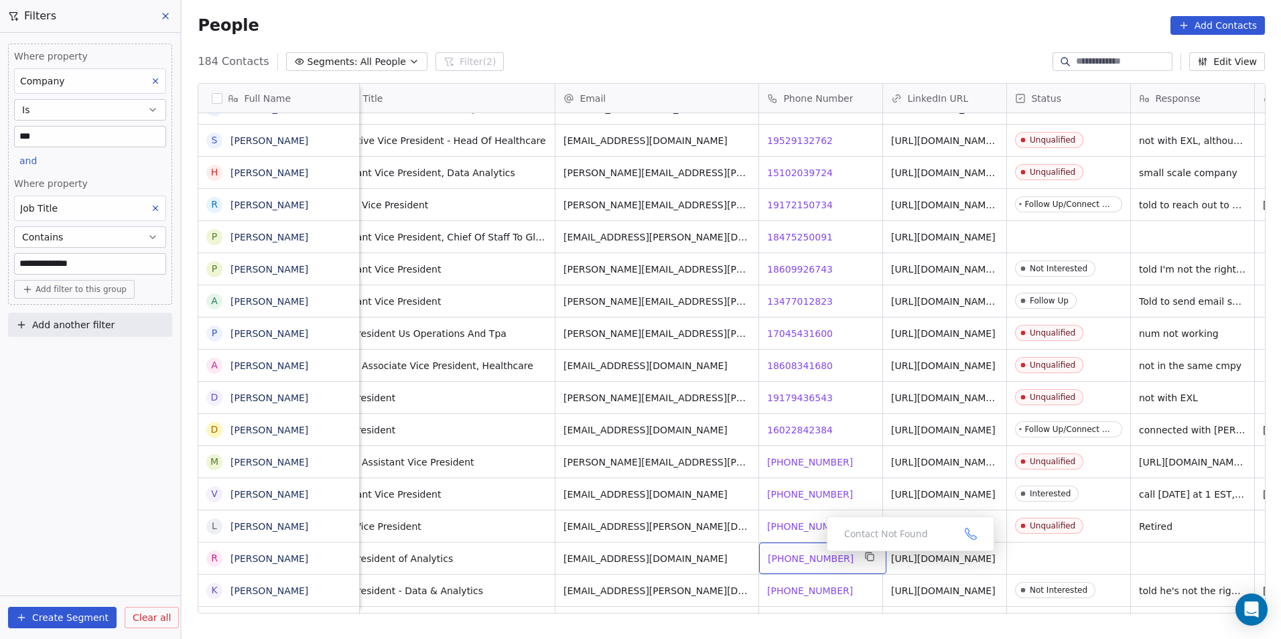
click at [816, 555] on span "+16466418050" at bounding box center [811, 558] width 86 height 13
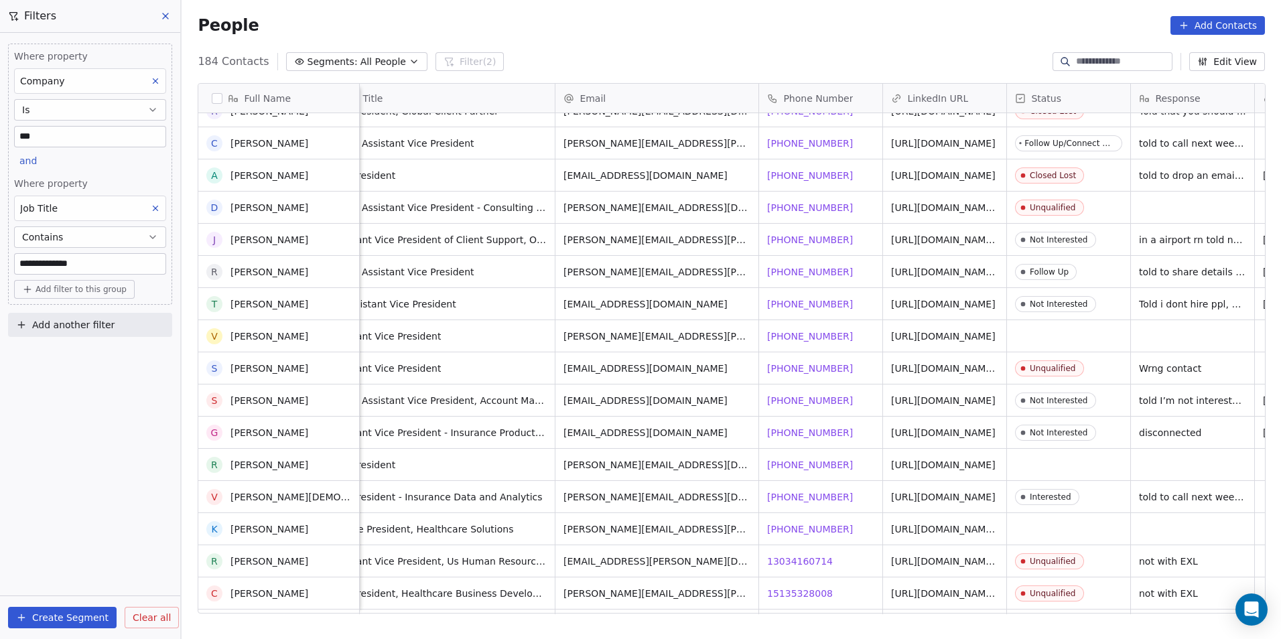
scroll to position [5158, 0]
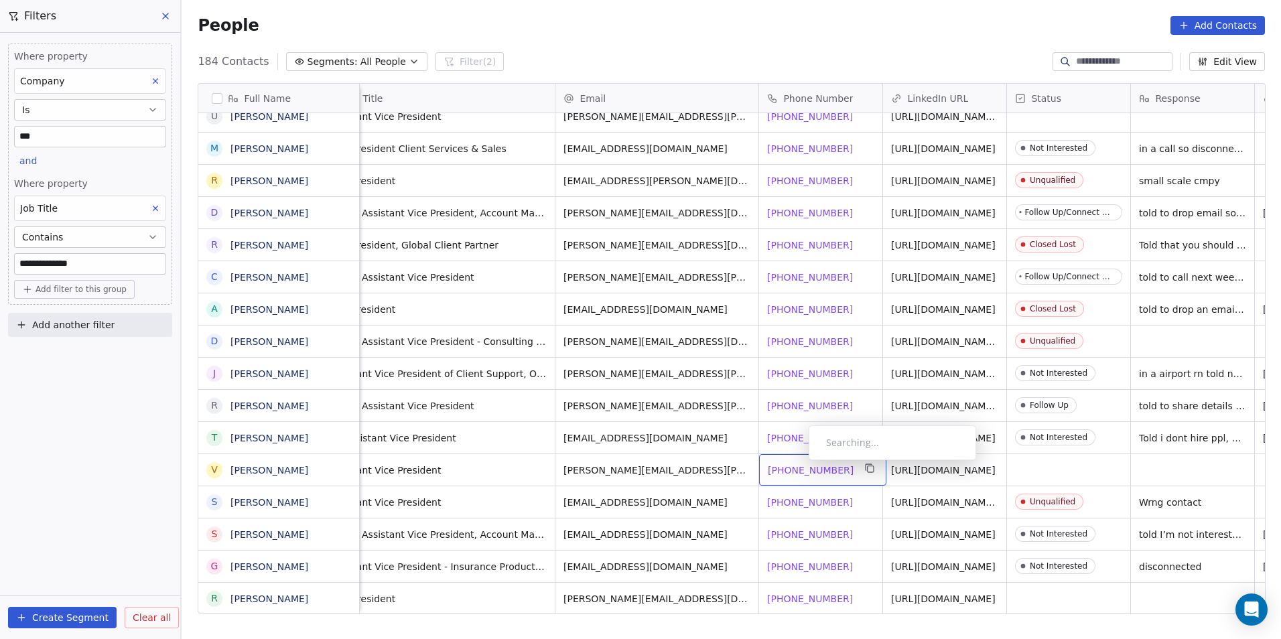
click at [798, 464] on span "+15513589748" at bounding box center [811, 470] width 86 height 13
drag, startPoint x: 844, startPoint y: 600, endPoint x: 920, endPoint y: 588, distance: 77.3
click at [844, 600] on html "**********" at bounding box center [640, 319] width 1281 height 639
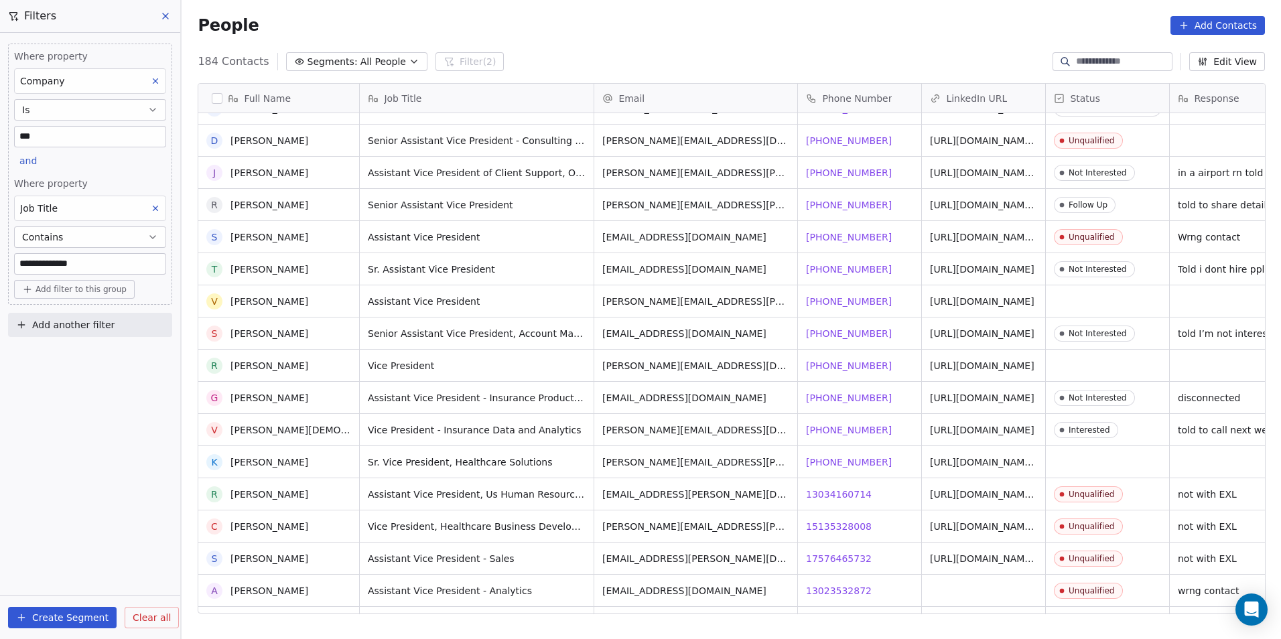
scroll to position [5415, 0]
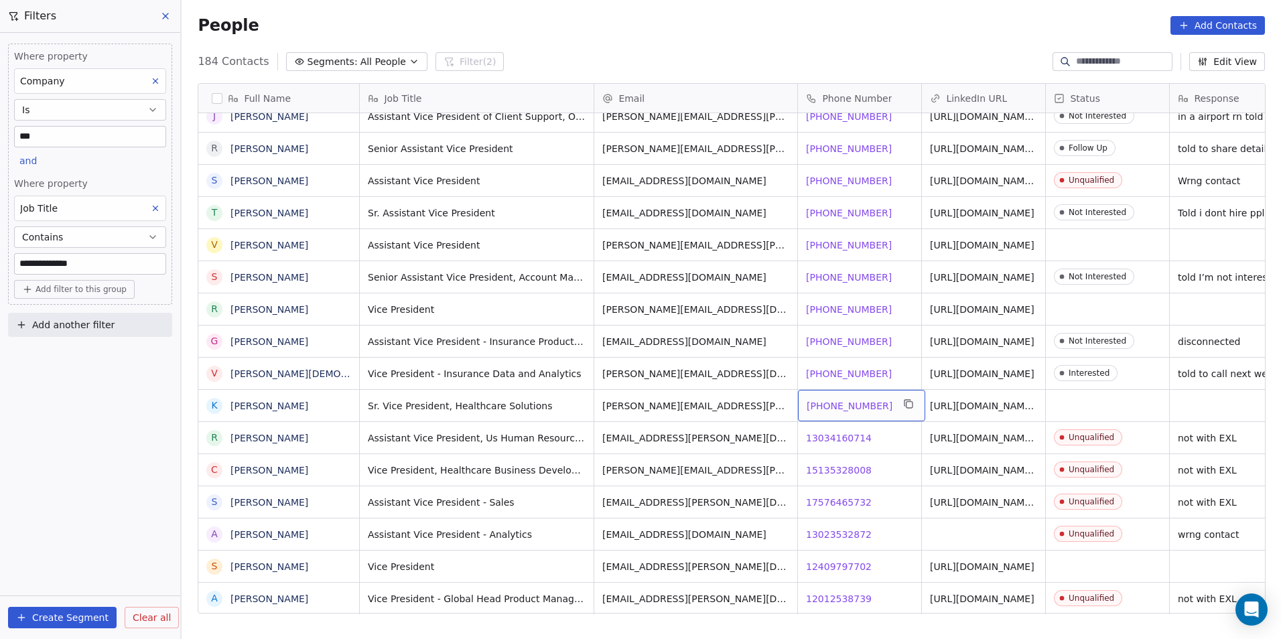
click at [833, 401] on span "+18478673082" at bounding box center [849, 405] width 86 height 13
click at [868, 571] on html "**********" at bounding box center [640, 319] width 1281 height 639
click at [840, 561] on span "12409797702" at bounding box center [839, 566] width 66 height 13
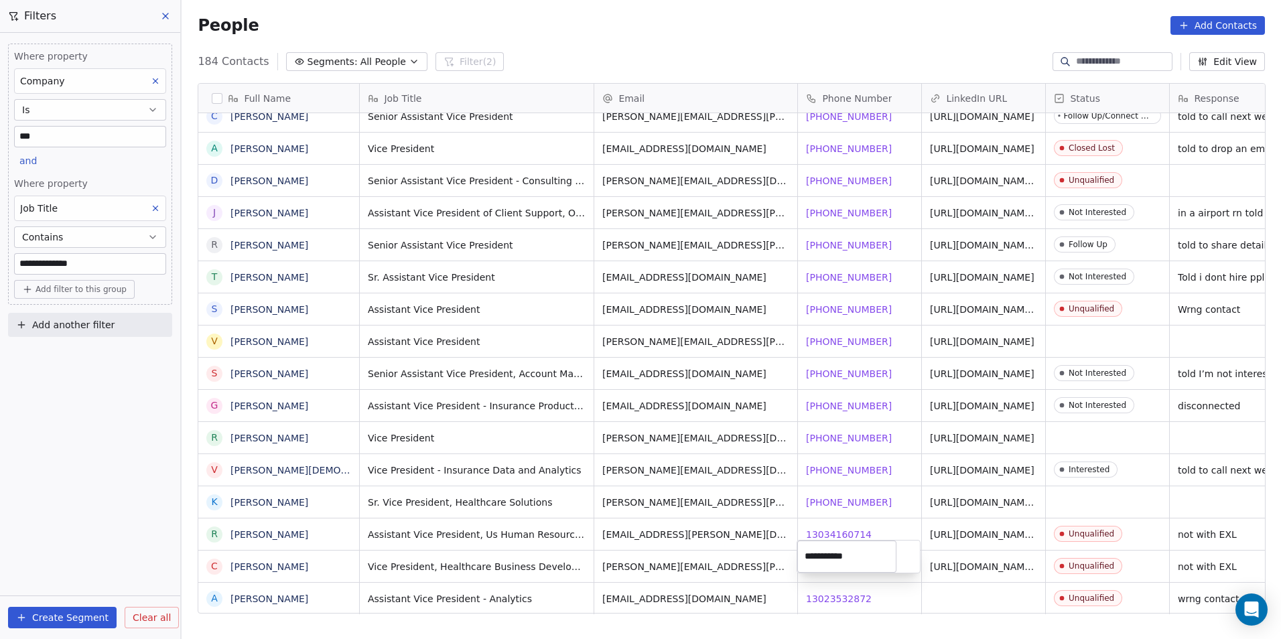
click at [129, 263] on html "**********" at bounding box center [640, 319] width 1281 height 639
click at [129, 263] on input "**********" at bounding box center [90, 264] width 151 height 20
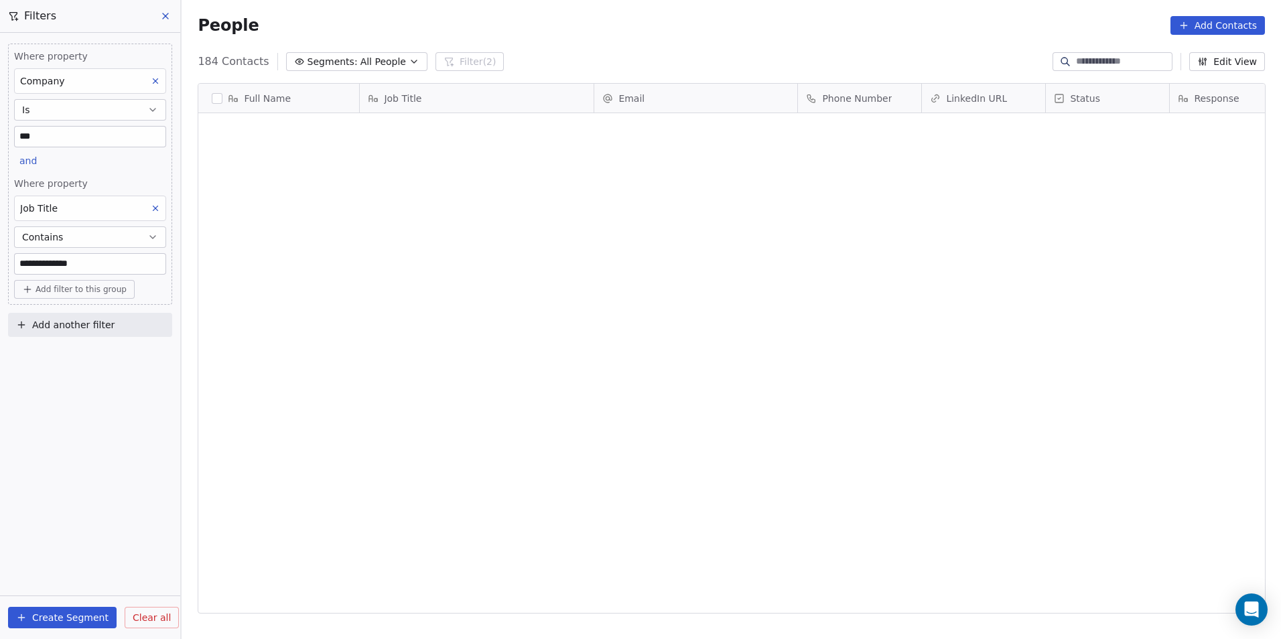
scroll to position [0, 0]
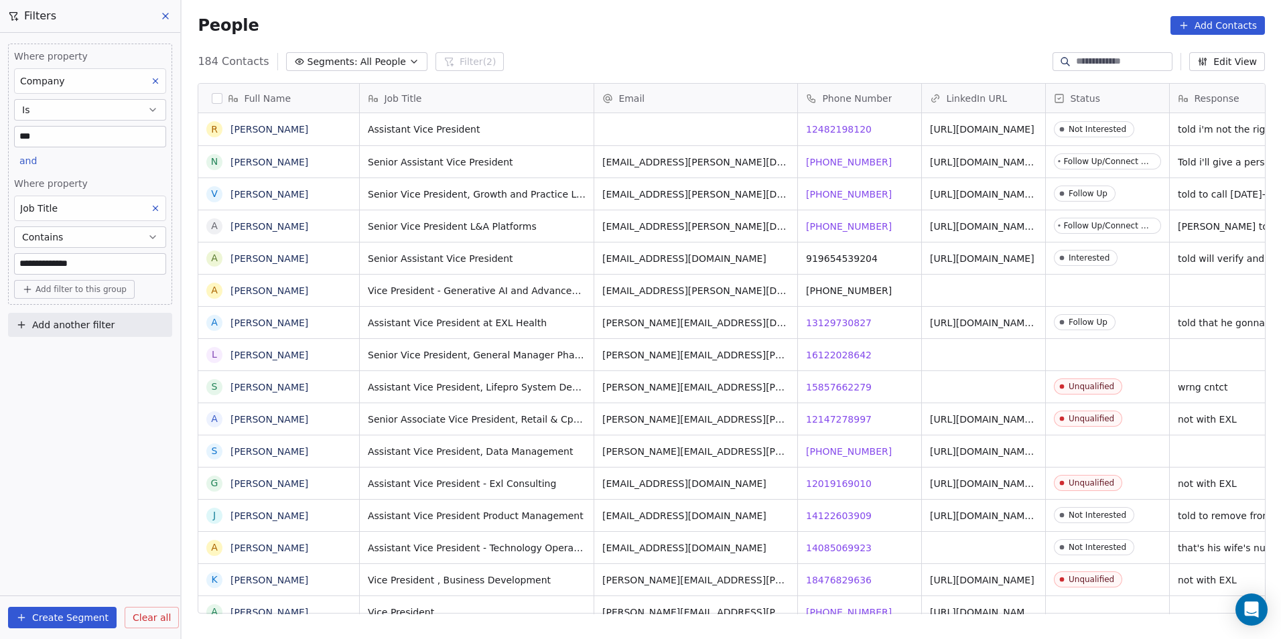
click at [129, 263] on input "**********" at bounding box center [90, 264] width 151 height 20
type input "*"
type input "********"
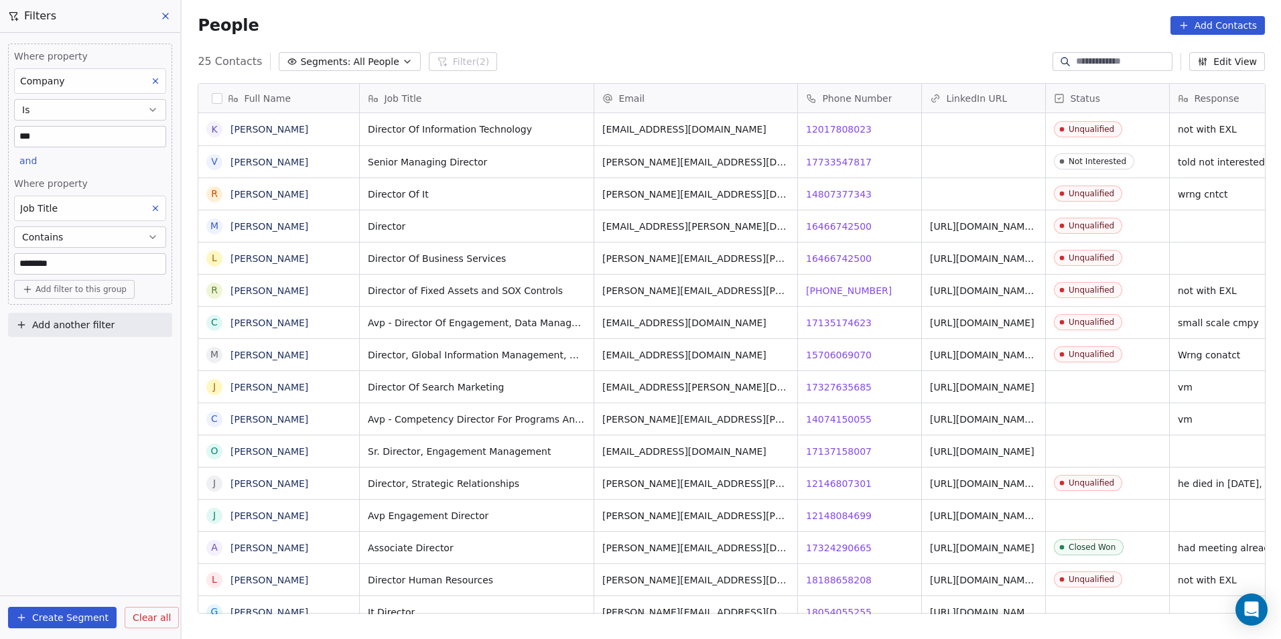
scroll to position [552, 1090]
click at [841, 389] on span "17327635685" at bounding box center [839, 386] width 66 height 13
click at [820, 415] on span "14074150055" at bounding box center [839, 419] width 66 height 13
click at [835, 470] on html "DS Technologies Inc Contacts People Marketing Workflows Campaigns Sales Pipelin…" at bounding box center [640, 319] width 1281 height 639
click at [833, 447] on span "17137158007" at bounding box center [839, 451] width 66 height 13
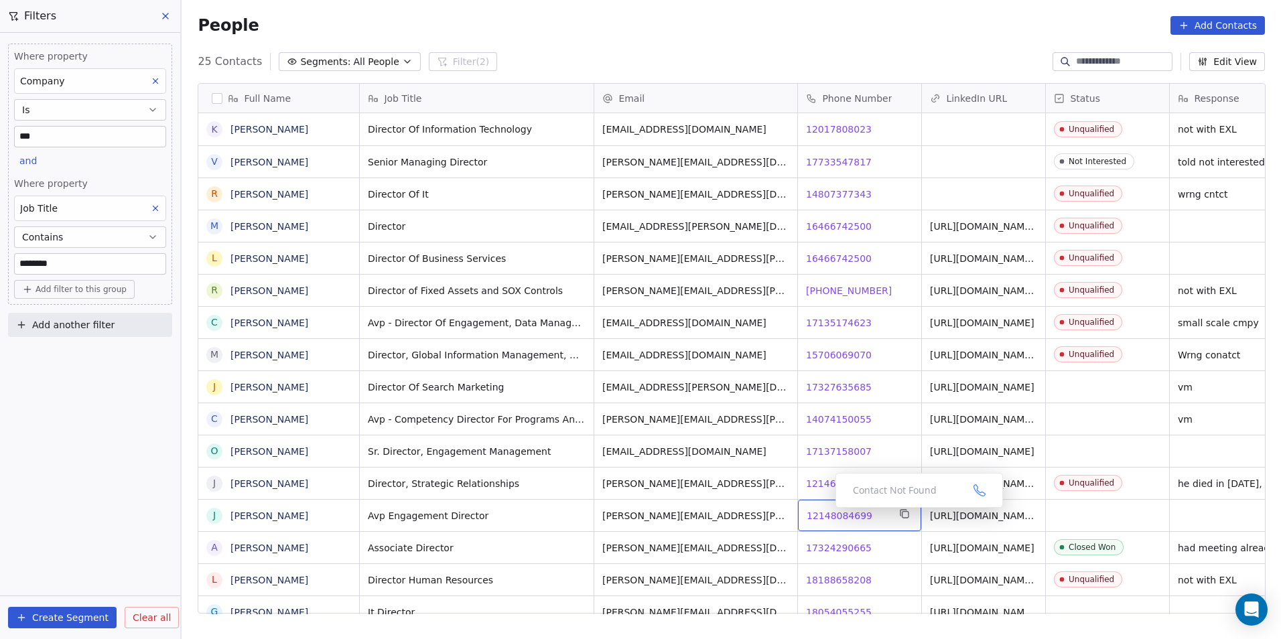
click at [825, 511] on span "12148084699" at bounding box center [839, 515] width 66 height 13
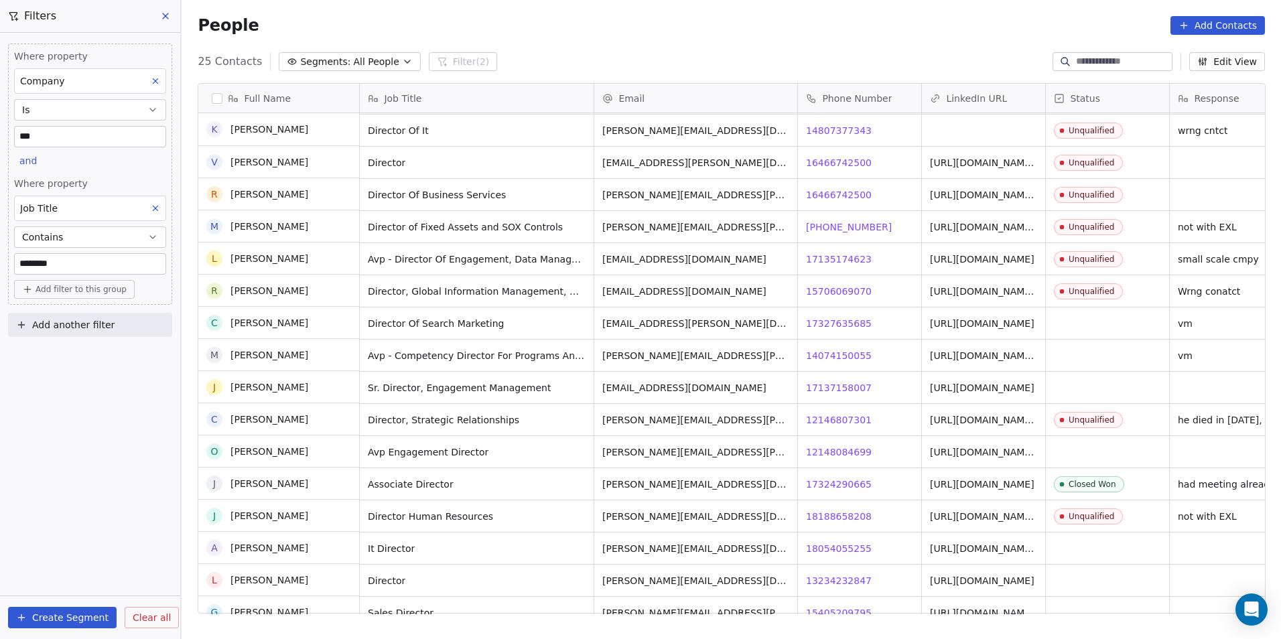
scroll to position [67, 0]
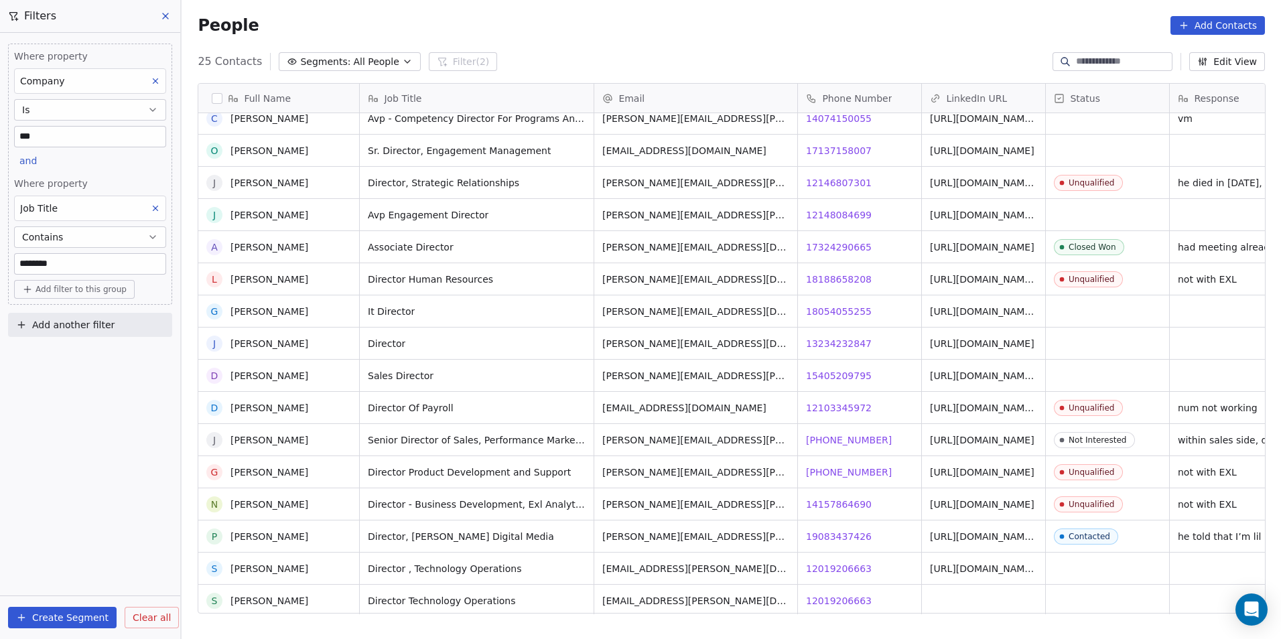
scroll to position [303, 0]
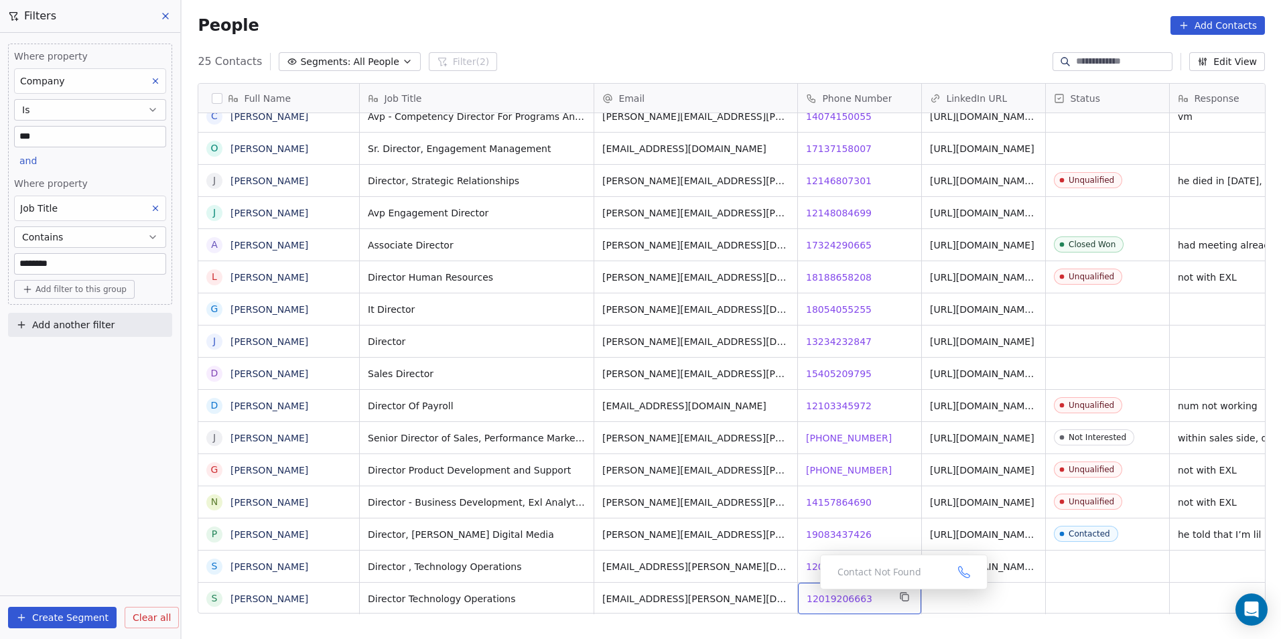
click at [809, 593] on span "12019206663" at bounding box center [839, 598] width 66 height 13
click at [843, 567] on span "12019206663" at bounding box center [839, 566] width 66 height 13
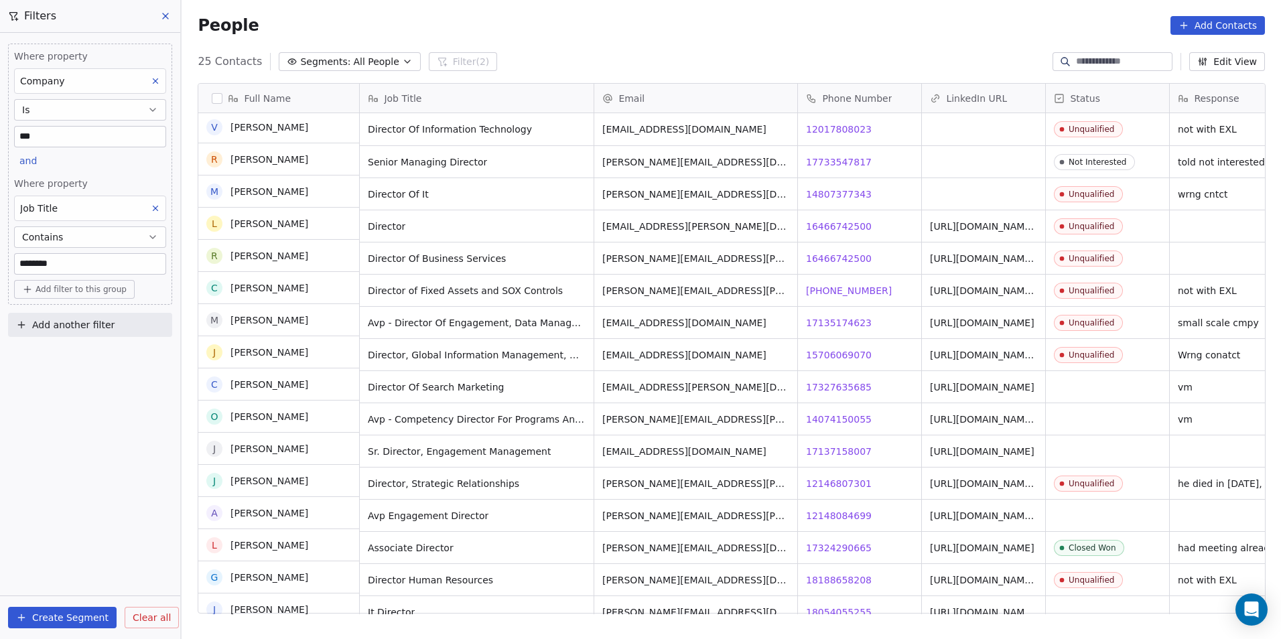
scroll to position [0, 0]
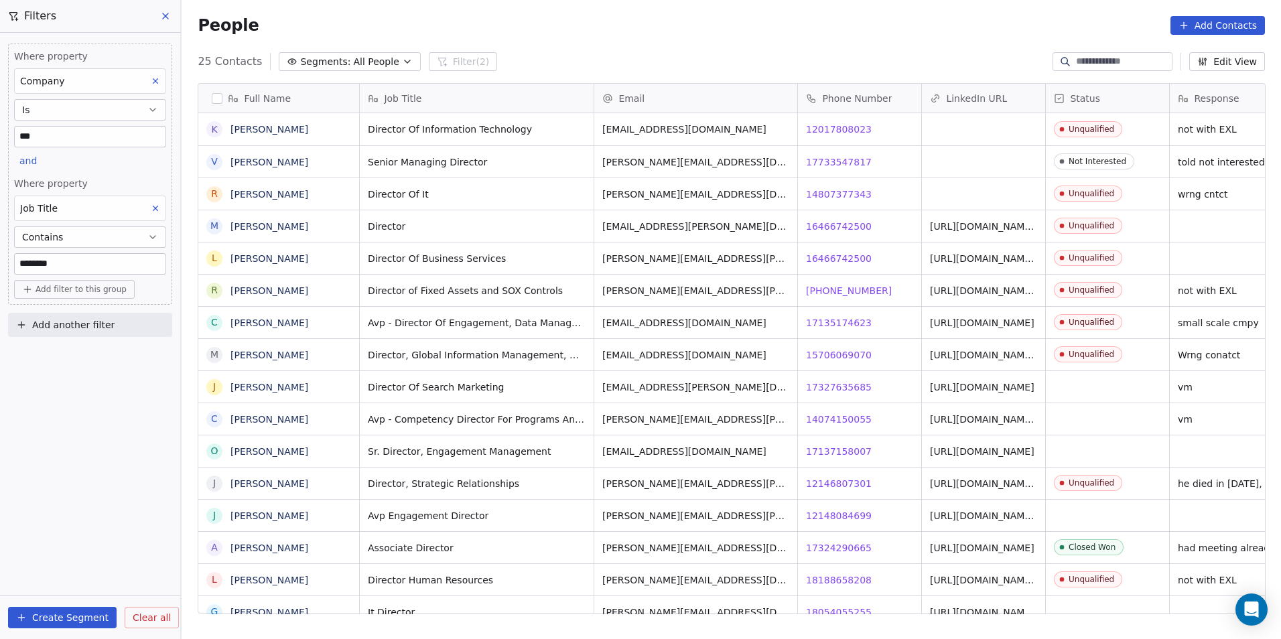
click at [124, 140] on input "***" at bounding box center [90, 137] width 151 height 20
click at [124, 157] on div "Where property Company Is *** and Where property Job Title Contains ******** Ad…" at bounding box center [90, 174] width 164 height 261
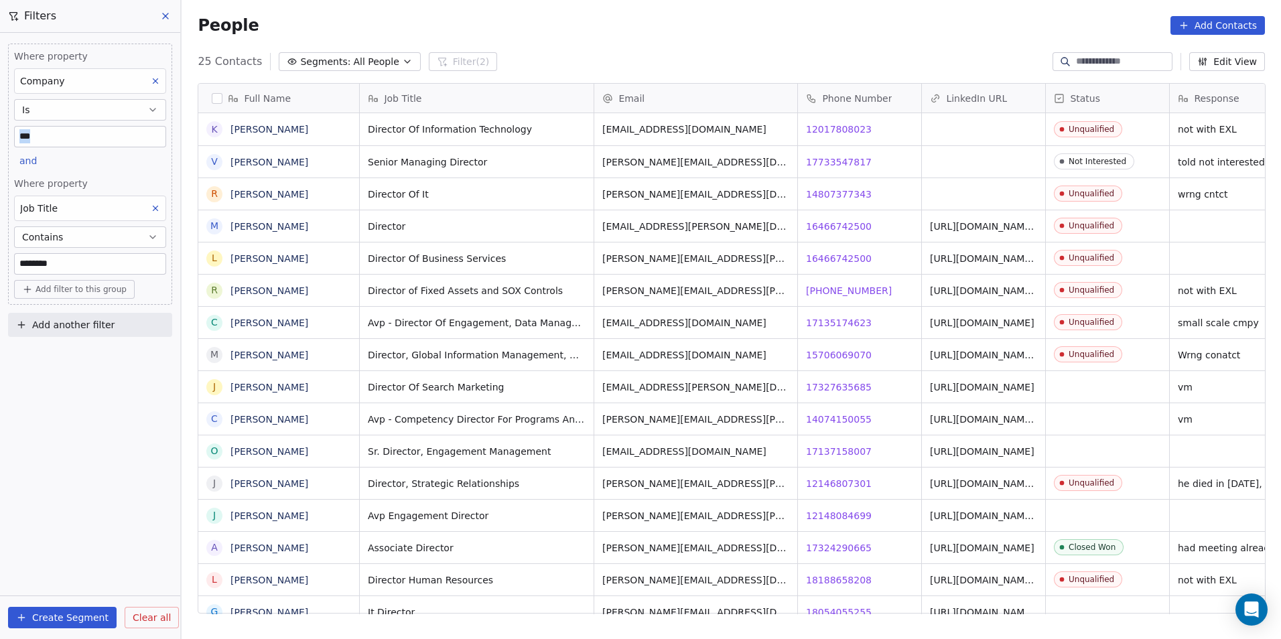
drag, startPoint x: 124, startPoint y: 157, endPoint x: 102, endPoint y: 134, distance: 32.2
click at [102, 134] on input "***" at bounding box center [90, 137] width 151 height 20
type input "*******"
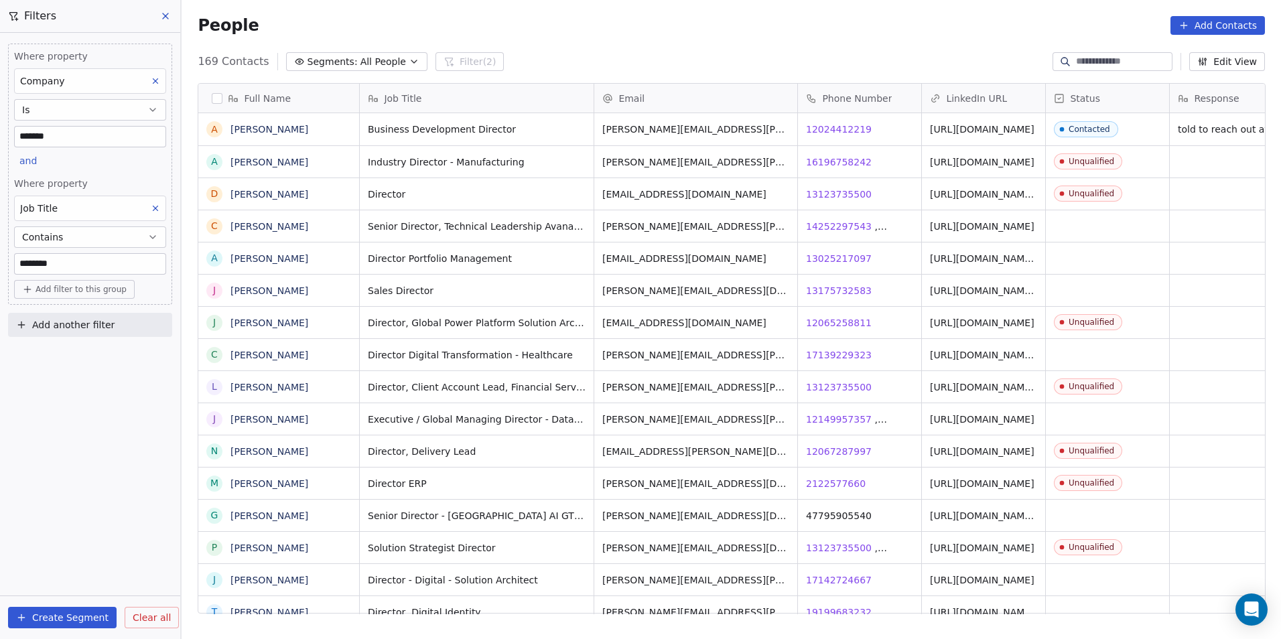
scroll to position [552, 1090]
click at [838, 257] on span "13025217097" at bounding box center [839, 258] width 66 height 13
click at [823, 286] on html "DS Technologies Inc Contacts People Marketing Workflows Campaigns Sales Pipelin…" at bounding box center [640, 319] width 1281 height 639
click at [828, 286] on span "13175732583" at bounding box center [839, 290] width 66 height 13
click at [822, 355] on html "DS Technologies Inc Contacts People Marketing Workflows Campaigns Sales Pipelin…" at bounding box center [640, 319] width 1281 height 639
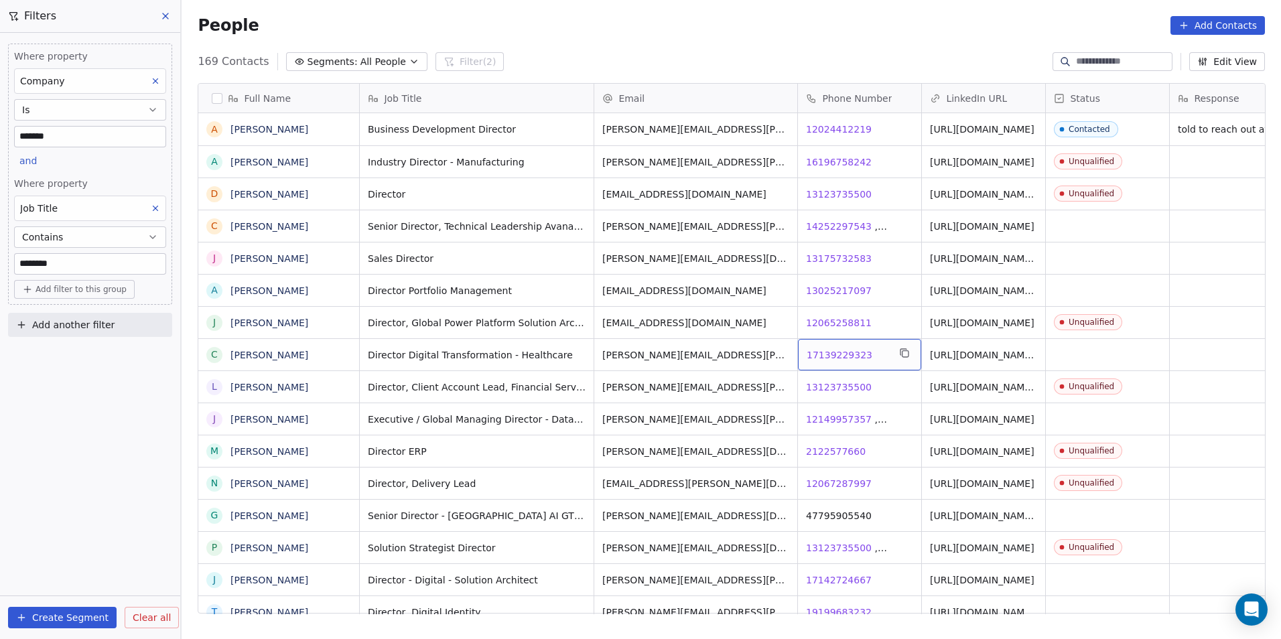
click at [829, 354] on span "17139229323" at bounding box center [839, 354] width 66 height 13
click at [975, 357] on div "Contact Not Found" at bounding box center [917, 340] width 167 height 35
click at [1019, 352] on link "[URL][DOMAIN_NAME][PERSON_NAME]" at bounding box center [982, 358] width 104 height 24
click at [843, 356] on span "17139229323" at bounding box center [839, 354] width 66 height 13
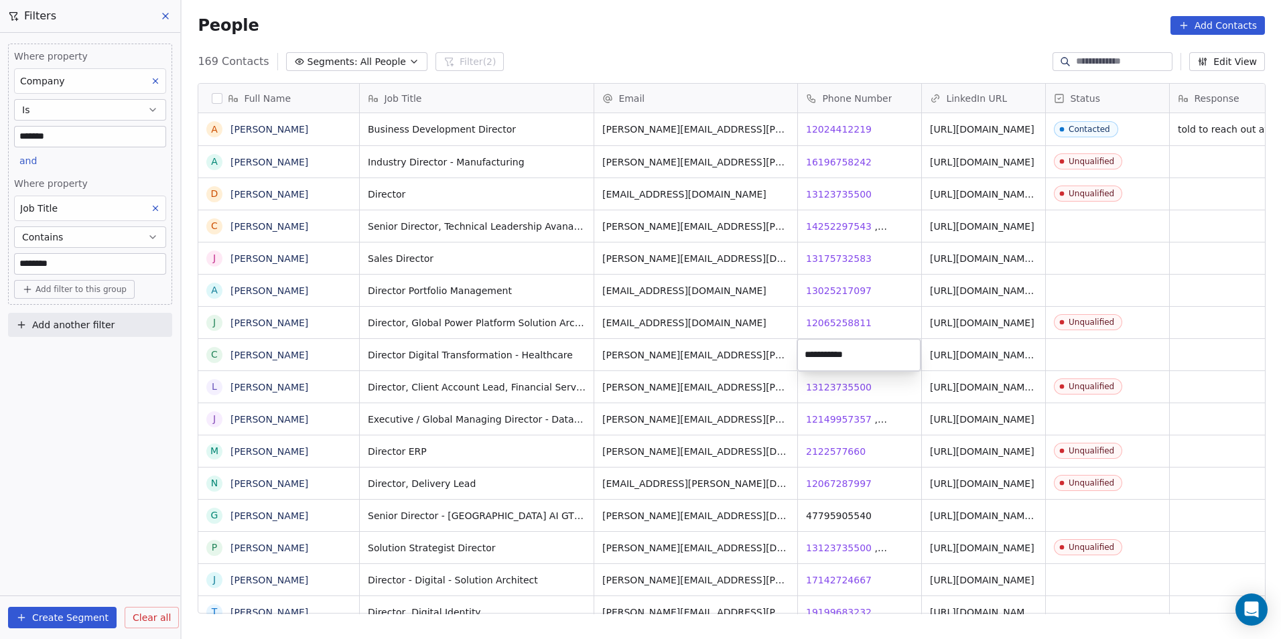
click at [1086, 346] on html "DS Technologies Inc Contacts People Marketing Workflows Campaigns Sales Pipelin…" at bounding box center [640, 319] width 1281 height 639
click at [1098, 360] on div "grid" at bounding box center [1107, 354] width 123 height 31
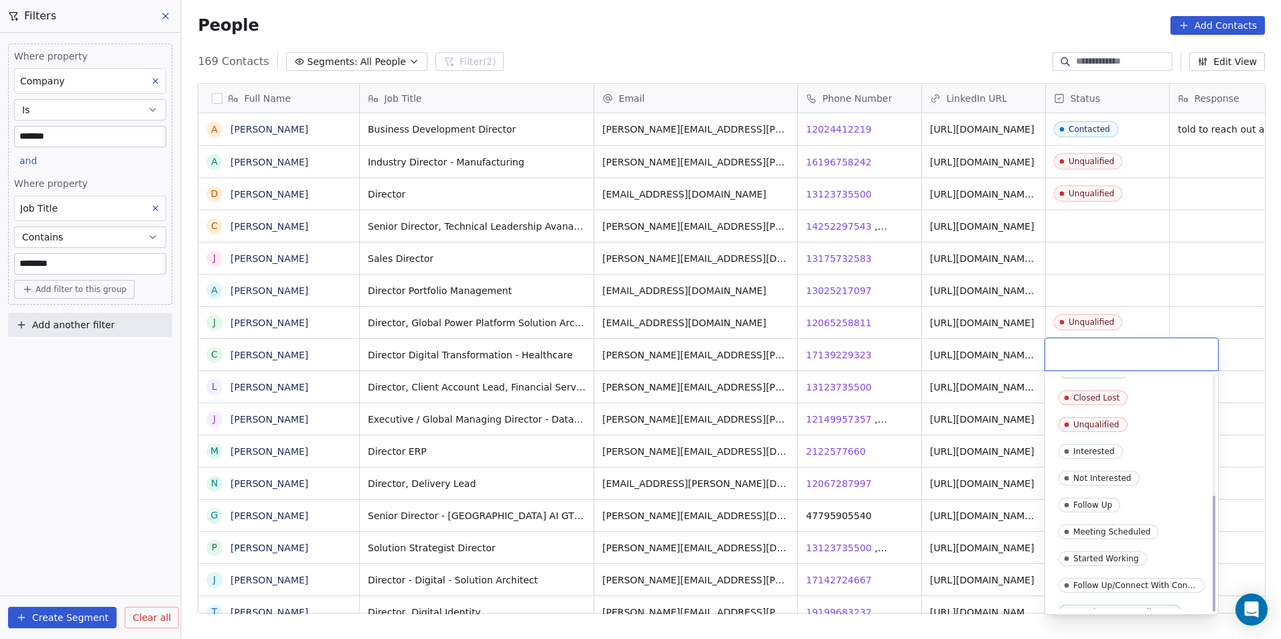
scroll to position [244, 0]
click at [1098, 463] on div "Not Interested" at bounding box center [1102, 464] width 58 height 9
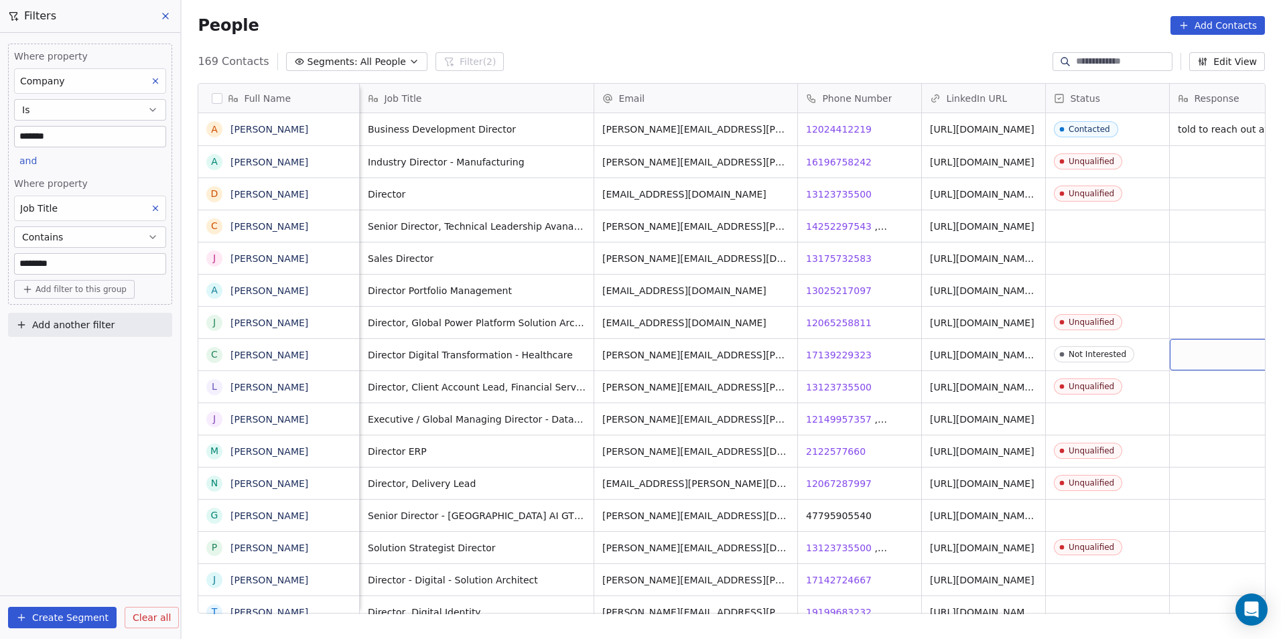
scroll to position [0, 39]
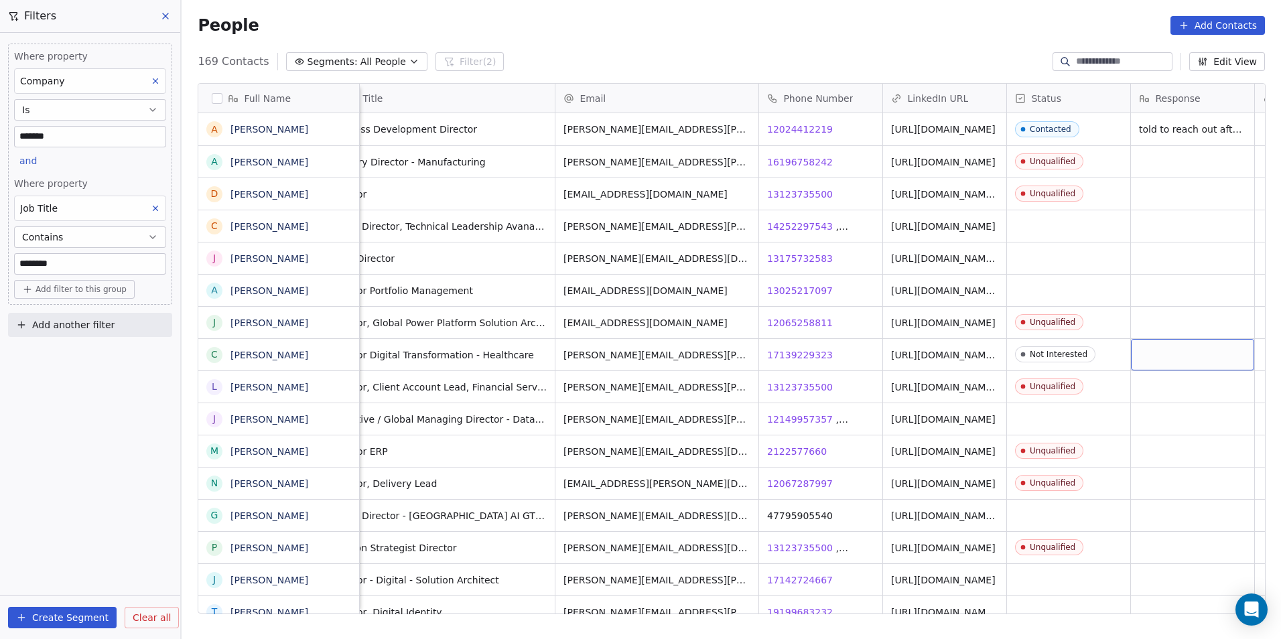
click at [1200, 358] on div "grid" at bounding box center [1192, 354] width 123 height 31
type textarea "**********"
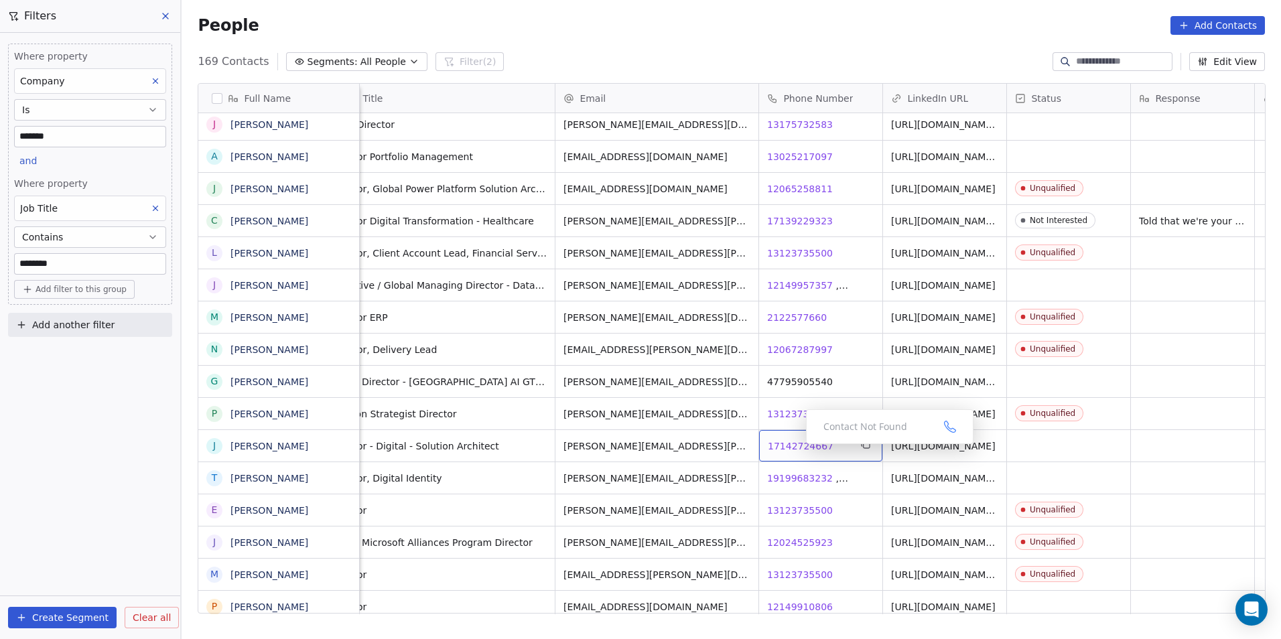
click at [795, 447] on span "17142724667" at bounding box center [801, 445] width 66 height 13
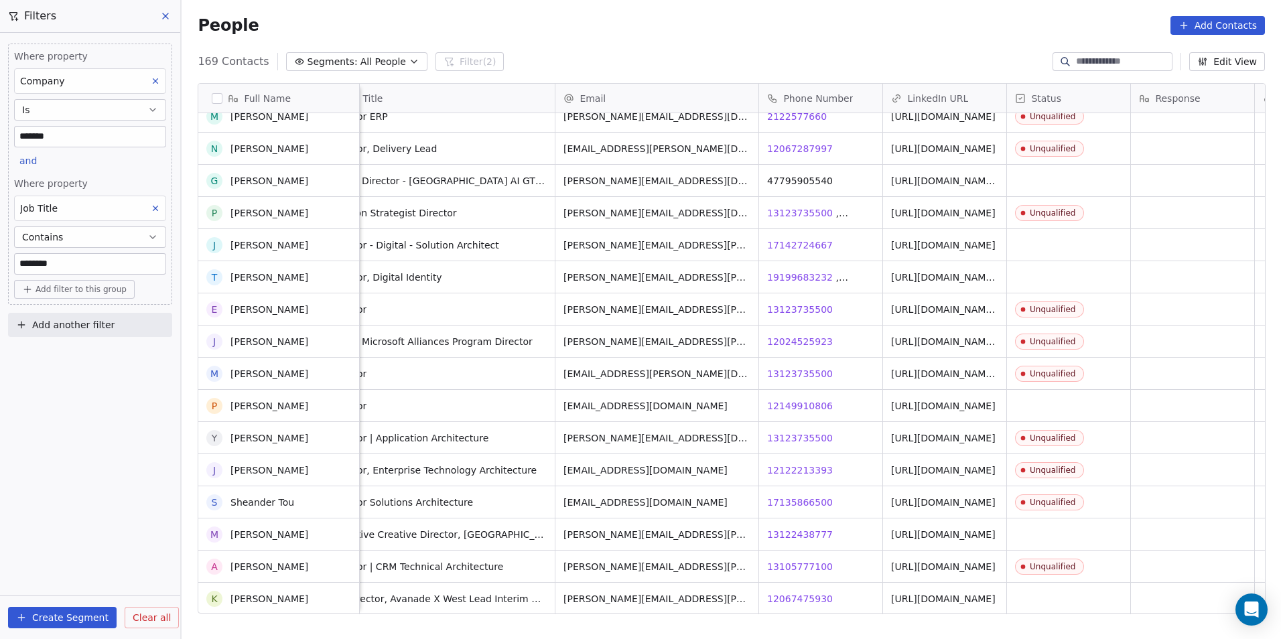
scroll to position [268, 0]
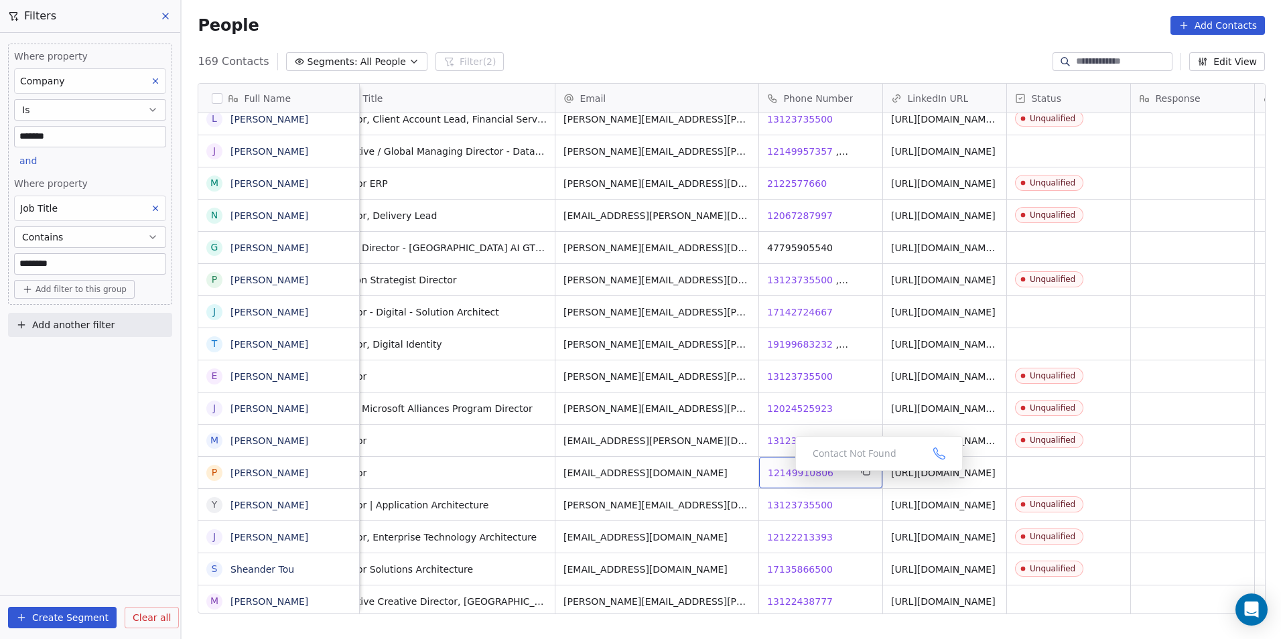
click at [784, 474] on span "12149910806" at bounding box center [801, 472] width 66 height 13
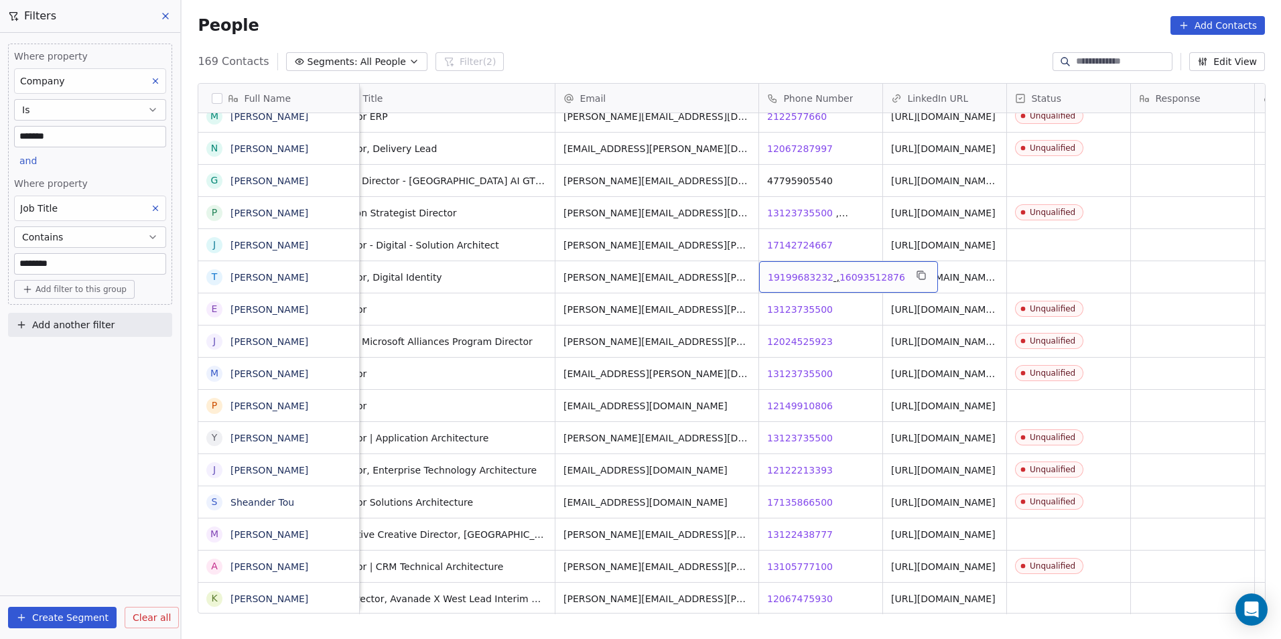
click at [788, 273] on span "19199683232" at bounding box center [801, 277] width 66 height 13
click at [855, 276] on span "16093512876" at bounding box center [872, 277] width 66 height 13
click at [953, 271] on link "[URL][DOMAIN_NAME][PERSON_NAME]" at bounding box center [944, 281] width 104 height 24
click at [796, 526] on html "DS Technologies Inc Contacts People Marketing Workflows Campaigns Sales Pipelin…" at bounding box center [640, 319] width 1281 height 639
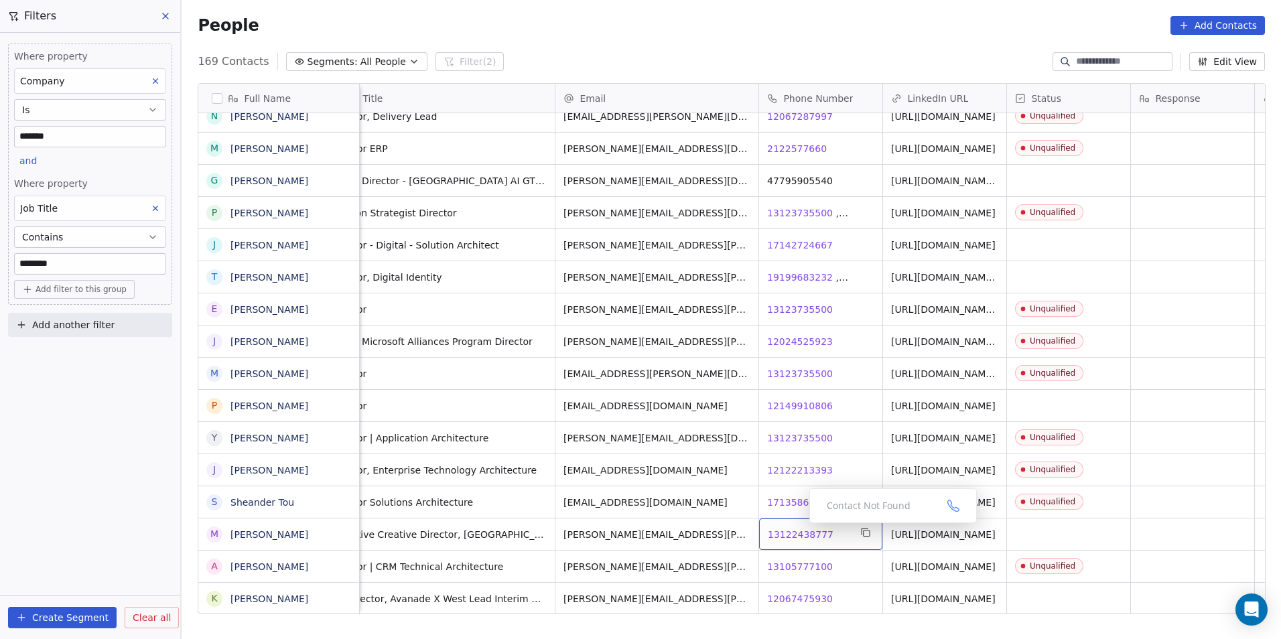
click at [798, 528] on span "13122438777" at bounding box center [801, 534] width 66 height 13
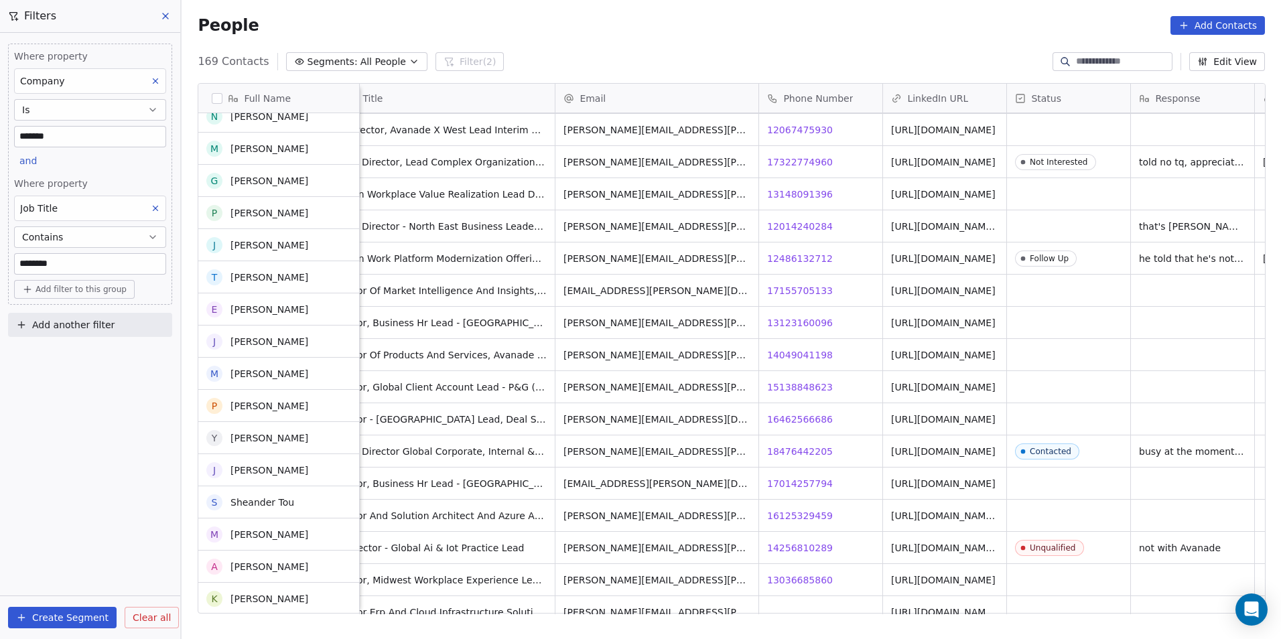
scroll to position [804, 0]
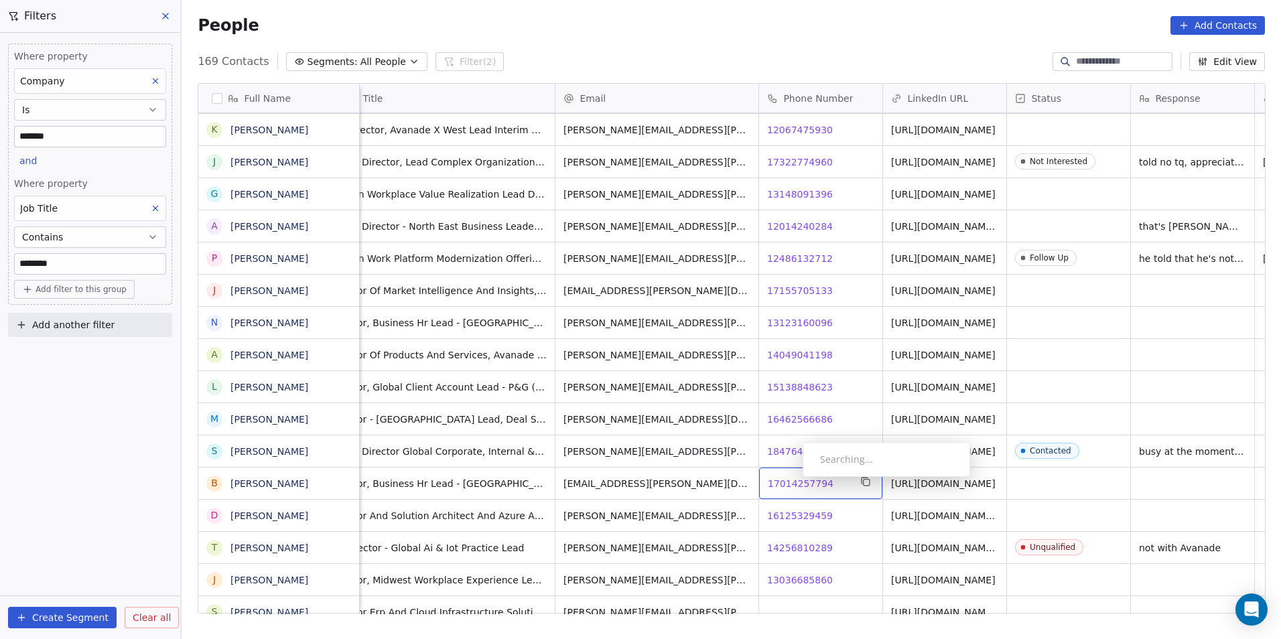
click at [792, 480] on span "17014257794" at bounding box center [801, 483] width 66 height 13
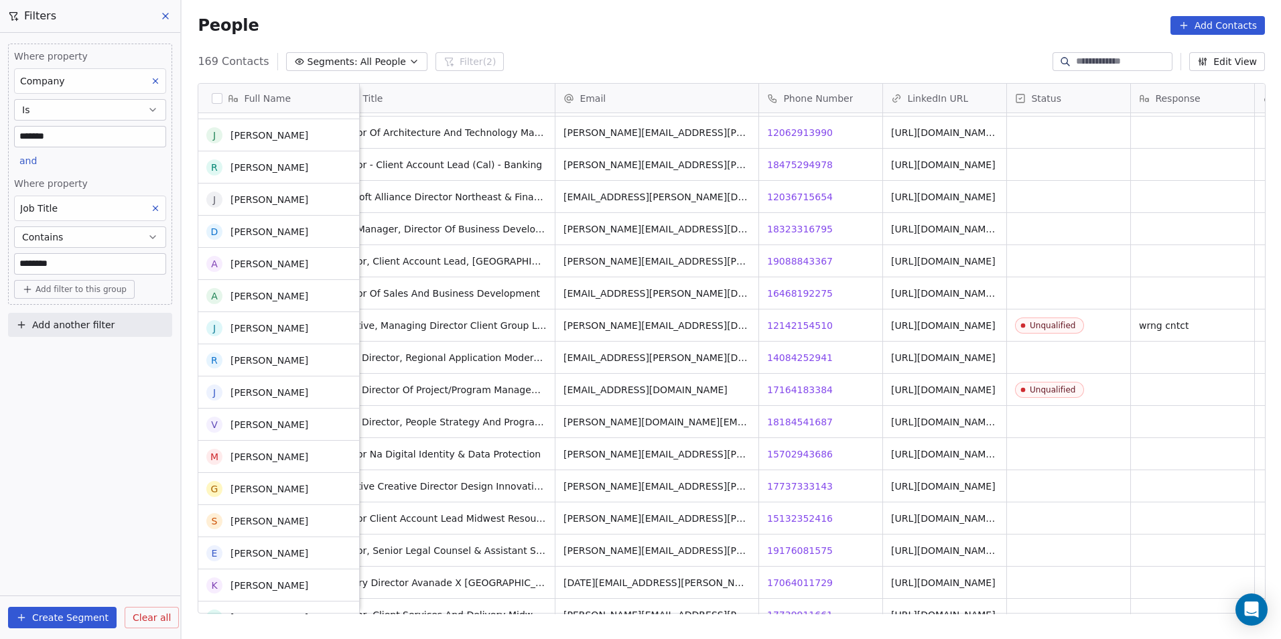
scroll to position [1541, 0]
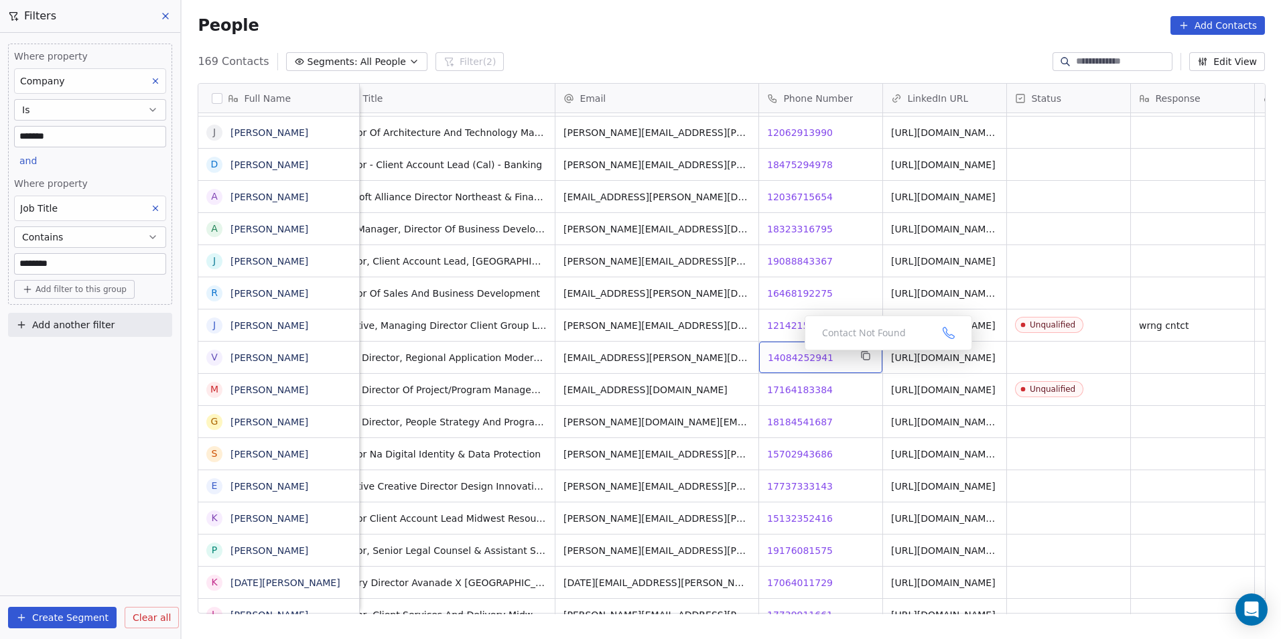
click at [794, 354] on span "14084252941" at bounding box center [801, 357] width 66 height 13
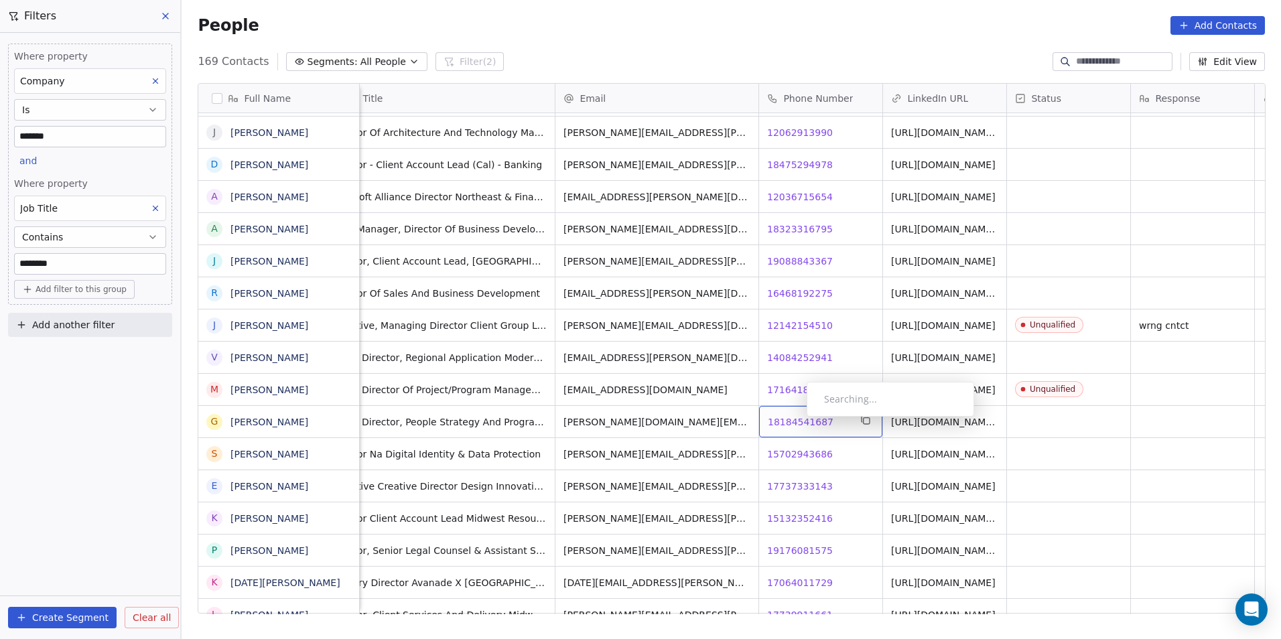
click at [796, 420] on span "18184541687" at bounding box center [801, 421] width 66 height 13
drag, startPoint x: 862, startPoint y: 463, endPoint x: 831, endPoint y: 463, distance: 30.8
click at [862, 463] on html "DS Technologies Inc Contacts People Marketing Workflows Campaigns Sales Pipelin…" at bounding box center [640, 319] width 1281 height 639
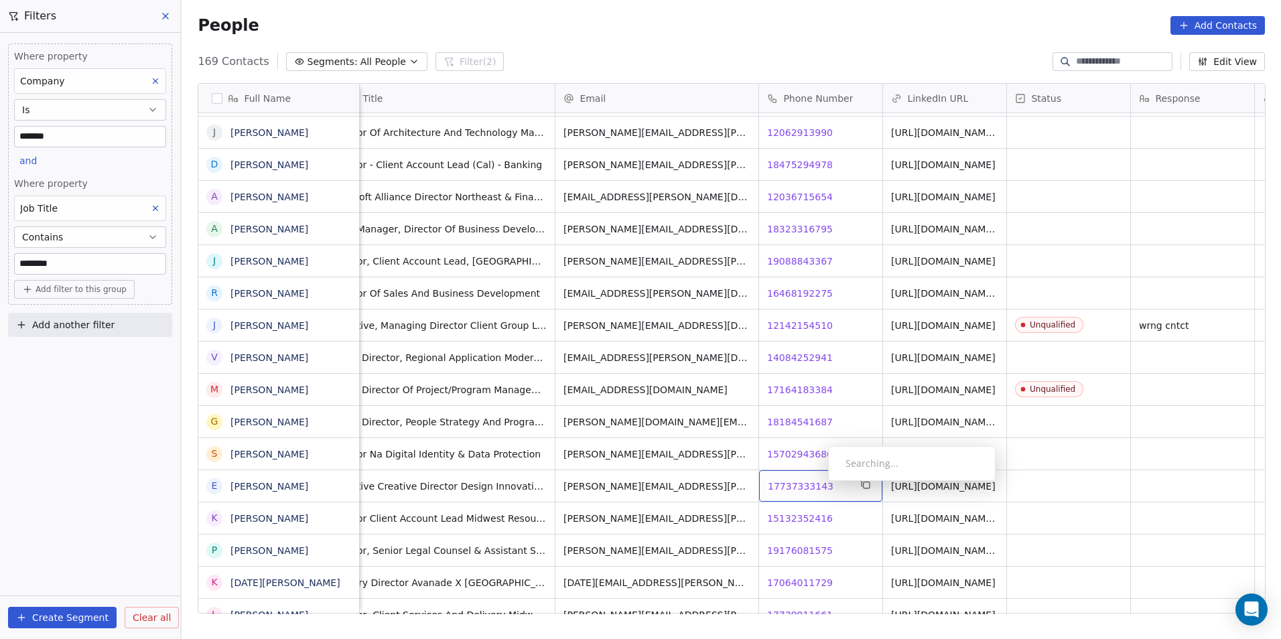
click at [817, 484] on span "17737333143" at bounding box center [801, 486] width 66 height 13
click at [788, 514] on span "15132352416" at bounding box center [801, 518] width 66 height 13
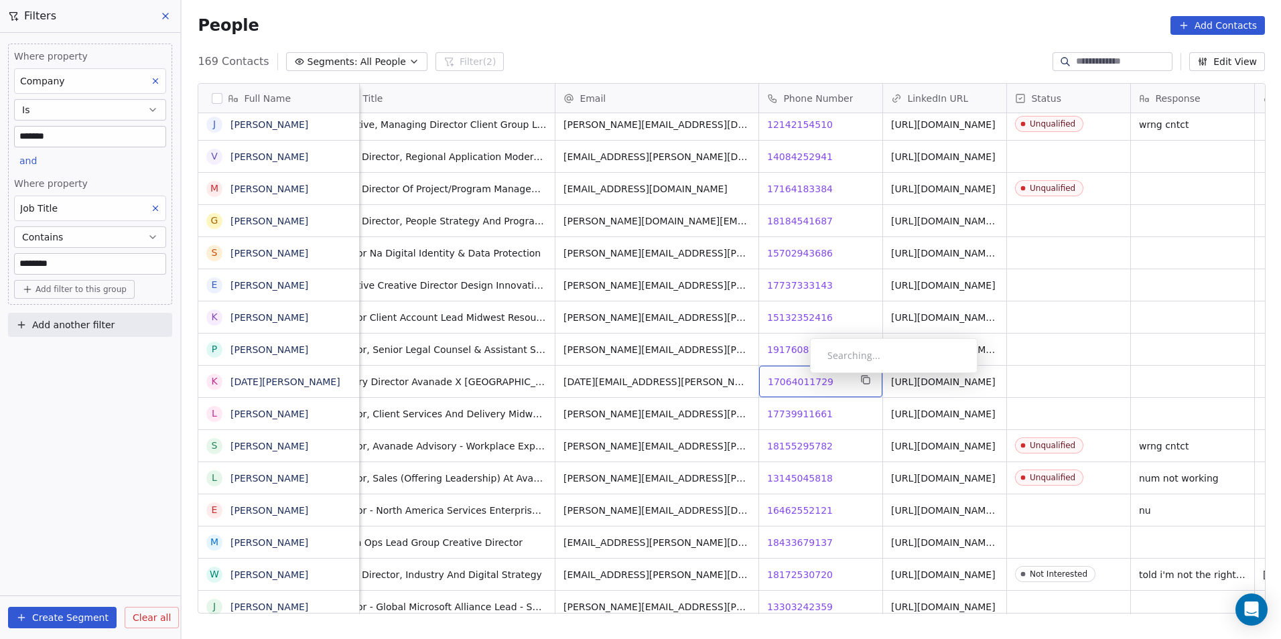
click at [799, 376] on span "17064011729" at bounding box center [801, 381] width 66 height 13
click at [812, 414] on span "17739911661" at bounding box center [801, 413] width 66 height 13
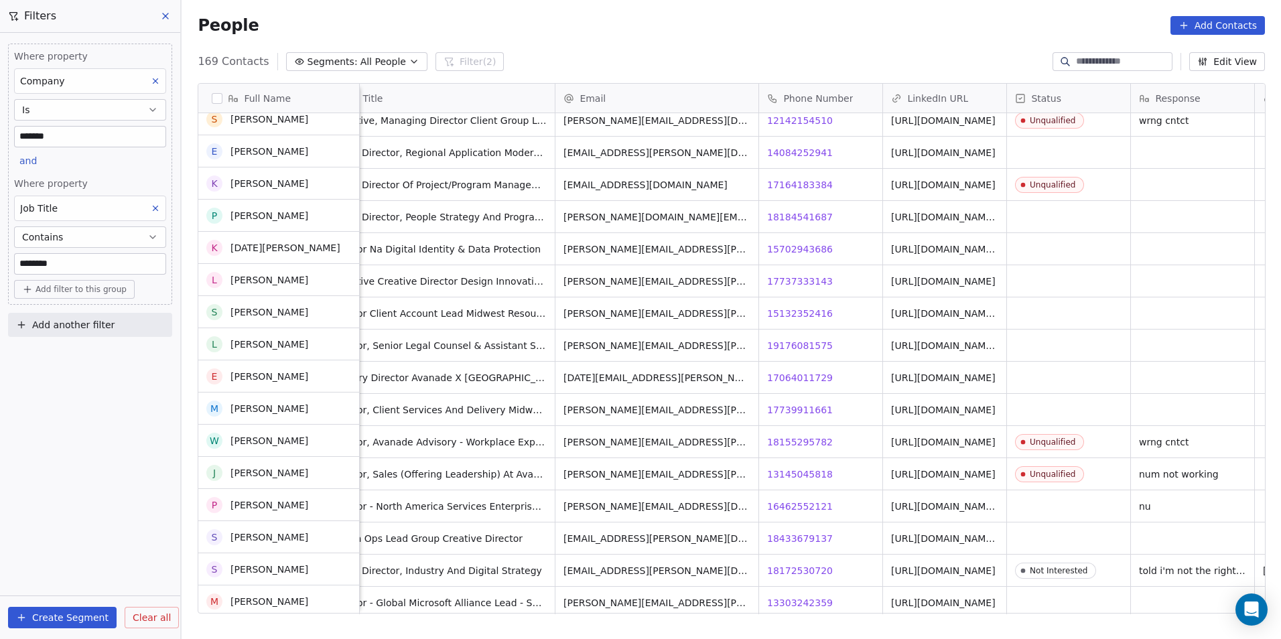
scroll to position [1876, 0]
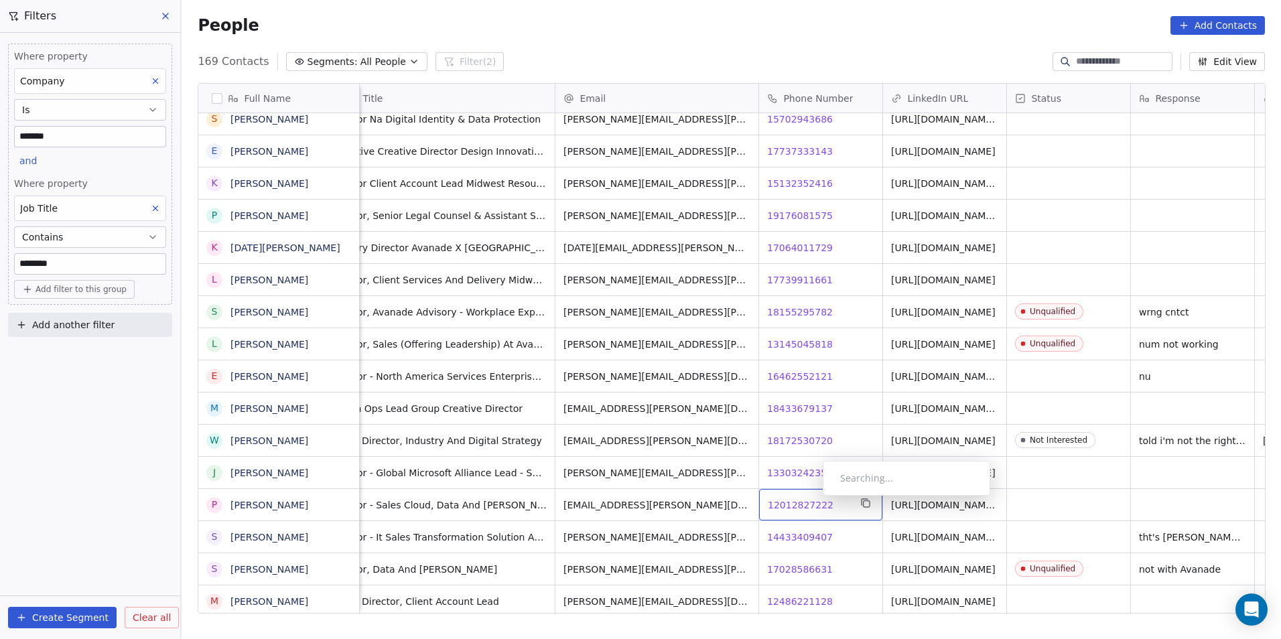
click at [812, 499] on span "12012827222" at bounding box center [801, 504] width 66 height 13
click at [855, 542] on html "DS Technologies Inc Contacts People Marketing Workflows Campaigns Sales Pipelin…" at bounding box center [640, 319] width 1281 height 639
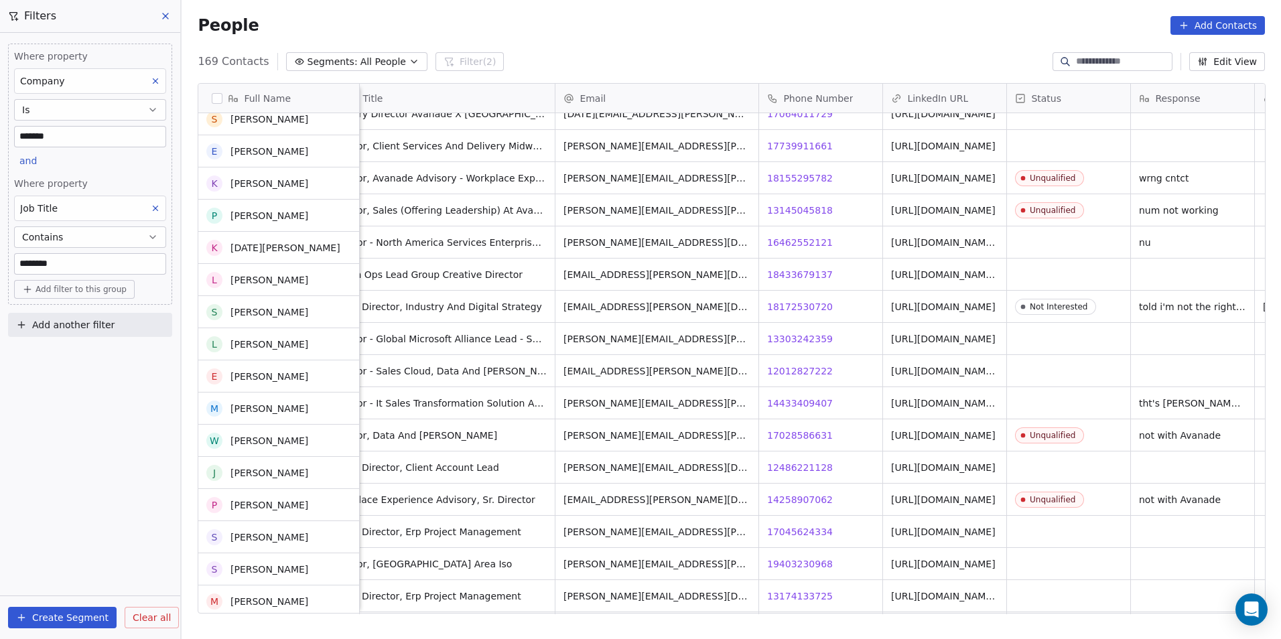
scroll to position [2010, 0]
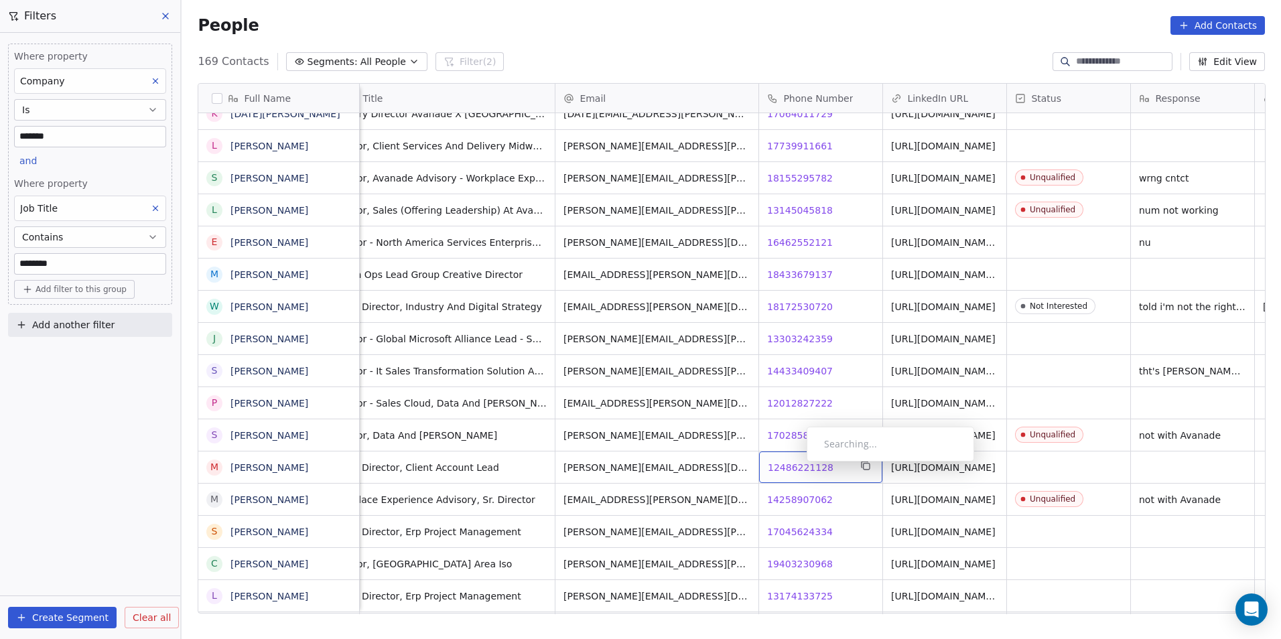
click at [796, 465] on span "12486221128" at bounding box center [801, 467] width 66 height 13
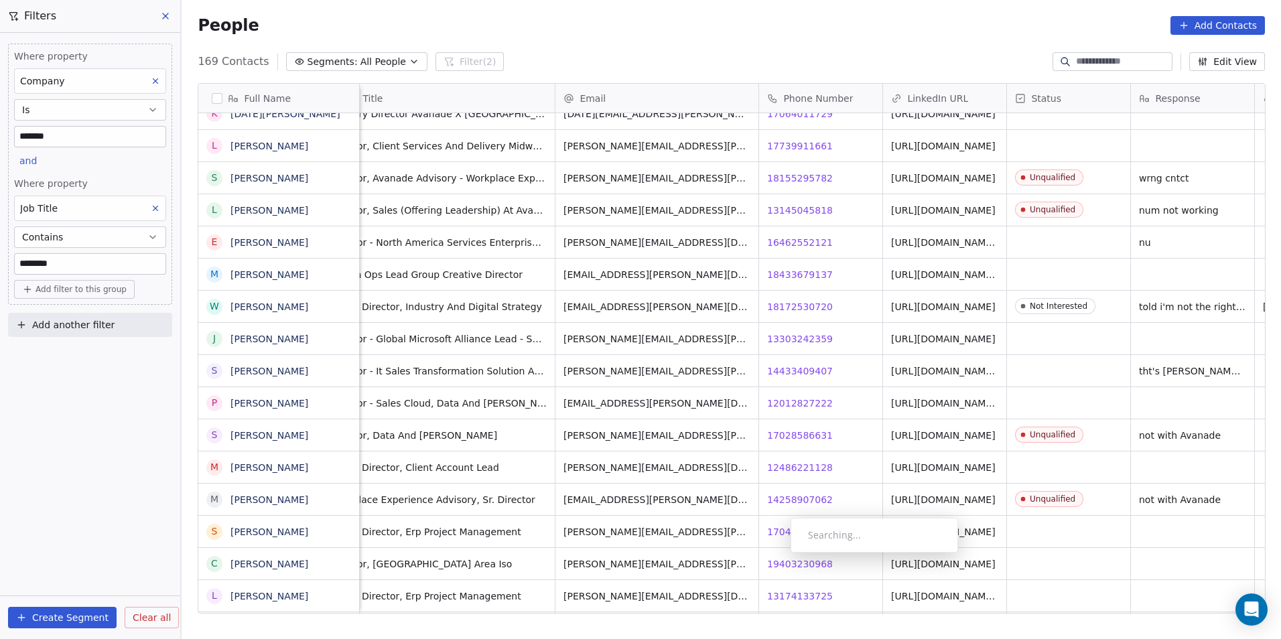
click at [791, 525] on div "Searching..." at bounding box center [873, 535] width 167 height 35
click at [786, 529] on span "17045624334" at bounding box center [801, 531] width 66 height 13
click at [853, 561] on html "DS Technologies Inc Contacts People Marketing Workflows Campaigns Sales Pipelin…" at bounding box center [640, 319] width 1281 height 639
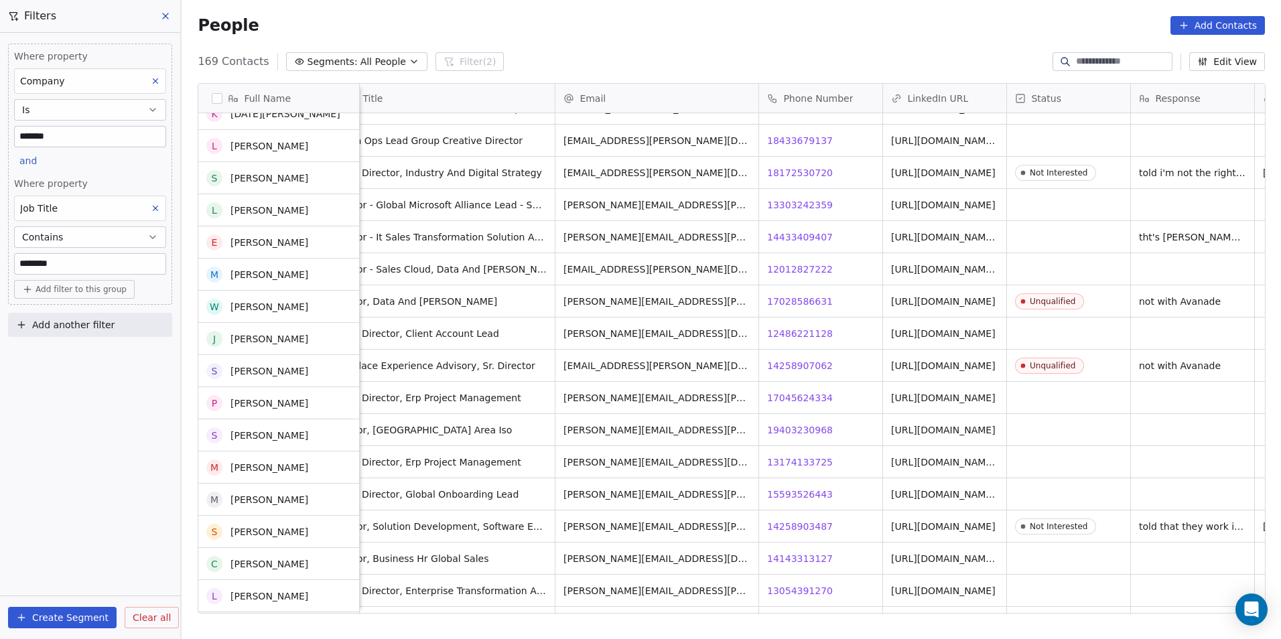
scroll to position [2143, 0]
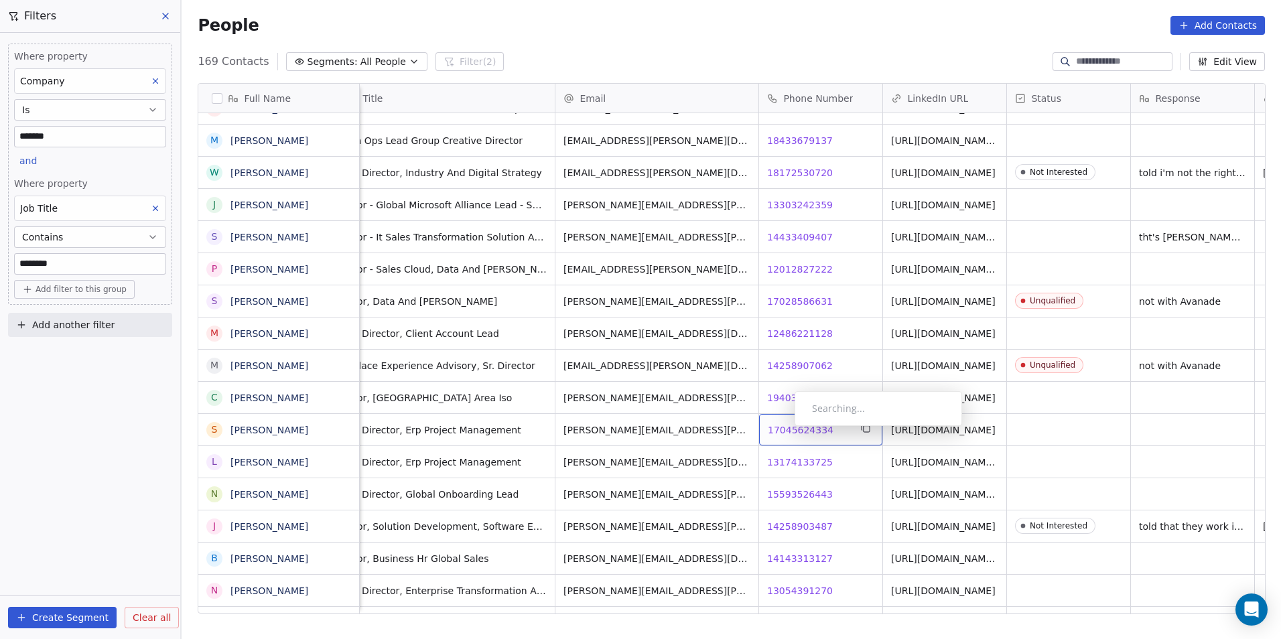
click at [782, 429] on span "17045624334" at bounding box center [801, 429] width 66 height 13
drag, startPoint x: 751, startPoint y: 460, endPoint x: 784, endPoint y: 451, distance: 34.0
click at [751, 460] on html "DS Technologies Inc Contacts People Marketing Workflows Campaigns Sales Pipelin…" at bounding box center [640, 319] width 1281 height 639
click at [785, 462] on span "13174133725" at bounding box center [801, 461] width 66 height 13
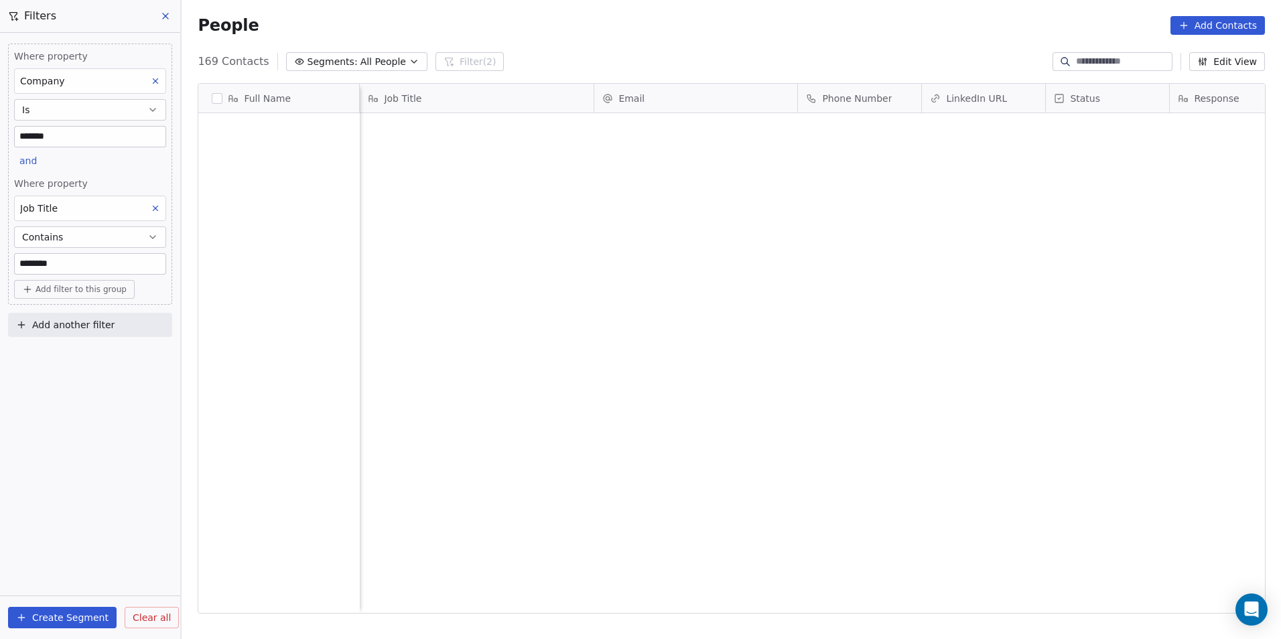
scroll to position [552, 1090]
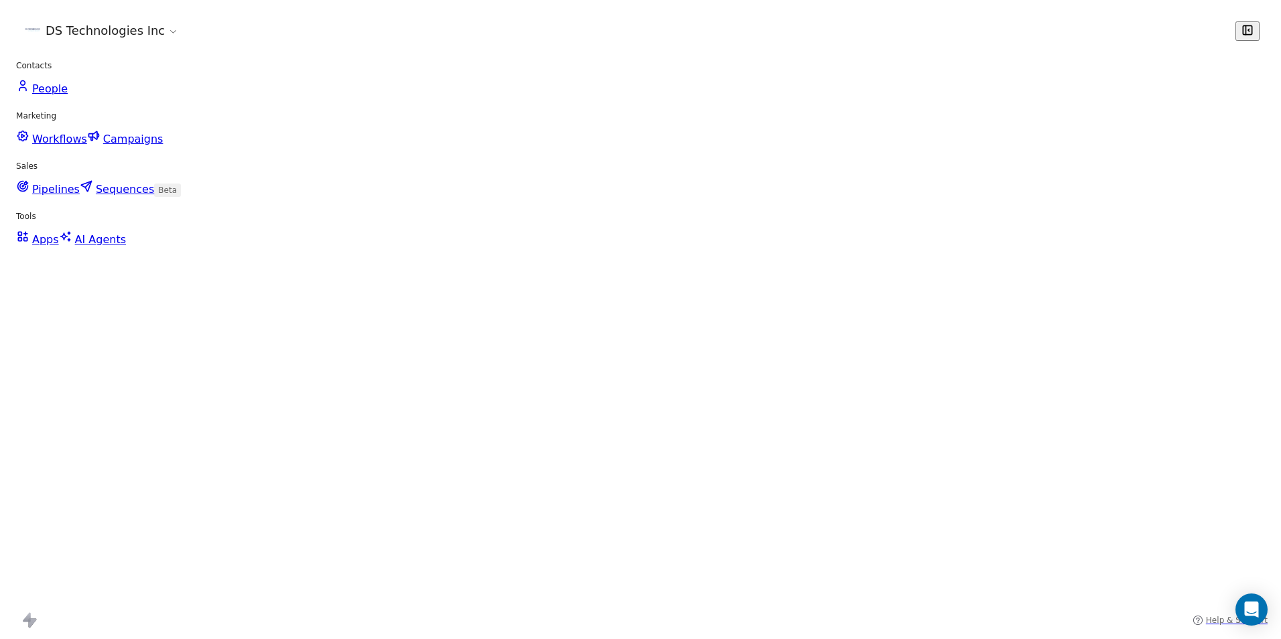
scroll to position [268, 0]
